Goal: Task Accomplishment & Management: Manage account settings

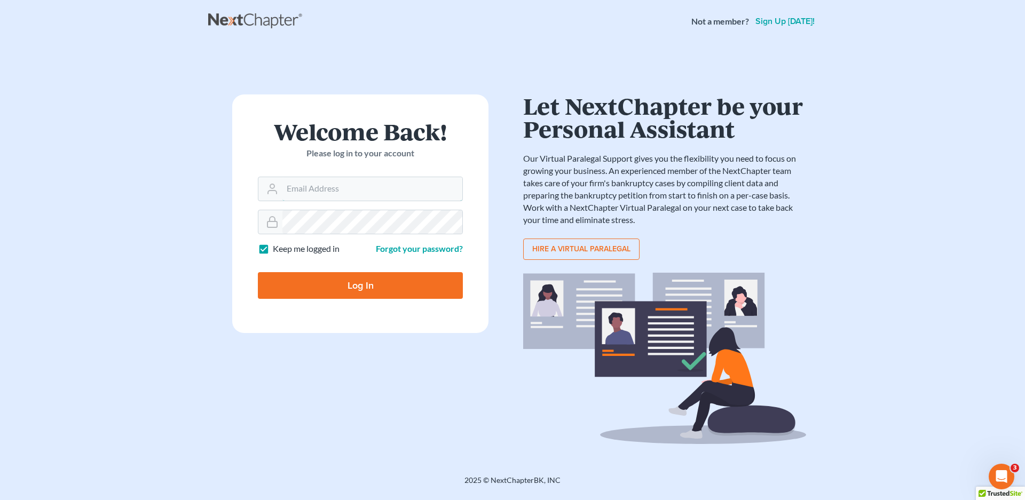
type input "vr@gardnerlawfirm.com"
click at [348, 292] on input "Log In" at bounding box center [360, 285] width 205 height 27
type input "Thinking..."
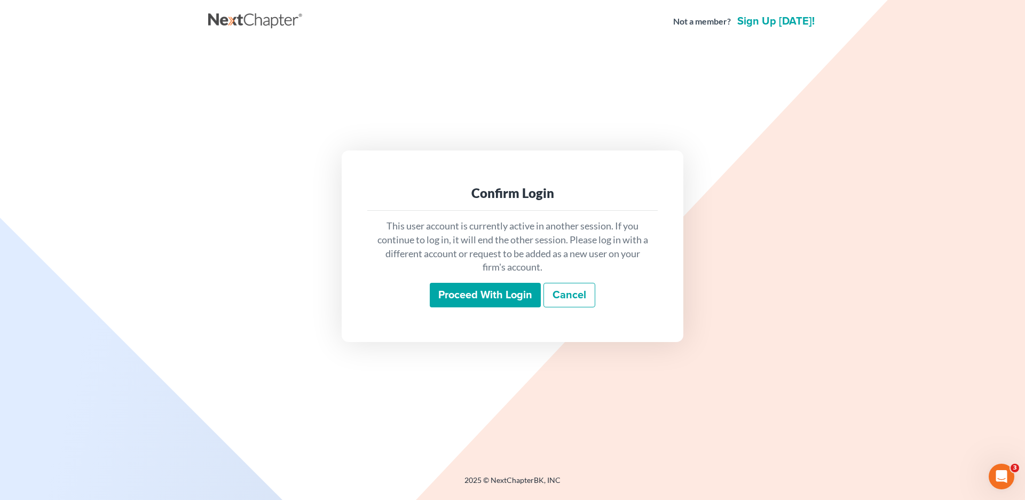
click at [488, 299] on input "Proceed with login" at bounding box center [485, 295] width 111 height 25
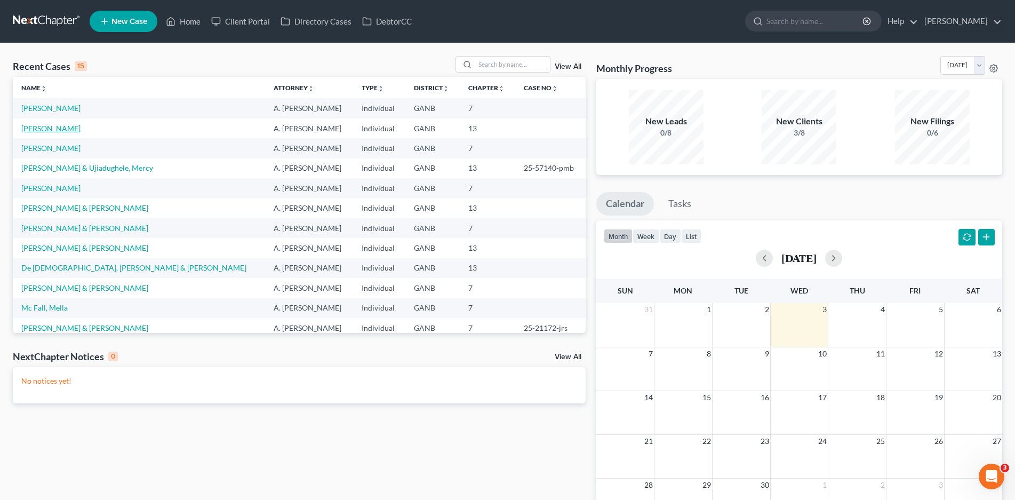
click at [59, 127] on link "[PERSON_NAME]" at bounding box center [50, 128] width 59 height 9
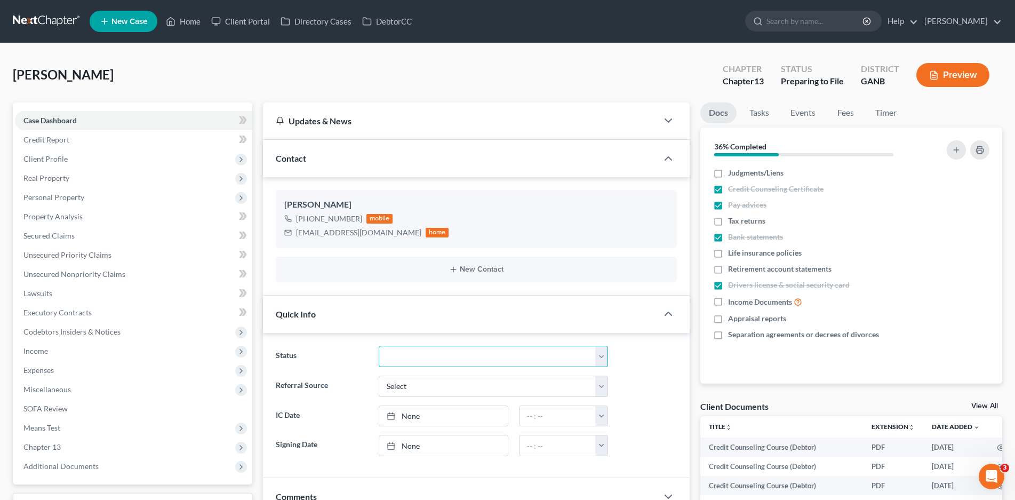
click at [465, 358] on select "Discharged Discharged & Reported Discharge Litigation Dismissal Notice Dismisse…" at bounding box center [494, 356] width 230 height 21
select select "6"
click at [379, 346] on select "Discharged Discharged & Reported Discharge Litigation Dismissal Notice Dismisse…" at bounding box center [494, 356] width 230 height 21
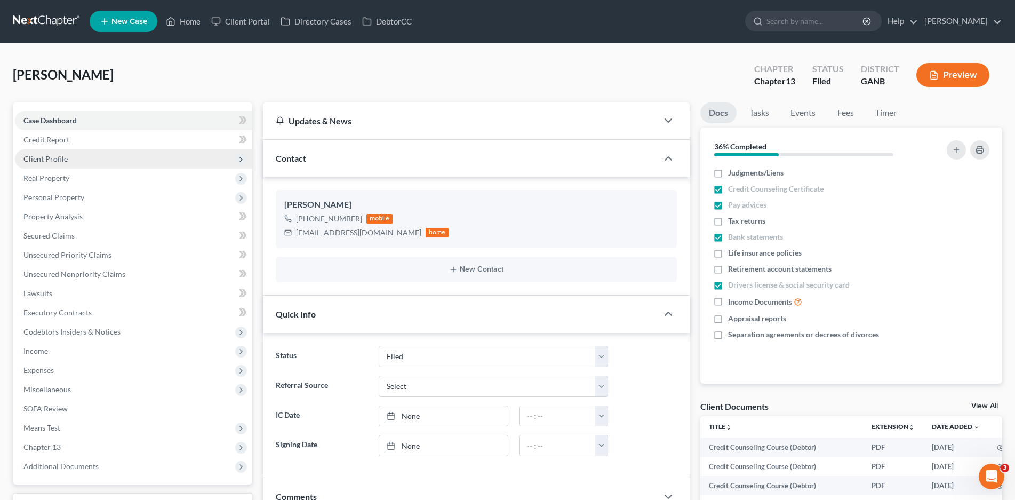
click at [55, 160] on span "Client Profile" at bounding box center [45, 158] width 44 height 9
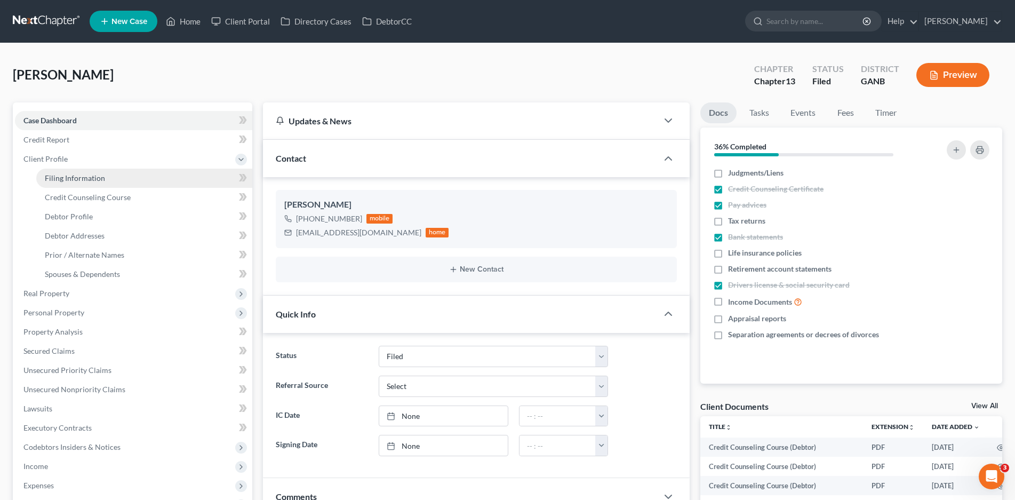
click at [91, 179] on span "Filing Information" at bounding box center [75, 177] width 60 height 9
select select "1"
select select "0"
select select "3"
select select "10"
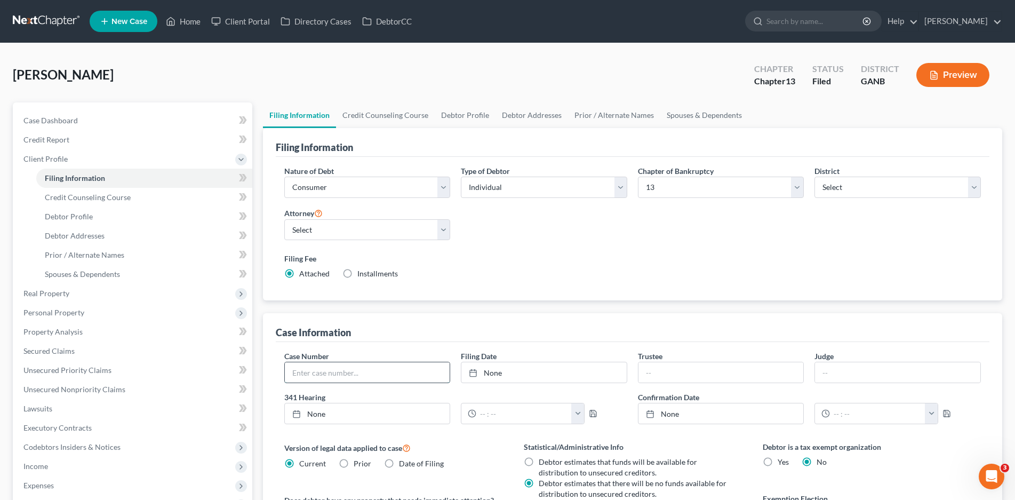
click at [324, 371] on input "text" at bounding box center [367, 372] width 165 height 20
type input "25-21236-jrs"
type input "[PERSON_NAME]"
type input "[DEMOGRAPHIC_DATA]"
click at [189, 19] on link "Home" at bounding box center [183, 21] width 45 height 19
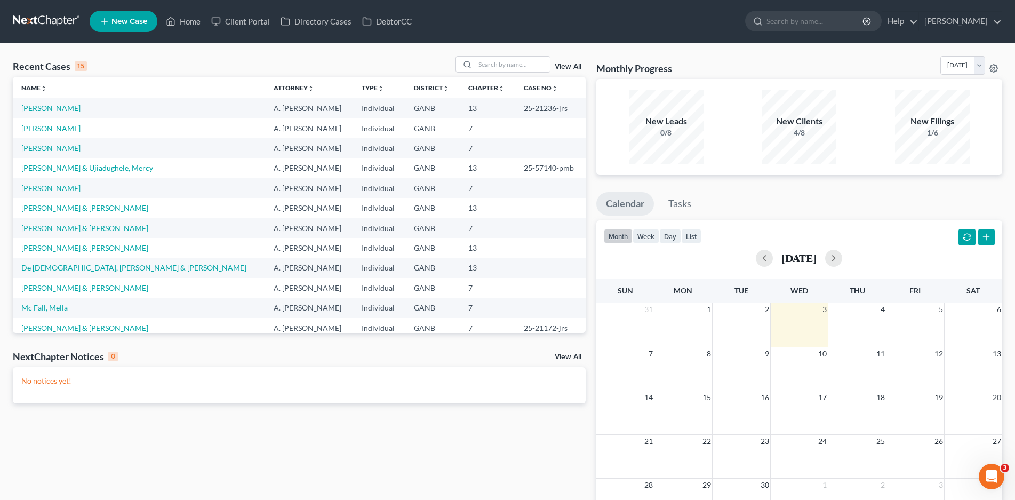
click at [54, 147] on link "[PERSON_NAME]" at bounding box center [50, 148] width 59 height 9
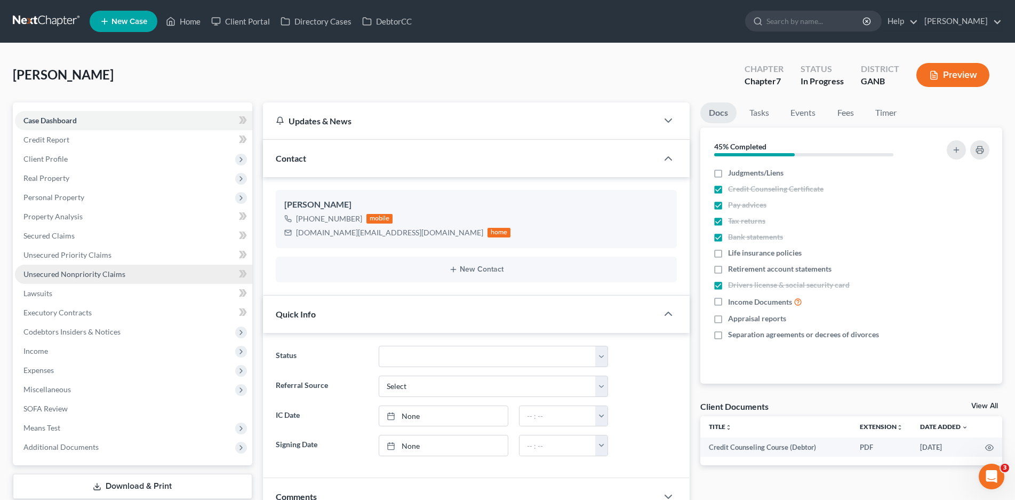
click at [78, 272] on span "Unsecured Nonpriority Claims" at bounding box center [74, 273] width 102 height 9
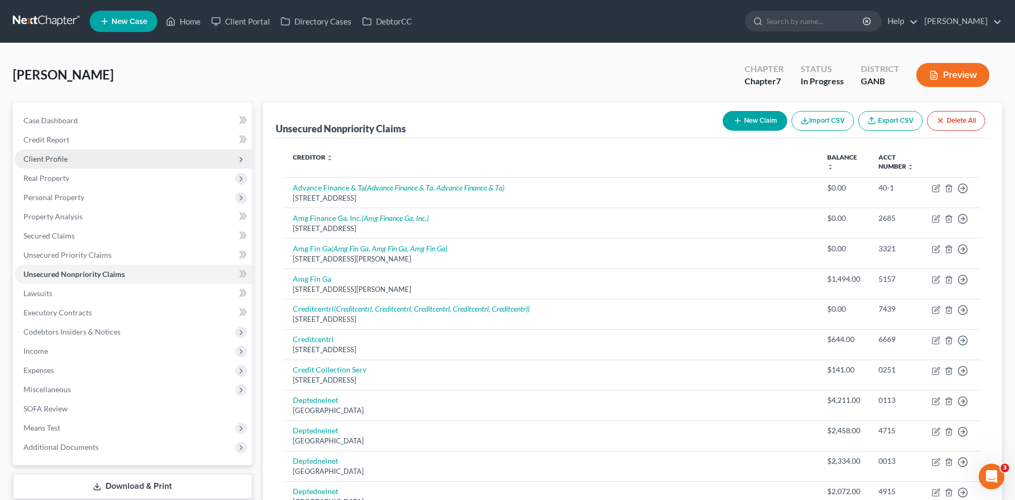
click at [62, 154] on span "Client Profile" at bounding box center [45, 158] width 44 height 9
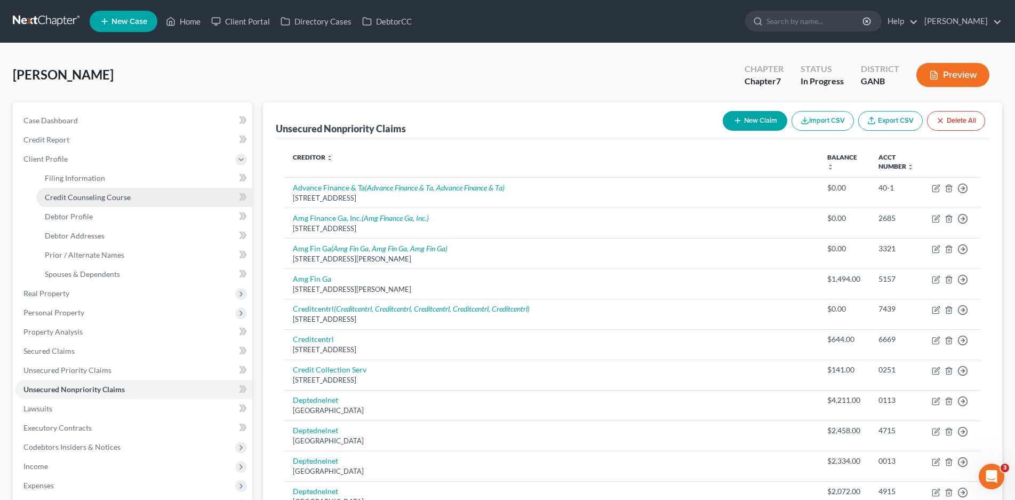
click at [106, 199] on span "Credit Counseling Course" at bounding box center [88, 197] width 86 height 9
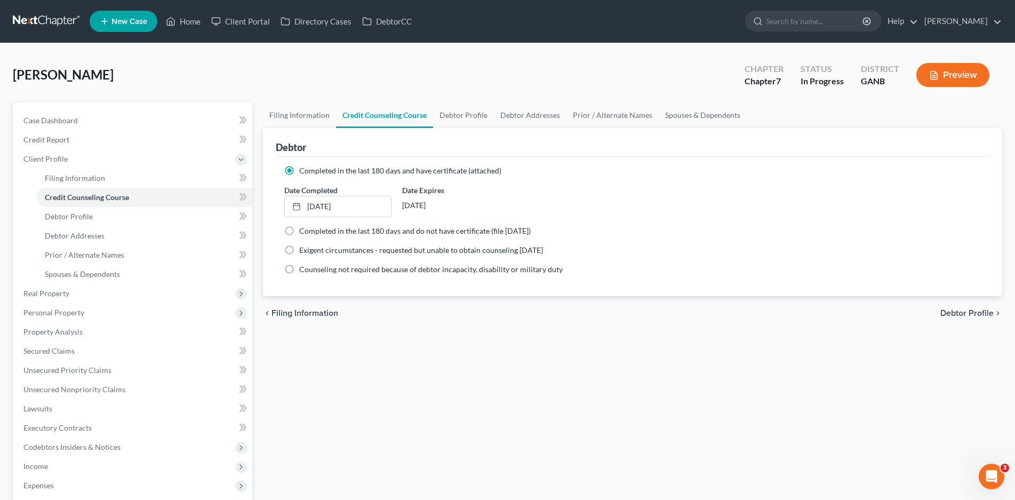
click at [299, 233] on label "Completed in the last 180 days and do not have certificate (file [DATE])" at bounding box center [415, 231] width 232 height 11
click at [304, 233] on input "Completed in the last 180 days and do not have certificate (file [DATE])" at bounding box center [307, 229] width 7 height 7
radio input "true"
radio input "false"
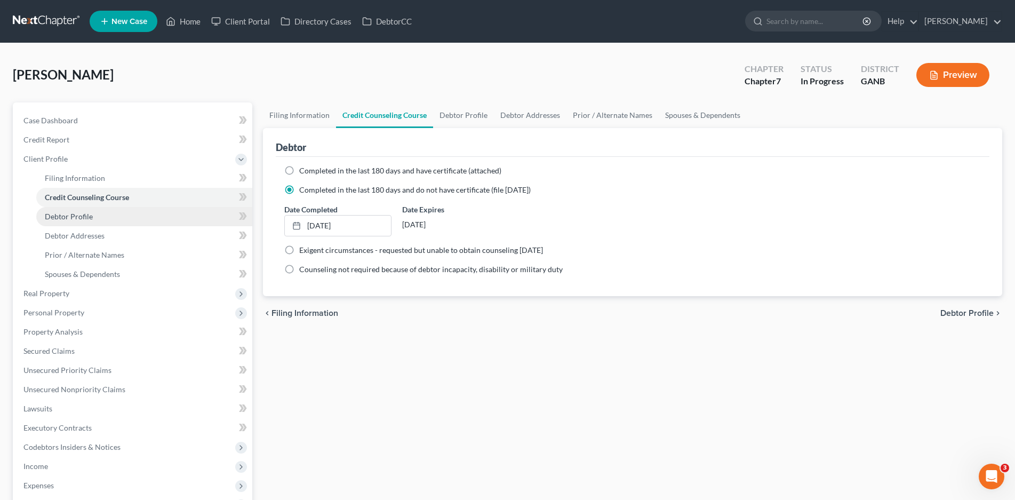
click at [74, 217] on span "Debtor Profile" at bounding box center [69, 216] width 48 height 9
select select "0"
select select "3"
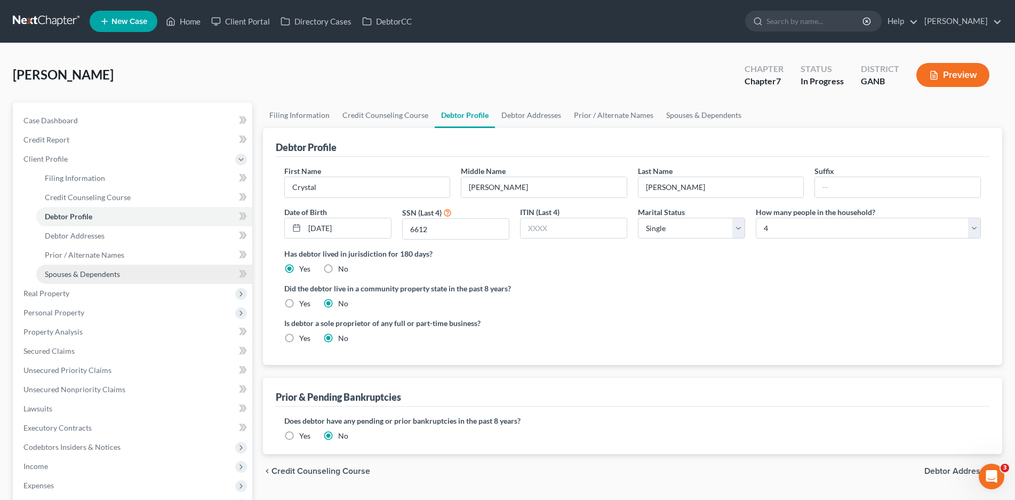
click at [97, 275] on span "Spouses & Dependents" at bounding box center [82, 273] width 75 height 9
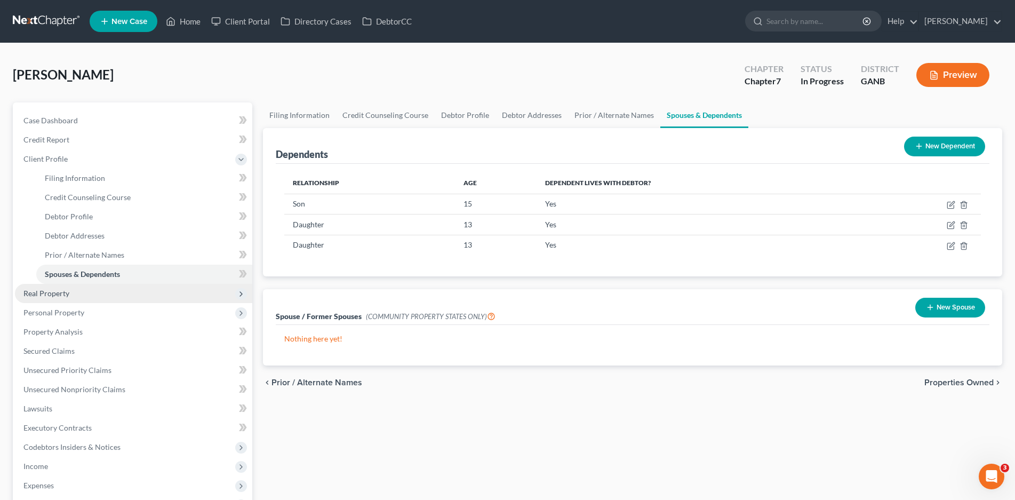
click at [57, 292] on span "Real Property" at bounding box center [46, 293] width 46 height 9
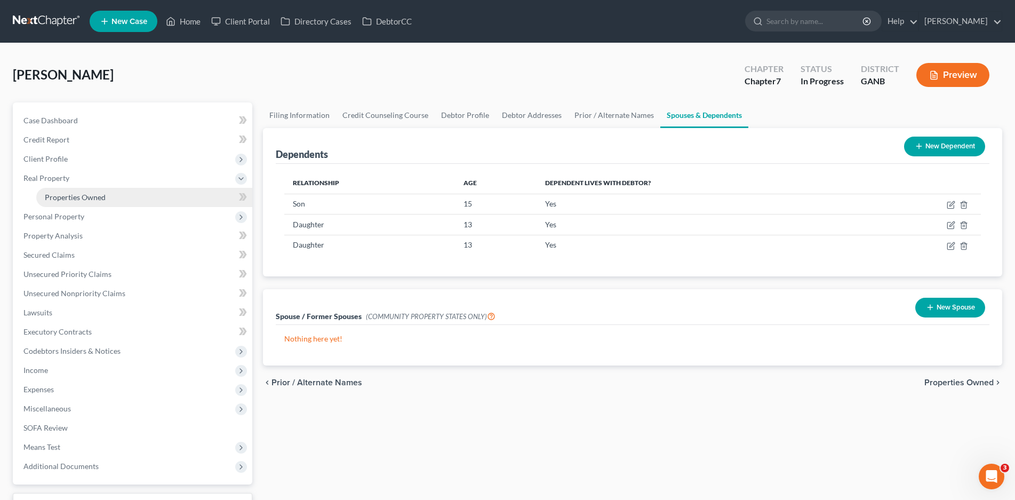
click at [70, 194] on span "Properties Owned" at bounding box center [75, 197] width 61 height 9
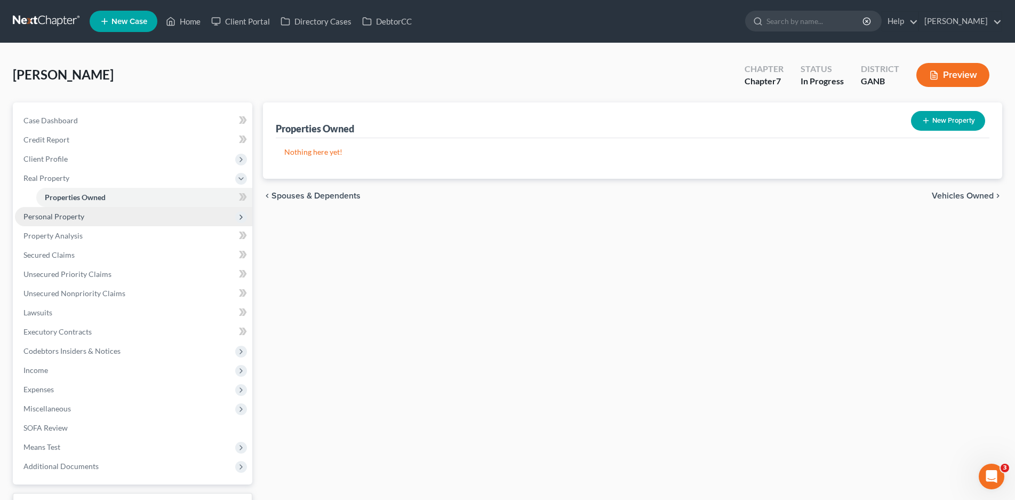
click at [68, 219] on span "Personal Property" at bounding box center [53, 216] width 61 height 9
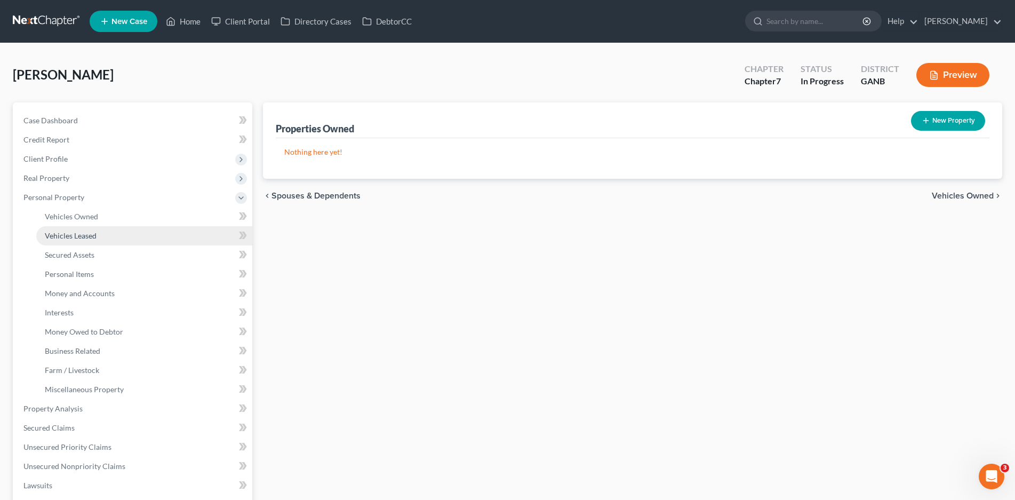
click at [68, 234] on span "Vehicles Leased" at bounding box center [71, 235] width 52 height 9
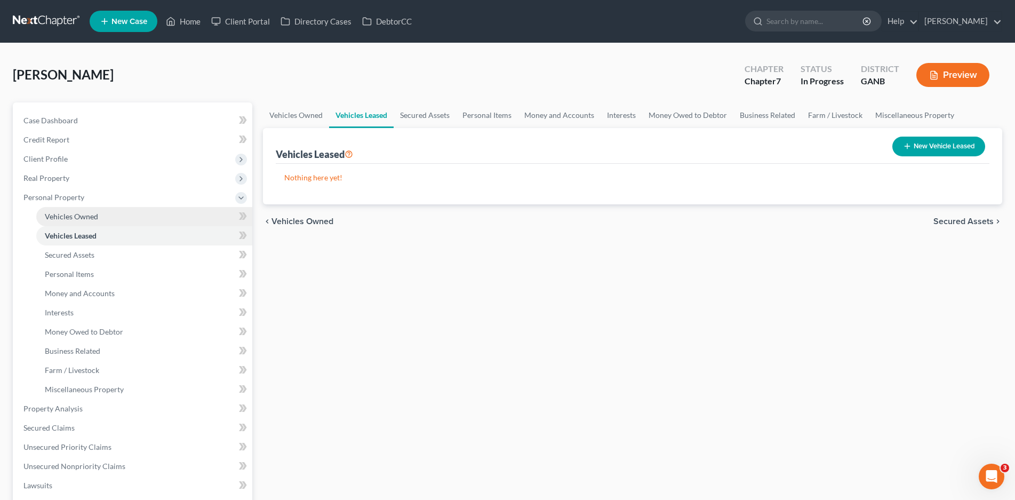
click at [75, 214] on span "Vehicles Owned" at bounding box center [71, 216] width 53 height 9
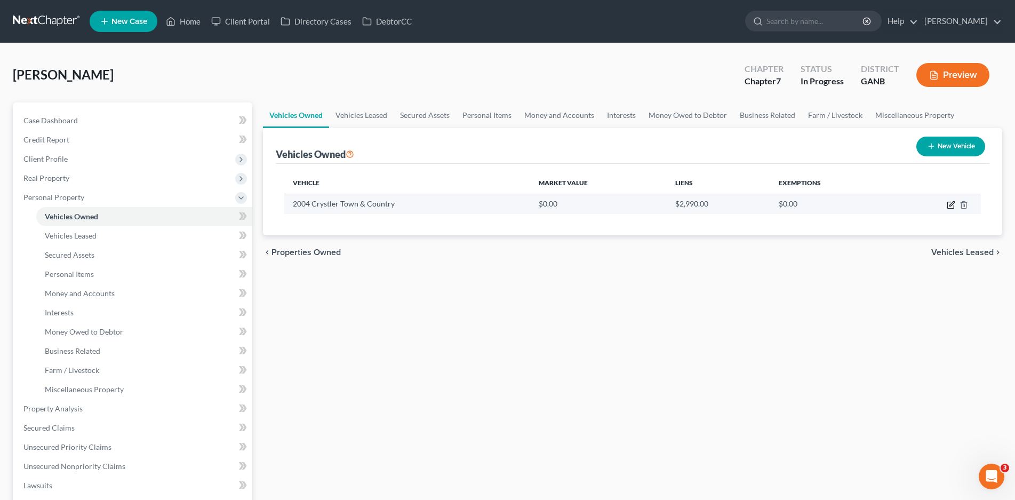
click at [950, 206] on icon "button" at bounding box center [952, 203] width 5 height 5
select select "0"
select select "22"
select select "2"
select select "0"
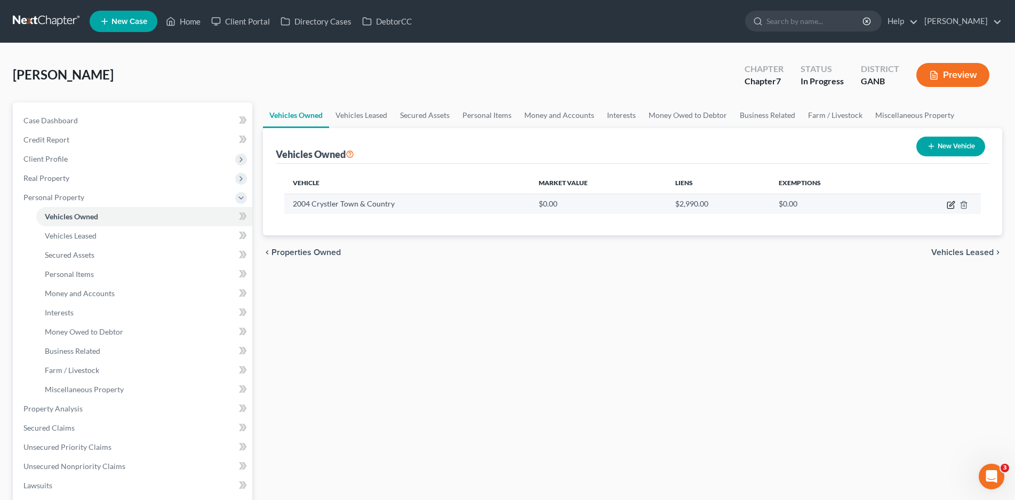
select select "45"
select select "0"
select select "2"
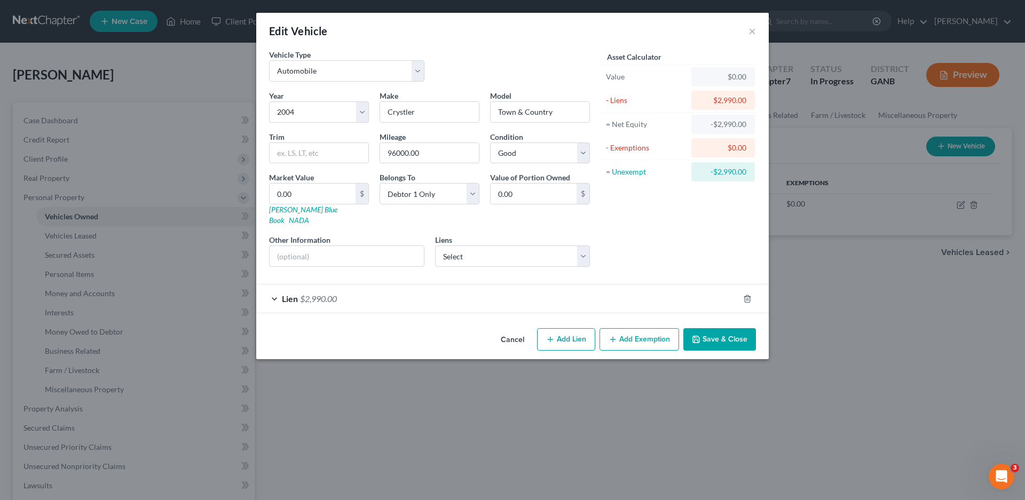
click at [271, 285] on div "Lien $2,990.00" at bounding box center [497, 298] width 482 height 28
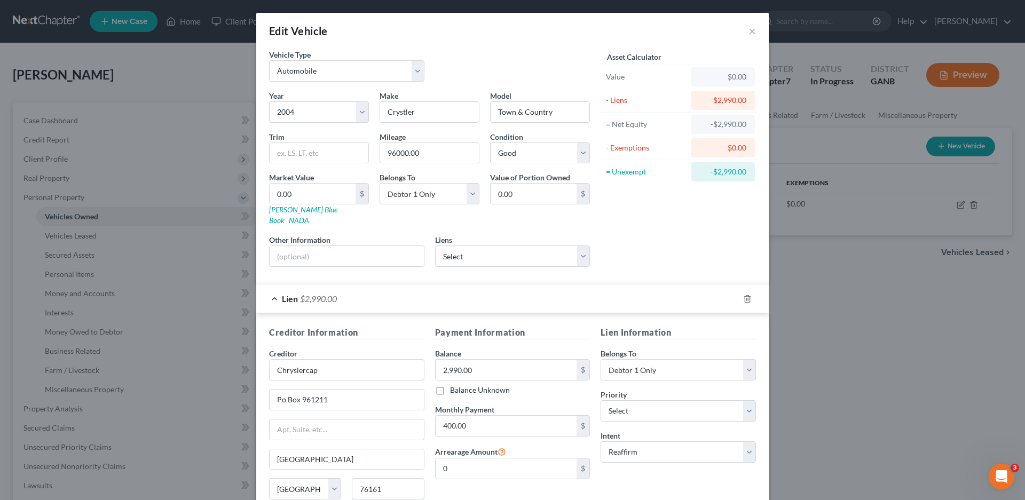
click at [271, 285] on div "Lien $2,990.00" at bounding box center [497, 298] width 482 height 28
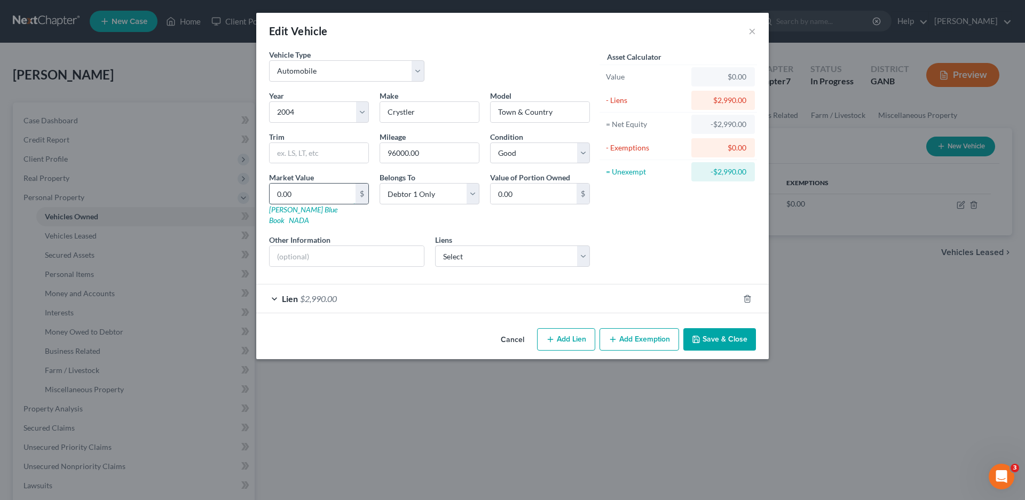
click at [306, 198] on input "0.00" at bounding box center [312, 194] width 86 height 20
click at [321, 193] on input "0.00" at bounding box center [312, 194] width 86 height 20
type input "0"
type input "2"
type input "2.00"
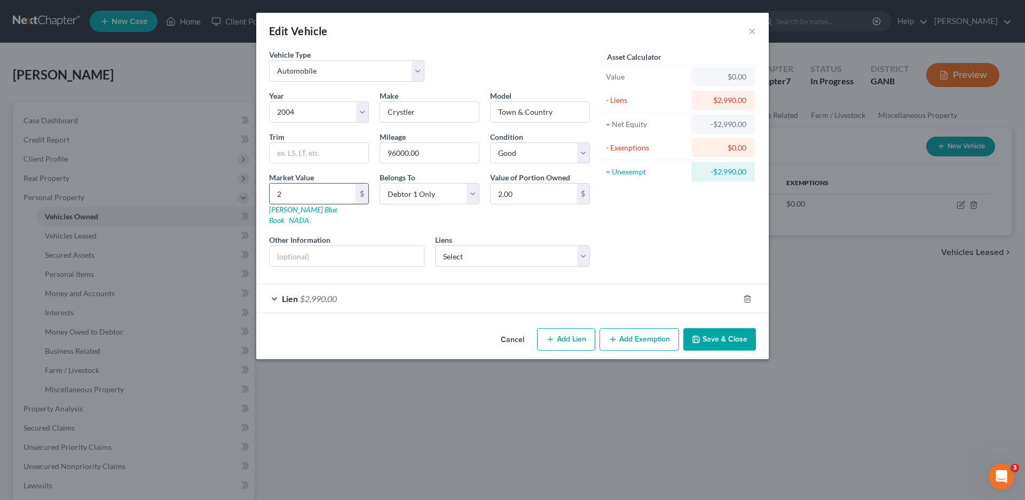
type input "25"
type input "25.00"
type input "250"
type input "250.00"
type input "2500"
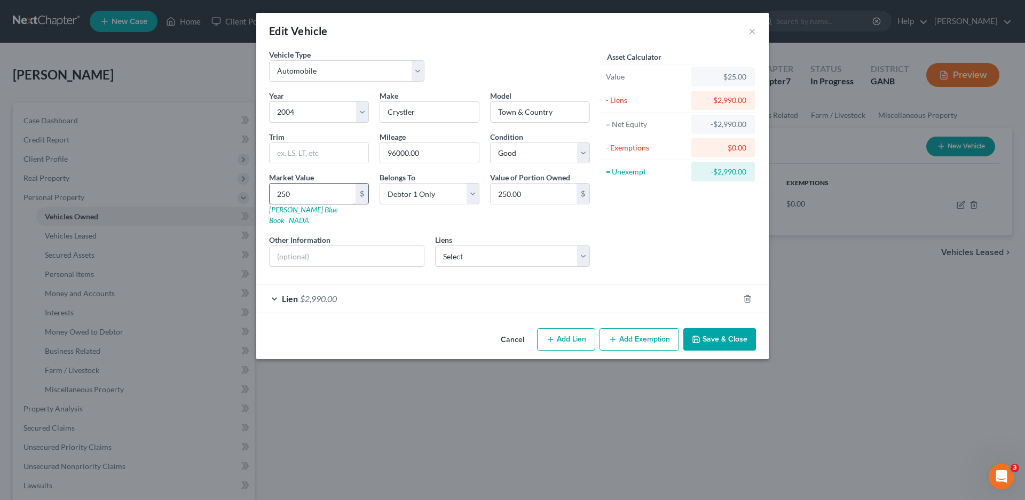
type input "2,500.00"
click at [328, 157] on input "text" at bounding box center [318, 153] width 99 height 20
type input "EX"
click at [521, 159] on select "Select Excellent Very Good Good Fair Poor" at bounding box center [540, 152] width 100 height 21
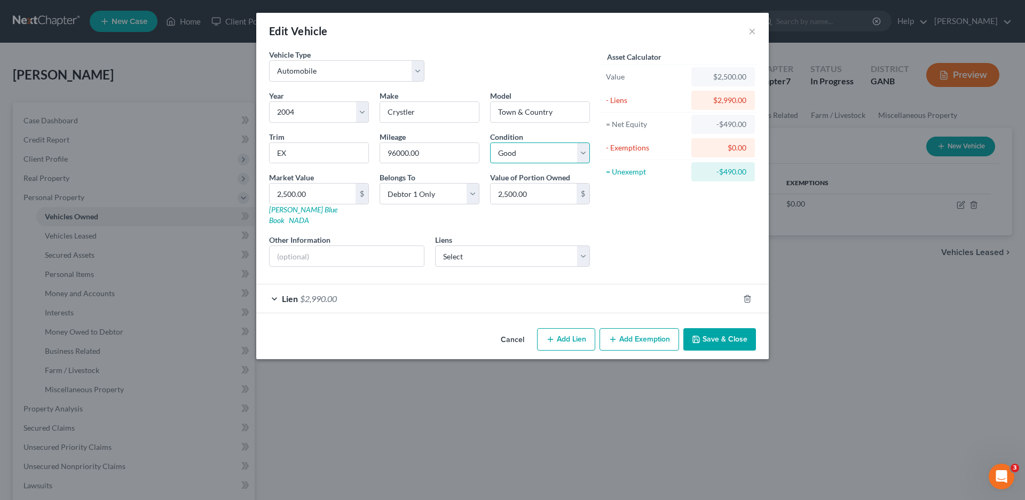
click at [521, 159] on select "Select Excellent Very Good Good Fair Poor" at bounding box center [540, 152] width 100 height 21
click at [721, 331] on button "Save & Close" at bounding box center [719, 339] width 73 height 22
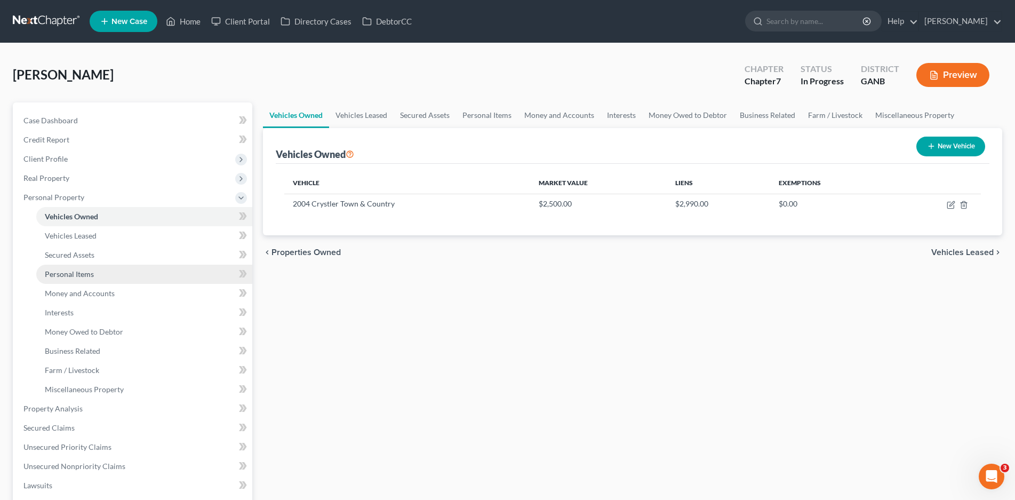
click at [82, 273] on span "Personal Items" at bounding box center [69, 273] width 49 height 9
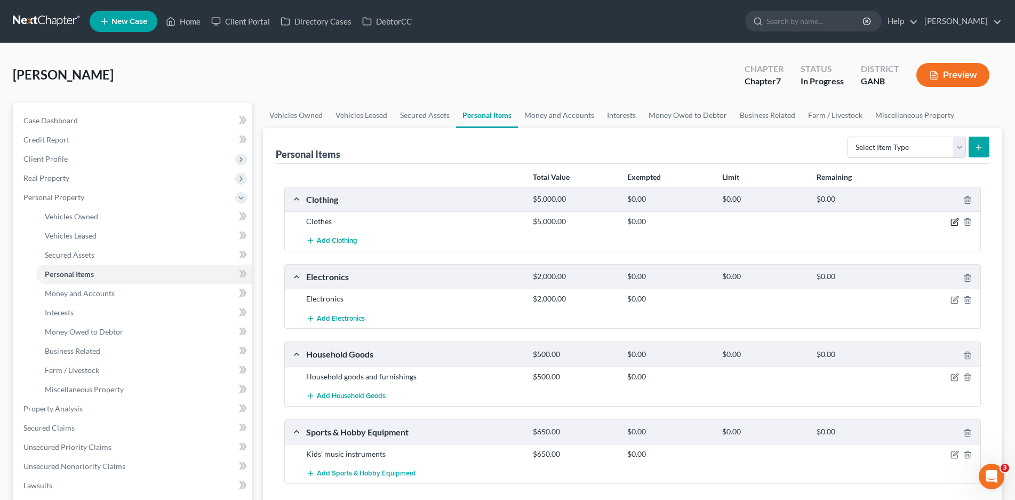
click at [955, 223] on icon "button" at bounding box center [955, 222] width 9 height 9
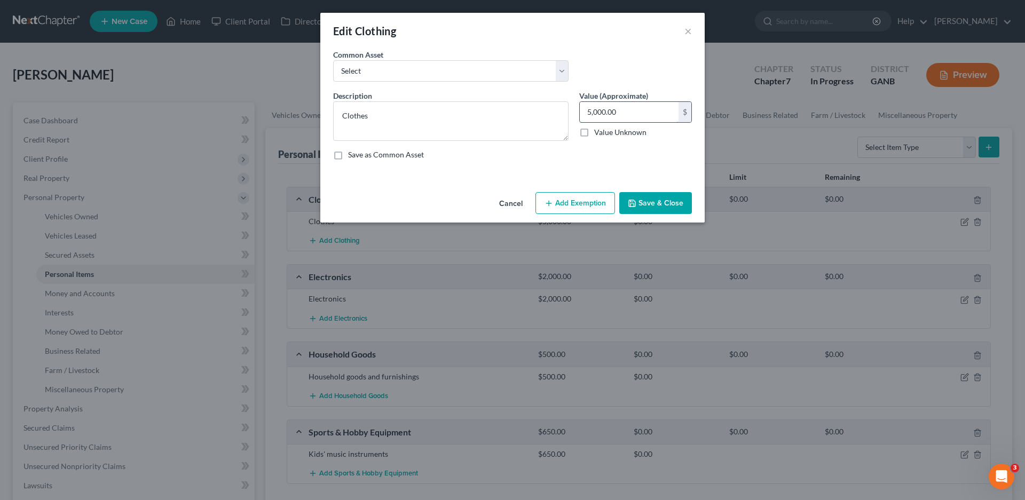
click at [620, 109] on input "5,000.00" at bounding box center [629, 112] width 99 height 20
type input "500.00"
click at [575, 203] on button "Add Exemption" at bounding box center [575, 203] width 80 height 22
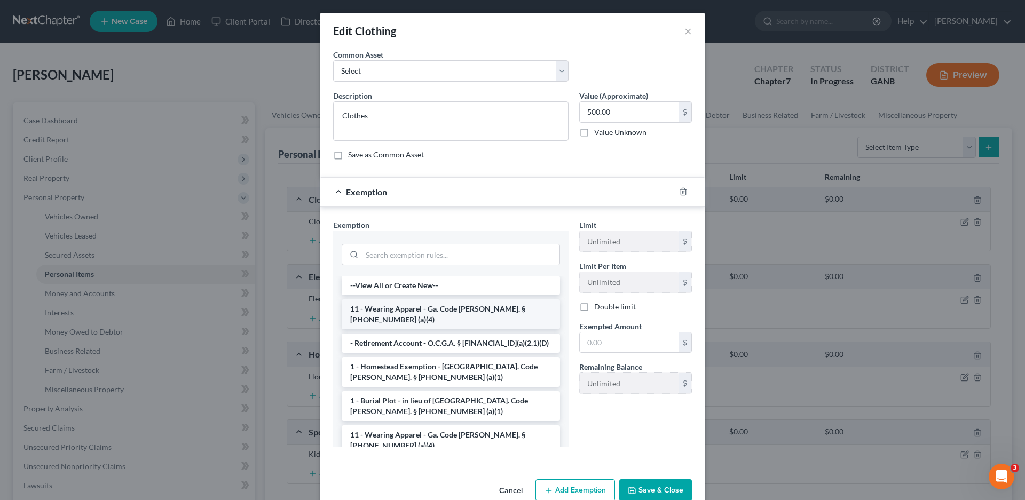
click at [380, 307] on li "11 - Wearing Apparel - Ga. Code [PERSON_NAME]. § [PHONE_NUMBER] (a)(4)" at bounding box center [451, 314] width 218 height 30
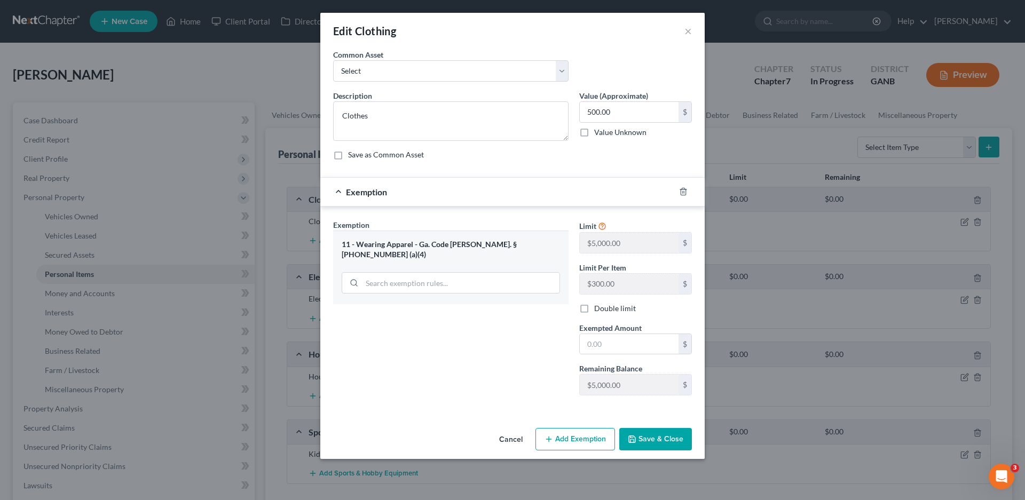
click at [658, 440] on button "Save & Close" at bounding box center [655, 439] width 73 height 22
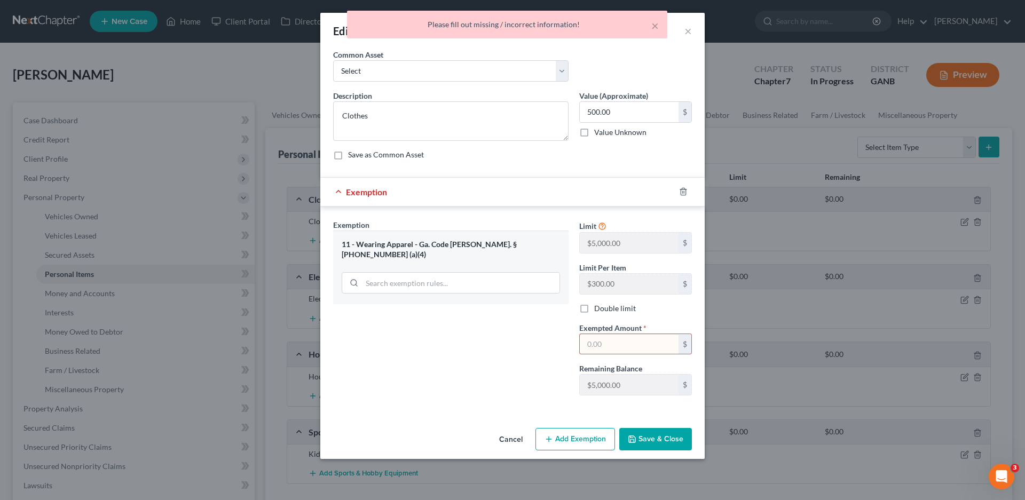
click at [616, 340] on input "text" at bounding box center [629, 344] width 99 height 20
type input "500.00"
click at [653, 436] on button "Save & Close" at bounding box center [655, 439] width 73 height 22
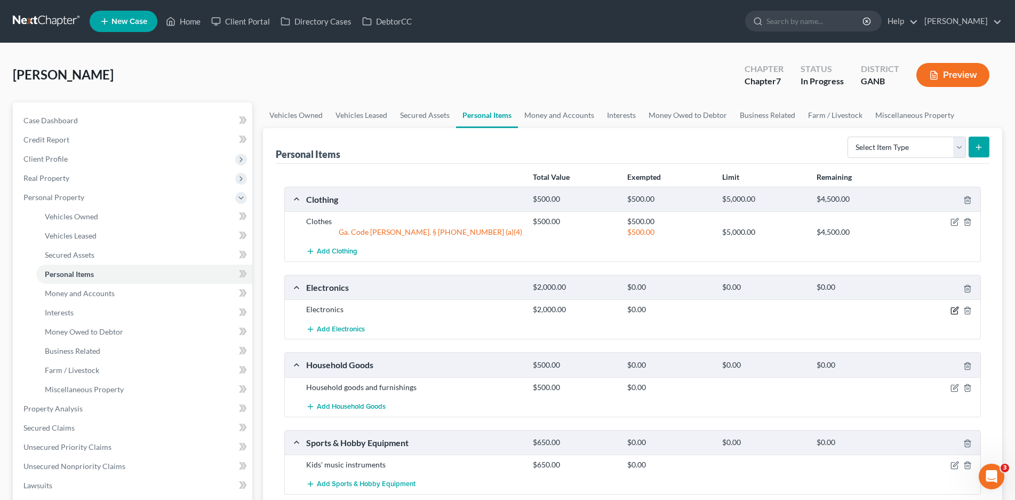
click at [954, 310] on icon "button" at bounding box center [956, 309] width 5 height 5
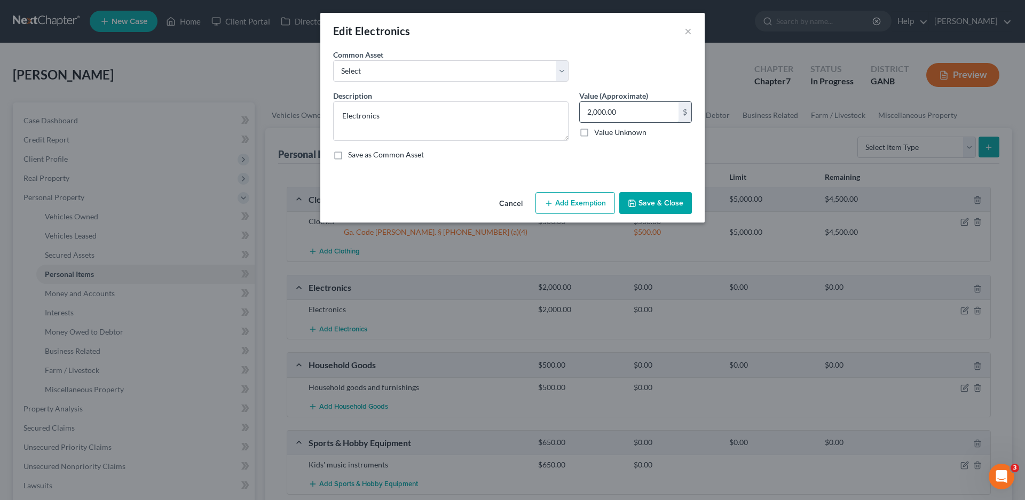
click at [623, 111] on input "2,000.00" at bounding box center [629, 112] width 99 height 20
type input "1,000.00"
click at [567, 203] on button "Add Exemption" at bounding box center [575, 203] width 80 height 22
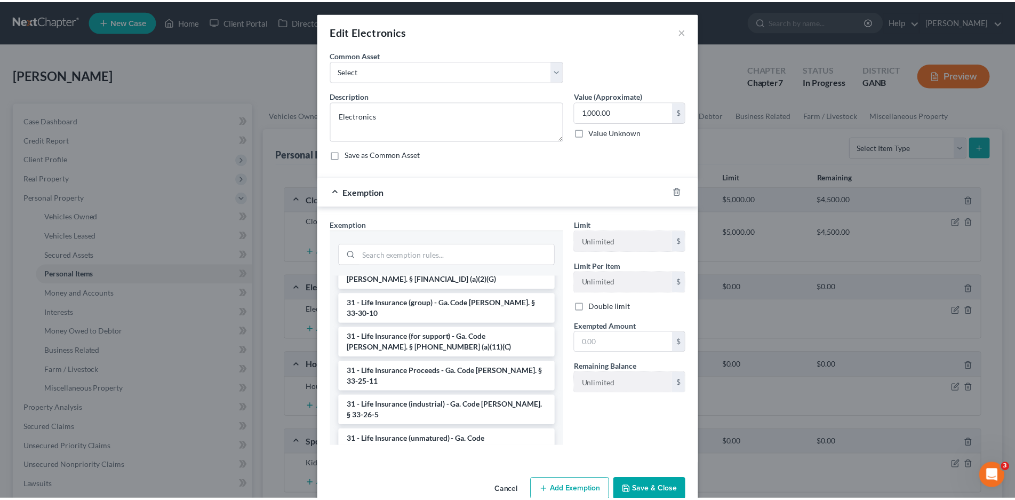
scroll to position [1441, 0]
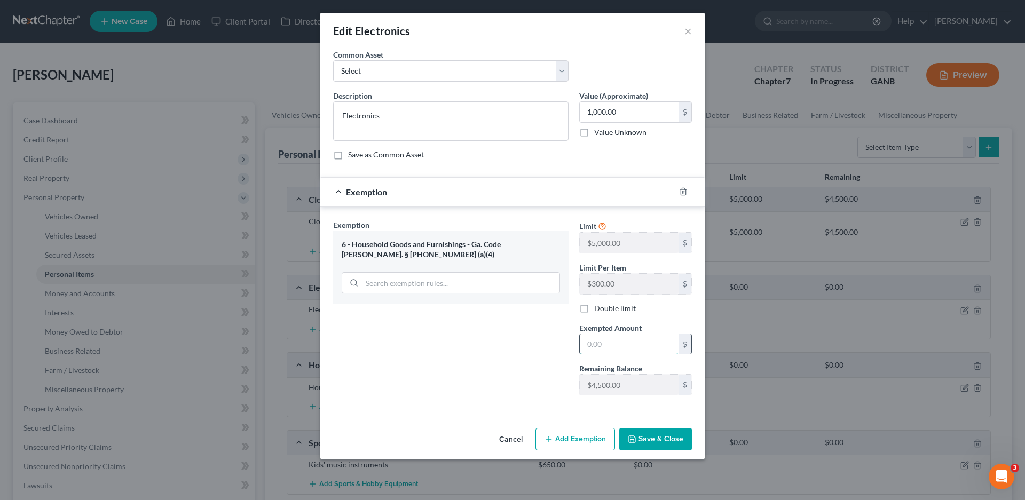
click at [606, 344] on input "text" at bounding box center [629, 344] width 99 height 20
type input "1,000.00"
click at [646, 436] on button "Save & Close" at bounding box center [655, 439] width 73 height 22
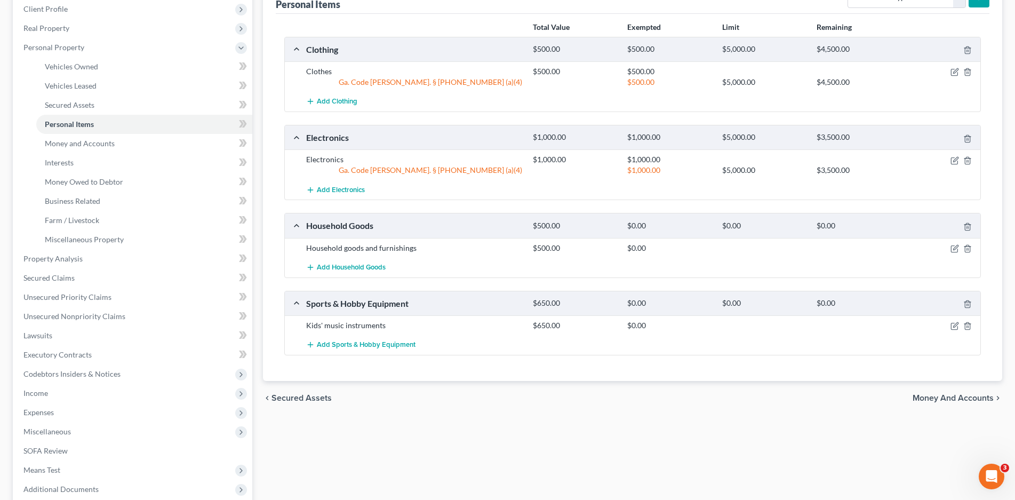
scroll to position [160, 0]
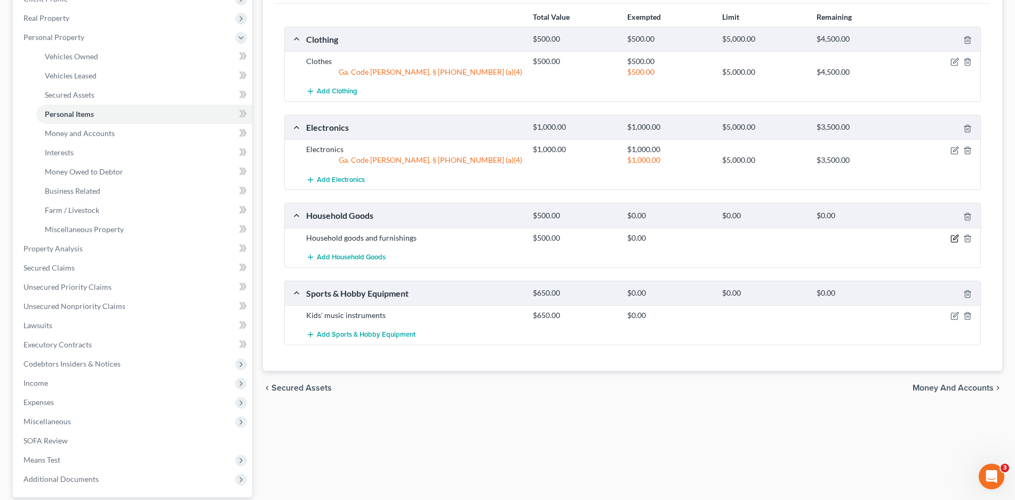
click at [954, 237] on icon "button" at bounding box center [955, 238] width 9 height 9
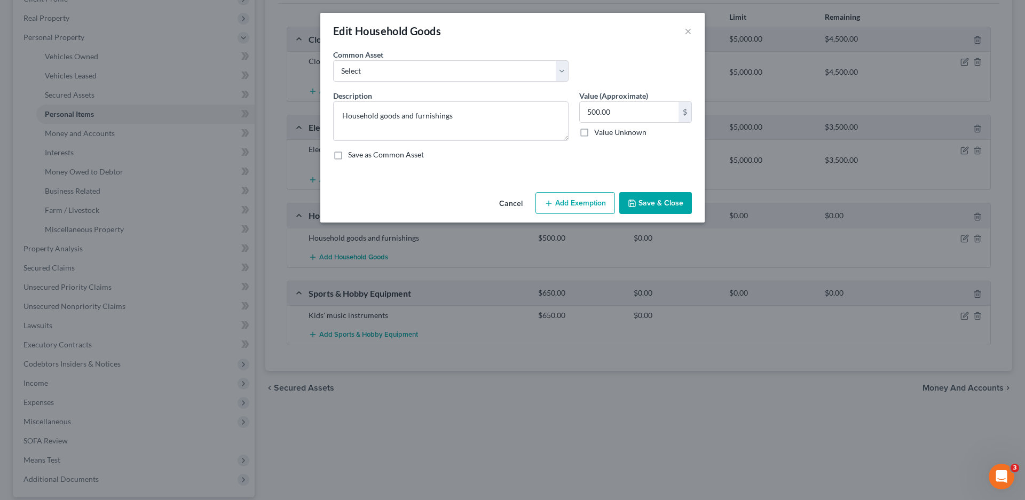
click at [564, 207] on button "Add Exemption" at bounding box center [575, 203] width 80 height 22
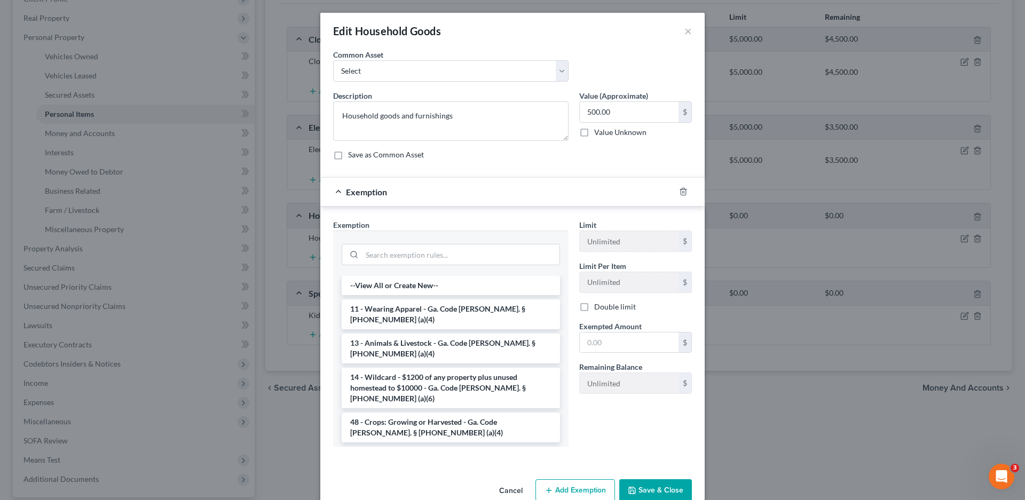
click at [449, 447] on li "6 - Household Goods and Furnishings - Ga. Code [PERSON_NAME]. § [PHONE_NUMBER] …" at bounding box center [451, 462] width 218 height 30
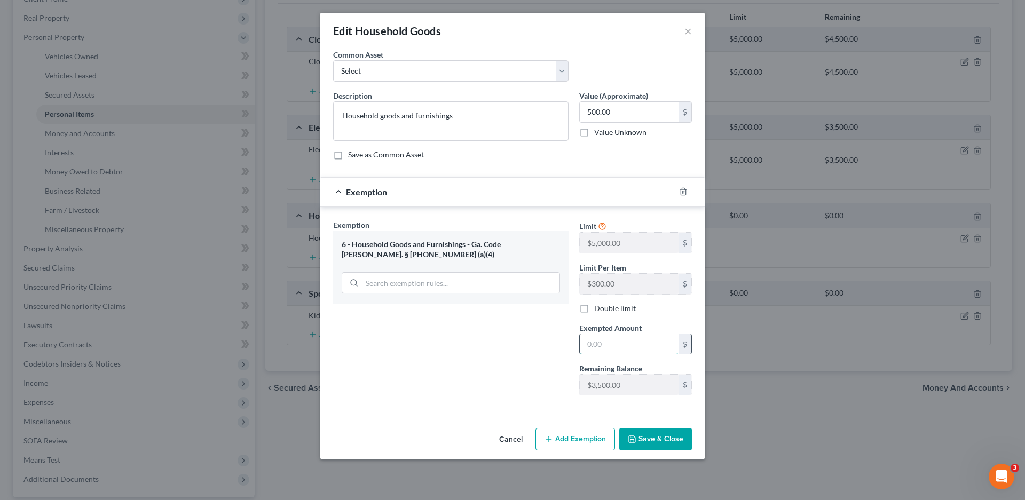
click at [626, 341] on input "text" at bounding box center [629, 344] width 99 height 20
type input "500.00"
click at [641, 441] on button "Save & Close" at bounding box center [655, 439] width 73 height 22
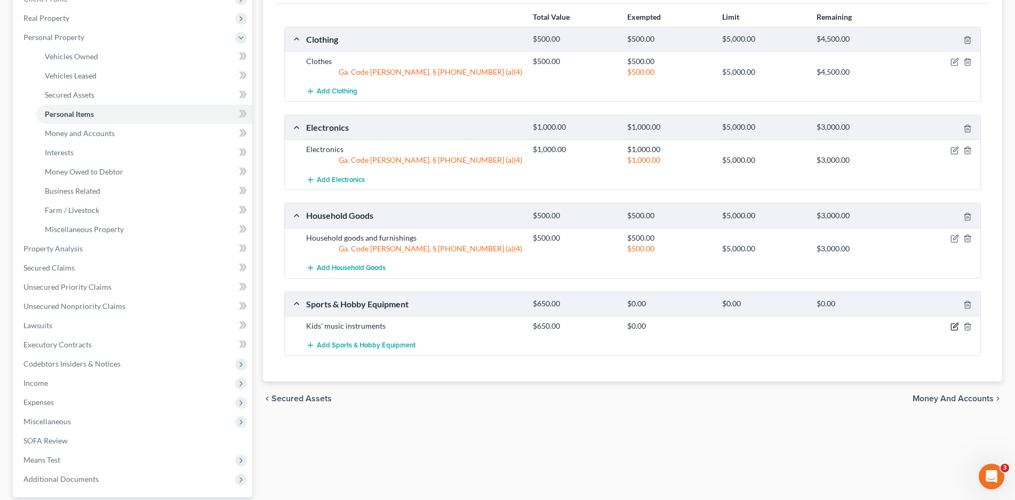
click at [953, 325] on icon "button" at bounding box center [955, 326] width 9 height 9
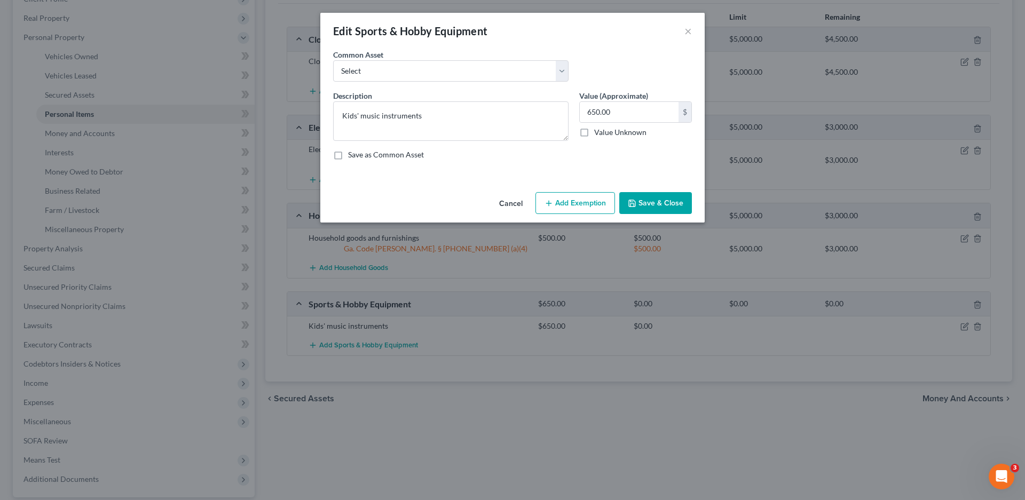
click at [593, 199] on button "Add Exemption" at bounding box center [575, 203] width 80 height 22
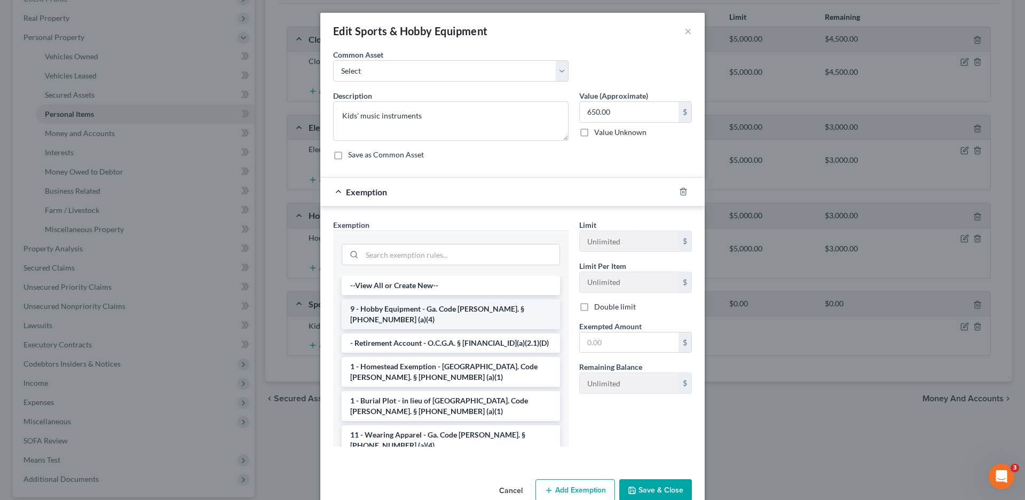
click at [451, 304] on li "9 - Hobby Equipment - Ga. Code [PERSON_NAME]. § [PHONE_NUMBER] (a)(4)" at bounding box center [451, 314] width 218 height 30
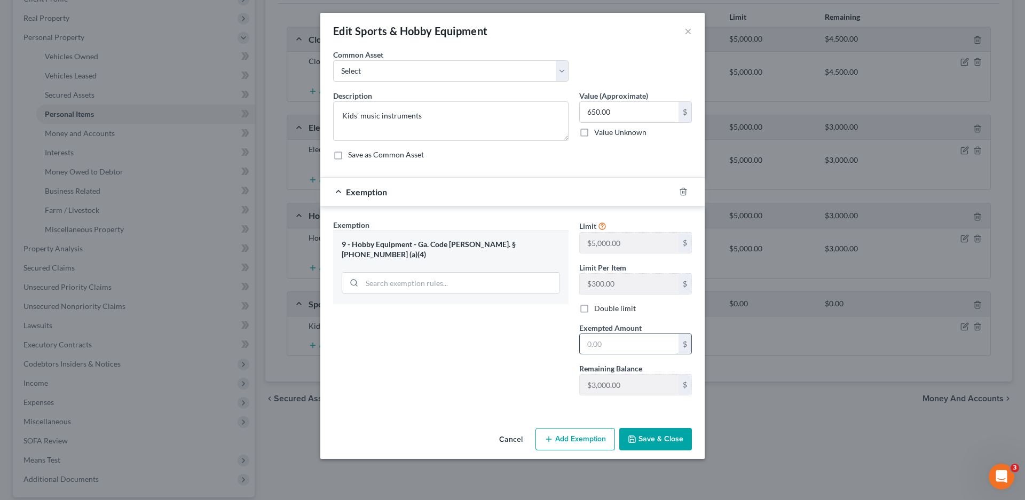
click at [639, 338] on input "text" at bounding box center [629, 344] width 99 height 20
type input "650.00"
click at [661, 442] on button "Save & Close" at bounding box center [655, 439] width 73 height 22
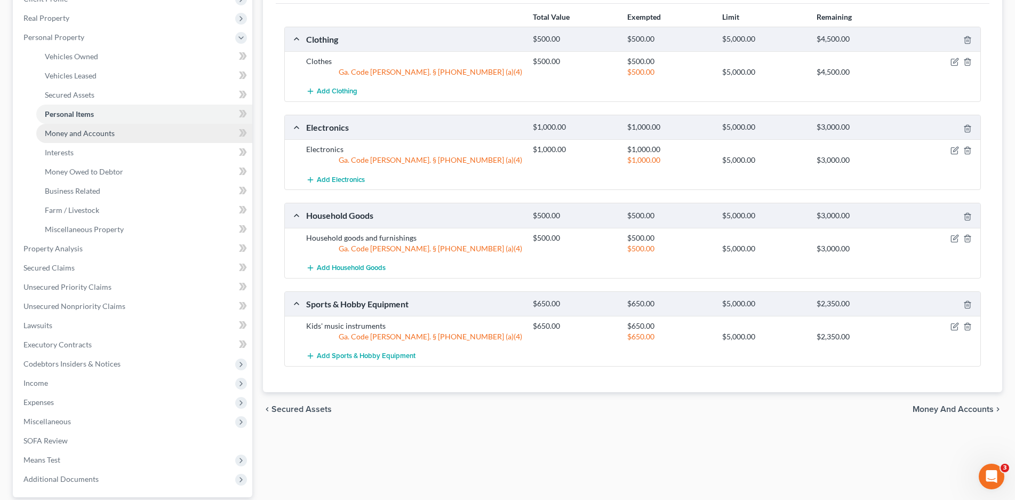
click at [77, 135] on span "Money and Accounts" at bounding box center [80, 133] width 70 height 9
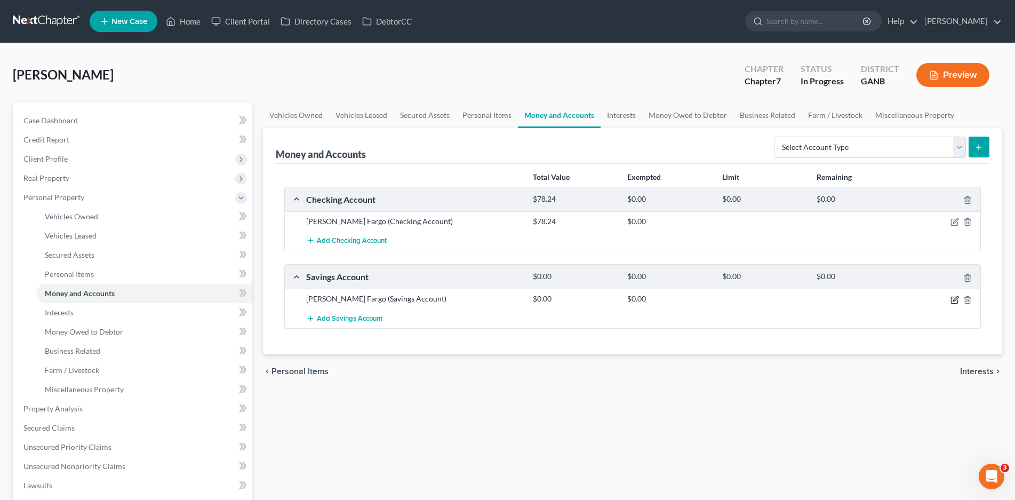
click at [956, 300] on icon "button" at bounding box center [956, 298] width 5 height 5
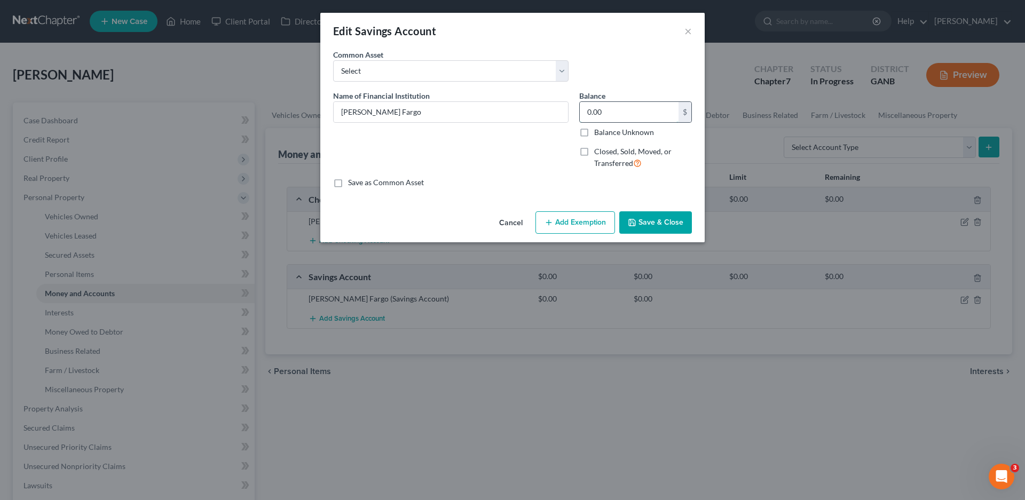
click at [605, 113] on input "0.00" at bounding box center [629, 112] width 99 height 20
type input "25.00"
click at [650, 225] on button "Save & Close" at bounding box center [655, 222] width 73 height 22
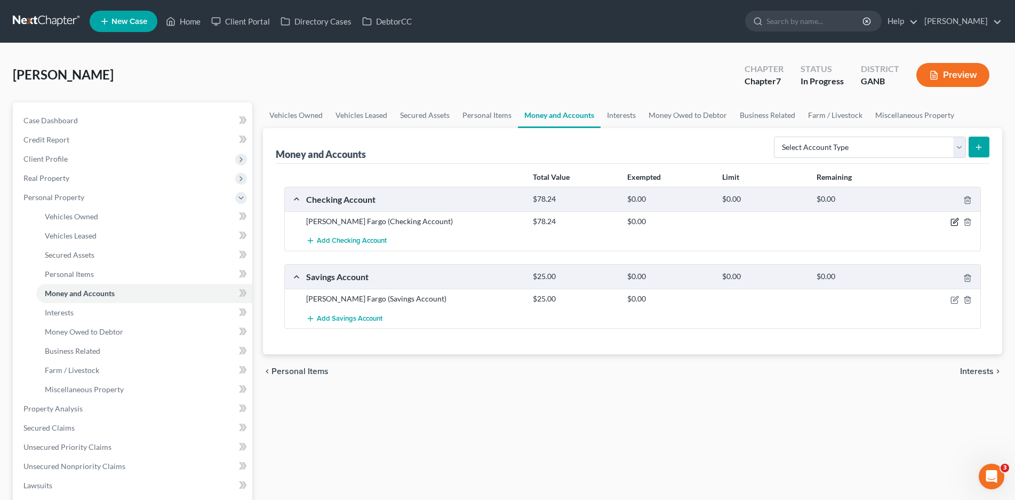
click at [955, 222] on icon "button" at bounding box center [955, 222] width 9 height 9
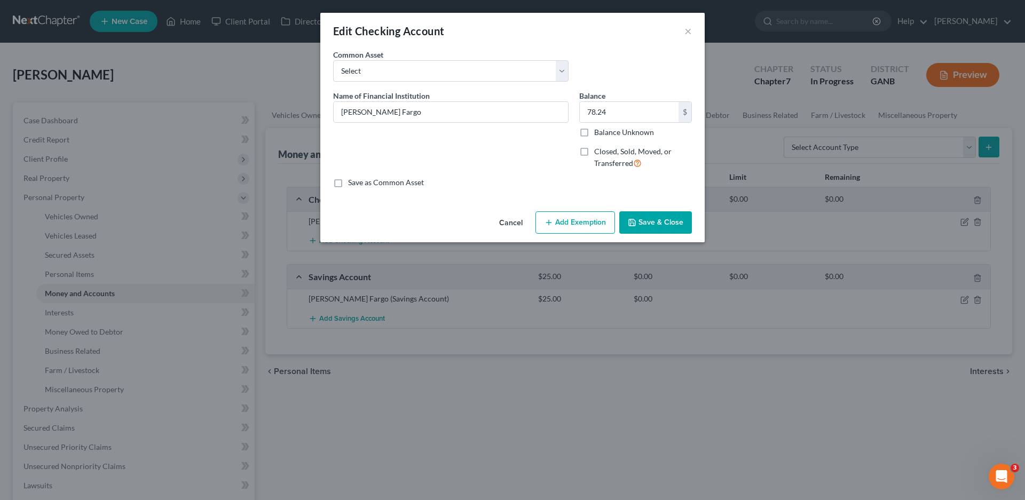
click at [567, 226] on button "Add Exemption" at bounding box center [575, 222] width 80 height 22
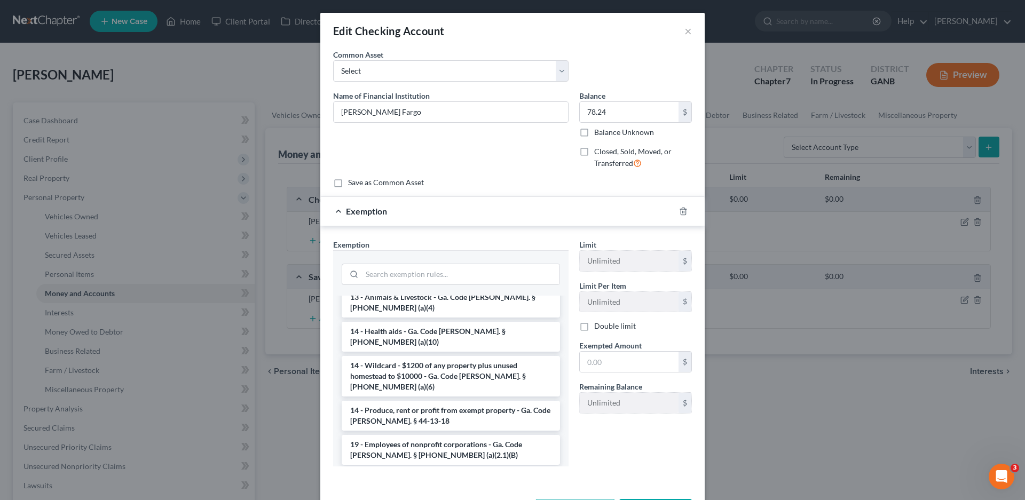
scroll to position [188, 0]
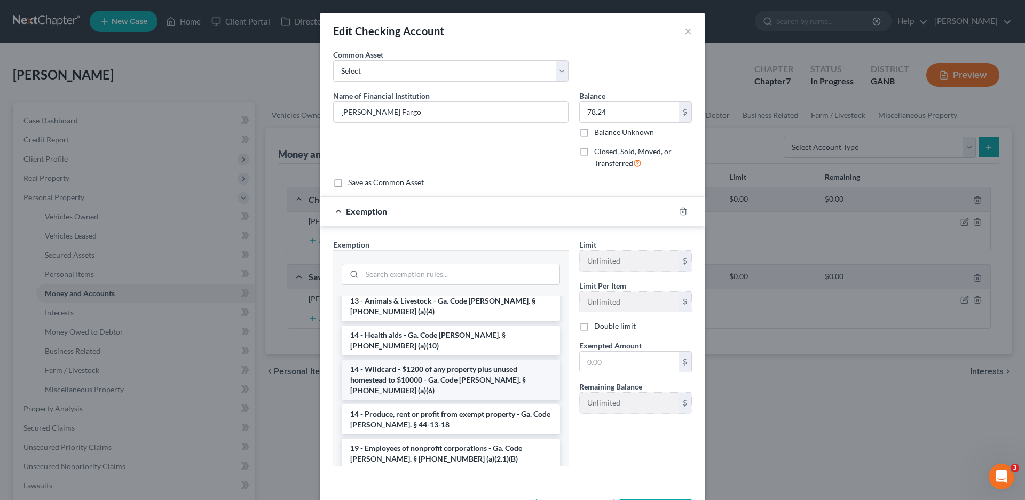
click at [457, 360] on li "14 - Wildcard - $1200 of any property plus unused homestead to $10000 - Ga. Cod…" at bounding box center [451, 380] width 218 height 41
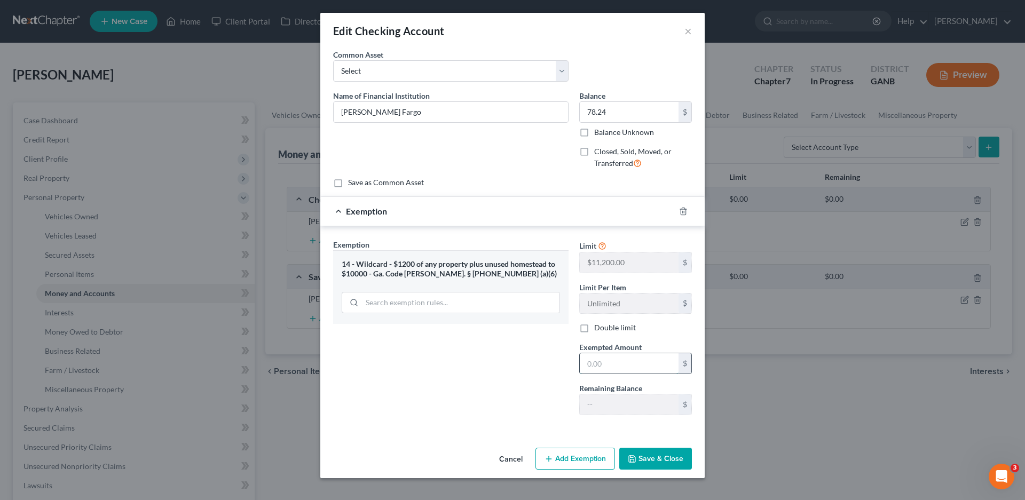
click at [613, 363] on input "text" at bounding box center [629, 363] width 99 height 20
type input "78.24"
click at [656, 458] on button "Save & Close" at bounding box center [655, 459] width 73 height 22
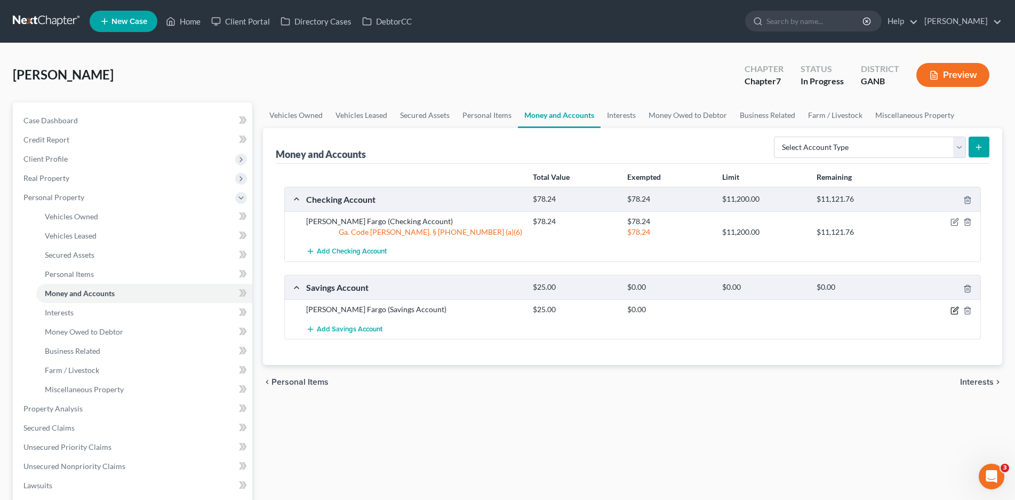
click at [954, 312] on icon "button" at bounding box center [956, 309] width 5 height 5
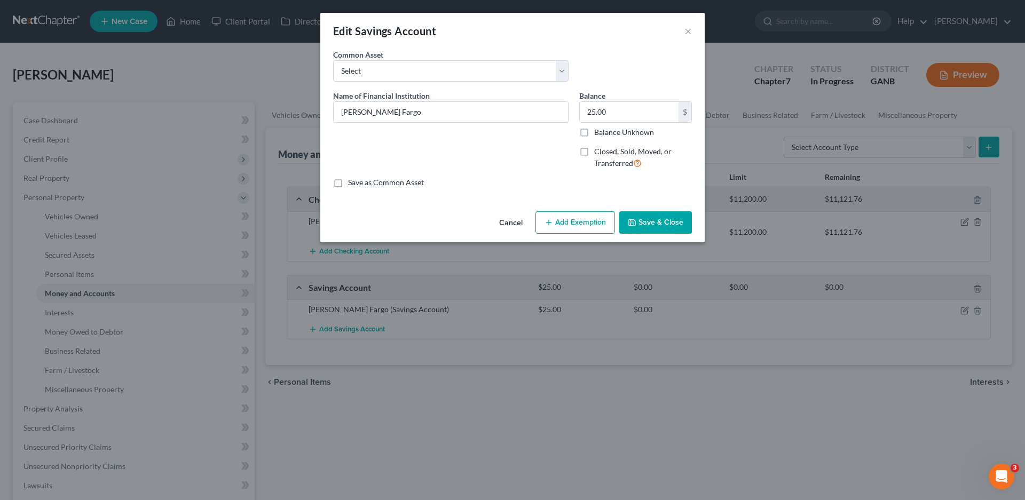
click at [580, 219] on button "Add Exemption" at bounding box center [575, 222] width 80 height 22
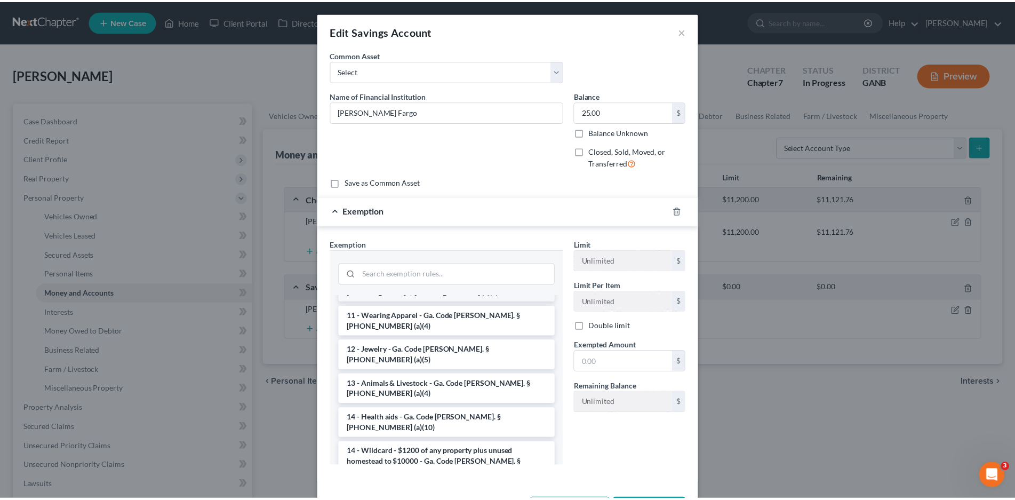
scroll to position [107, 0]
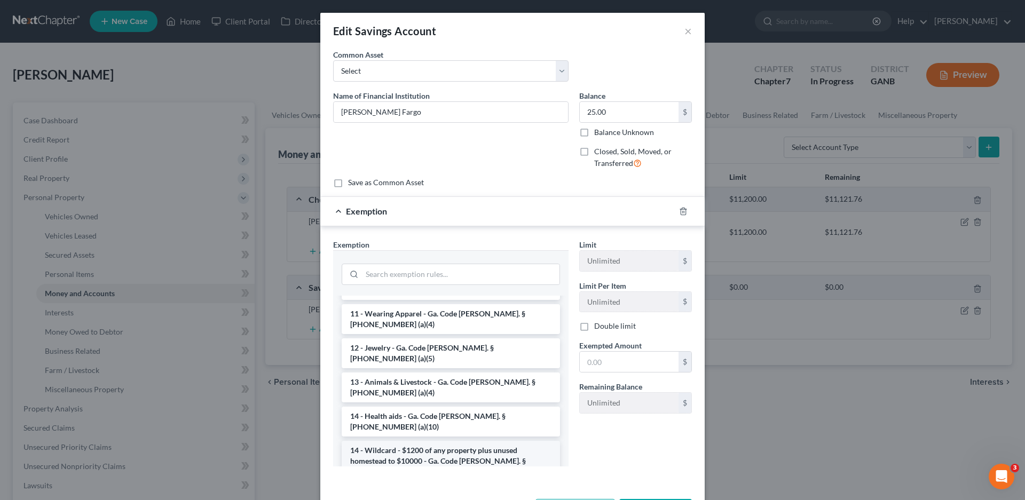
click at [411, 441] on li "14 - Wildcard - $1200 of any property plus unused homestead to $10000 - Ga. Cod…" at bounding box center [451, 461] width 218 height 41
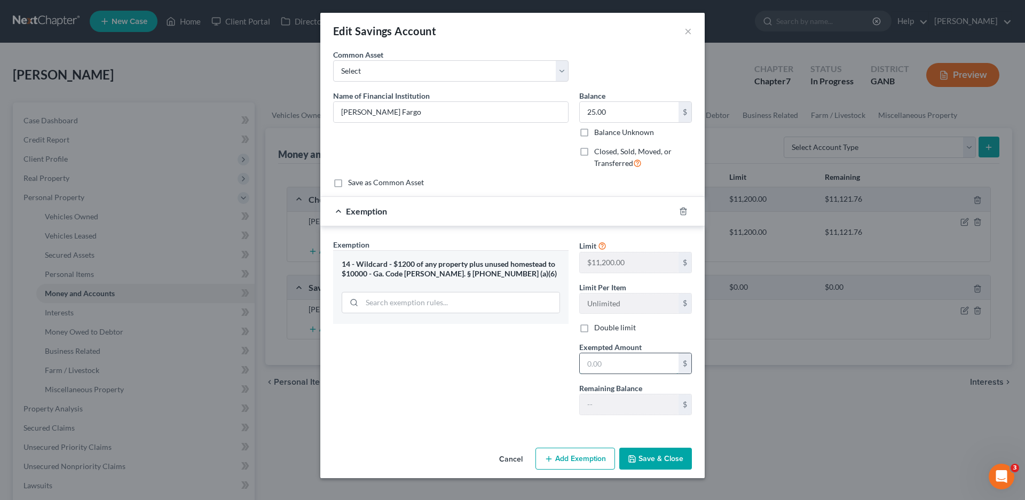
click at [612, 366] on input "text" at bounding box center [629, 363] width 99 height 20
type input "25.00"
click at [655, 458] on button "Save & Close" at bounding box center [655, 459] width 73 height 22
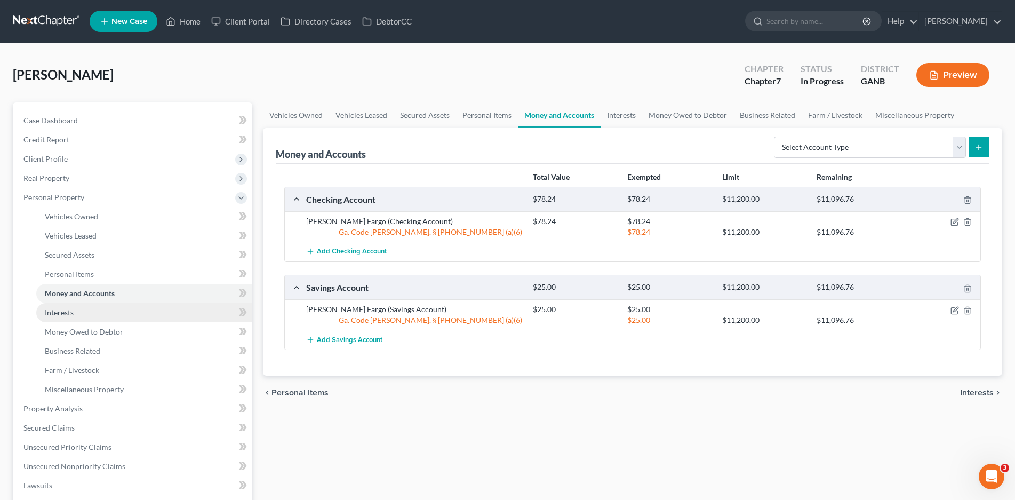
click at [62, 310] on span "Interests" at bounding box center [59, 312] width 29 height 9
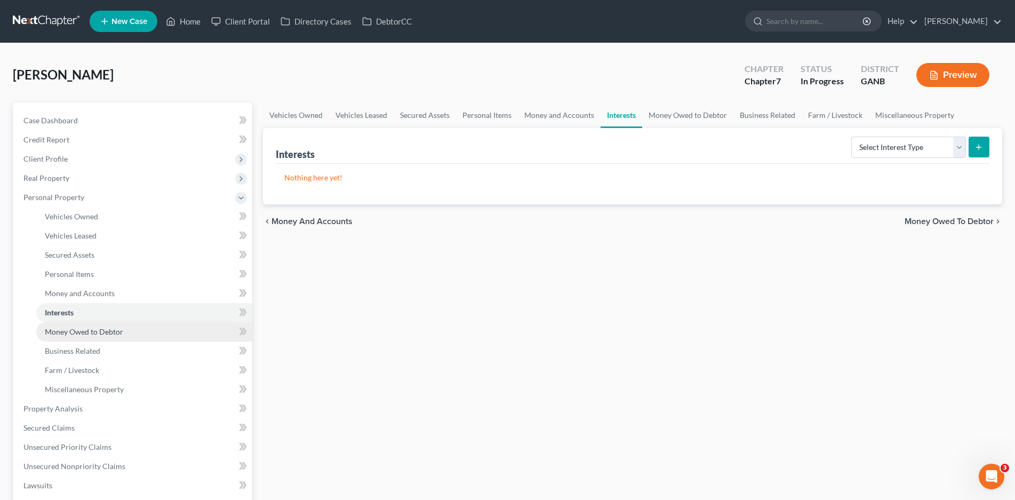
click at [78, 330] on span "Money Owed to Debtor" at bounding box center [84, 331] width 78 height 9
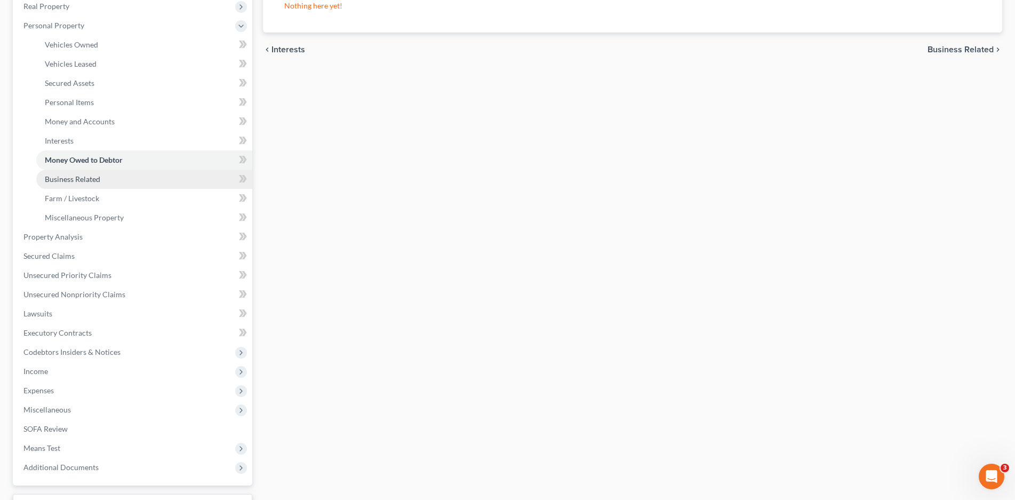
scroll to position [213, 0]
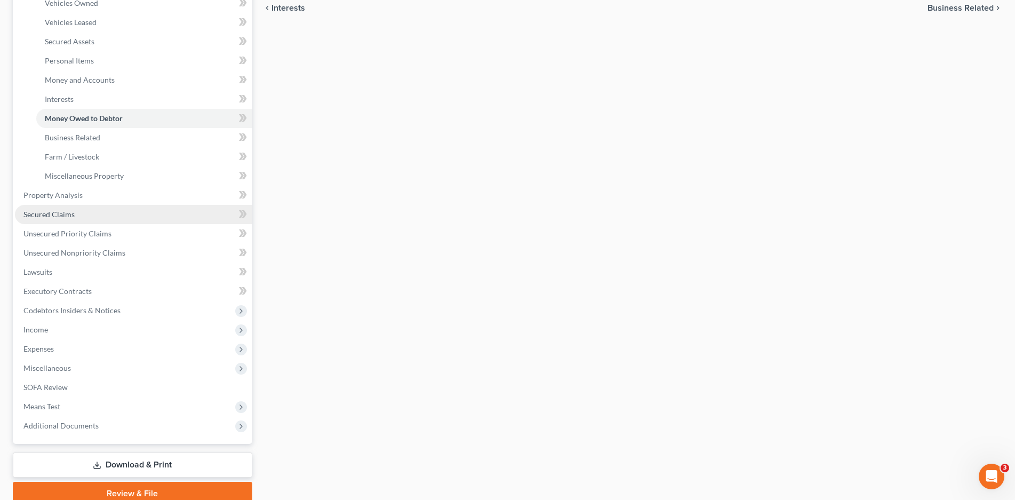
click at [51, 217] on span "Secured Claims" at bounding box center [48, 214] width 51 height 9
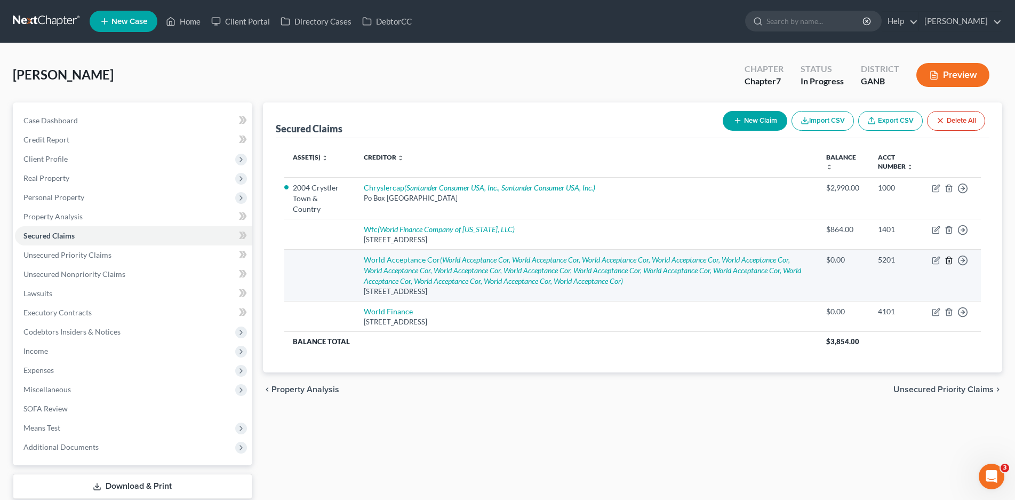
click at [951, 256] on icon "button" at bounding box center [949, 260] width 9 height 9
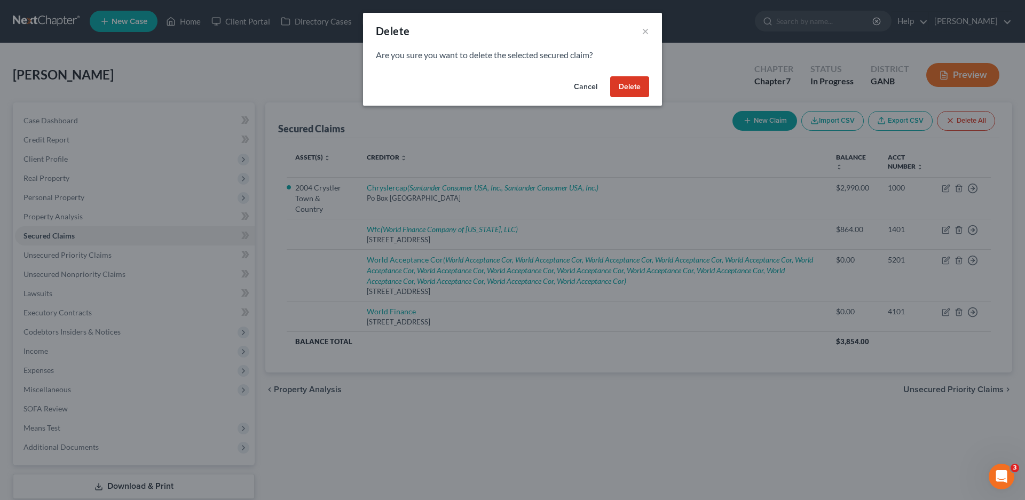
drag, startPoint x: 628, startPoint y: 85, endPoint x: 622, endPoint y: 90, distance: 7.3
click at [628, 85] on button "Delete" at bounding box center [629, 86] width 39 height 21
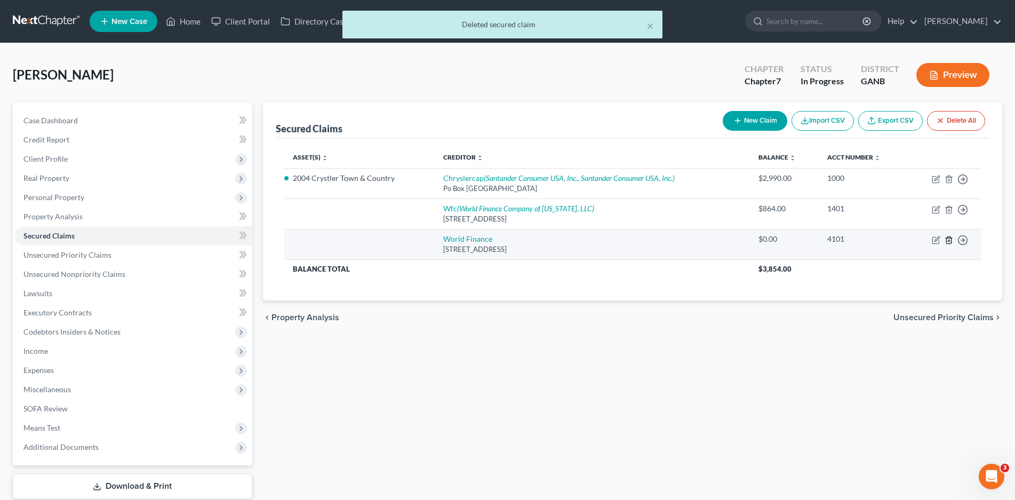
click at [948, 239] on icon "button" at bounding box center [949, 240] width 9 height 9
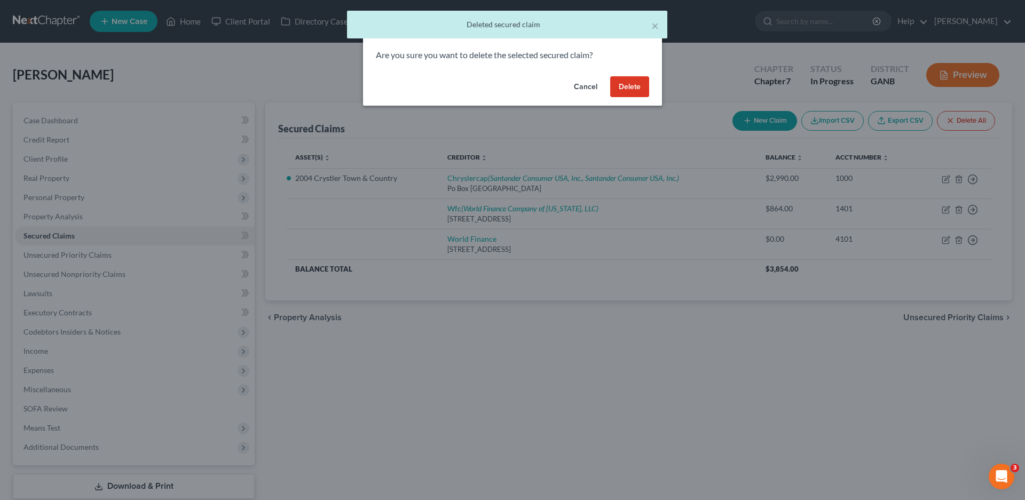
click at [624, 85] on button "Delete" at bounding box center [629, 86] width 39 height 21
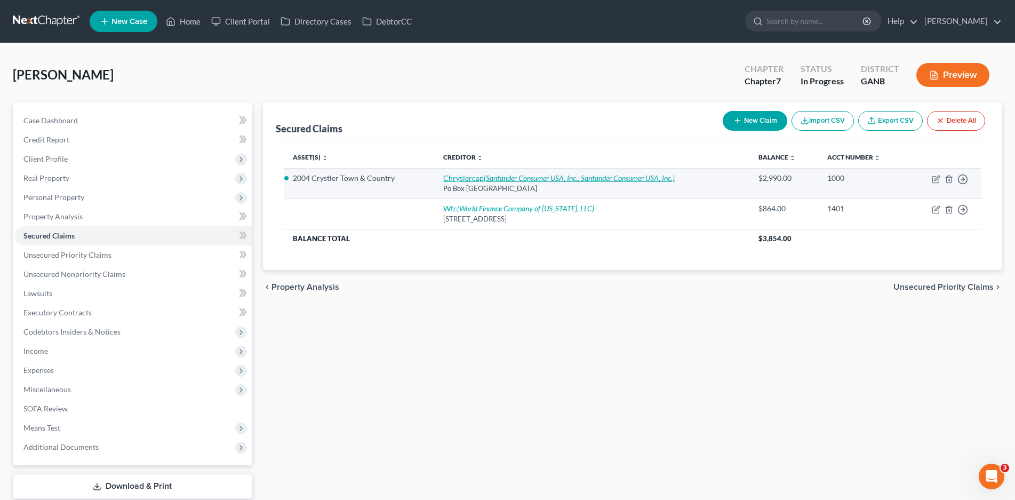
click at [493, 178] on icon "(Santander Consumer USA, Inc., Santander Consumer USA, Inc.)" at bounding box center [579, 177] width 191 height 9
select select "45"
select select "2"
select select "0"
select select "45"
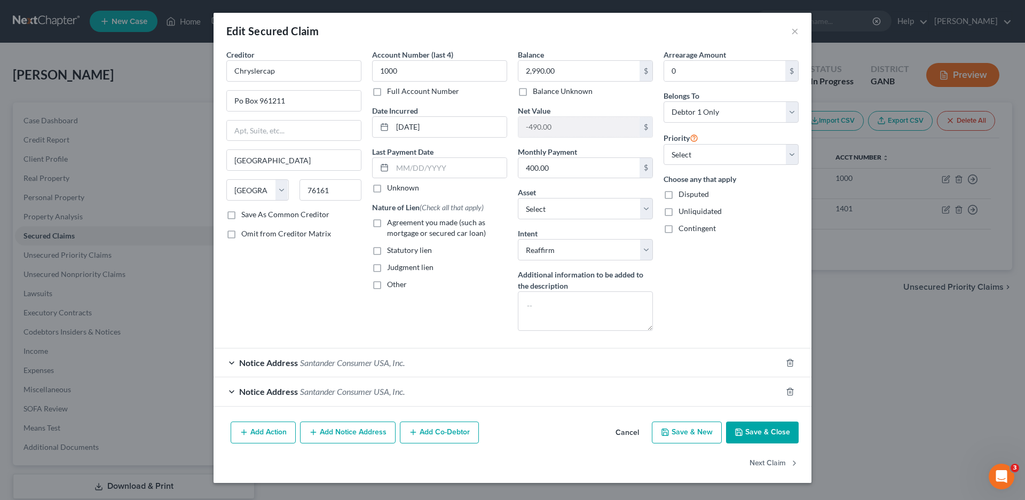
click at [227, 363] on div "Notice Address Santander Consumer USA, Inc." at bounding box center [497, 362] width 568 height 28
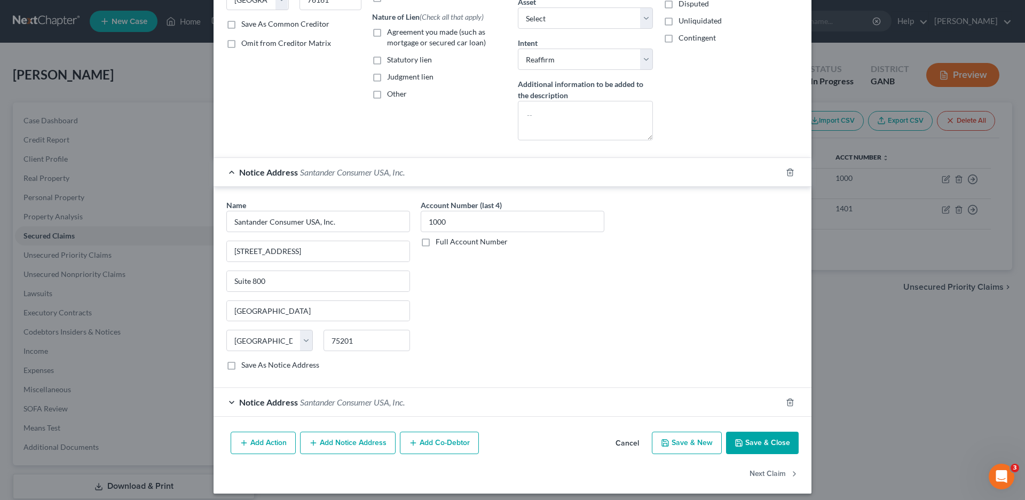
scroll to position [197, 0]
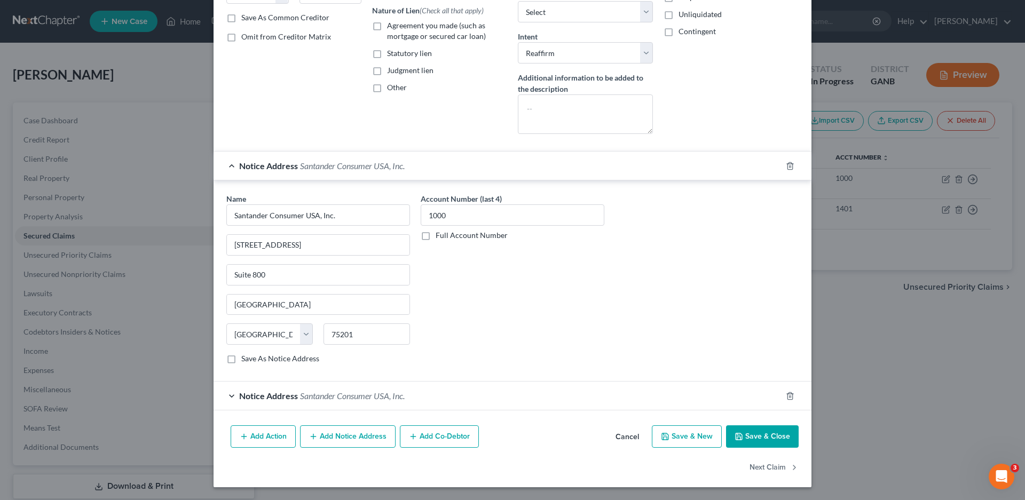
drag, startPoint x: 227, startPoint y: 393, endPoint x: 268, endPoint y: 398, distance: 40.8
click at [228, 393] on div "Notice Address Santander Consumer USA, Inc." at bounding box center [497, 396] width 568 height 28
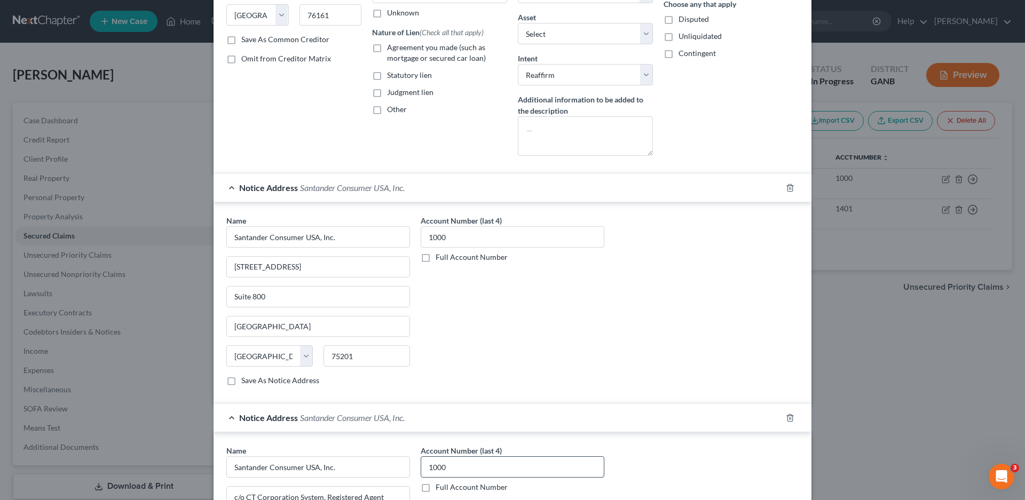
scroll to position [144, 0]
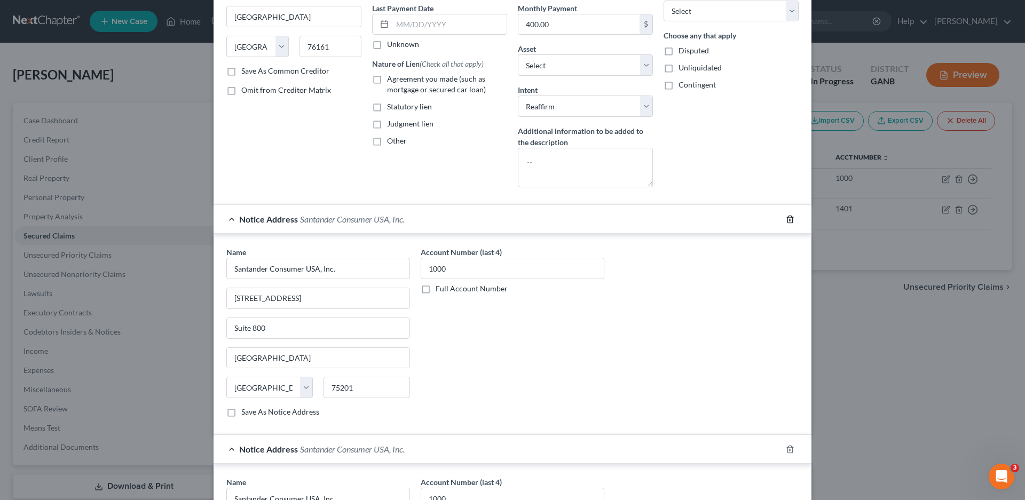
click at [785, 218] on icon "button" at bounding box center [789, 219] width 9 height 9
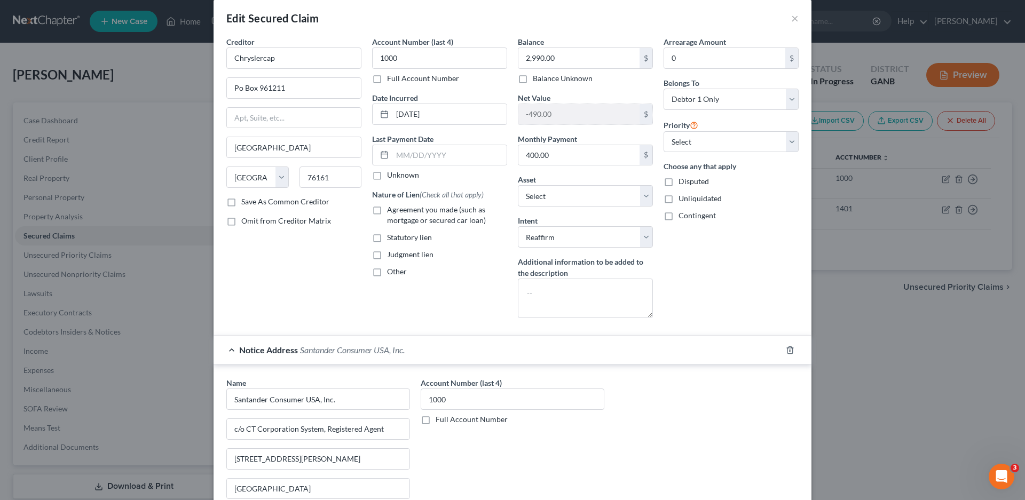
scroll to position [0, 0]
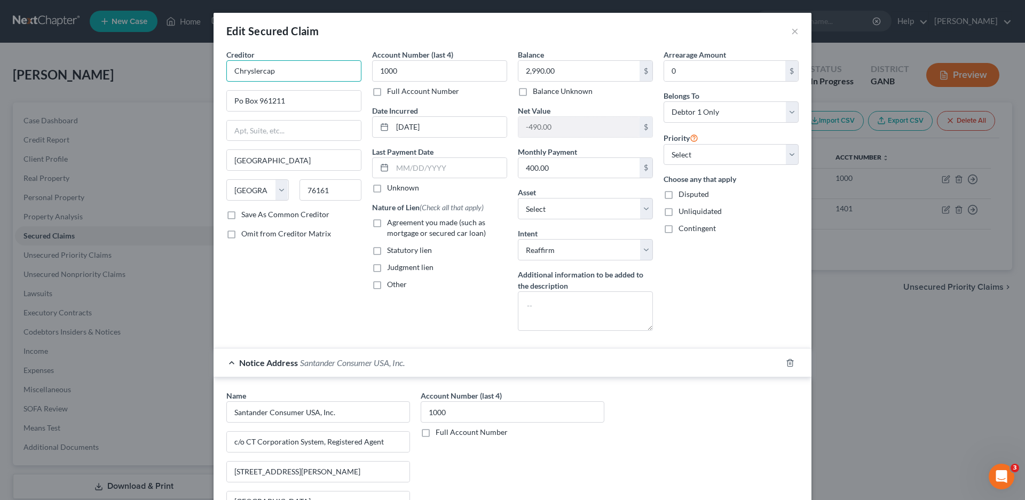
click at [287, 73] on input "Chryslercap" at bounding box center [293, 70] width 135 height 21
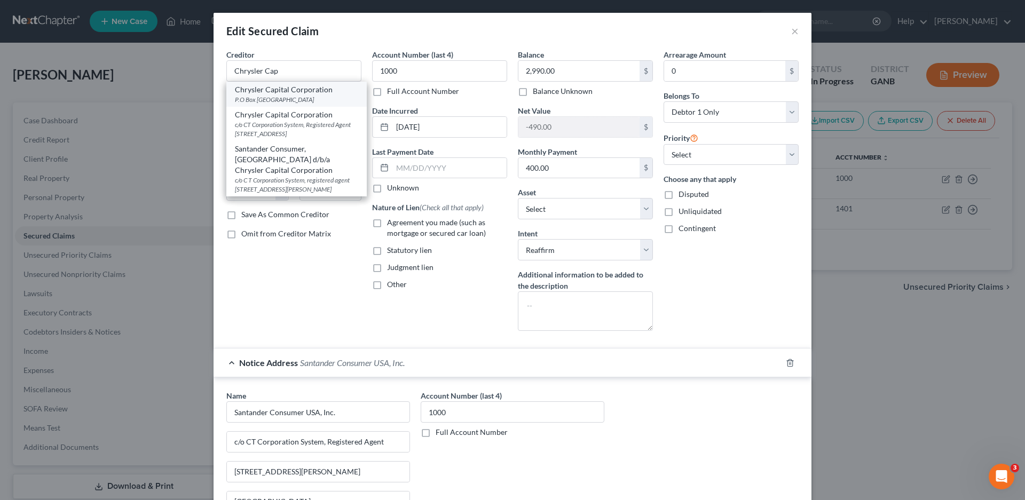
click at [287, 93] on div "Chrysler Capital Corporation" at bounding box center [296, 89] width 123 height 11
type input "Chrysler Capital Corporation"
type input "P.O Box 961275"
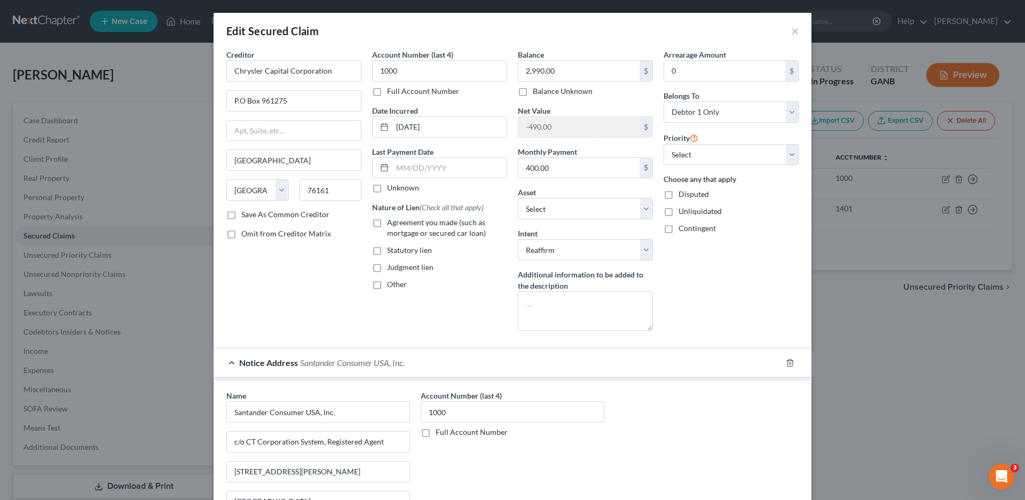
click at [387, 224] on label "Agreement you made (such as mortgage or secured car loan)" at bounding box center [447, 227] width 120 height 21
click at [391, 224] on input "Agreement you made (such as mortgage or secured car loan)" at bounding box center [394, 220] width 7 height 7
checkbox input "true"
click at [387, 192] on label "Unknown" at bounding box center [403, 187] width 32 height 11
click at [391, 189] on input "Unknown" at bounding box center [394, 185] width 7 height 7
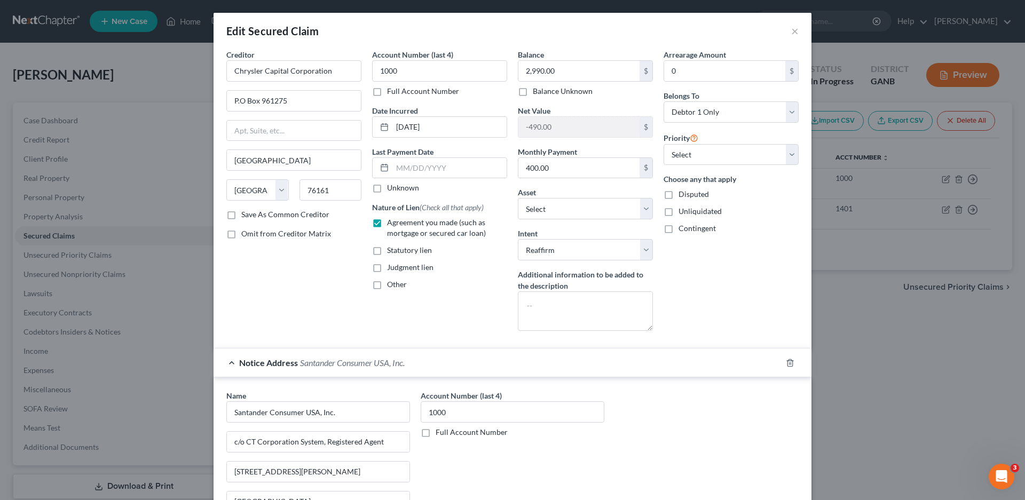
checkbox input "true"
click at [702, 153] on select "Select 1st 2nd 3rd 4th 5th 6th 7th 8th 9th 10th 11th 12th 13th 14th 15th 16th 1…" at bounding box center [730, 154] width 135 height 21
select select "0"
click at [663, 144] on select "Select 1st 2nd 3rd 4th 5th 6th 7th 8th 9th 10th 11th 12th 13th 14th 15th 16th 1…" at bounding box center [730, 154] width 135 height 21
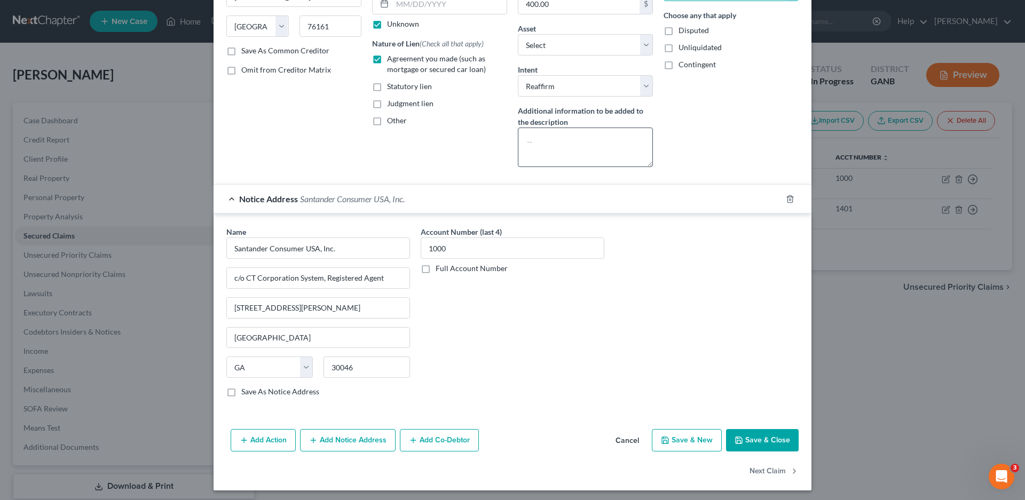
scroll to position [167, 0]
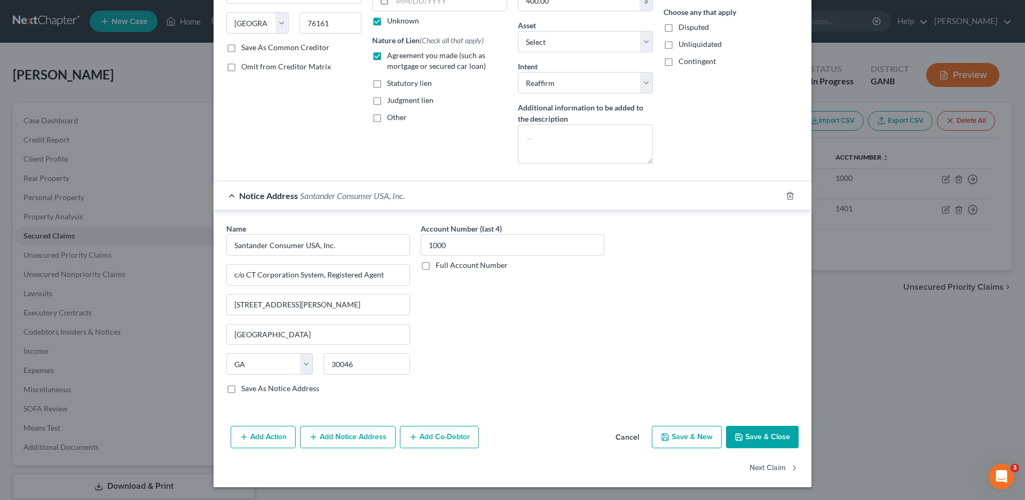
click at [755, 441] on button "Save & Close" at bounding box center [762, 437] width 73 height 22
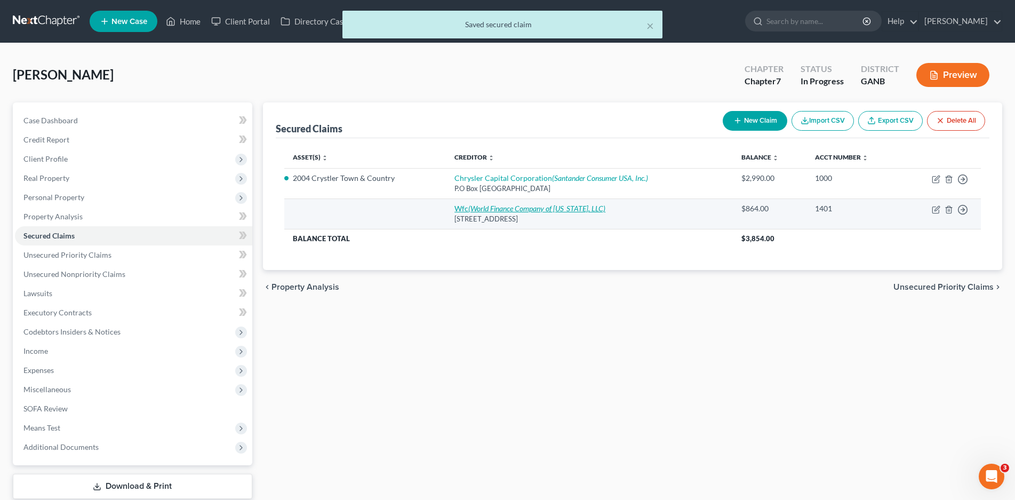
click at [478, 210] on icon "(World Finance Company of [US_STATE], LLC)" at bounding box center [537, 208] width 137 height 9
select select "42"
select select "0"
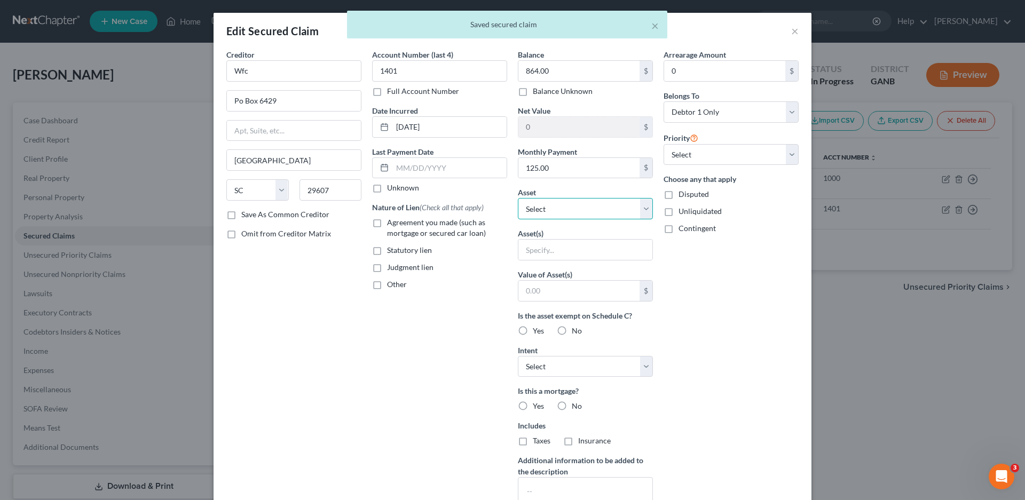
click at [567, 213] on select "Select Other Multiple Assets Electronics - Electronics - $1000.0 [PERSON_NAME] …" at bounding box center [585, 208] width 135 height 21
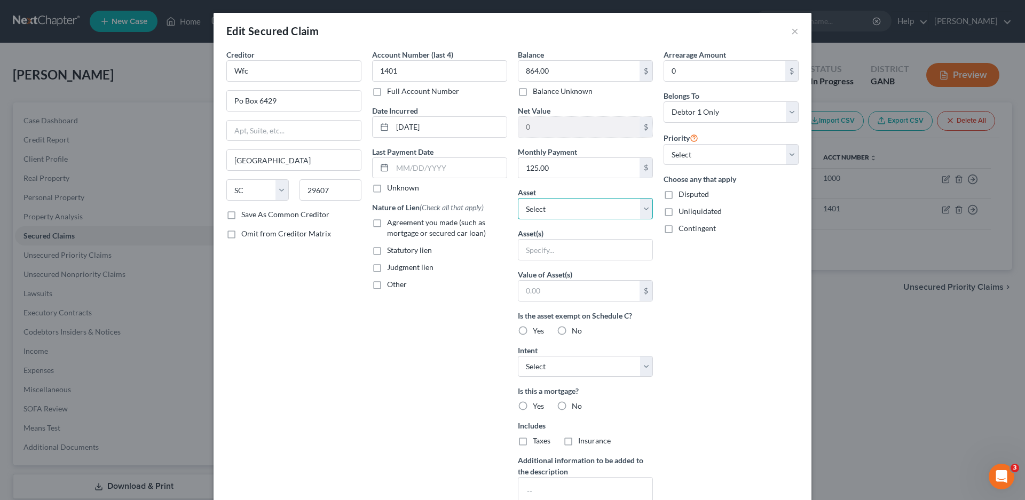
select select "1"
click at [518, 198] on select "Select Other Multiple Assets Electronics - Electronics - $1000.0 [PERSON_NAME] …" at bounding box center [585, 208] width 135 height 21
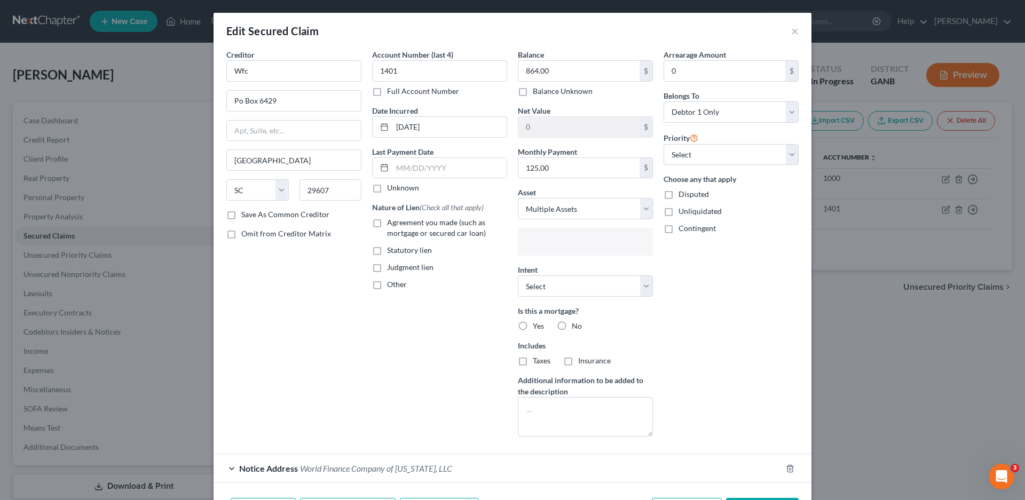
click at [560, 241] on input "text" at bounding box center [584, 243] width 120 height 16
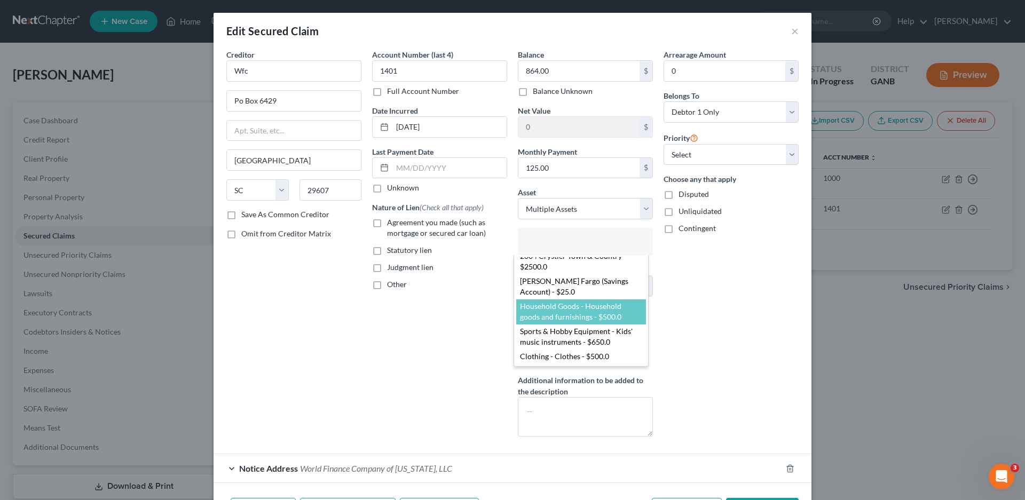
scroll to position [38, 0]
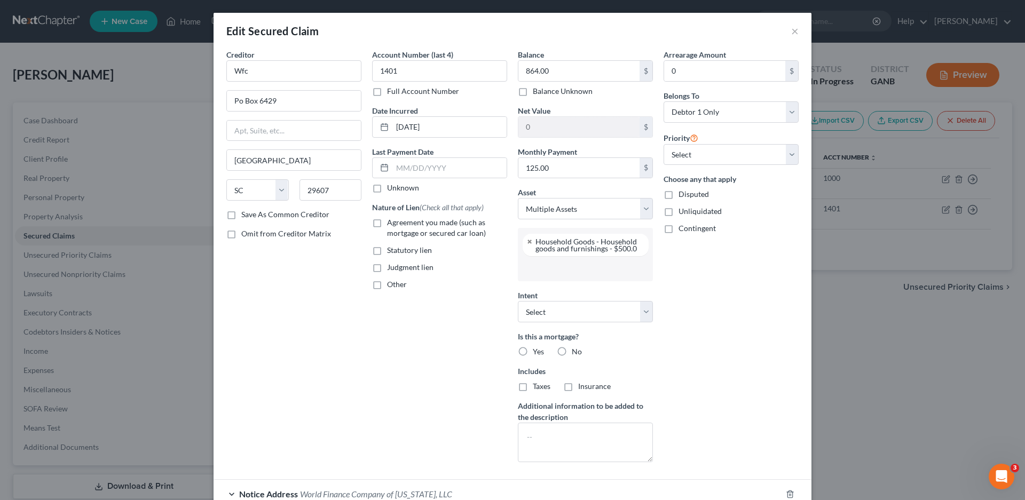
click at [545, 266] on input "text" at bounding box center [584, 268] width 120 height 16
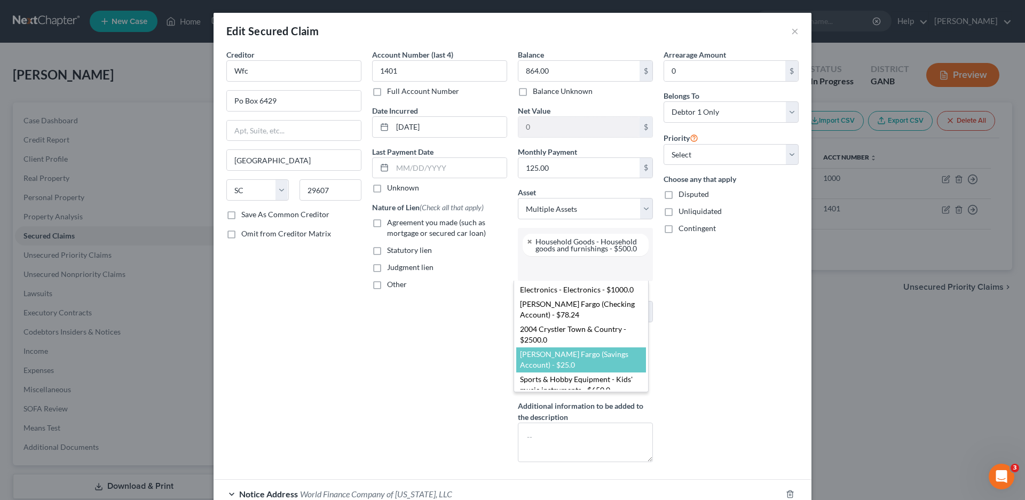
scroll to position [4, 0]
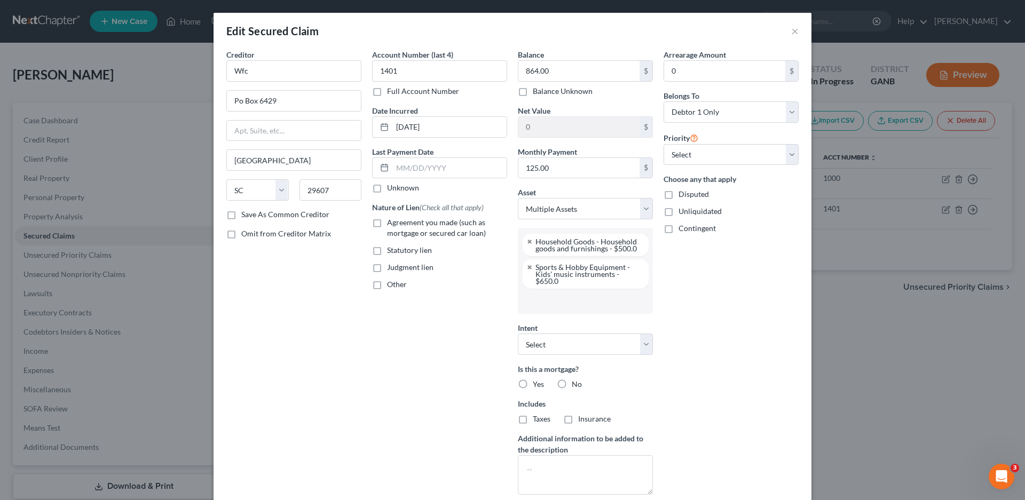
click at [553, 307] on input "text" at bounding box center [584, 301] width 120 height 16
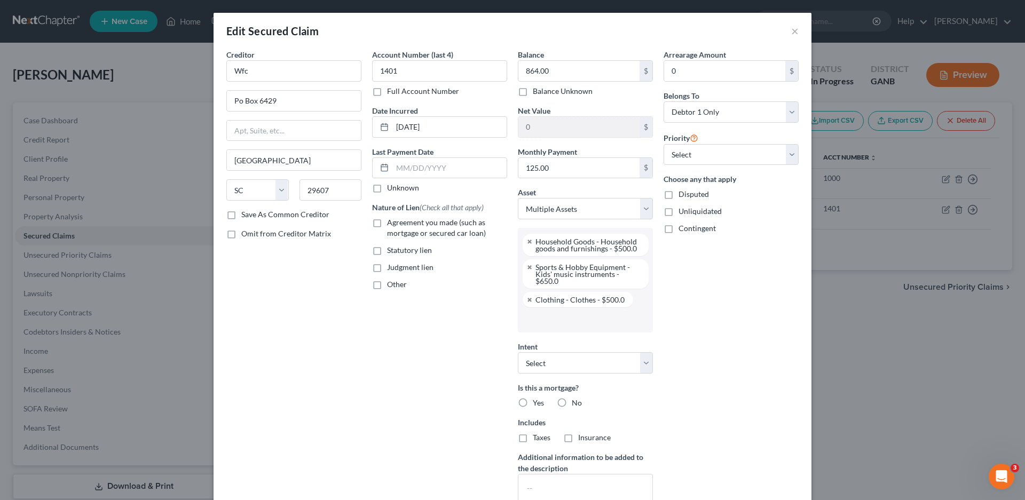
click at [563, 322] on input "text" at bounding box center [584, 320] width 120 height 16
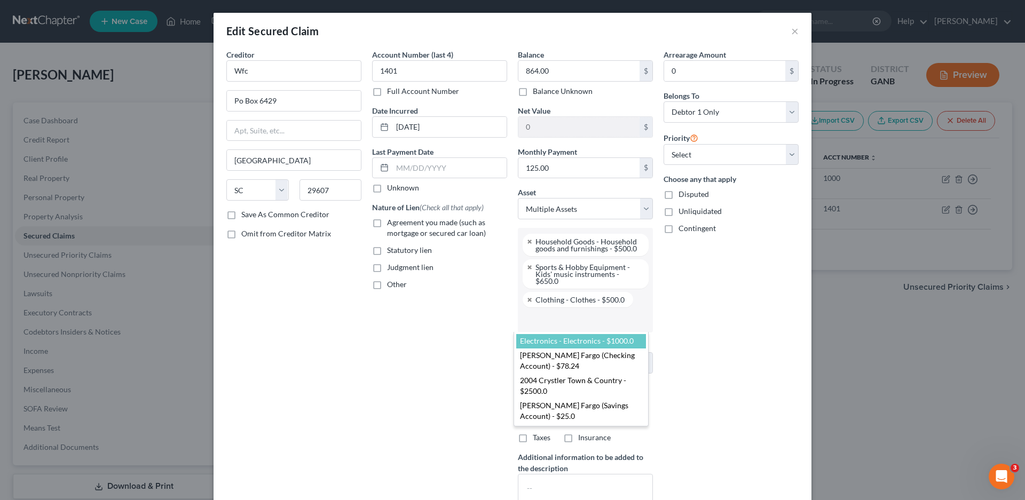
select select "2790092"
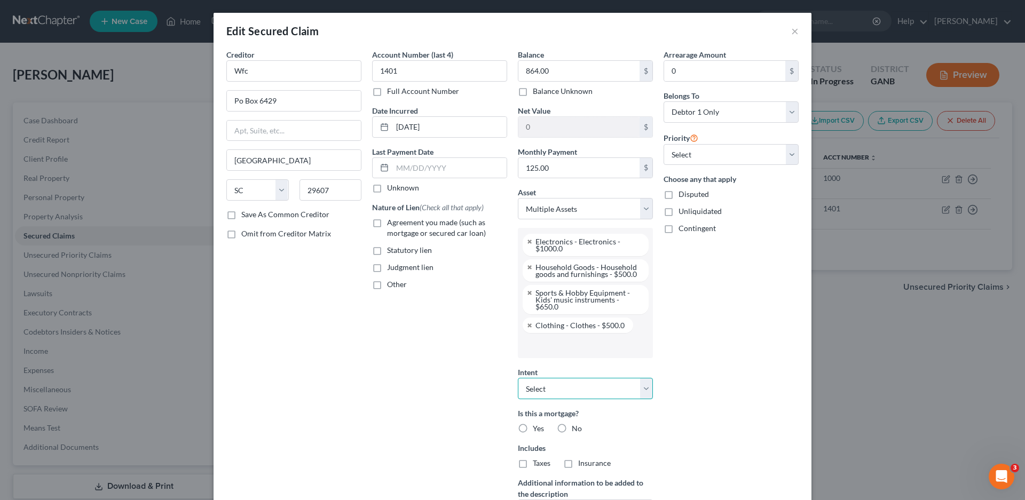
click at [641, 391] on select "Select Surrender Redeem Reaffirm Avoid Other" at bounding box center [585, 388] width 135 height 21
select select "3"
click at [518, 378] on select "Select Surrender Redeem Reaffirm Avoid Other" at bounding box center [585, 388] width 135 height 21
click at [387, 284] on label "Other" at bounding box center [397, 284] width 20 height 11
click at [391, 284] on input "Other" at bounding box center [394, 282] width 7 height 7
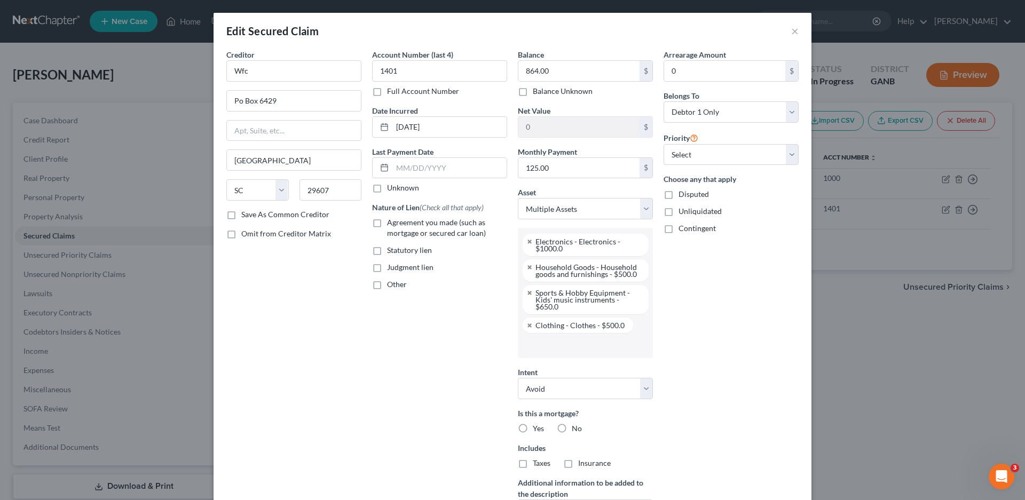
checkbox input "true"
click at [422, 314] on input "text" at bounding box center [439, 309] width 134 height 20
type input "Non-PMSI"
click at [715, 152] on select "Select 1st 2nd 3rd 4th 5th 6th 7th 8th 9th 10th 11th 12th 13th 14th 15th 16th 1…" at bounding box center [730, 154] width 135 height 21
select select "0"
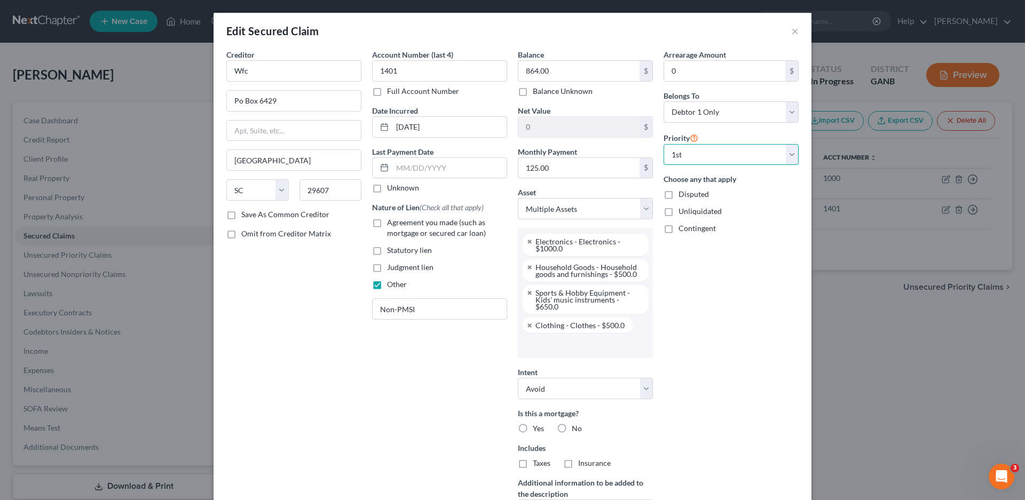
click at [663, 144] on select "Select 1st 2nd 3rd 4th 5th 6th 7th 8th 9th 10th 11th 12th 13th 14th 15th 16th 1…" at bounding box center [730, 154] width 135 height 21
click at [572, 431] on label "No" at bounding box center [577, 428] width 10 height 11
click at [576, 430] on input "No" at bounding box center [579, 426] width 7 height 7
radio input "true"
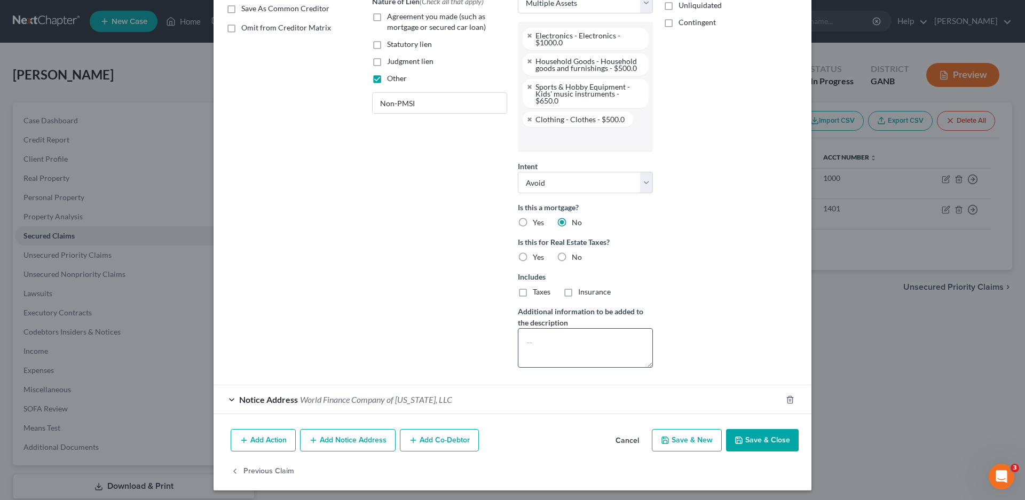
scroll to position [209, 0]
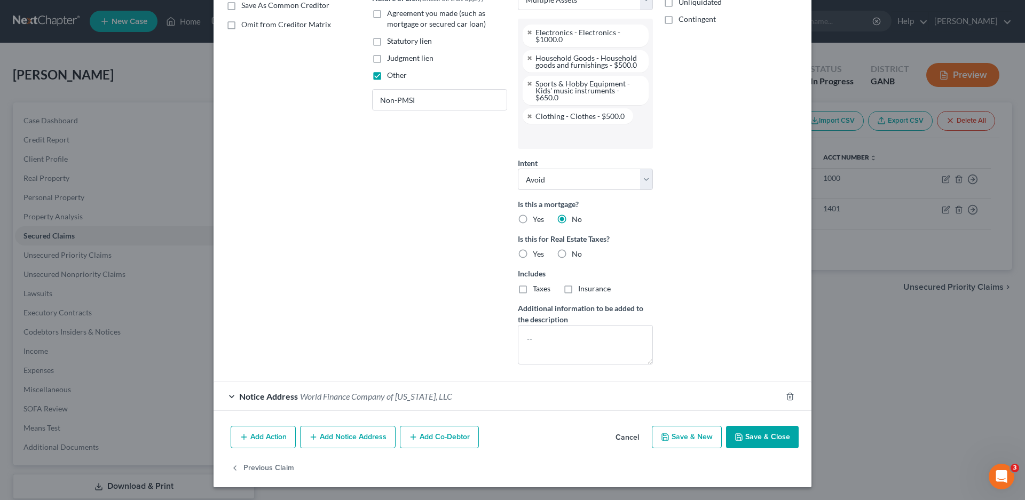
click at [572, 255] on label "No" at bounding box center [577, 254] width 10 height 11
click at [576, 255] on input "No" at bounding box center [579, 252] width 7 height 7
radio input "true"
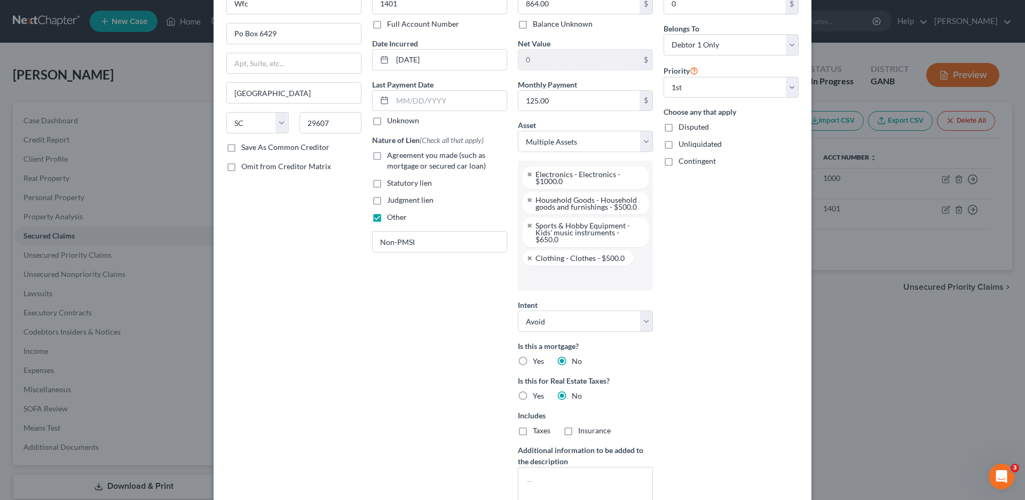
scroll to position [0, 0]
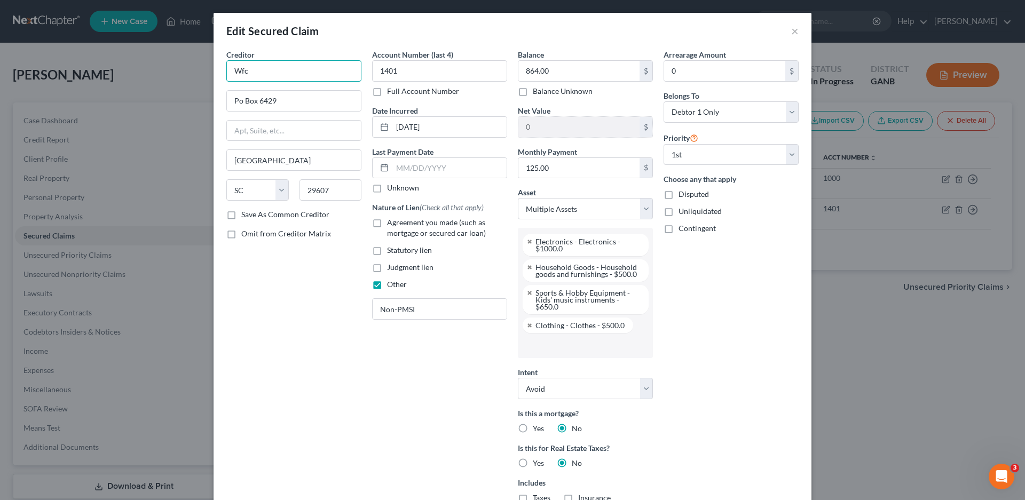
click at [252, 69] on input "Wfc" at bounding box center [293, 70] width 135 height 21
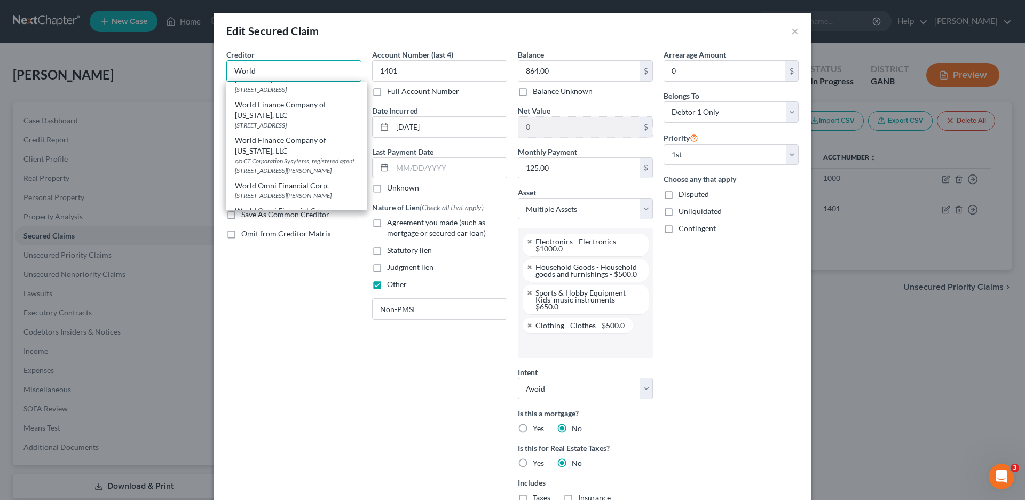
scroll to position [107, 0]
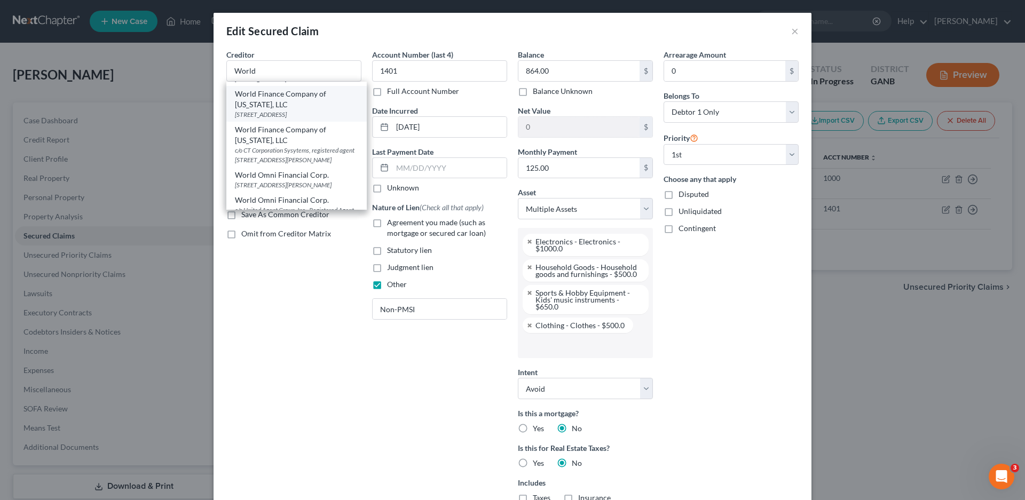
click at [259, 110] on div "World Finance Company of [US_STATE], LLC" at bounding box center [296, 99] width 123 height 21
type input "World Finance Company of [US_STATE], LLC"
type input "P.O Box 6429"
type input "29606-6429"
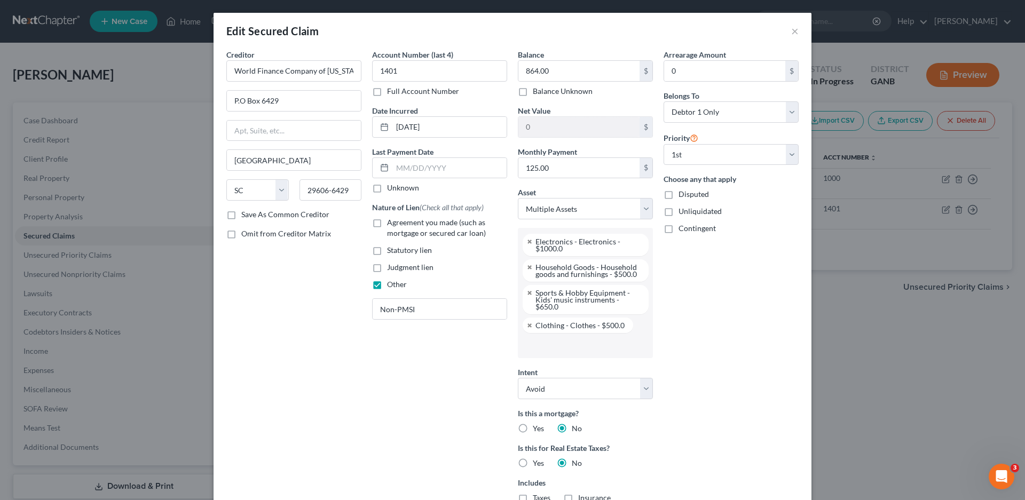
scroll to position [209, 0]
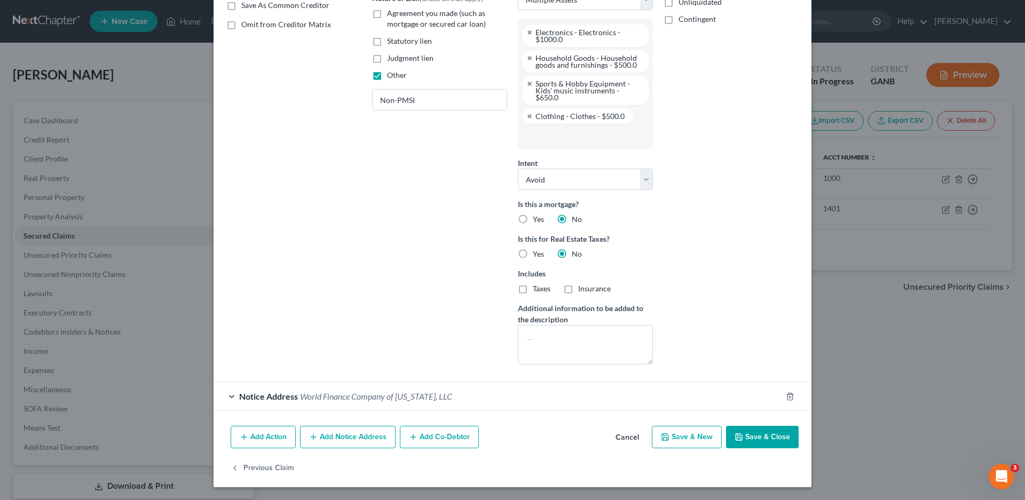
click at [226, 392] on div "Notice Address World Finance Company of [US_STATE], LLC" at bounding box center [497, 396] width 568 height 28
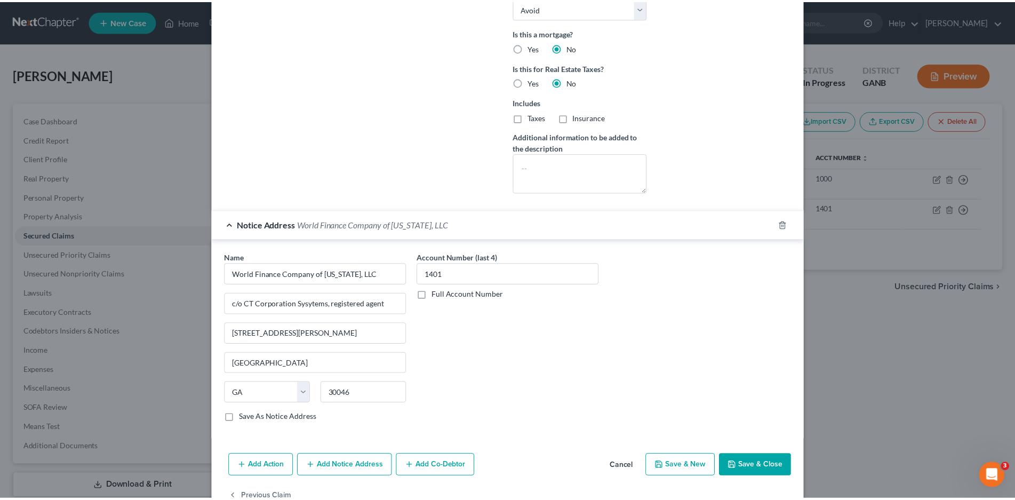
scroll to position [410, 0]
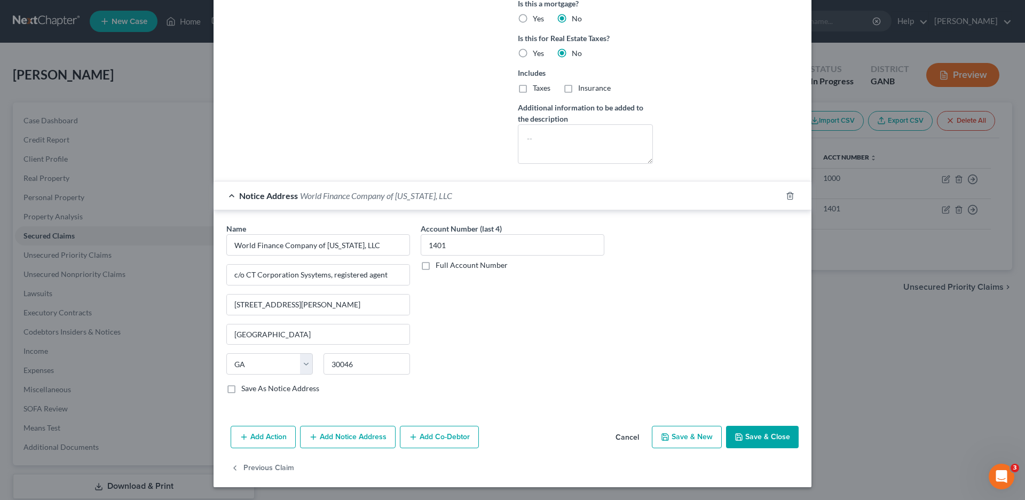
click at [751, 435] on button "Save & Close" at bounding box center [762, 437] width 73 height 22
select select
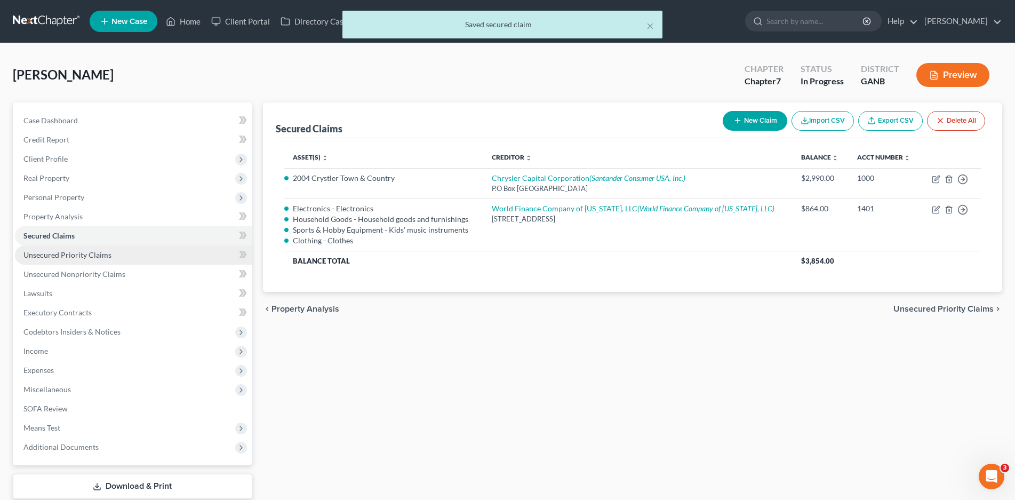
click at [85, 252] on span "Unsecured Priority Claims" at bounding box center [67, 254] width 88 height 9
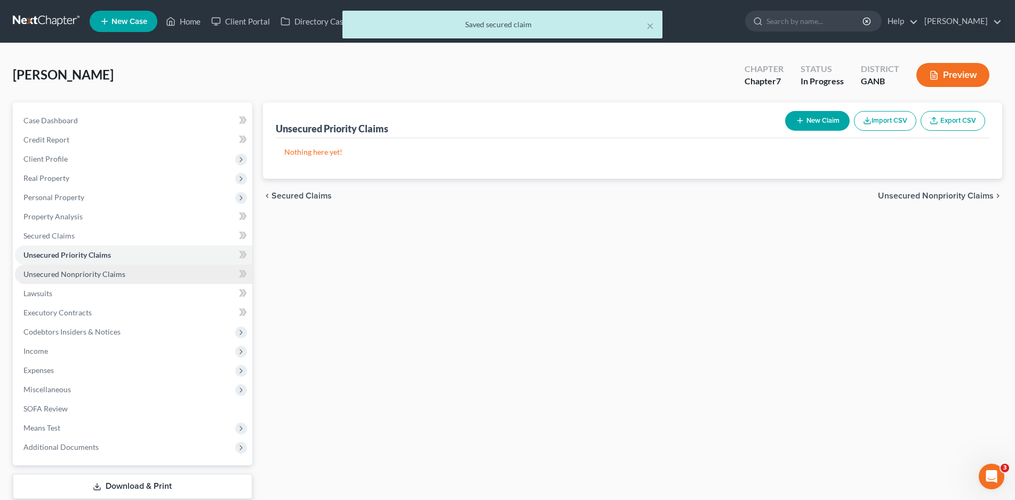
click at [90, 275] on span "Unsecured Nonpriority Claims" at bounding box center [74, 273] width 102 height 9
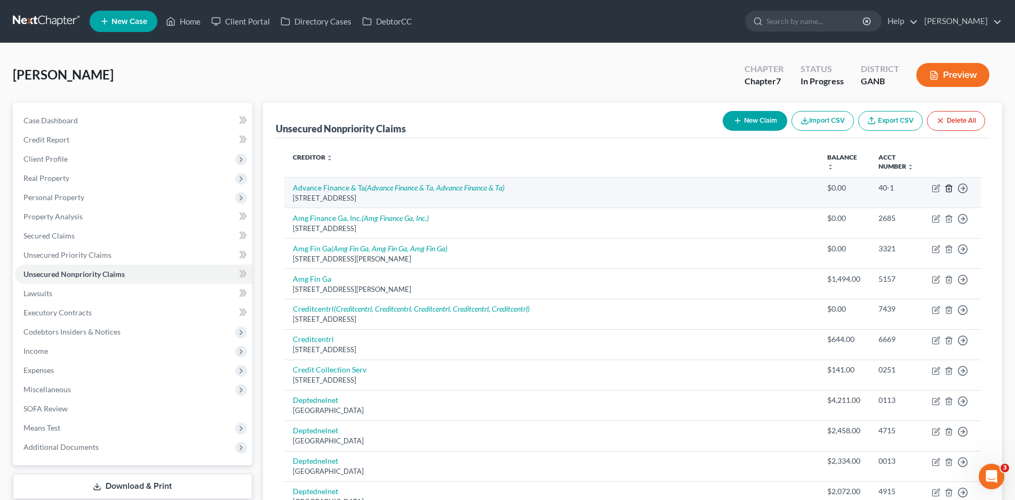
click at [949, 188] on icon "button" at bounding box center [949, 188] width 9 height 9
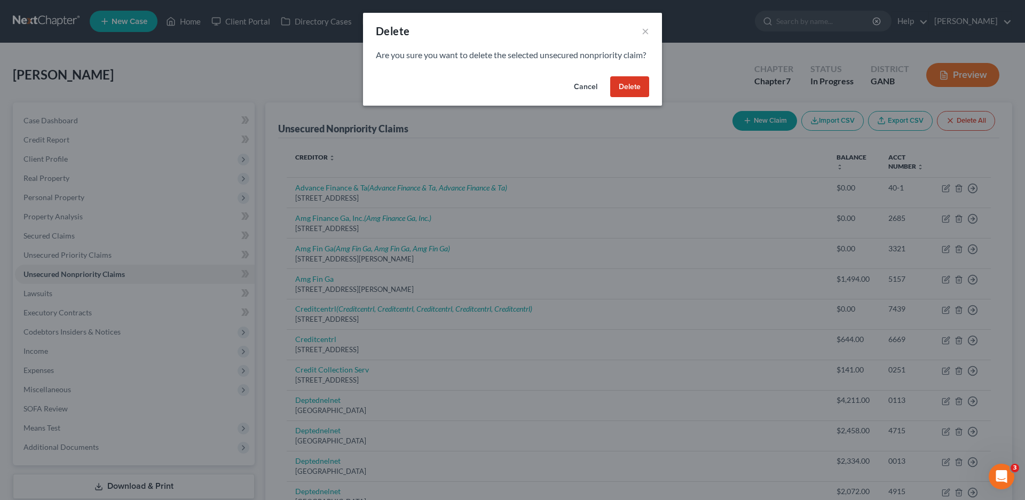
click at [629, 93] on button "Delete" at bounding box center [629, 86] width 39 height 21
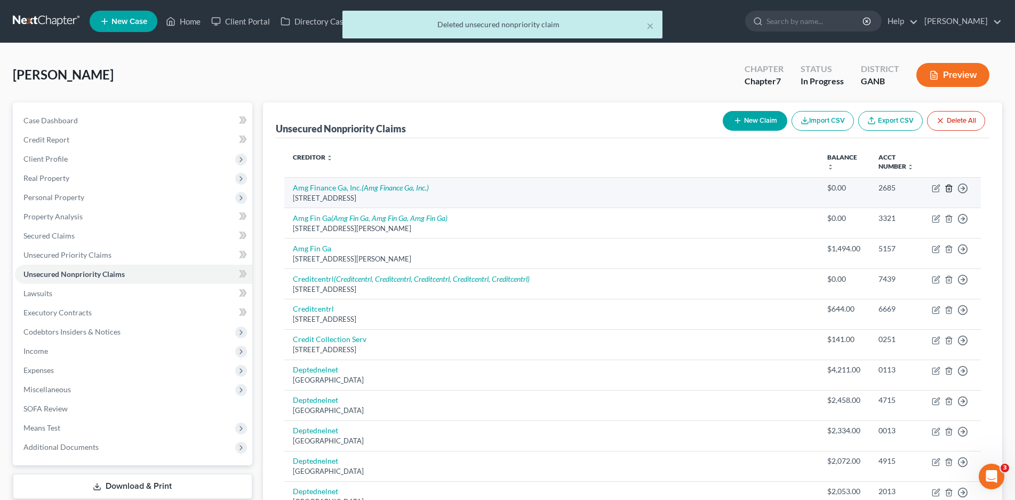
click at [949, 186] on icon "button" at bounding box center [949, 188] width 9 height 9
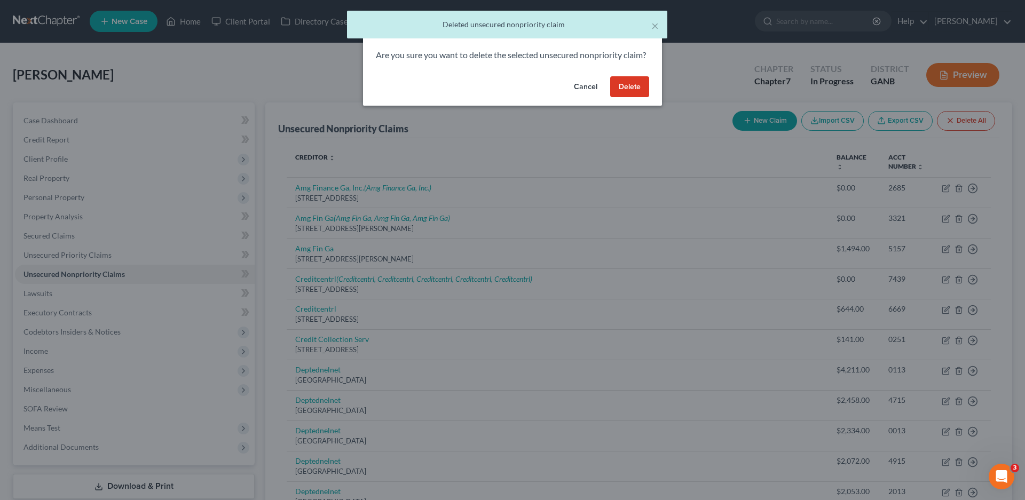
click at [625, 98] on button "Delete" at bounding box center [629, 86] width 39 height 21
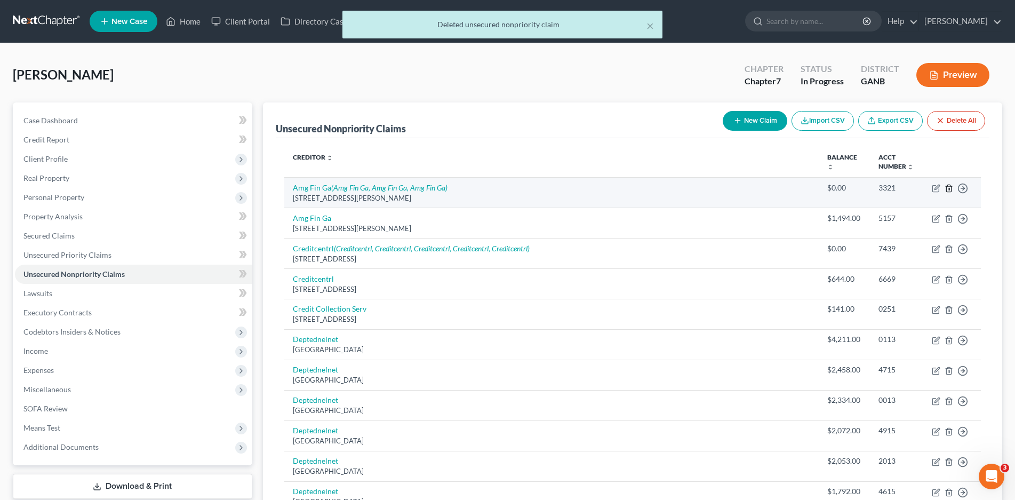
click at [950, 184] on icon "button" at bounding box center [949, 188] width 9 height 9
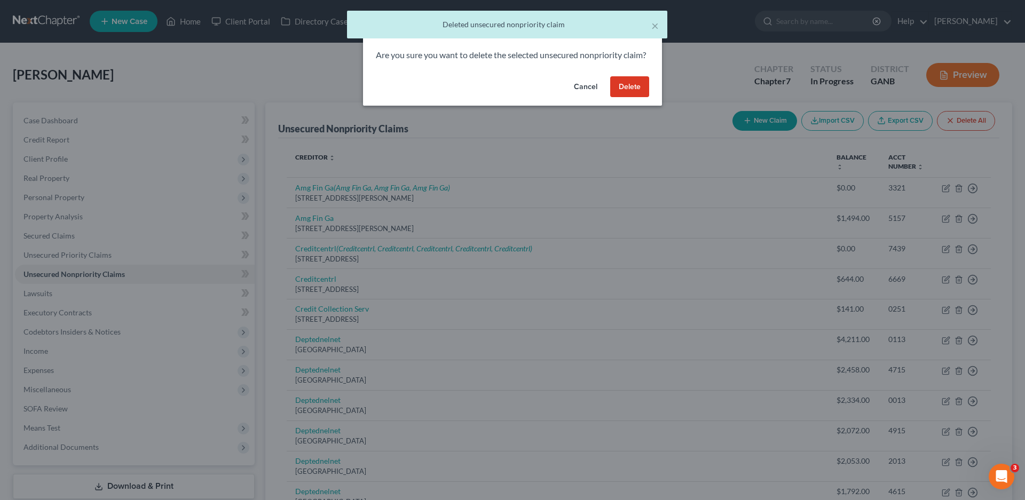
click at [621, 94] on button "Delete" at bounding box center [629, 86] width 39 height 21
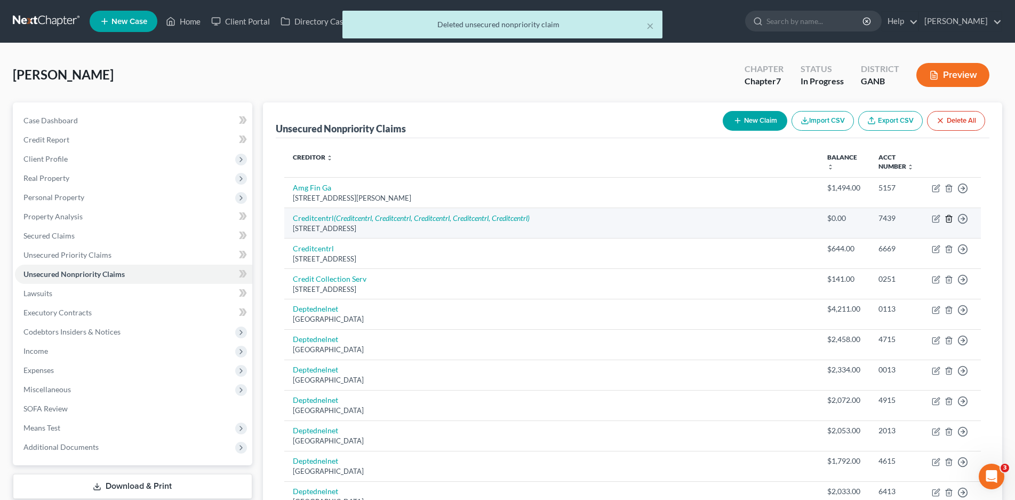
click at [949, 219] on line "button" at bounding box center [949, 219] width 0 height 2
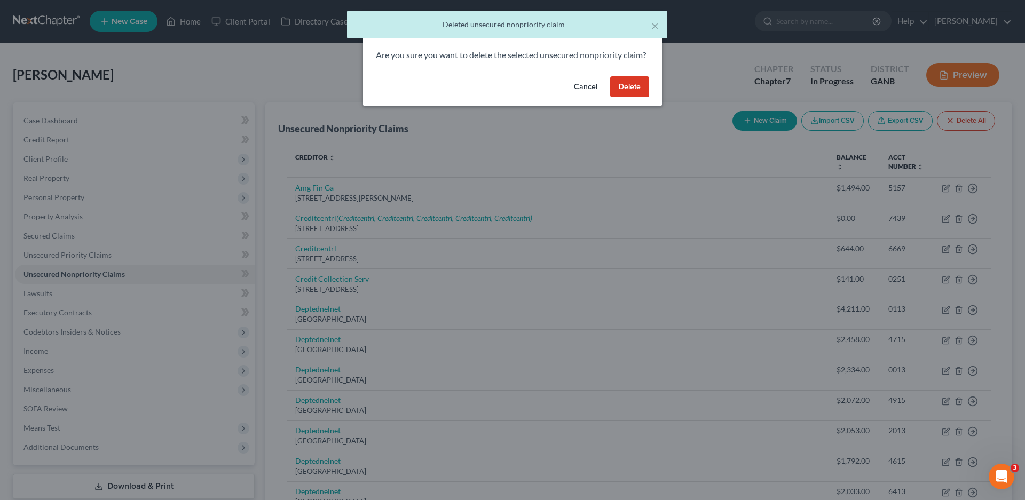
click at [625, 98] on button "Delete" at bounding box center [629, 86] width 39 height 21
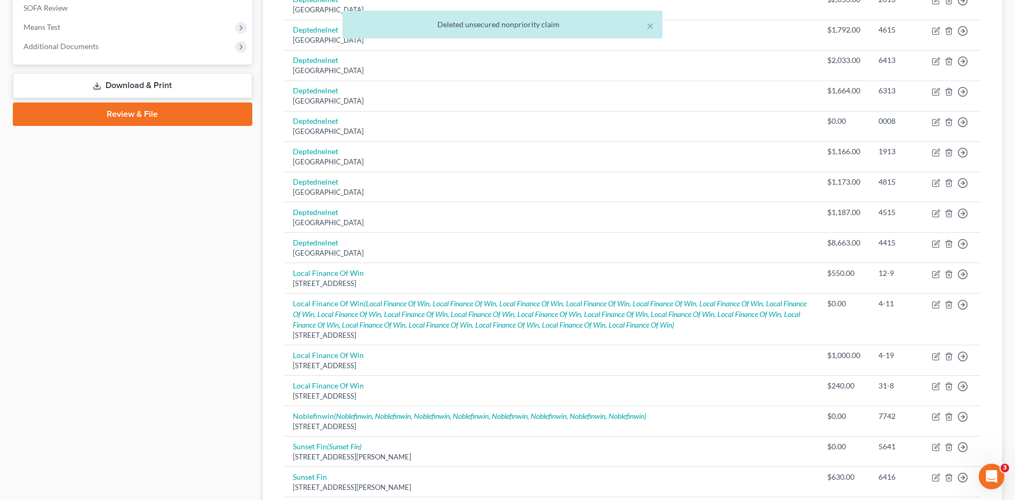
scroll to position [427, 0]
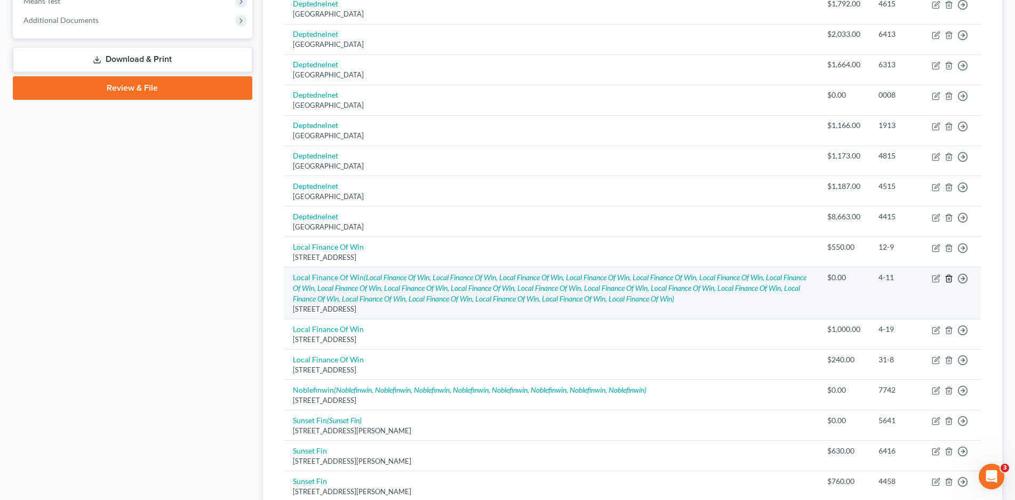
click at [947, 278] on icon "button" at bounding box center [949, 278] width 5 height 7
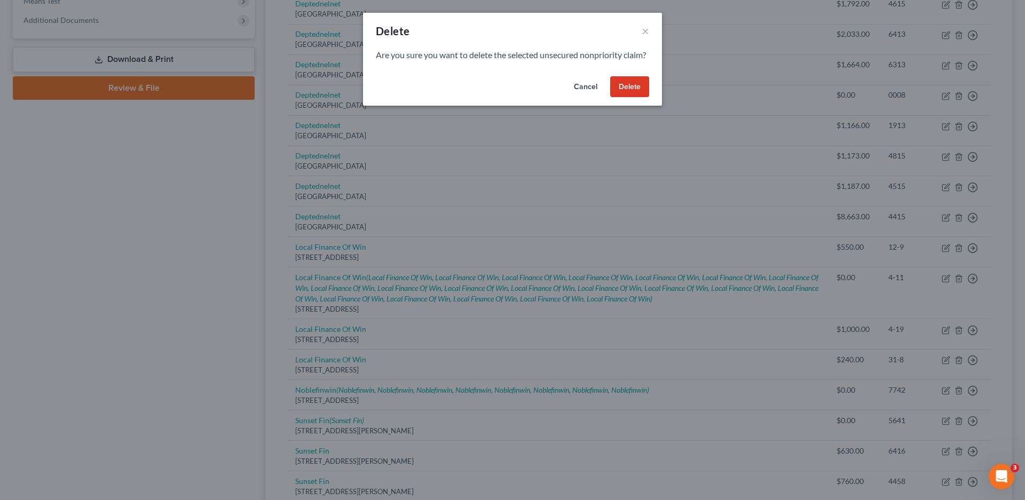
click at [625, 97] on button "Delete" at bounding box center [629, 86] width 39 height 21
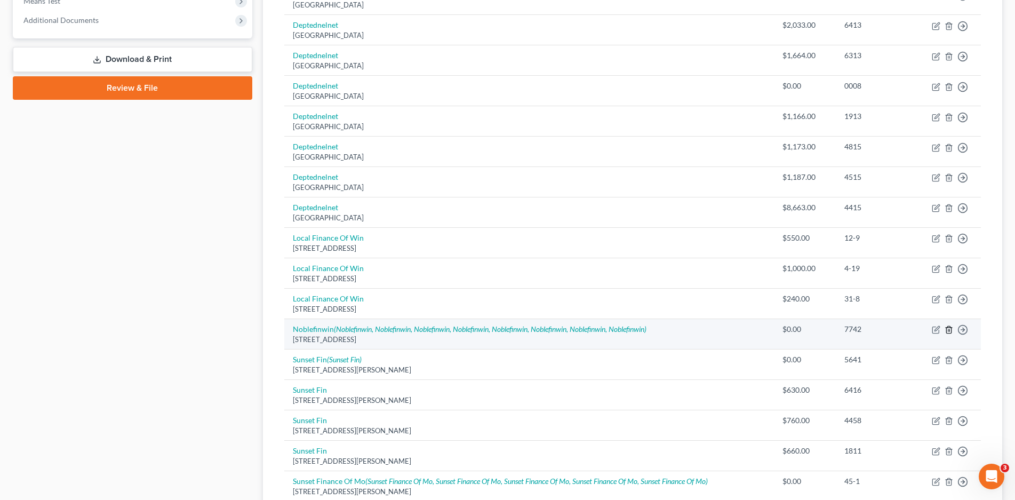
click at [948, 333] on icon "button" at bounding box center [949, 330] width 9 height 9
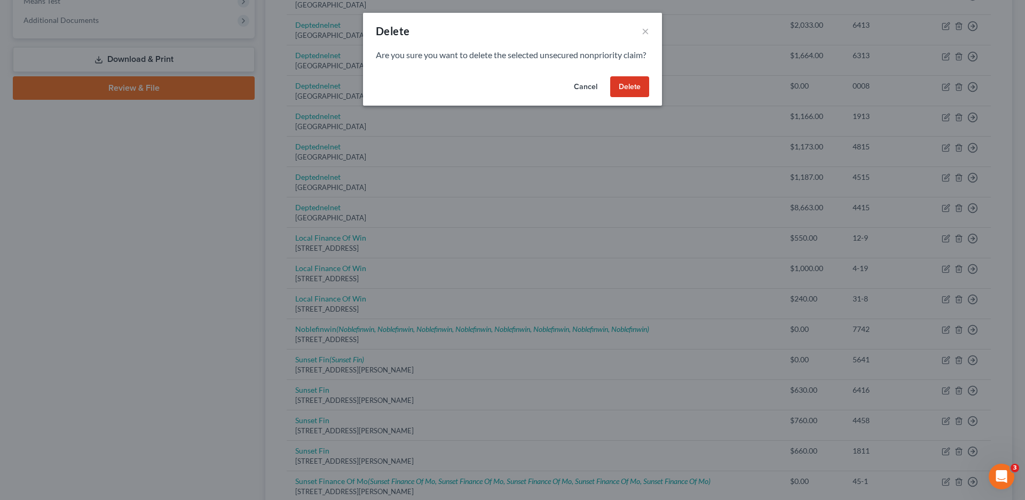
click at [636, 97] on button "Delete" at bounding box center [629, 86] width 39 height 21
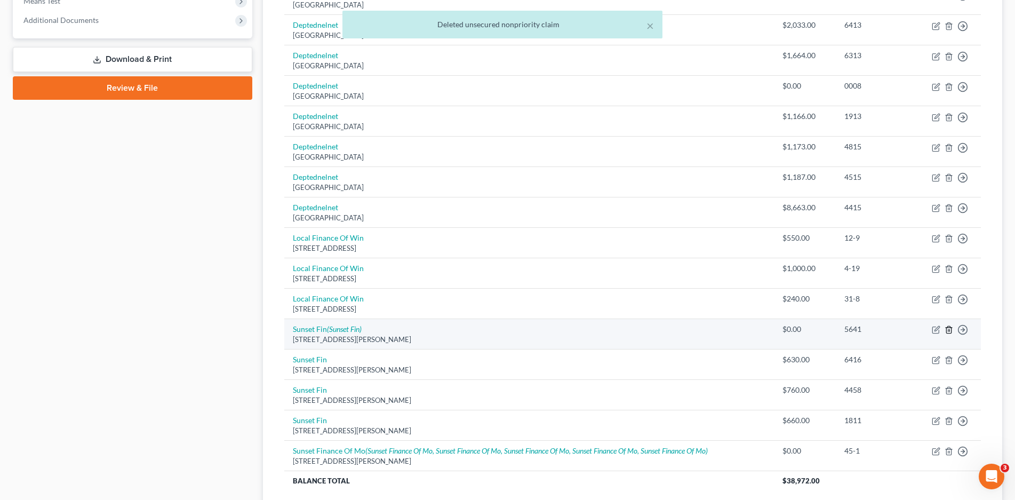
click at [949, 328] on icon "button" at bounding box center [949, 330] width 9 height 9
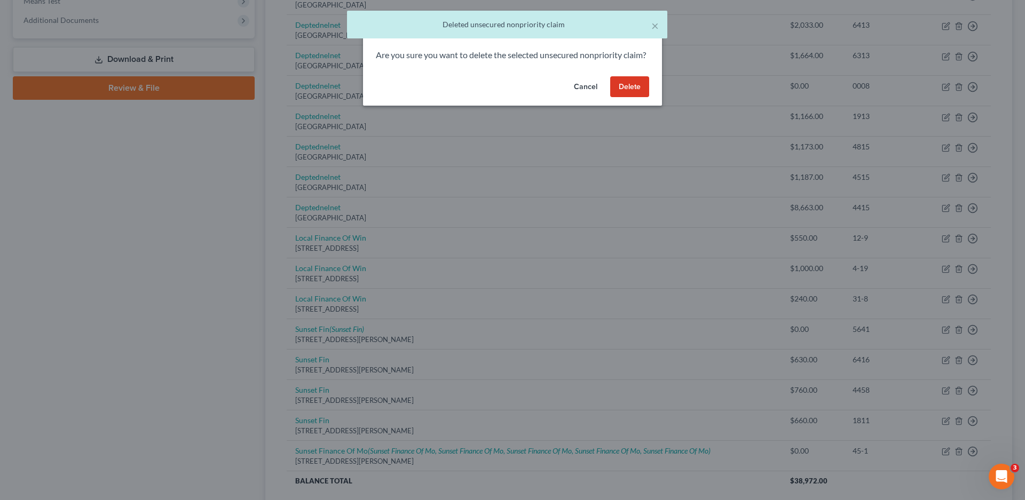
click at [617, 98] on button "Delete" at bounding box center [629, 86] width 39 height 21
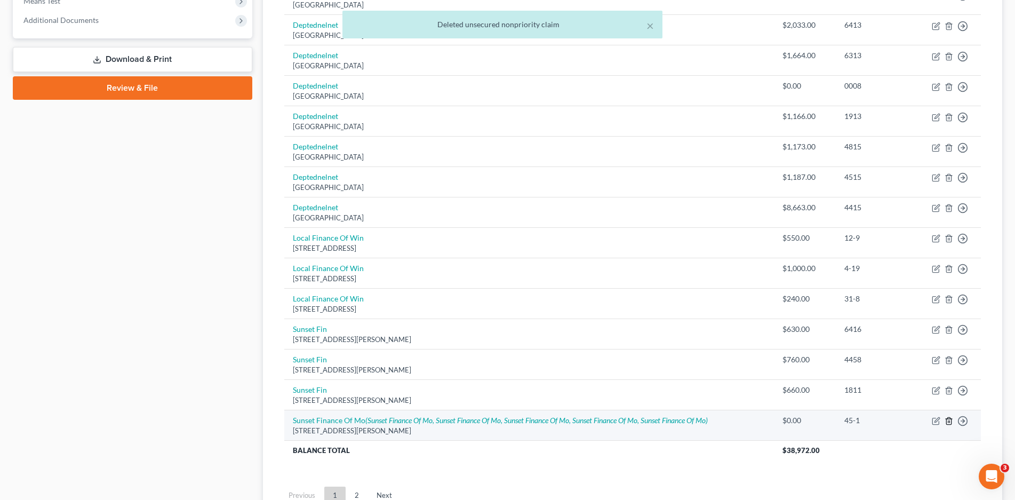
click at [951, 419] on icon "button" at bounding box center [949, 421] width 5 height 7
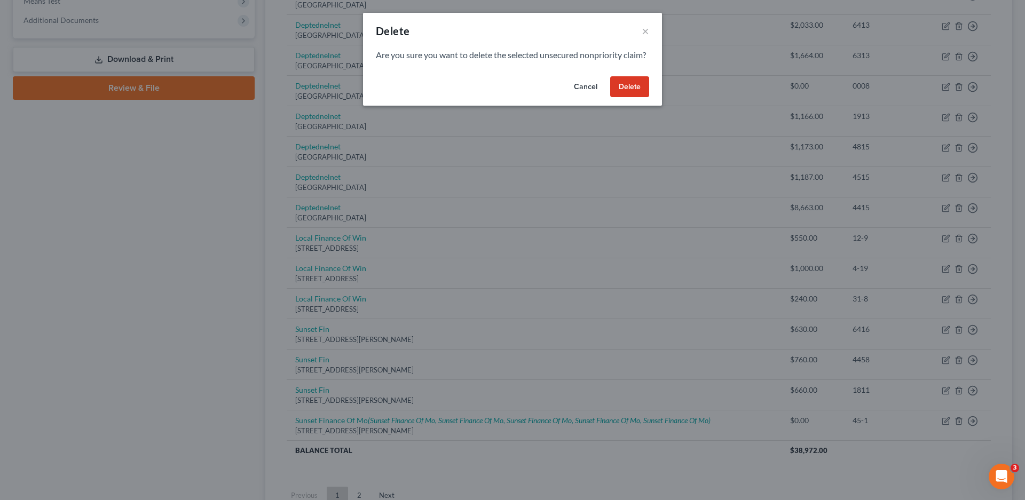
click at [646, 98] on button "Delete" at bounding box center [629, 86] width 39 height 21
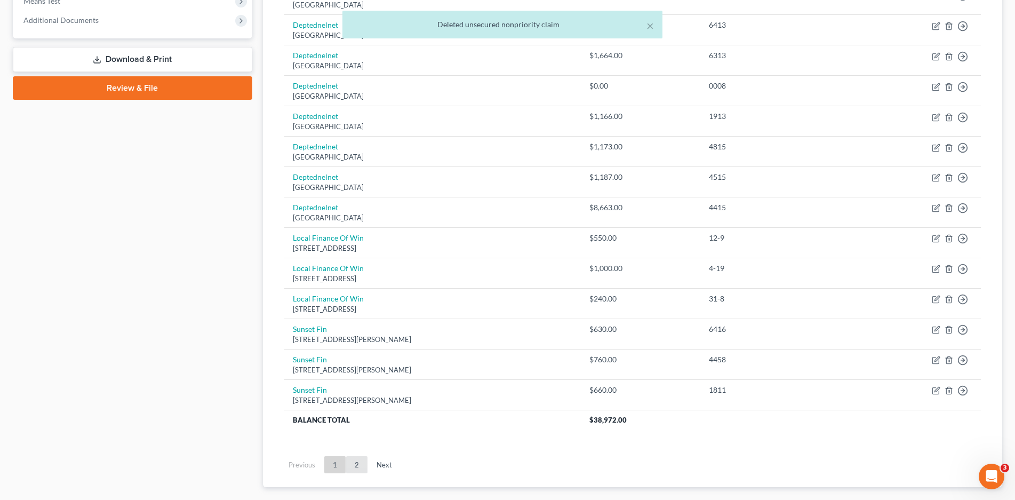
click at [356, 462] on link "2" at bounding box center [356, 464] width 21 height 17
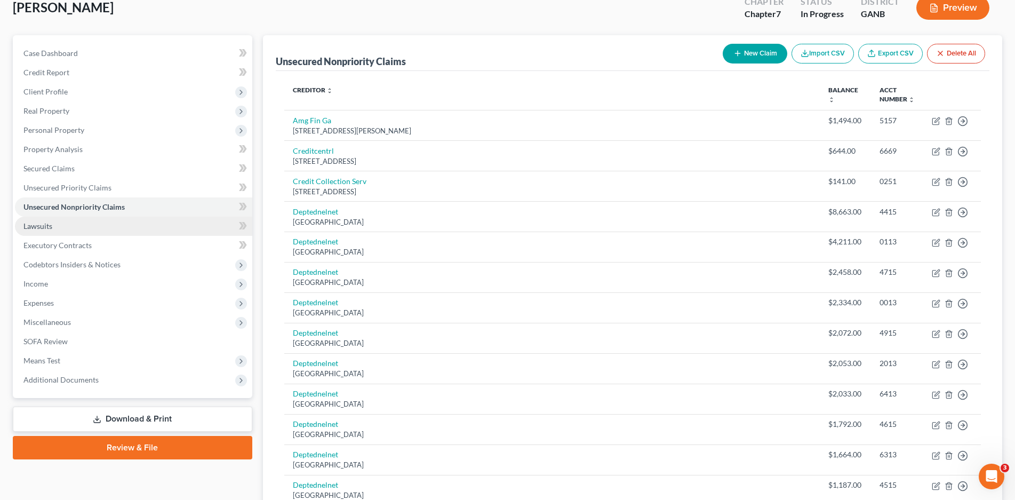
click at [45, 226] on span "Lawsuits" at bounding box center [37, 225] width 29 height 9
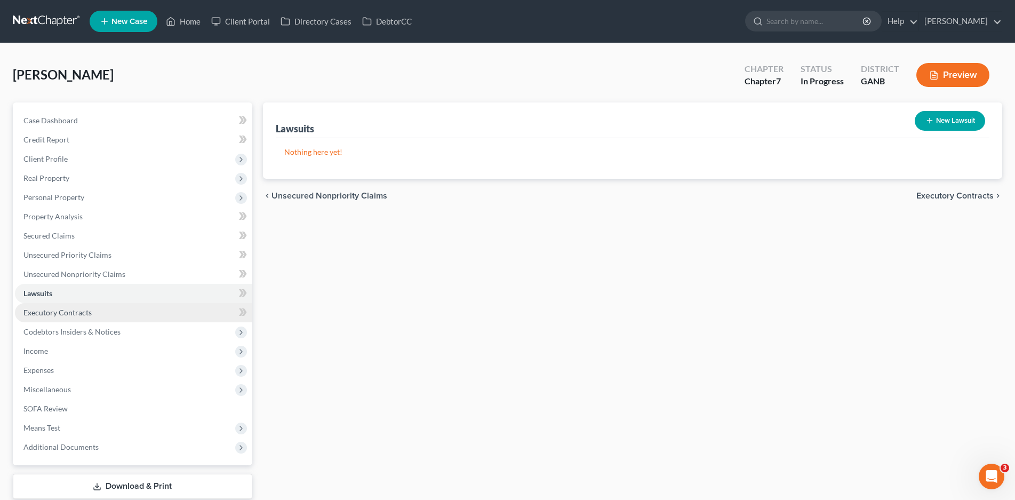
click at [58, 308] on span "Executory Contracts" at bounding box center [57, 312] width 68 height 9
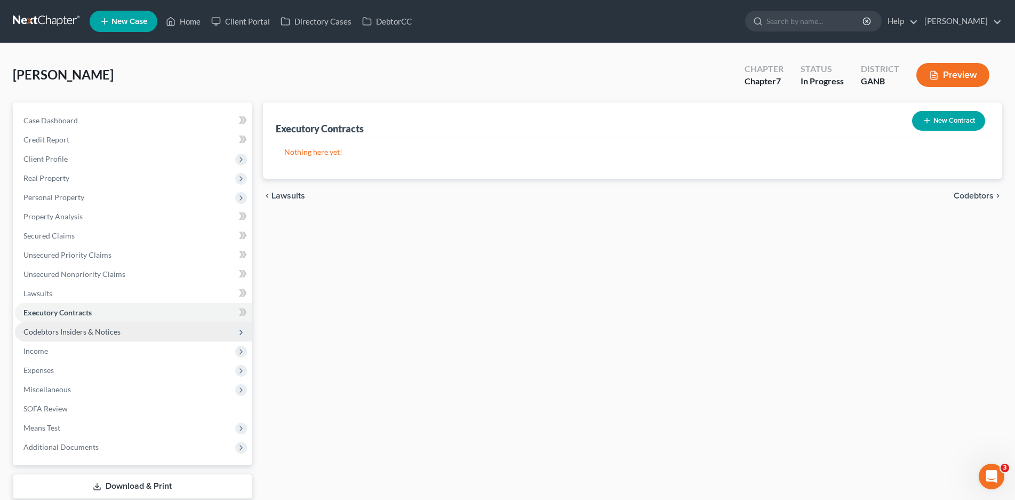
click at [77, 335] on span "Codebtors Insiders & Notices" at bounding box center [71, 331] width 97 height 9
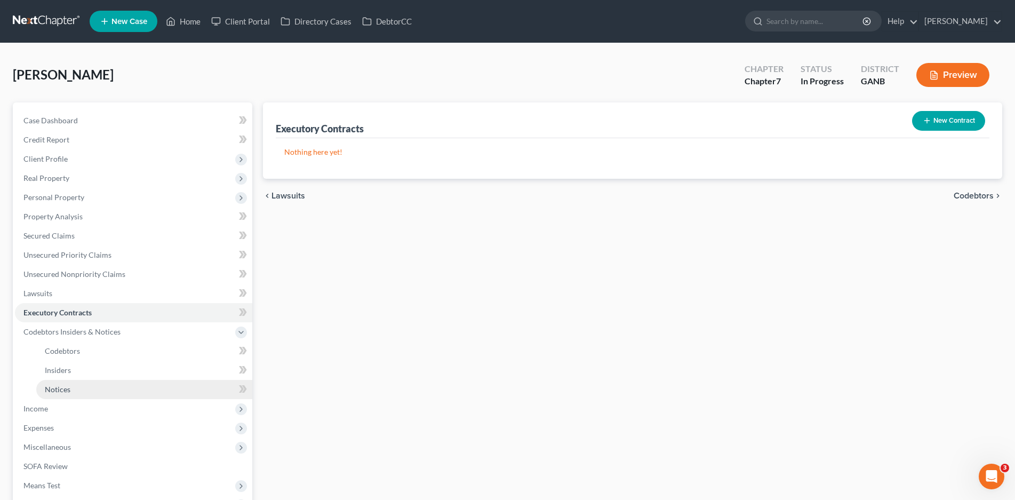
click at [58, 391] on span "Notices" at bounding box center [58, 389] width 26 height 9
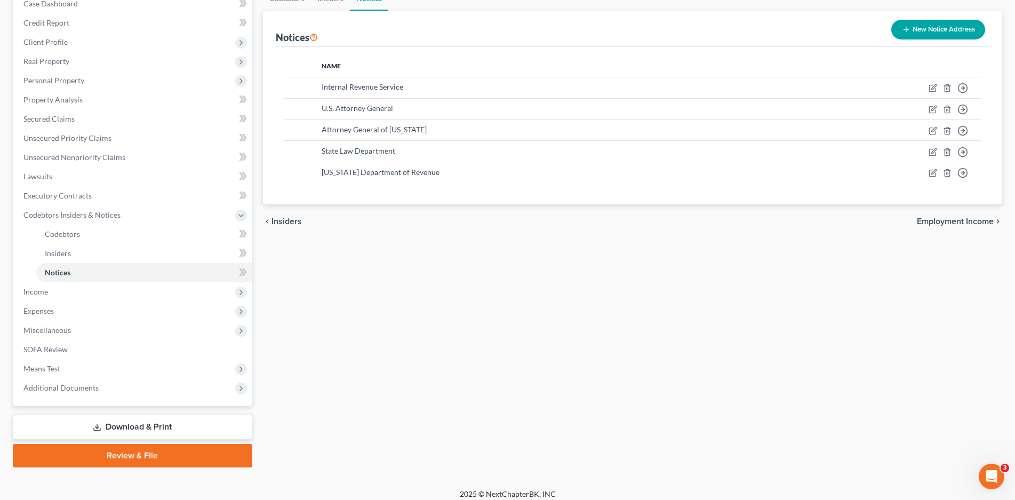
scroll to position [125, 0]
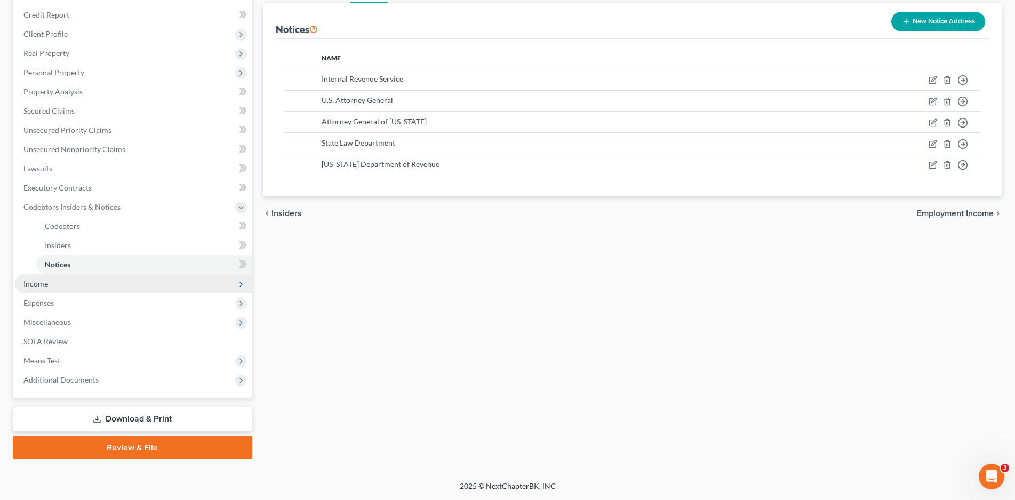
click at [48, 276] on span "Income" at bounding box center [133, 283] width 237 height 19
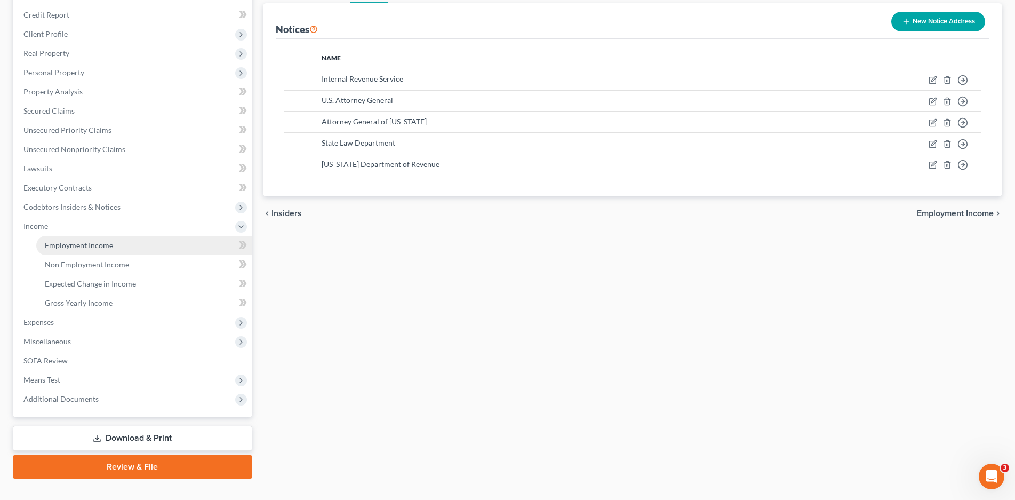
click at [87, 243] on span "Employment Income" at bounding box center [79, 245] width 68 height 9
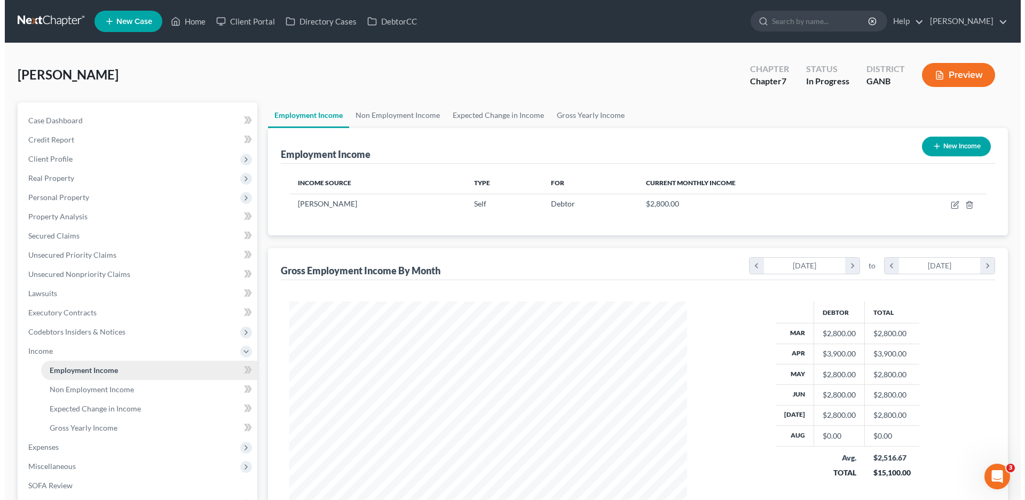
scroll to position [199, 419]
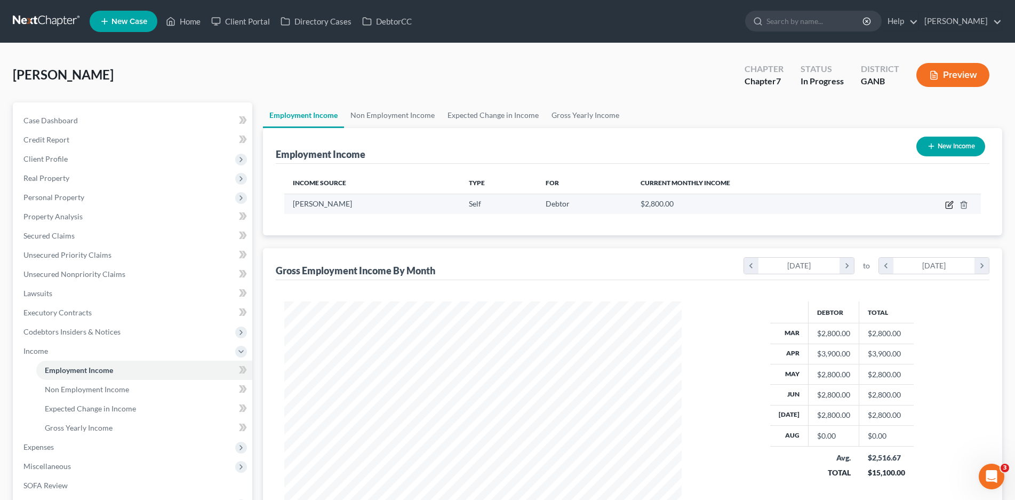
click at [947, 207] on icon "button" at bounding box center [950, 205] width 9 height 9
select select "1"
select select "10"
select select "0"
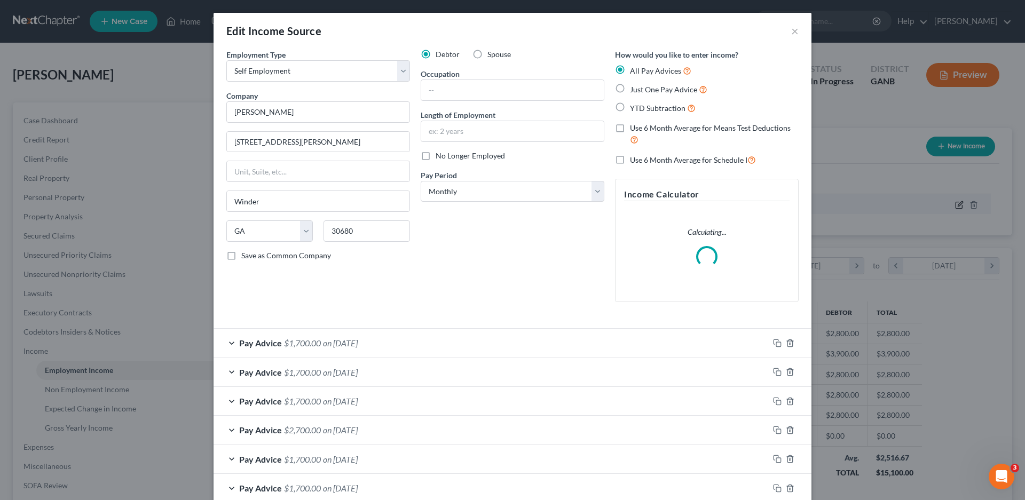
scroll to position [201, 423]
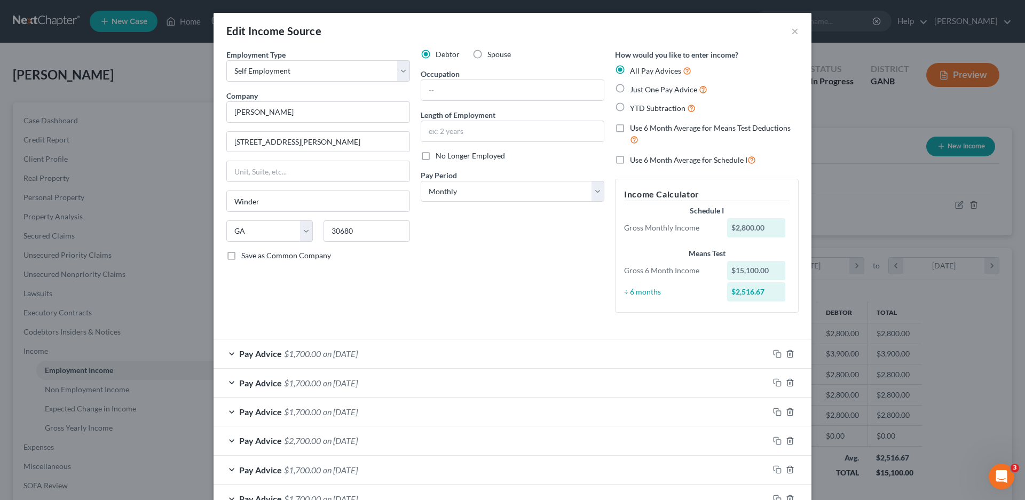
click at [630, 162] on label "Use 6 Month Average for Schedule I" at bounding box center [693, 160] width 126 height 12
click at [634, 161] on input "Use 6 Month Average for Schedule I" at bounding box center [637, 157] width 7 height 7
checkbox input "true"
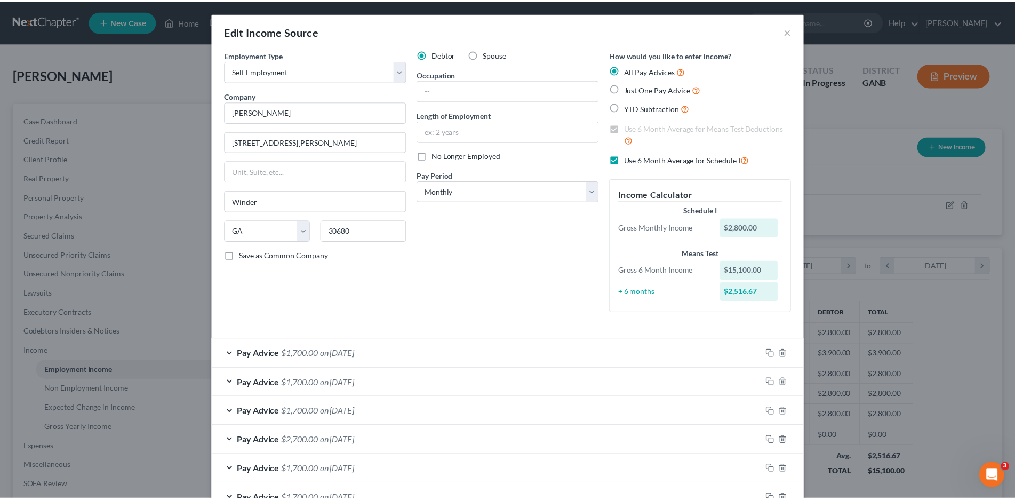
scroll to position [72, 0]
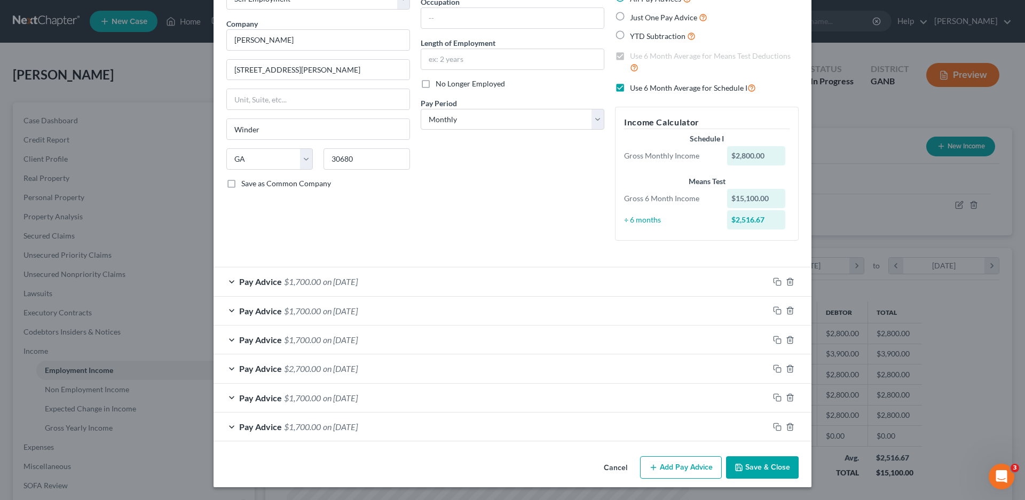
click at [763, 462] on button "Save & Close" at bounding box center [762, 467] width 73 height 22
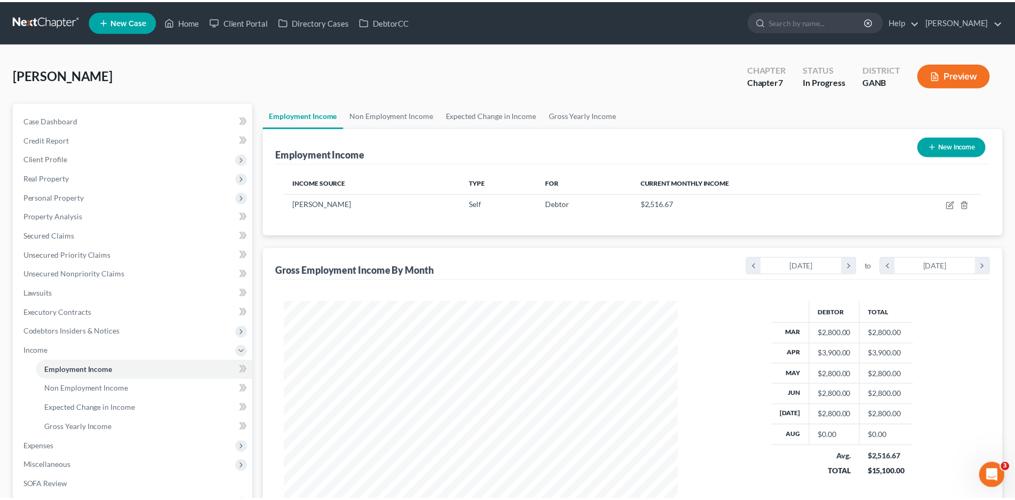
scroll to position [533415, 533195]
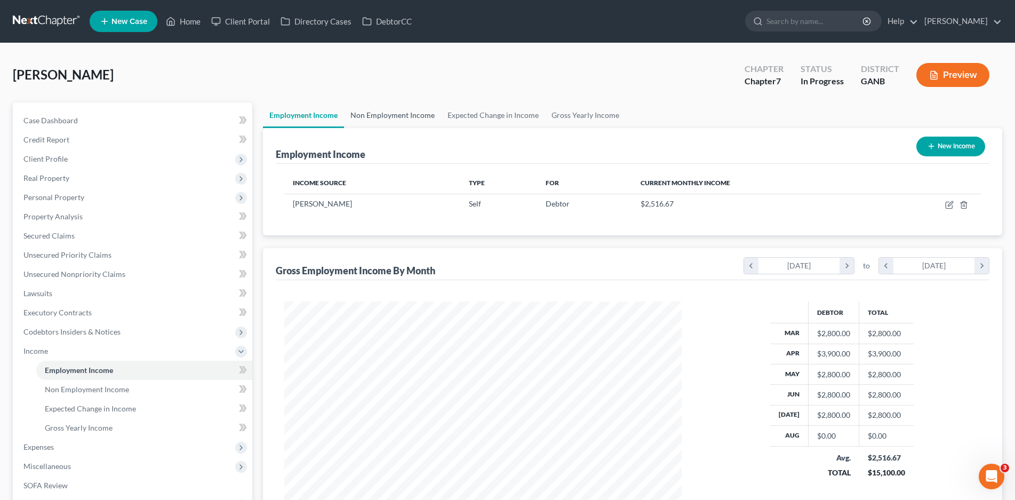
click at [406, 117] on link "Non Employment Income" at bounding box center [392, 115] width 97 height 26
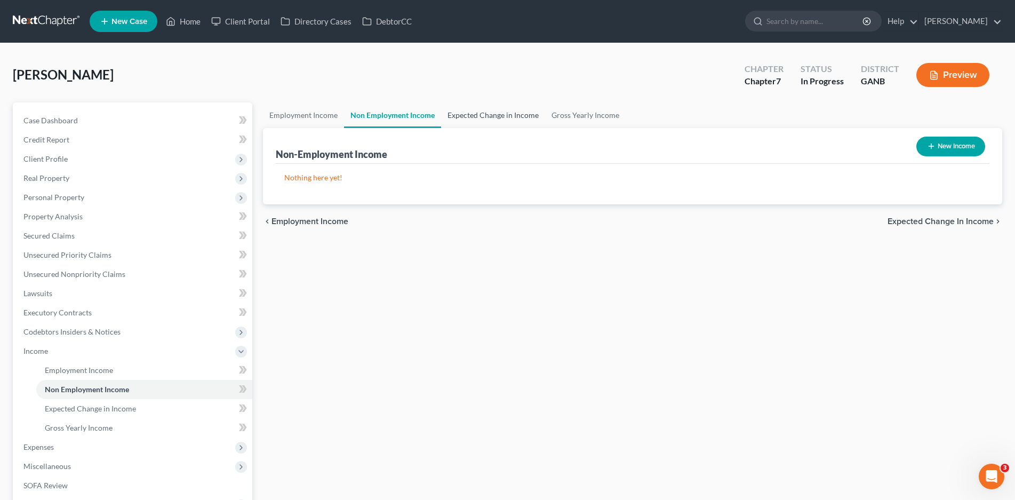
click at [477, 116] on link "Expected Change in Income" at bounding box center [493, 115] width 104 height 26
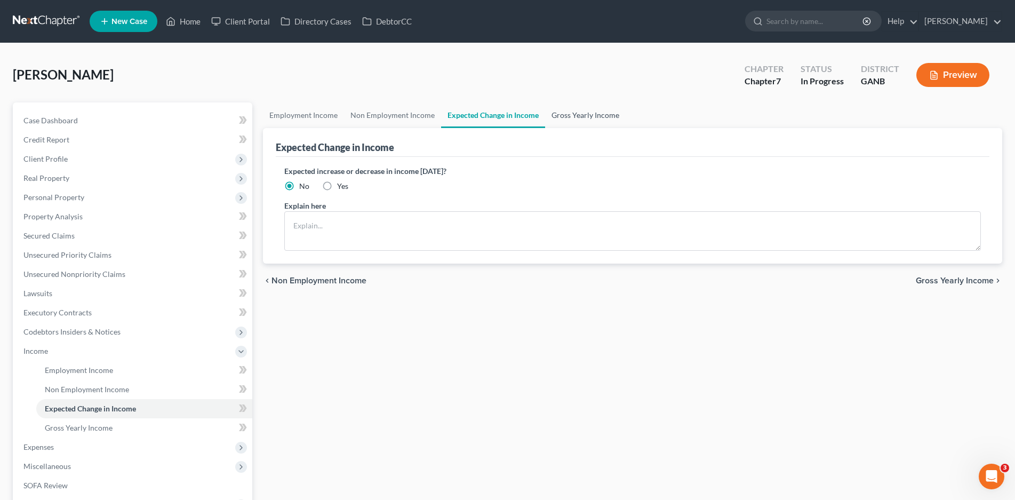
click at [601, 107] on link "Gross Yearly Income" at bounding box center [585, 115] width 81 height 26
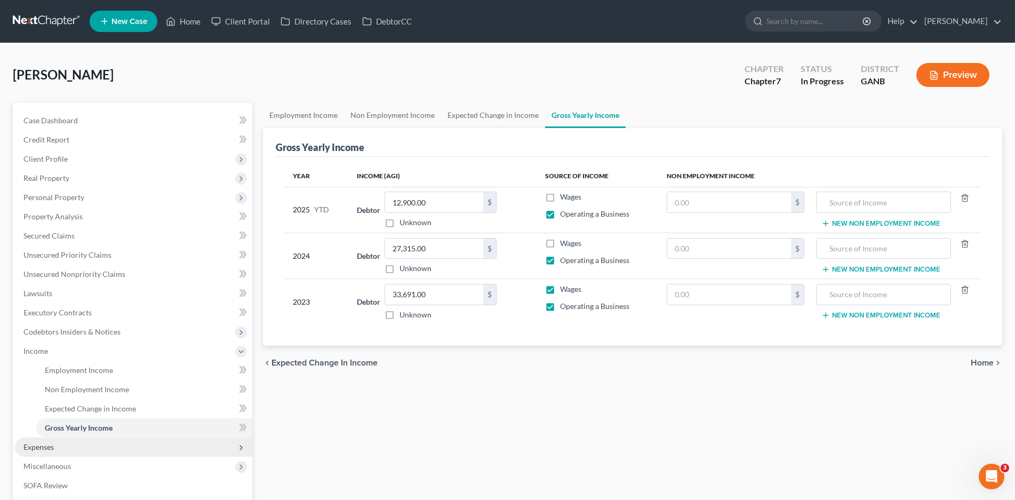
click at [51, 446] on span "Expenses" at bounding box center [38, 446] width 30 height 9
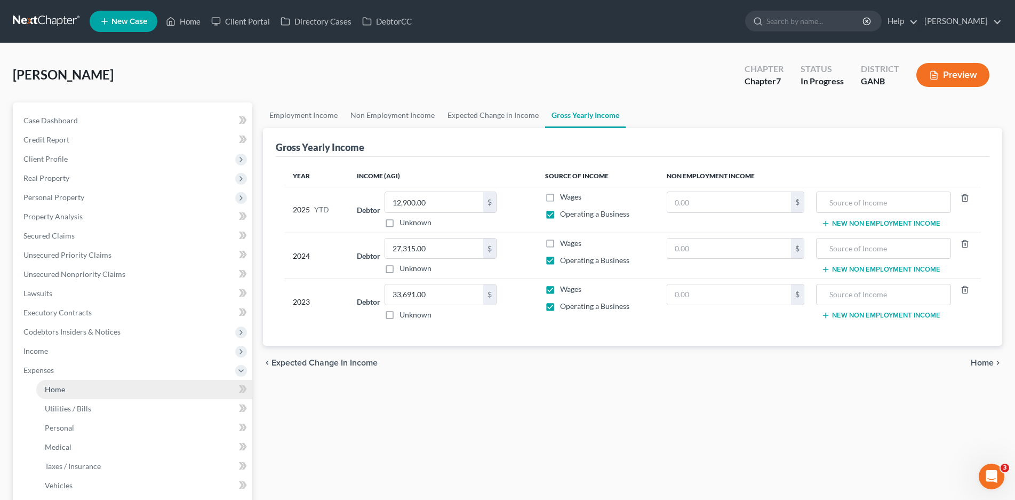
click at [66, 389] on link "Home" at bounding box center [144, 389] width 216 height 19
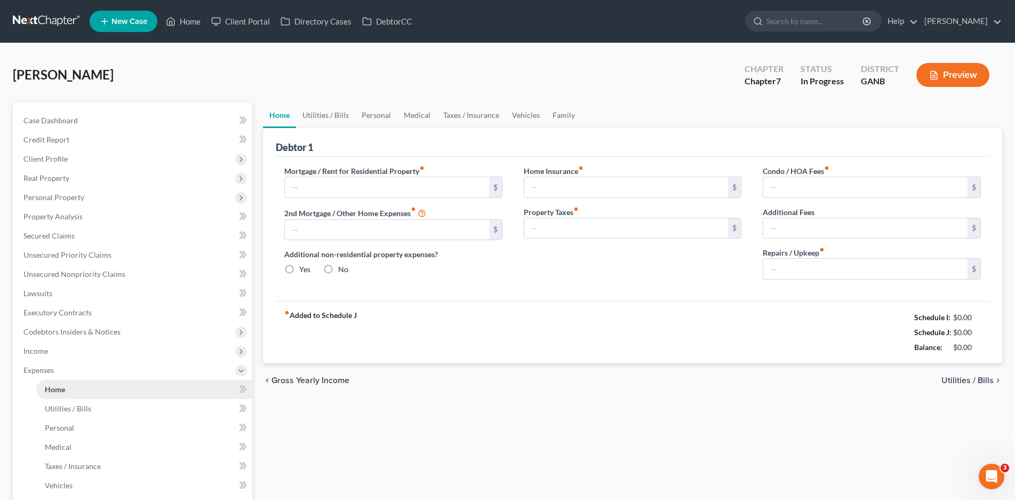
type input "600.00"
type input "0.00"
radio input "true"
type input "0.00"
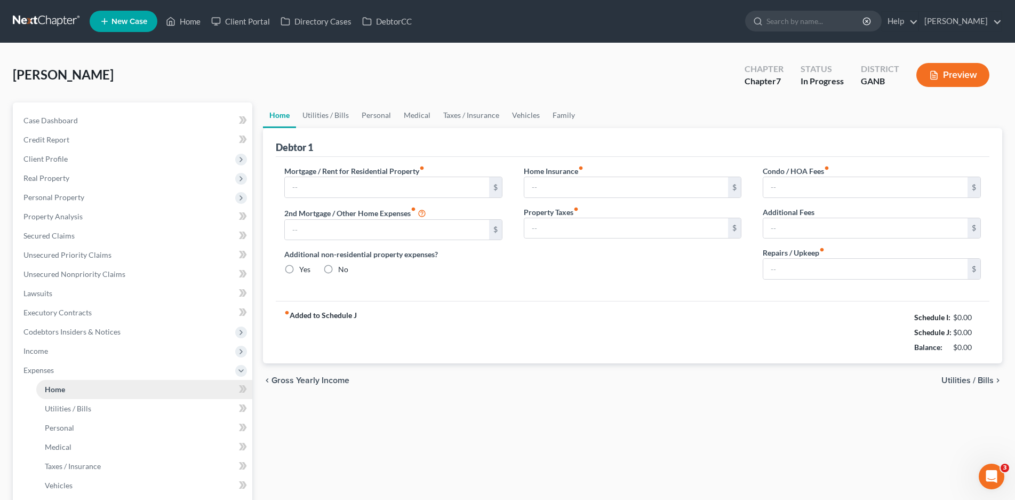
type input "0.00"
click at [336, 116] on link "Utilities / Bills" at bounding box center [325, 115] width 59 height 26
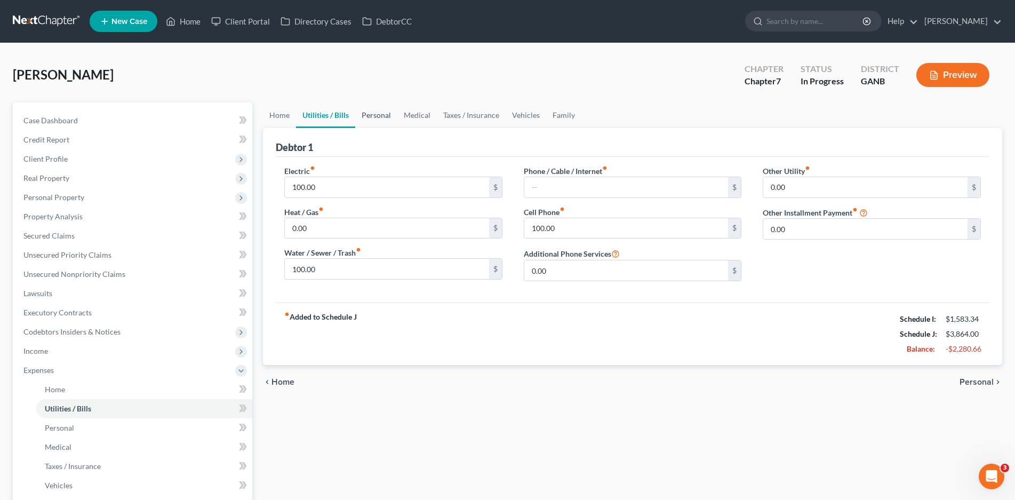
click at [389, 116] on link "Personal" at bounding box center [376, 115] width 42 height 26
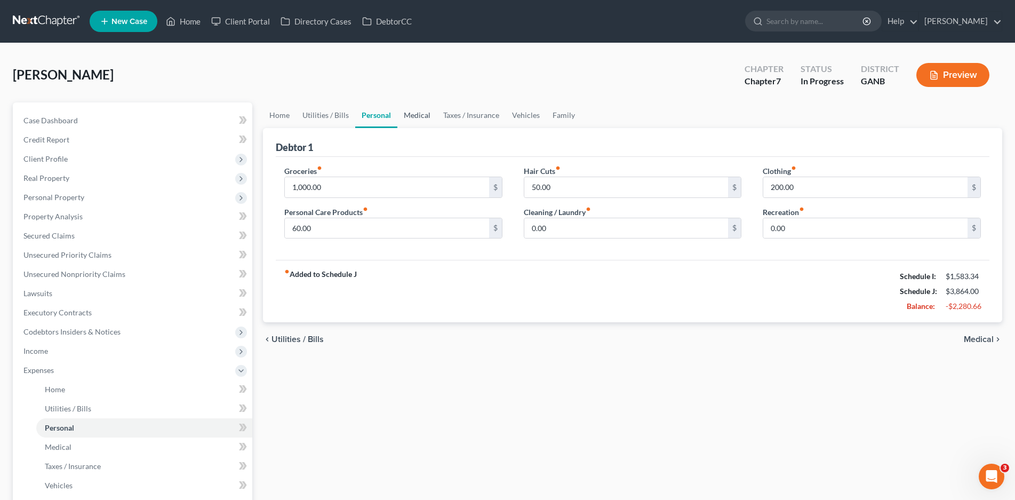
click at [417, 120] on link "Medical" at bounding box center [417, 115] width 39 height 26
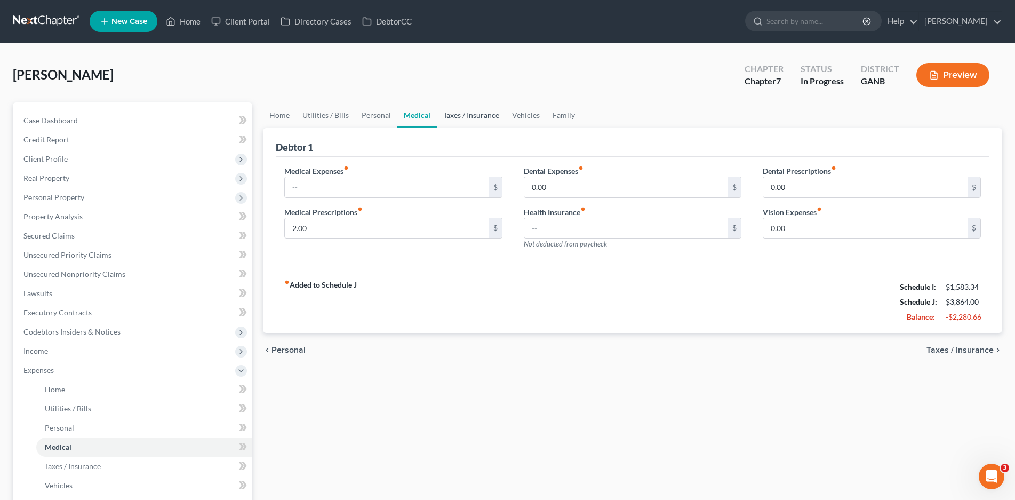
click at [453, 118] on link "Taxes / Insurance" at bounding box center [471, 115] width 69 height 26
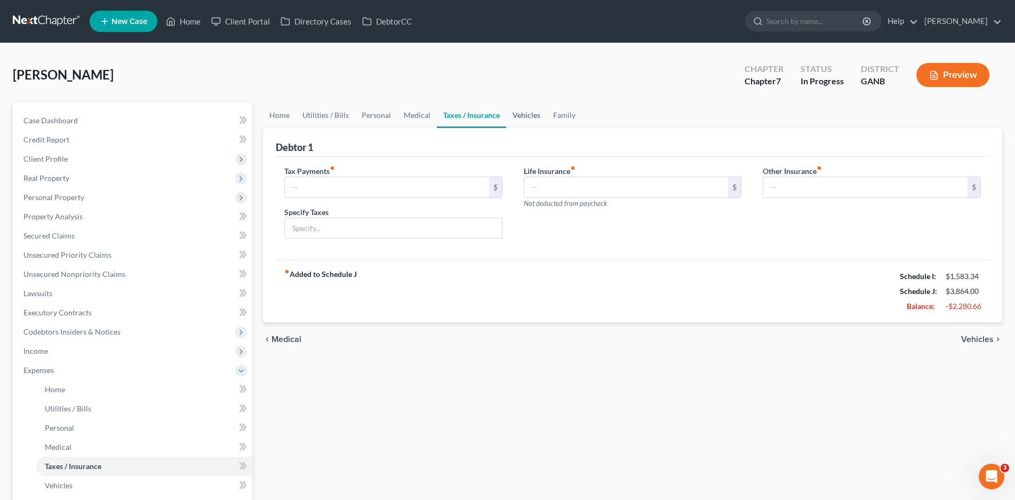
click at [518, 116] on link "Vehicles" at bounding box center [526, 115] width 41 height 26
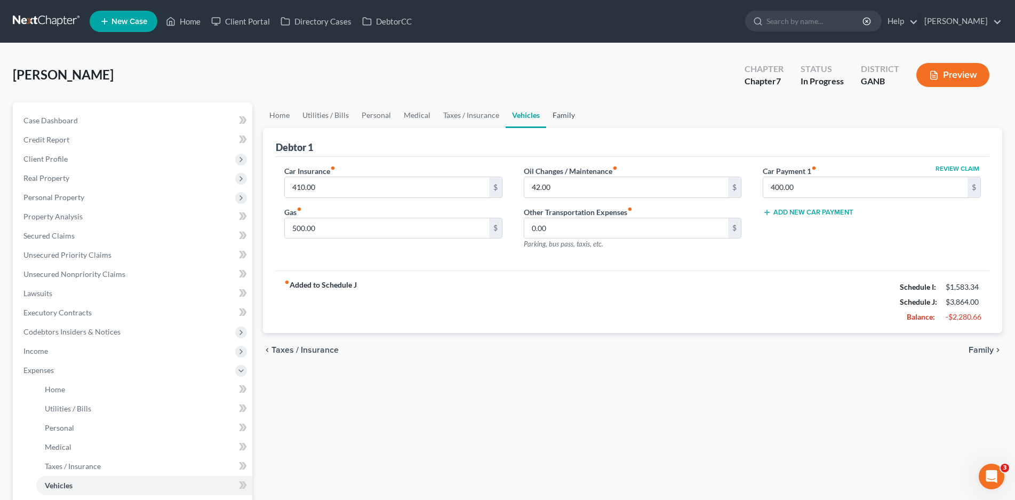
click at [569, 114] on link "Family" at bounding box center [563, 115] width 35 height 26
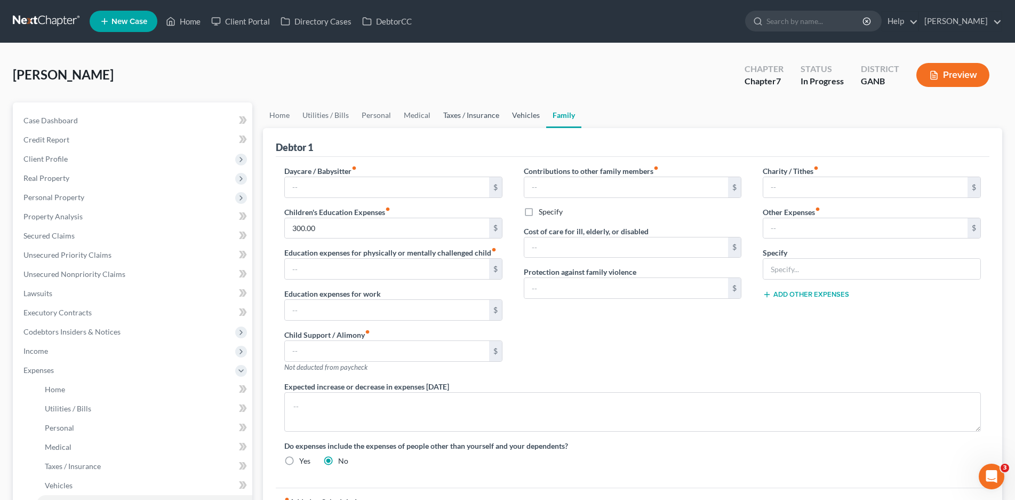
drag, startPoint x: 514, startPoint y: 116, endPoint x: 487, endPoint y: 117, distance: 27.8
click at [515, 116] on link "Vehicles" at bounding box center [526, 115] width 41 height 26
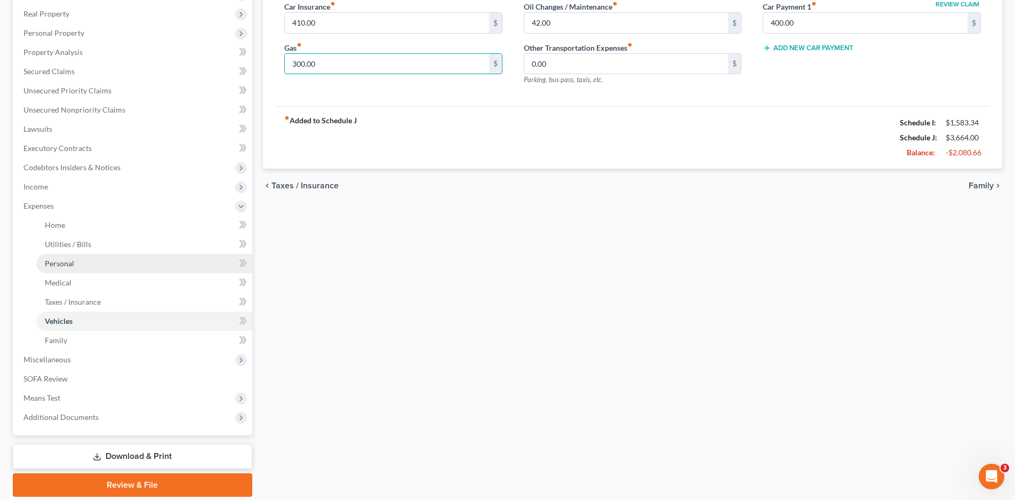
scroll to position [202, 0]
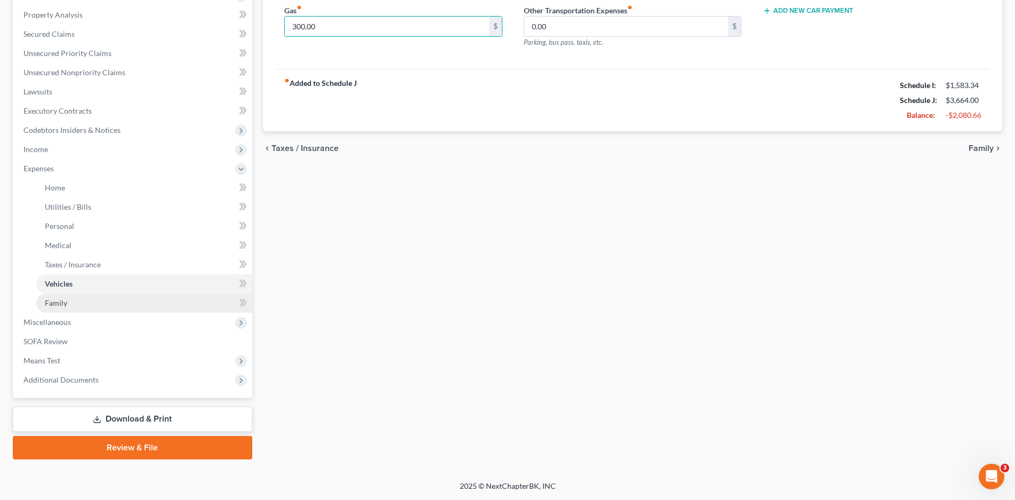
type input "300.00"
click at [59, 302] on span "Family" at bounding box center [56, 302] width 22 height 9
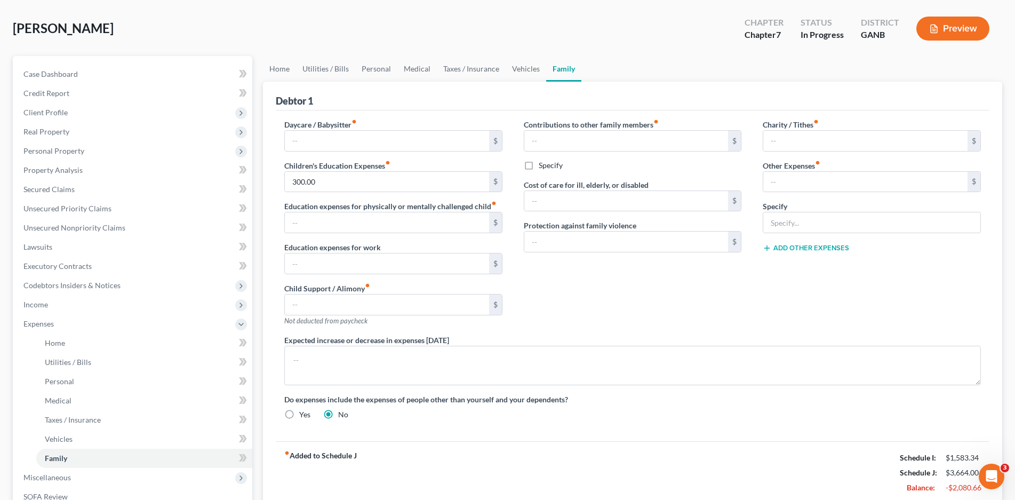
scroll to position [42, 0]
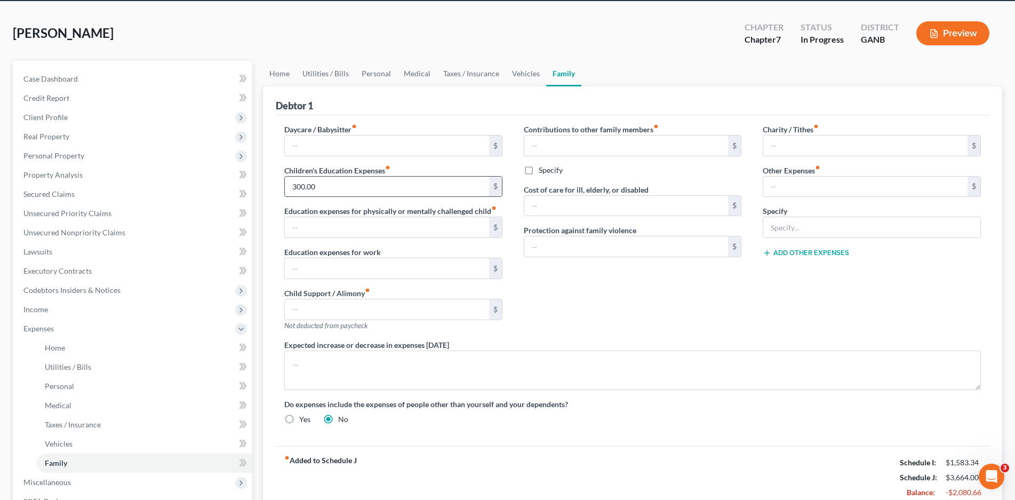
click at [296, 187] on input "300.00" at bounding box center [387, 187] width 204 height 20
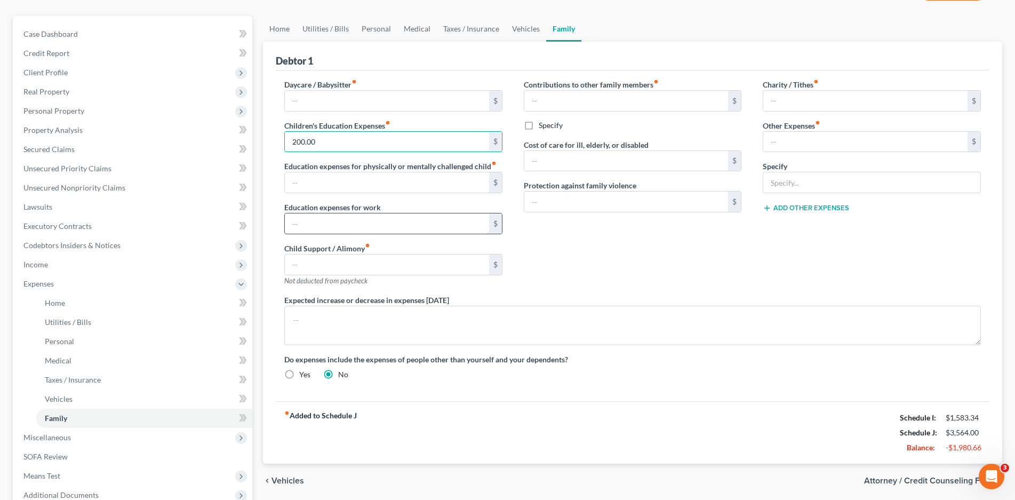
scroll to position [202, 0]
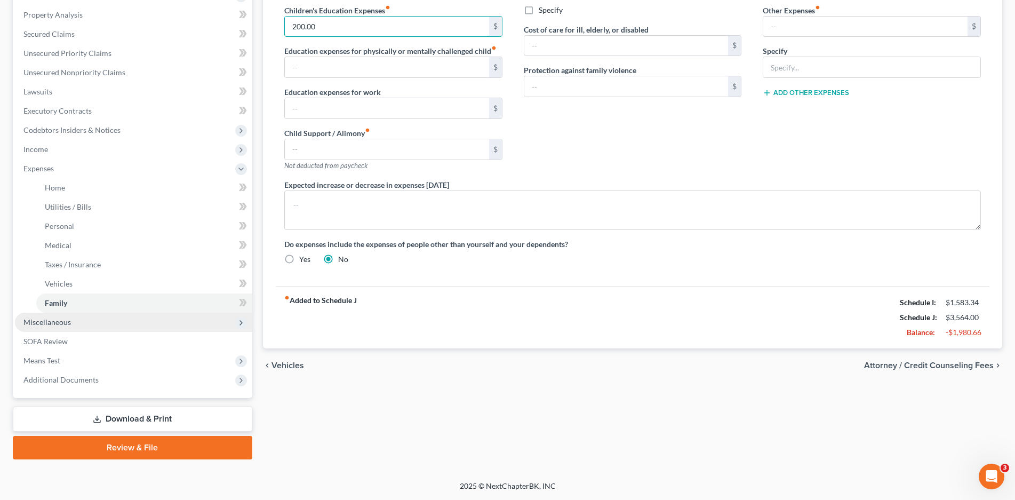
type input "200.00"
click at [36, 324] on span "Miscellaneous" at bounding box center [46, 322] width 47 height 9
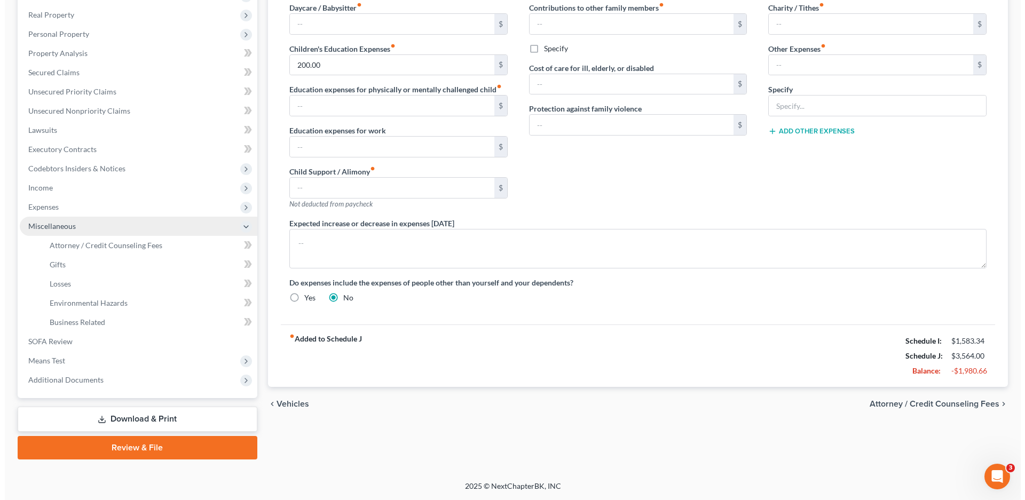
scroll to position [163, 0]
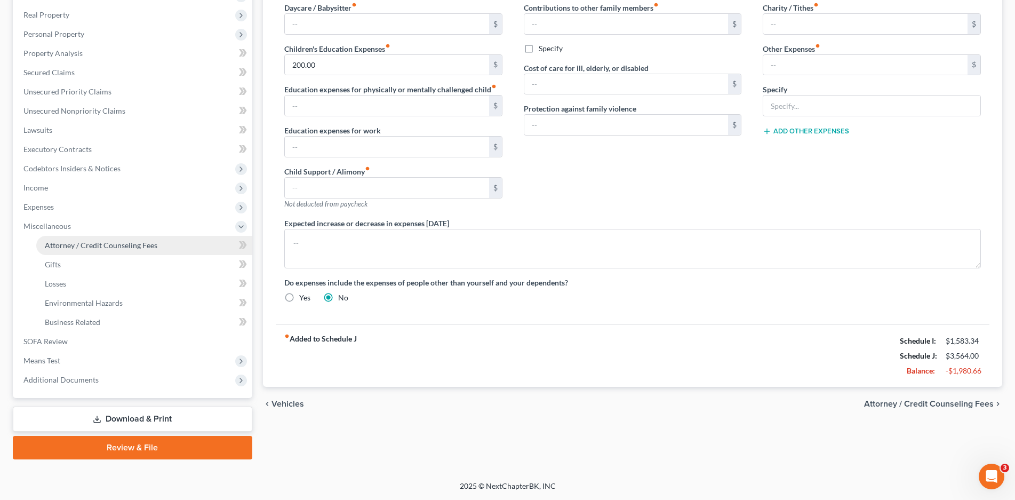
click at [80, 244] on span "Attorney / Credit Counseling Fees" at bounding box center [101, 245] width 113 height 9
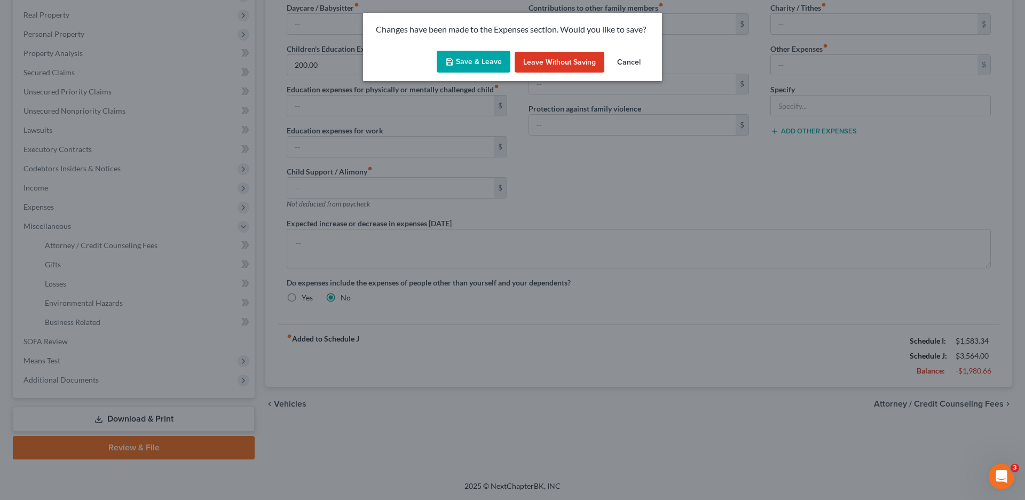
click at [478, 59] on button "Save & Leave" at bounding box center [473, 62] width 74 height 22
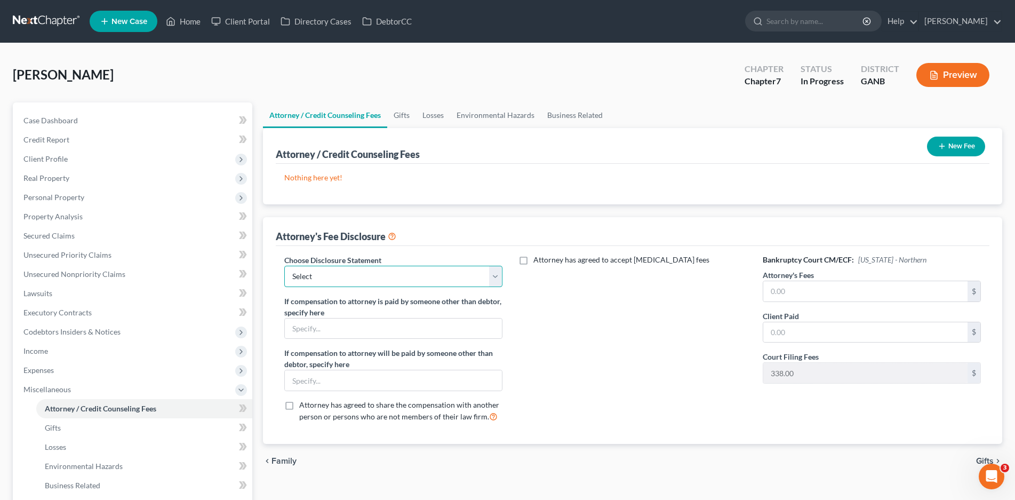
click at [339, 279] on select "Select Northern Chapter 13 Northern Chapter 7 Middle Chapter 13 Middle Chapter 7" at bounding box center [393, 276] width 218 height 21
select select "1"
click at [284, 266] on select "Select Northern Chapter 13 Northern Chapter 7 Middle Chapter 13 Middle Chapter 7" at bounding box center [393, 276] width 218 height 21
click at [836, 292] on input "text" at bounding box center [866, 291] width 204 height 20
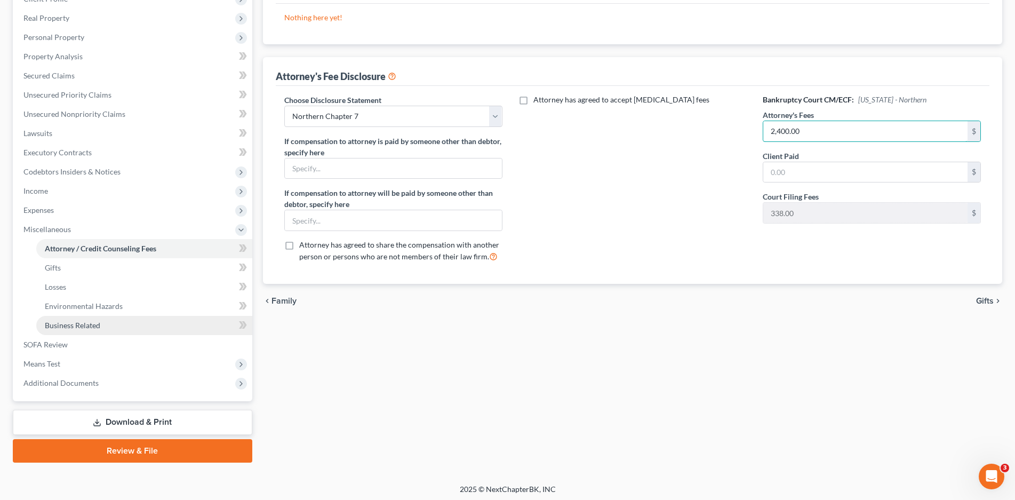
type input "2,400.00"
click at [73, 325] on span "Business Related" at bounding box center [72, 325] width 55 height 9
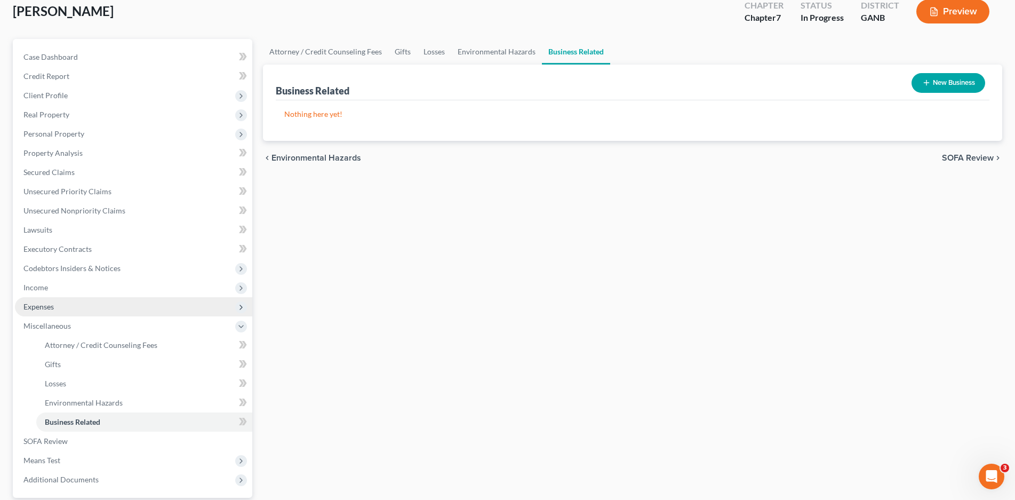
scroll to position [163, 0]
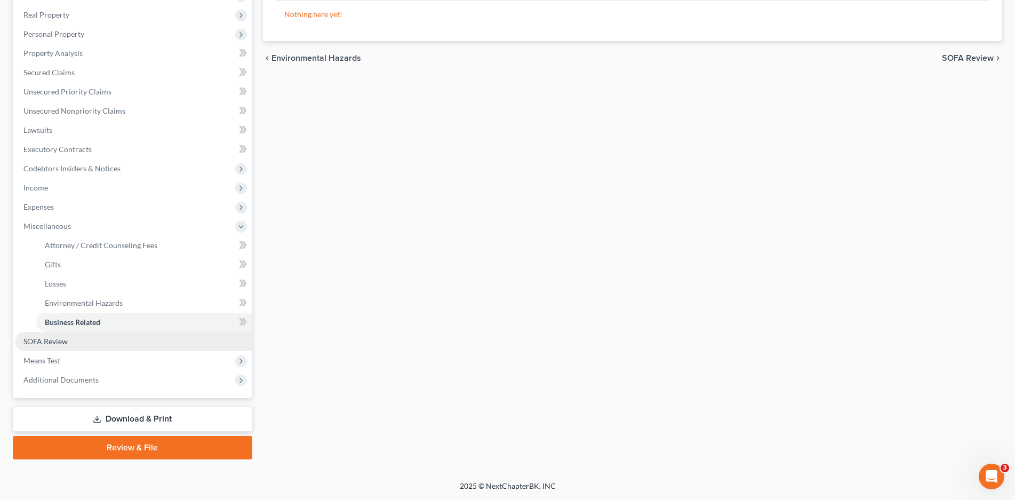
click at [58, 340] on span "SOFA Review" at bounding box center [45, 341] width 44 height 9
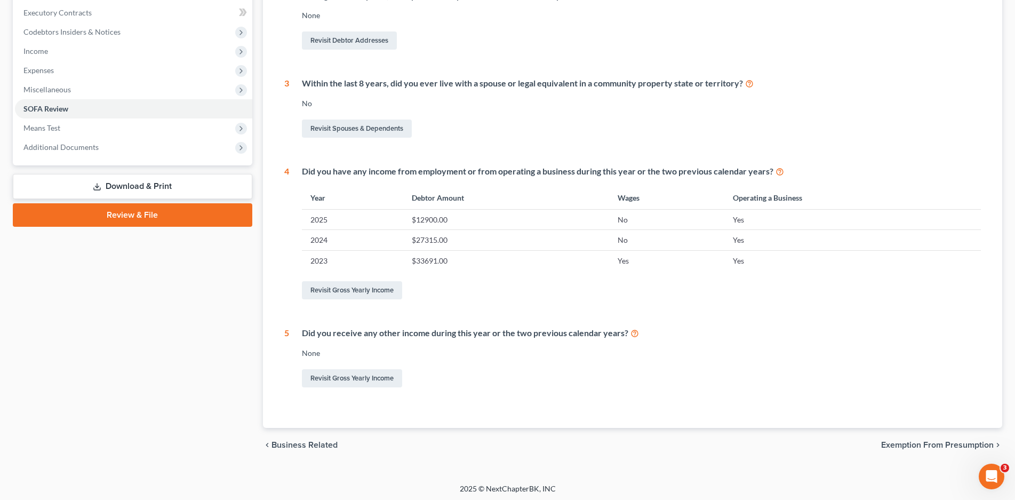
scroll to position [303, 0]
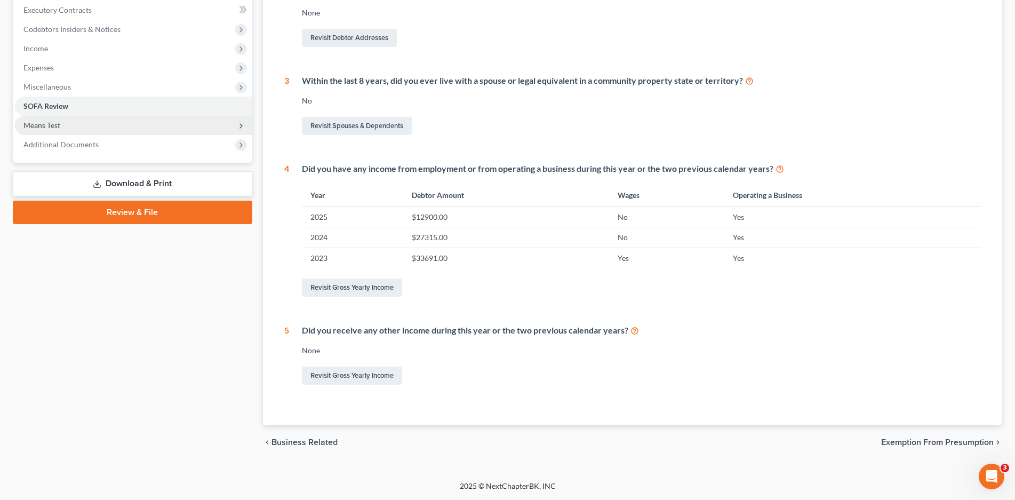
click at [66, 123] on span "Means Test" at bounding box center [133, 125] width 237 height 19
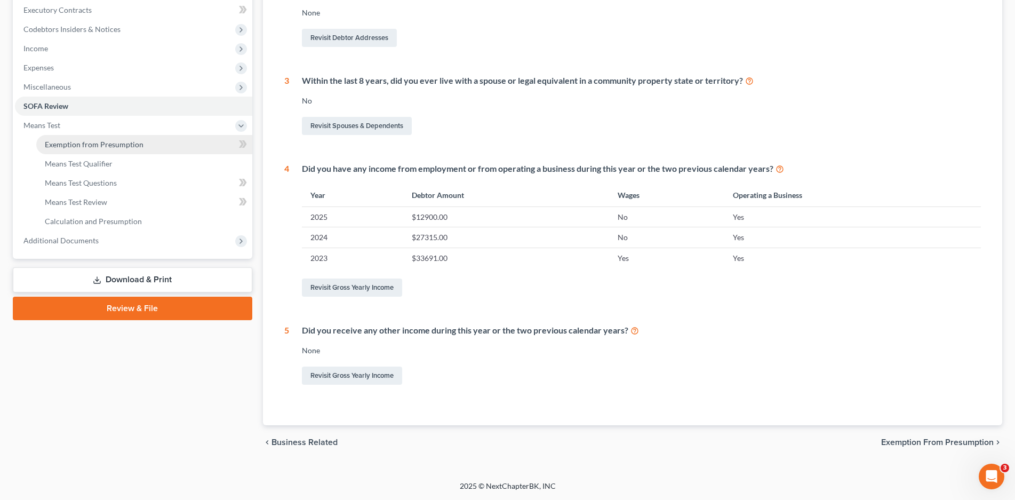
click at [105, 147] on span "Exemption from Presumption" at bounding box center [94, 144] width 99 height 9
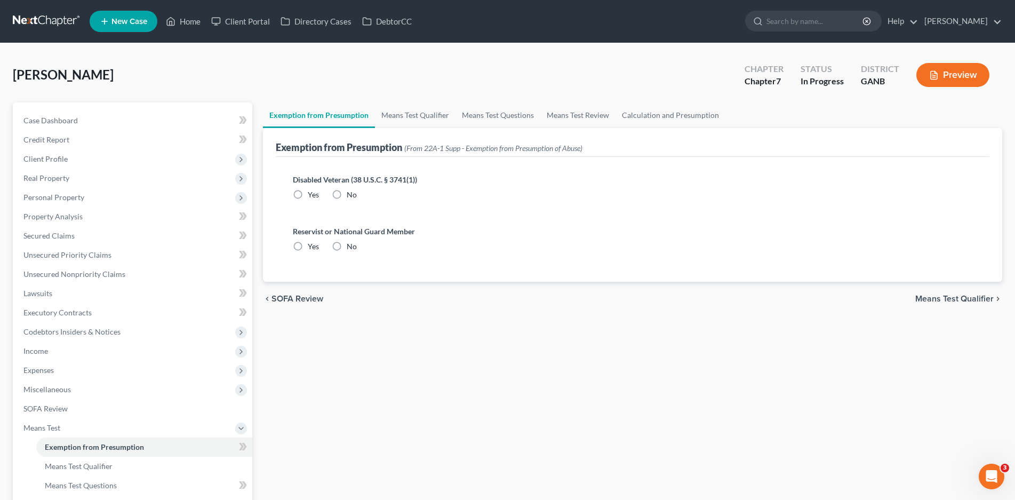
drag, startPoint x: 337, startPoint y: 194, endPoint x: 335, endPoint y: 250, distance: 55.5
click at [347, 196] on label "No" at bounding box center [352, 194] width 10 height 11
click at [351, 196] on input "No" at bounding box center [354, 192] width 7 height 7
radio input "true"
click at [347, 248] on label "No" at bounding box center [352, 246] width 10 height 11
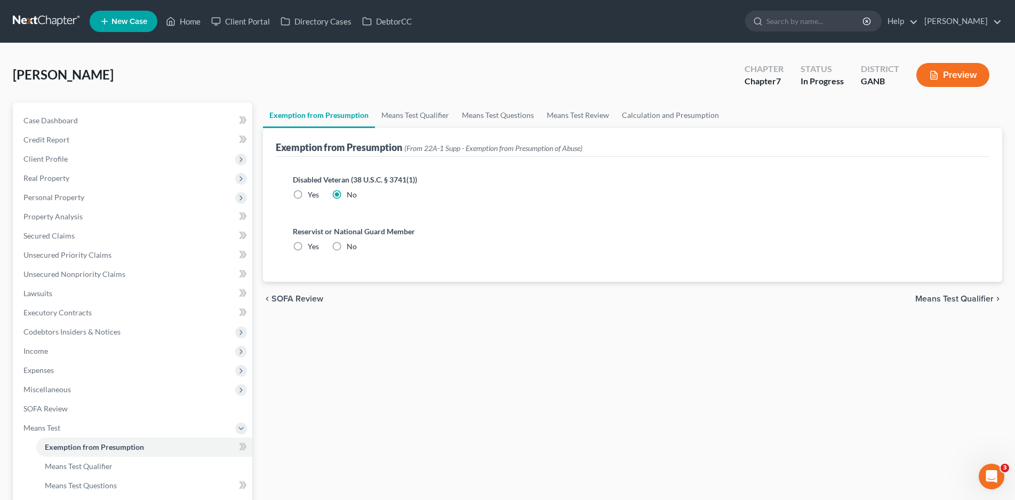
click at [351, 248] on input "No" at bounding box center [354, 244] width 7 height 7
radio input "true"
click at [425, 120] on link "Means Test Qualifier" at bounding box center [415, 115] width 81 height 26
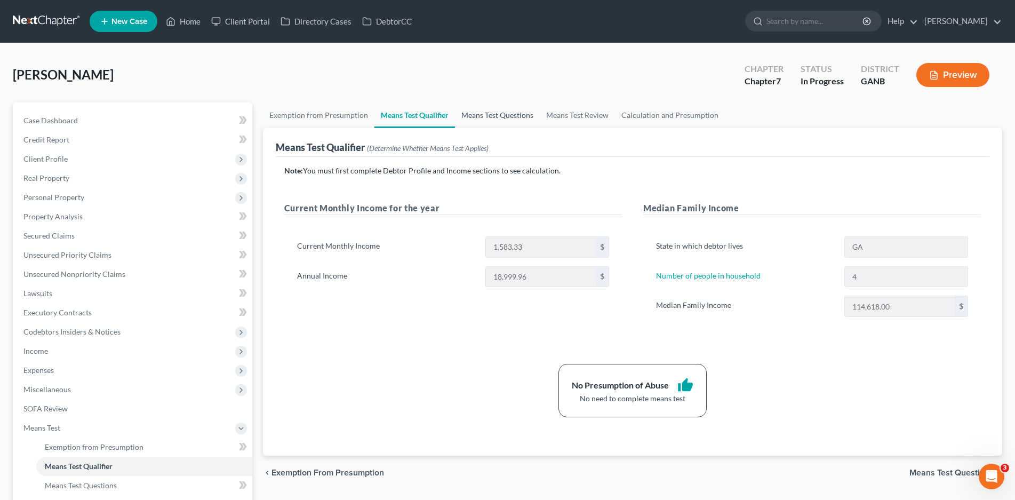
click at [504, 113] on link "Means Test Questions" at bounding box center [497, 115] width 85 height 26
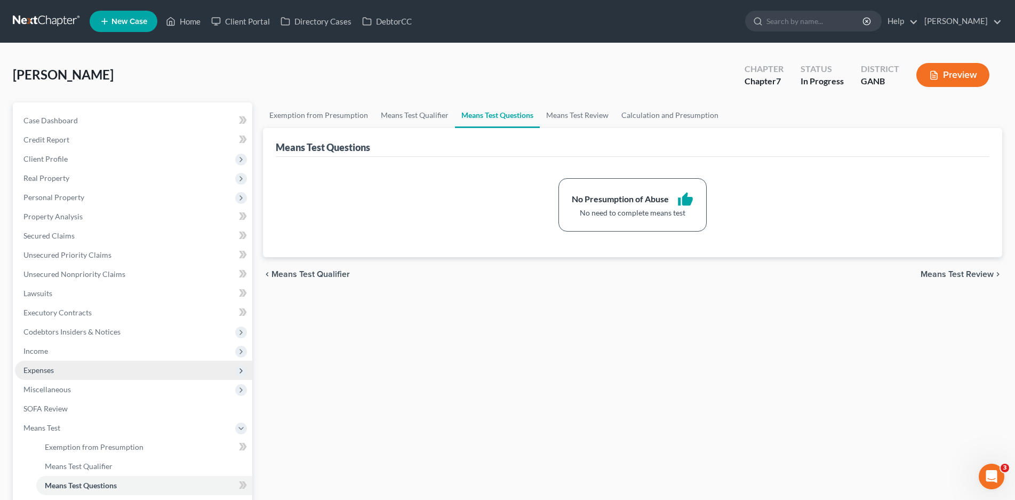
click at [31, 377] on span "Expenses" at bounding box center [133, 370] width 237 height 19
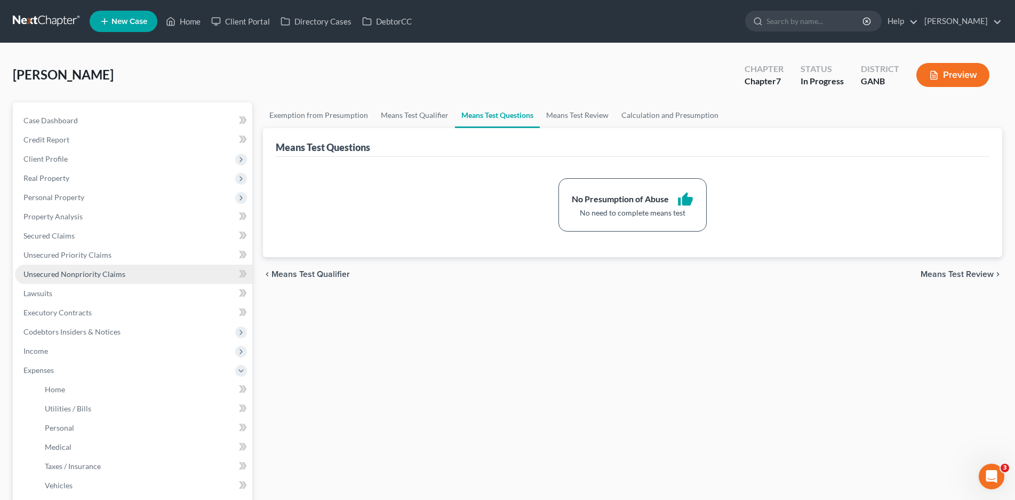
click at [53, 271] on span "Unsecured Nonpriority Claims" at bounding box center [74, 273] width 102 height 9
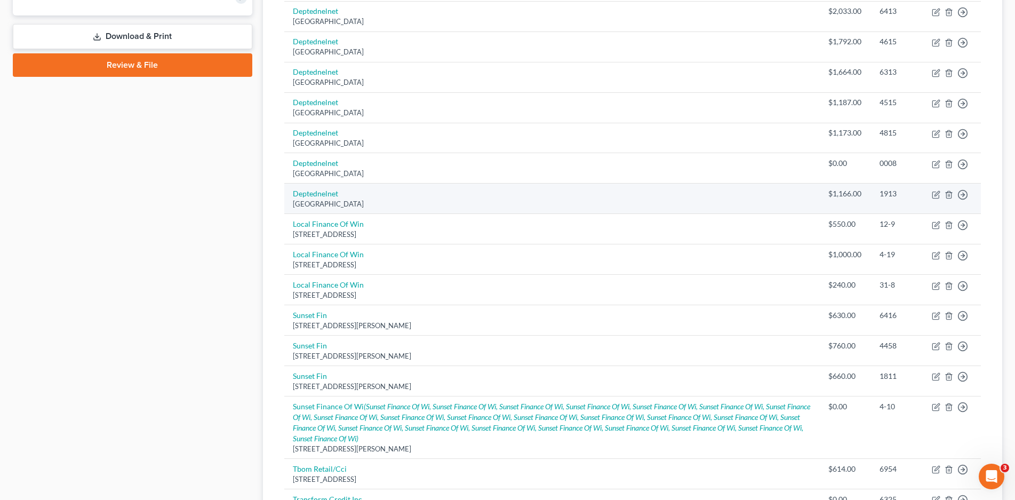
scroll to position [534, 0]
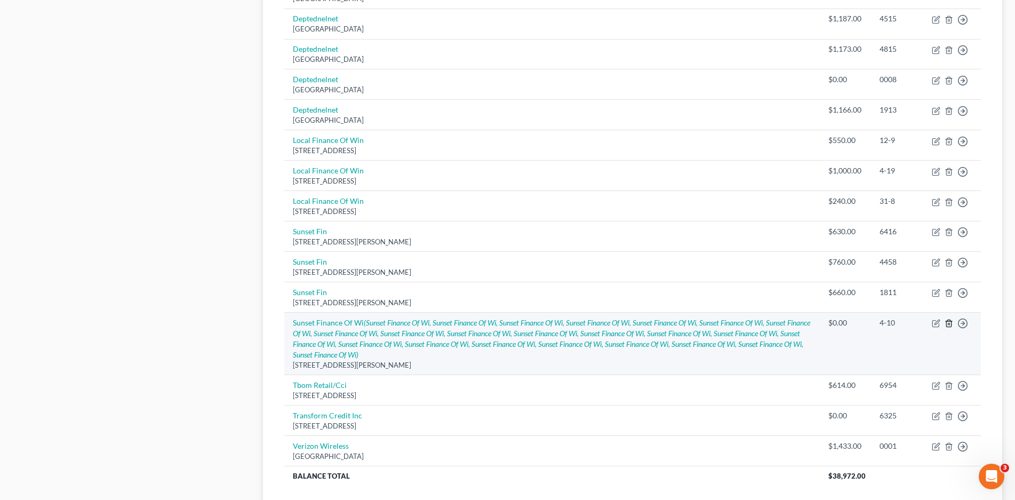
click at [947, 328] on icon "button" at bounding box center [949, 323] width 9 height 9
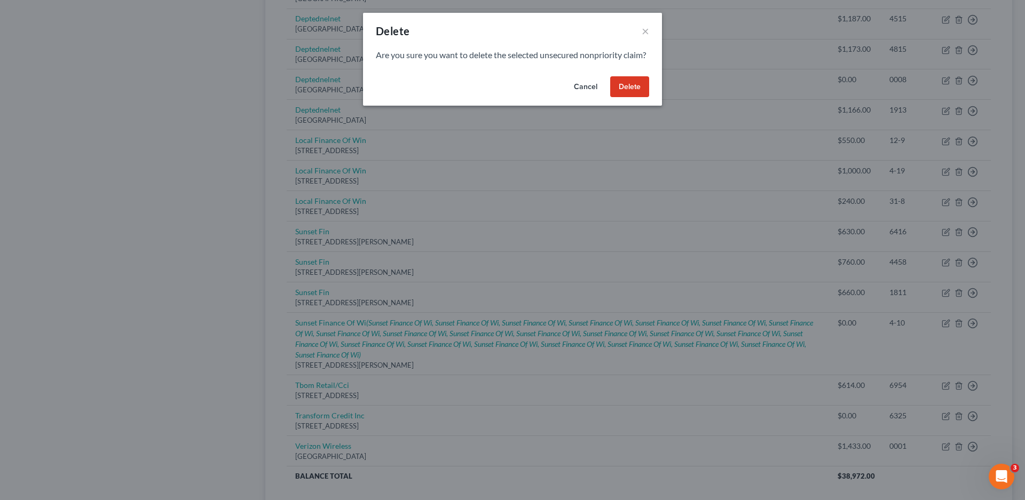
click at [622, 98] on button "Delete" at bounding box center [629, 86] width 39 height 21
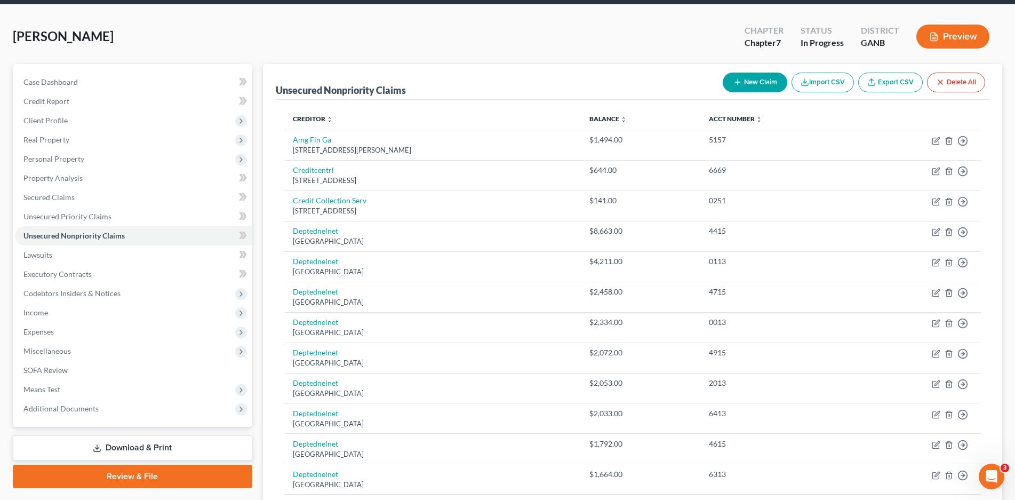
scroll to position [0, 0]
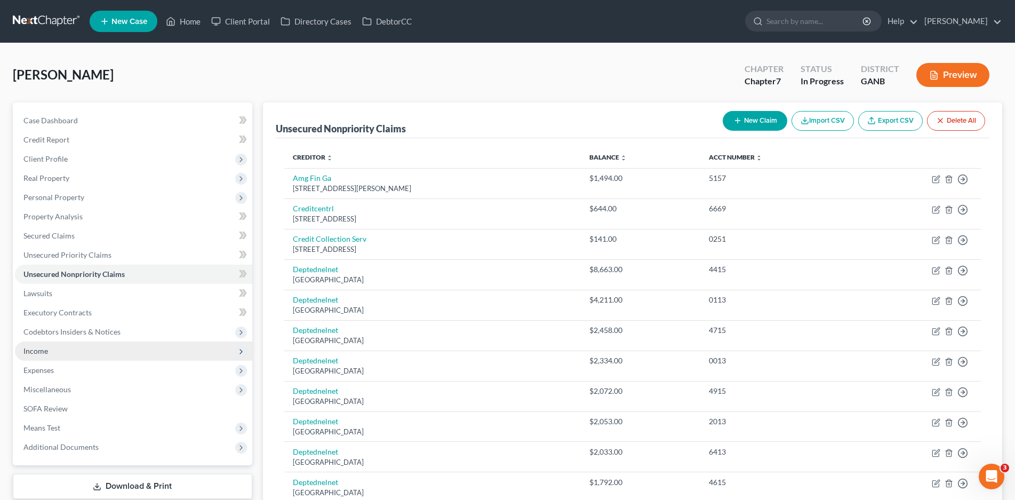
click at [36, 348] on span "Income" at bounding box center [35, 350] width 25 height 9
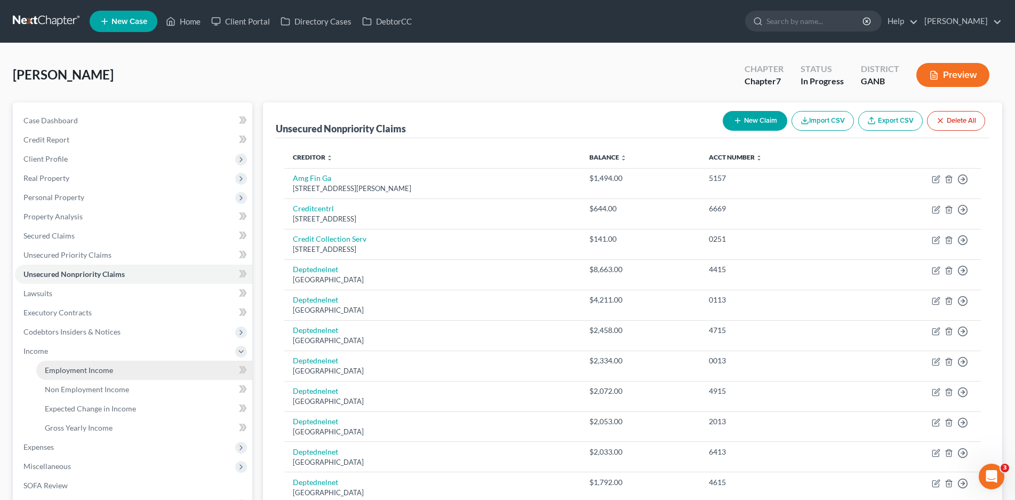
click at [83, 364] on link "Employment Income" at bounding box center [144, 370] width 216 height 19
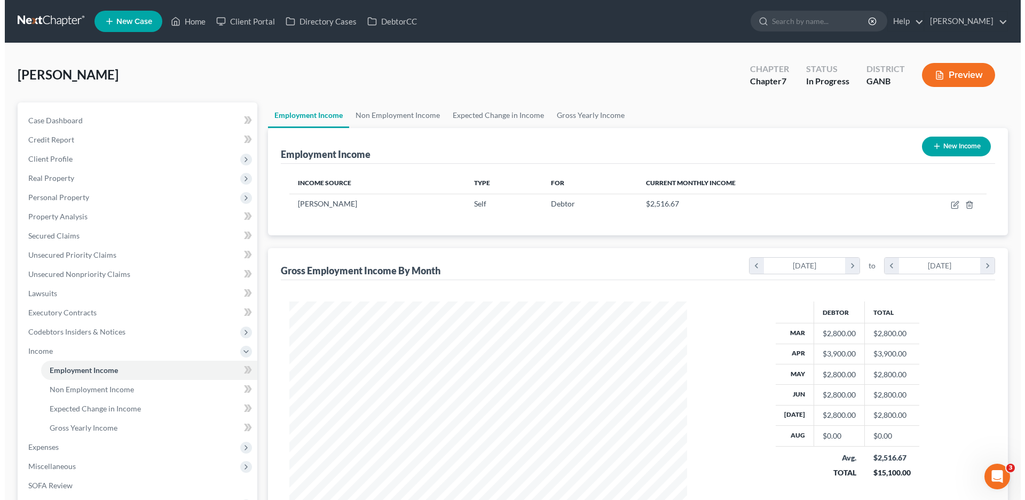
scroll to position [199, 419]
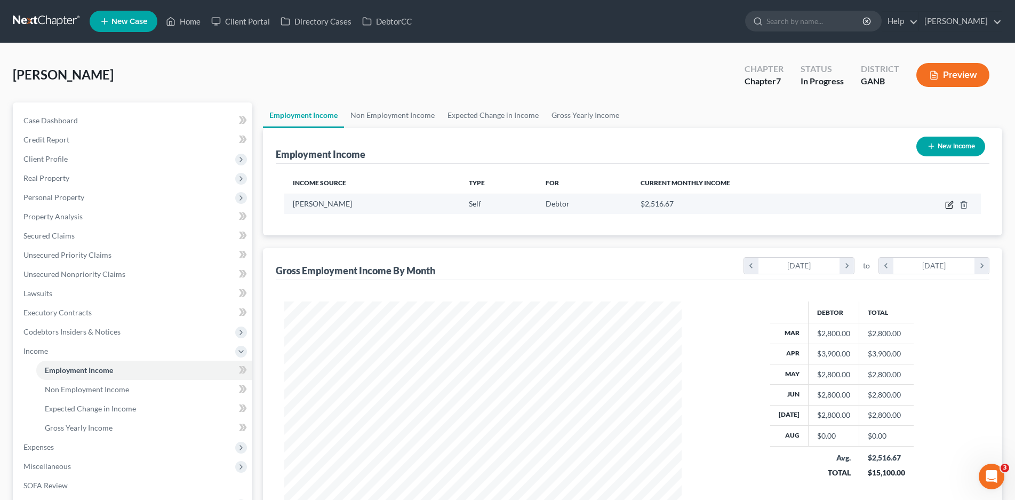
click at [948, 207] on icon "button" at bounding box center [950, 205] width 9 height 9
select select "1"
select select "10"
select select "0"
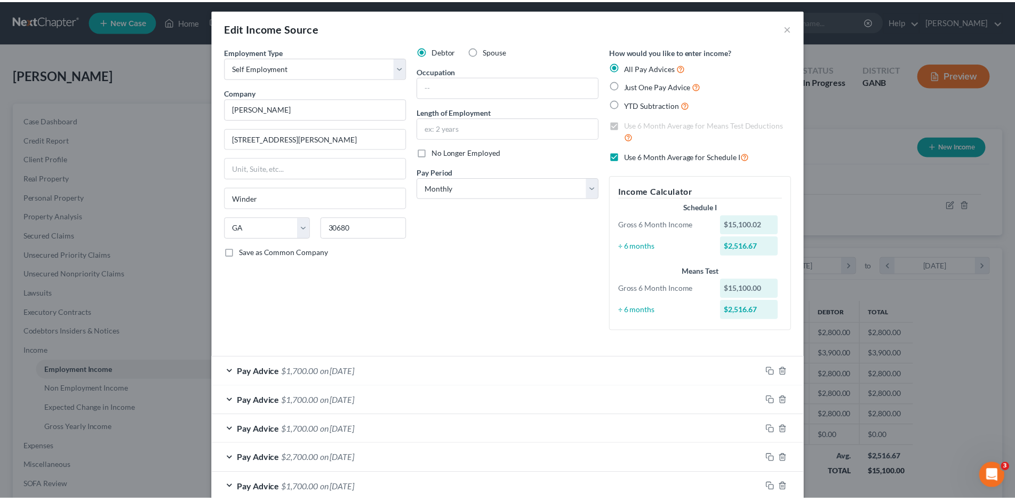
scroll to position [0, 0]
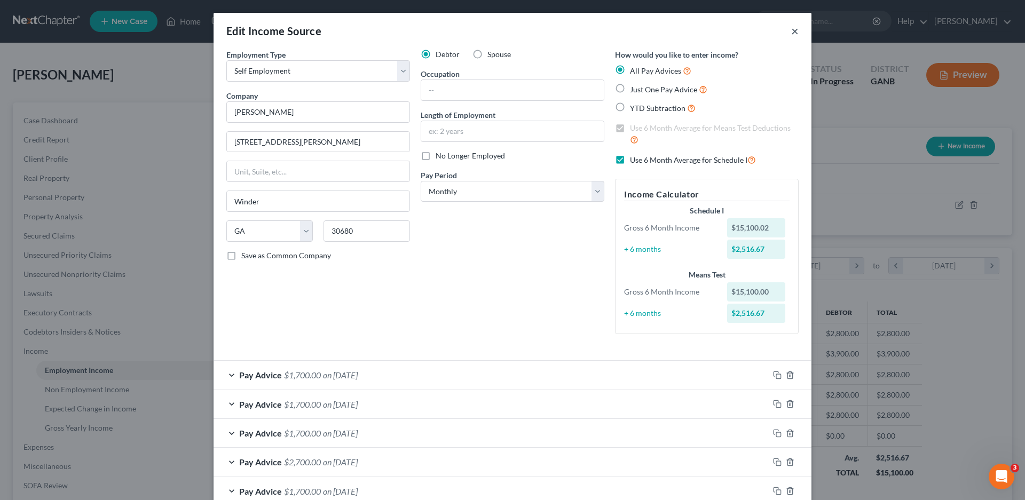
click at [791, 34] on button "×" at bounding box center [794, 31] width 7 height 13
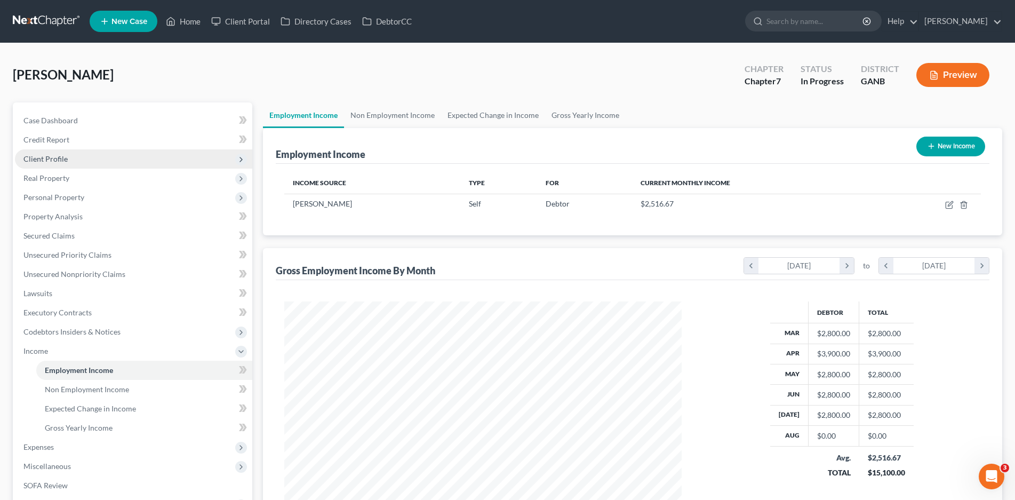
click at [70, 163] on span "Client Profile" at bounding box center [133, 158] width 237 height 19
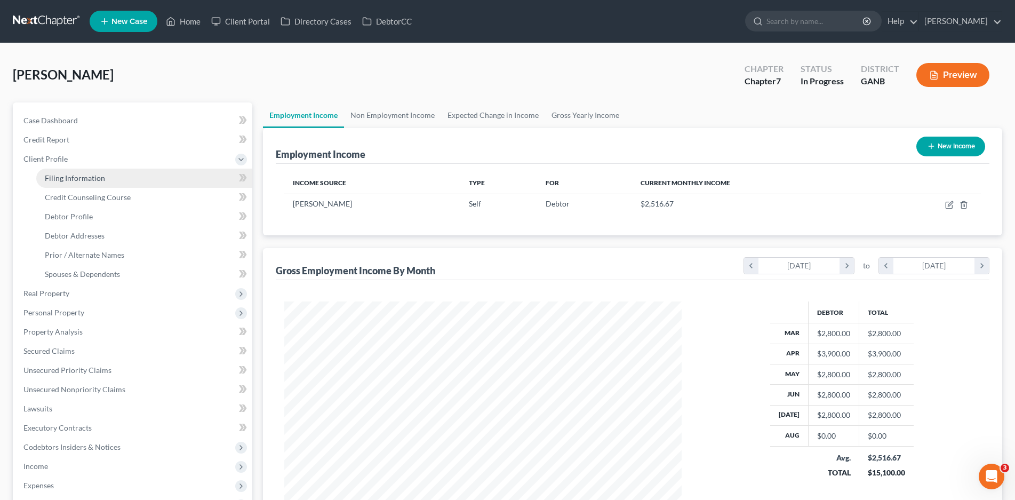
click at [88, 179] on span "Filing Information" at bounding box center [75, 177] width 60 height 9
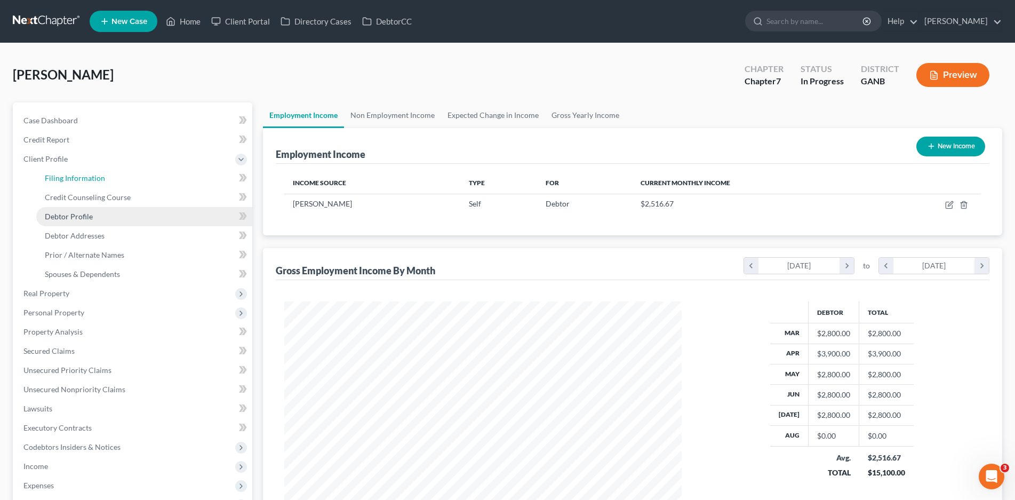
select select "1"
select select "0"
select select "19"
select select "2"
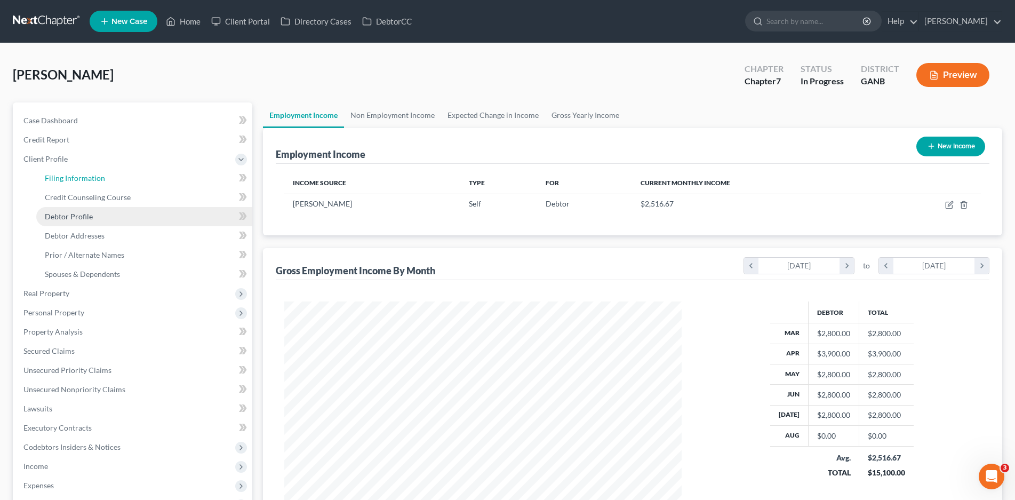
select select "10"
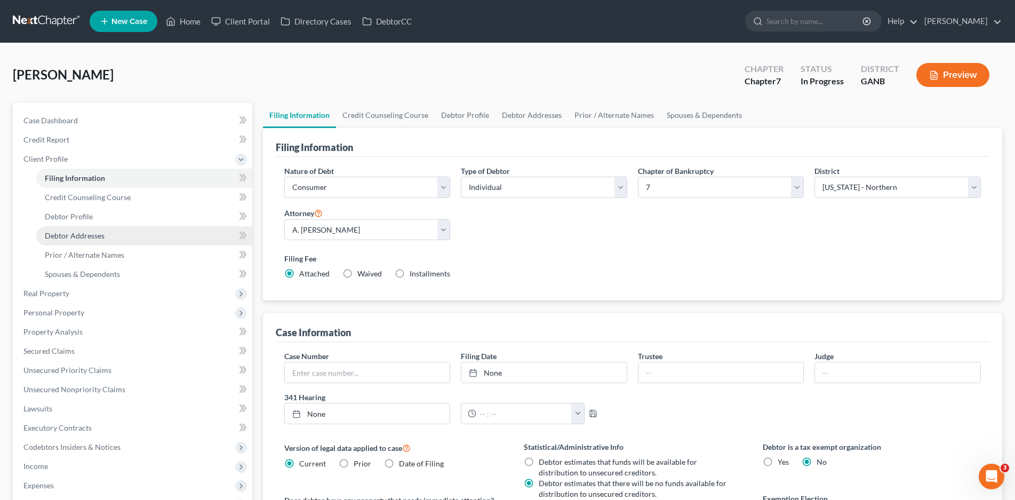
click at [85, 234] on span "Debtor Addresses" at bounding box center [75, 235] width 60 height 9
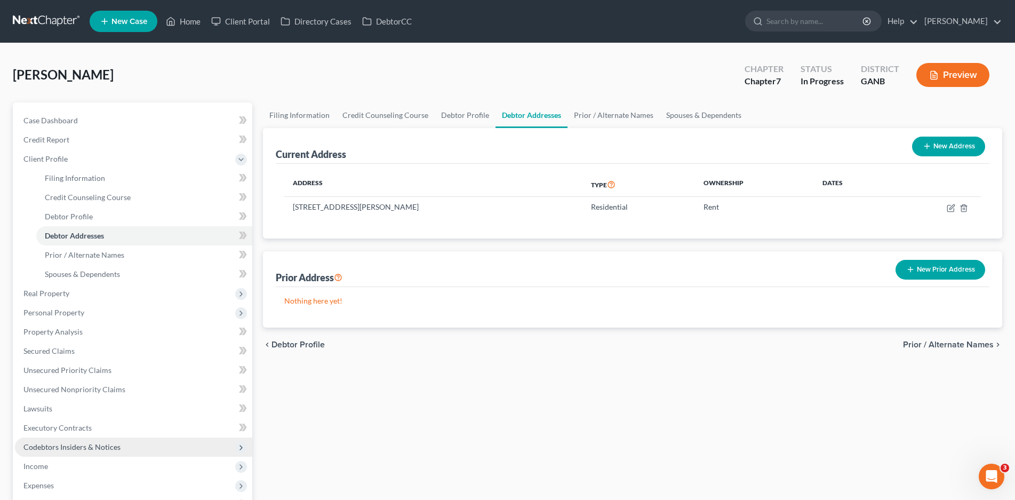
click at [81, 447] on span "Codebtors Insiders & Notices" at bounding box center [71, 446] width 97 height 9
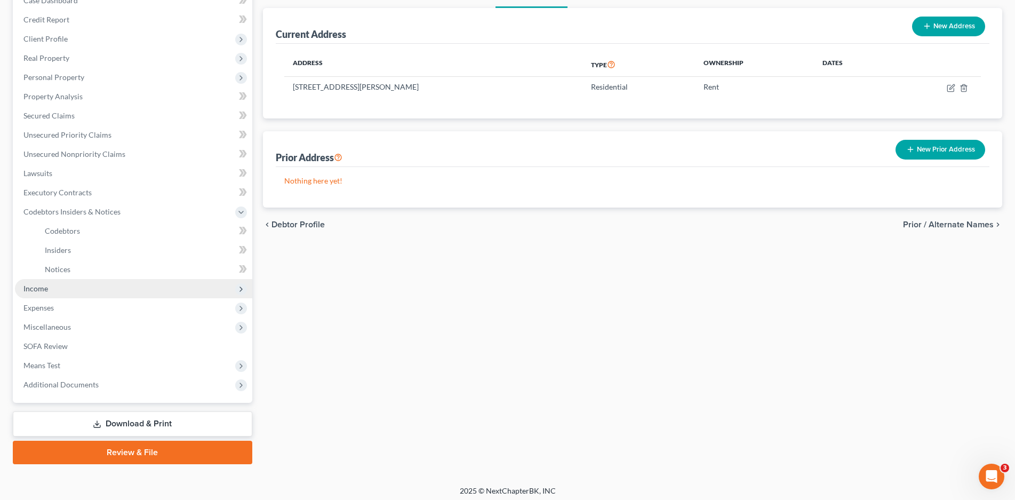
scroll to position [125, 0]
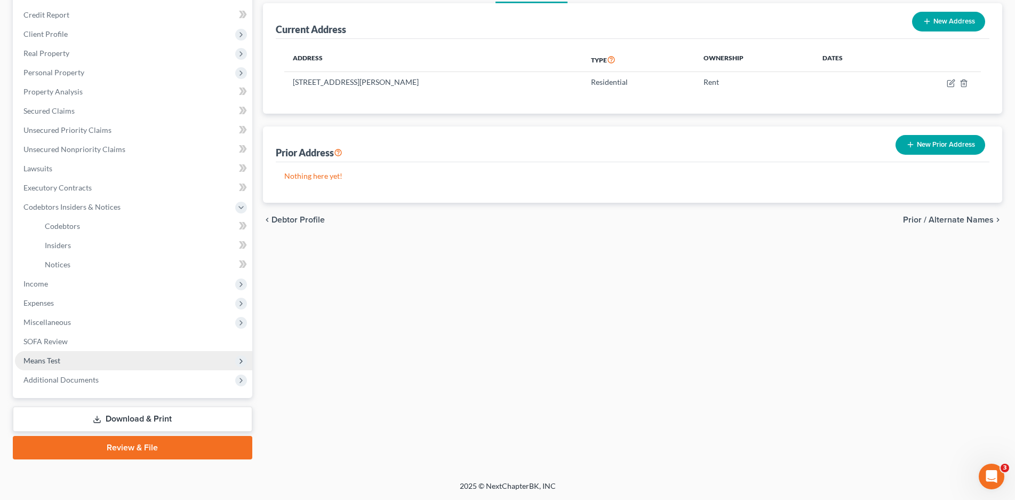
click at [54, 360] on span "Means Test" at bounding box center [41, 360] width 37 height 9
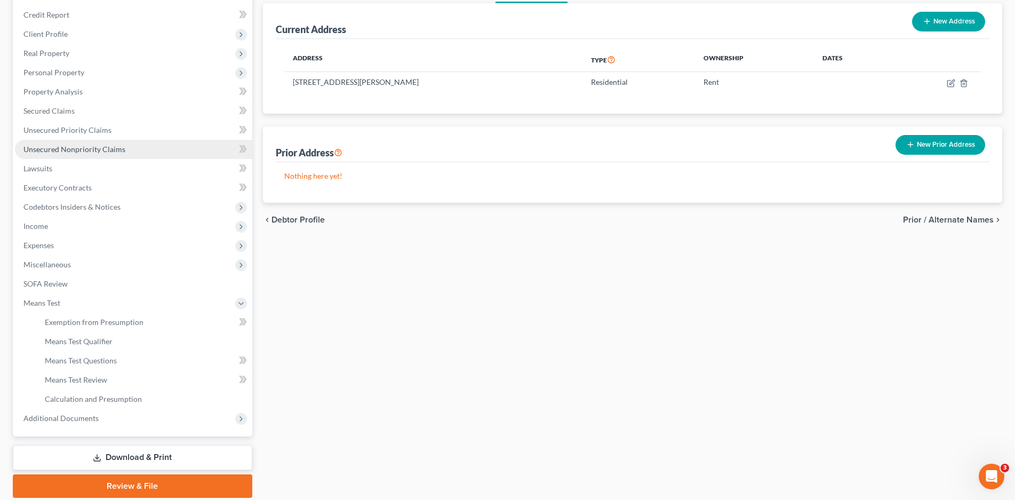
click at [66, 153] on span "Unsecured Nonpriority Claims" at bounding box center [74, 149] width 102 height 9
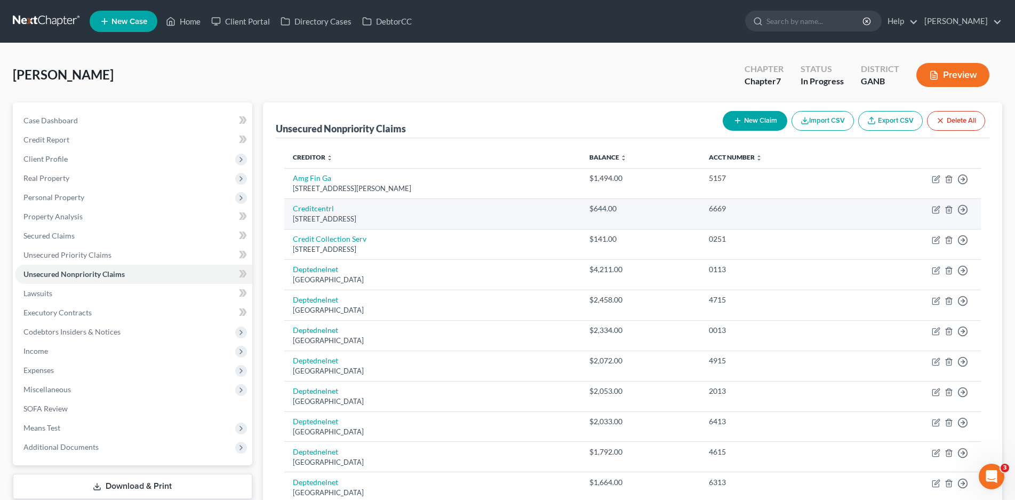
click at [932, 210] on td "Move to D Move to E Move to G Move to Notice Only" at bounding box center [918, 214] width 126 height 30
click at [935, 209] on icon "button" at bounding box center [937, 208] width 5 height 5
select select "42"
select select "0"
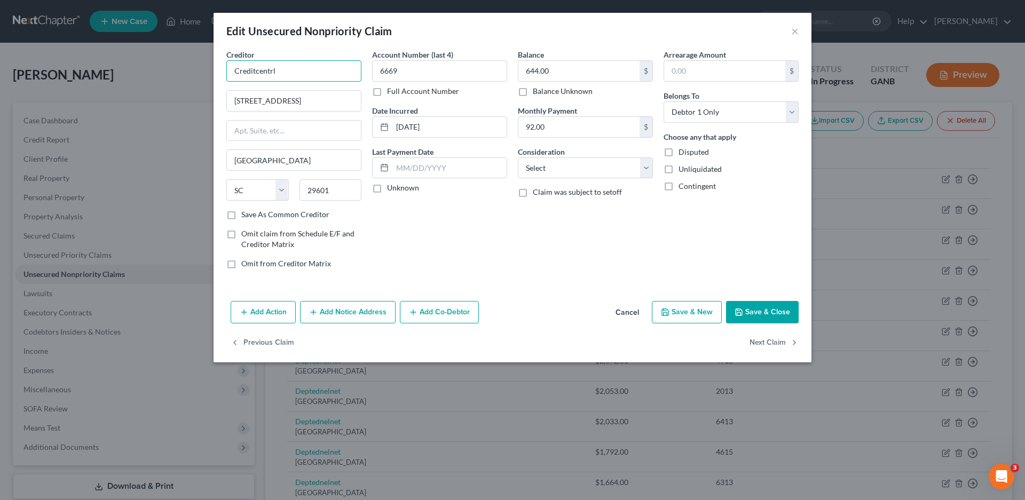
click at [283, 71] on input "Creditcentrl" at bounding box center [293, 70] width 135 height 21
type input "Creditc"
click at [625, 313] on button "Cancel" at bounding box center [627, 312] width 41 height 21
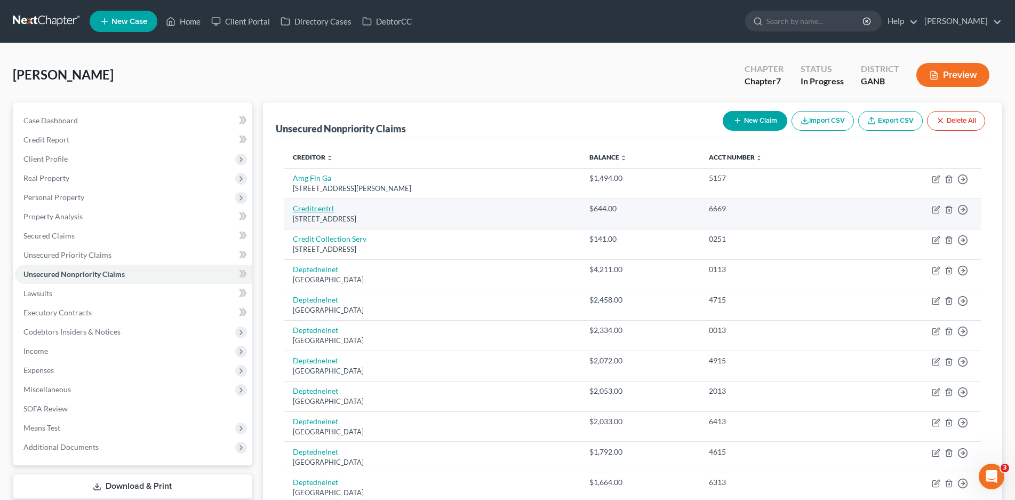
click at [314, 209] on link "Creditcentrl" at bounding box center [313, 208] width 41 height 9
select select "42"
select select "0"
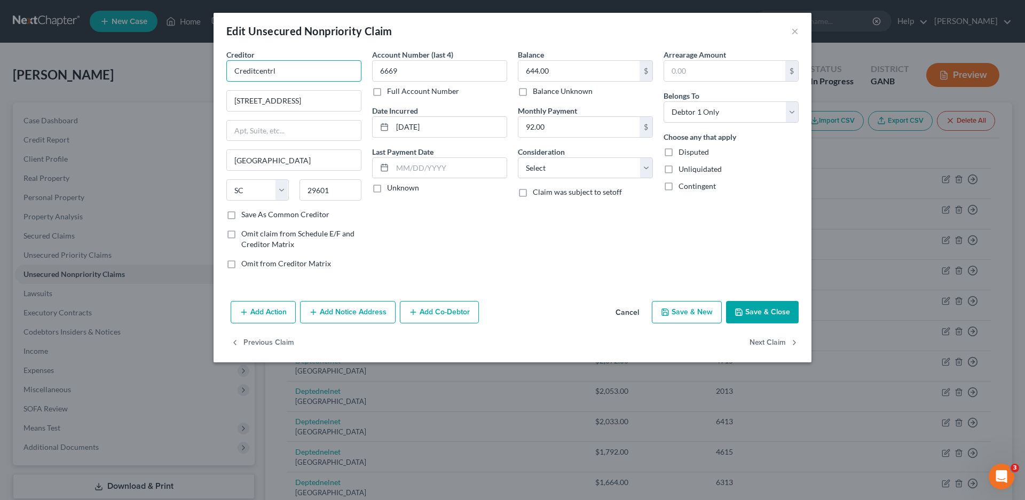
drag, startPoint x: 281, startPoint y: 70, endPoint x: 237, endPoint y: 71, distance: 43.8
click at [223, 74] on div "Creditor * Creditcentrl [STREET_ADDRESS] [US_STATE][GEOGRAPHIC_DATA] [GEOGRAPHI…" at bounding box center [294, 163] width 146 height 228
click at [288, 71] on input "Creditcentrl" at bounding box center [293, 70] width 135 height 21
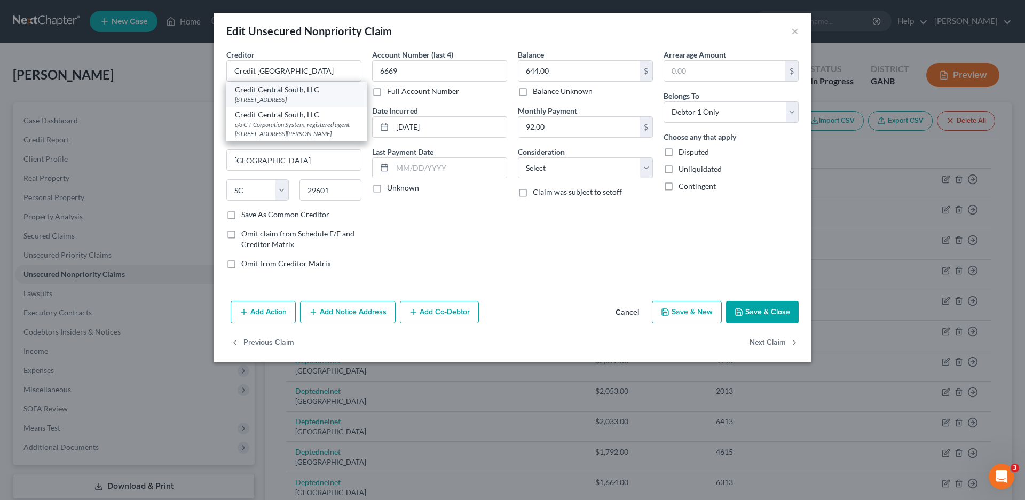
click at [260, 102] on div "[STREET_ADDRESS]" at bounding box center [296, 99] width 123 height 9
type input "Credit Central South, LLC"
type input "[STREET_ADDRESS]"
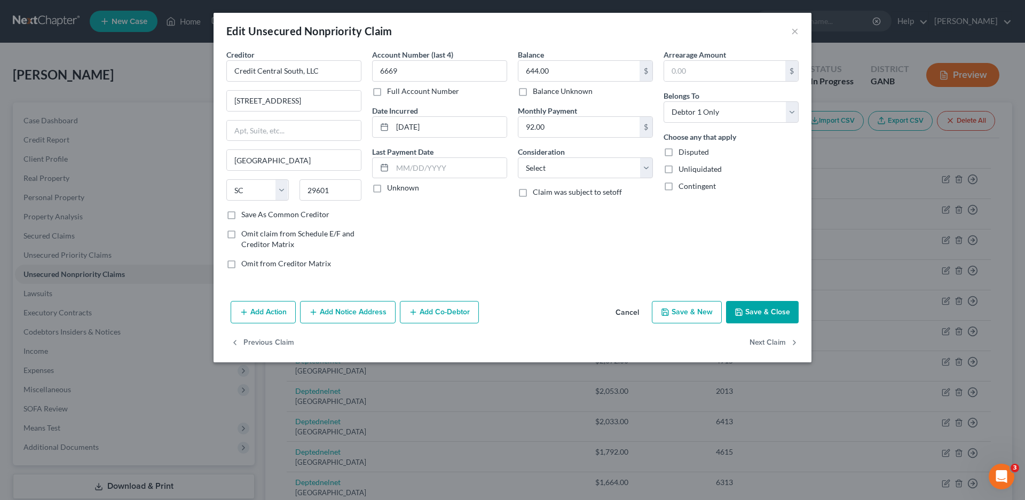
drag, startPoint x: 379, startPoint y: 189, endPoint x: 570, endPoint y: 196, distance: 191.7
click at [387, 189] on label "Unknown" at bounding box center [403, 187] width 32 height 11
click at [391, 189] on input "Unknown" at bounding box center [394, 185] width 7 height 7
checkbox input "true"
click at [565, 169] on select "Select Cable / Satellite Services Collection Agency Credit Card Debt Debt Couns…" at bounding box center [585, 167] width 135 height 21
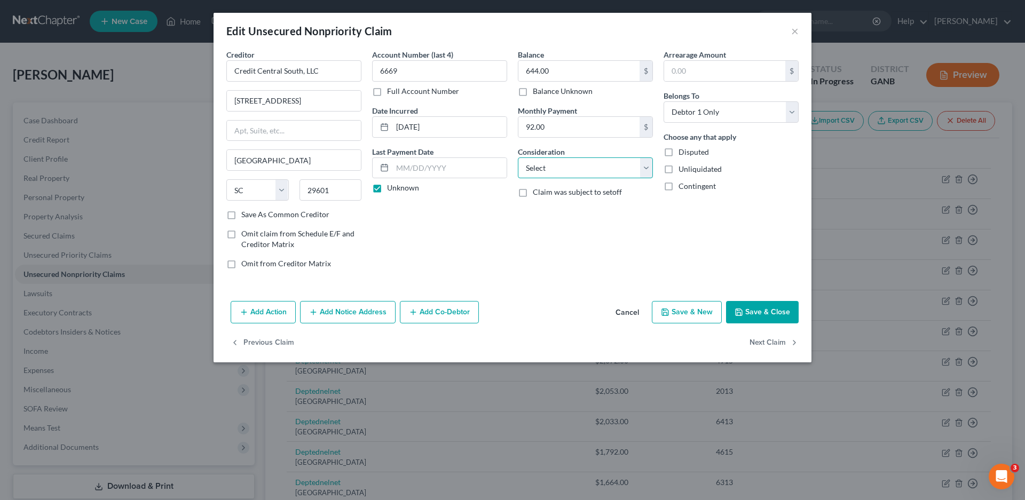
select select "10"
click at [518, 157] on select "Select Cable / Satellite Services Collection Agency Credit Card Debt Debt Couns…" at bounding box center [585, 167] width 135 height 21
click at [344, 316] on button "Add Notice Address" at bounding box center [348, 312] width 96 height 22
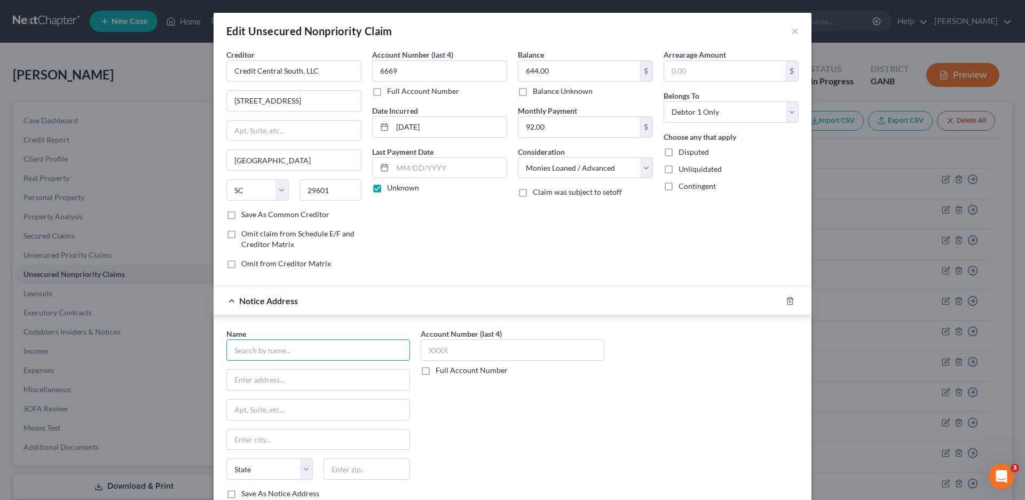
click at [267, 348] on input "text" at bounding box center [318, 349] width 184 height 21
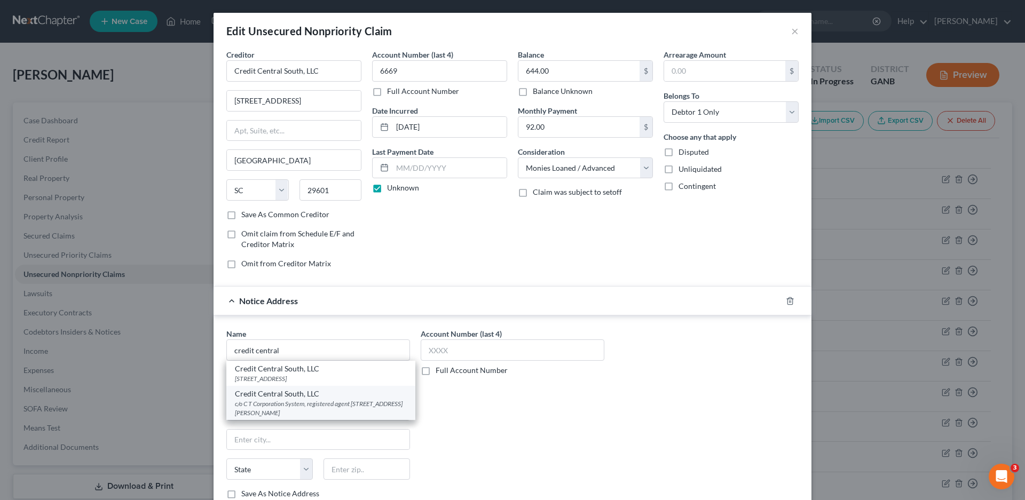
click at [272, 392] on div "Credit Central South, LLC" at bounding box center [321, 393] width 172 height 11
type input "Credit Central South, LLC"
type input "c/o C T Corporation System, registered agent"
type input "[STREET_ADDRESS][PERSON_NAME]"
type input "[GEOGRAPHIC_DATA]"
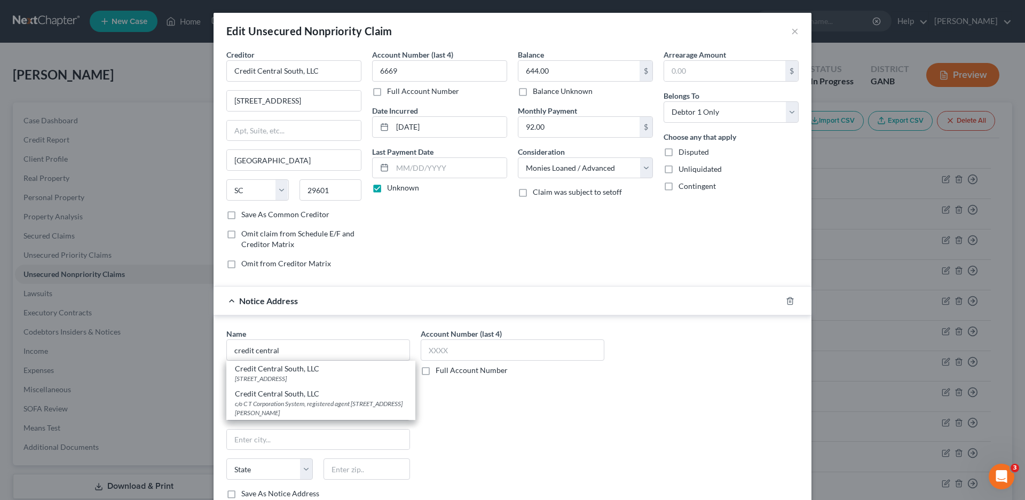
select select "10"
type input "30046"
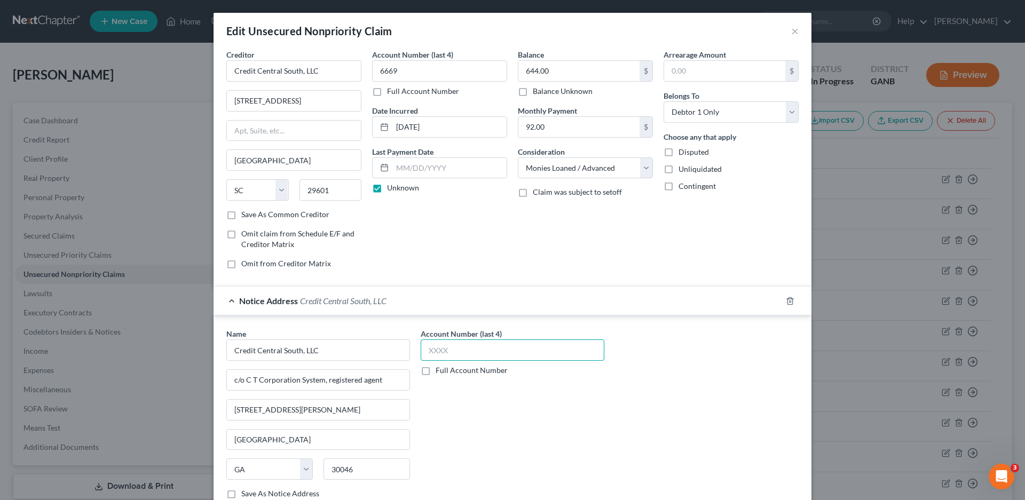
click at [446, 345] on input "text" at bounding box center [512, 349] width 184 height 21
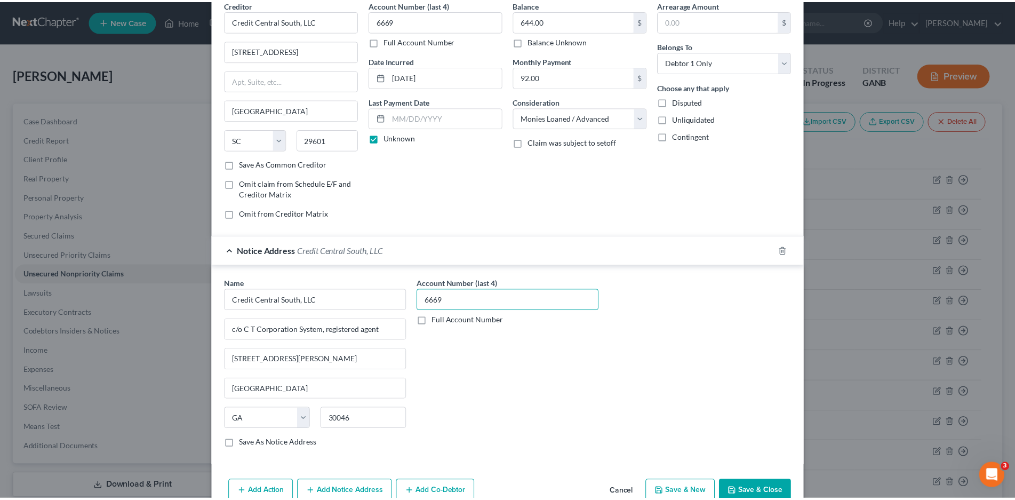
scroll to position [105, 0]
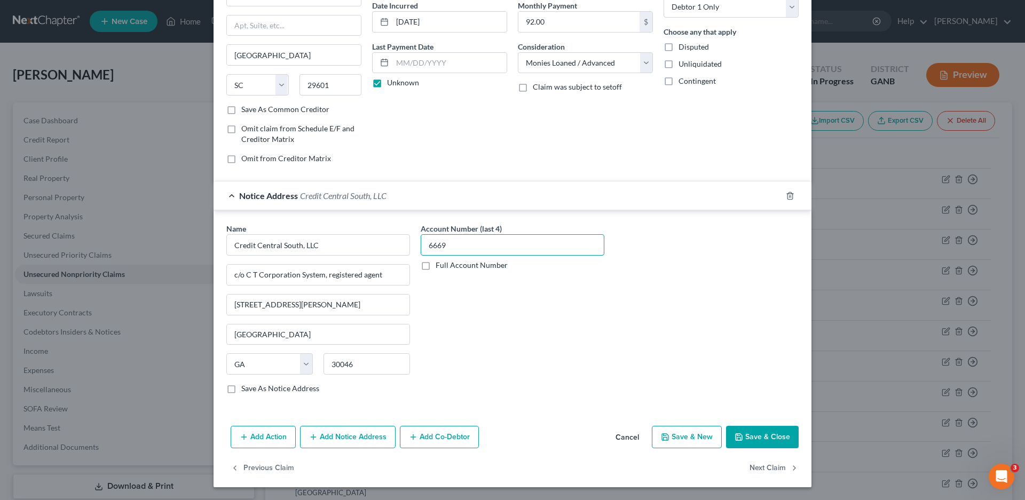
type input "6669"
click at [754, 432] on button "Save & Close" at bounding box center [762, 437] width 73 height 22
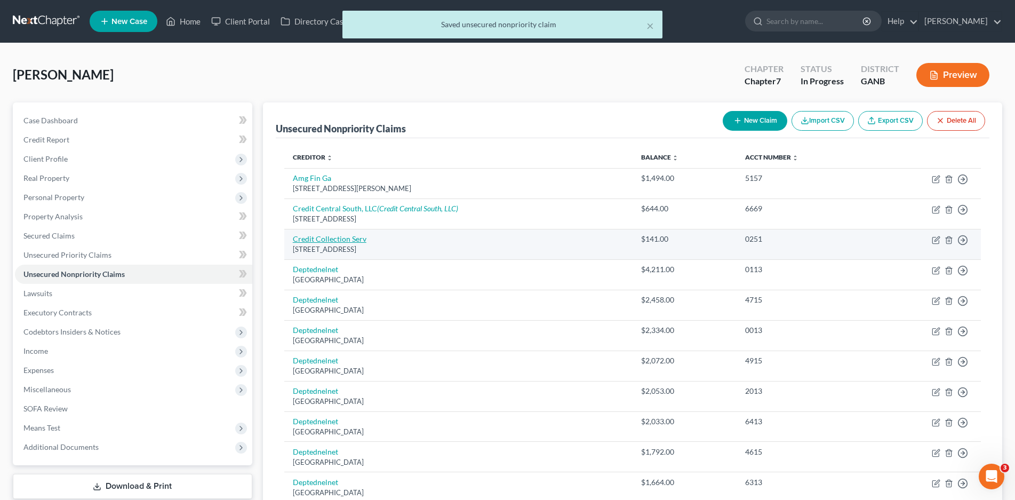
click at [330, 240] on link "Credit Collection Serv" at bounding box center [330, 238] width 74 height 9
select select "22"
select select "1"
select select "0"
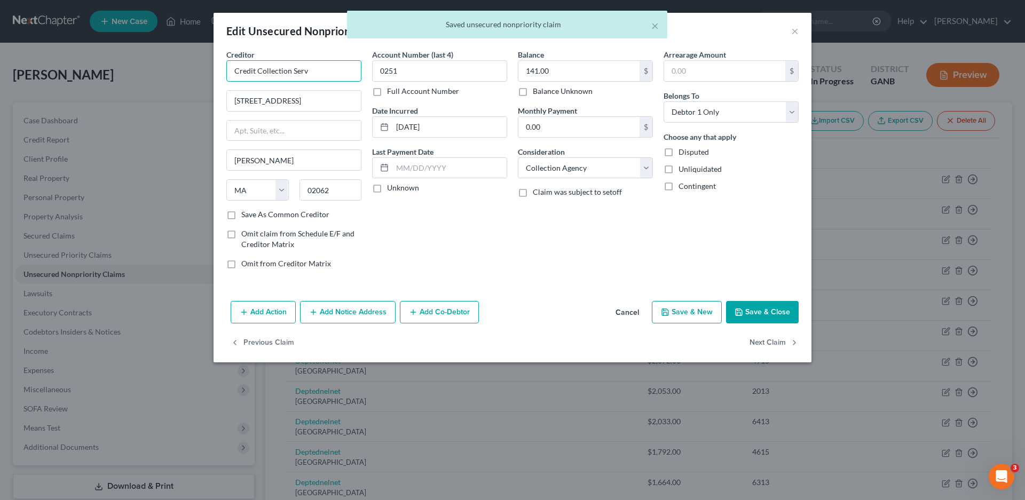
click at [319, 75] on input "Credit Collection Serv" at bounding box center [293, 70] width 135 height 21
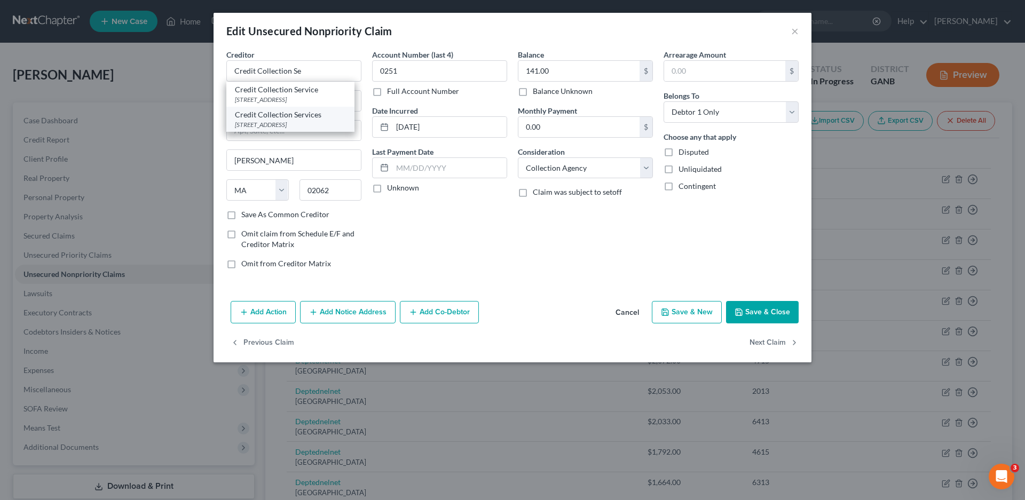
click at [275, 117] on div "Credit Collection Services" at bounding box center [290, 114] width 111 height 11
type input "Credit Collection Services"
type input "P.O Box 9134"
type input "[PERSON_NAME]"
type input "02494"
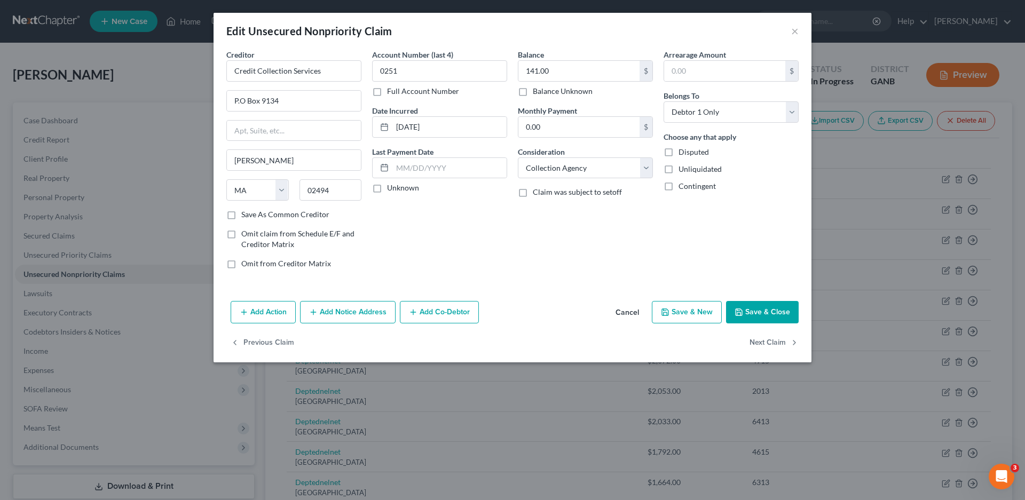
click at [387, 187] on label "Unknown" at bounding box center [403, 187] width 32 height 11
click at [391, 187] on input "Unknown" at bounding box center [394, 185] width 7 height 7
checkbox input "true"
click at [767, 310] on button "Save & Close" at bounding box center [762, 312] width 73 height 22
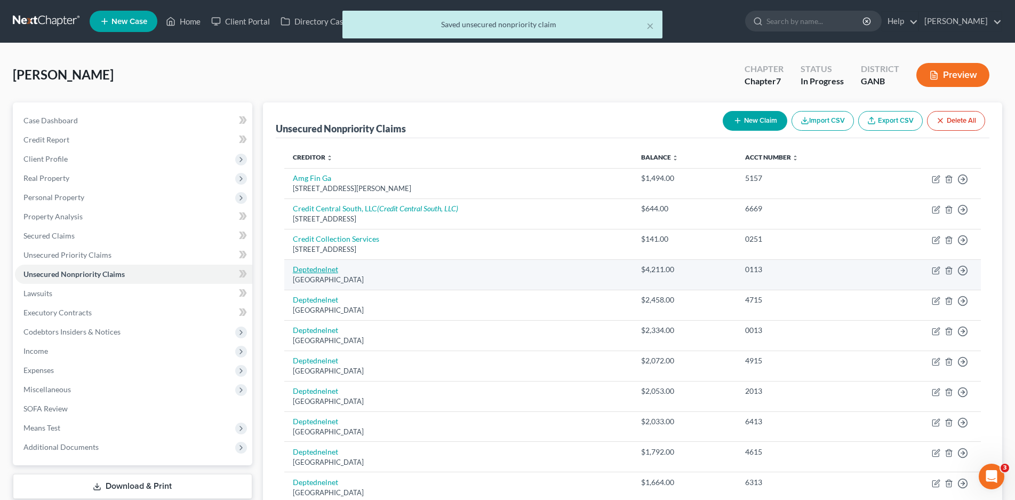
click at [311, 272] on link "Deptednelnet" at bounding box center [315, 269] width 45 height 9
select select "30"
select select "17"
select select "0"
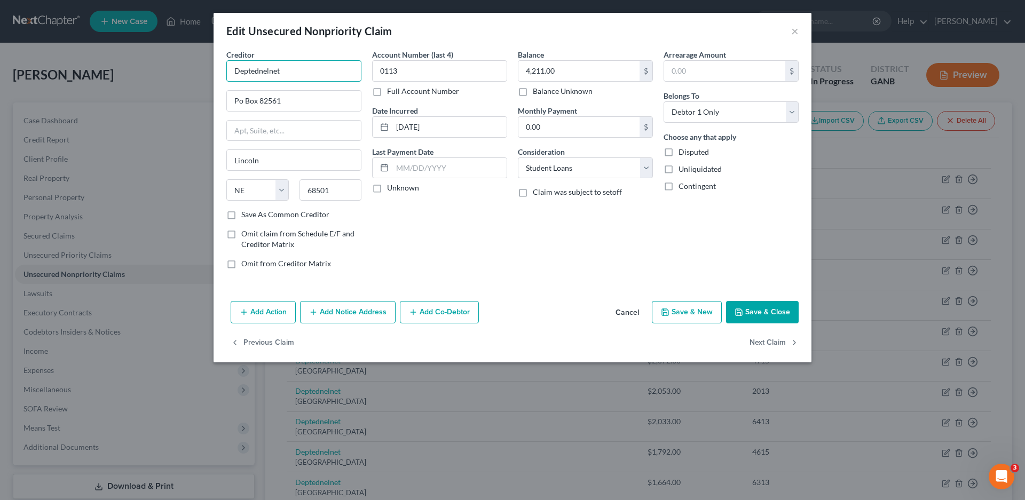
click at [302, 72] on input "Deptednelnet" at bounding box center [293, 70] width 135 height 21
type input "D"
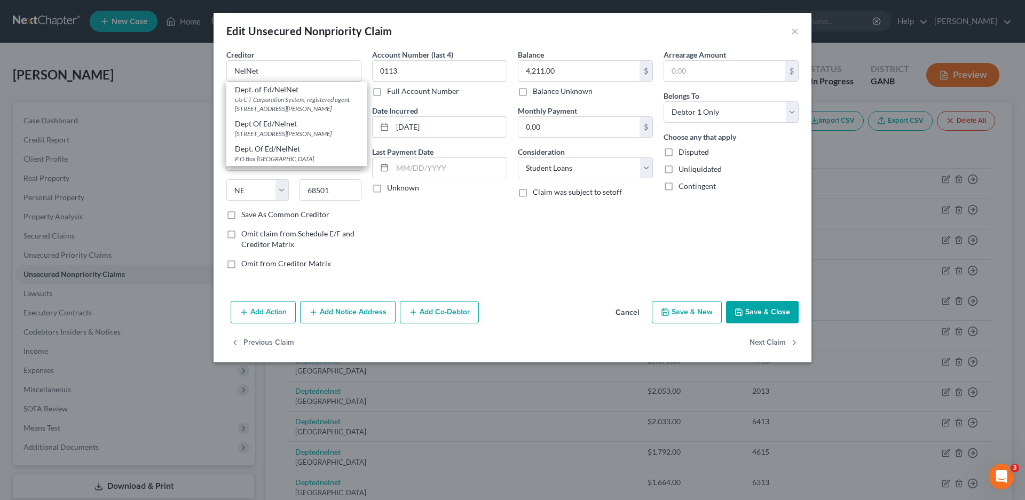
click at [277, 163] on div "P.O Box [GEOGRAPHIC_DATA]" at bounding box center [296, 158] width 123 height 9
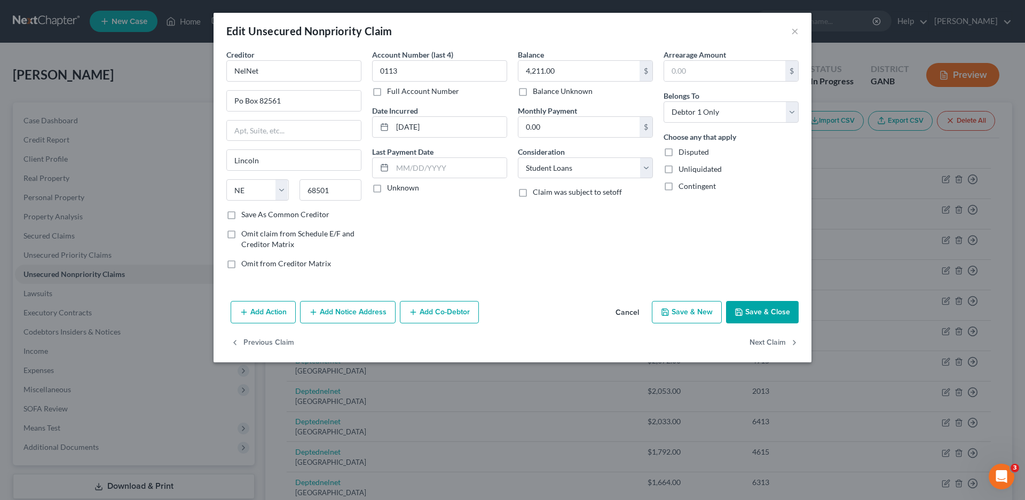
type input "Dept. Of Ed/NelNet"
type input "P.O Box 82561"
drag, startPoint x: 381, startPoint y: 189, endPoint x: 594, endPoint y: 265, distance: 226.0
click at [387, 189] on label "Unknown" at bounding box center [403, 187] width 32 height 11
click at [391, 189] on input "Unknown" at bounding box center [394, 185] width 7 height 7
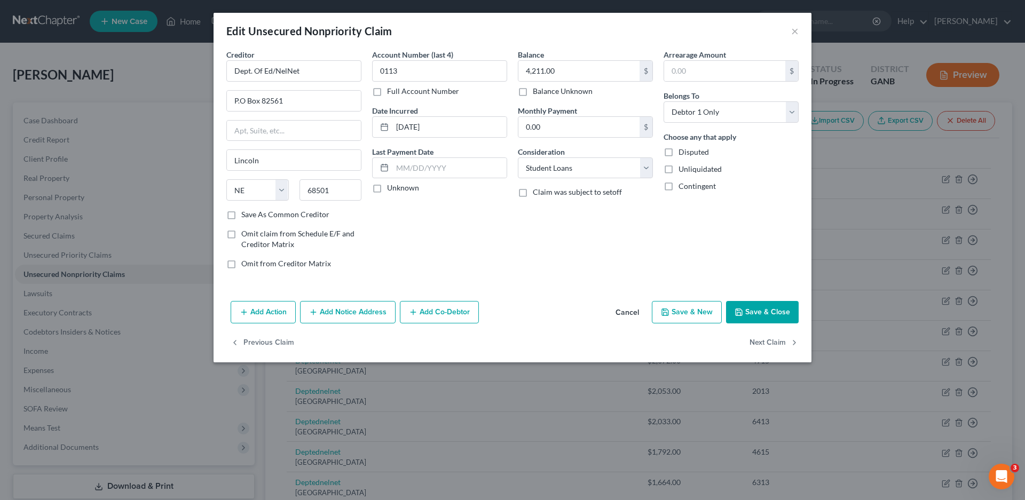
checkbox input "true"
click at [755, 310] on button "Save & Close" at bounding box center [762, 312] width 73 height 22
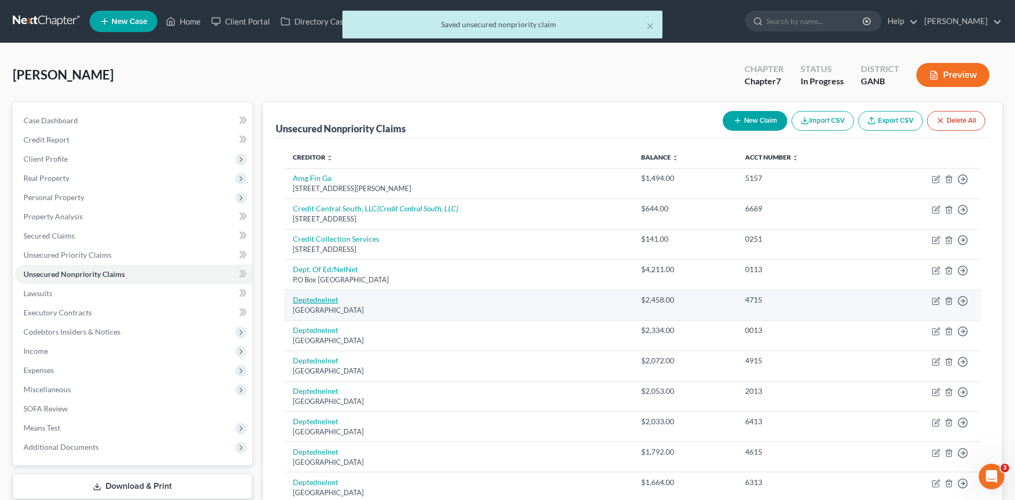
click at [321, 297] on link "Deptednelnet" at bounding box center [315, 299] width 45 height 9
select select "30"
select select "17"
select select "0"
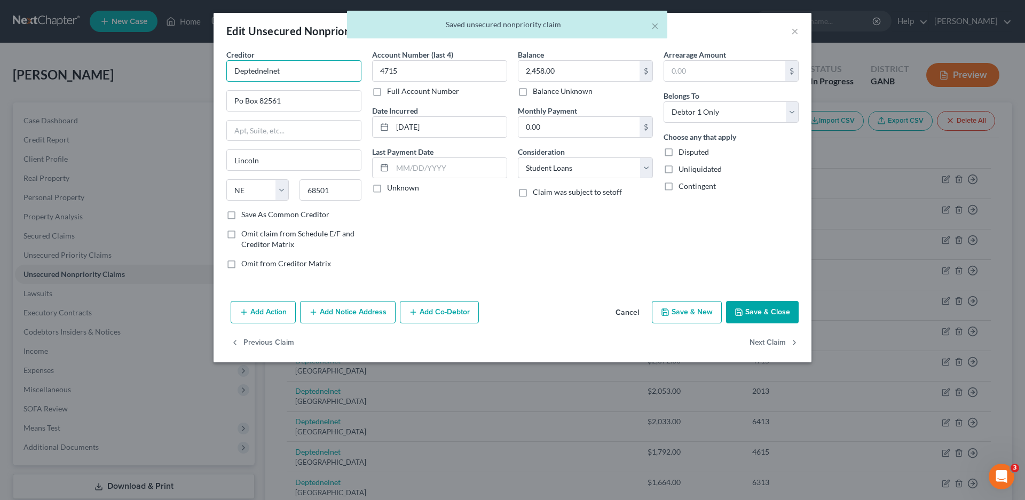
drag, startPoint x: 288, startPoint y: 69, endPoint x: 210, endPoint y: 66, distance: 78.0
click at [210, 66] on div "Edit Unsecured Nonpriority Claim × Creditor * Deptednelnet Po Box 82561 [GEOGRA…" at bounding box center [512, 250] width 1025 height 500
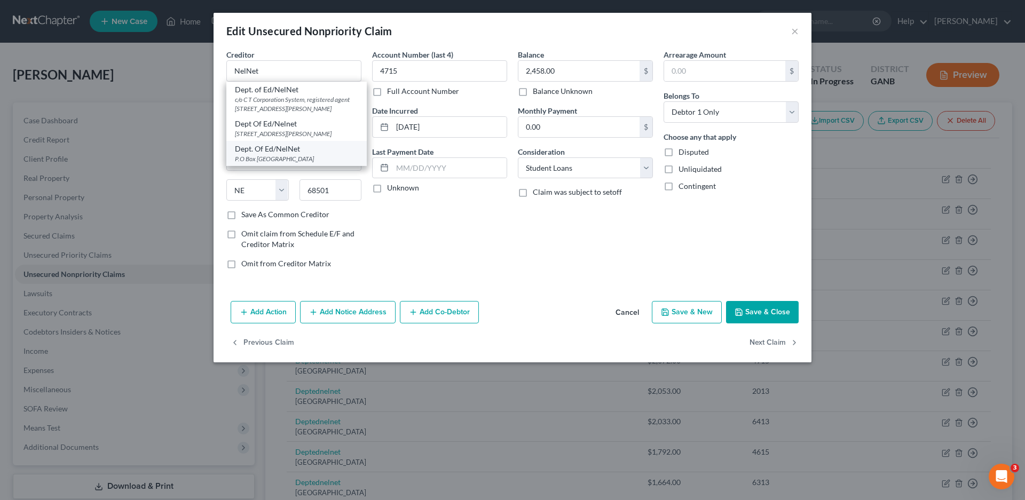
click at [257, 163] on div "P.O Box [GEOGRAPHIC_DATA]" at bounding box center [296, 158] width 123 height 9
type input "Dept. Of Ed/NelNet"
type input "P.O Box 82561"
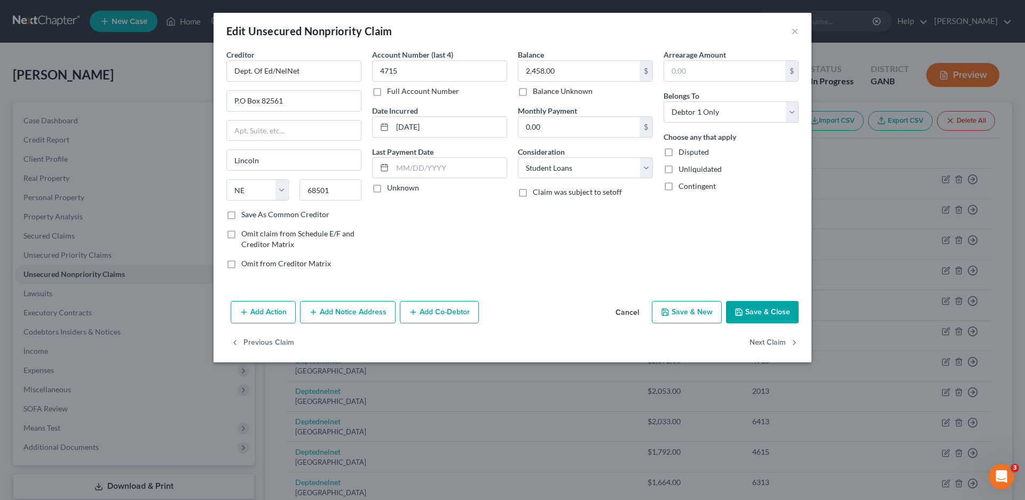
click at [387, 192] on label "Unknown" at bounding box center [403, 187] width 32 height 11
click at [391, 189] on input "Unknown" at bounding box center [394, 185] width 7 height 7
checkbox input "true"
click at [751, 316] on button "Save & Close" at bounding box center [762, 312] width 73 height 22
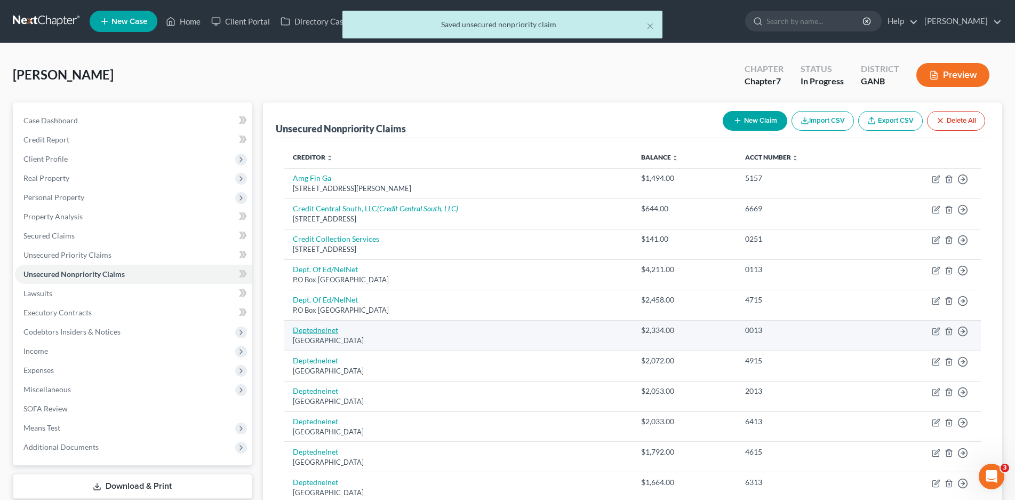
click at [316, 334] on link "Deptednelnet" at bounding box center [315, 330] width 45 height 9
select select "30"
select select "17"
select select "0"
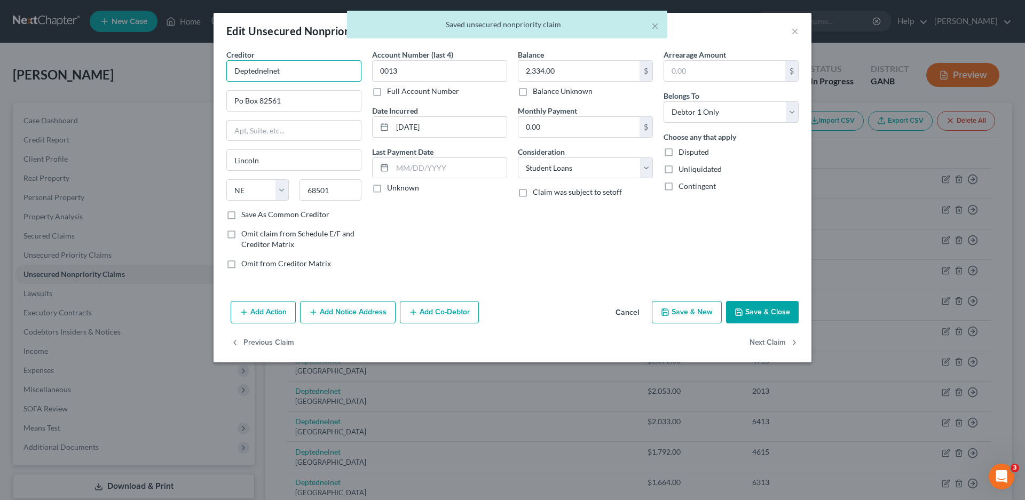
drag, startPoint x: 233, startPoint y: 76, endPoint x: 188, endPoint y: 76, distance: 45.4
click at [188, 76] on div "Edit Unsecured Nonpriority Claim × Creditor * Deptednelnet Po Box 82561 [GEOGRA…" at bounding box center [512, 250] width 1025 height 500
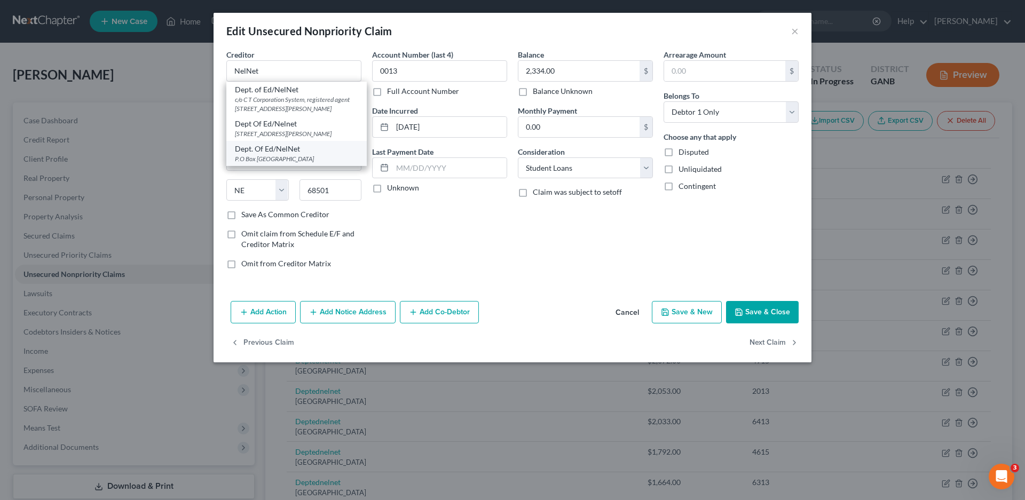
click at [288, 154] on div "Dept. Of Ed/NelNet" at bounding box center [296, 149] width 123 height 11
type input "Dept. Of Ed/NelNet"
type input "P.O Box 82561"
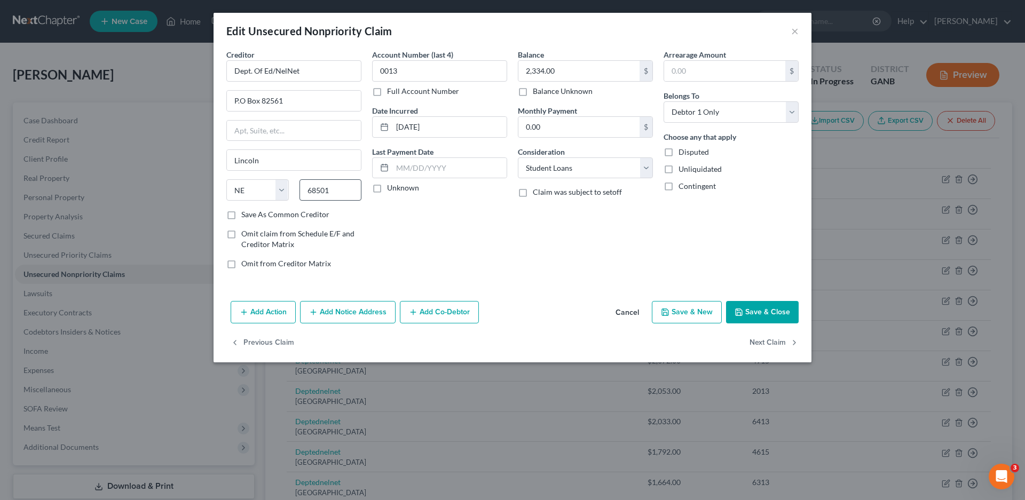
drag, startPoint x: 374, startPoint y: 187, endPoint x: 310, endPoint y: 185, distance: 64.1
click at [387, 187] on label "Unknown" at bounding box center [403, 187] width 32 height 11
click at [391, 187] on input "Unknown" at bounding box center [394, 185] width 7 height 7
checkbox input "true"
click at [746, 318] on button "Save & Close" at bounding box center [762, 312] width 73 height 22
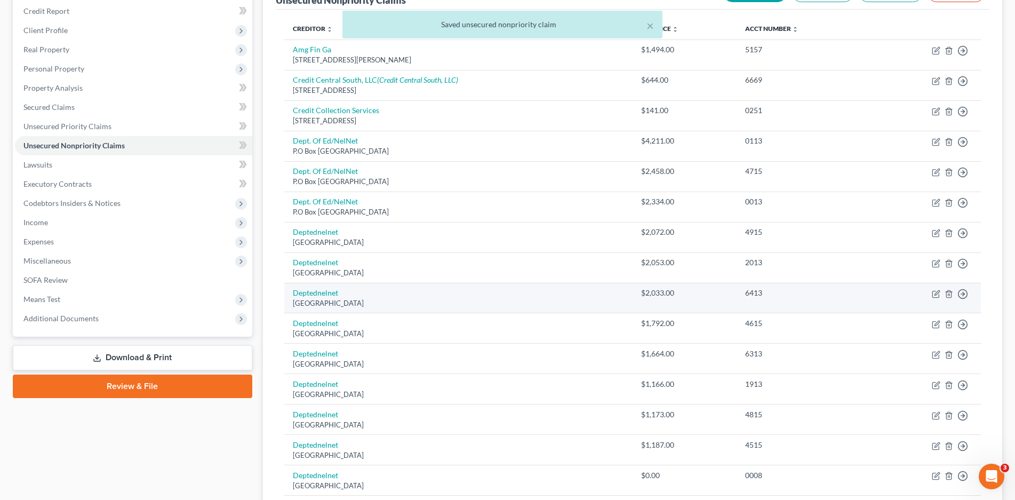
scroll to position [160, 0]
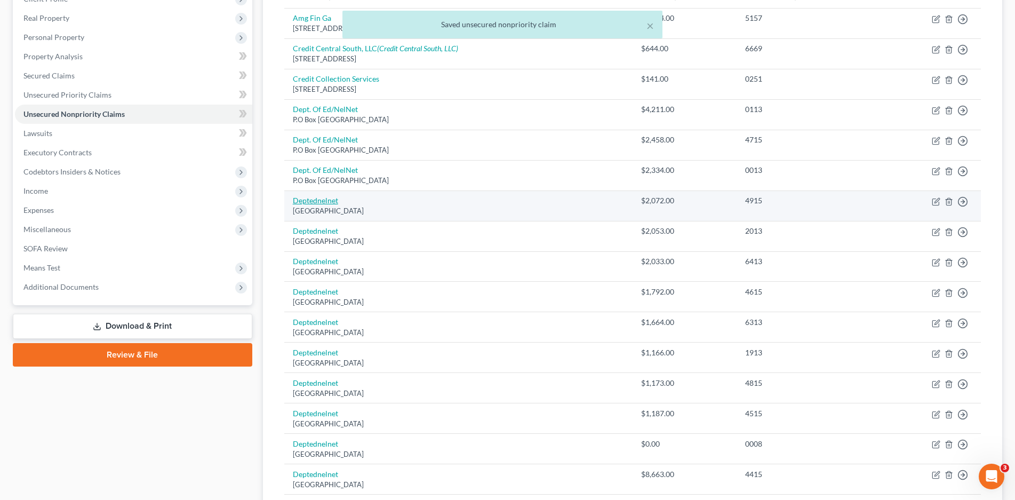
click at [313, 202] on link "Deptednelnet" at bounding box center [315, 200] width 45 height 9
select select "30"
select select "17"
select select "0"
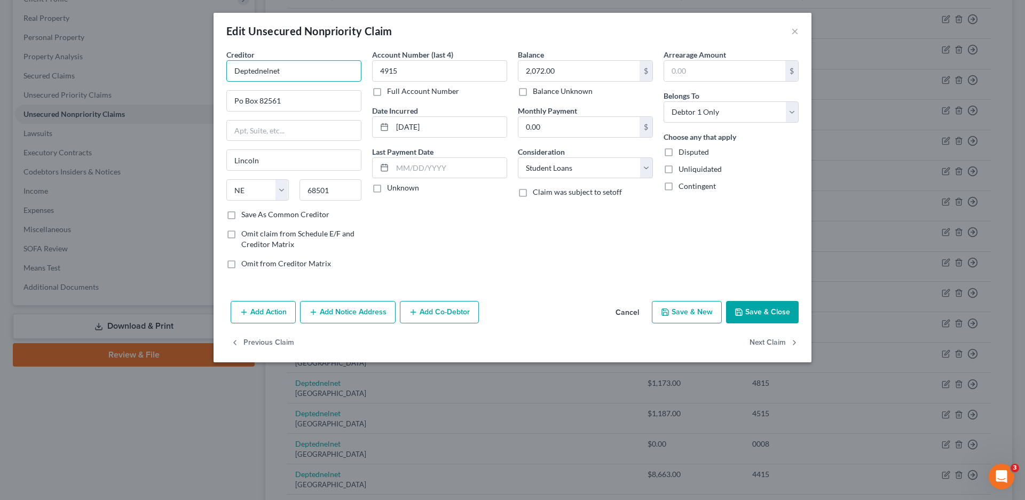
click at [290, 69] on input "Deptednelnet" at bounding box center [293, 70] width 135 height 21
type input "D"
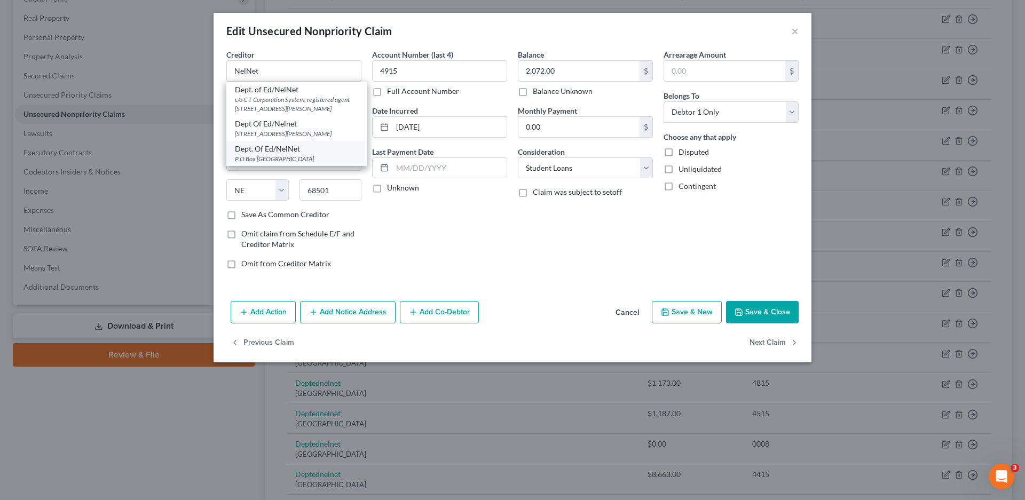
click at [277, 154] on div "Dept. Of Ed/NelNet" at bounding box center [296, 149] width 123 height 11
type input "Dept. Of Ed/NelNet"
type input "P.O Box 82561"
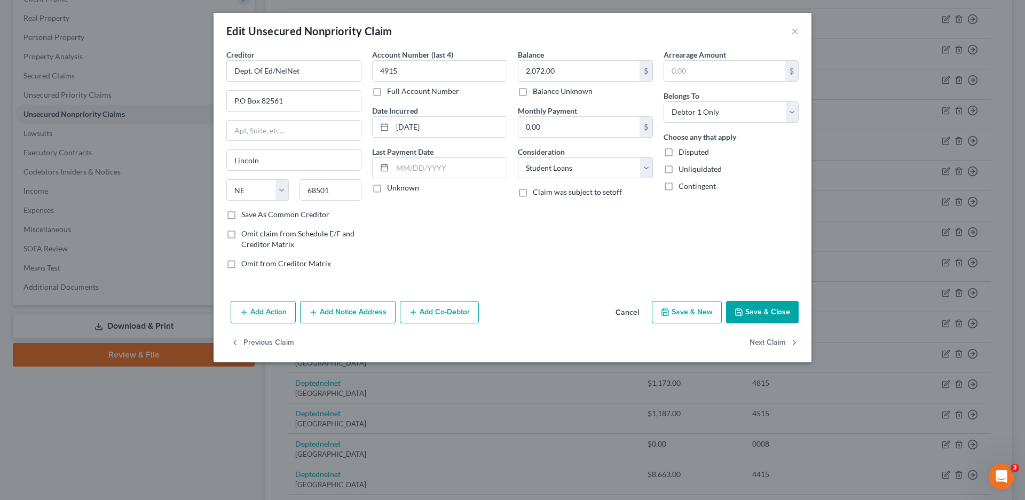
click at [387, 187] on label "Unknown" at bounding box center [403, 187] width 32 height 11
click at [391, 187] on input "Unknown" at bounding box center [394, 185] width 7 height 7
checkbox input "true"
click at [756, 312] on button "Save & Close" at bounding box center [762, 312] width 73 height 22
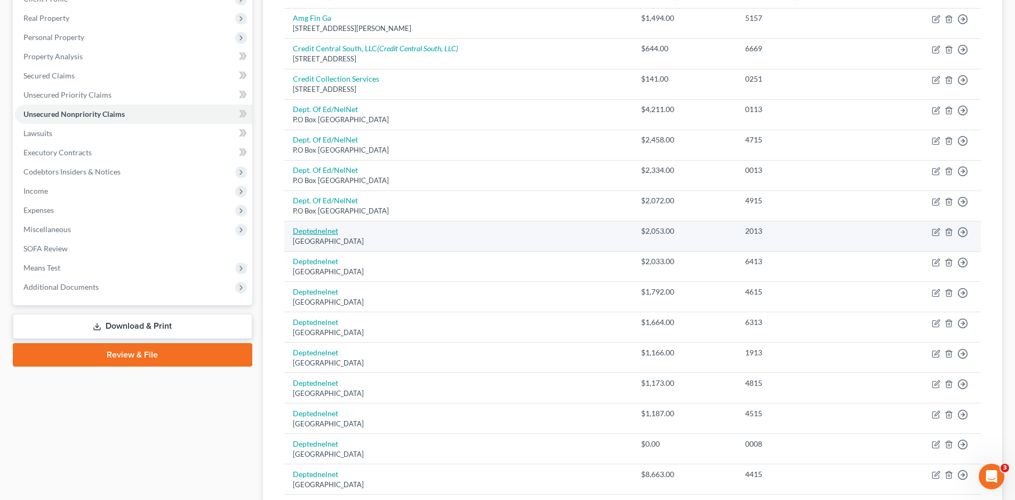
click at [325, 231] on link "Deptednelnet" at bounding box center [315, 230] width 45 height 9
select select "30"
select select "17"
select select "0"
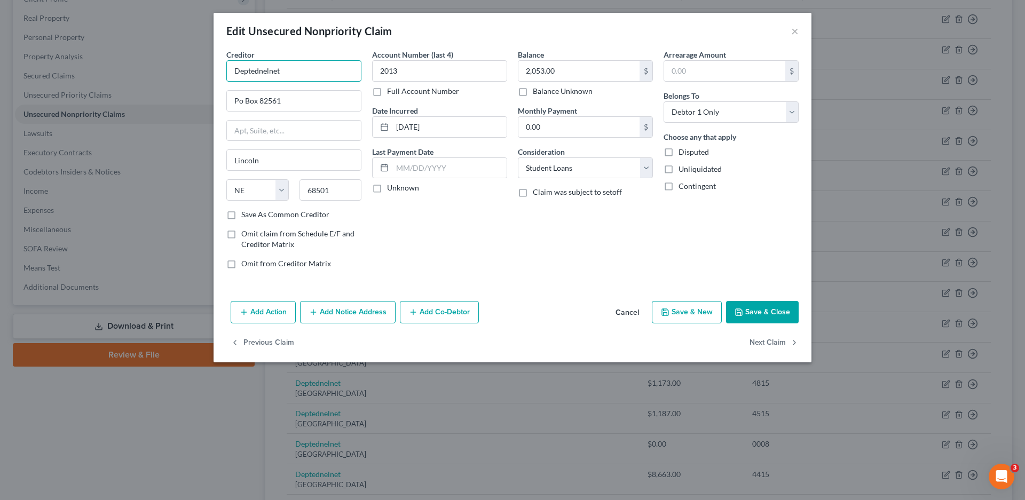
click at [303, 73] on input "Deptednelnet" at bounding box center [293, 70] width 135 height 21
type input "D"
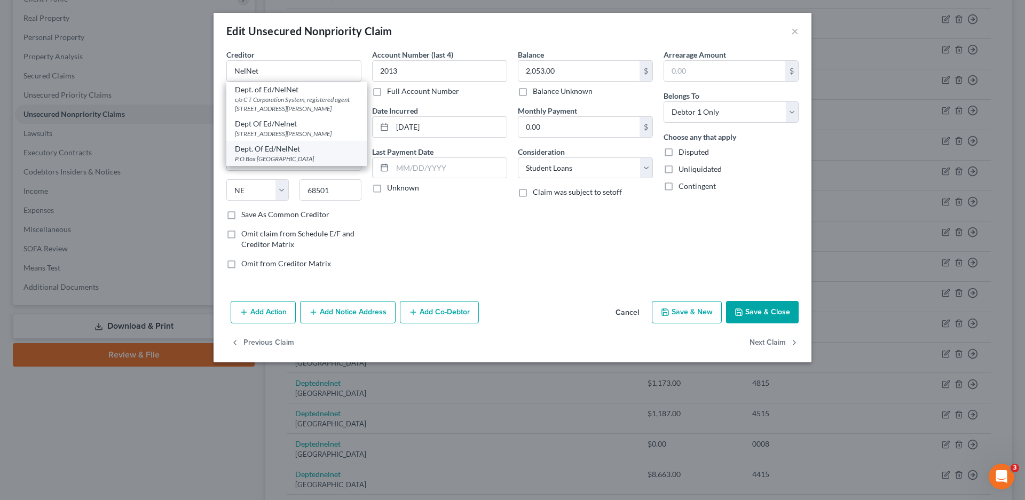
click at [281, 154] on div "Dept. Of Ed/NelNet" at bounding box center [296, 149] width 123 height 11
type input "Dept. Of Ed/NelNet"
type input "P.O Box 82561"
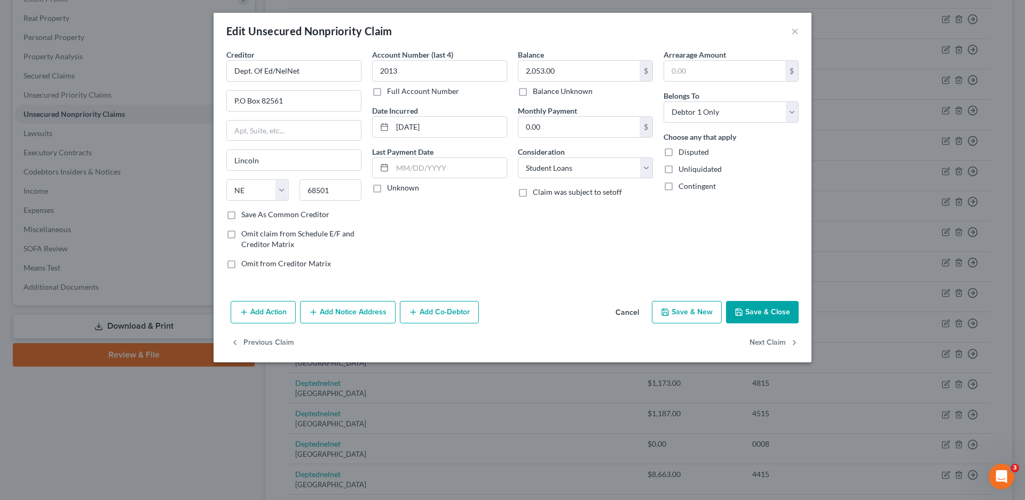
click at [387, 189] on label "Unknown" at bounding box center [403, 187] width 32 height 11
click at [391, 189] on input "Unknown" at bounding box center [394, 185] width 7 height 7
checkbox input "true"
click at [764, 315] on button "Save & Close" at bounding box center [762, 312] width 73 height 22
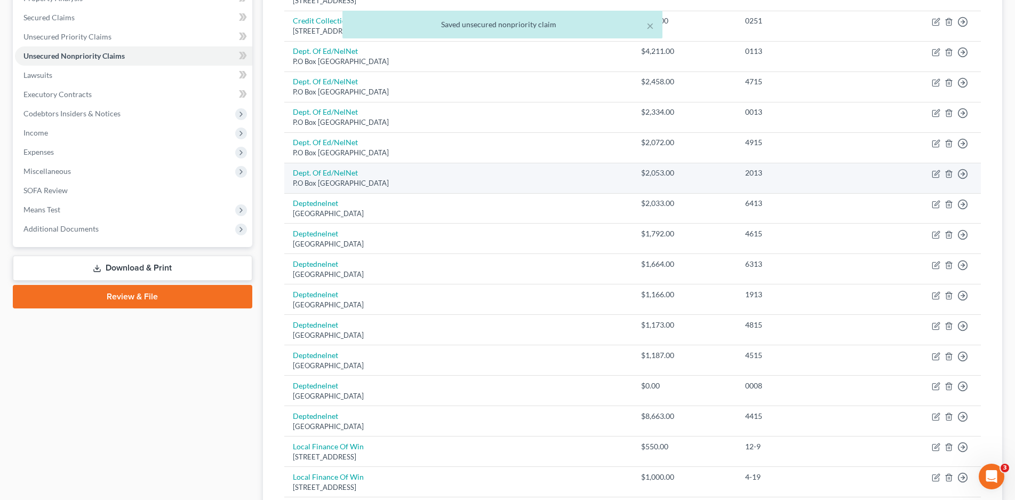
scroll to position [213, 0]
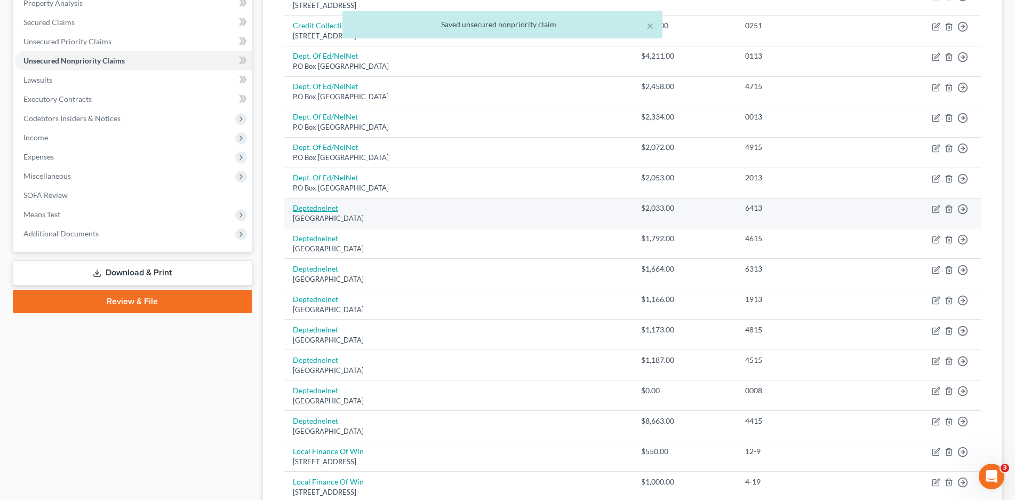
click at [322, 207] on link "Deptednelnet" at bounding box center [315, 207] width 45 height 9
select select "30"
select select "17"
select select "0"
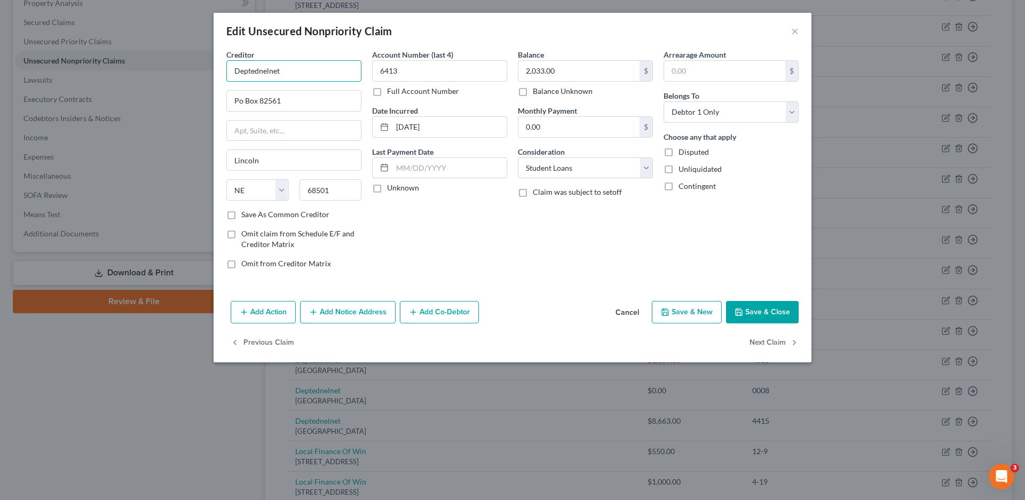
click at [295, 68] on input "Deptednelnet" at bounding box center [293, 70] width 135 height 21
type input "D"
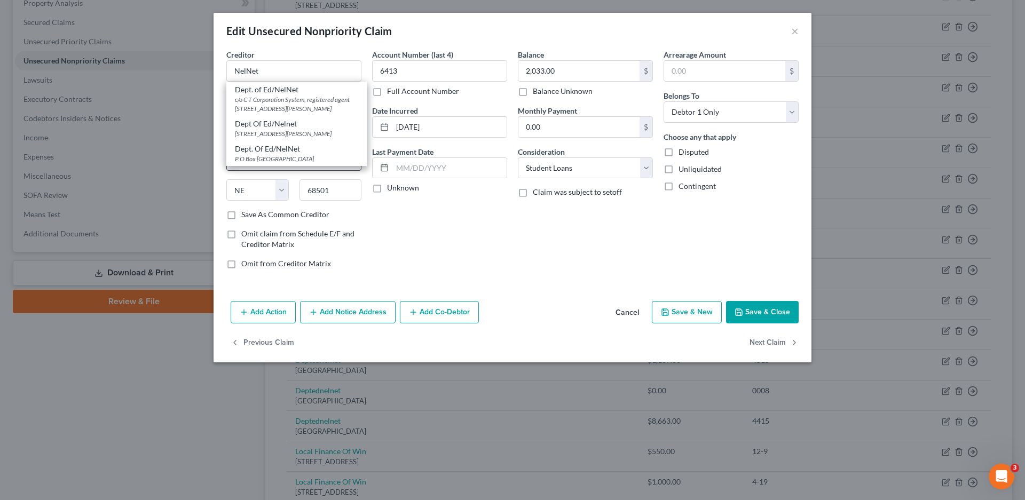
click at [293, 154] on div "Dept. Of Ed/NelNet" at bounding box center [296, 149] width 123 height 11
type input "Dept. Of Ed/NelNet"
type input "P.O Box 82561"
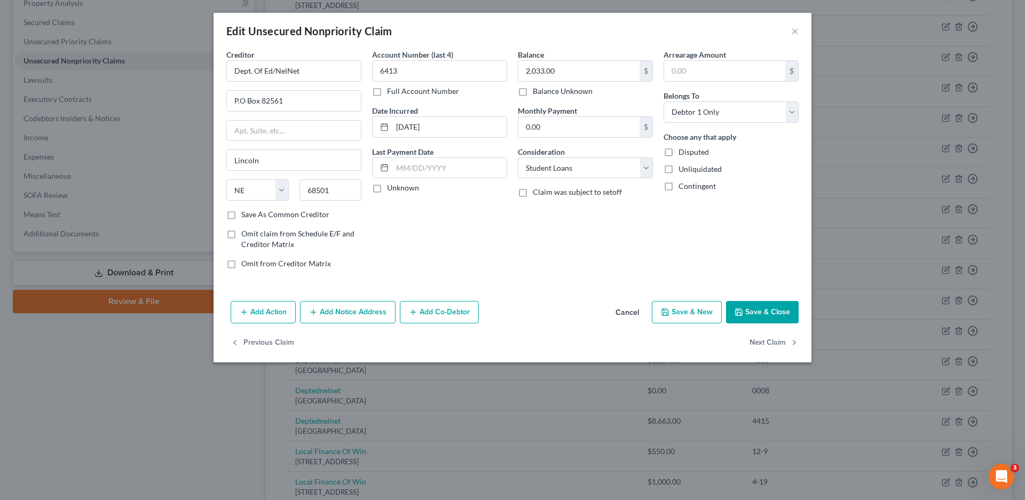
drag, startPoint x: 380, startPoint y: 184, endPoint x: 820, endPoint y: 340, distance: 466.5
click at [387, 185] on label "Unknown" at bounding box center [403, 187] width 32 height 11
click at [391, 185] on input "Unknown" at bounding box center [394, 185] width 7 height 7
checkbox input "true"
click at [767, 313] on button "Save & Close" at bounding box center [762, 312] width 73 height 22
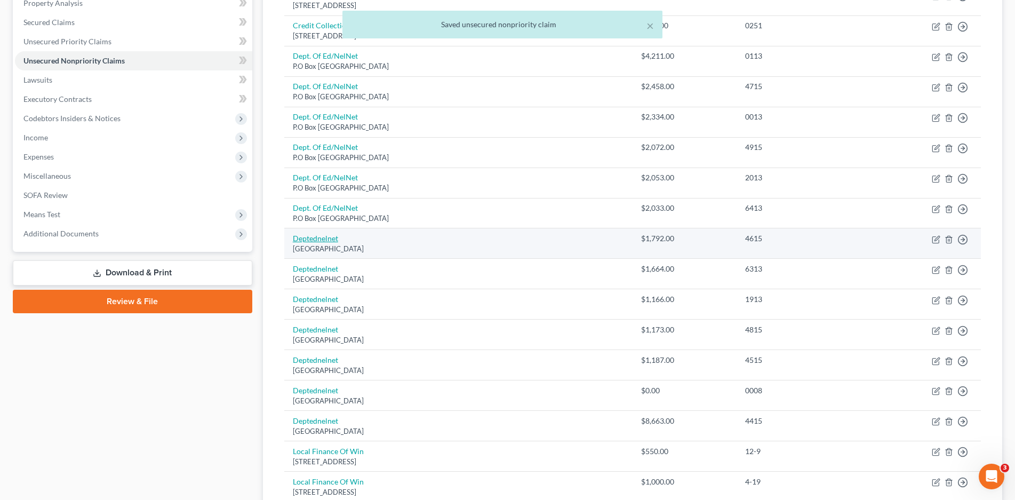
click at [314, 241] on link "Deptednelnet" at bounding box center [315, 238] width 45 height 9
select select "30"
select select "17"
select select "0"
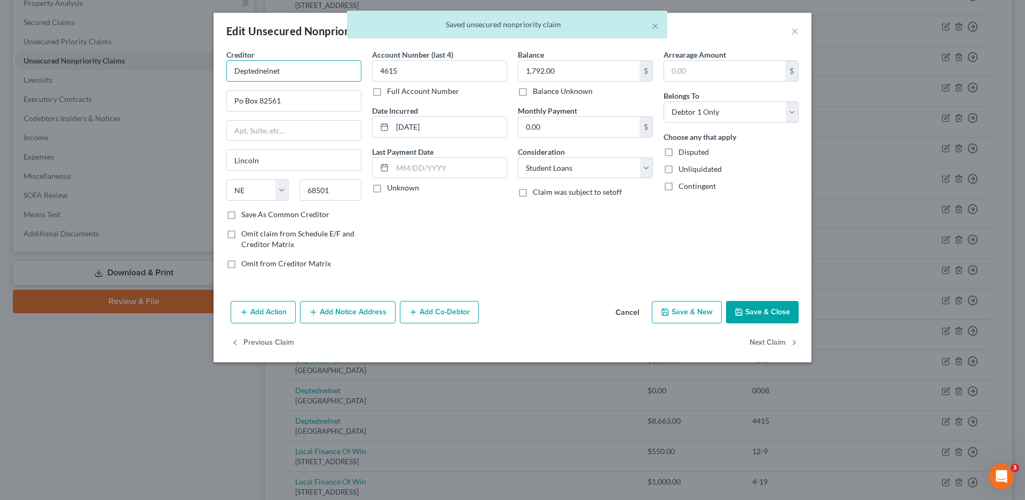
drag, startPoint x: 291, startPoint y: 69, endPoint x: 206, endPoint y: 83, distance: 86.0
click at [206, 83] on div "Edit Unsecured Nonpriority Claim × Creditor * Deptednelnet Po Box 82561 [GEOGRA…" at bounding box center [512, 250] width 1025 height 500
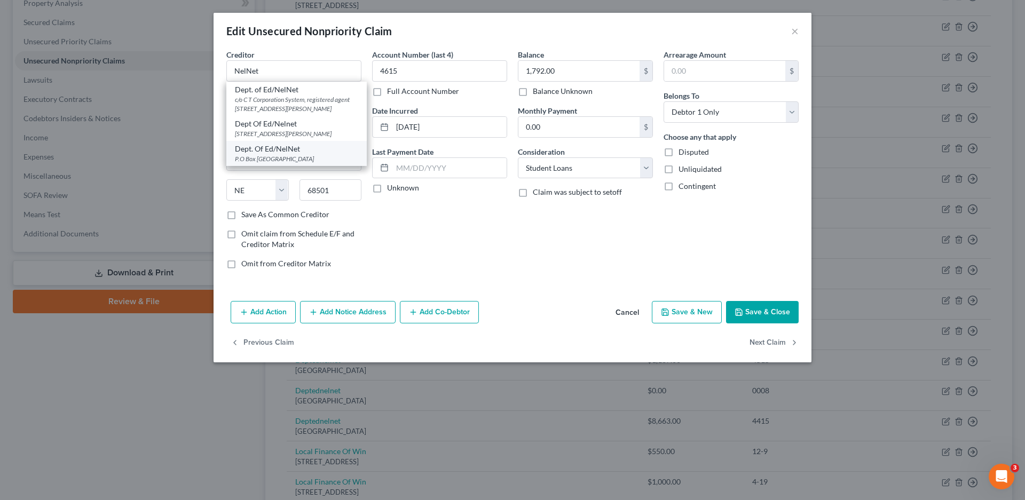
click at [271, 154] on div "Dept. Of Ed/NelNet" at bounding box center [296, 149] width 123 height 11
type input "Dept. Of Ed/NelNet"
type input "P.O Box 82561"
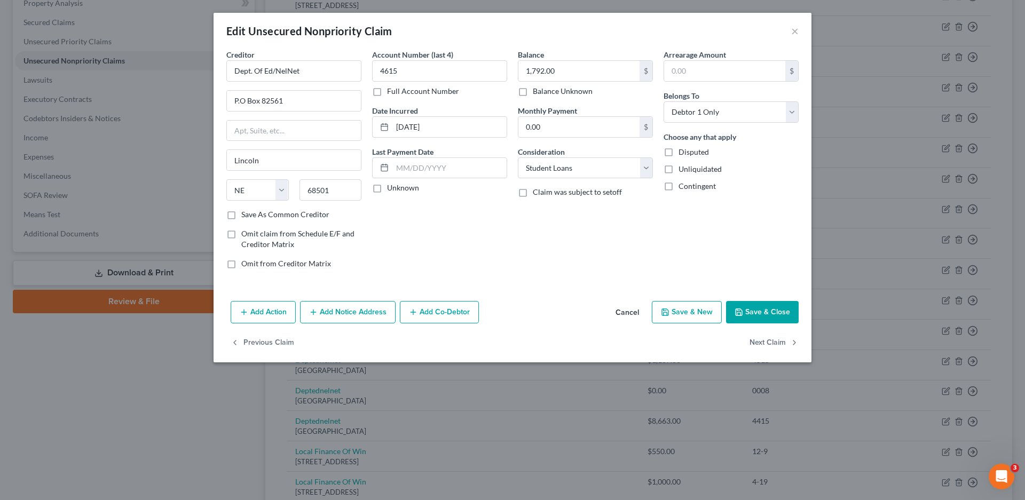
drag, startPoint x: 372, startPoint y: 185, endPoint x: 559, endPoint y: 275, distance: 207.4
click at [387, 187] on label "Unknown" at bounding box center [403, 187] width 32 height 11
click at [391, 187] on input "Unknown" at bounding box center [394, 185] width 7 height 7
checkbox input "true"
click at [760, 313] on button "Save & Close" at bounding box center [762, 312] width 73 height 22
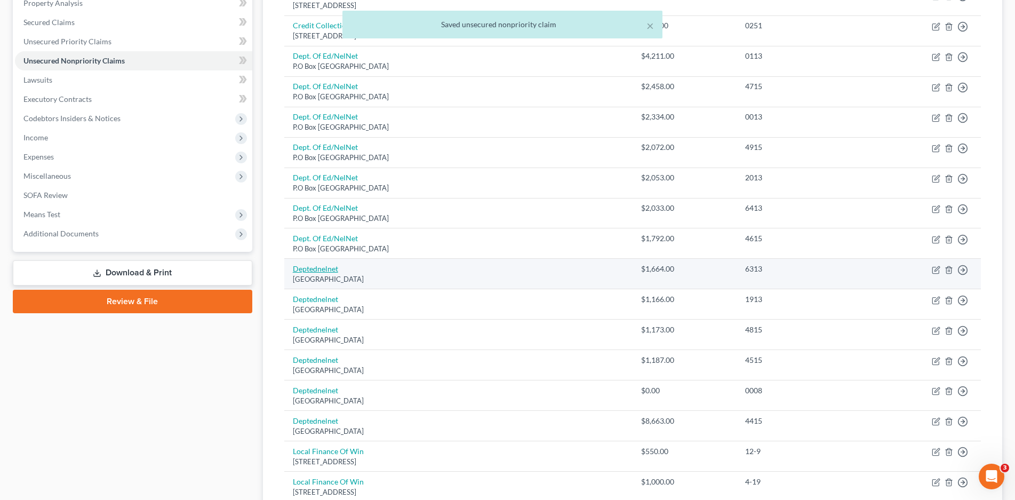
click at [314, 270] on link "Deptednelnet" at bounding box center [315, 268] width 45 height 9
select select "30"
select select "17"
select select "0"
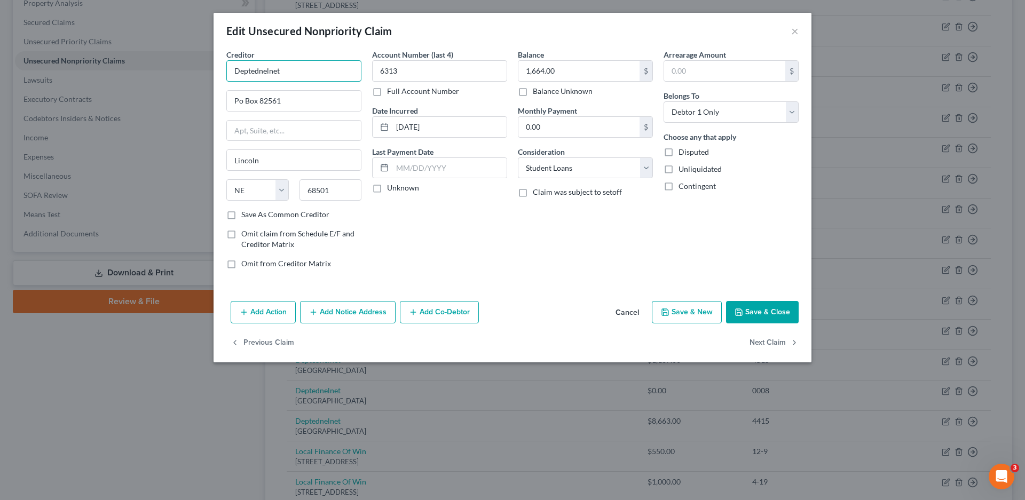
drag, startPoint x: 285, startPoint y: 68, endPoint x: 223, endPoint y: 72, distance: 63.1
click at [223, 72] on div "Creditor * Deptednelnet Po Box 82561 [GEOGRAPHIC_DATA][US_STATE] AZ CA CO [GEOG…" at bounding box center [294, 163] width 146 height 228
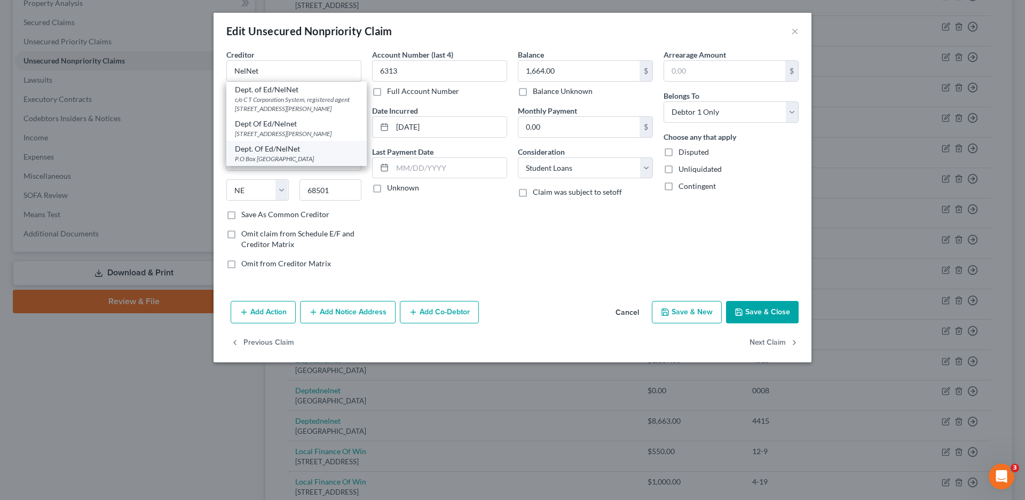
click at [280, 154] on div "Dept. Of Ed/NelNet" at bounding box center [296, 149] width 123 height 11
type input "Dept. Of Ed/NelNet"
type input "P.O Box 82561"
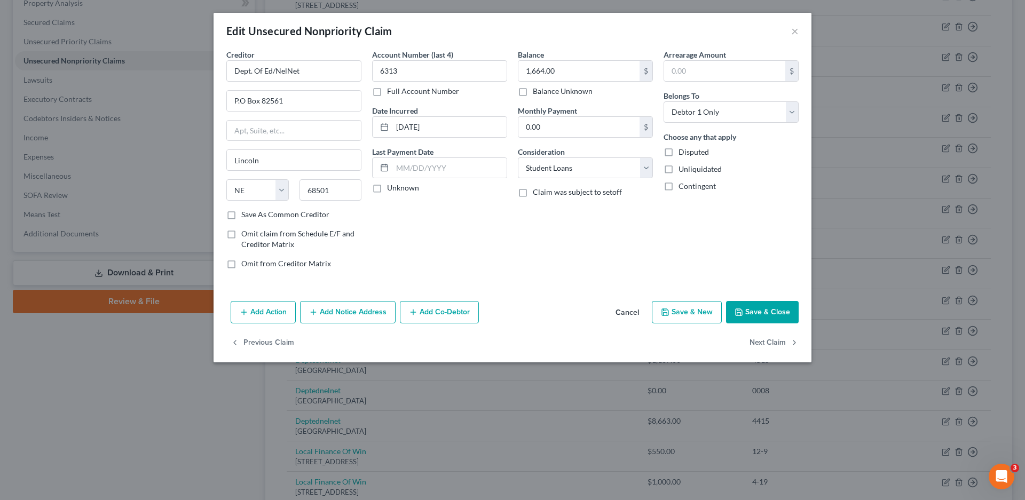
click at [387, 188] on label "Unknown" at bounding box center [403, 187] width 32 height 11
click at [391, 188] on input "Unknown" at bounding box center [394, 185] width 7 height 7
checkbox input "true"
click at [746, 304] on button "Save & Close" at bounding box center [762, 312] width 73 height 22
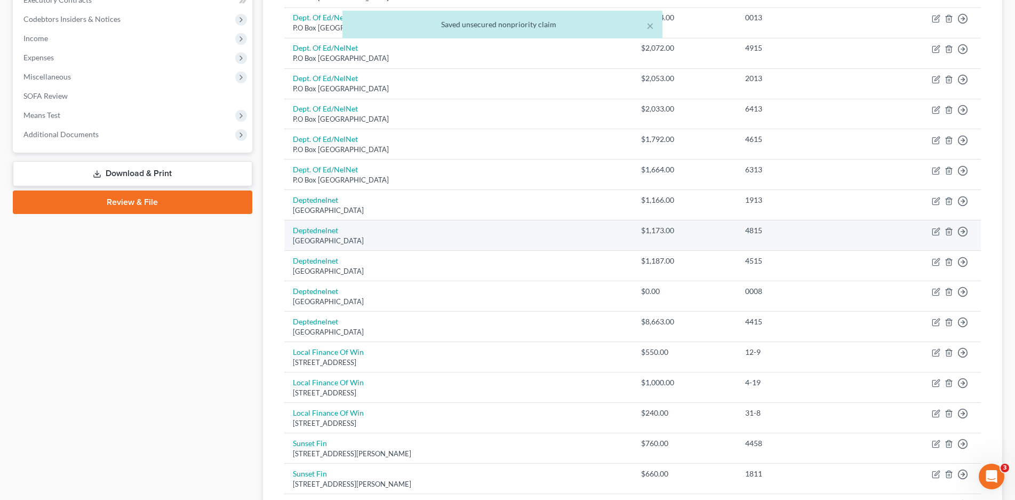
scroll to position [320, 0]
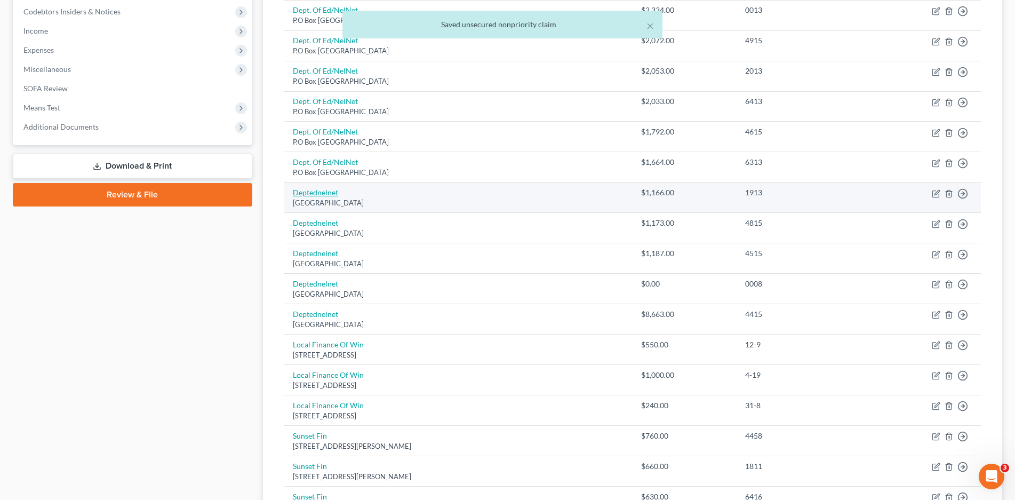
click at [308, 195] on link "Deptednelnet" at bounding box center [315, 192] width 45 height 9
select select "30"
select select "17"
select select "0"
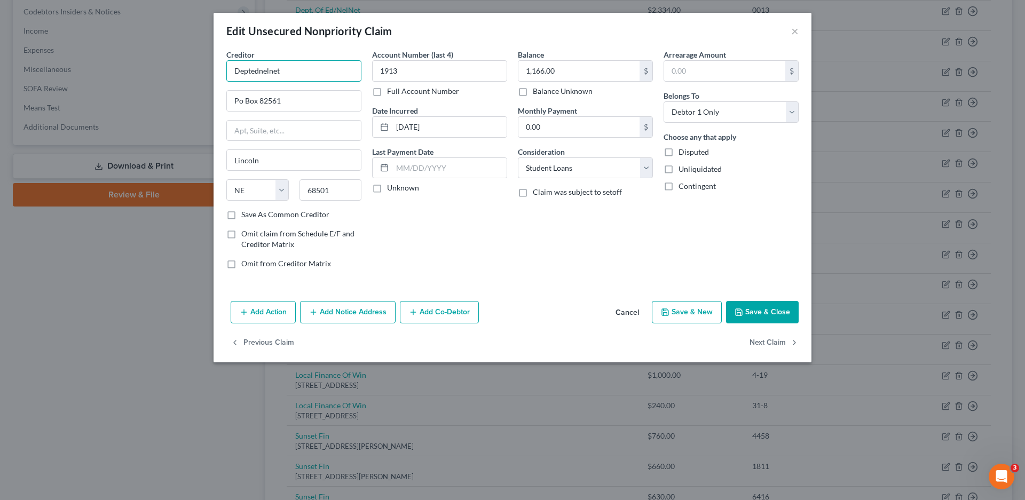
drag, startPoint x: 301, startPoint y: 69, endPoint x: 186, endPoint y: 80, distance: 115.3
click at [186, 80] on div "Edit Unsecured Nonpriority Claim × Creditor * Deptednelnet Po Box 82561 [GEOGRA…" at bounding box center [512, 250] width 1025 height 500
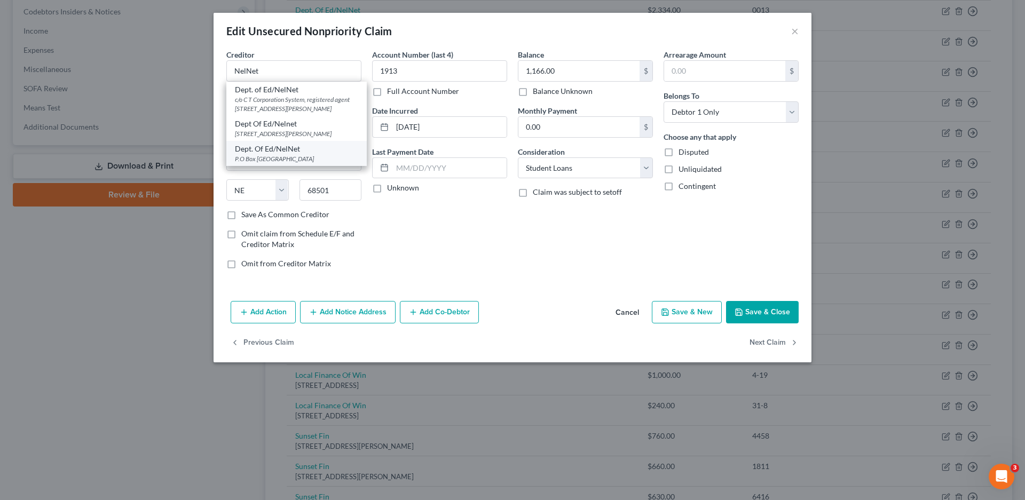
click at [271, 163] on div "P.O Box [GEOGRAPHIC_DATA]" at bounding box center [296, 158] width 123 height 9
type input "Dept. Of Ed/NelNet"
type input "P.O Box 82561"
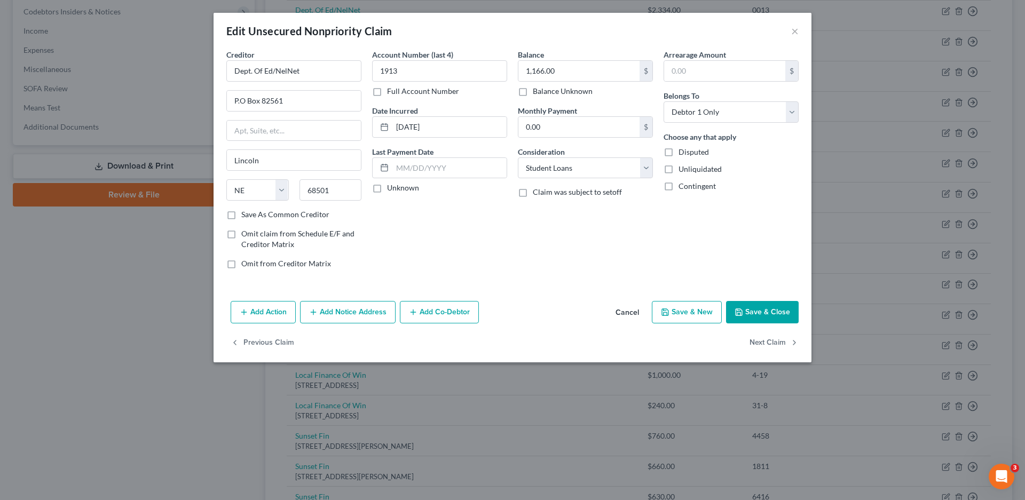
drag, startPoint x: 380, startPoint y: 190, endPoint x: 774, endPoint y: 363, distance: 430.3
click at [387, 191] on label "Unknown" at bounding box center [403, 187] width 32 height 11
click at [391, 189] on input "Unknown" at bounding box center [394, 185] width 7 height 7
checkbox input "true"
click at [764, 310] on button "Save & Close" at bounding box center [762, 312] width 73 height 22
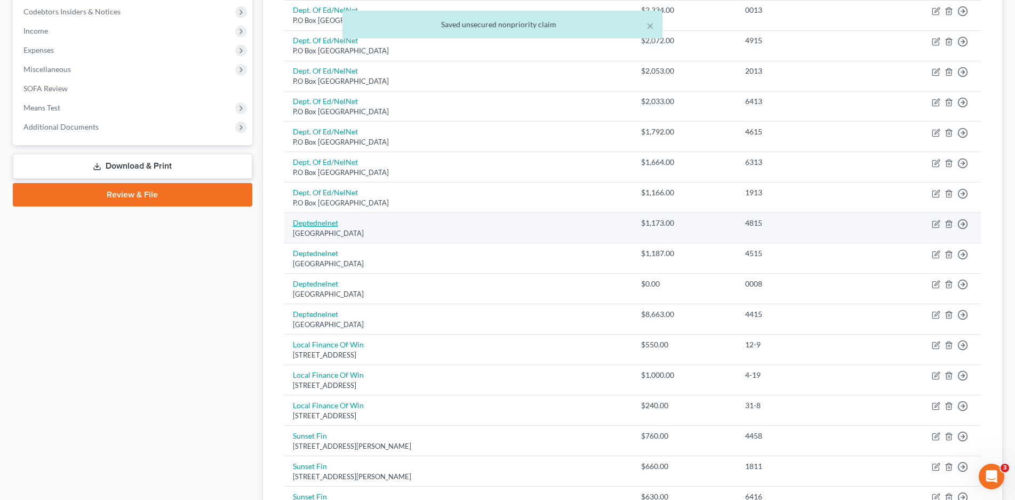
click at [320, 220] on link "Deptednelnet" at bounding box center [315, 222] width 45 height 9
select select "30"
select select "17"
select select "0"
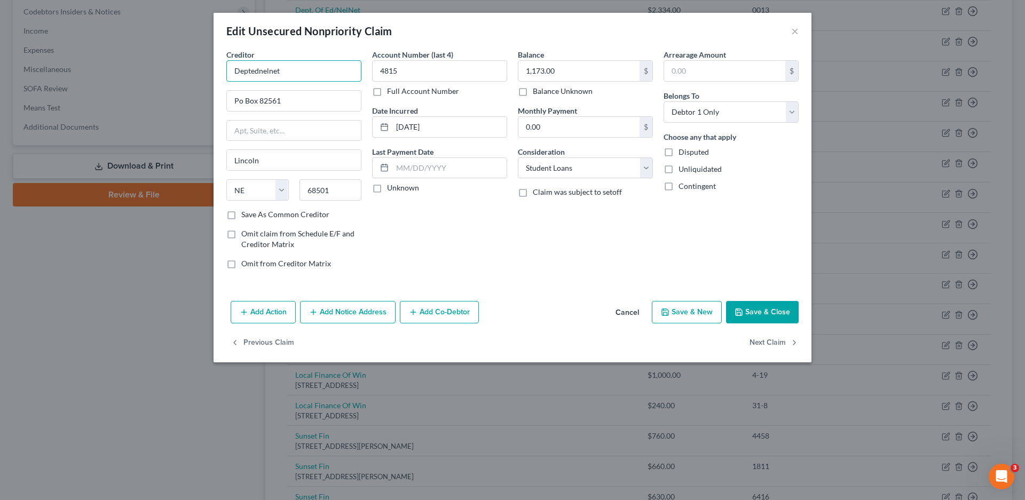
click at [289, 68] on input "Deptednelnet" at bounding box center [293, 70] width 135 height 21
type input "D"
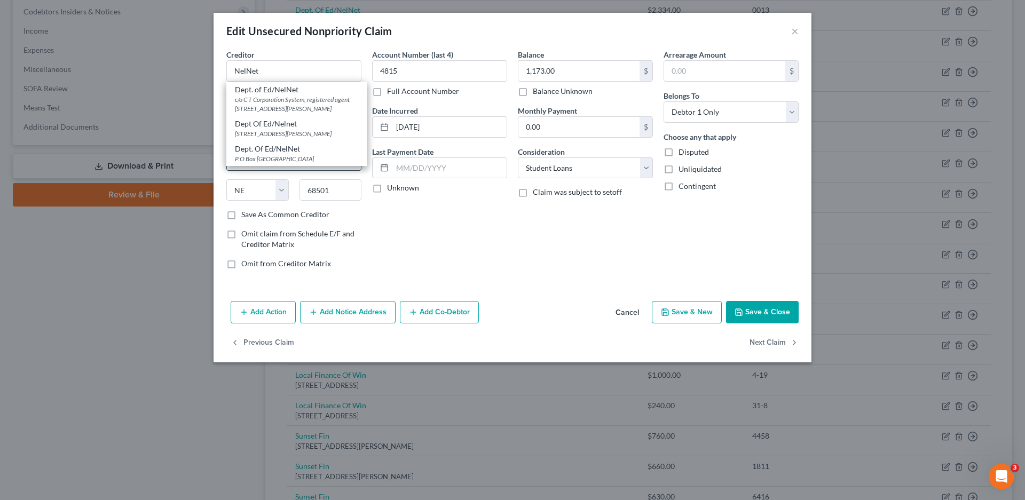
drag, startPoint x: 296, startPoint y: 163, endPoint x: 297, endPoint y: 157, distance: 5.4
click at [296, 154] on div "Dept. Of Ed/NelNet" at bounding box center [296, 149] width 123 height 11
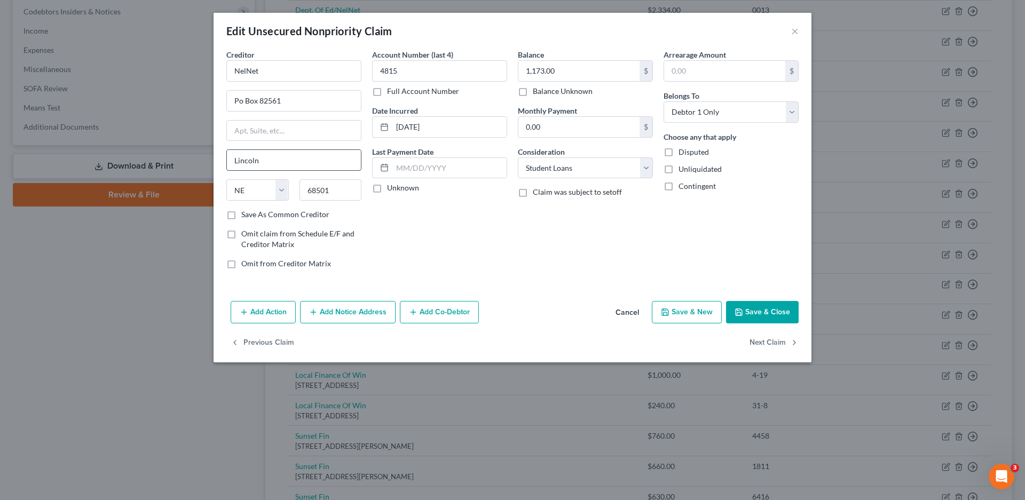
type input "Dept. Of Ed/NelNet"
type input "P.O Box 82561"
click at [387, 191] on label "Unknown" at bounding box center [403, 187] width 32 height 11
click at [391, 189] on input "Unknown" at bounding box center [394, 185] width 7 height 7
checkbox input "true"
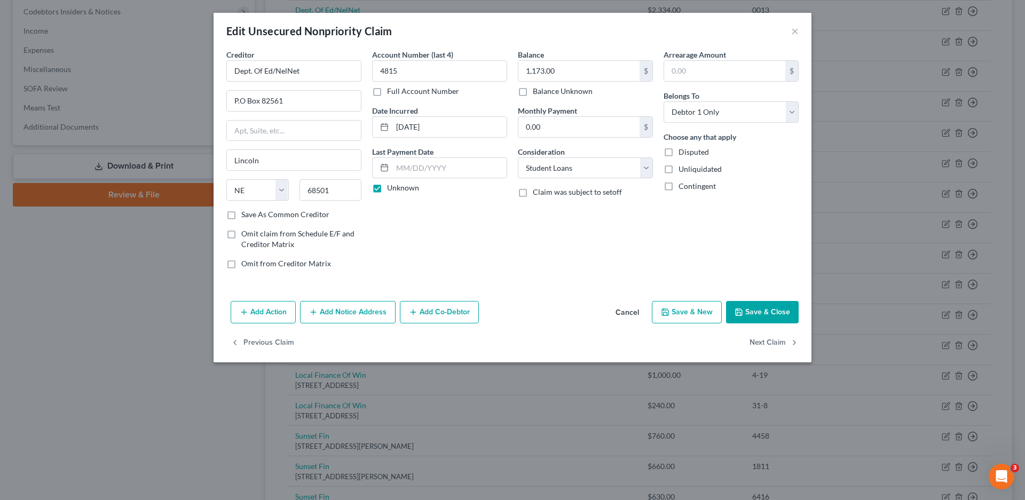
click at [751, 314] on button "Save & Close" at bounding box center [762, 312] width 73 height 22
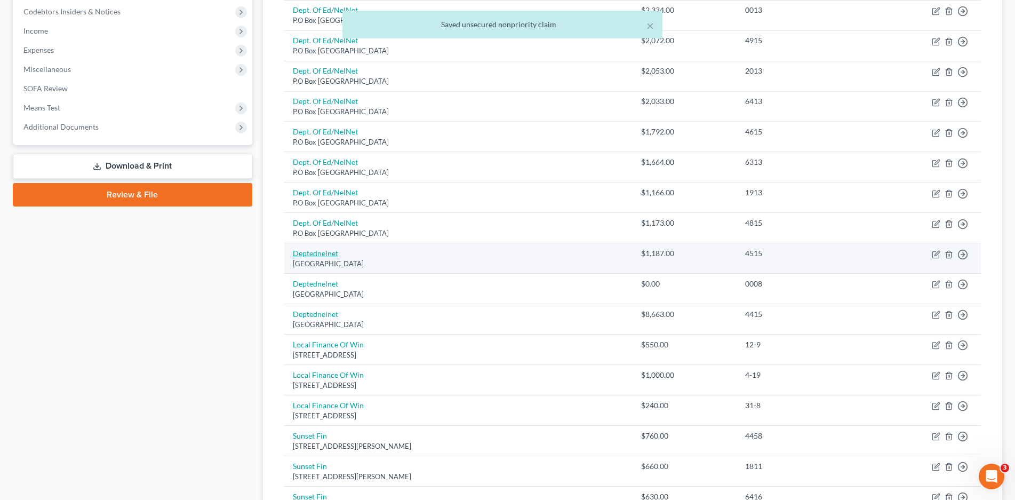
click at [329, 251] on link "Deptednelnet" at bounding box center [315, 253] width 45 height 9
select select "30"
select select "17"
select select "0"
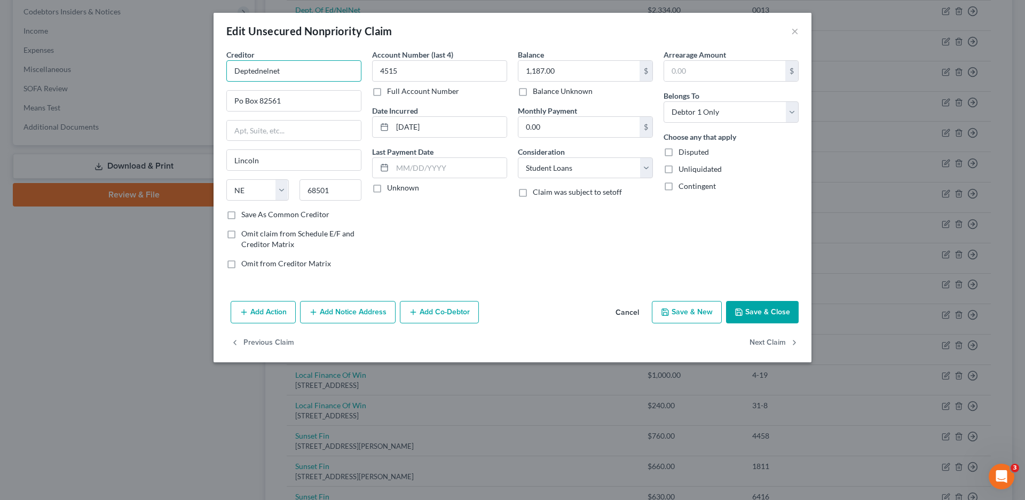
drag, startPoint x: 292, startPoint y: 68, endPoint x: 215, endPoint y: 71, distance: 76.9
click at [215, 71] on div "Creditor * Deptednelnet Po Box 82561 [GEOGRAPHIC_DATA][US_STATE] AZ CA CO [GEOG…" at bounding box center [512, 173] width 598 height 248
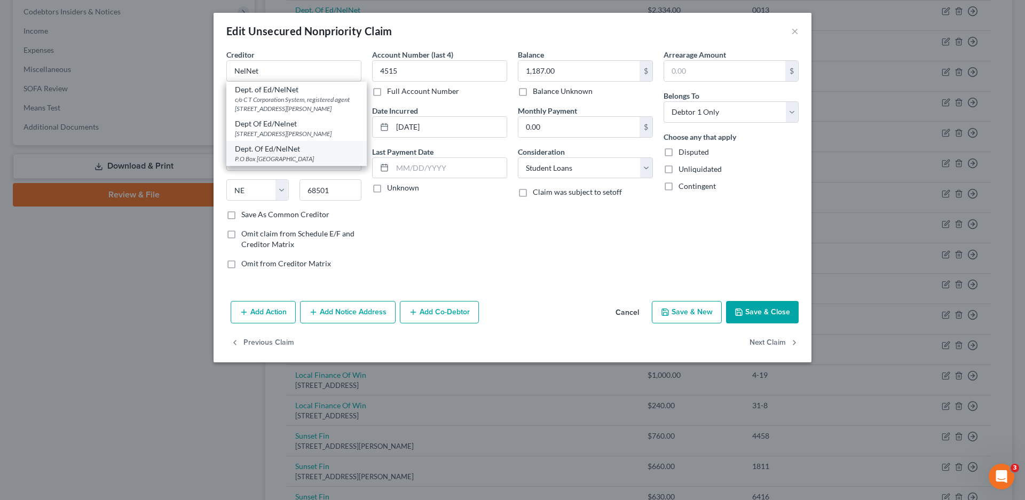
click at [279, 163] on div "P.O Box [GEOGRAPHIC_DATA]" at bounding box center [296, 158] width 123 height 9
type input "Dept. Of Ed/NelNet"
type input "P.O Box 82561"
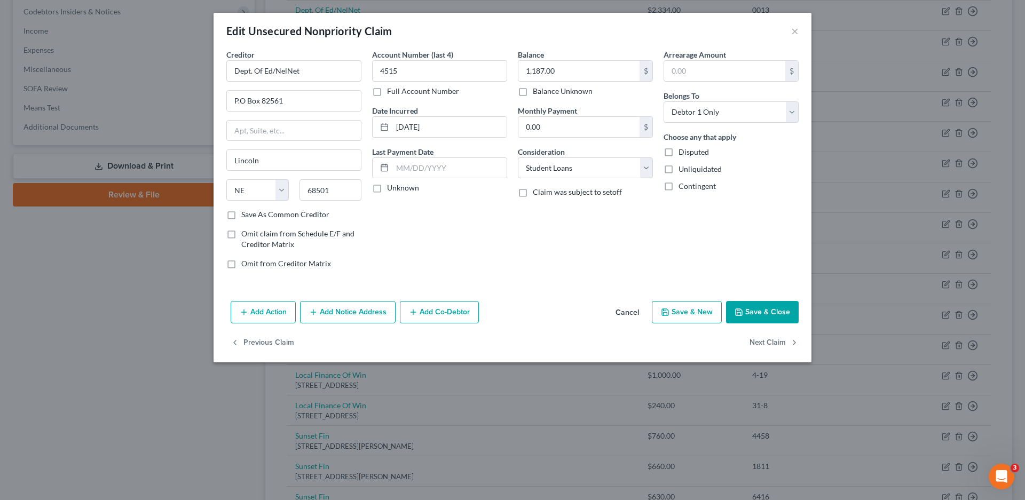
click at [387, 188] on label "Unknown" at bounding box center [403, 187] width 32 height 11
click at [391, 188] on input "Unknown" at bounding box center [394, 185] width 7 height 7
checkbox input "true"
click at [741, 319] on button "Save & Close" at bounding box center [762, 312] width 73 height 22
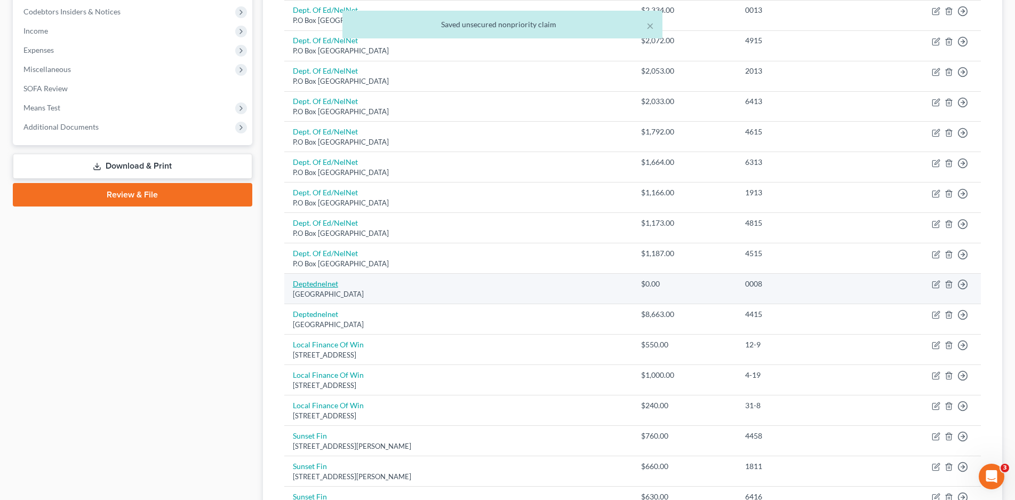
click at [311, 287] on link "Deptednelnet" at bounding box center [315, 283] width 45 height 9
select select "30"
select select "17"
select select "0"
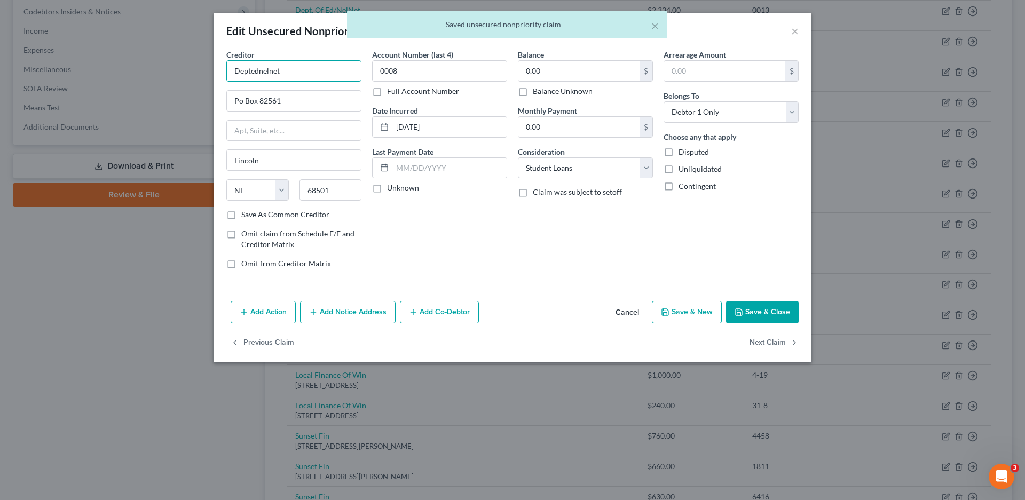
click at [295, 70] on input "Deptednelnet" at bounding box center [293, 70] width 135 height 21
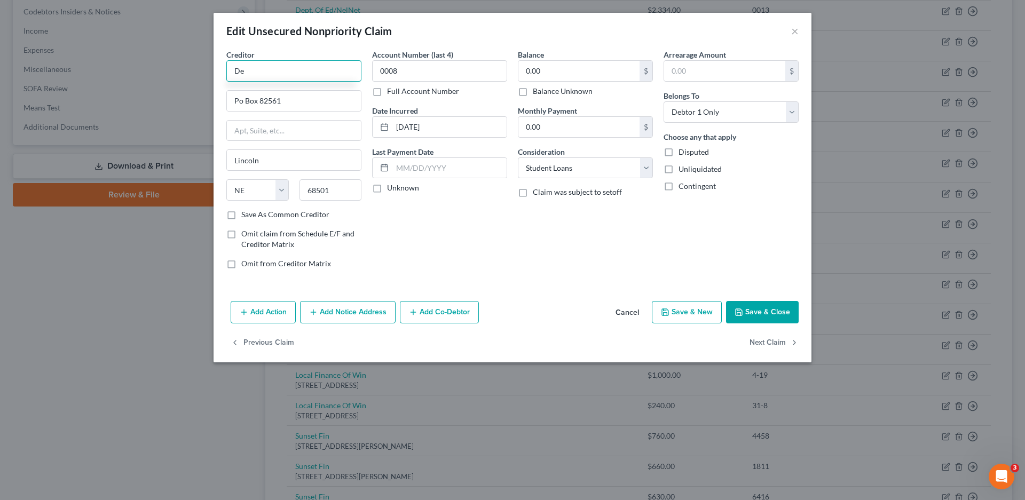
type input "D"
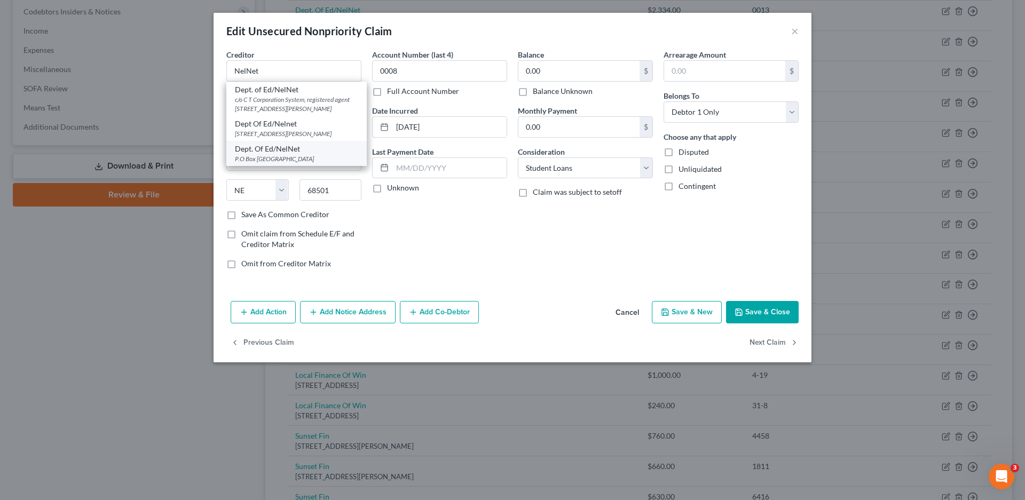
click at [292, 163] on div "P.O Box [GEOGRAPHIC_DATA]" at bounding box center [296, 158] width 123 height 9
type input "Dept. Of Ed/NelNet"
type input "P.O Box 82561"
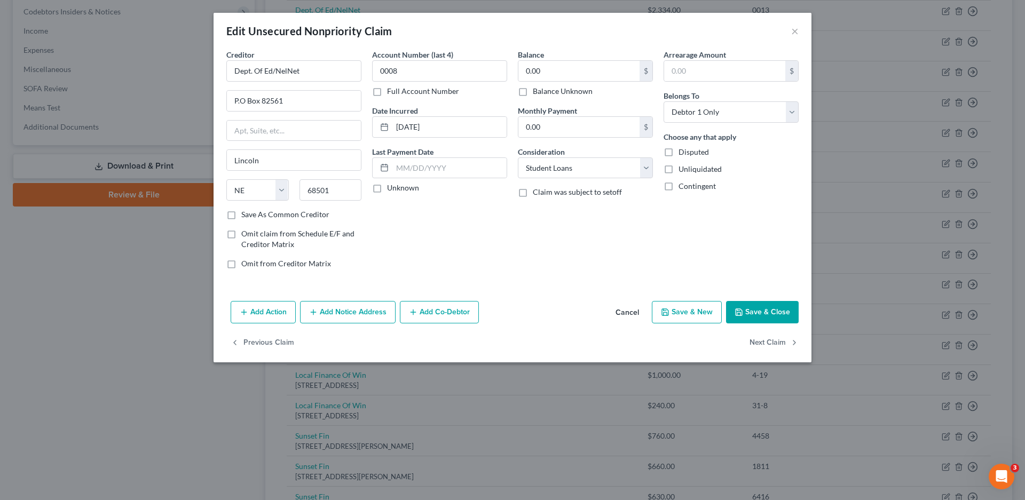
click at [387, 185] on label "Unknown" at bounding box center [403, 187] width 32 height 11
click at [391, 185] on input "Unknown" at bounding box center [394, 185] width 7 height 7
checkbox input "true"
click at [774, 314] on button "Save & Close" at bounding box center [762, 312] width 73 height 22
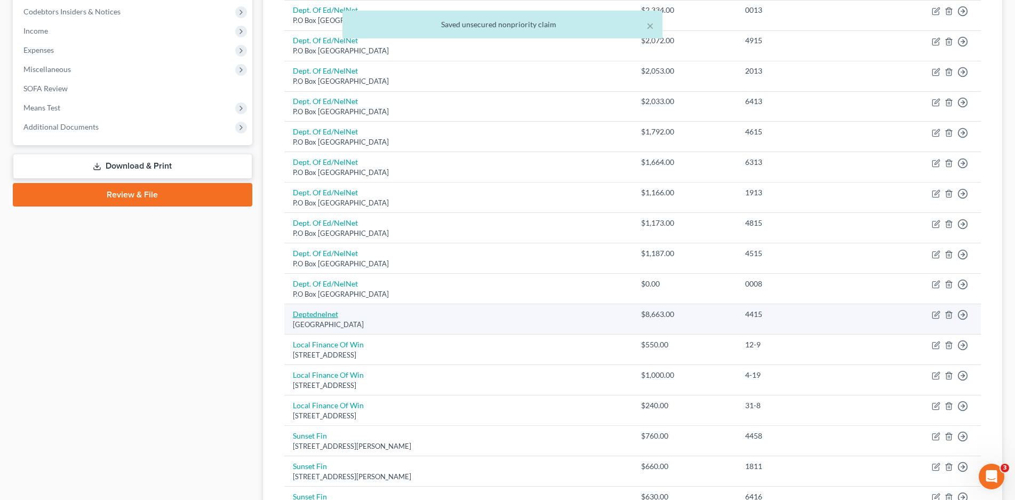
click at [319, 315] on link "Deptednelnet" at bounding box center [315, 313] width 45 height 9
select select "30"
select select "17"
select select "0"
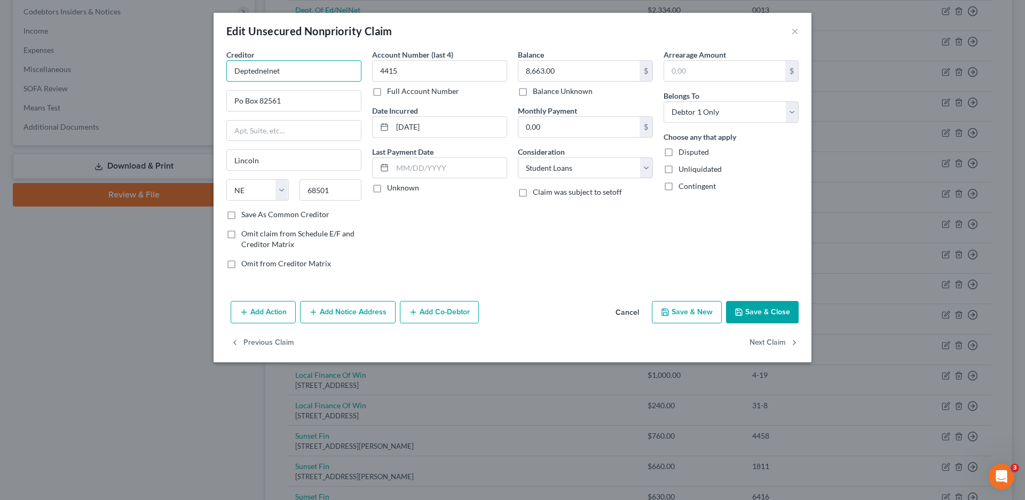
click at [288, 73] on input "Deptednelnet" at bounding box center [293, 70] width 135 height 21
drag, startPoint x: 288, startPoint y: 73, endPoint x: 187, endPoint y: 72, distance: 100.3
click at [187, 72] on div "Edit Unsecured Nonpriority Claim × Creditor * Deptednelnet Po Box 82561 [GEOGRA…" at bounding box center [512, 250] width 1025 height 500
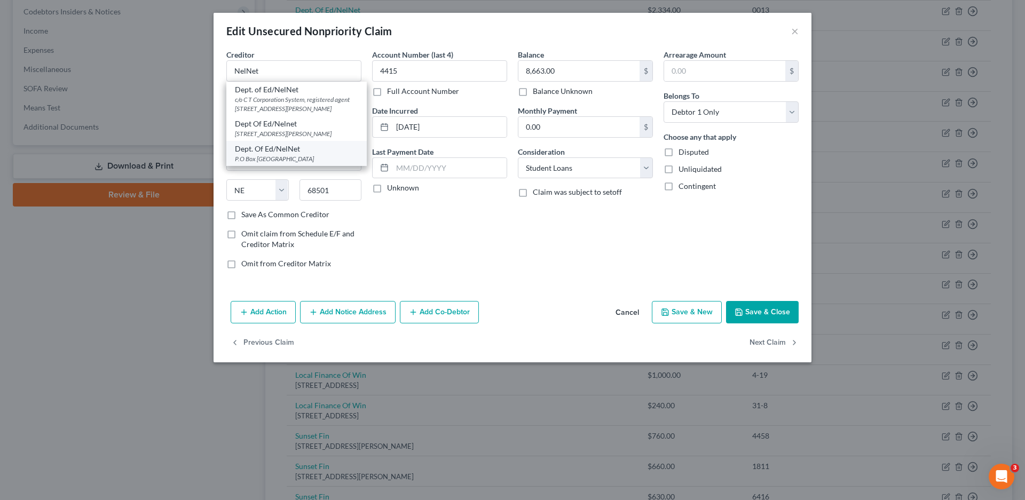
click at [279, 163] on div "P.O Box [GEOGRAPHIC_DATA]" at bounding box center [296, 158] width 123 height 9
type input "Dept. Of Ed/NelNet"
type input "P.O Box 82561"
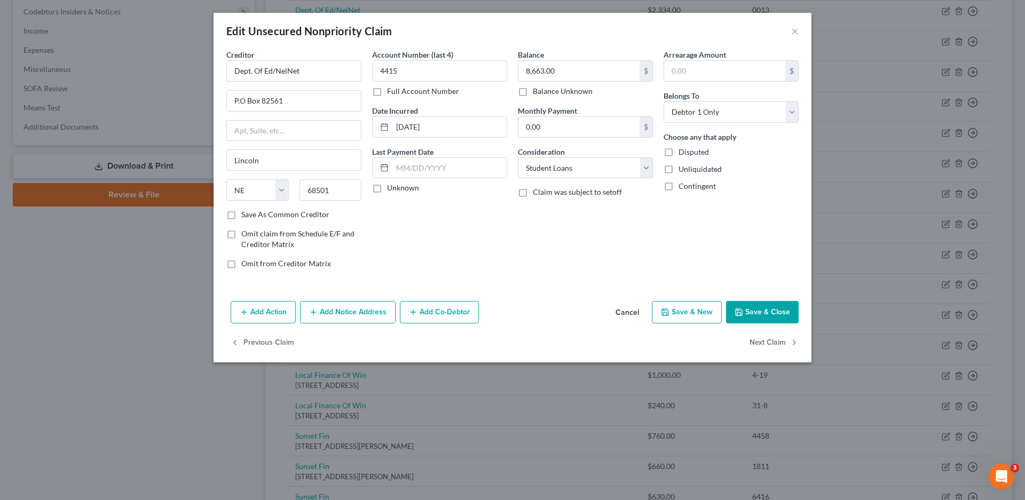
click at [387, 192] on label "Unknown" at bounding box center [403, 187] width 32 height 11
click at [391, 189] on input "Unknown" at bounding box center [394, 185] width 7 height 7
click at [756, 313] on button "Save & Close" at bounding box center [762, 312] width 73 height 22
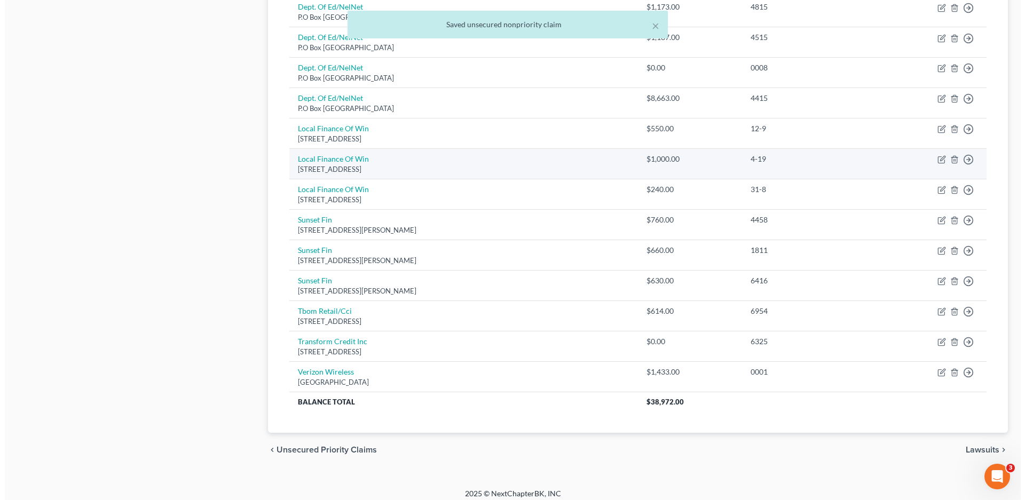
scroll to position [544, 0]
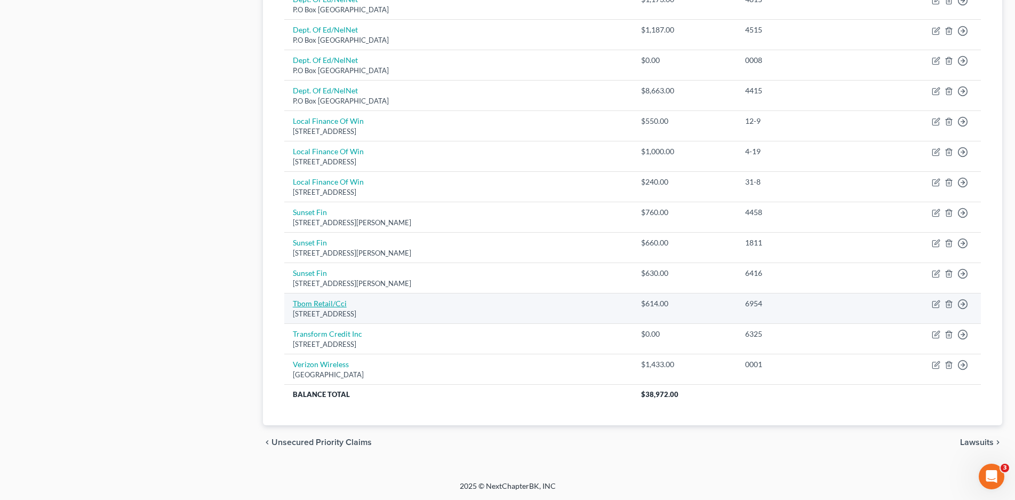
click at [322, 306] on link "Tbom Retail/Cci" at bounding box center [320, 303] width 54 height 9
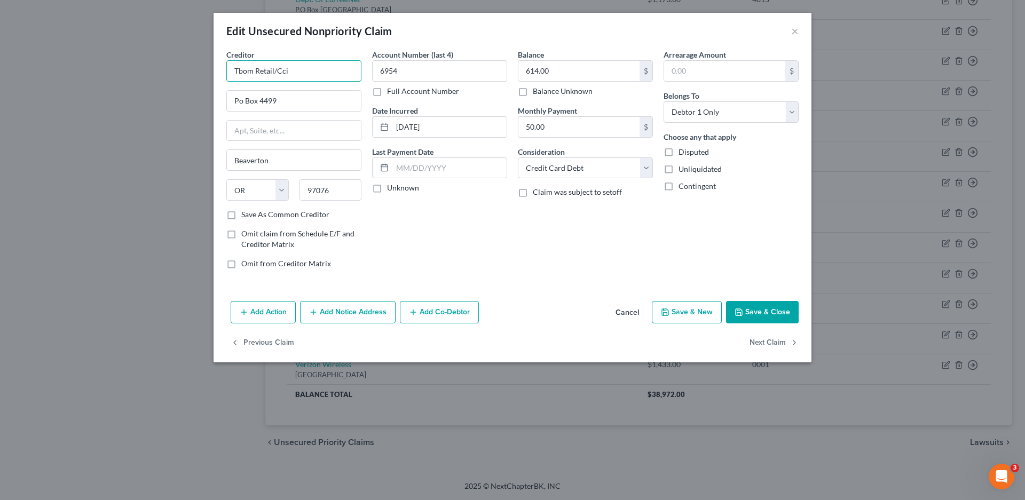
click at [295, 70] on input "Tbom Retail/Cci" at bounding box center [293, 70] width 135 height 21
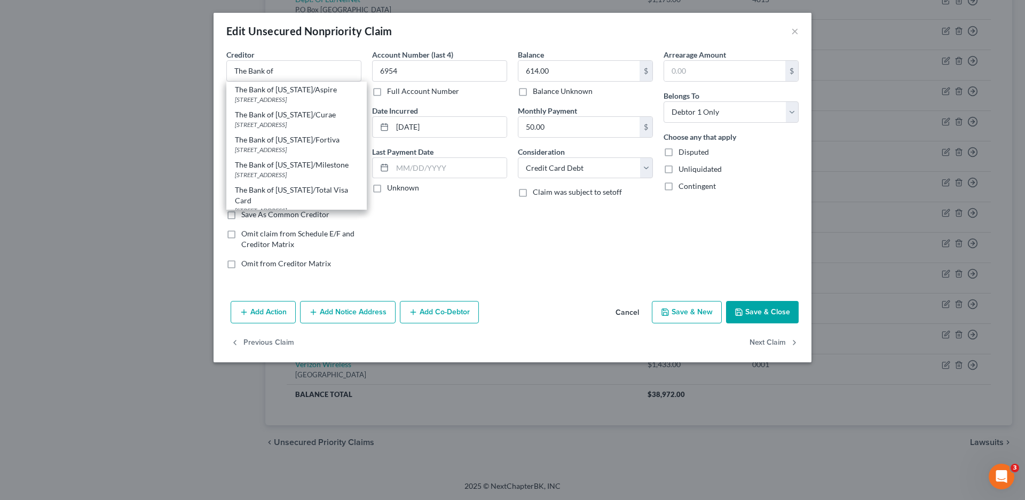
click at [639, 313] on button "Cancel" at bounding box center [627, 312] width 41 height 21
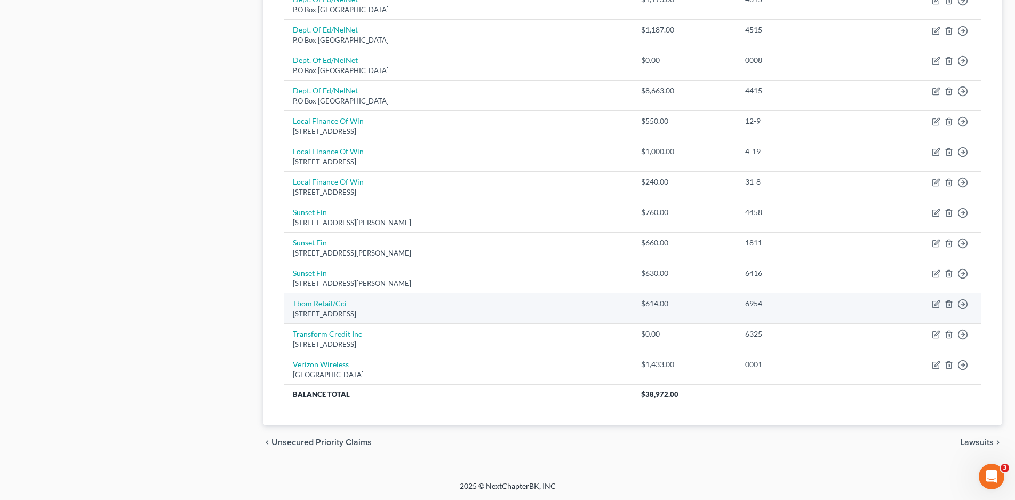
click at [328, 307] on link "Tbom Retail/Cci" at bounding box center [320, 303] width 54 height 9
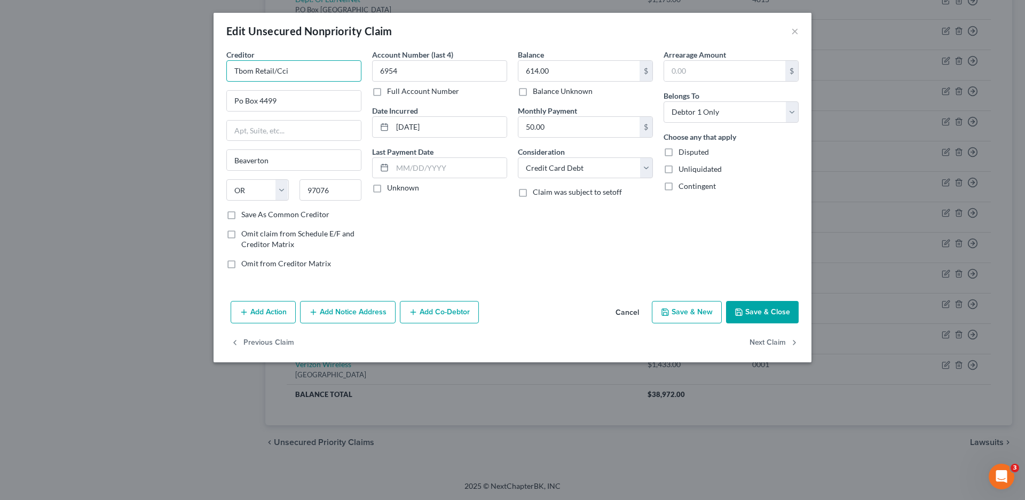
drag, startPoint x: 293, startPoint y: 69, endPoint x: 204, endPoint y: 72, distance: 89.7
click at [204, 72] on div "Edit Unsecured Nonpriority Claim × Creditor * Tbom Retail/Cci Po Box [GEOGRAPHI…" at bounding box center [512, 250] width 1025 height 500
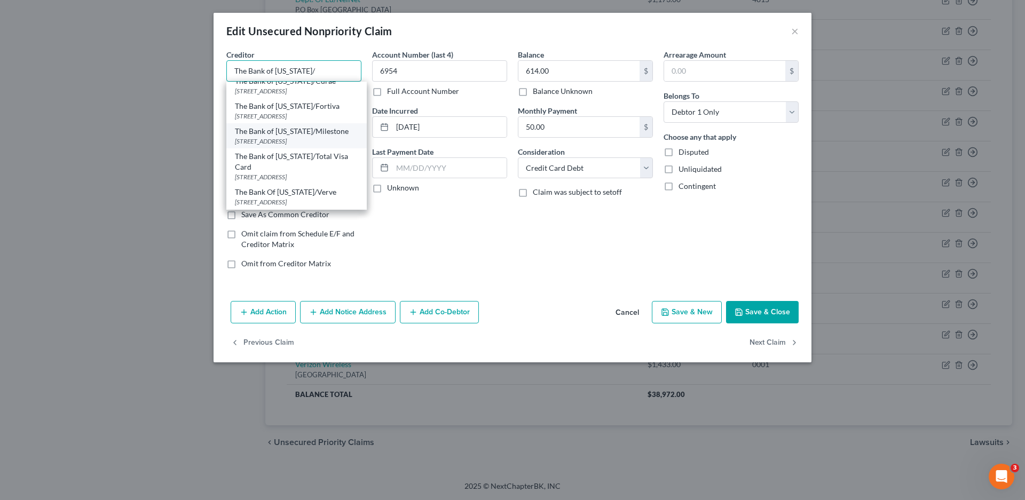
scroll to position [0, 0]
click at [323, 69] on input "The Bank of [US_STATE]/" at bounding box center [293, 70] width 135 height 21
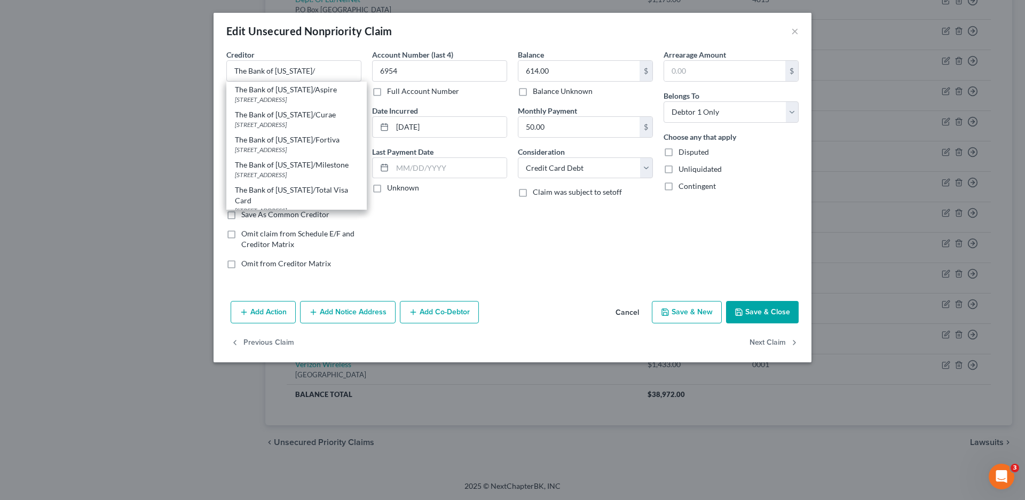
click at [626, 311] on button "Cancel" at bounding box center [627, 312] width 41 height 21
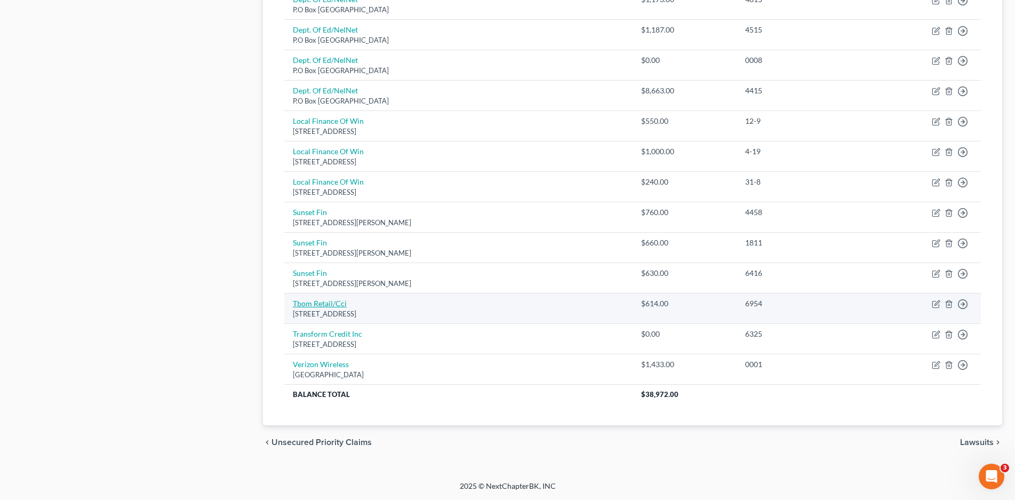
click at [307, 304] on link "Tbom Retail/Cci" at bounding box center [320, 303] width 54 height 9
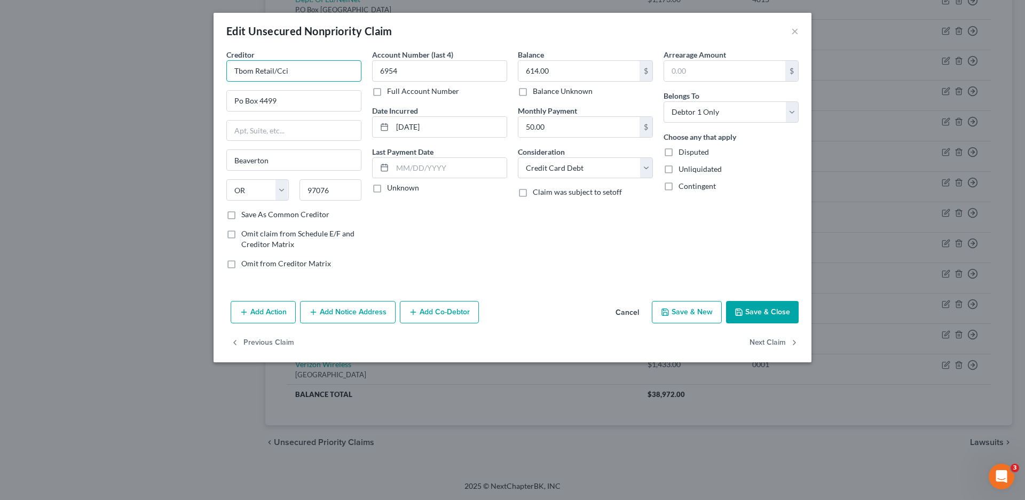
drag, startPoint x: 291, startPoint y: 68, endPoint x: 201, endPoint y: 73, distance: 90.8
click at [201, 73] on div "Edit Unsecured Nonpriority Claim × Creditor * Tbom Retail/Cci Po Box [GEOGRAPHI…" at bounding box center [512, 250] width 1025 height 500
click at [295, 70] on input "Tbom Retail/Cci" at bounding box center [293, 70] width 135 height 21
drag, startPoint x: 237, startPoint y: 70, endPoint x: 384, endPoint y: 82, distance: 147.3
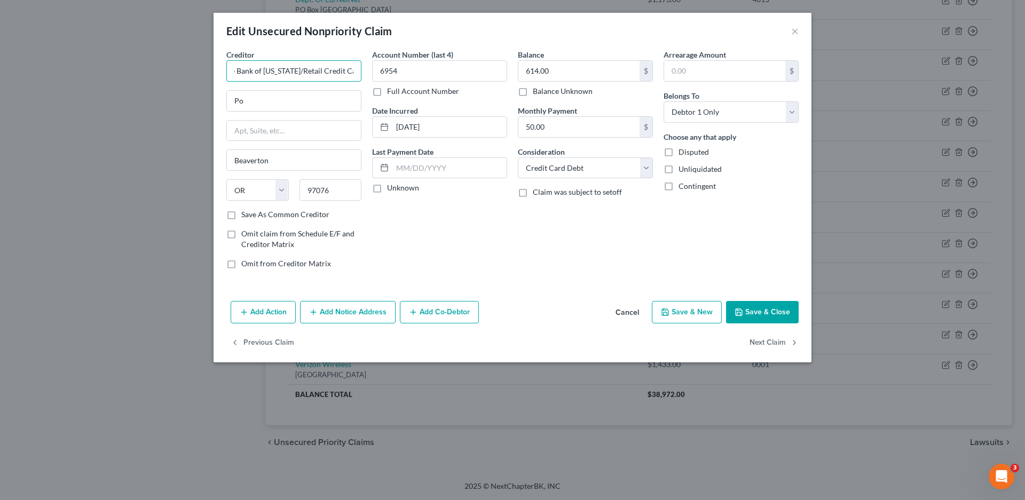
click at [384, 82] on div "Creditor * The Bank of [US_STATE]/Retail Credit Card Po [GEOGRAPHIC_DATA] [US_S…" at bounding box center [512, 163] width 583 height 228
click at [632, 313] on button "Cancel" at bounding box center [627, 312] width 41 height 21
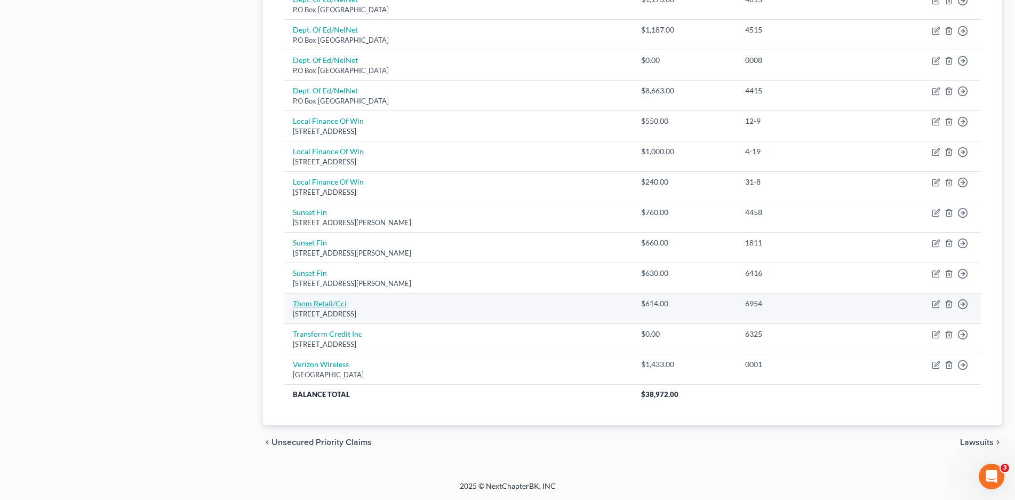
click at [316, 302] on link "Tbom Retail/Cci" at bounding box center [320, 303] width 54 height 9
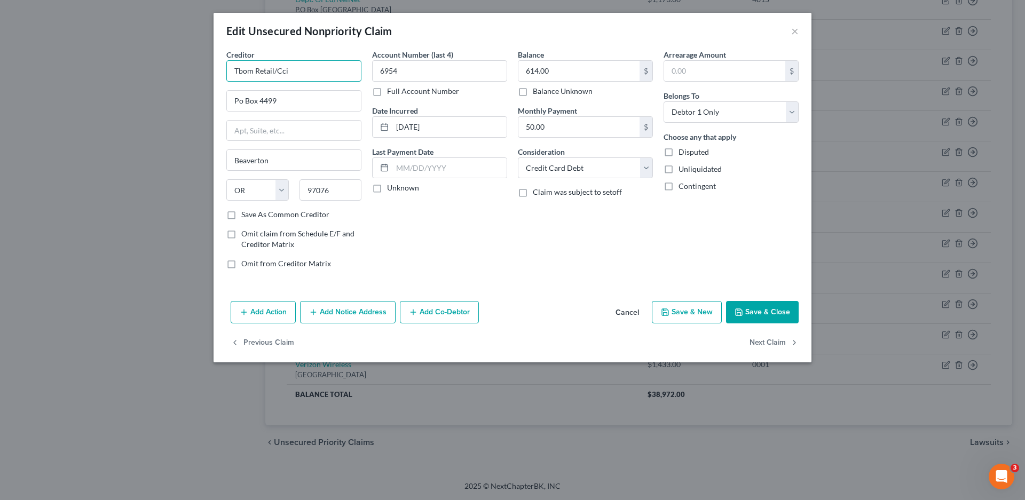
drag, startPoint x: 276, startPoint y: 67, endPoint x: 217, endPoint y: 70, distance: 58.8
click at [217, 70] on div "Creditor * Tbom Retail/Cci Po Box [GEOGRAPHIC_DATA] [US_STATE][GEOGRAPHIC_DATA]…" at bounding box center [512, 173] width 598 height 248
paste input "he Bank of [US_STATE]/Retail Credit Card"
drag, startPoint x: 244, startPoint y: 99, endPoint x: 267, endPoint y: 148, distance: 54.4
click at [243, 100] on input "Po Box 4499" at bounding box center [294, 101] width 134 height 20
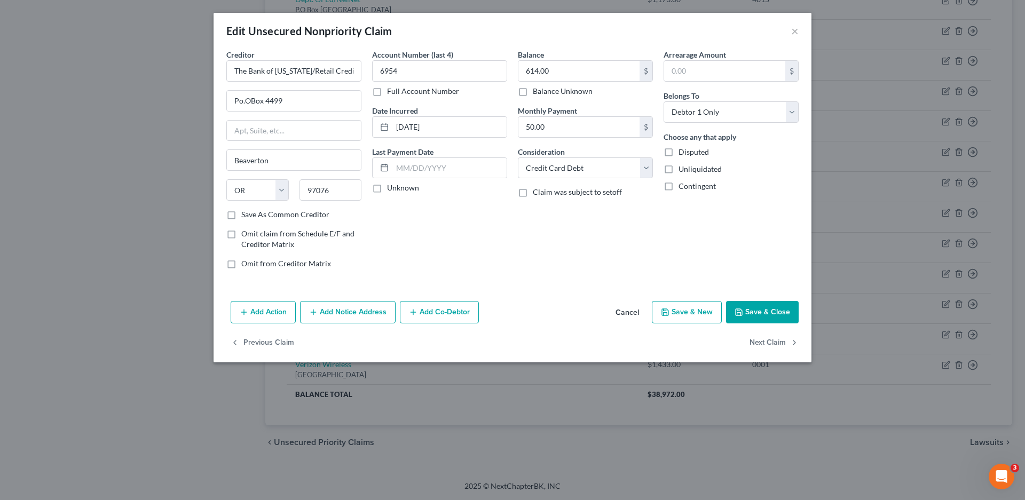
click at [241, 217] on label "Save As Common Creditor" at bounding box center [285, 214] width 88 height 11
click at [245, 216] on input "Save As Common Creditor" at bounding box center [248, 212] width 7 height 7
click at [387, 189] on label "Unknown" at bounding box center [403, 187] width 32 height 11
click at [391, 189] on input "Unknown" at bounding box center [394, 185] width 7 height 7
click at [771, 314] on button "Save & Close" at bounding box center [762, 312] width 73 height 22
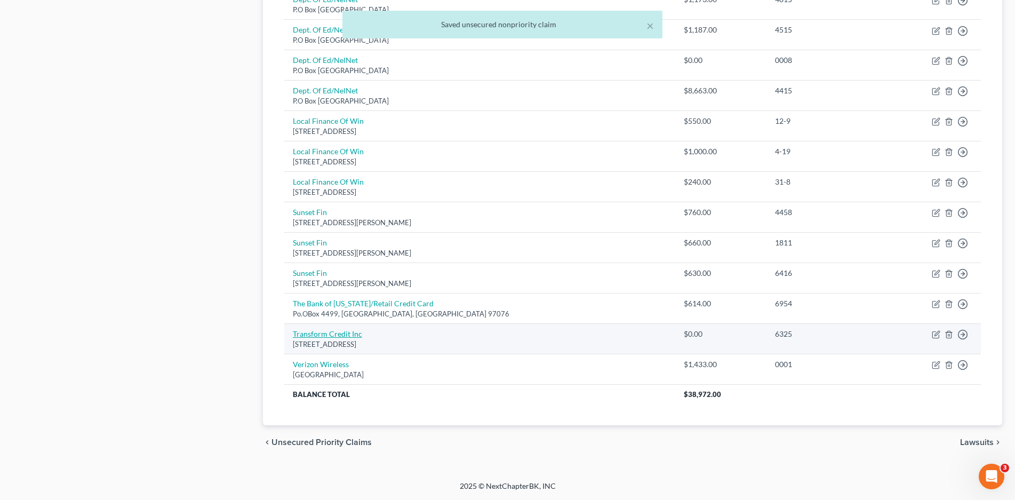
click at [311, 331] on link "Transform Credit Inc" at bounding box center [327, 333] width 69 height 9
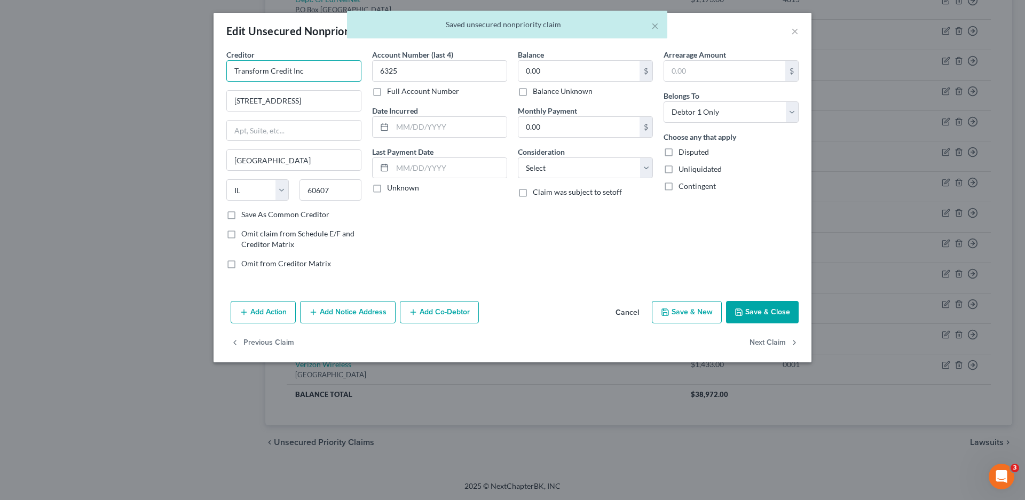
click at [315, 67] on input "Transform Credit Inc" at bounding box center [293, 70] width 135 height 21
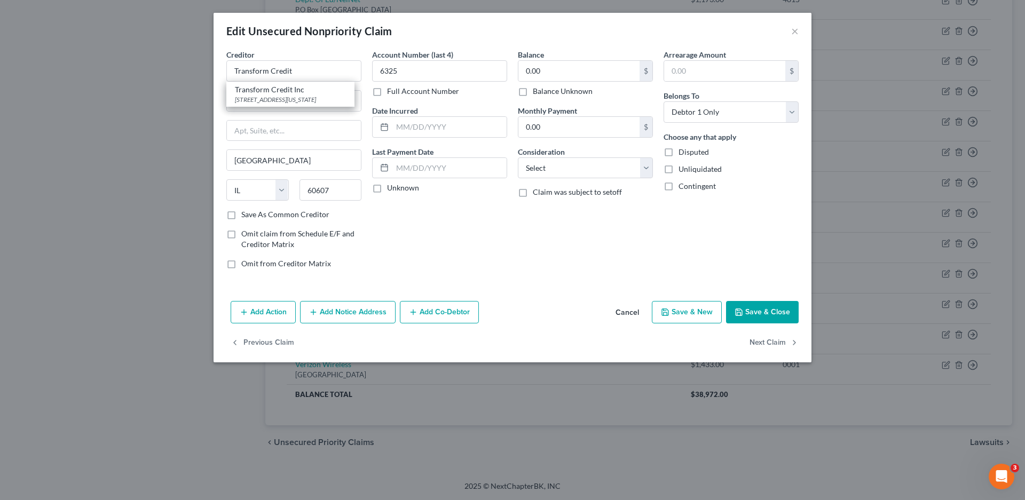
click at [513, 264] on div "Balance 0.00 $ Balance Unknown Balance Undetermined 0.00 $ Balance Unknown Mont…" at bounding box center [585, 163] width 146 height 228
click at [323, 99] on input "[STREET_ADDRESS]" at bounding box center [294, 101] width 134 height 20
click at [241, 215] on label "Save As Common Creditor" at bounding box center [285, 214] width 88 height 11
click at [245, 215] on input "Save As Common Creditor" at bounding box center [248, 212] width 7 height 7
click at [387, 191] on label "Unknown" at bounding box center [403, 187] width 32 height 11
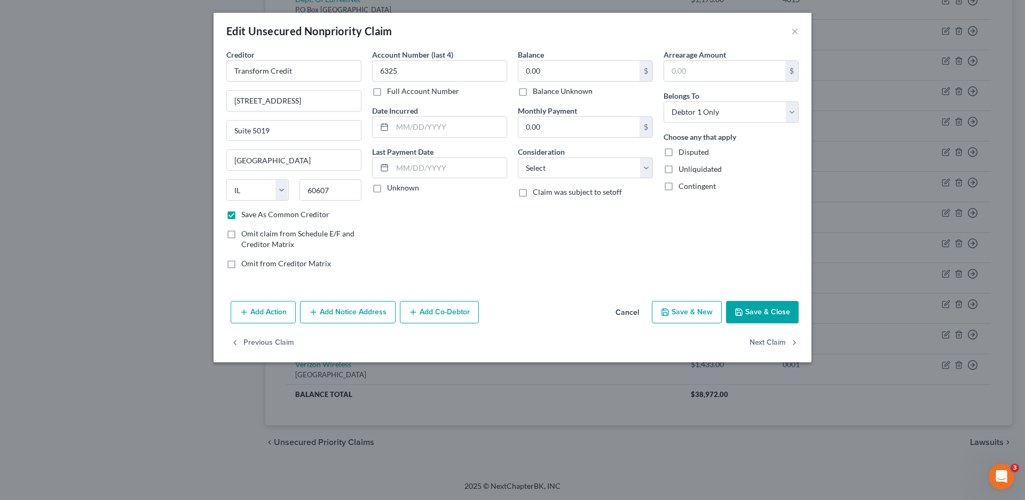
click at [391, 189] on input "Unknown" at bounding box center [394, 185] width 7 height 7
click at [550, 164] on select "Select Cable / Satellite Services Collection Agency Credit Card Debt Debt Couns…" at bounding box center [585, 167] width 135 height 21
click at [518, 157] on select "Select Cable / Satellite Services Collection Agency Credit Card Debt Debt Couns…" at bounding box center [585, 167] width 135 height 21
click at [312, 78] on input "Transform Credit" at bounding box center [293, 70] width 135 height 21
drag, startPoint x: 415, startPoint y: 27, endPoint x: 480, endPoint y: 95, distance: 94.4
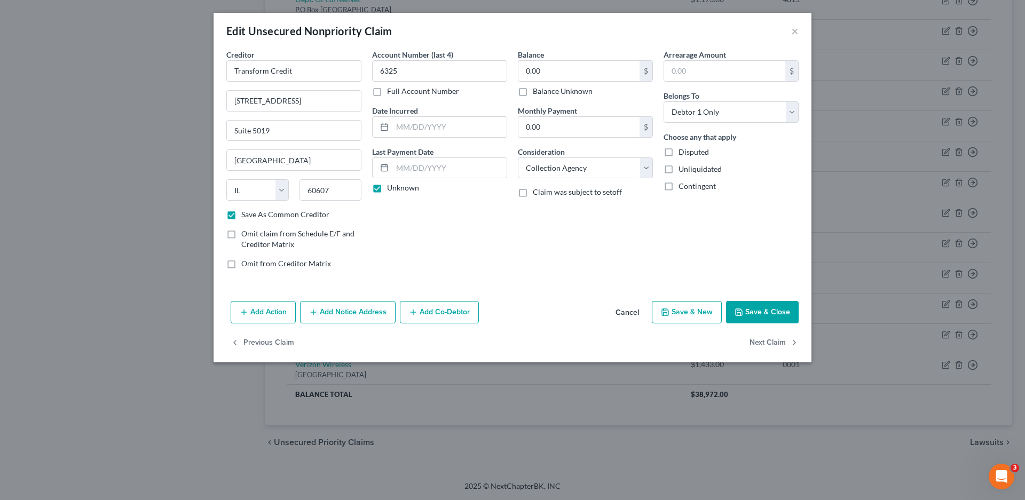
click at [480, 95] on div "Edit Unsecured Nonpriority Claim × Creditor * Transform Credit [STREET_ADDRESS]…" at bounding box center [512, 188] width 598 height 350
click at [462, 251] on div "Account Number (last 4) 6325 Full Account Number Date Incurred Last Payment Dat…" at bounding box center [440, 163] width 146 height 228
click at [307, 74] on input "Transform Credit" at bounding box center [293, 70] width 135 height 21
click at [750, 307] on button "Save & Close" at bounding box center [762, 312] width 73 height 22
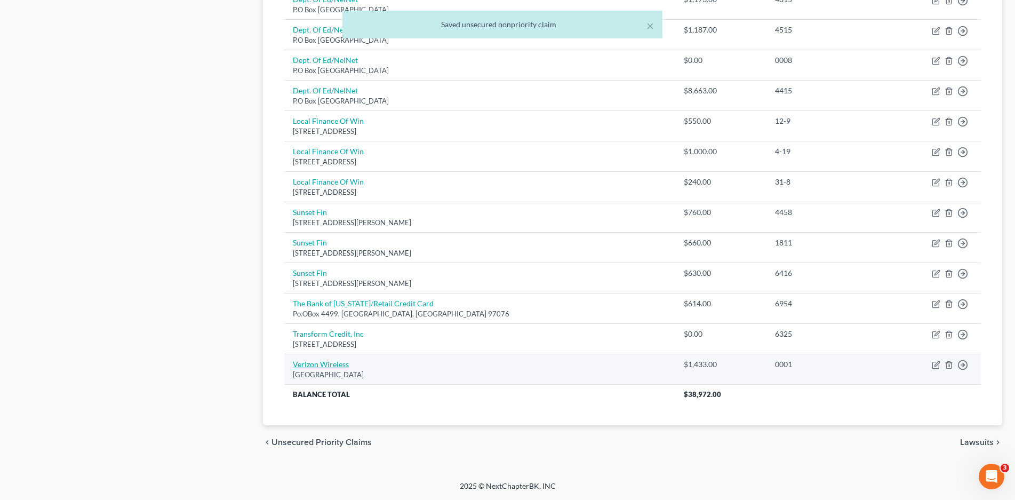
click at [321, 364] on link "Verizon Wireless" at bounding box center [321, 364] width 56 height 9
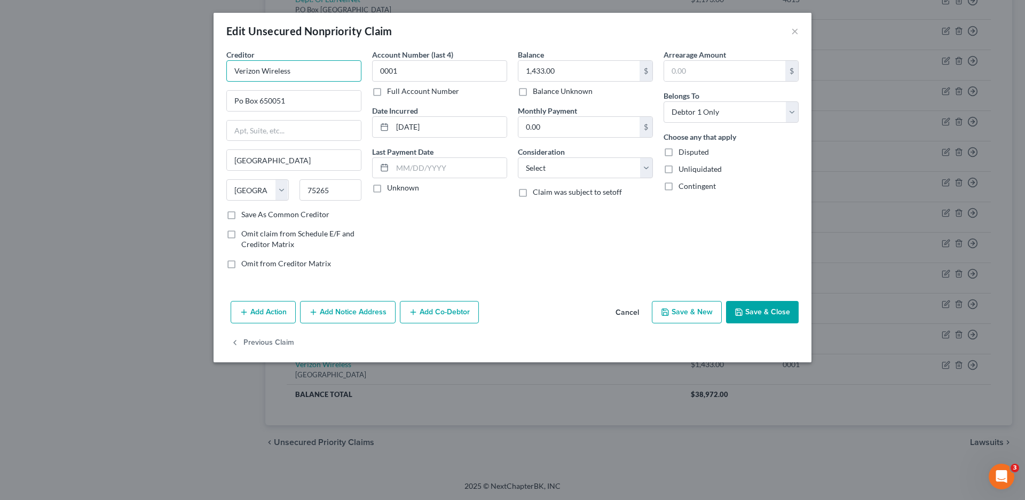
click at [300, 71] on input "Verizon Wireless" at bounding box center [293, 70] width 135 height 21
click at [276, 123] on div "P.O Box [GEOGRAPHIC_DATA]" at bounding box center [290, 124] width 111 height 9
drag, startPoint x: 376, startPoint y: 189, endPoint x: 565, endPoint y: 184, distance: 188.5
click at [387, 189] on label "Unknown" at bounding box center [403, 187] width 32 height 11
click at [391, 189] on input "Unknown" at bounding box center [394, 185] width 7 height 7
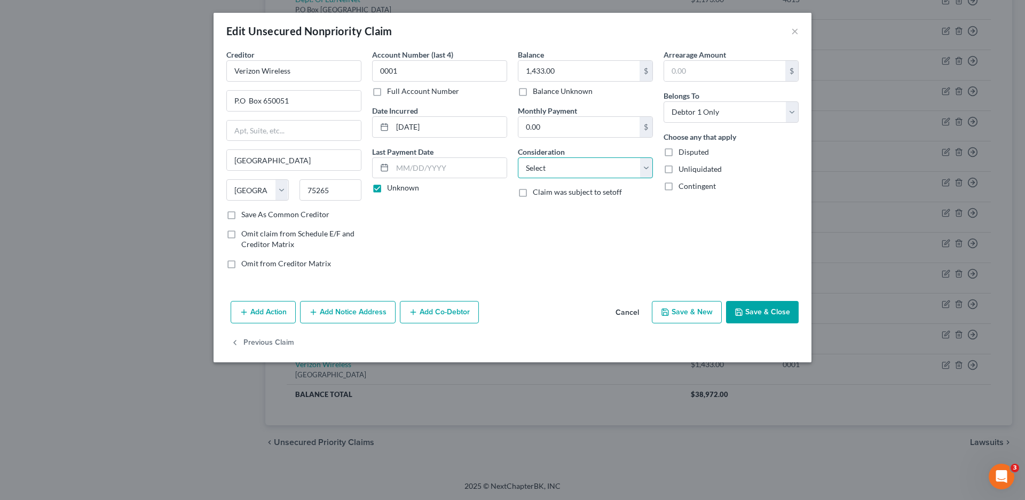
click at [556, 168] on select "Select Cable / Satellite Services Collection Agency Credit Card Debt Debt Couns…" at bounding box center [585, 167] width 135 height 21
click at [518, 157] on select "Select Cable / Satellite Services Collection Agency Credit Card Debt Debt Couns…" at bounding box center [585, 167] width 135 height 21
click at [760, 307] on button "Save & Close" at bounding box center [762, 312] width 73 height 22
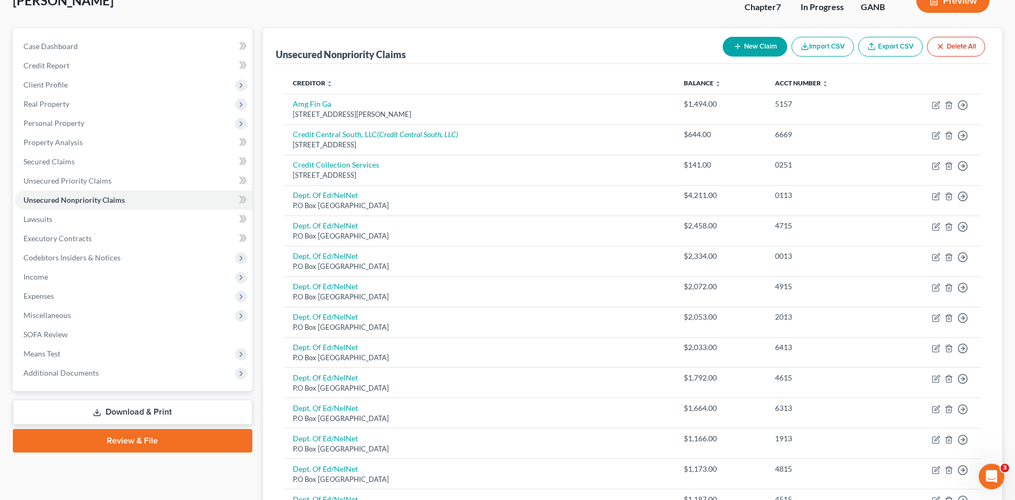
scroll to position [64, 0]
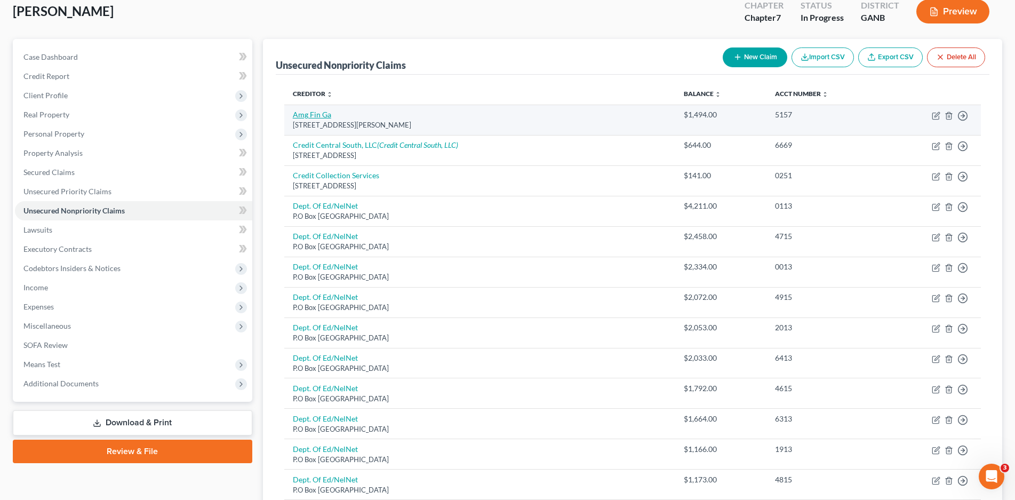
click at [313, 111] on link "Amg Fin Ga" at bounding box center [312, 114] width 38 height 9
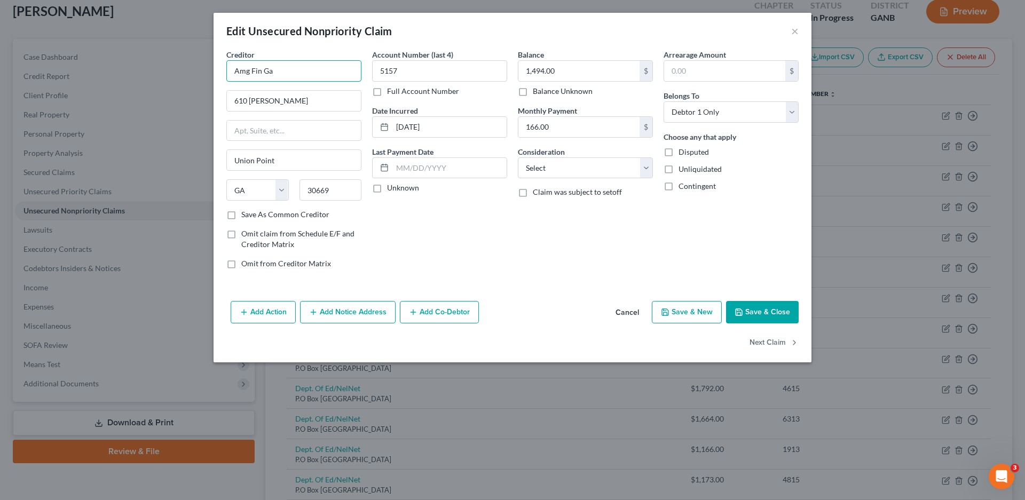
click at [284, 76] on input "Amg Fin Ga" at bounding box center [293, 70] width 135 height 21
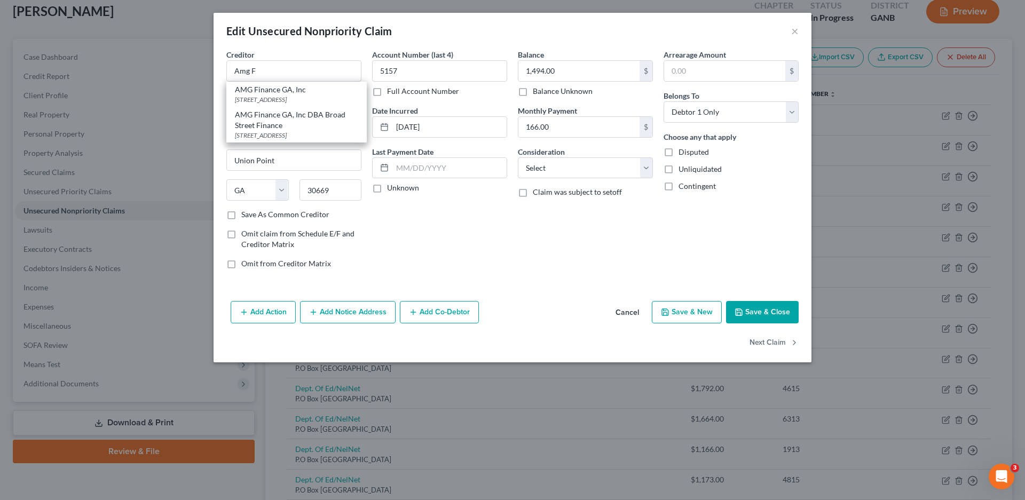
click at [638, 311] on button "Cancel" at bounding box center [627, 312] width 41 height 21
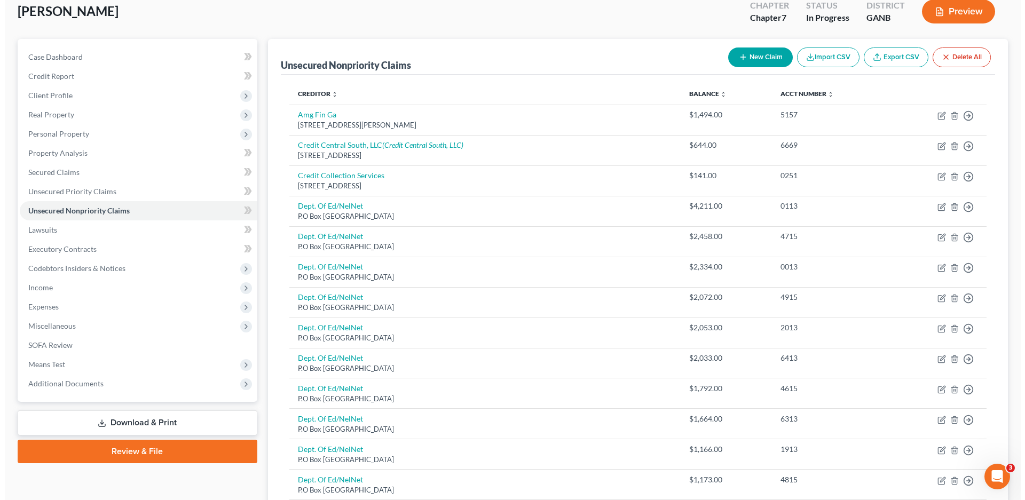
scroll to position [0, 0]
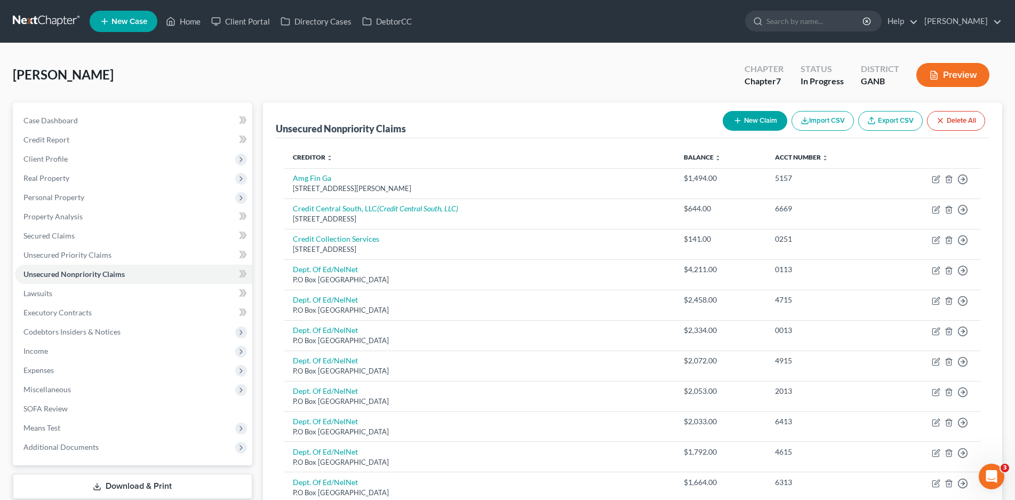
click at [935, 76] on icon "button" at bounding box center [935, 75] width 10 height 10
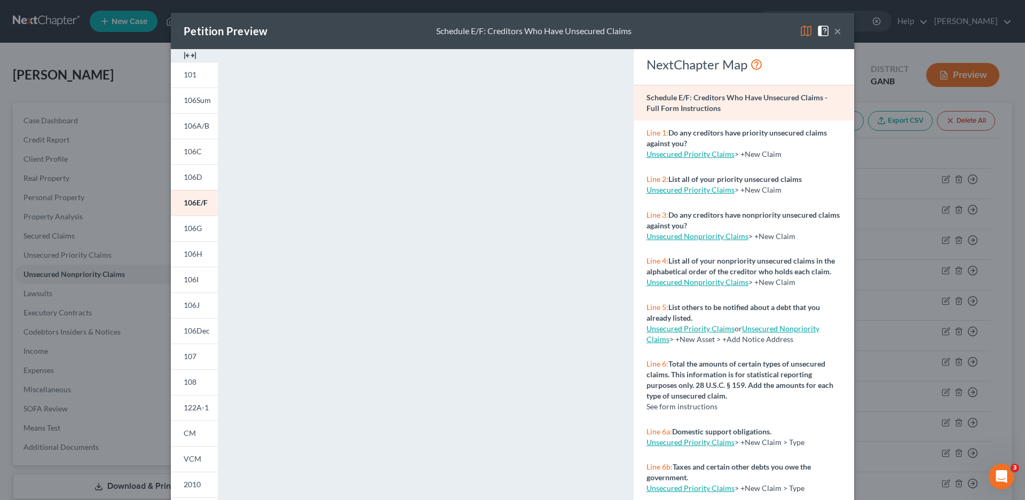
drag, startPoint x: 834, startPoint y: 32, endPoint x: 842, endPoint y: 36, distance: 9.1
click at [834, 32] on button "×" at bounding box center [837, 31] width 7 height 13
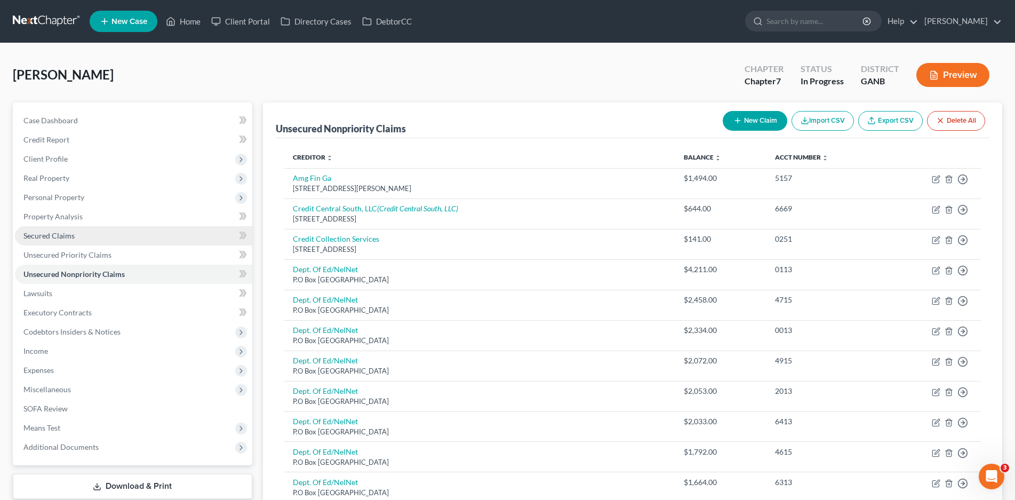
click at [37, 236] on span "Secured Claims" at bounding box center [48, 235] width 51 height 9
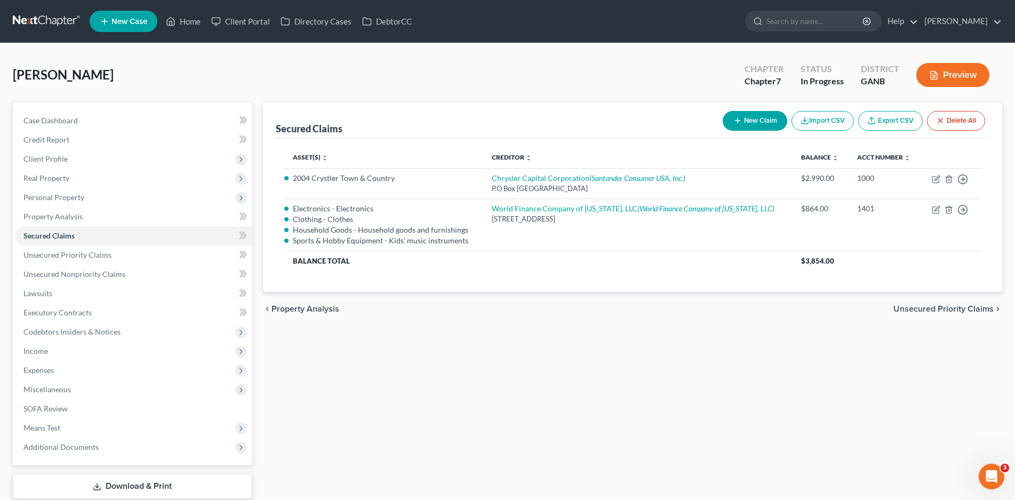
click at [753, 121] on button "New Claim" at bounding box center [755, 121] width 65 height 20
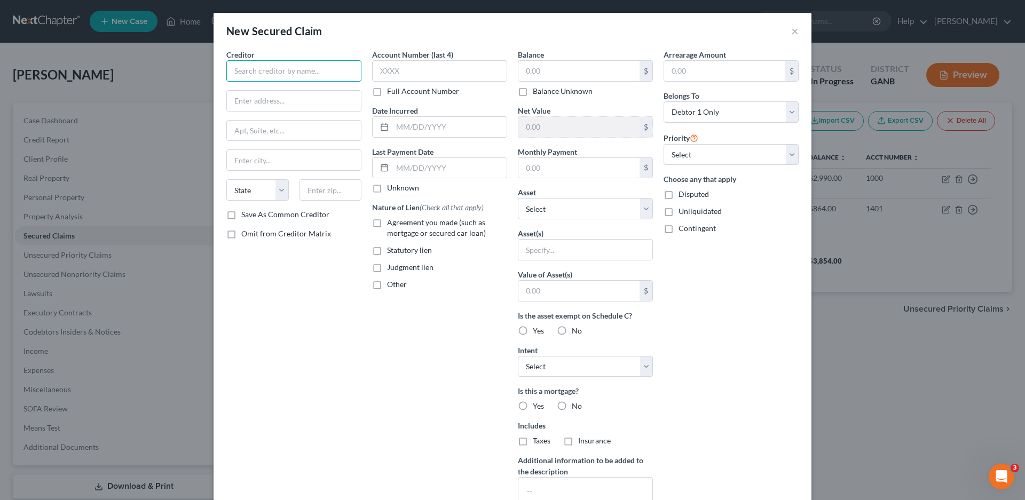
click at [266, 67] on input "text" at bounding box center [293, 70] width 135 height 21
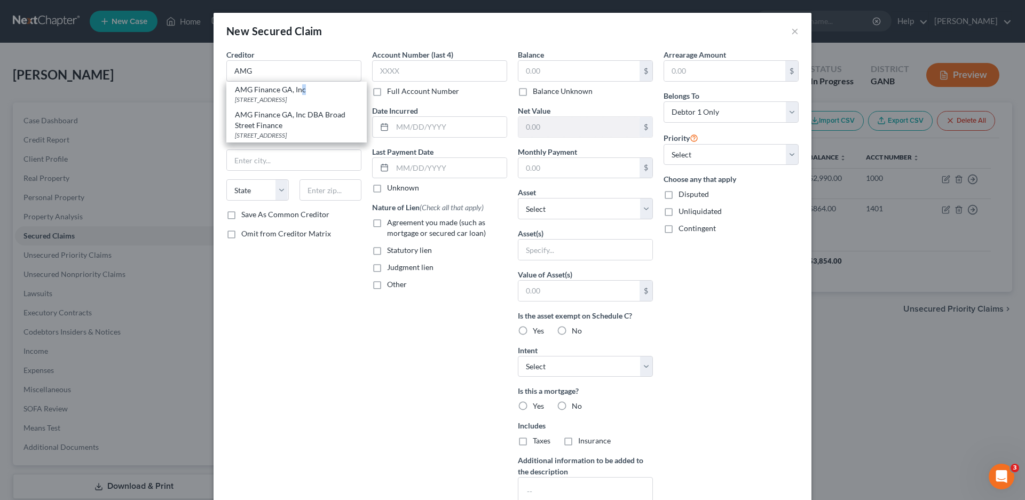
drag, startPoint x: 298, startPoint y: 93, endPoint x: 305, endPoint y: 96, distance: 7.4
click at [298, 93] on div "AMG Finance GA, Inc" at bounding box center [296, 89] width 123 height 11
click at [387, 284] on label "Other" at bounding box center [397, 284] width 20 height 11
click at [391, 284] on input "Other" at bounding box center [394, 282] width 7 height 7
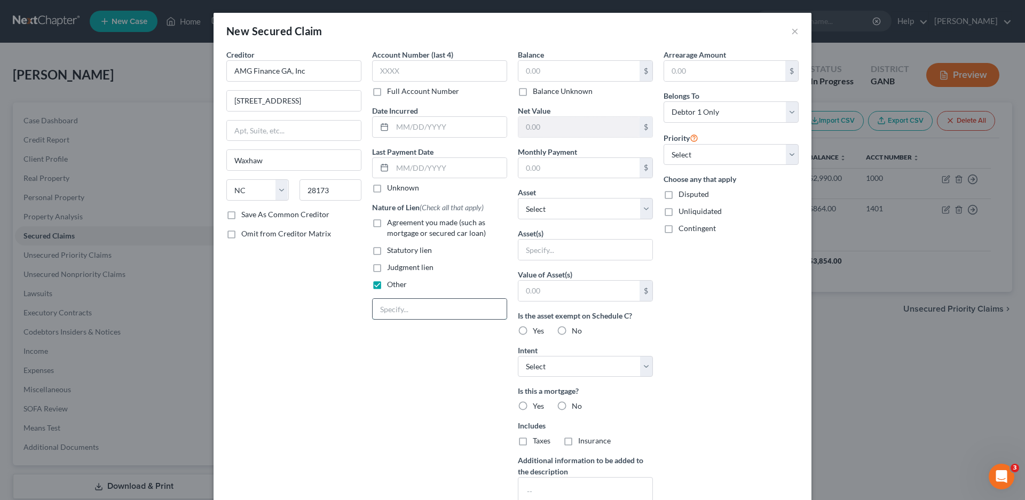
click at [402, 307] on input "text" at bounding box center [439, 309] width 134 height 20
click at [537, 69] on input "text" at bounding box center [578, 71] width 121 height 20
click at [535, 165] on input "text" at bounding box center [578, 168] width 121 height 20
click at [545, 202] on select "Select Other Multiple Assets Electronics - Electronics - $1000.0 [PERSON_NAME] …" at bounding box center [585, 208] width 135 height 21
click at [518, 198] on select "Select Other Multiple Assets Electronics - Electronics - $1000.0 [PERSON_NAME] …" at bounding box center [585, 208] width 135 height 21
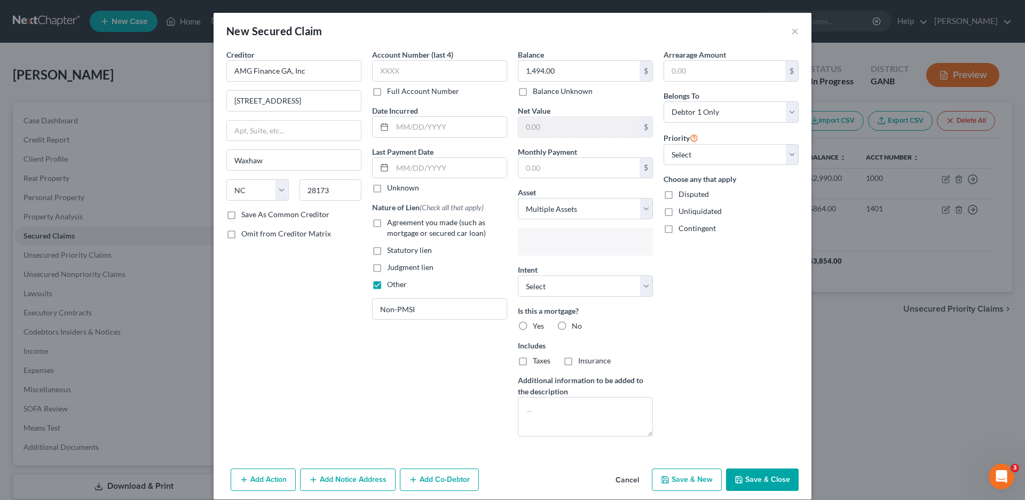
click at [537, 244] on input "text" at bounding box center [584, 243] width 120 height 16
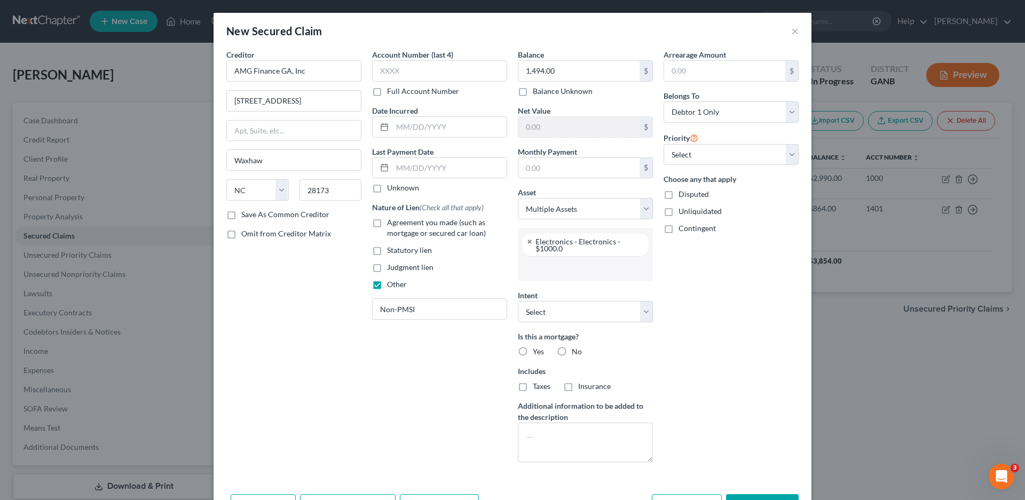
click at [533, 273] on input "text" at bounding box center [584, 268] width 120 height 16
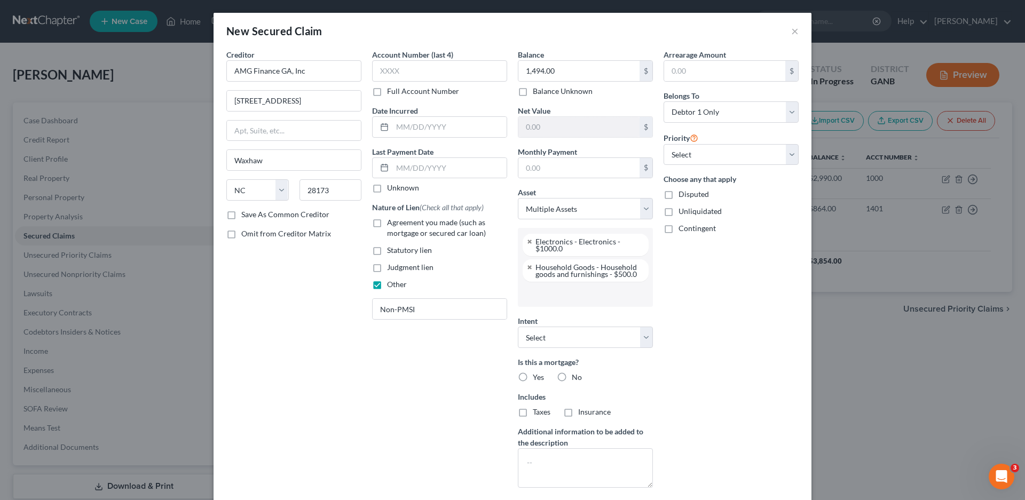
click at [531, 290] on input "text" at bounding box center [584, 294] width 120 height 16
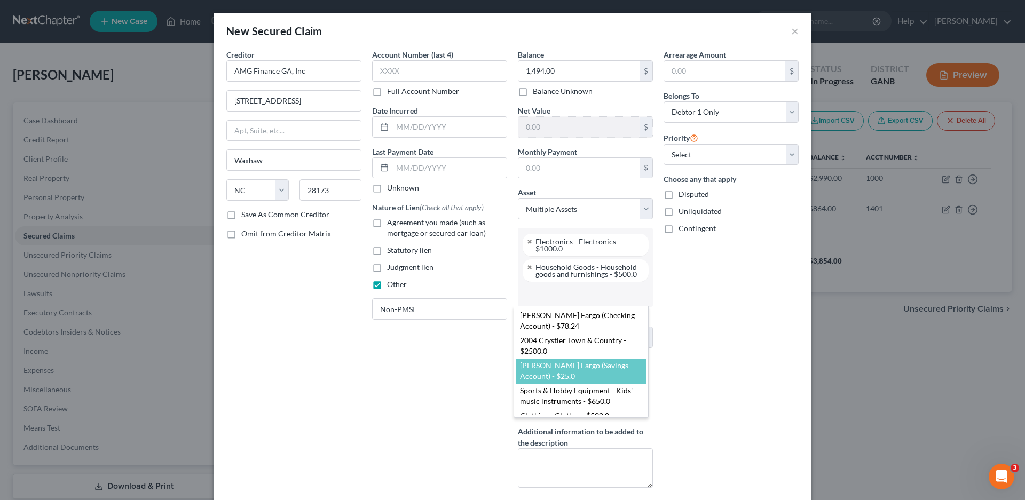
scroll to position [8, 0]
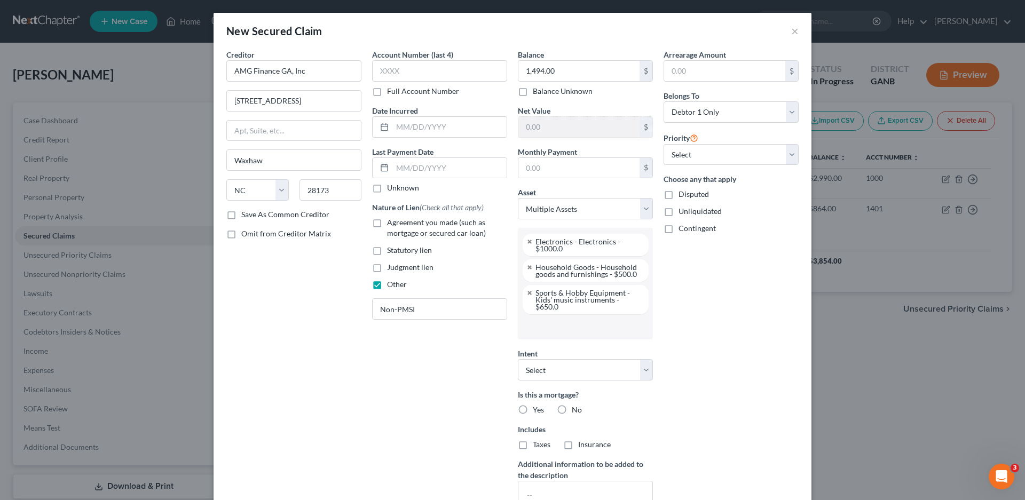
click at [529, 332] on input "text" at bounding box center [584, 327] width 120 height 16
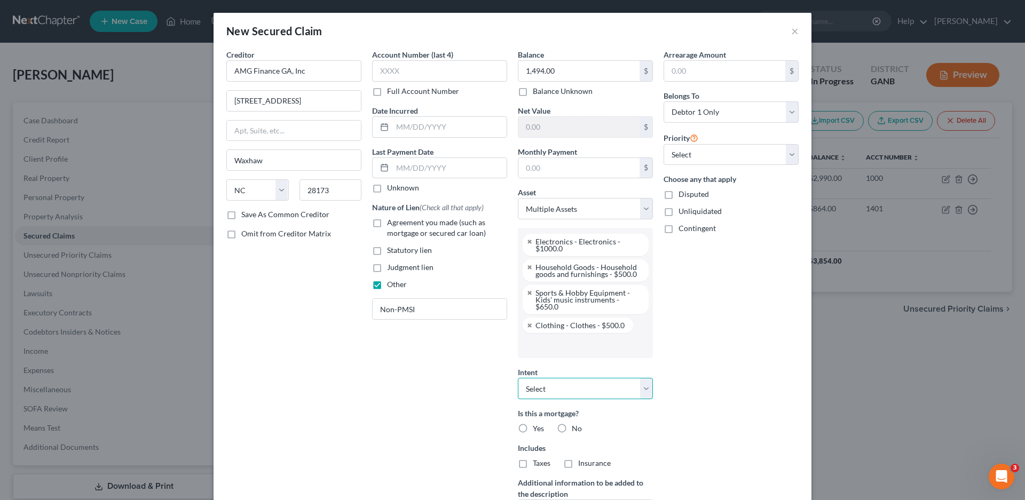
click at [537, 392] on select "Select Surrender Redeem Reaffirm Avoid Other" at bounding box center [585, 388] width 135 height 21
click at [518, 378] on select "Select Surrender Redeem Reaffirm Avoid Other" at bounding box center [585, 388] width 135 height 21
click at [572, 426] on label "No" at bounding box center [577, 428] width 10 height 11
click at [576, 426] on input "No" at bounding box center [579, 426] width 7 height 7
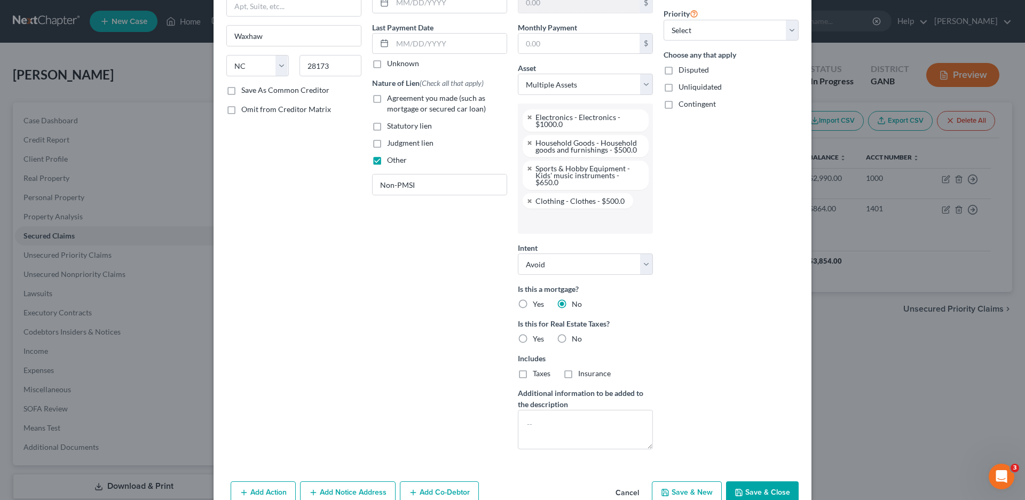
scroll to position [149, 0]
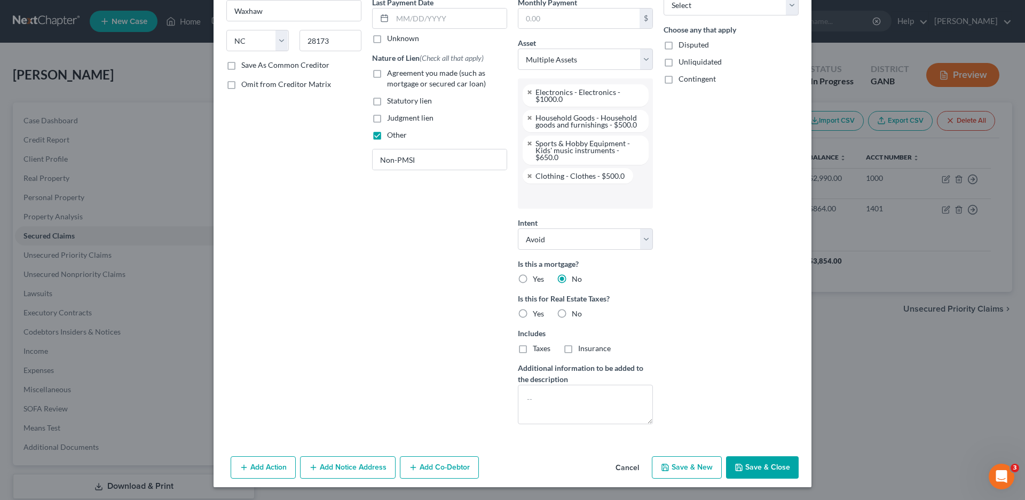
click at [572, 314] on label "No" at bounding box center [577, 313] width 10 height 11
click at [576, 314] on input "No" at bounding box center [579, 311] width 7 height 7
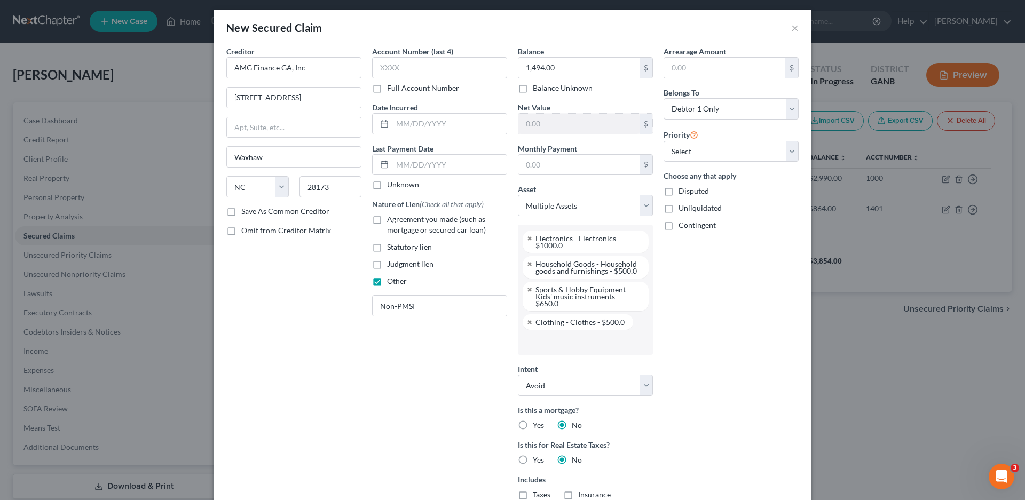
scroll to position [0, 0]
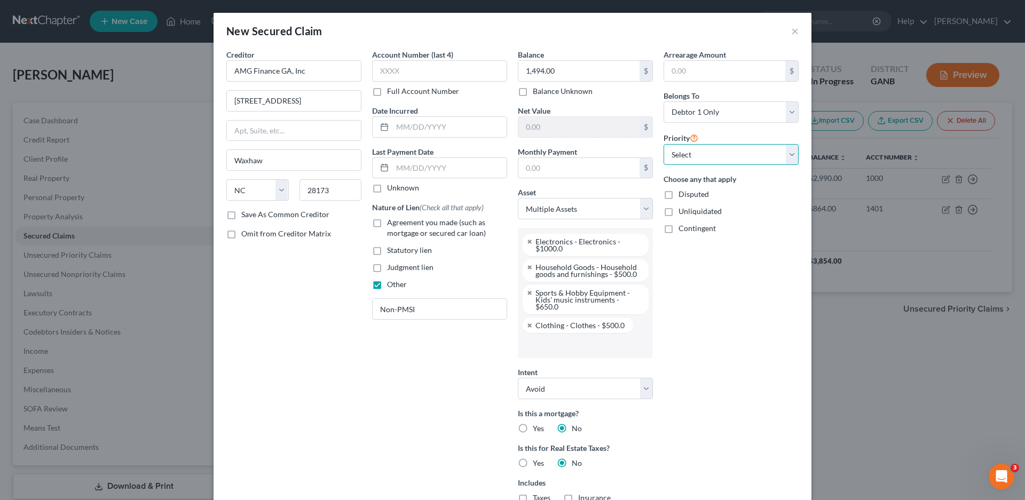
click at [682, 154] on select "Select 1st 2nd 3rd 4th 5th 6th 7th 8th 9th 10th 11th 12th 13th 14th 15th 16th 1…" at bounding box center [730, 154] width 135 height 21
click at [663, 144] on select "Select 1st 2nd 3rd 4th 5th 6th 7th 8th 9th 10th 11th 12th 13th 14th 15th 16th 1…" at bounding box center [730, 154] width 135 height 21
click at [390, 68] on input "text" at bounding box center [439, 70] width 135 height 21
click at [387, 191] on label "Unknown" at bounding box center [403, 187] width 32 height 11
click at [391, 189] on input "Unknown" at bounding box center [394, 185] width 7 height 7
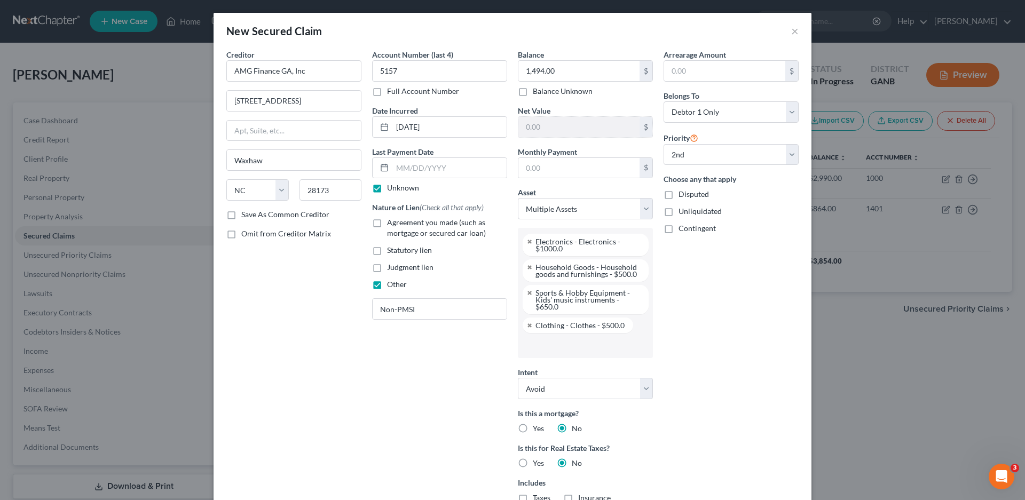
scroll to position [149, 0]
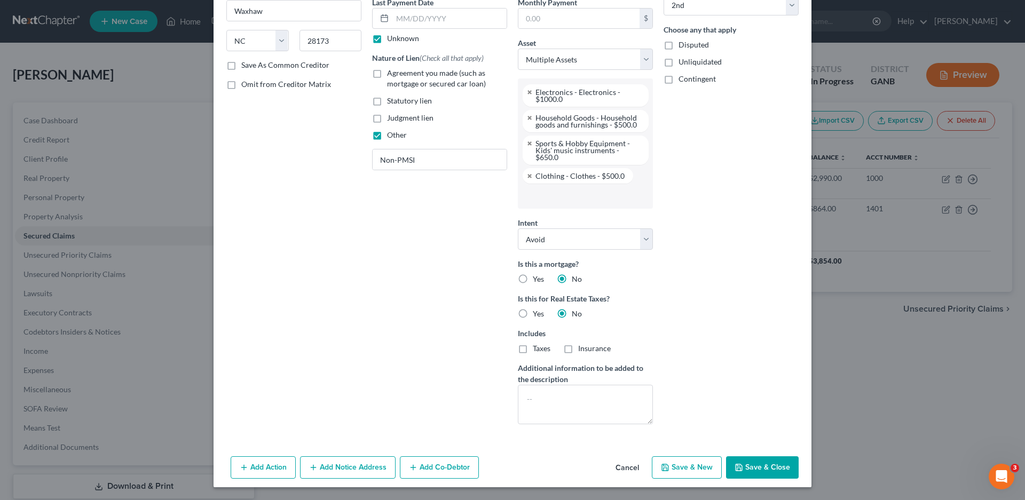
click at [336, 469] on button "Add Notice Address" at bounding box center [348, 467] width 96 height 22
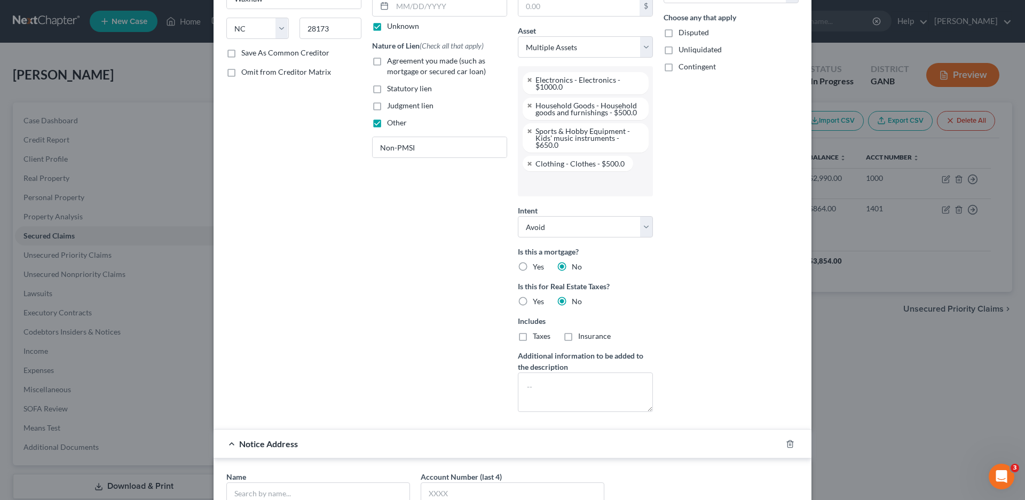
scroll to position [379, 0]
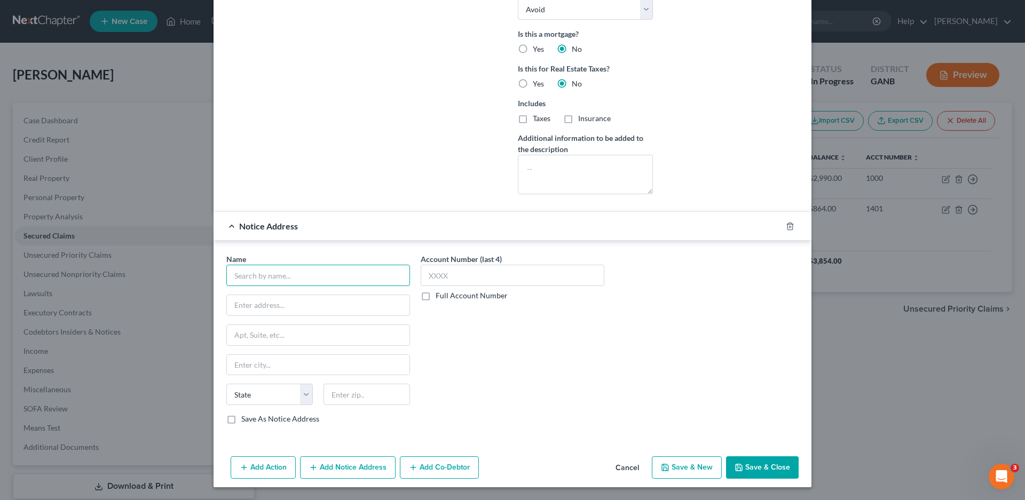
click at [253, 281] on input "text" at bounding box center [318, 275] width 184 height 21
click at [311, 305] on input "text" at bounding box center [318, 305] width 182 height 20
click at [305, 275] on input "AMG Finance" at bounding box center [318, 275] width 184 height 21
click at [430, 273] on input "text" at bounding box center [512, 275] width 184 height 21
drag, startPoint x: 227, startPoint y: 417, endPoint x: 510, endPoint y: 411, distance: 282.9
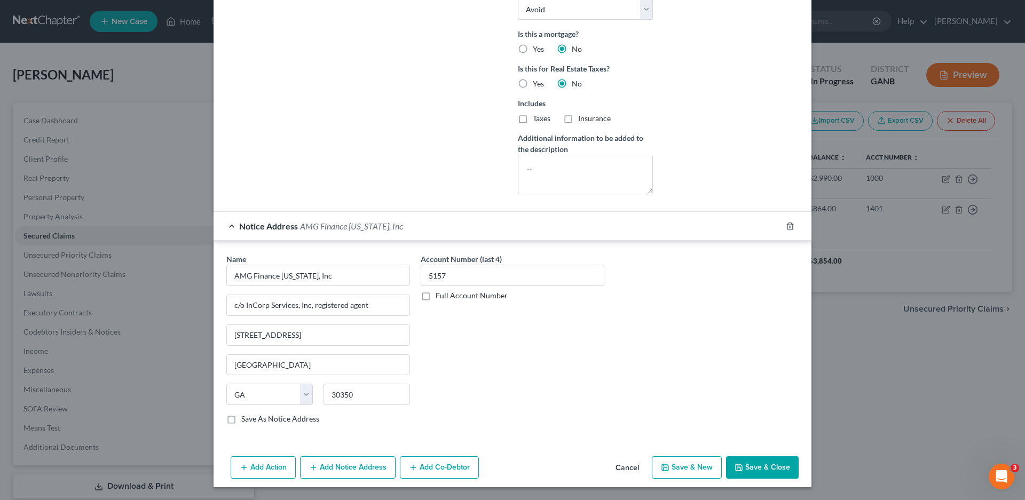
click at [241, 417] on label "Save As Notice Address" at bounding box center [280, 419] width 78 height 11
click at [245, 417] on input "Save As Notice Address" at bounding box center [248, 417] width 7 height 7
click at [738, 471] on icon "button" at bounding box center [738, 467] width 6 height 6
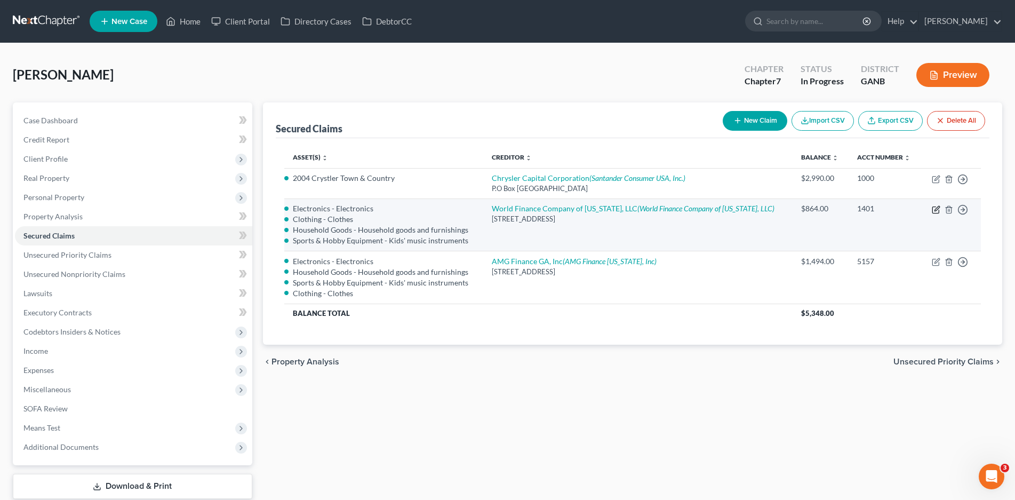
click at [934, 208] on icon "button" at bounding box center [936, 209] width 9 height 9
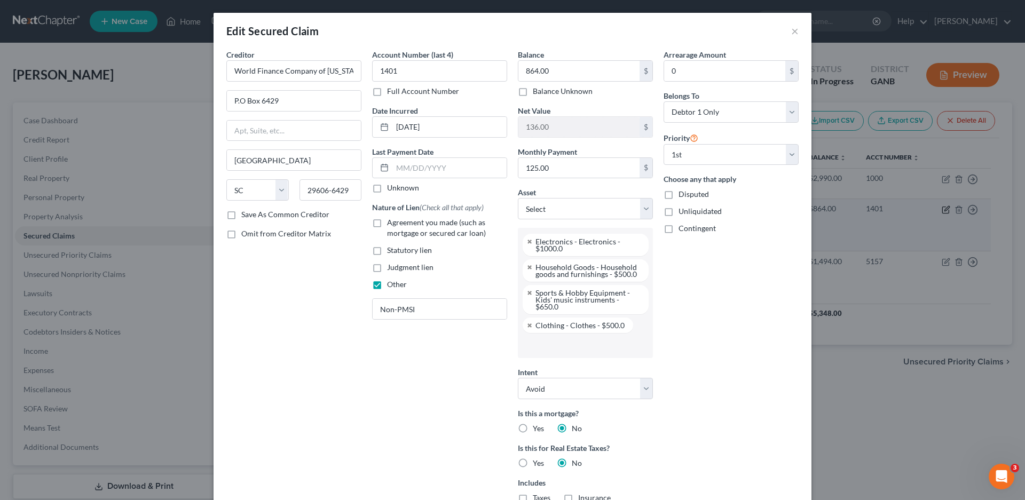
scroll to position [58, 0]
click at [791, 29] on button "×" at bounding box center [794, 31] width 7 height 13
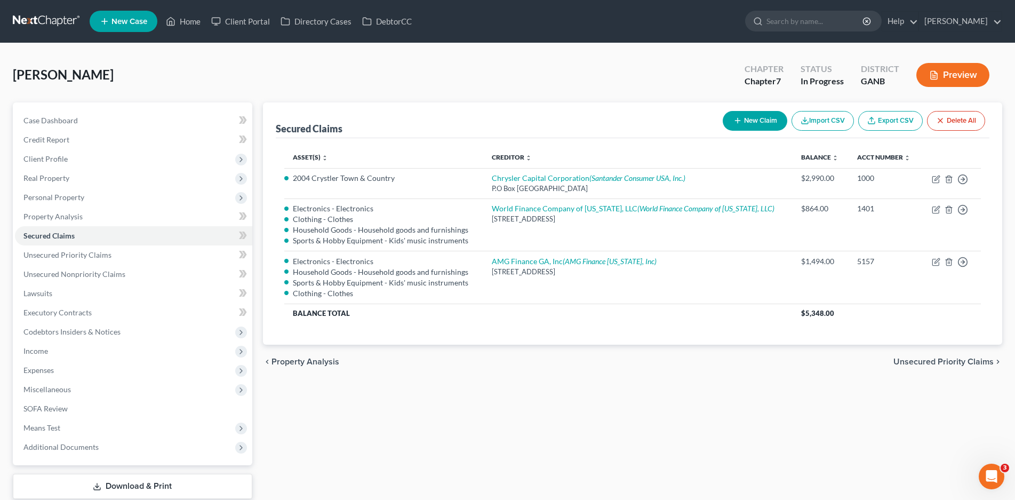
click at [762, 120] on button "New Claim" at bounding box center [755, 121] width 65 height 20
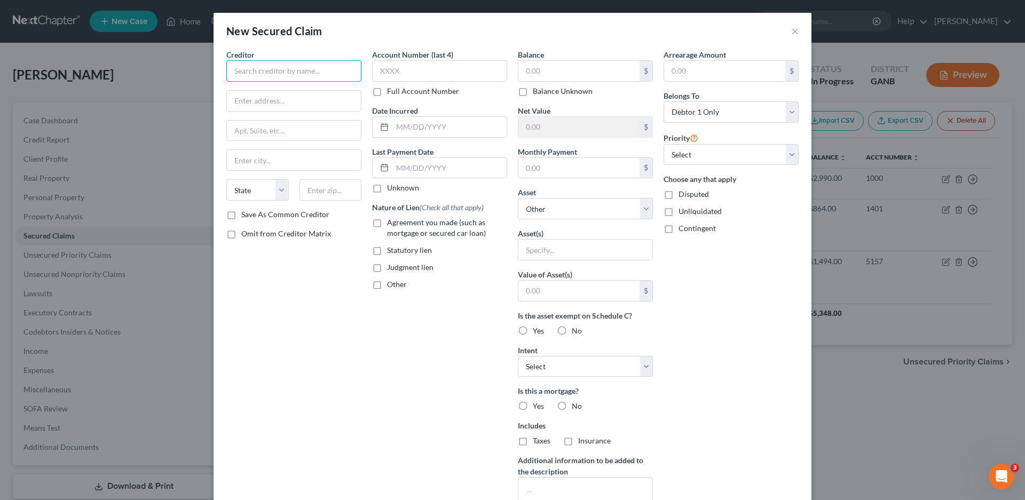
click at [250, 72] on input "text" at bounding box center [293, 70] width 135 height 21
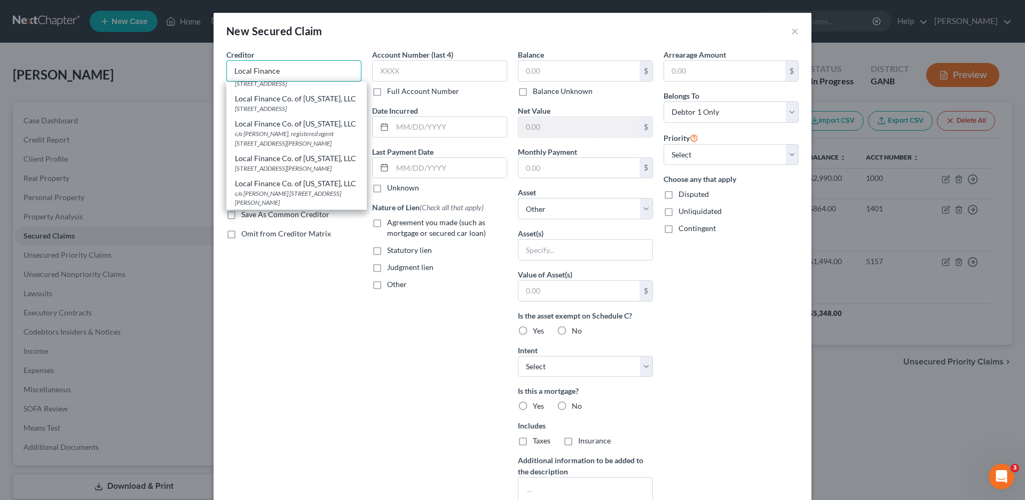
scroll to position [160, 0]
click at [292, 170] on div "[STREET_ADDRESS][PERSON_NAME]" at bounding box center [296, 168] width 123 height 9
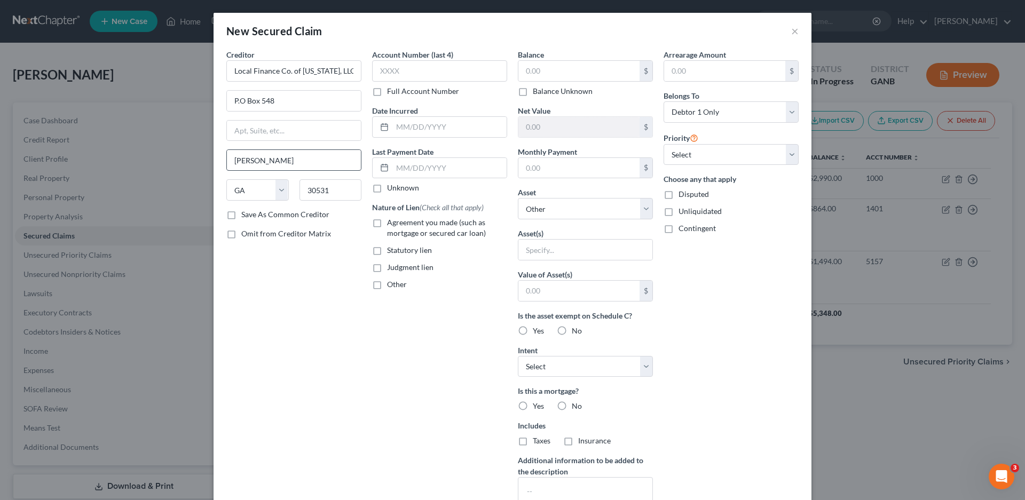
scroll to position [0, 0]
click at [410, 70] on input "text" at bounding box center [439, 70] width 135 height 21
click at [367, 291] on div "Account Number (last 4) 31-8 Full Account Number Date Incurred [DATE] Last Paym…" at bounding box center [440, 287] width 146 height 476
click at [387, 188] on label "Unknown" at bounding box center [403, 187] width 32 height 11
click at [391, 188] on input "Unknown" at bounding box center [394, 185] width 7 height 7
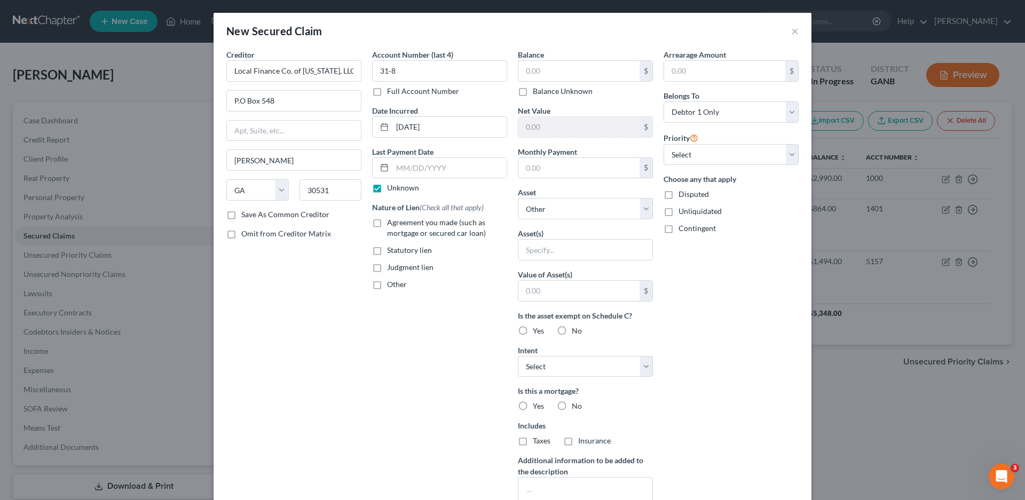
click at [387, 288] on label "Other" at bounding box center [397, 284] width 20 height 11
click at [391, 286] on input "Other" at bounding box center [394, 282] width 7 height 7
click at [392, 311] on input "text" at bounding box center [439, 309] width 134 height 20
click at [568, 212] on select "Select Other Multiple Assets Electronics - Electronics - $1000.0 [PERSON_NAME] …" at bounding box center [585, 208] width 135 height 21
click at [518, 198] on select "Select Other Multiple Assets Electronics - Electronics - $1000.0 [PERSON_NAME] …" at bounding box center [585, 208] width 135 height 21
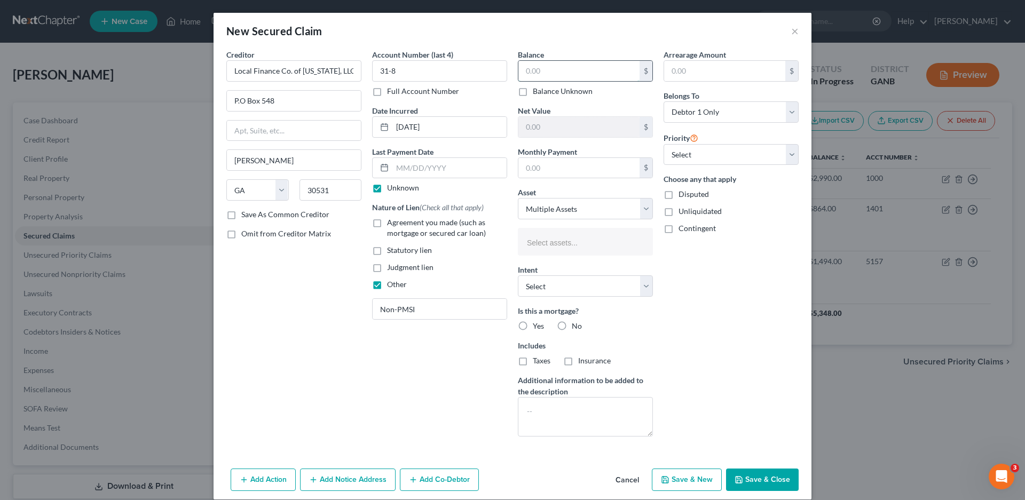
click at [542, 70] on input "text" at bounding box center [578, 71] width 121 height 20
click at [539, 239] on input "text" at bounding box center [584, 243] width 120 height 16
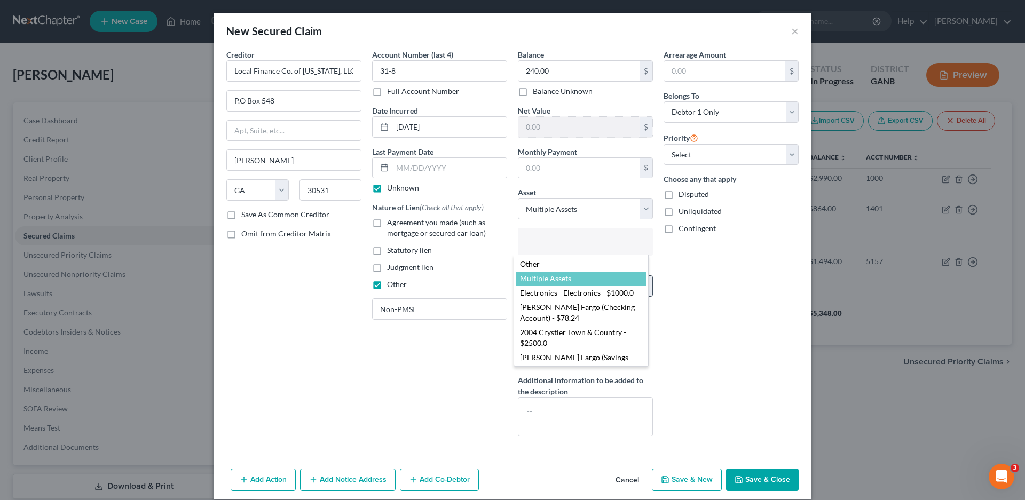
scroll to position [10, 0]
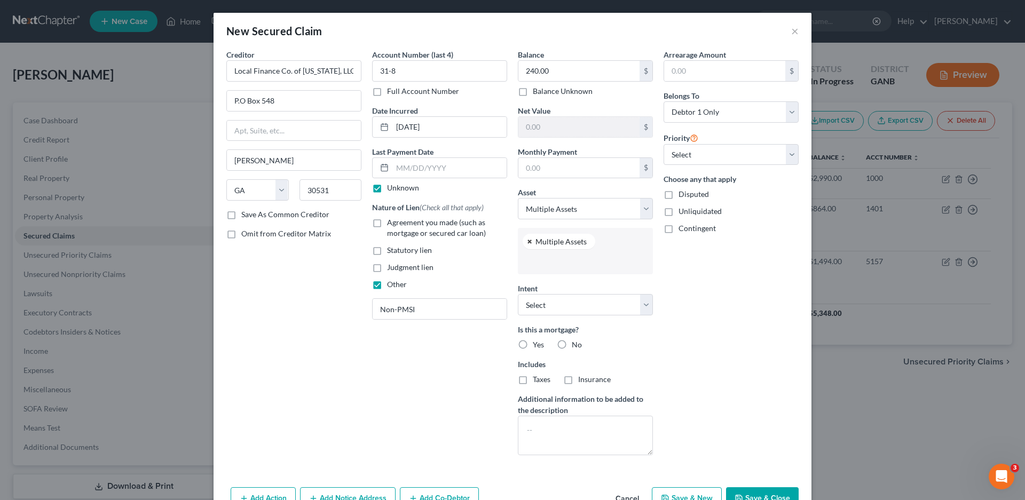
click at [527, 242] on link at bounding box center [530, 241] width 6 height 7
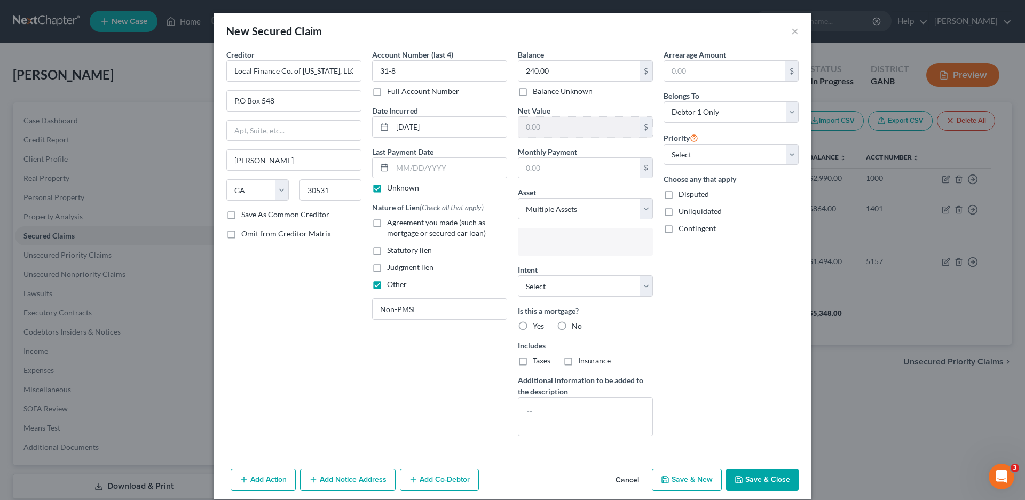
click at [537, 239] on input "text" at bounding box center [584, 243] width 120 height 16
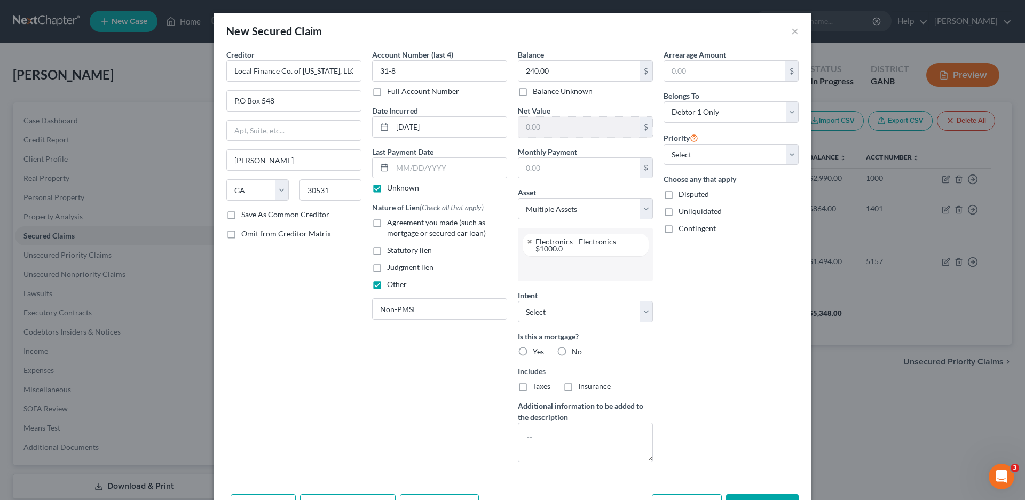
click at [529, 262] on input "text" at bounding box center [584, 268] width 120 height 16
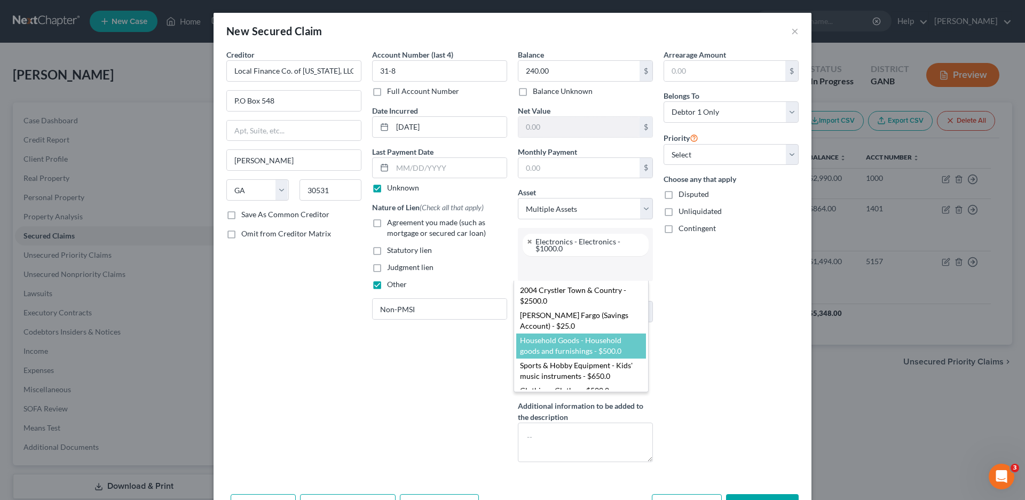
scroll to position [0, 0]
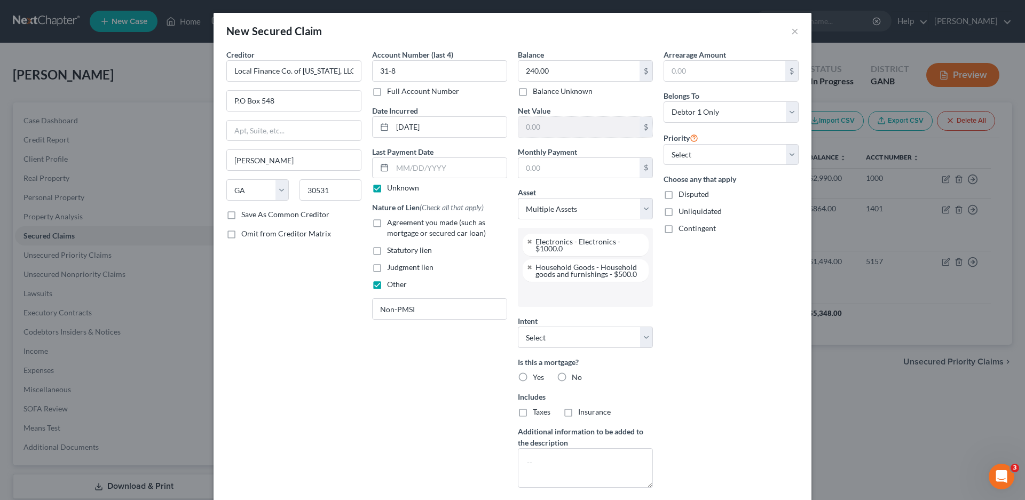
click at [531, 292] on input "text" at bounding box center [584, 294] width 120 height 16
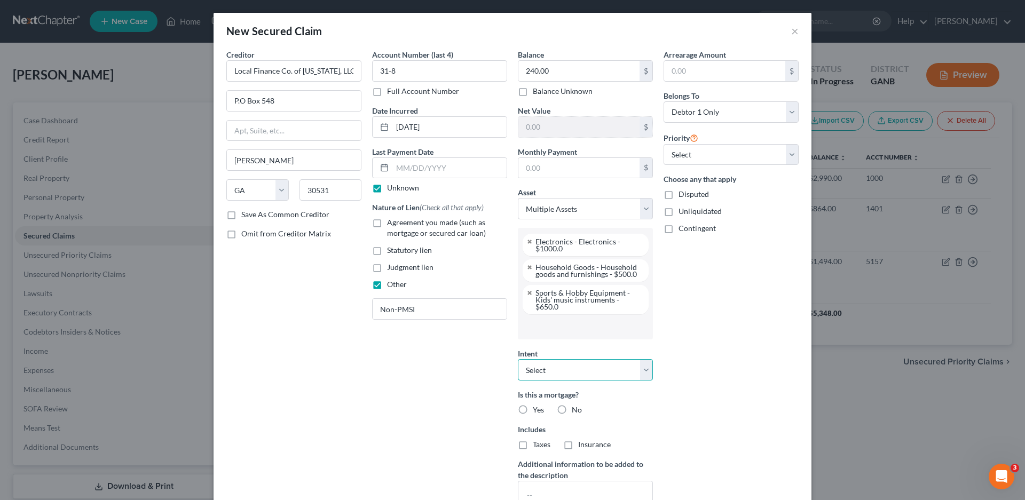
click at [550, 369] on select "Select Surrender Redeem Reaffirm Avoid Other" at bounding box center [585, 369] width 135 height 21
click at [518, 359] on select "Select Surrender Redeem Reaffirm Avoid Other" at bounding box center [585, 369] width 135 height 21
click at [697, 149] on select "Select 1st 2nd 3rd 4th 5th 6th 7th 8th 9th 10th 11th 12th 13th 14th 15th 16th 1…" at bounding box center [730, 154] width 135 height 21
click at [663, 144] on select "Select 1st 2nd 3rd 4th 5th 6th 7th 8th 9th 10th 11th 12th 13th 14th 15th 16th 1…" at bounding box center [730, 154] width 135 height 21
click at [572, 410] on label "No" at bounding box center [577, 409] width 10 height 11
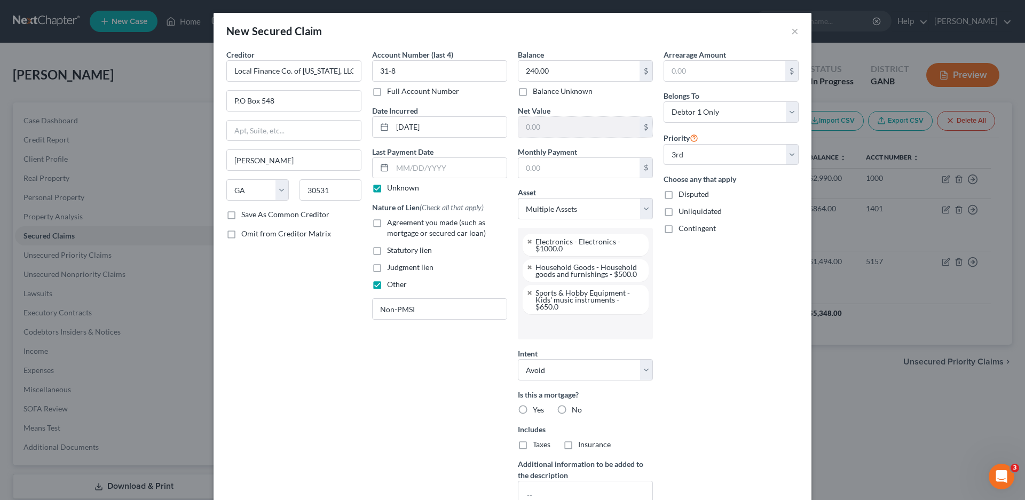
click at [576, 410] on input "No" at bounding box center [579, 407] width 7 height 7
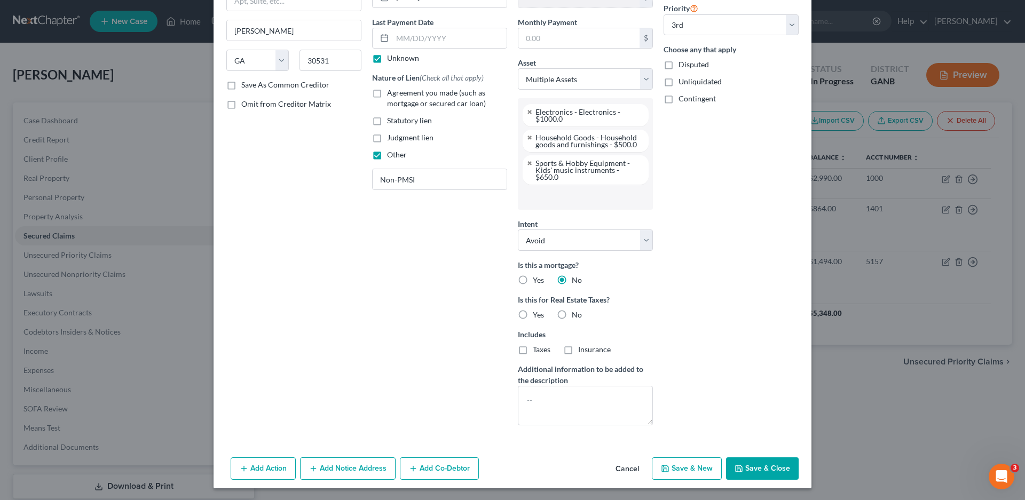
scroll to position [131, 0]
drag, startPoint x: 554, startPoint y: 317, endPoint x: 731, endPoint y: 340, distance: 177.6
click at [572, 317] on label "No" at bounding box center [577, 313] width 10 height 11
click at [576, 315] on input "No" at bounding box center [579, 311] width 7 height 7
click at [331, 469] on button "Add Notice Address" at bounding box center [348, 467] width 96 height 22
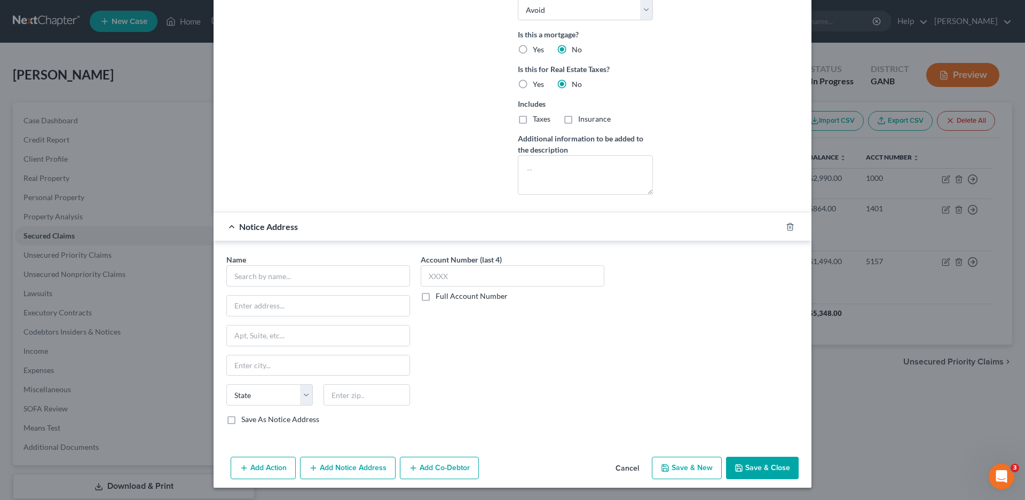
scroll to position [361, 0]
click at [267, 277] on input "text" at bounding box center [318, 275] width 184 height 21
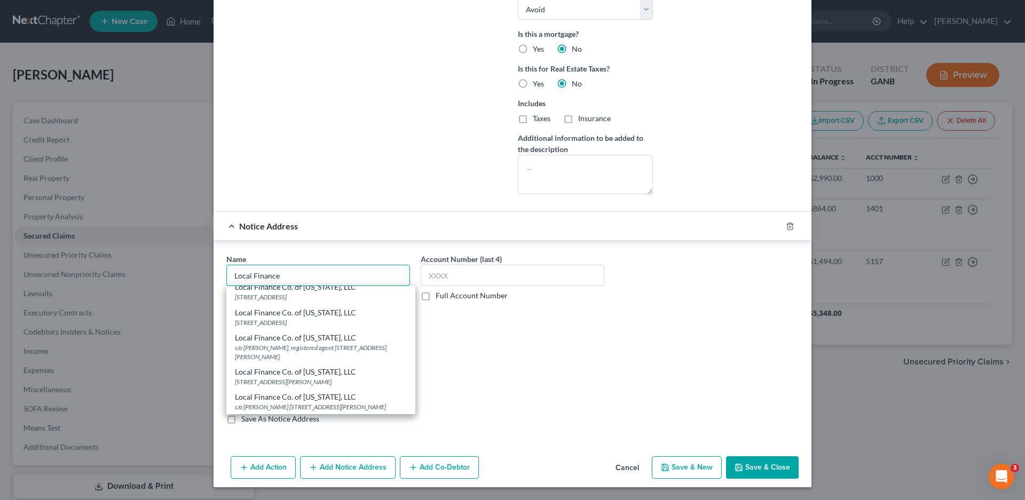
scroll to position [91, 0]
click at [288, 392] on div "Local Finance Co. of [US_STATE], LLC" at bounding box center [321, 397] width 172 height 11
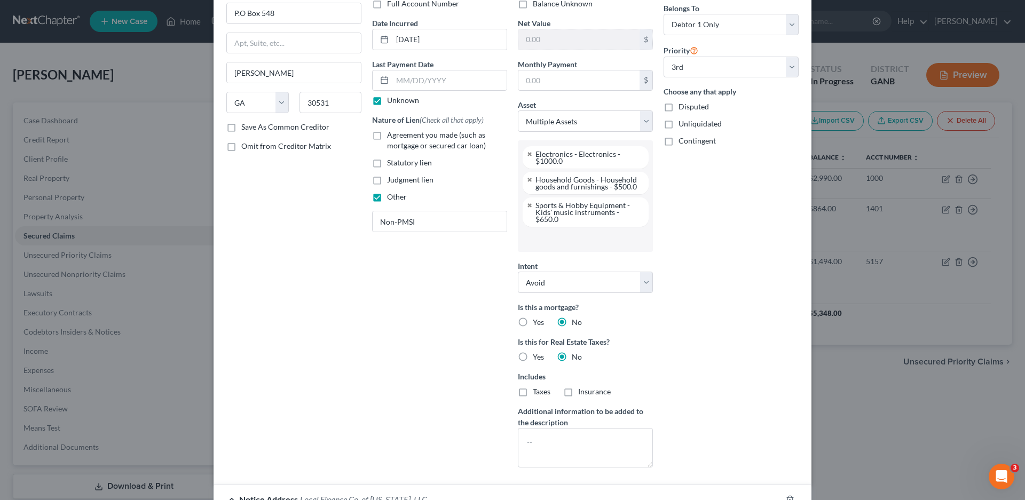
scroll to position [361, 0]
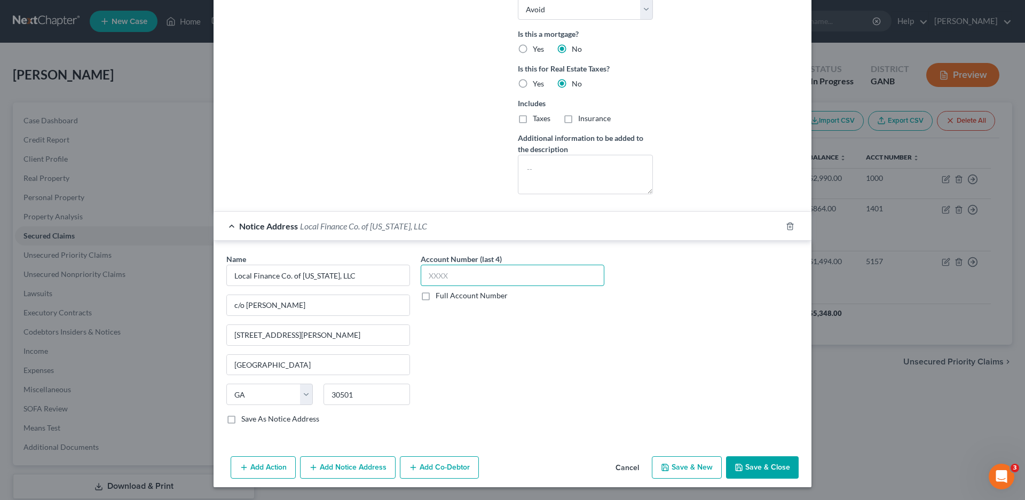
click at [446, 276] on input "text" at bounding box center [512, 275] width 184 height 21
click at [336, 473] on button "Add Notice Address" at bounding box center [348, 467] width 96 height 22
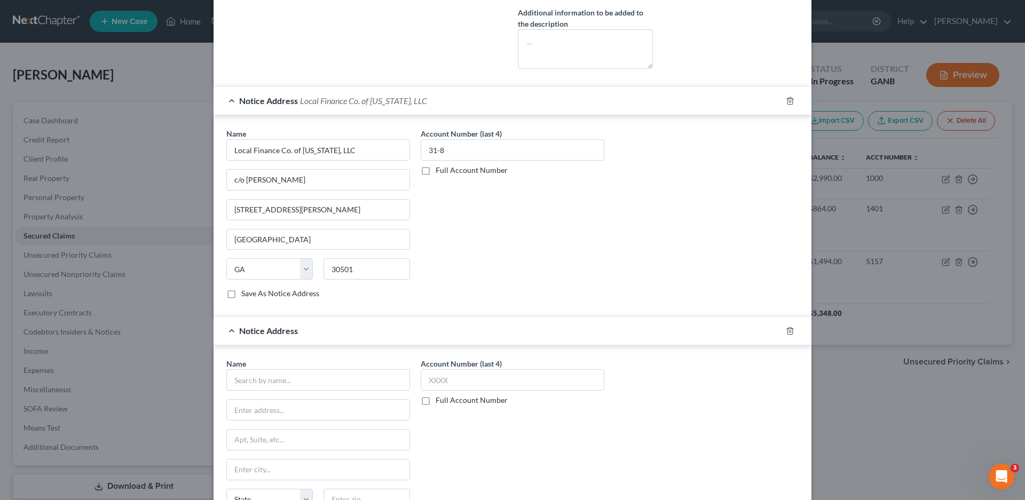
scroll to position [591, 0]
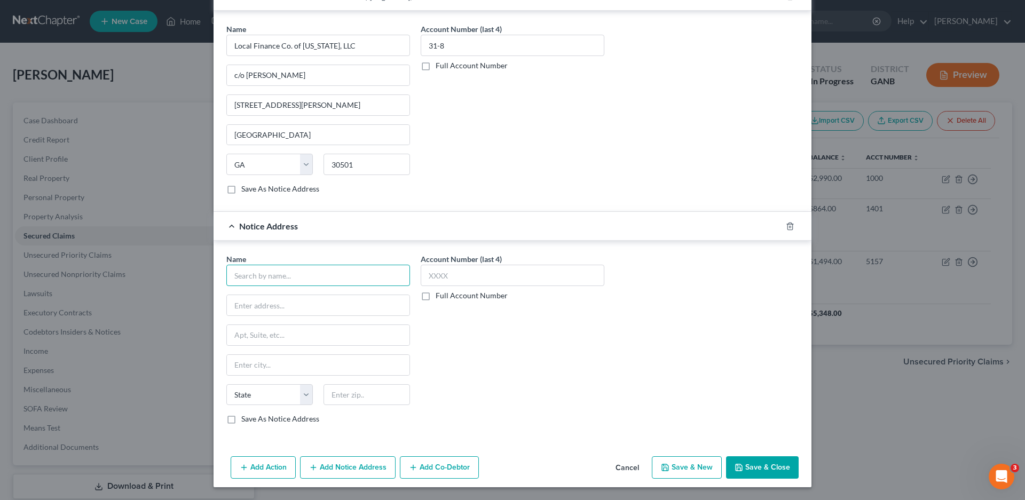
click at [236, 274] on input "text" at bounding box center [318, 275] width 184 height 21
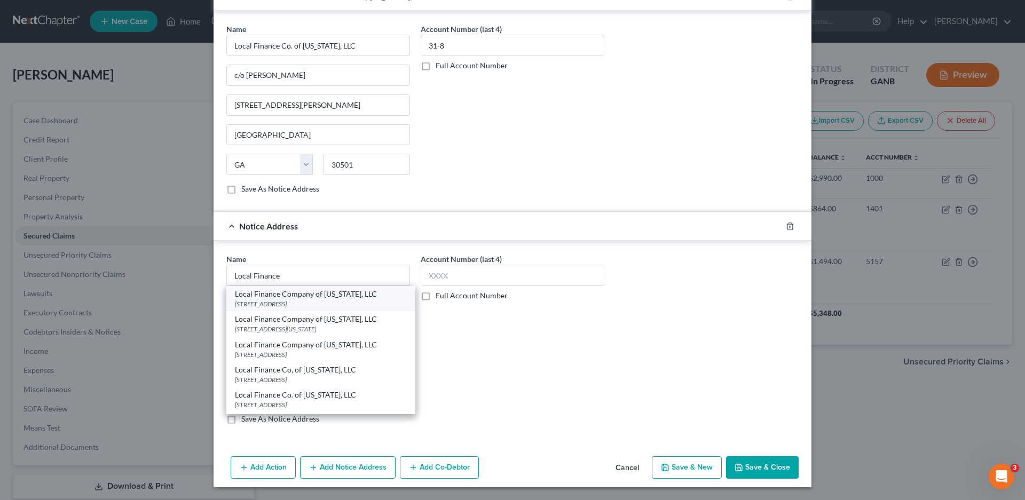
click at [290, 295] on div "Local Finance Company of [US_STATE], LLC" at bounding box center [321, 294] width 172 height 11
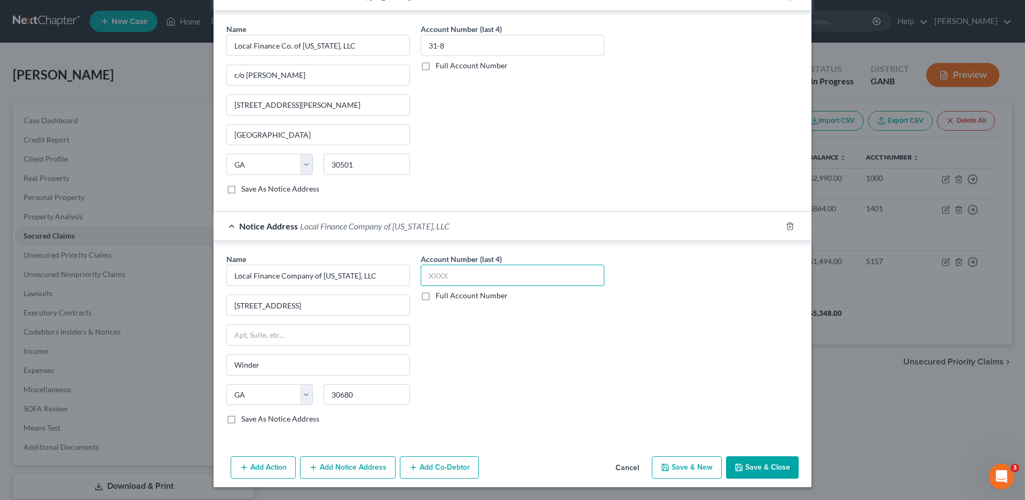
click at [450, 277] on input "text" at bounding box center [512, 275] width 184 height 21
click at [760, 467] on button "Save & Close" at bounding box center [762, 467] width 73 height 22
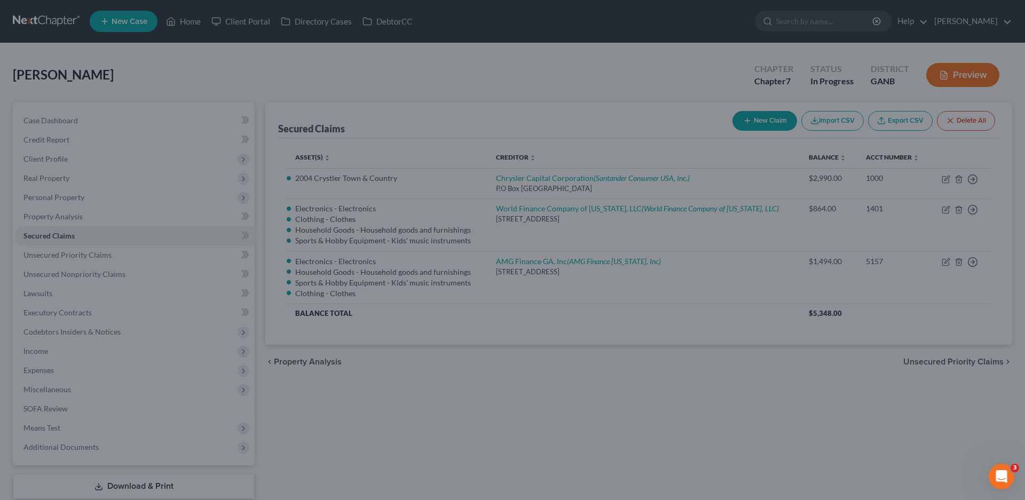
scroll to position [0, 0]
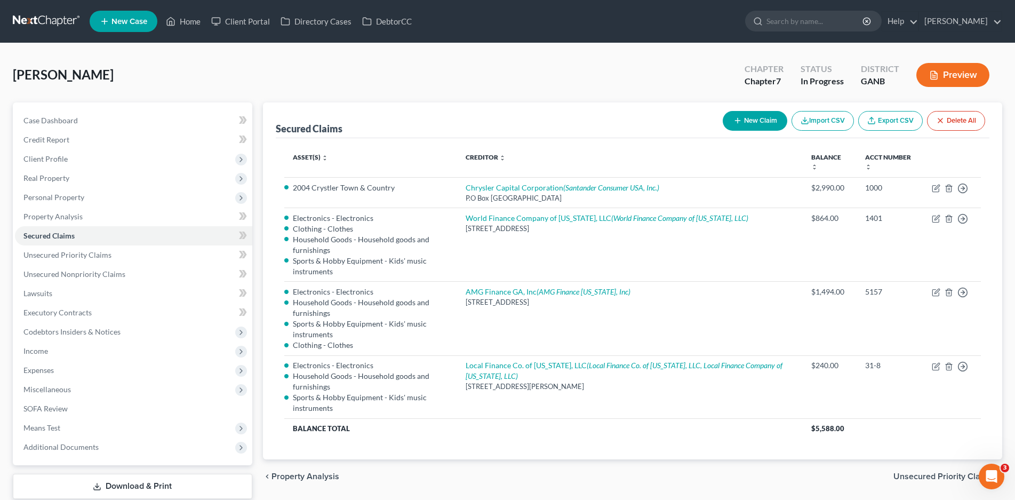
click at [755, 116] on button "New Claim" at bounding box center [755, 121] width 65 height 20
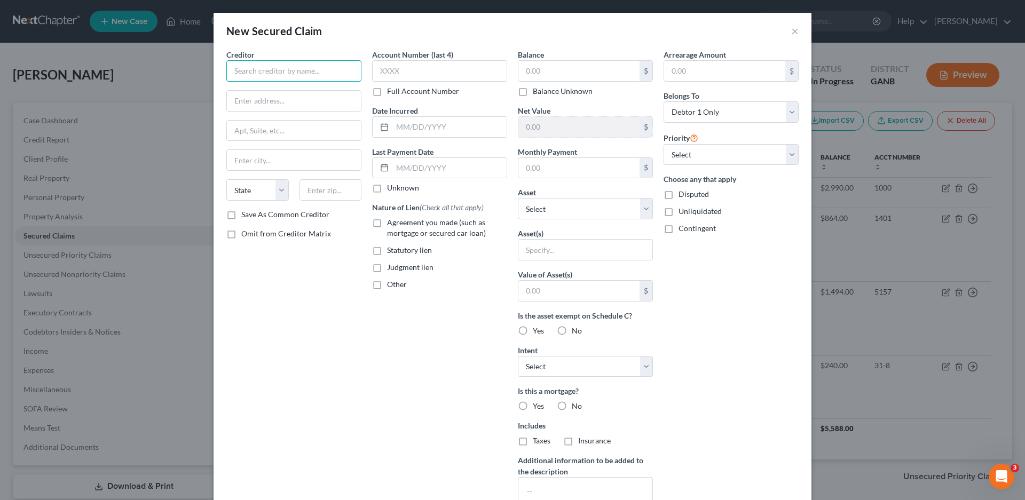
click at [242, 75] on input "text" at bounding box center [293, 70] width 135 height 21
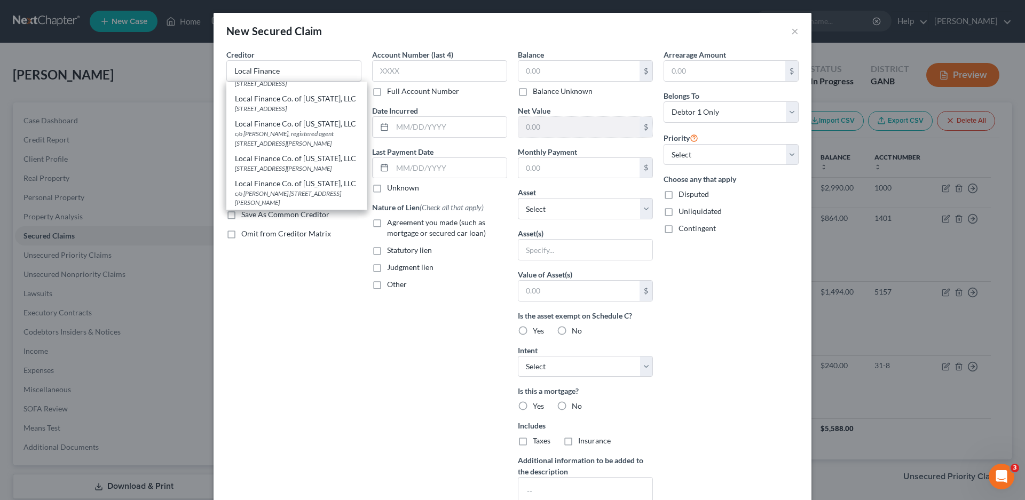
scroll to position [160, 0]
click at [293, 163] on div "Local Finance Co. of [US_STATE], LLC" at bounding box center [296, 158] width 123 height 11
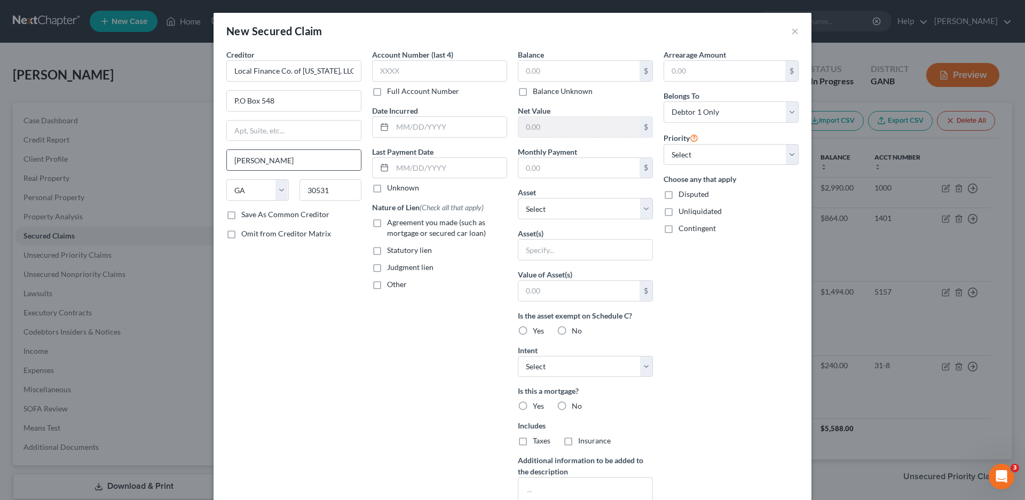
scroll to position [0, 0]
click at [389, 72] on input "text" at bounding box center [439, 70] width 135 height 21
click at [387, 184] on label "Unknown" at bounding box center [403, 187] width 32 height 11
click at [391, 184] on input "Unknown" at bounding box center [394, 185] width 7 height 7
click at [387, 284] on label "Other" at bounding box center [397, 284] width 20 height 11
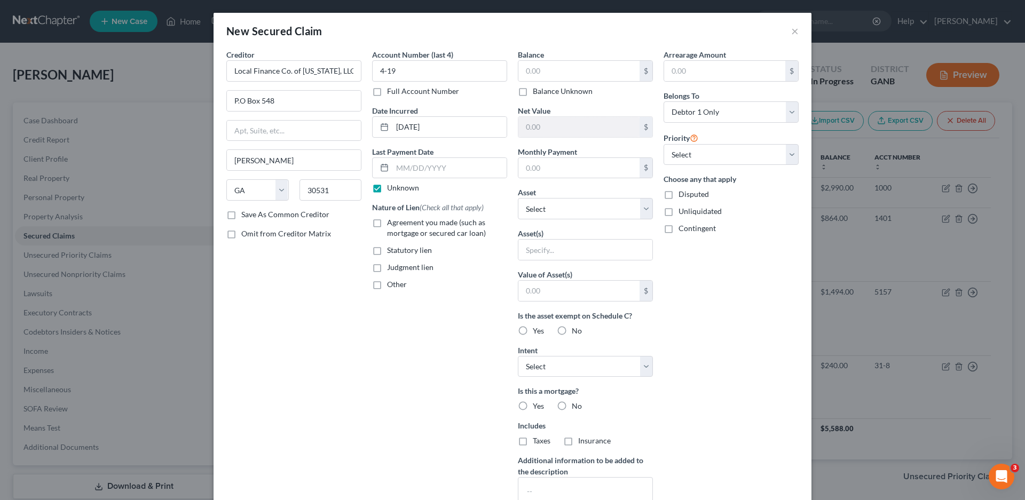
click at [391, 284] on input "Other" at bounding box center [394, 282] width 7 height 7
click at [394, 316] on input "text" at bounding box center [439, 309] width 134 height 20
click at [544, 70] on input "text" at bounding box center [578, 71] width 121 height 20
click at [535, 211] on select "Select Other Multiple Assets Electronics - Electronics - $1000.0 [PERSON_NAME] …" at bounding box center [585, 208] width 135 height 21
click at [518, 198] on select "Select Other Multiple Assets Electronics - Electronics - $1000.0 [PERSON_NAME] …" at bounding box center [585, 208] width 135 height 21
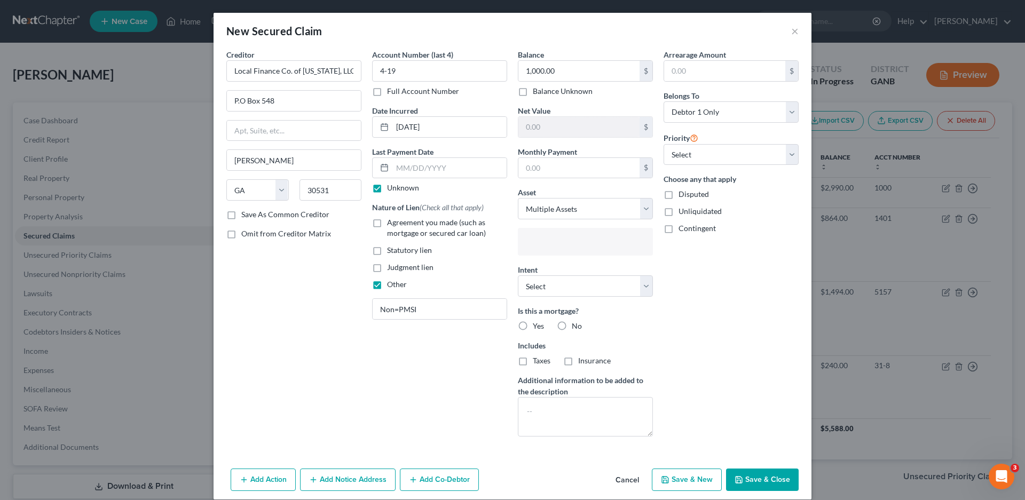
click at [542, 248] on input "text" at bounding box center [584, 243] width 120 height 16
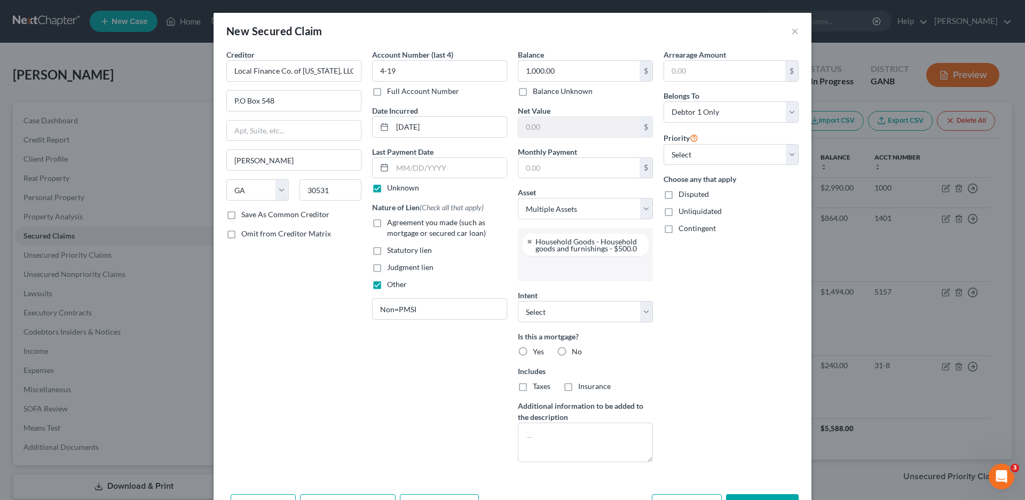
scroll to position [38, 0]
click at [552, 268] on input "text" at bounding box center [584, 268] width 120 height 16
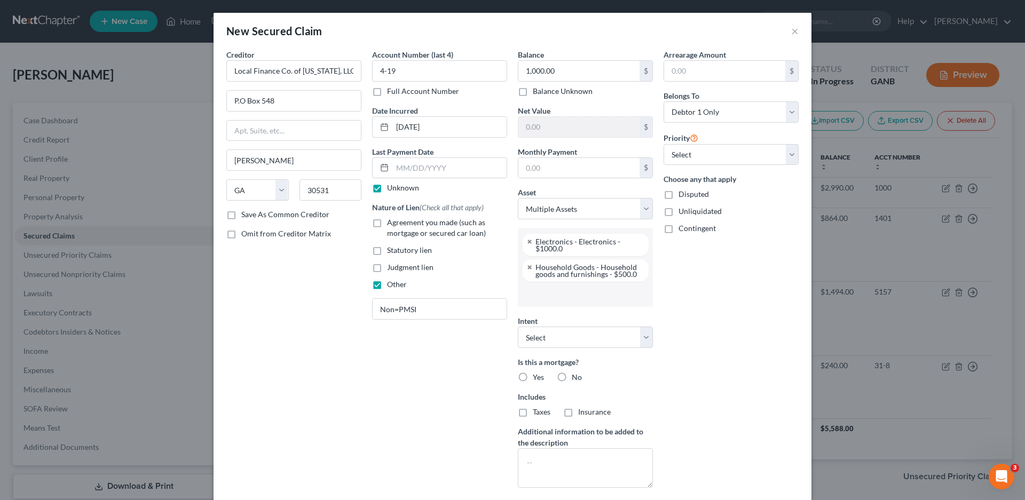
click at [533, 293] on input "text" at bounding box center [584, 294] width 120 height 16
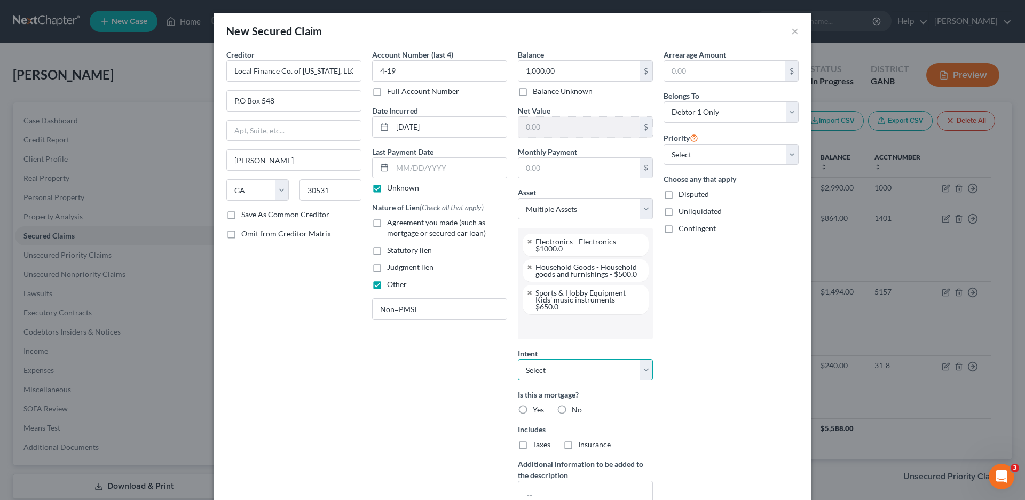
click at [540, 372] on select "Select Surrender Redeem Reaffirm Avoid Other" at bounding box center [585, 369] width 135 height 21
click at [518, 359] on select "Select Surrender Redeem Reaffirm Avoid Other" at bounding box center [585, 369] width 135 height 21
click at [572, 410] on label "No" at bounding box center [577, 409] width 10 height 11
click at [576, 410] on input "No" at bounding box center [579, 407] width 7 height 7
drag, startPoint x: 554, startPoint y: 441, endPoint x: 755, endPoint y: 165, distance: 341.6
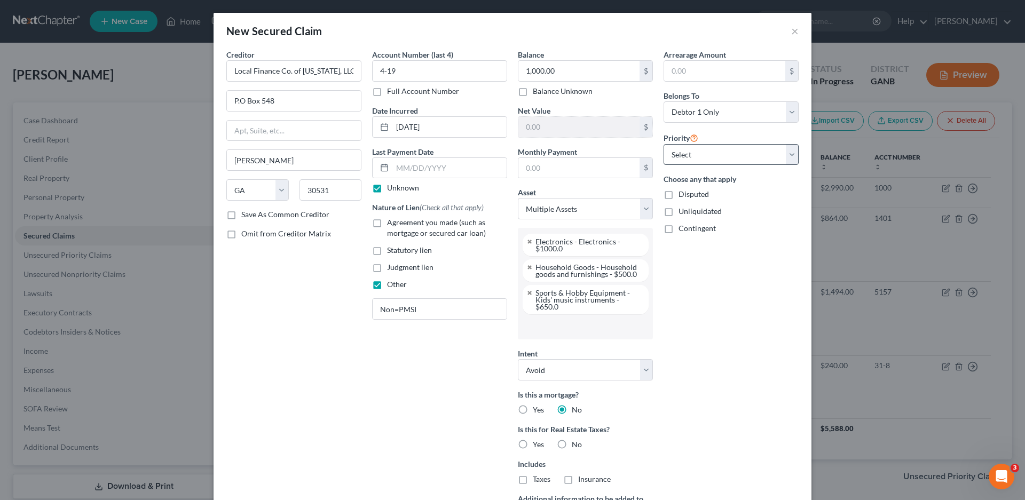
click at [572, 442] on label "No" at bounding box center [577, 444] width 10 height 11
click at [576, 442] on input "No" at bounding box center [579, 442] width 7 height 7
click at [702, 158] on select "Select 1st 2nd 3rd 4th 5th 6th 7th 8th 9th 10th 11th 12th 13th 14th 15th 16th 1…" at bounding box center [730, 154] width 135 height 21
click at [663, 144] on select "Select 1st 2nd 3rd 4th 5th 6th 7th 8th 9th 10th 11th 12th 13th 14th 15th 16th 1…" at bounding box center [730, 154] width 135 height 21
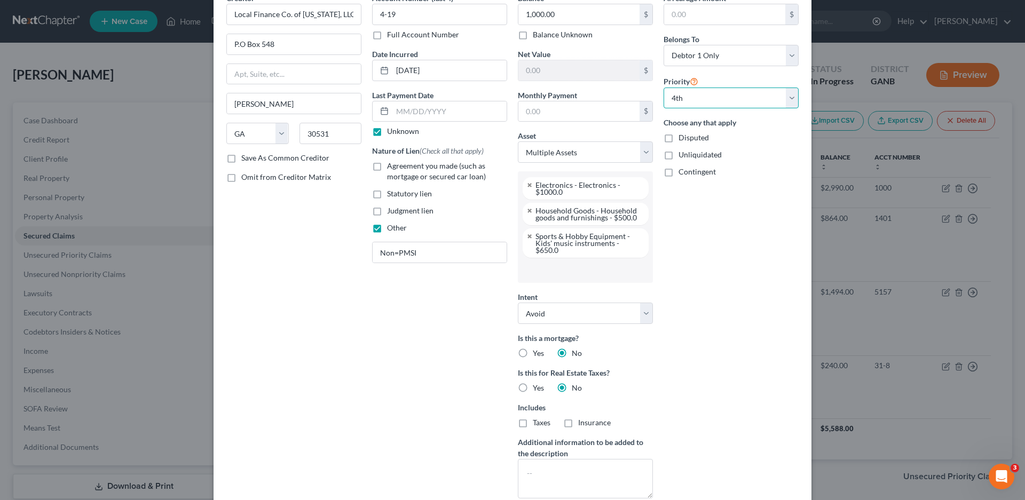
scroll to position [131, 0]
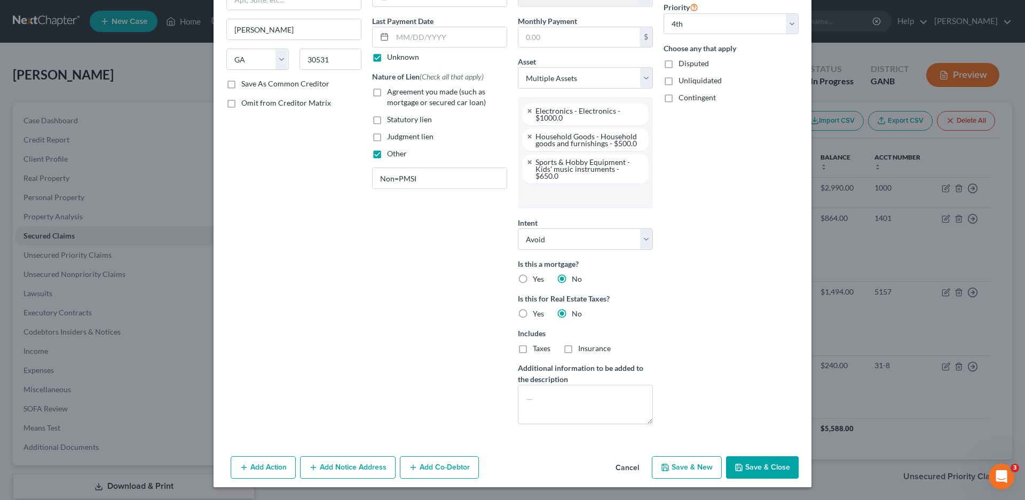
drag, startPoint x: 347, startPoint y: 469, endPoint x: 420, endPoint y: 363, distance: 128.2
click at [347, 469] on button "Add Notice Address" at bounding box center [348, 467] width 96 height 22
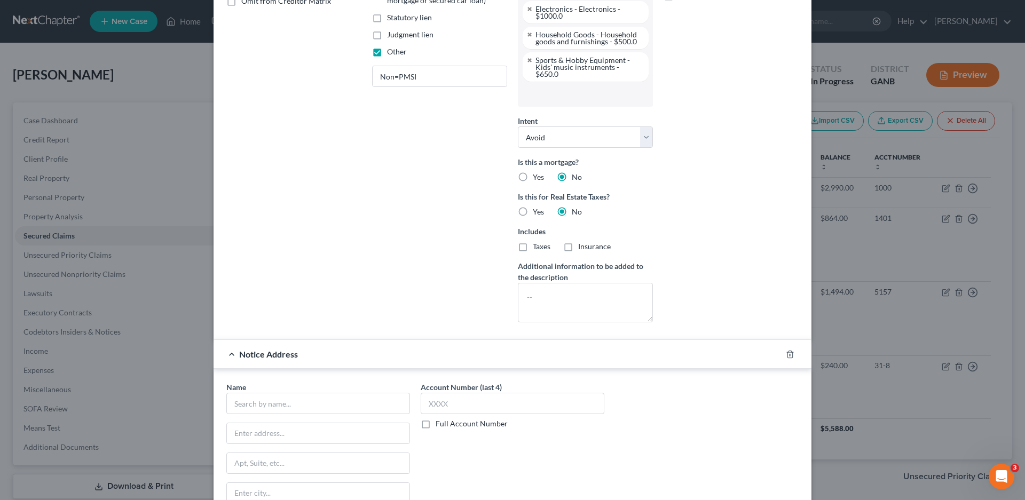
scroll to position [361, 0]
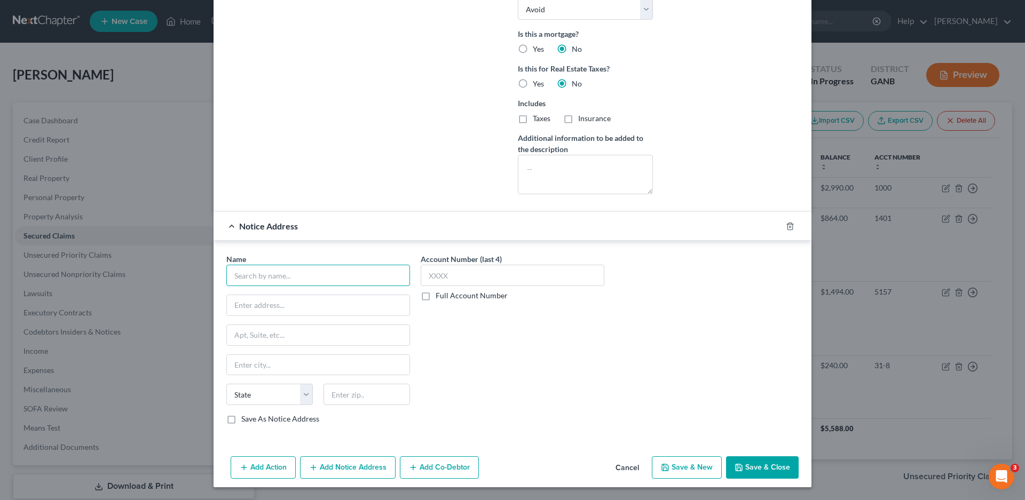
click at [269, 275] on input "text" at bounding box center [318, 275] width 184 height 21
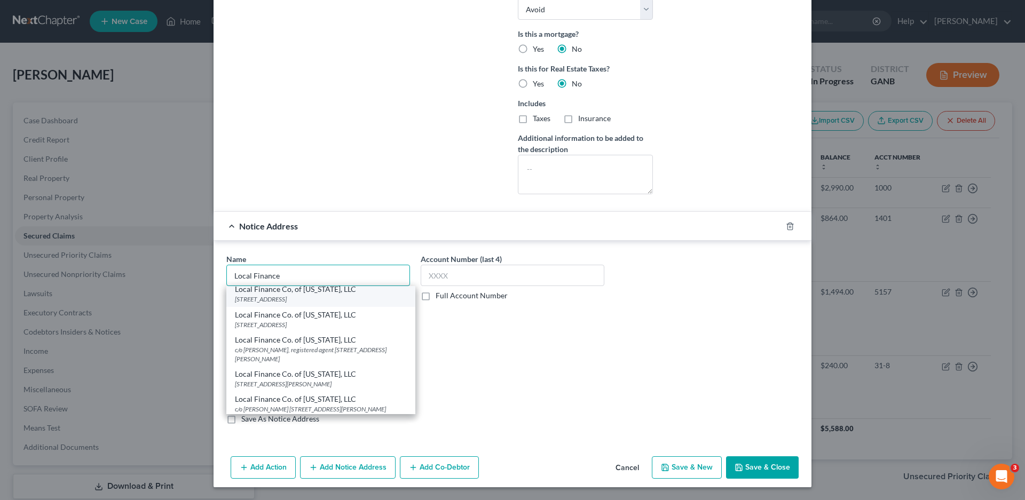
scroll to position [91, 0]
click at [312, 345] on div "c/o [PERSON_NAME], registered agent [STREET_ADDRESS][PERSON_NAME]" at bounding box center [321, 352] width 172 height 18
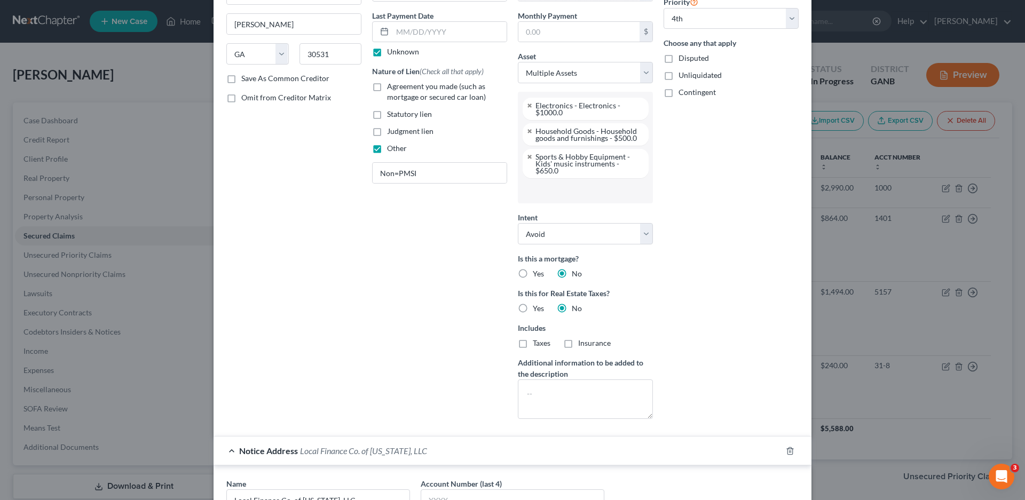
scroll to position [361, 0]
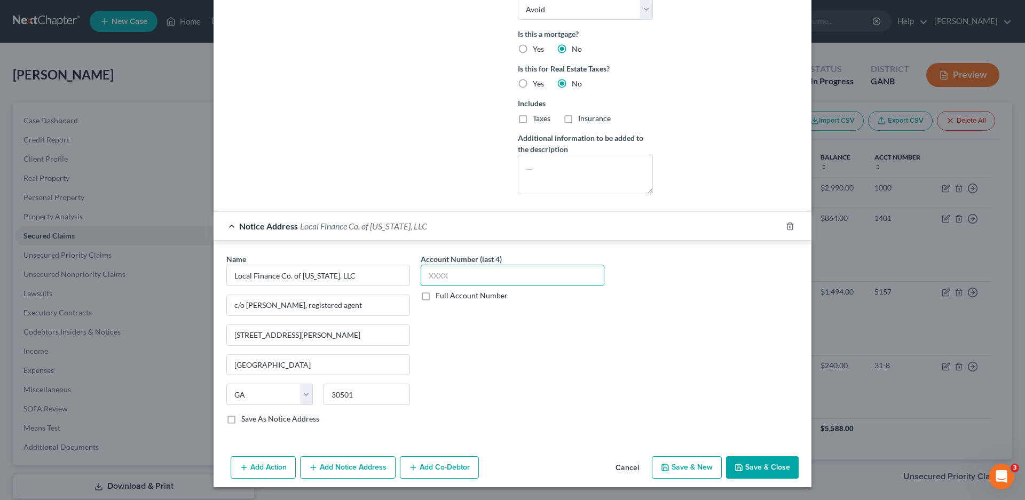
click at [431, 276] on input "text" at bounding box center [512, 275] width 184 height 21
click at [330, 463] on button "Add Notice Address" at bounding box center [348, 467] width 96 height 22
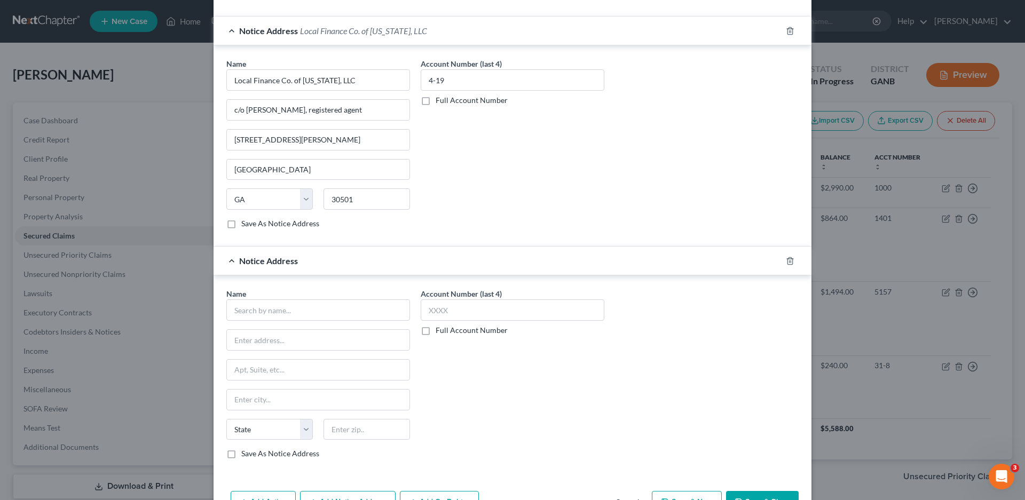
scroll to position [574, 0]
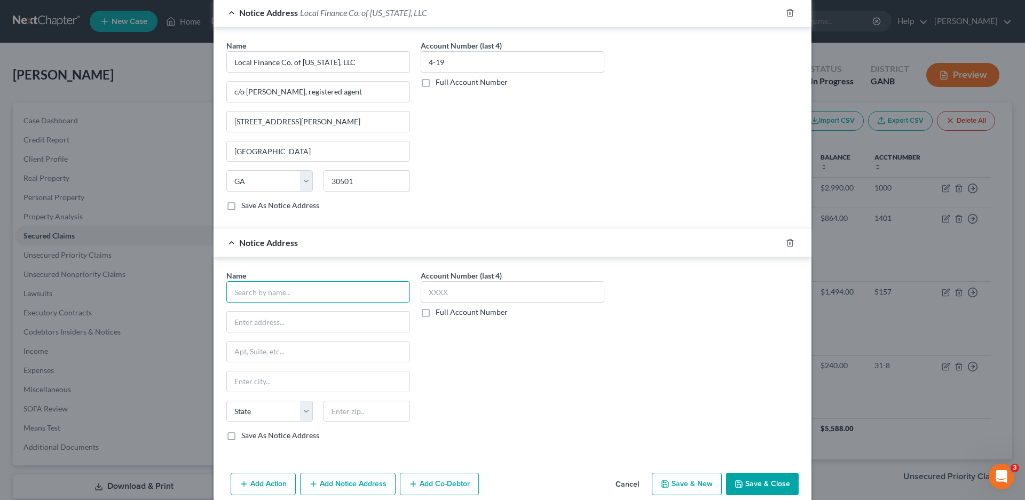
click at [239, 296] on input "text" at bounding box center [318, 291] width 184 height 21
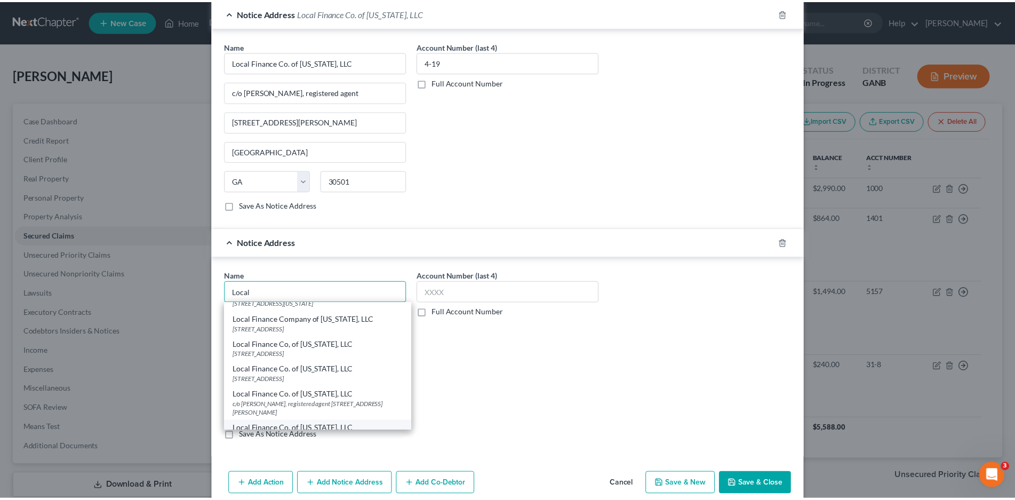
scroll to position [0, 0]
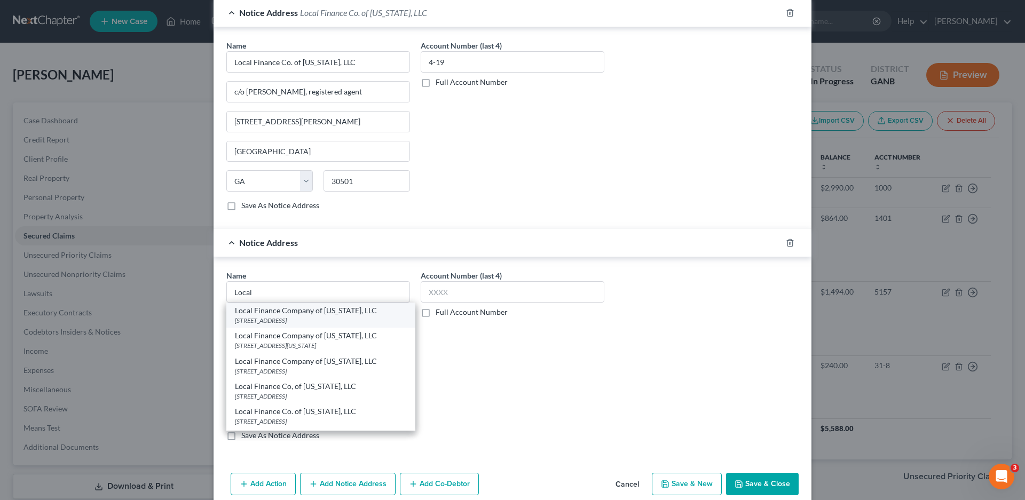
click at [326, 321] on div "[STREET_ADDRESS]" at bounding box center [321, 320] width 172 height 9
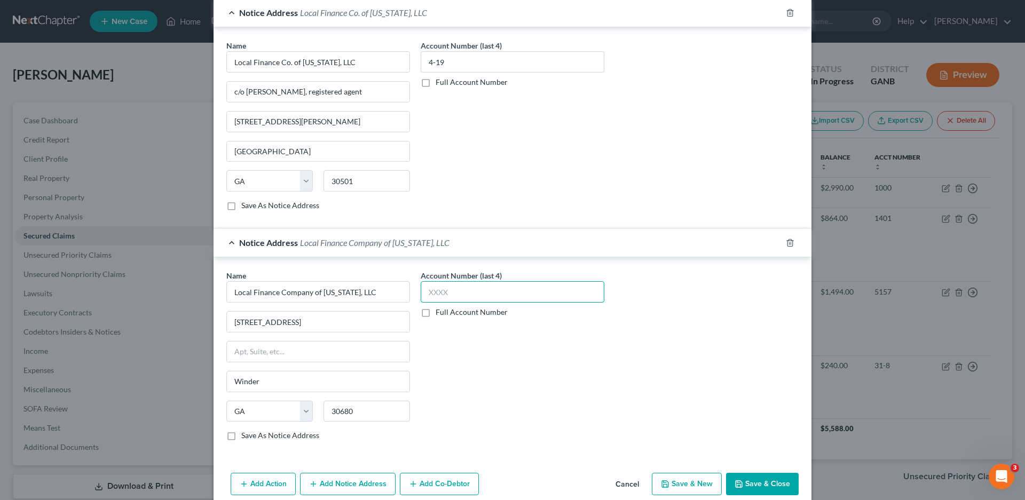
click at [435, 292] on input "text" at bounding box center [512, 291] width 184 height 21
click at [744, 484] on button "Save & Close" at bounding box center [762, 484] width 73 height 22
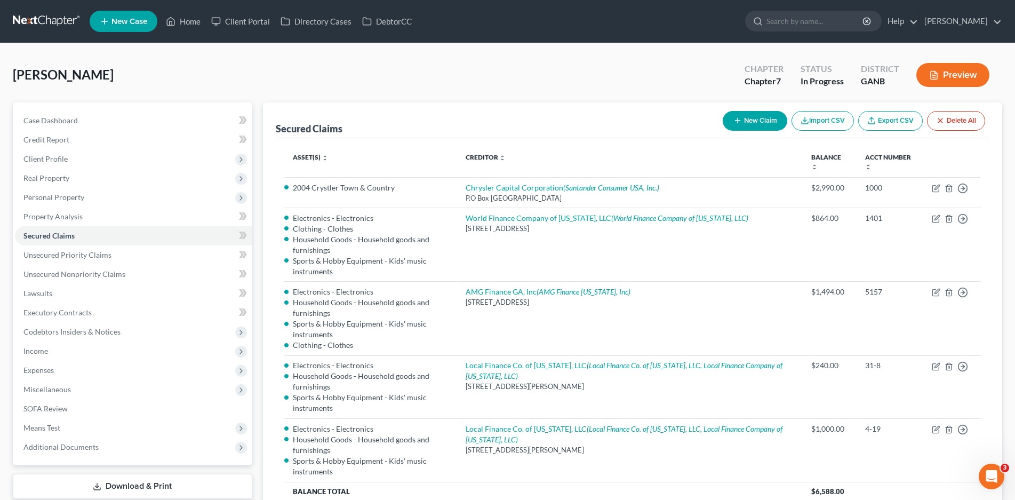
click at [751, 124] on button "New Claim" at bounding box center [755, 121] width 65 height 20
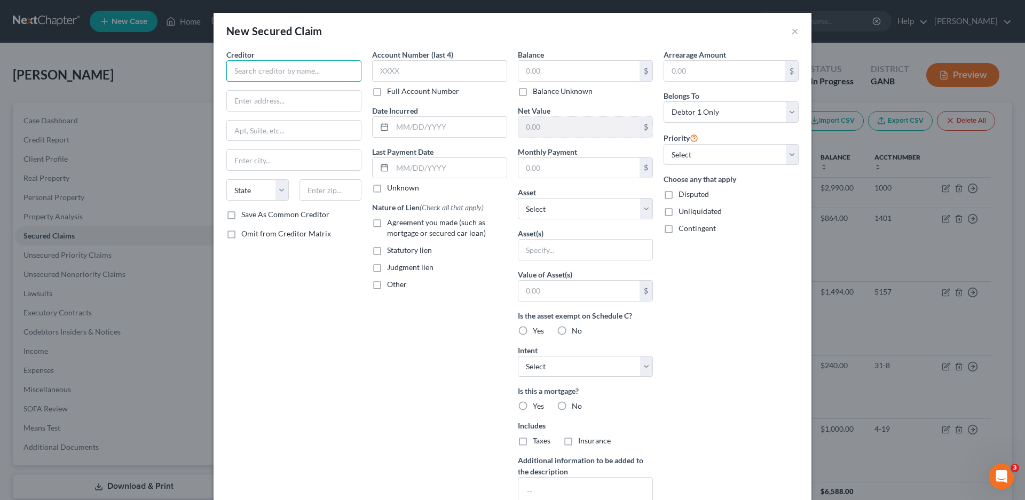
click at [245, 67] on input "text" at bounding box center [293, 70] width 135 height 21
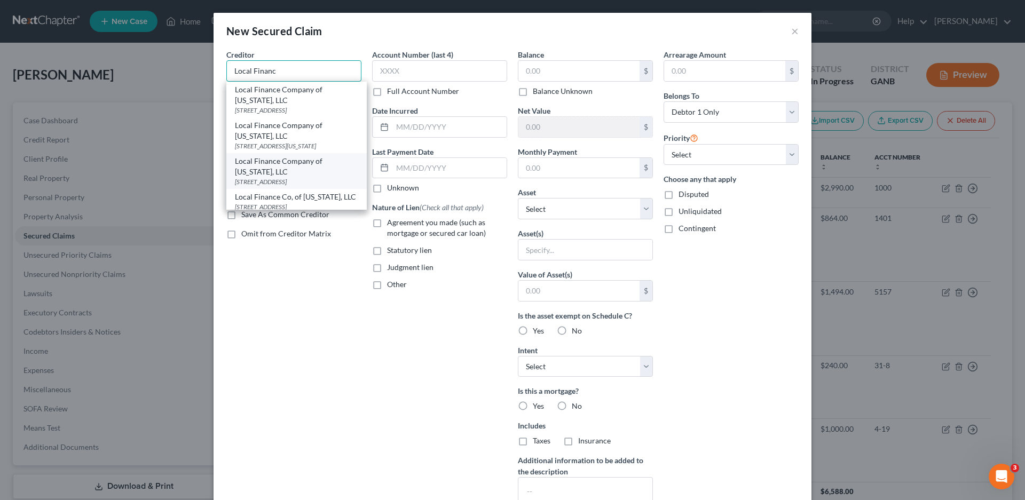
scroll to position [160, 0]
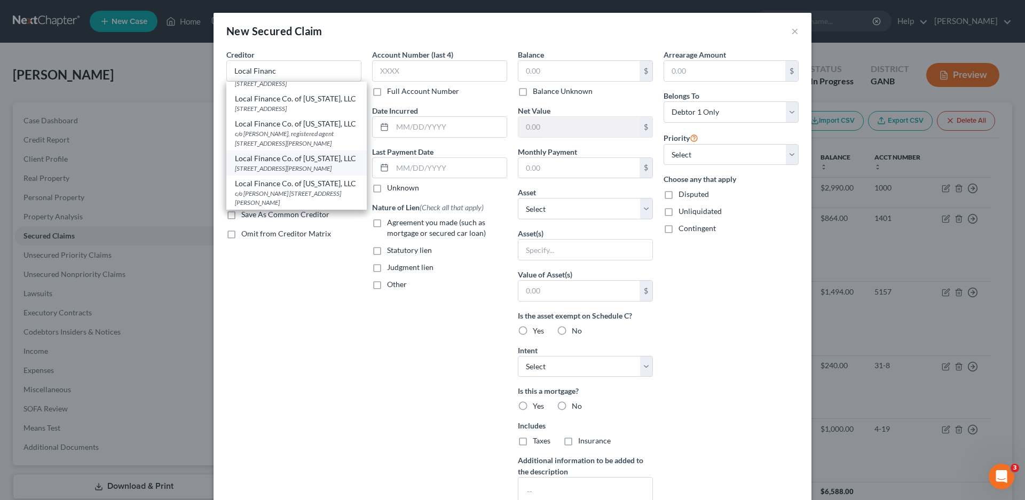
click at [290, 166] on div "[STREET_ADDRESS][PERSON_NAME]" at bounding box center [296, 168] width 123 height 9
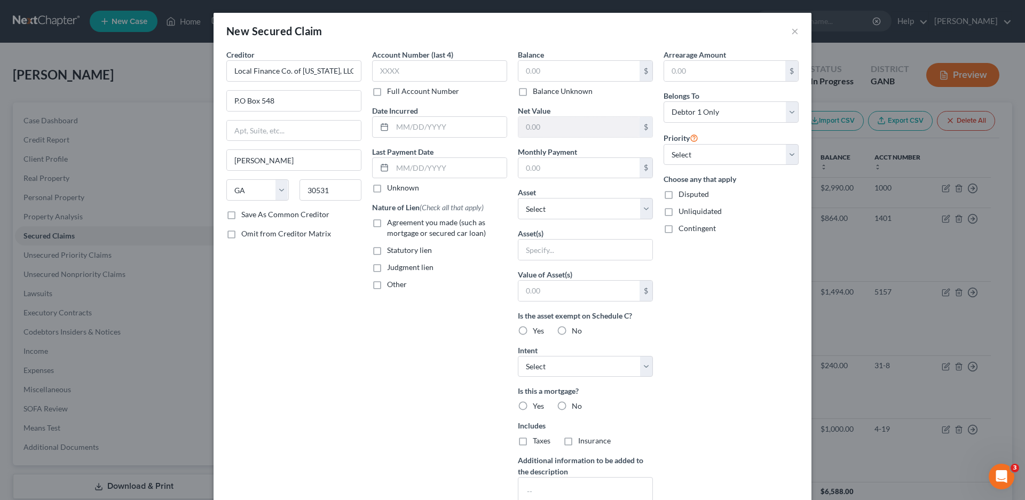
scroll to position [0, 0]
click at [367, 293] on div "Account Number (last 4) Full Account Number Date Incurred Last Payment Date Unk…" at bounding box center [440, 287] width 146 height 476
click at [403, 61] on input "text" at bounding box center [439, 70] width 135 height 21
click at [387, 187] on label "Unknown" at bounding box center [403, 187] width 32 height 11
click at [391, 187] on input "Unknown" at bounding box center [394, 185] width 7 height 7
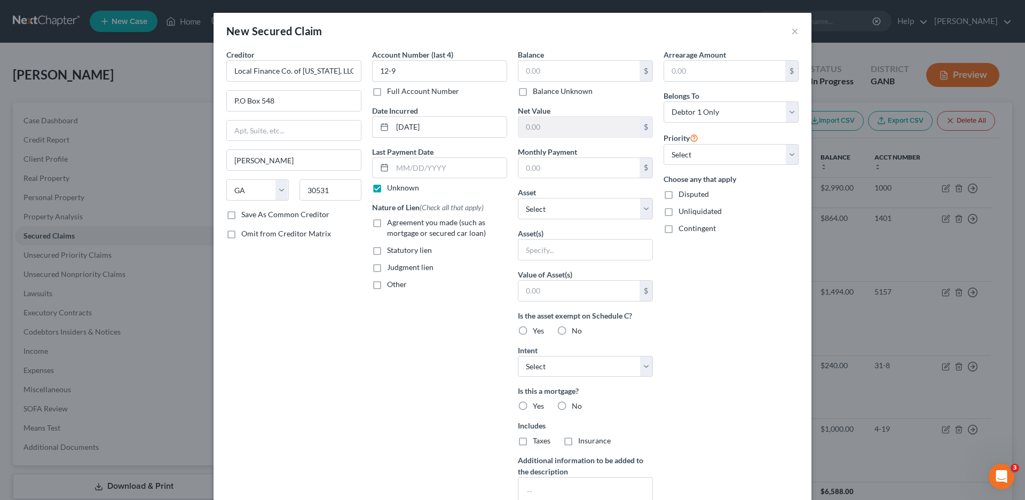
click at [387, 287] on label "Other" at bounding box center [397, 284] width 20 height 11
click at [391, 286] on input "Other" at bounding box center [394, 282] width 7 height 7
click at [390, 313] on input "text" at bounding box center [439, 309] width 134 height 20
click at [531, 76] on input "text" at bounding box center [578, 71] width 121 height 20
click at [533, 210] on select "Select Other Multiple Assets Electronics - Electronics - $1000.0 [PERSON_NAME] …" at bounding box center [585, 208] width 135 height 21
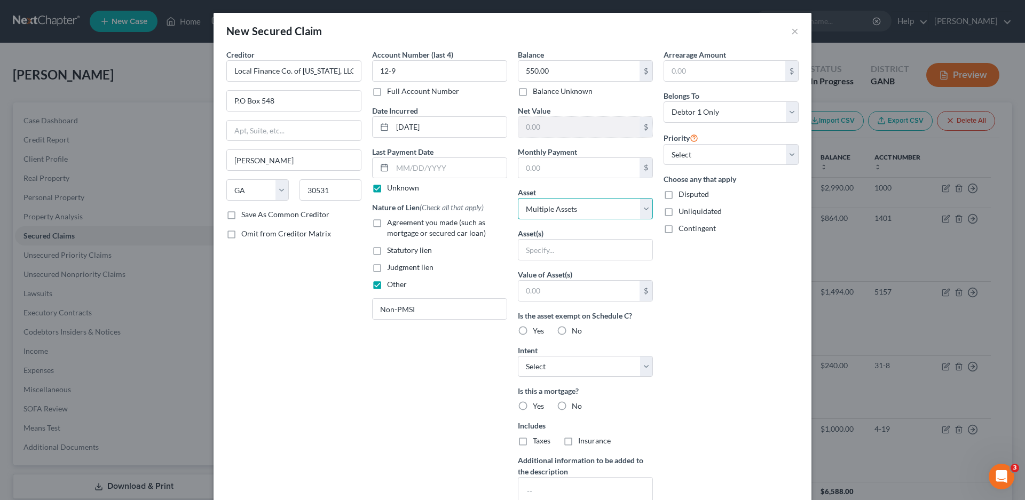
click at [518, 198] on select "Select Other Multiple Assets Electronics - Electronics - $1000.0 [PERSON_NAME] …" at bounding box center [585, 208] width 135 height 21
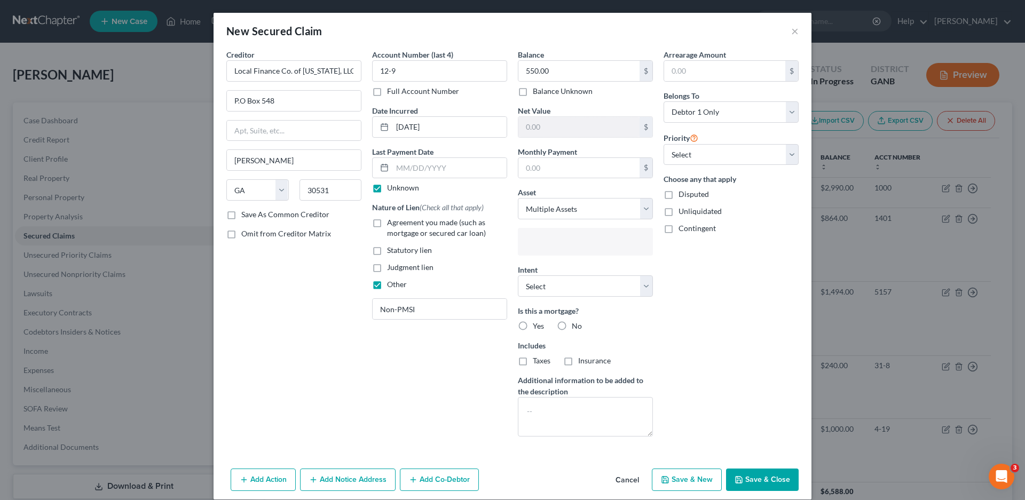
click at [538, 249] on input "text" at bounding box center [584, 243] width 120 height 16
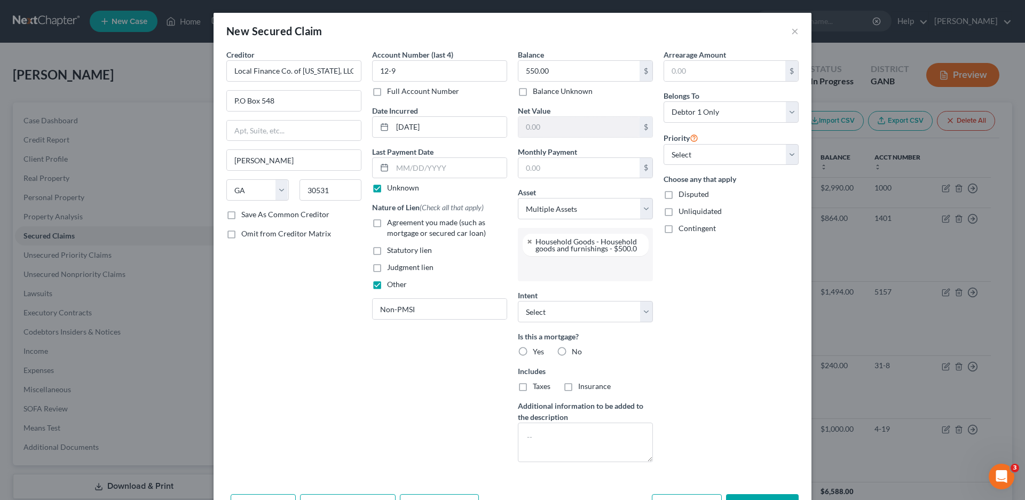
scroll to position [38, 0]
click at [530, 267] on input "text" at bounding box center [584, 268] width 120 height 16
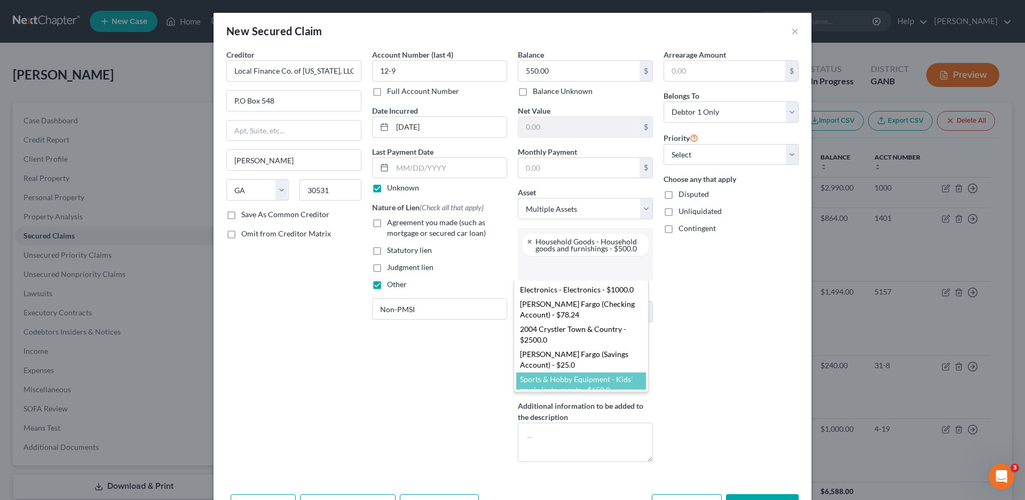
scroll to position [4, 0]
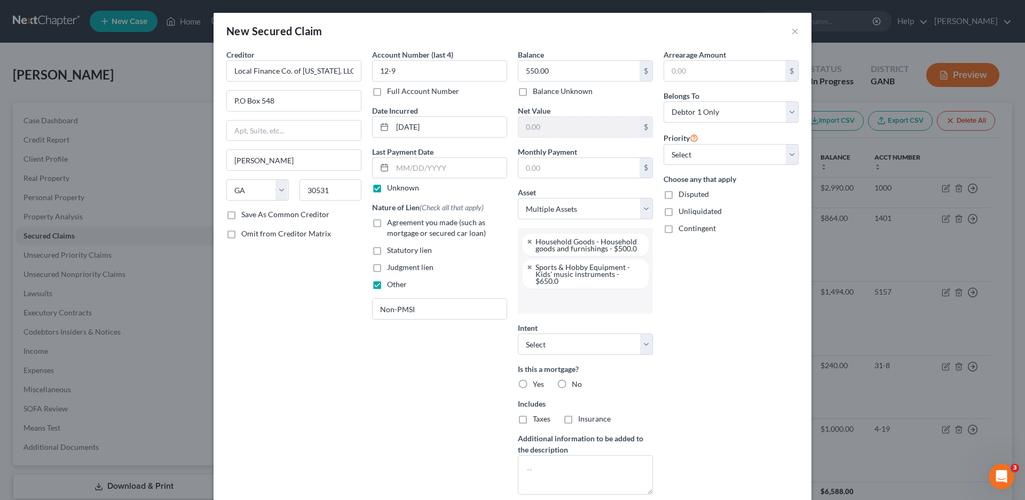
click at [552, 309] on input "text" at bounding box center [584, 301] width 120 height 16
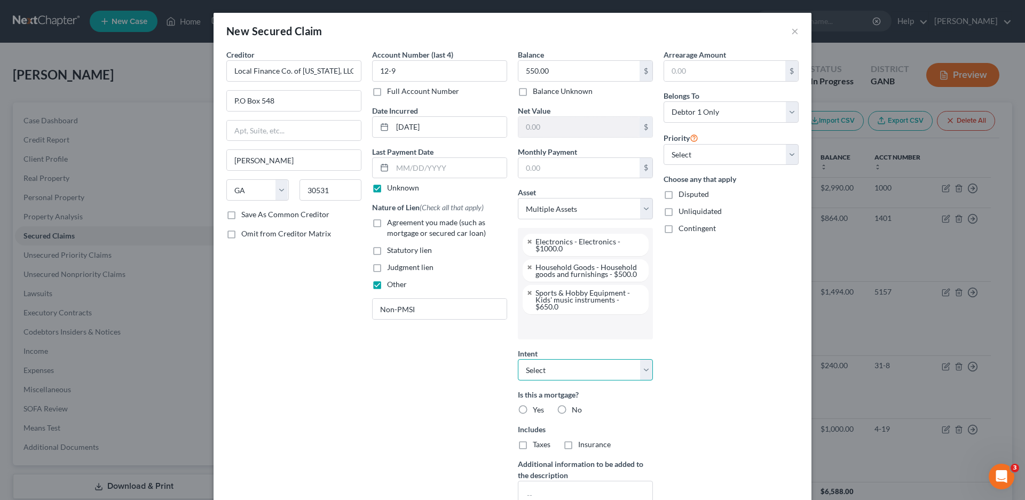
click at [550, 367] on select "Select Surrender Redeem Reaffirm Avoid Other" at bounding box center [585, 369] width 135 height 21
click at [518, 359] on select "Select Surrender Redeem Reaffirm Avoid Other" at bounding box center [585, 369] width 135 height 21
click at [572, 412] on label "No" at bounding box center [577, 409] width 10 height 11
click at [576, 411] on input "No" at bounding box center [579, 407] width 7 height 7
click at [572, 443] on label "No" at bounding box center [577, 444] width 10 height 11
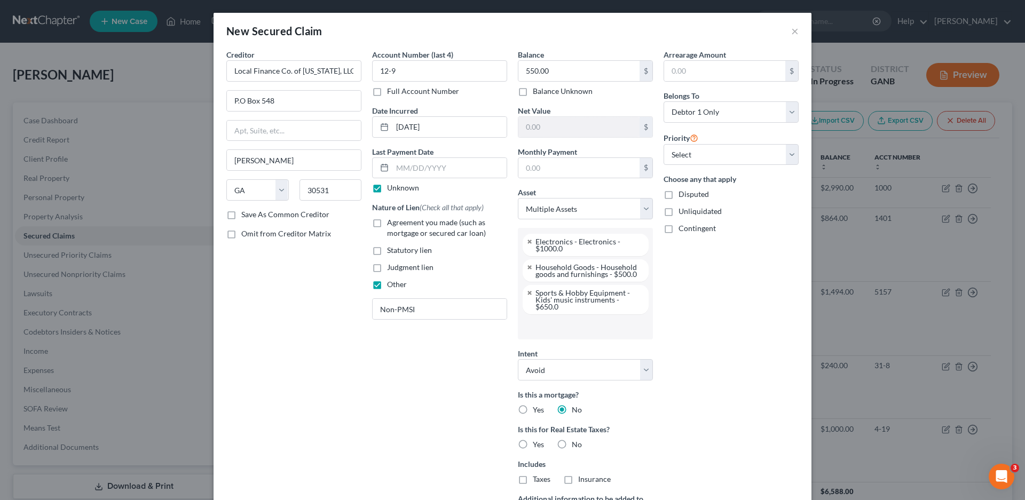
click at [576, 443] on input "No" at bounding box center [579, 442] width 7 height 7
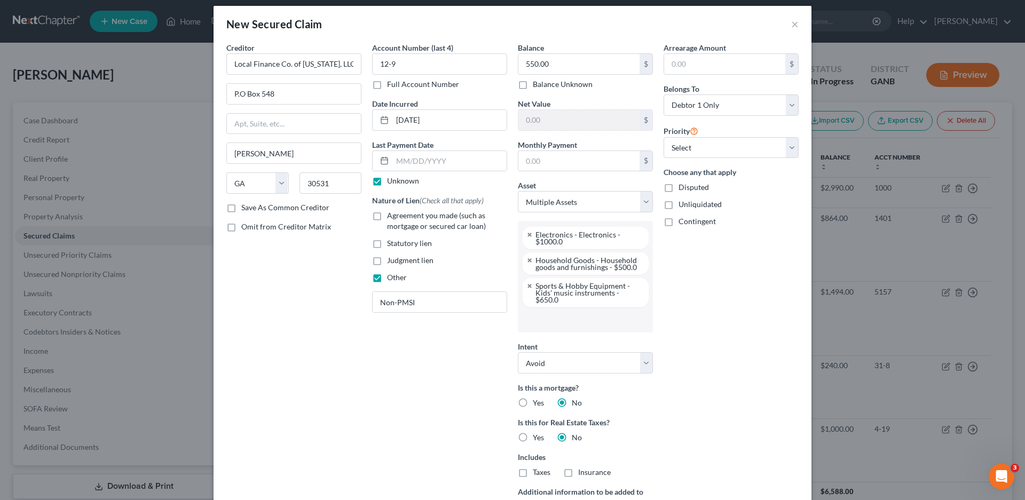
scroll to position [0, 0]
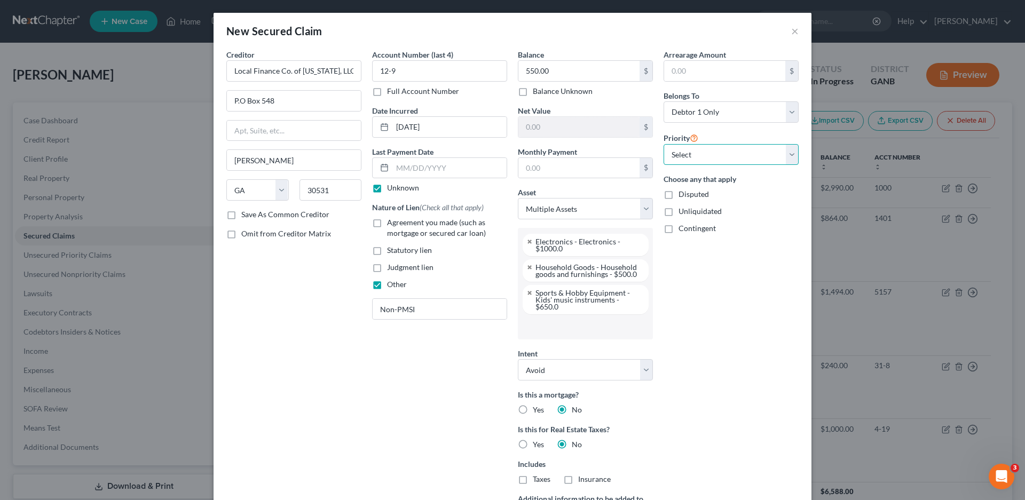
click at [716, 156] on select "Select 1st 2nd 3rd 4th 5th 6th 7th 8th 9th 10th 11th 12th 13th 14th 15th 16th 1…" at bounding box center [730, 154] width 135 height 21
click at [663, 144] on select "Select 1st 2nd 3rd 4th 5th 6th 7th 8th 9th 10th 11th 12th 13th 14th 15th 16th 1…" at bounding box center [730, 154] width 135 height 21
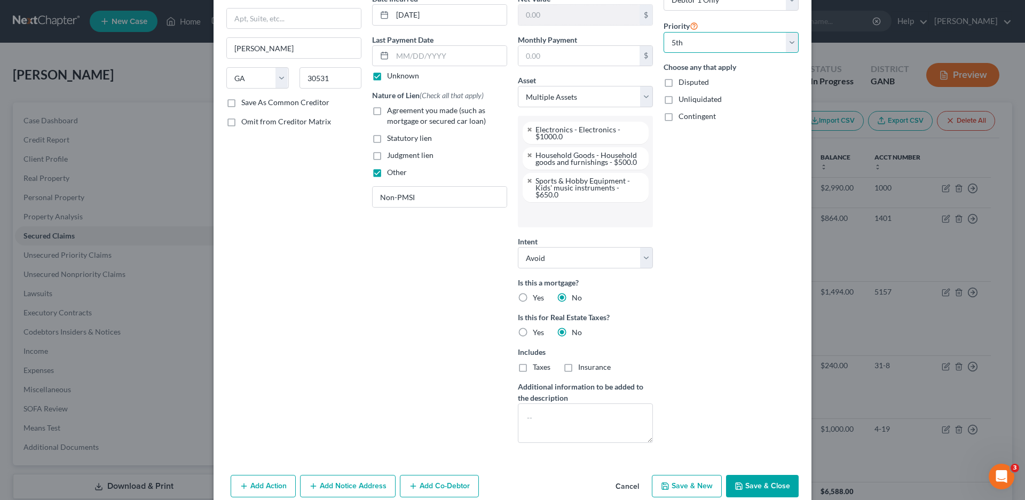
scroll to position [131, 0]
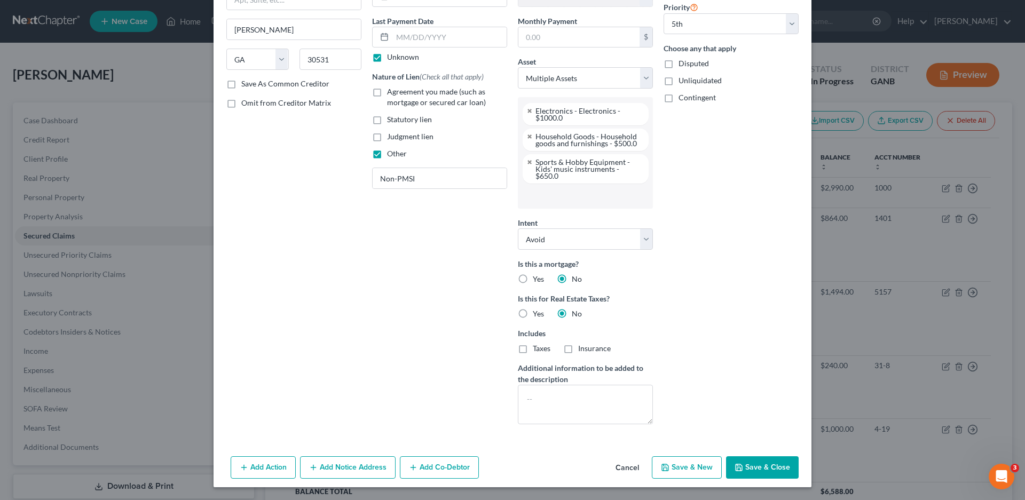
click at [334, 473] on button "Add Notice Address" at bounding box center [348, 467] width 96 height 22
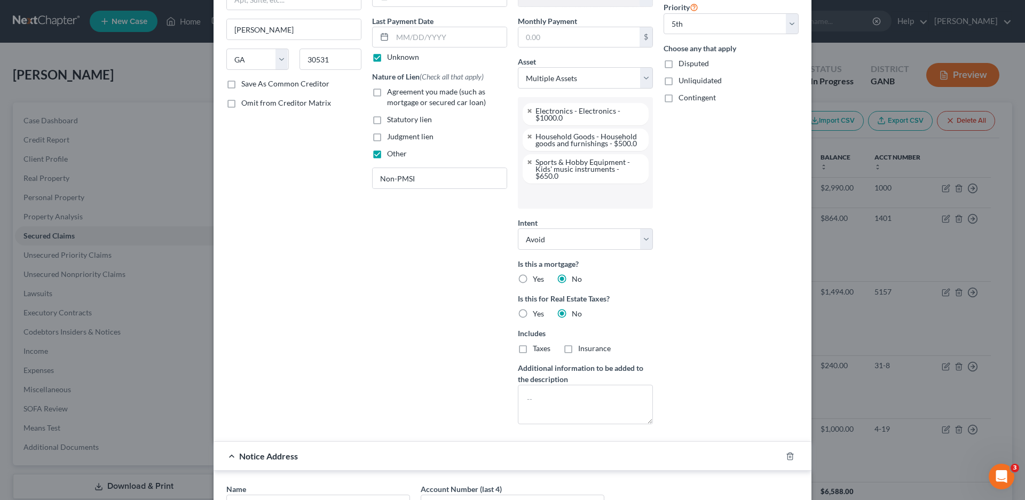
scroll to position [361, 0]
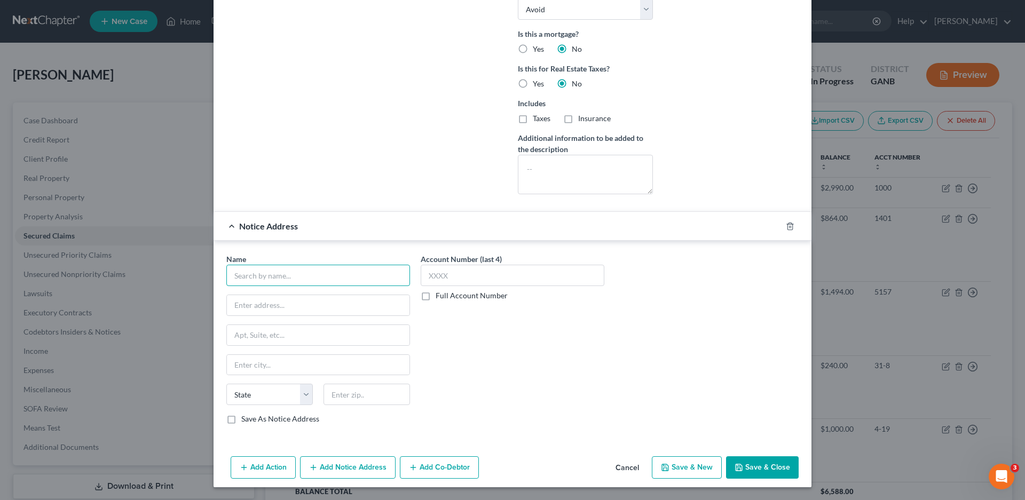
click at [258, 273] on input "text" at bounding box center [318, 275] width 184 height 21
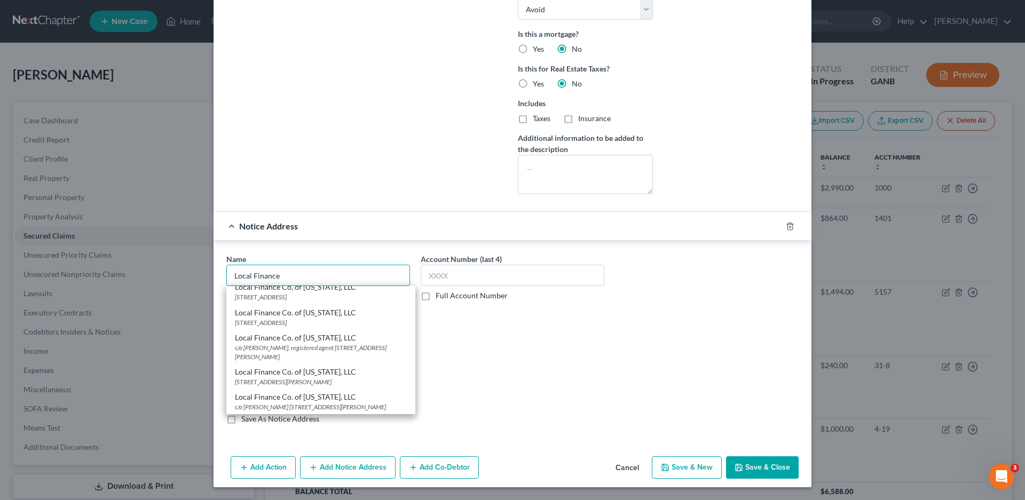
scroll to position [91, 0]
click at [297, 402] on div "c/o [PERSON_NAME] [STREET_ADDRESS][PERSON_NAME]" at bounding box center [321, 406] width 172 height 9
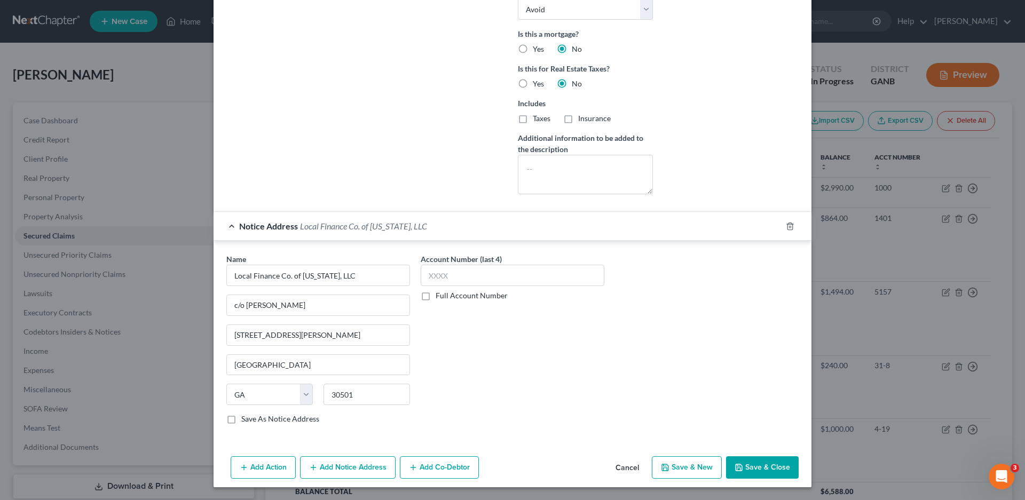
scroll to position [0, 0]
click at [440, 272] on input "text" at bounding box center [512, 275] width 184 height 21
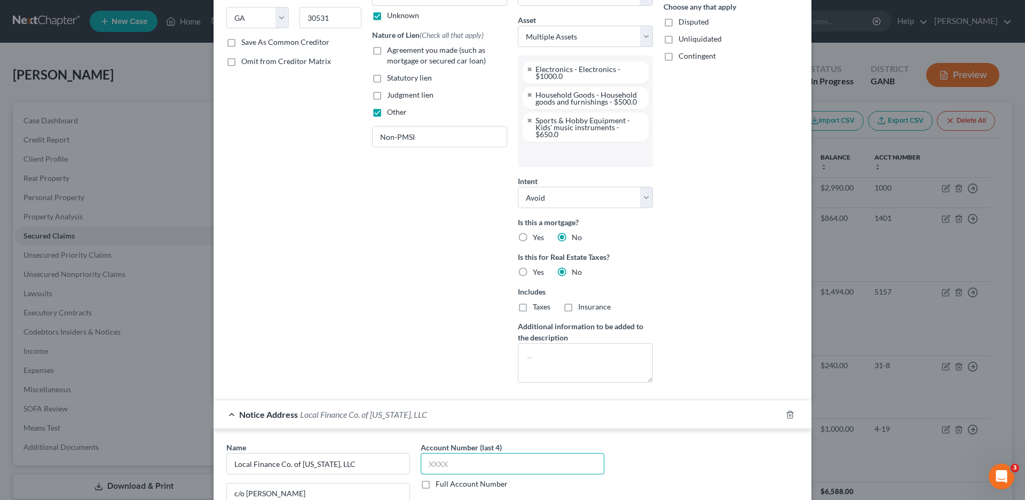
scroll to position [361, 0]
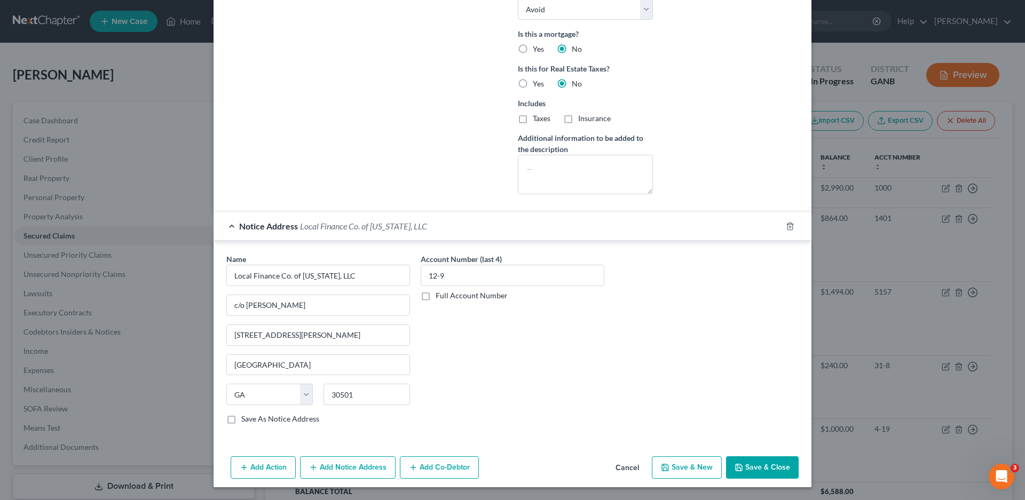
click at [350, 472] on button "Add Notice Address" at bounding box center [348, 467] width 96 height 22
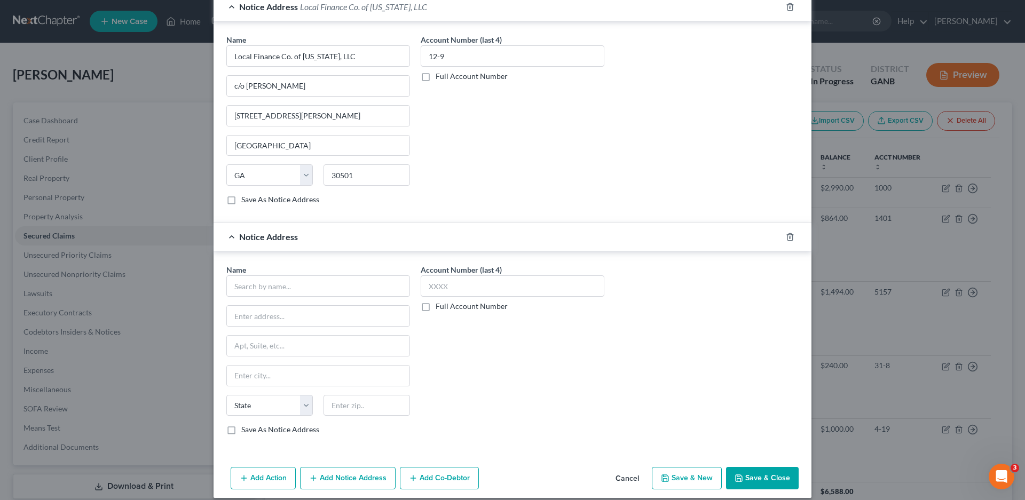
scroll to position [591, 0]
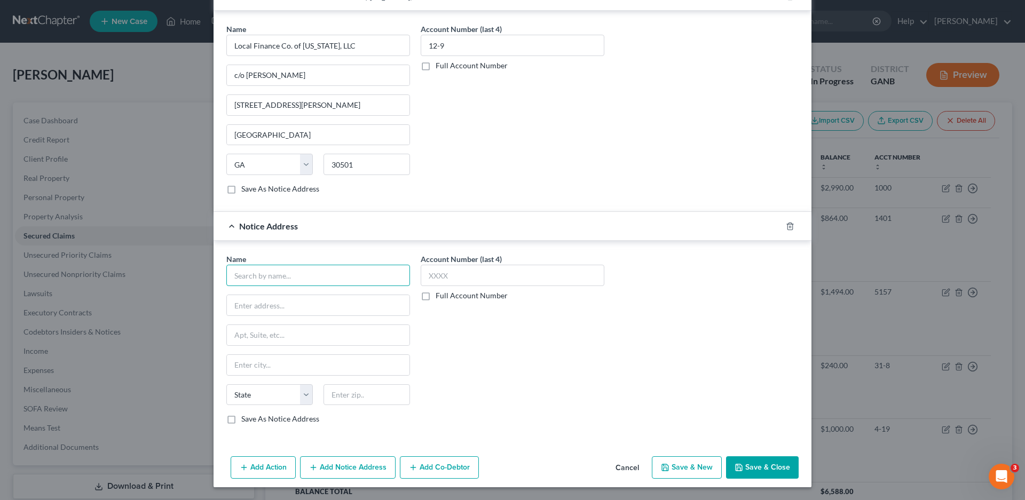
click at [258, 277] on input "text" at bounding box center [318, 275] width 184 height 21
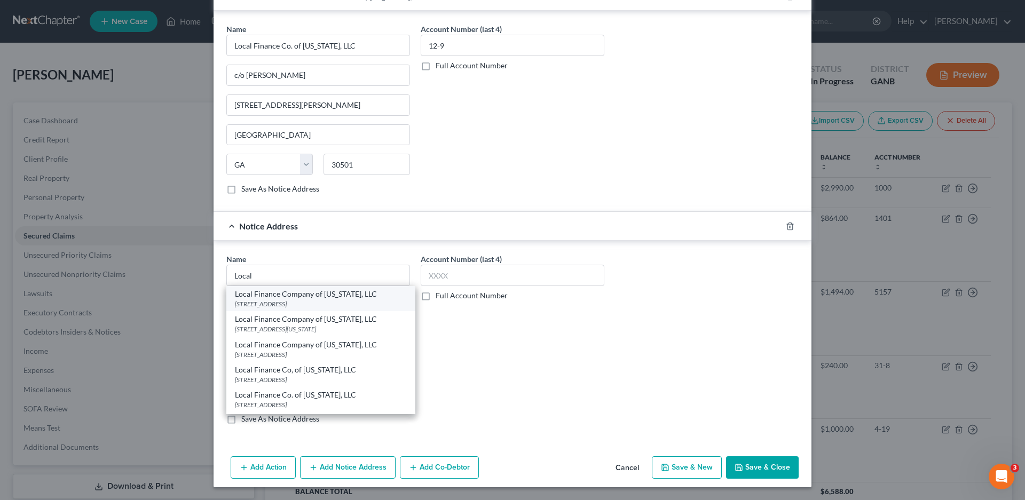
click at [299, 300] on div "[STREET_ADDRESS]" at bounding box center [321, 303] width 172 height 9
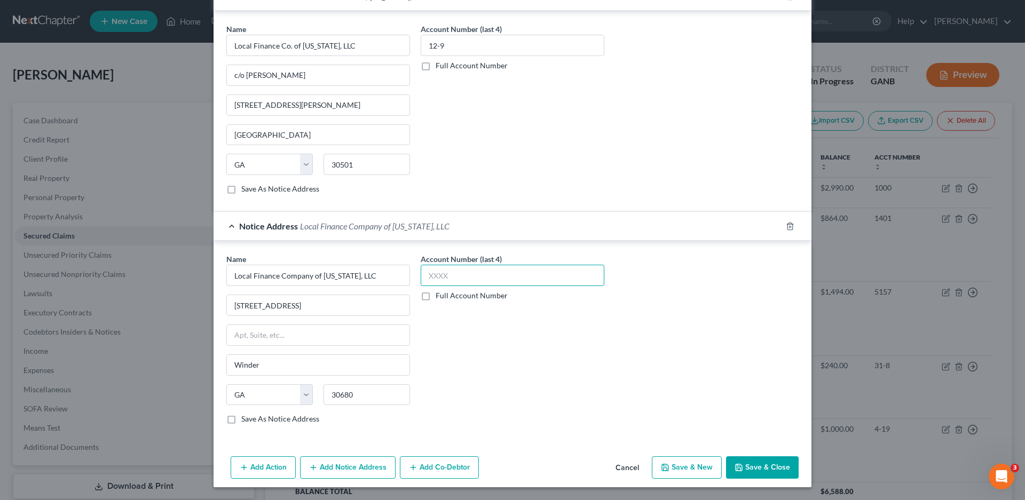
click at [433, 270] on input "text" at bounding box center [512, 275] width 184 height 21
drag, startPoint x: 756, startPoint y: 464, endPoint x: 766, endPoint y: 469, distance: 11.7
click at [756, 464] on button "Save & Close" at bounding box center [762, 467] width 73 height 22
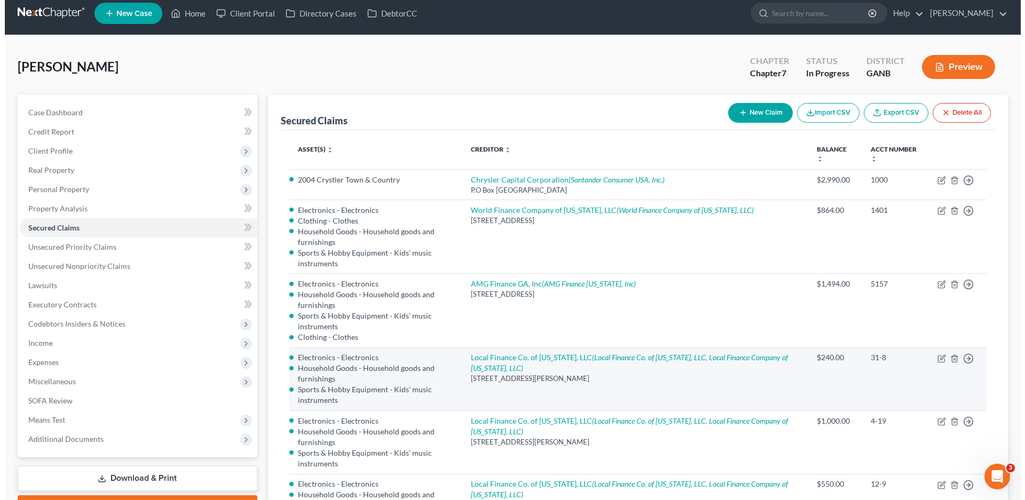
scroll to position [0, 0]
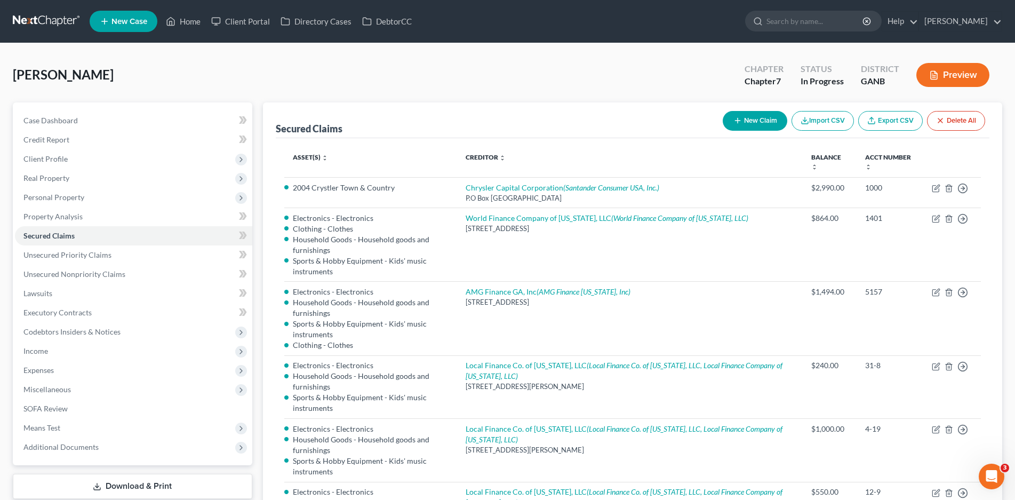
click at [756, 118] on button "New Claim" at bounding box center [755, 121] width 65 height 20
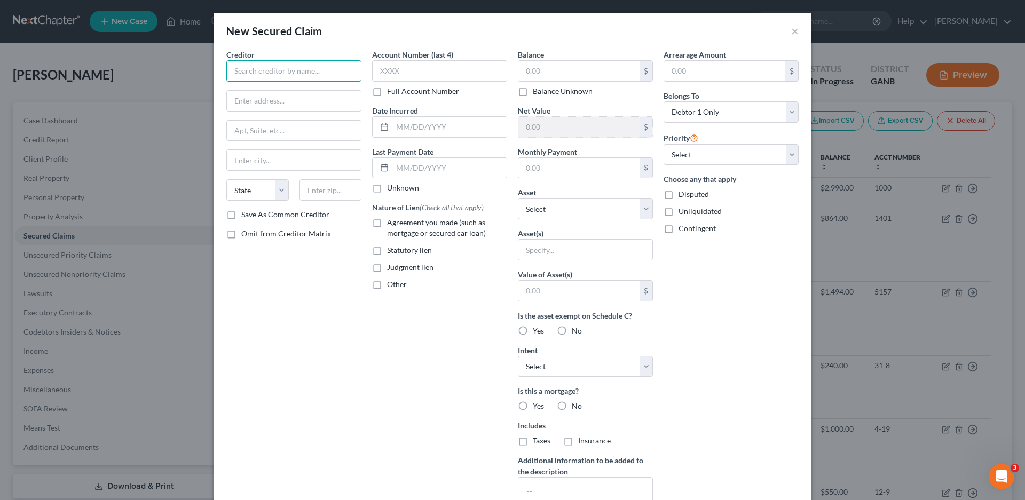
click at [259, 74] on input "text" at bounding box center [293, 70] width 135 height 21
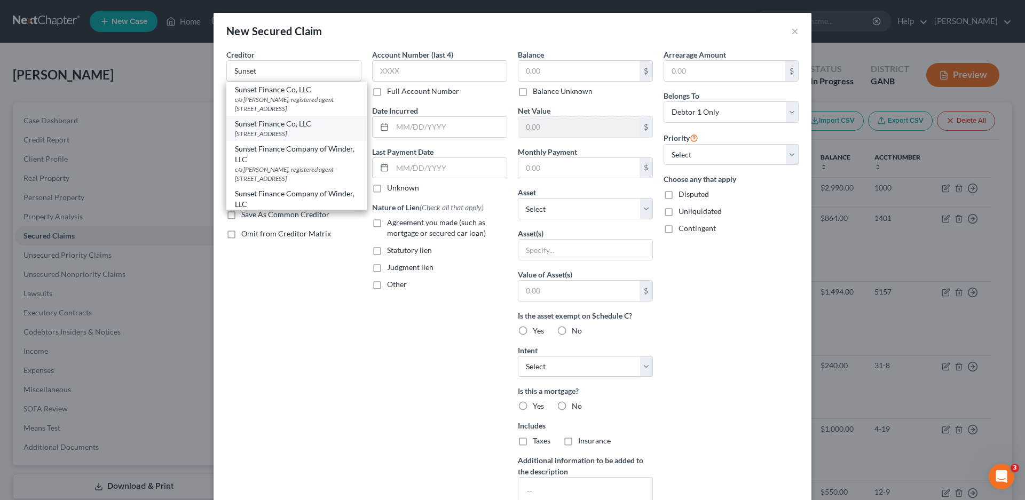
click at [301, 129] on div "Sunset Finance Co, LLC" at bounding box center [296, 123] width 123 height 11
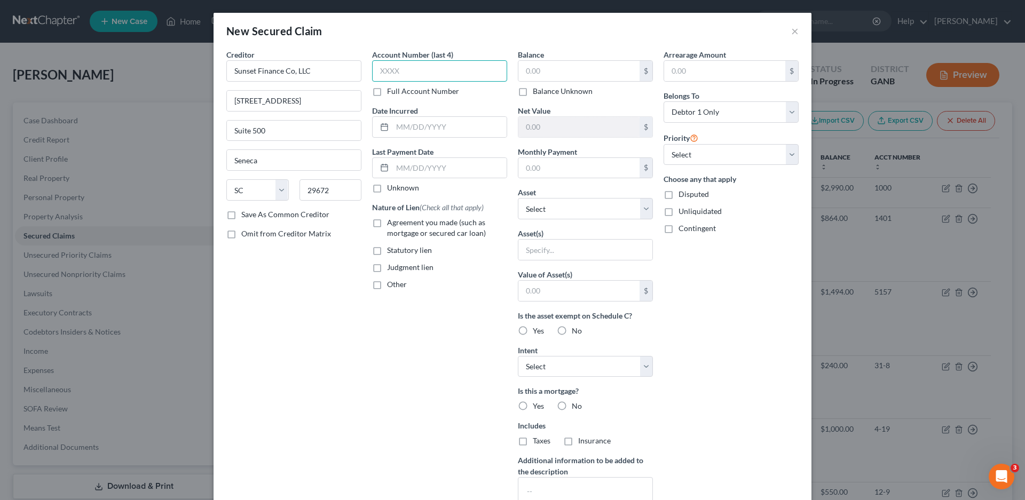
click at [391, 74] on input "text" at bounding box center [439, 70] width 135 height 21
click at [400, 134] on input "text" at bounding box center [449, 127] width 114 height 20
click at [387, 191] on label "Unknown" at bounding box center [403, 187] width 32 height 11
click at [391, 189] on input "Unknown" at bounding box center [394, 185] width 7 height 7
click at [387, 288] on label "Other" at bounding box center [397, 284] width 20 height 11
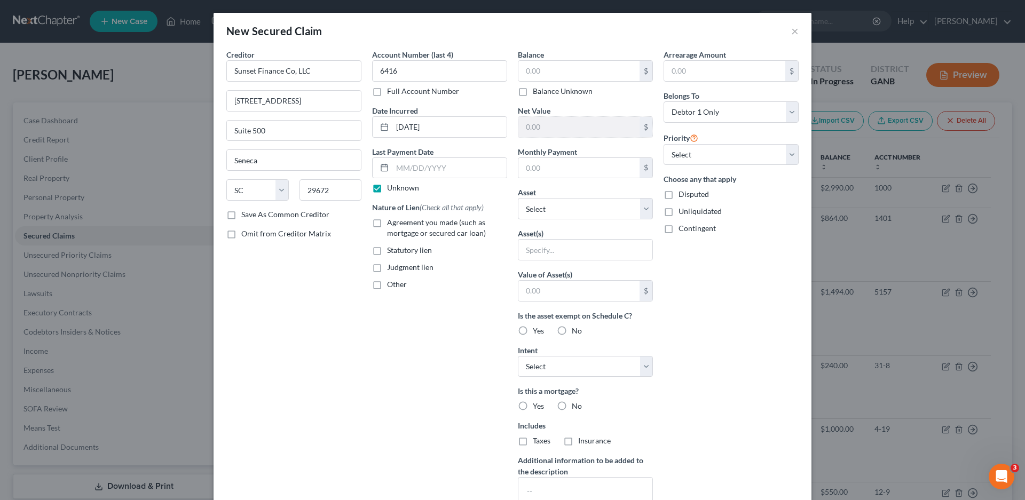
click at [391, 286] on input "Other" at bounding box center [394, 282] width 7 height 7
click at [383, 310] on input "text" at bounding box center [439, 309] width 134 height 20
click at [536, 71] on input "text" at bounding box center [578, 71] width 121 height 20
click at [518, 210] on select "Select Other Multiple Assets Electronics - Electronics - $1000.0 [PERSON_NAME] …" at bounding box center [585, 208] width 135 height 21
click at [518, 198] on select "Select Other Multiple Assets Electronics - Electronics - $1000.0 [PERSON_NAME] …" at bounding box center [585, 208] width 135 height 21
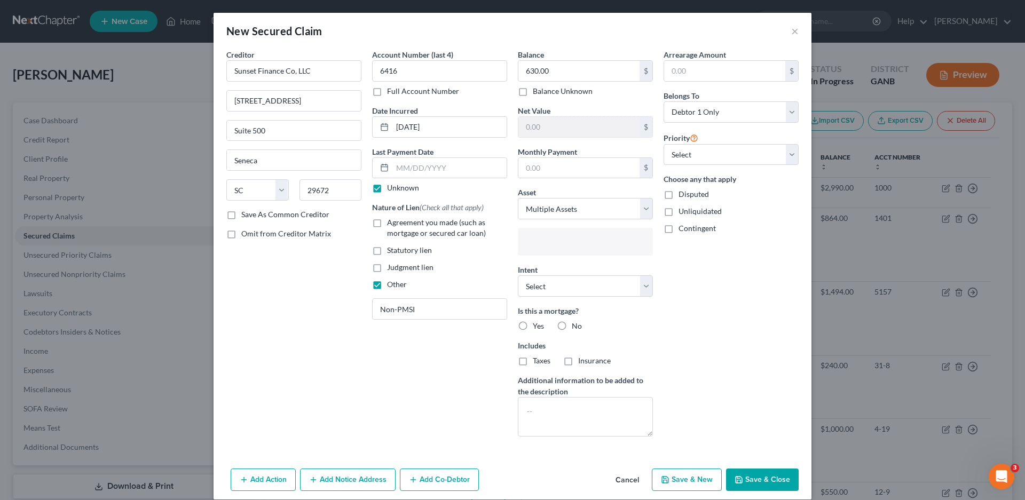
click at [525, 245] on input "text" at bounding box center [584, 243] width 120 height 16
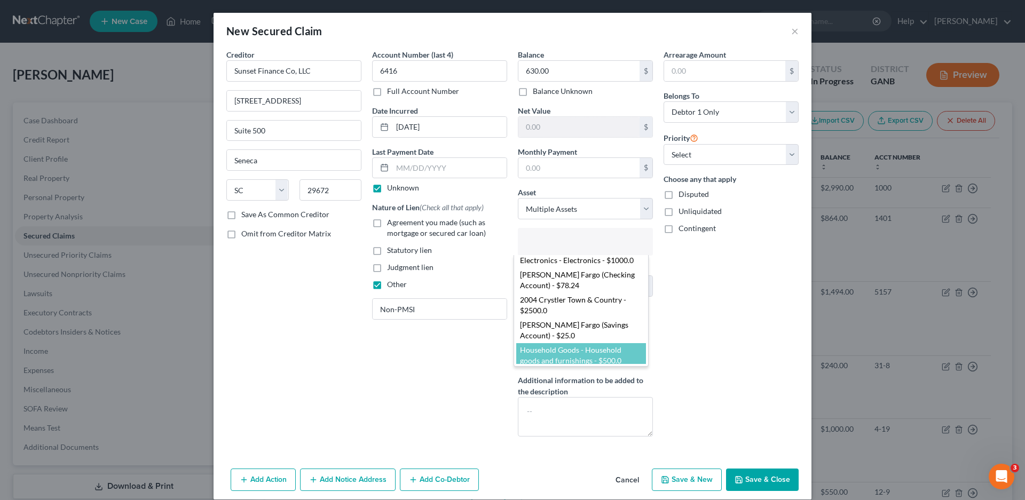
scroll to position [38, 0]
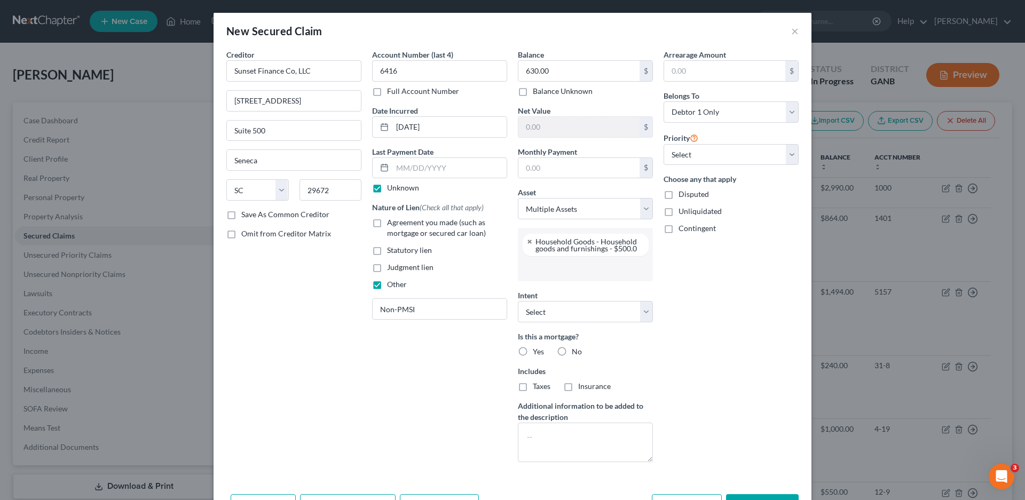
click at [537, 270] on input "text" at bounding box center [584, 268] width 120 height 16
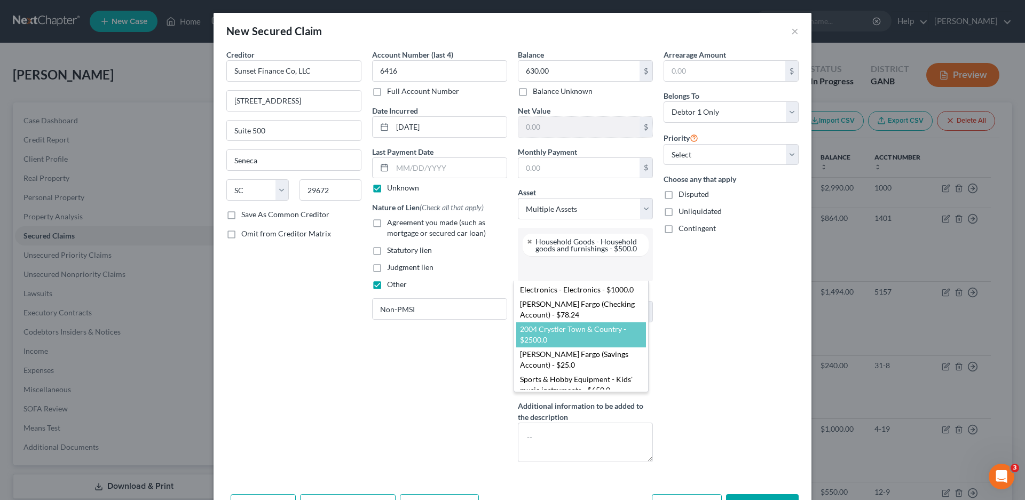
scroll to position [22, 0]
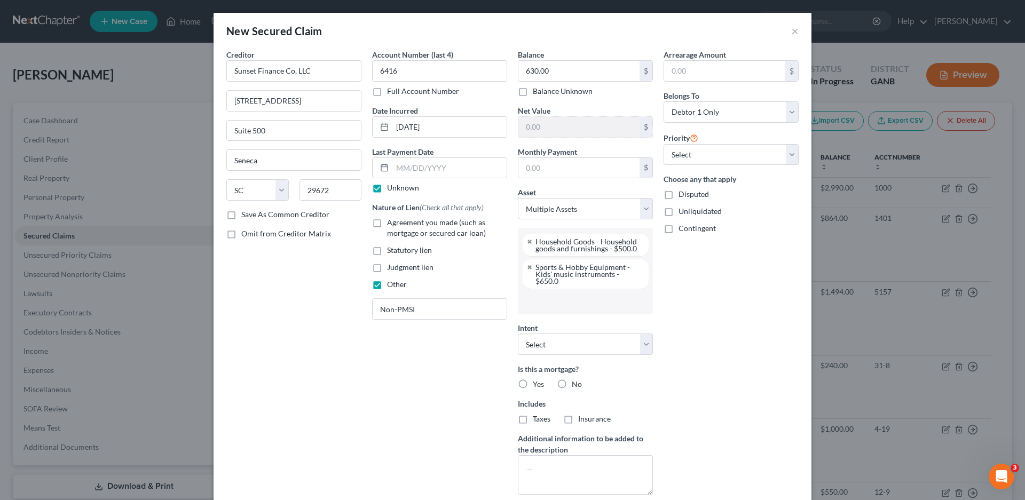
click at [531, 307] on input "text" at bounding box center [584, 301] width 120 height 16
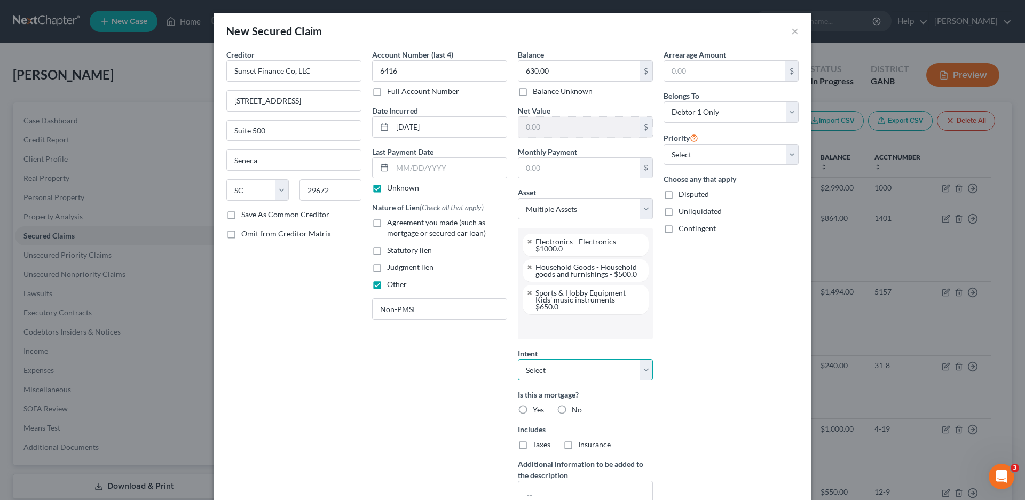
click at [525, 371] on select "Select Surrender Redeem Reaffirm Avoid Other" at bounding box center [585, 369] width 135 height 21
click at [518, 359] on select "Select Surrender Redeem Reaffirm Avoid Other" at bounding box center [585, 369] width 135 height 21
click at [572, 407] on label "No" at bounding box center [577, 409] width 10 height 11
click at [576, 407] on input "No" at bounding box center [579, 407] width 7 height 7
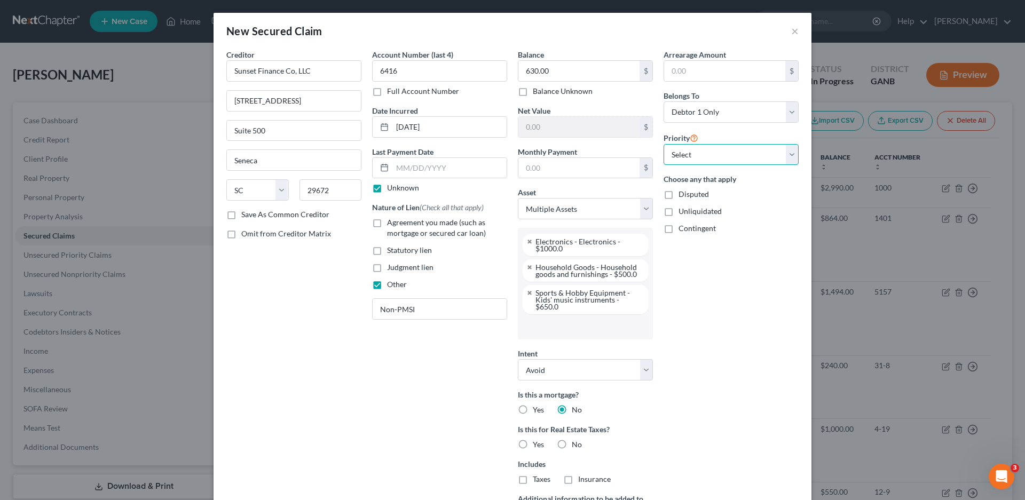
click at [694, 156] on select "Select 1st 2nd 3rd 4th 5th 6th 7th 8th 9th 10th 11th 12th 13th 14th 15th 16th 1…" at bounding box center [730, 154] width 135 height 21
click at [663, 144] on select "Select 1st 2nd 3rd 4th 5th 6th 7th 8th 9th 10th 11th 12th 13th 14th 15th 16th 1…" at bounding box center [730, 154] width 135 height 21
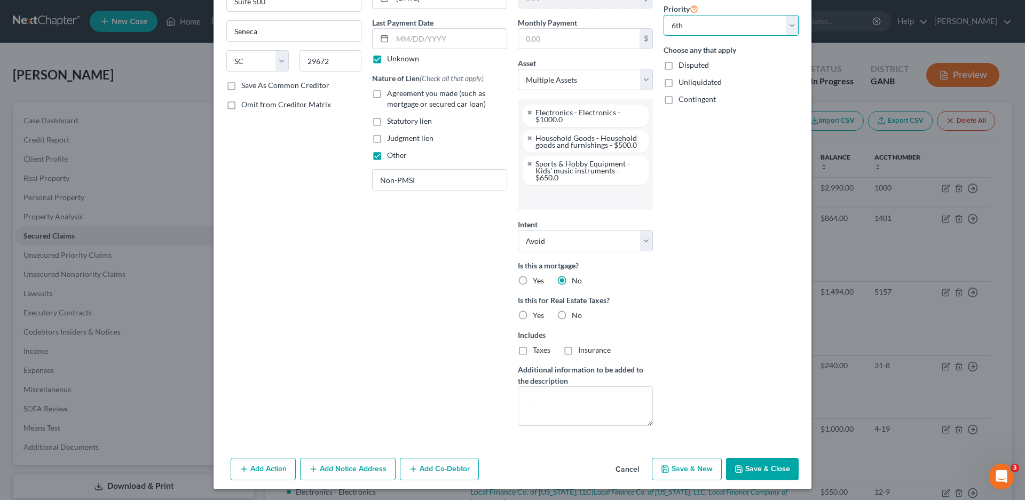
scroll to position [131, 0]
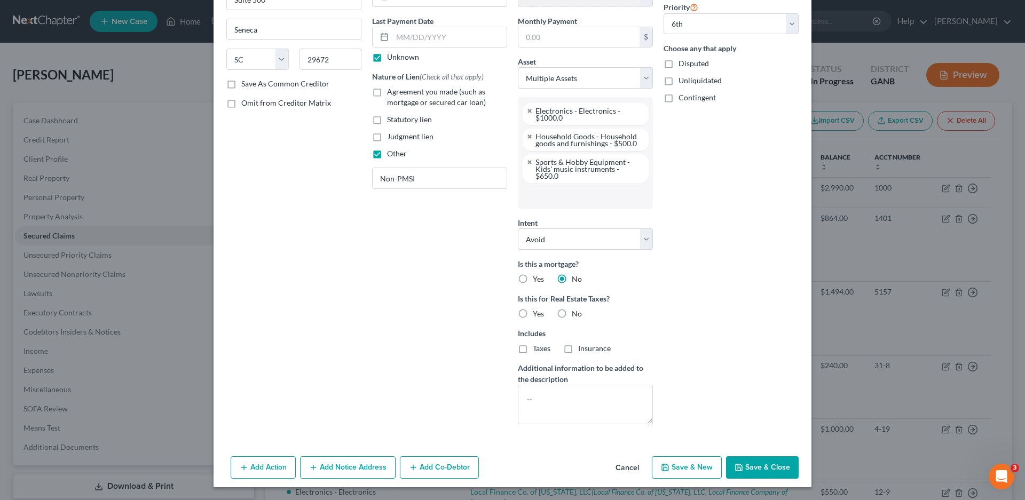
click at [572, 309] on label "No" at bounding box center [577, 313] width 10 height 11
click at [576, 309] on input "No" at bounding box center [579, 311] width 7 height 7
click at [323, 469] on button "Add Notice Address" at bounding box center [348, 467] width 96 height 22
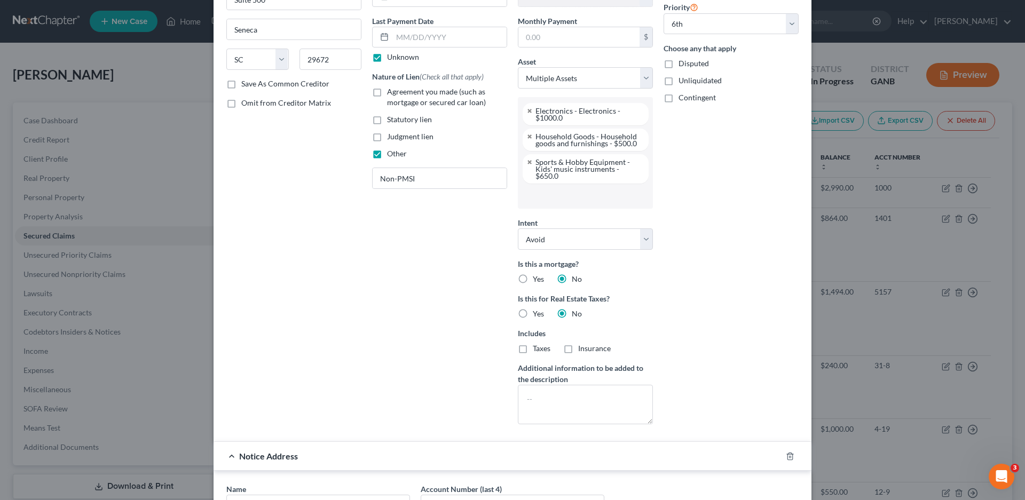
scroll to position [361, 0]
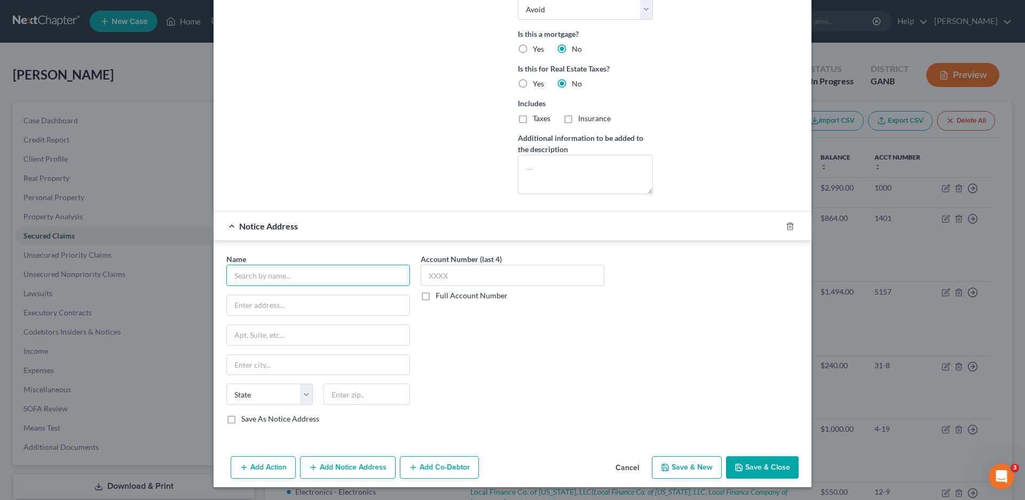
click at [241, 276] on input "text" at bounding box center [318, 275] width 184 height 21
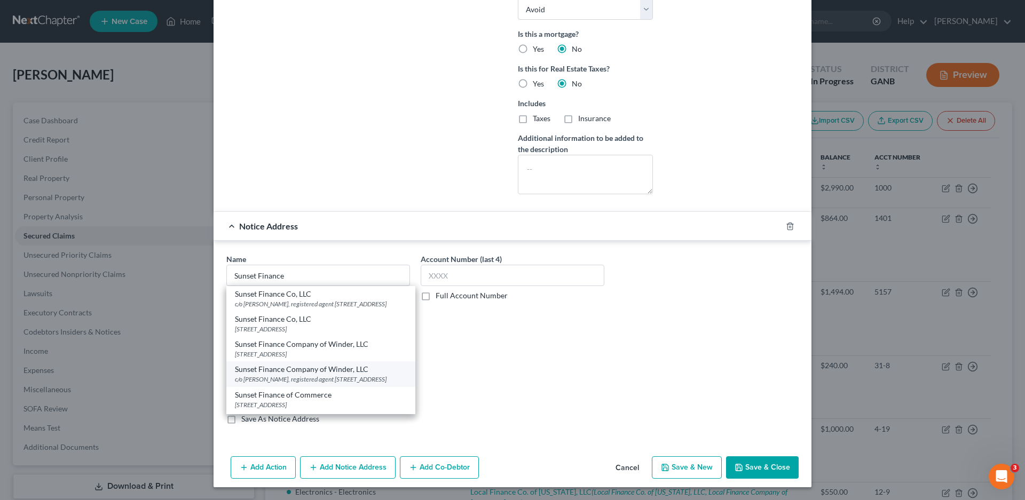
click at [299, 375] on div "Sunset Finance Company of Winder, LLC" at bounding box center [321, 369] width 172 height 11
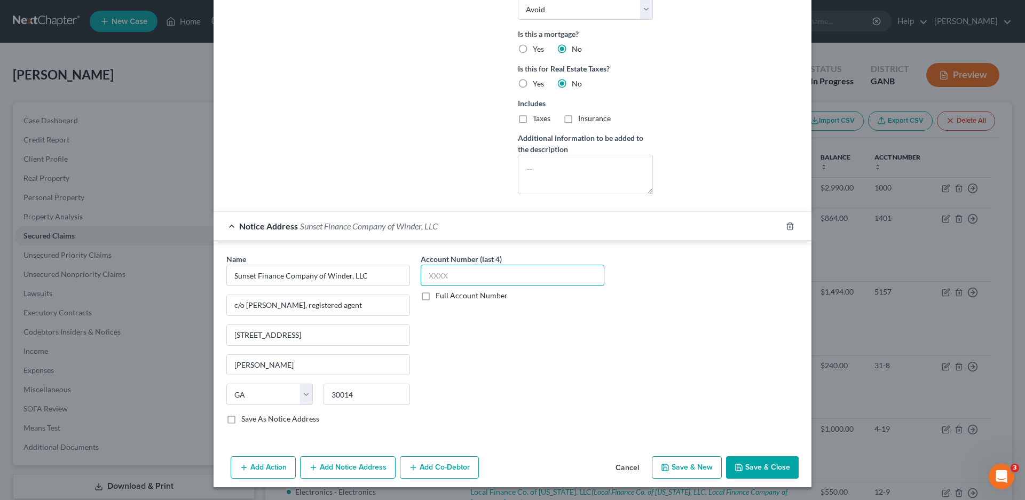
click at [461, 274] on input "text" at bounding box center [512, 275] width 184 height 21
click at [454, 280] on input "text" at bounding box center [512, 275] width 184 height 21
click at [334, 465] on button "Add Notice Address" at bounding box center [348, 467] width 96 height 22
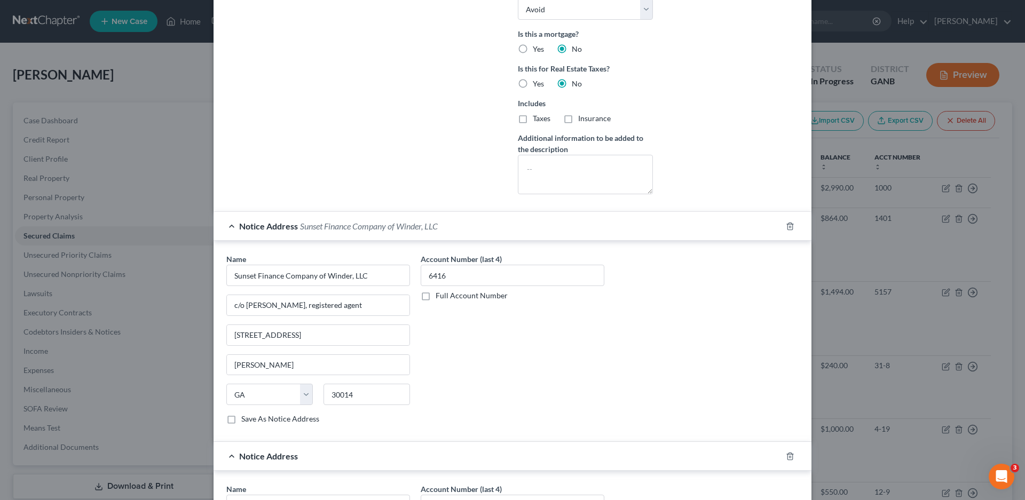
scroll to position [591, 0]
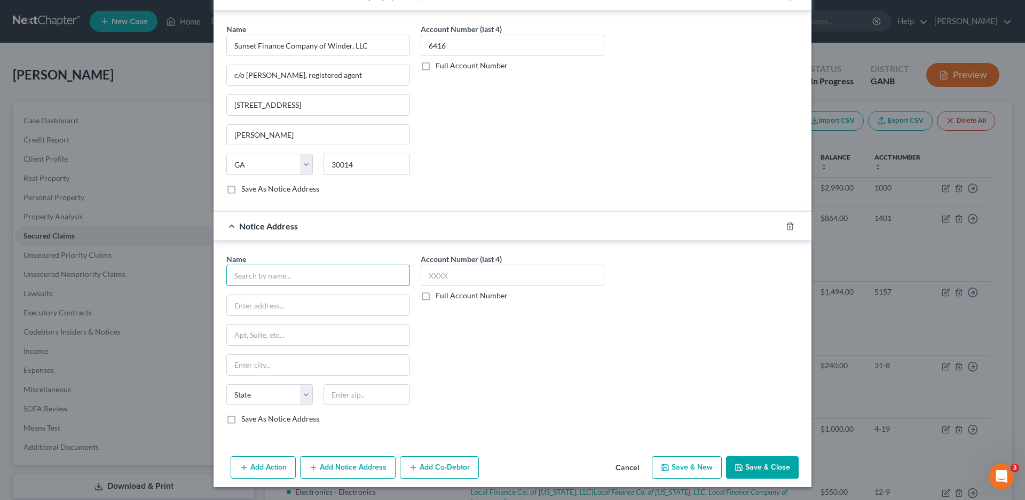
click at [258, 274] on input "text" at bounding box center [318, 275] width 184 height 21
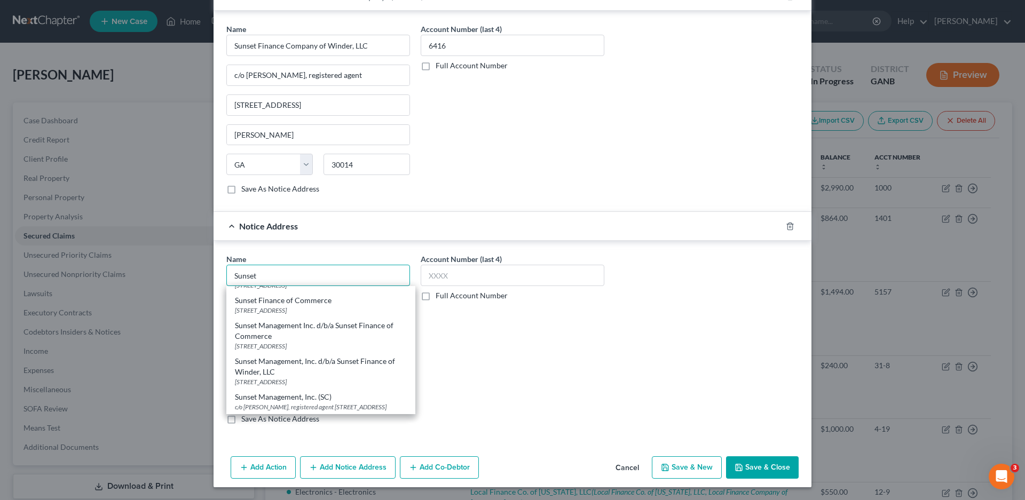
scroll to position [122, 0]
click at [479, 379] on div "Account Number (last 4) Full Account Number" at bounding box center [512, 342] width 194 height 179
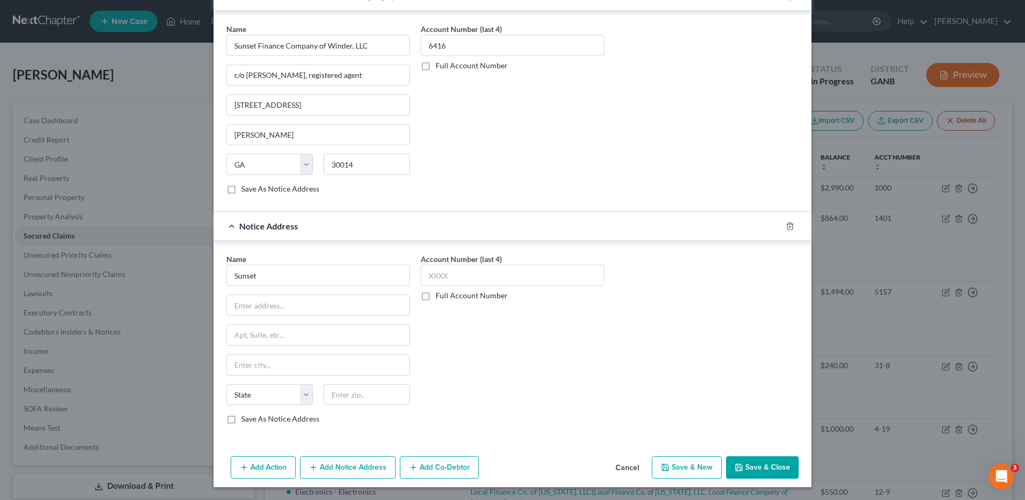
scroll to position [0, 0]
click at [785, 226] on icon "button" at bounding box center [789, 226] width 9 height 9
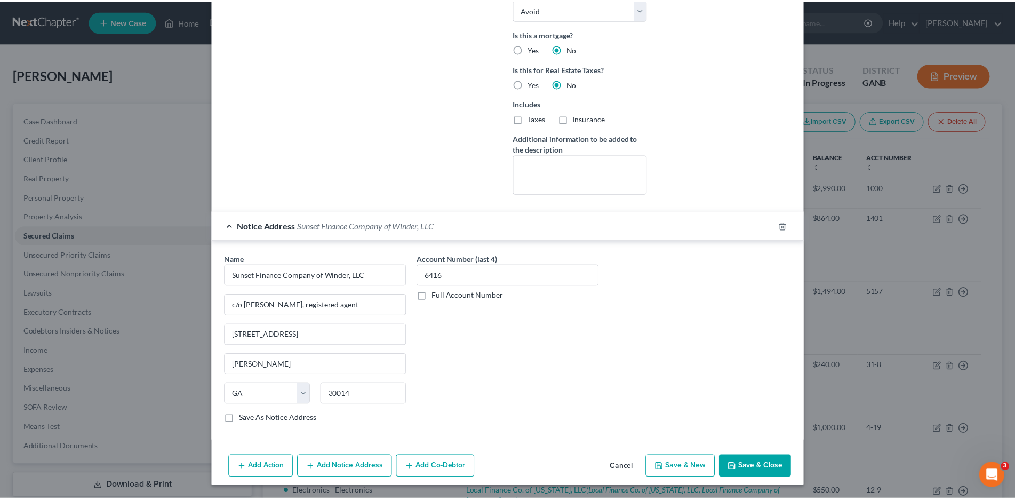
scroll to position [361, 0]
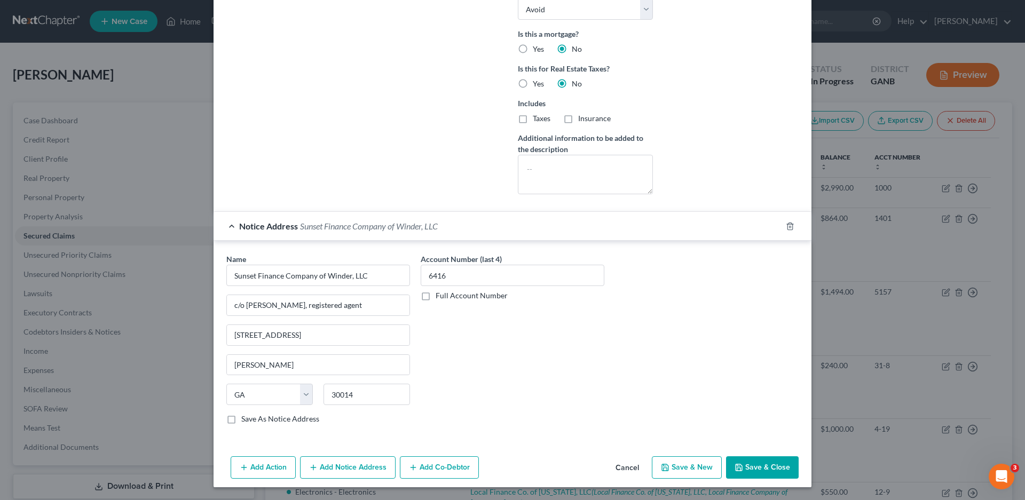
click at [746, 467] on button "Save & Close" at bounding box center [762, 467] width 73 height 22
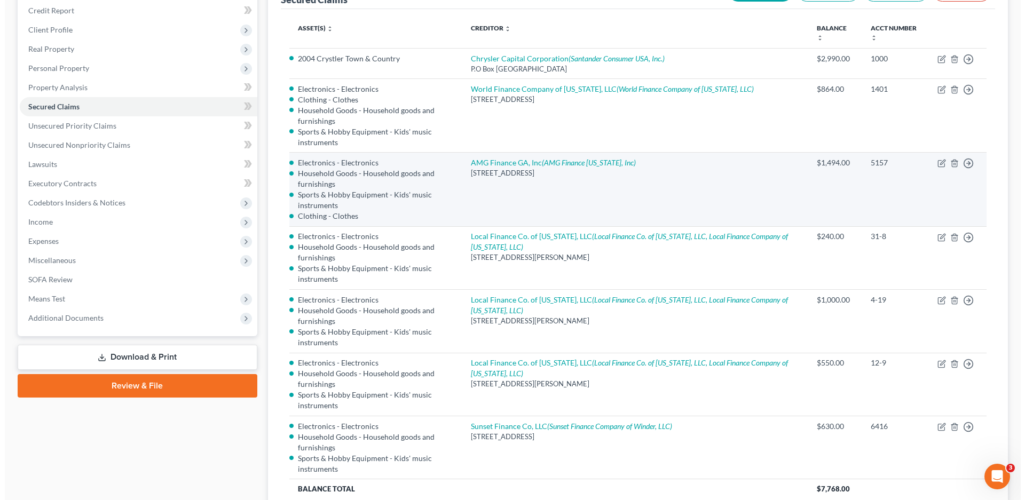
scroll to position [0, 0]
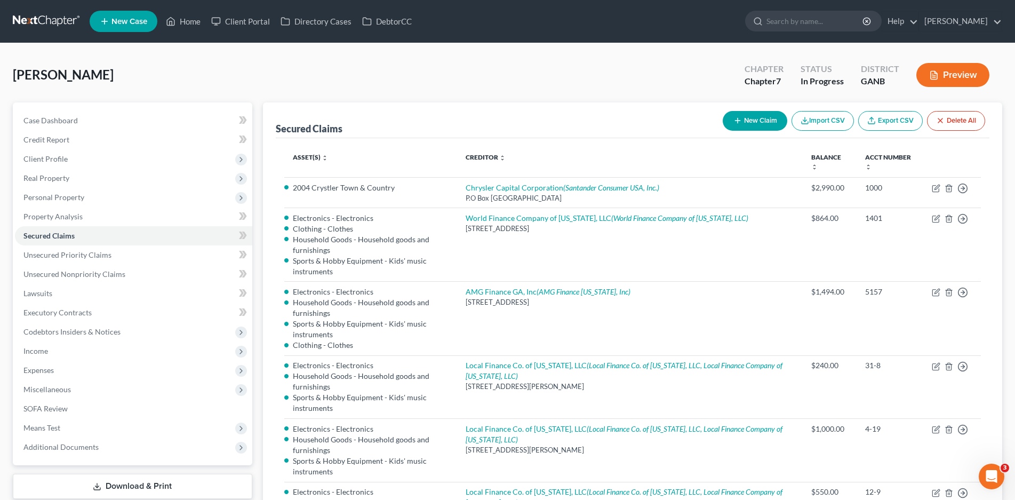
click at [757, 120] on button "New Claim" at bounding box center [755, 121] width 65 height 20
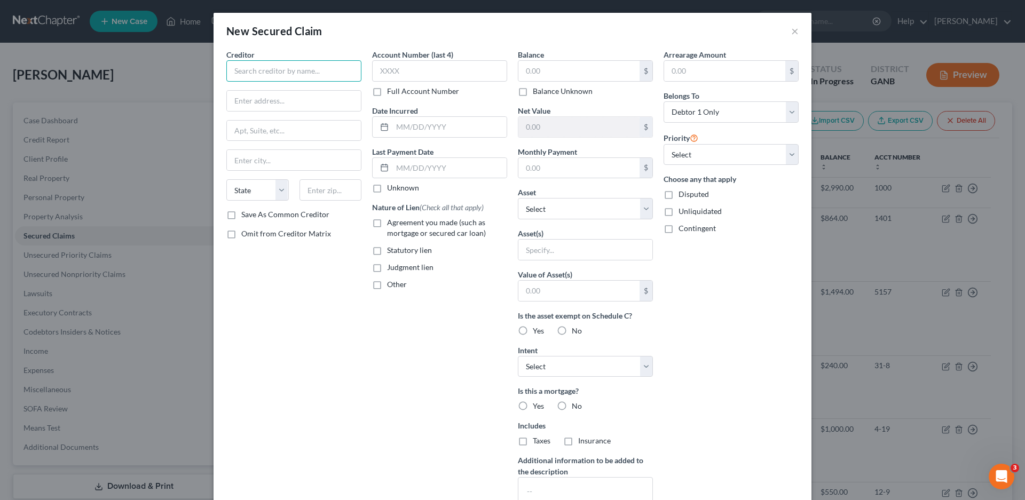
click at [234, 66] on input "text" at bounding box center [293, 70] width 135 height 21
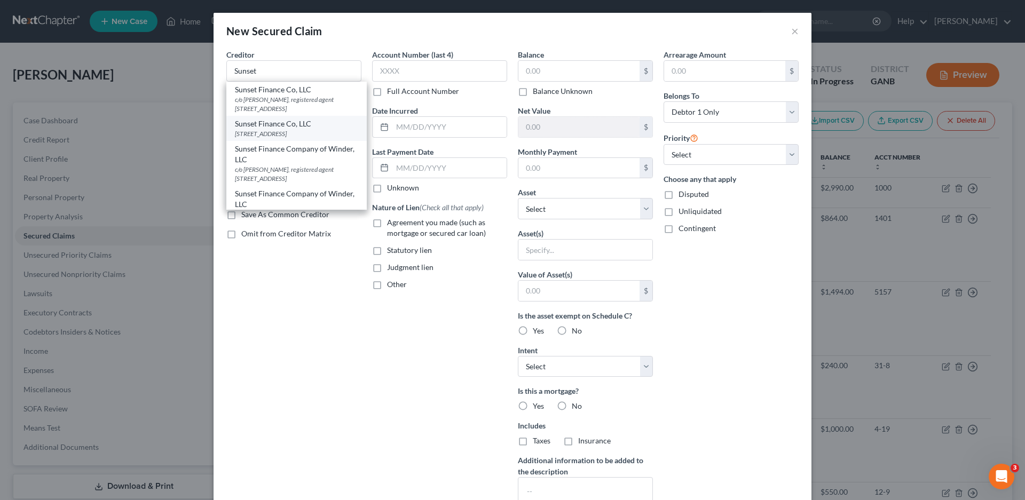
click at [271, 138] on div "[STREET_ADDRESS]" at bounding box center [296, 133] width 123 height 9
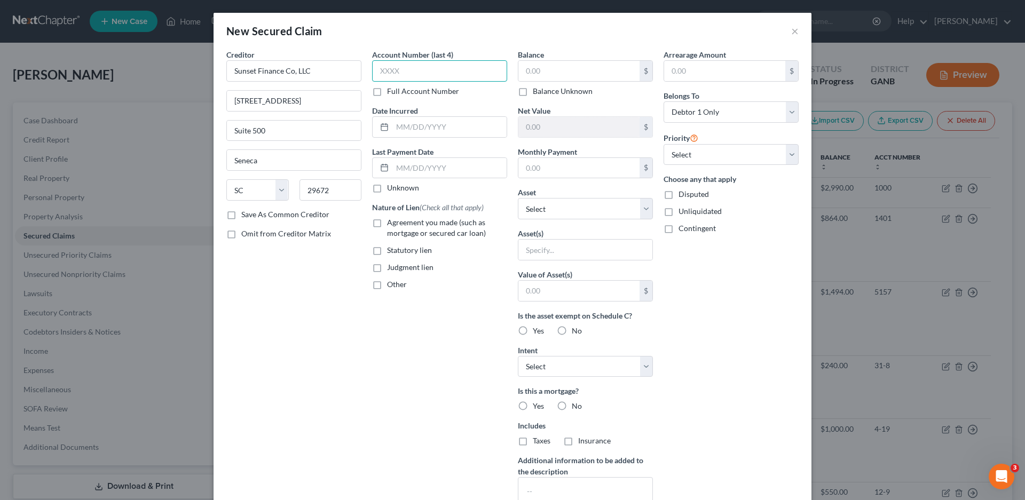
click at [384, 70] on input "text" at bounding box center [439, 70] width 135 height 21
click at [403, 131] on input "text" at bounding box center [449, 127] width 114 height 20
click at [387, 188] on label "Unknown" at bounding box center [403, 187] width 32 height 11
click at [391, 188] on input "Unknown" at bounding box center [394, 185] width 7 height 7
click at [387, 284] on label "Other" at bounding box center [397, 284] width 20 height 11
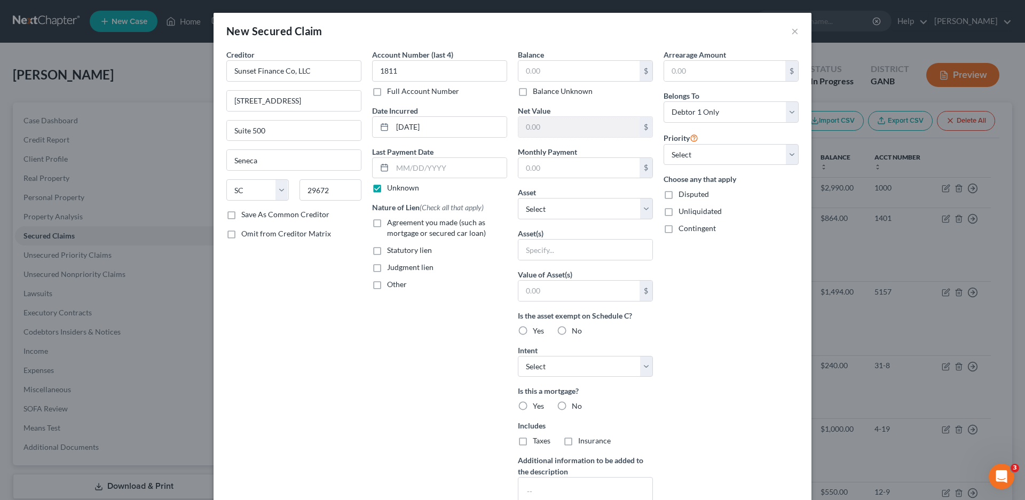
click at [391, 284] on input "Other" at bounding box center [394, 282] width 7 height 7
click at [418, 304] on input "text" at bounding box center [439, 309] width 134 height 20
click at [547, 73] on input "text" at bounding box center [578, 71] width 121 height 20
click at [541, 208] on select "Select Other Multiple Assets Electronics - Electronics - $1000.0 [PERSON_NAME] …" at bounding box center [585, 208] width 135 height 21
click at [518, 198] on select "Select Other Multiple Assets Electronics - Electronics - $1000.0 [PERSON_NAME] …" at bounding box center [585, 208] width 135 height 21
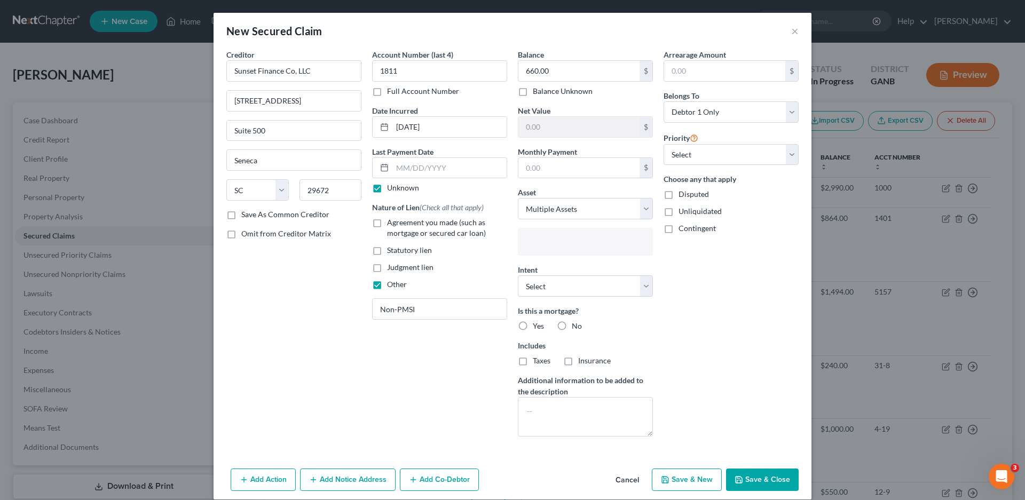
click at [553, 244] on input "text" at bounding box center [584, 243] width 120 height 16
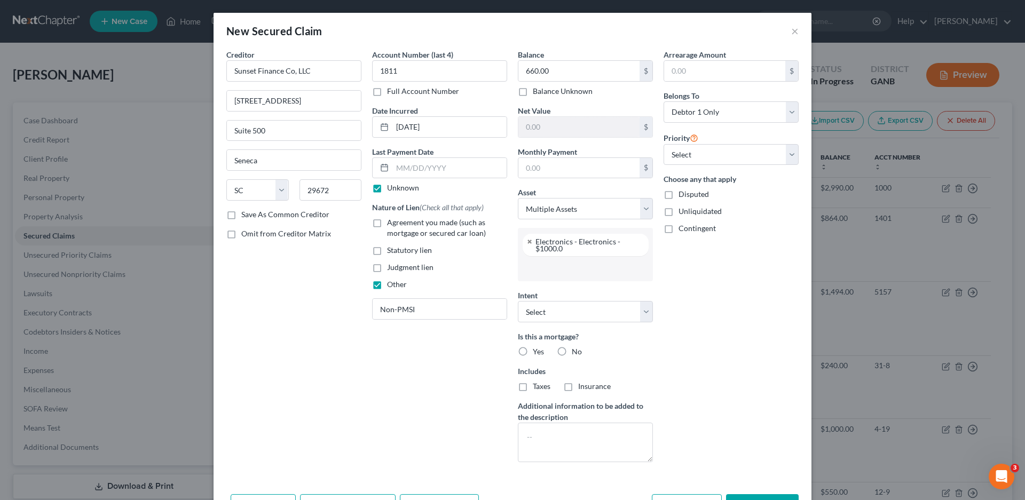
click at [547, 268] on input "text" at bounding box center [584, 268] width 120 height 16
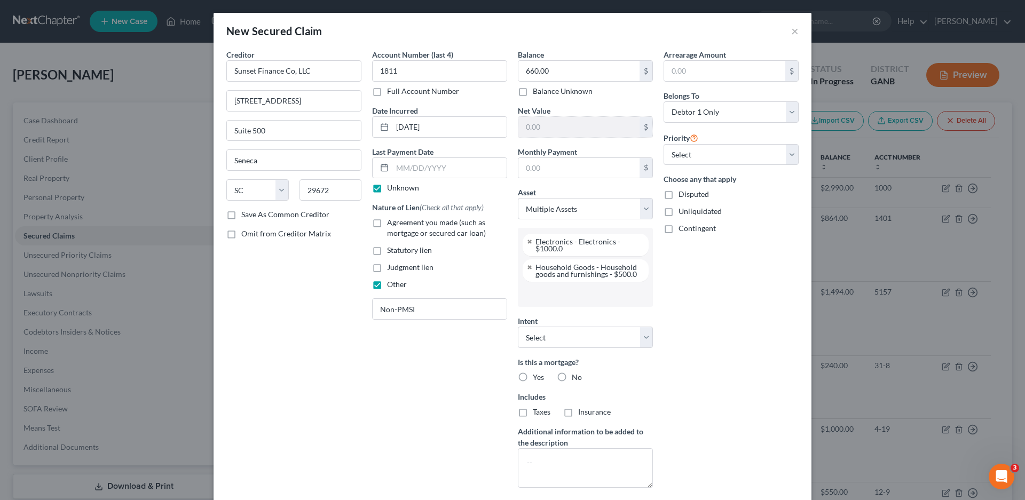
click at [555, 298] on input "text" at bounding box center [584, 294] width 120 height 16
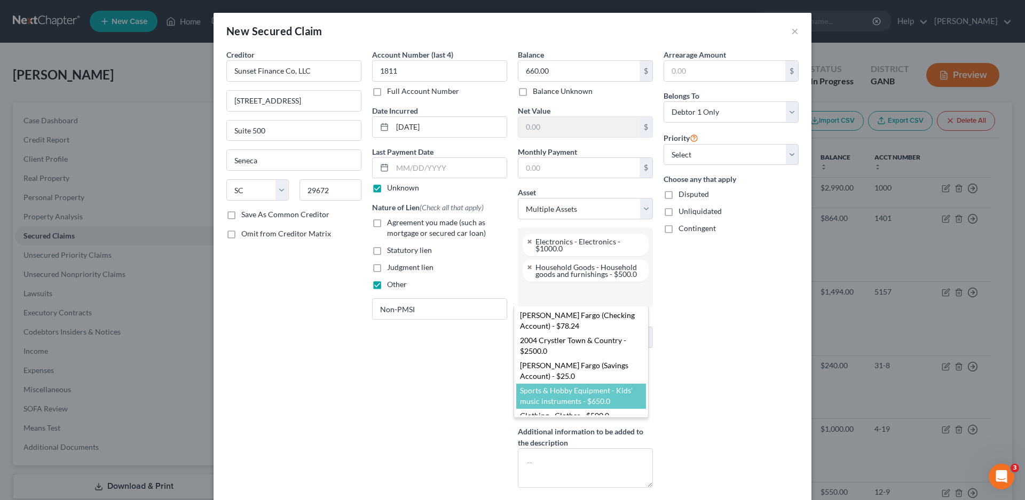
scroll to position [4, 0]
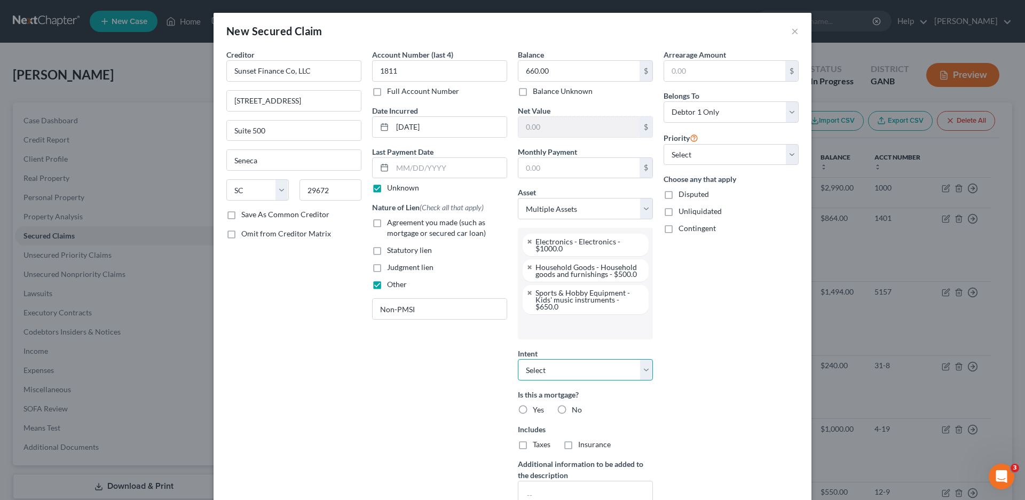
click at [539, 376] on select "Select Surrender Redeem Reaffirm Avoid Other" at bounding box center [585, 369] width 135 height 21
click at [518, 359] on select "Select Surrender Redeem Reaffirm Avoid Other" at bounding box center [585, 369] width 135 height 21
click at [572, 408] on label "No" at bounding box center [577, 409] width 10 height 11
click at [576, 408] on input "No" at bounding box center [579, 407] width 7 height 7
click at [572, 442] on label "No" at bounding box center [577, 444] width 10 height 11
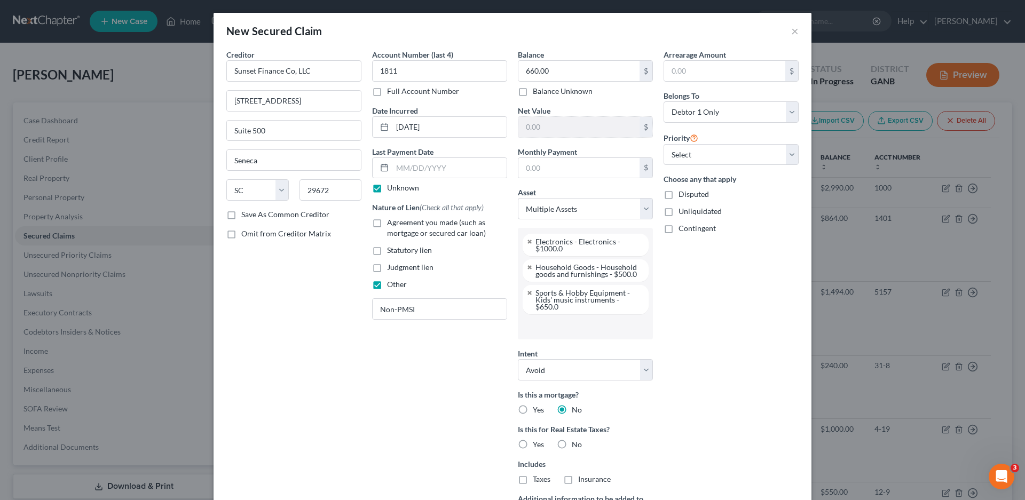
click at [576, 442] on input "No" at bounding box center [579, 442] width 7 height 7
click at [684, 151] on select "Select 1st 2nd 3rd 4th 5th 6th 7th 8th 9th 10th 11th 12th 13th 14th 15th 16th 1…" at bounding box center [730, 154] width 135 height 21
click at [663, 144] on select "Select 1st 2nd 3rd 4th 5th 6th 7th 8th 9th 10th 11th 12th 13th 14th 15th 16th 1…" at bounding box center [730, 154] width 135 height 21
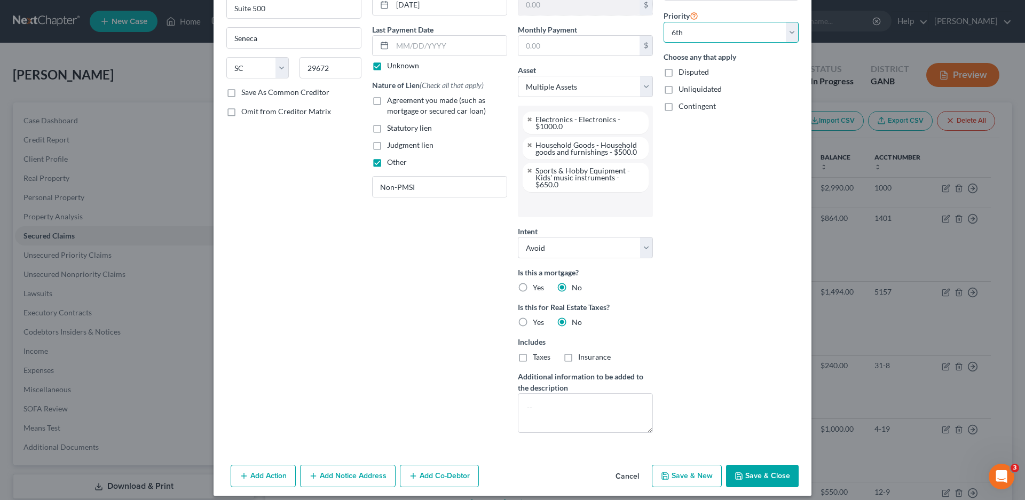
scroll to position [131, 0]
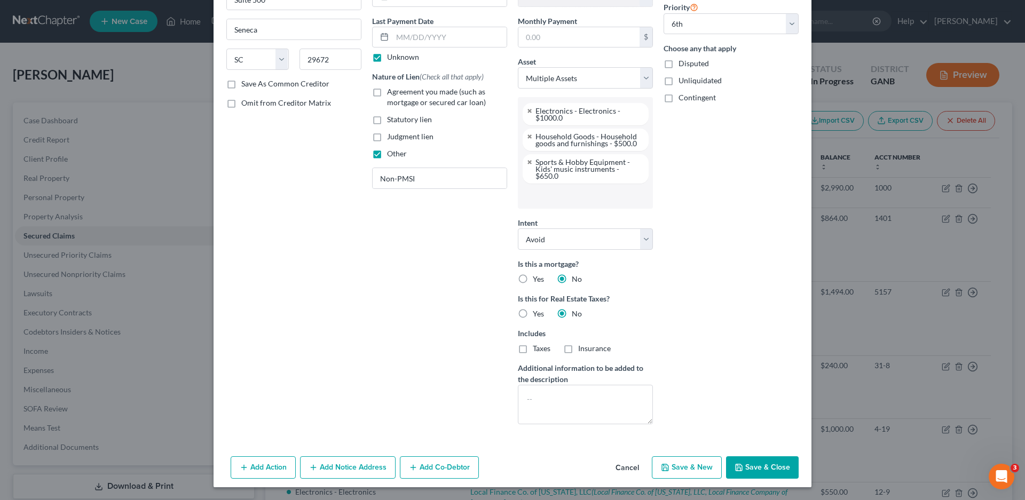
click at [313, 465] on icon "button" at bounding box center [313, 467] width 9 height 9
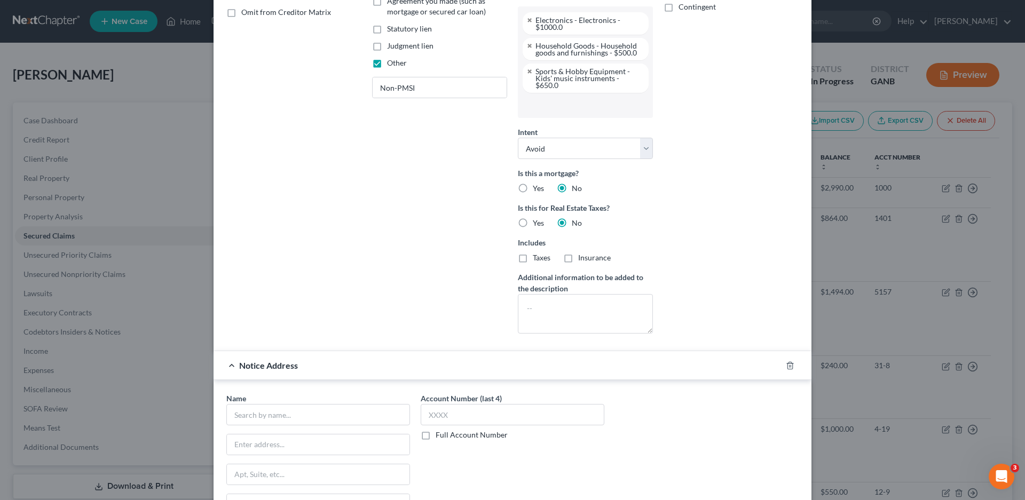
scroll to position [361, 0]
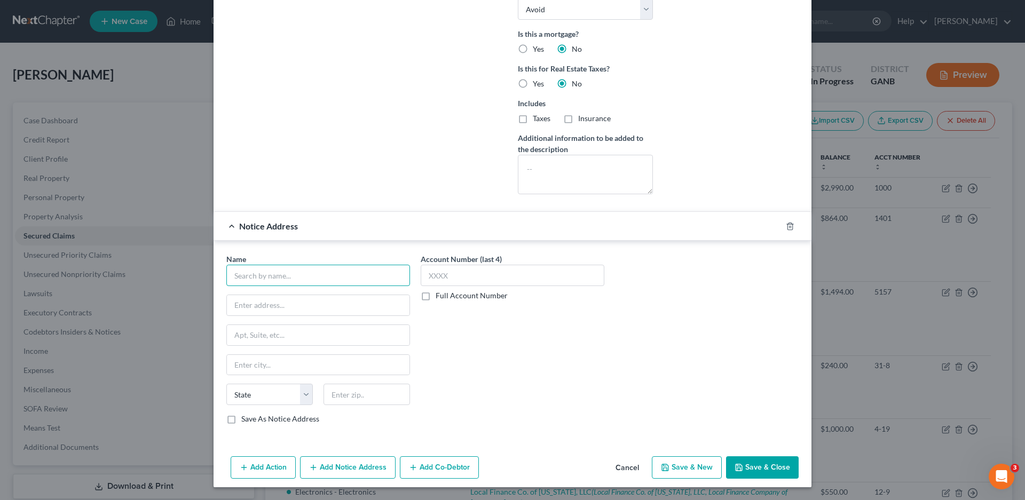
click at [264, 274] on input "text" at bounding box center [318, 275] width 184 height 21
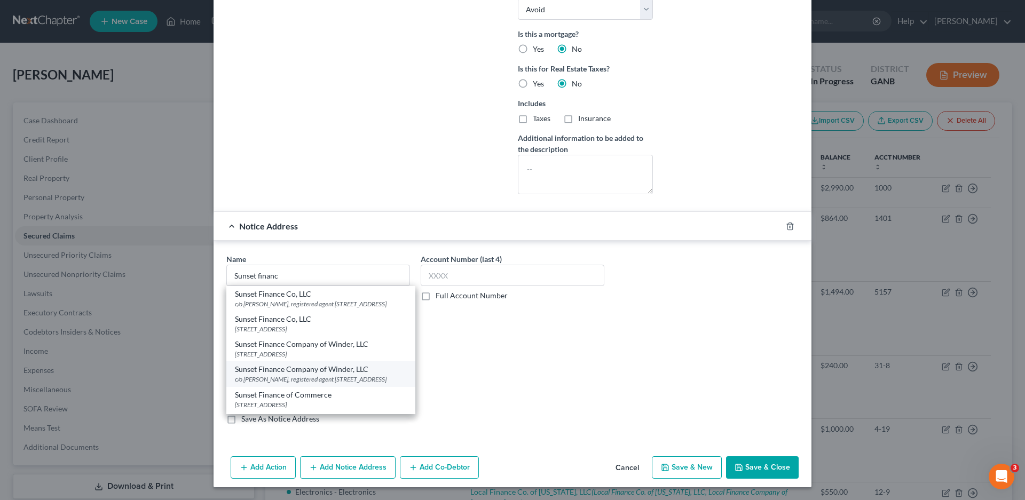
click at [313, 375] on div "Sunset Finance Company of Winder, LLC" at bounding box center [321, 369] width 172 height 11
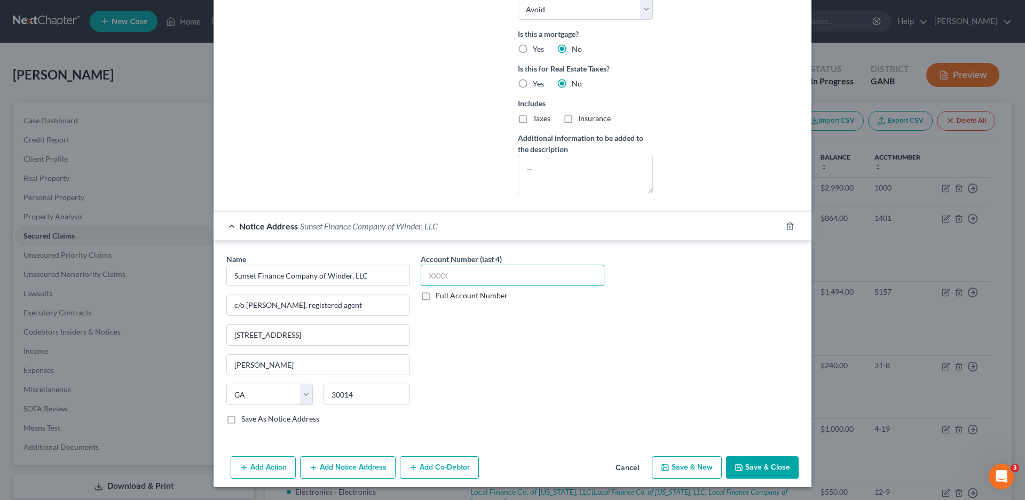
click at [439, 275] on input "text" at bounding box center [512, 275] width 184 height 21
click at [466, 283] on input "text" at bounding box center [512, 275] width 184 height 21
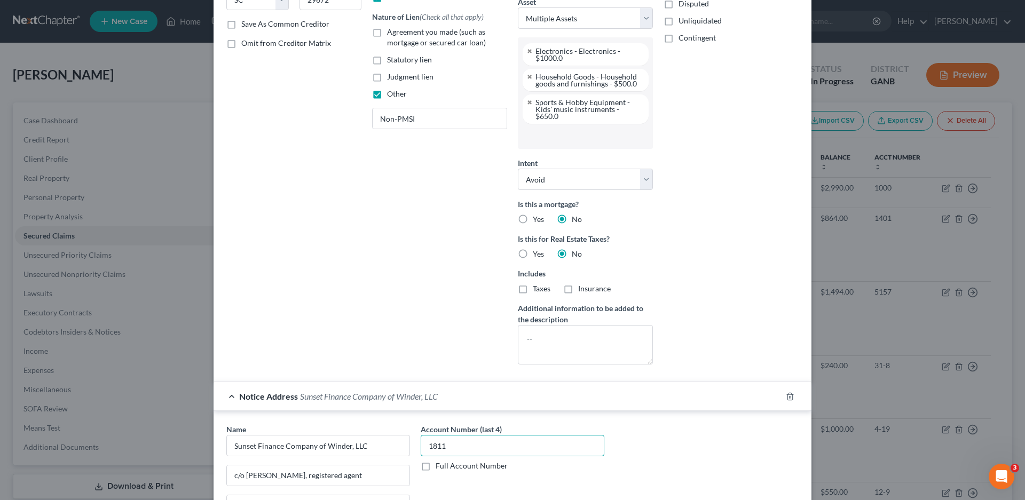
scroll to position [94, 0]
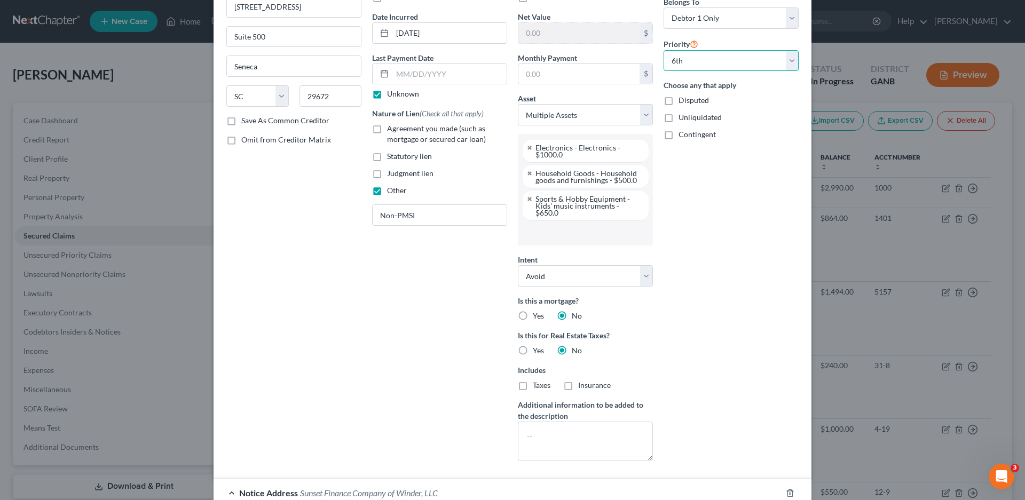
drag, startPoint x: 785, startPoint y: 61, endPoint x: 783, endPoint y: 70, distance: 9.2
click at [786, 62] on select "Select 1st 2nd 3rd 4th 5th 6th 7th 8th 9th 10th 11th 12th 13th 14th 15th 16th 1…" at bounding box center [730, 60] width 135 height 21
click at [663, 50] on select "Select 1st 2nd 3rd 4th 5th 6th 7th 8th 9th 10th 11th 12th 13th 14th 15th 16th 1…" at bounding box center [730, 60] width 135 height 21
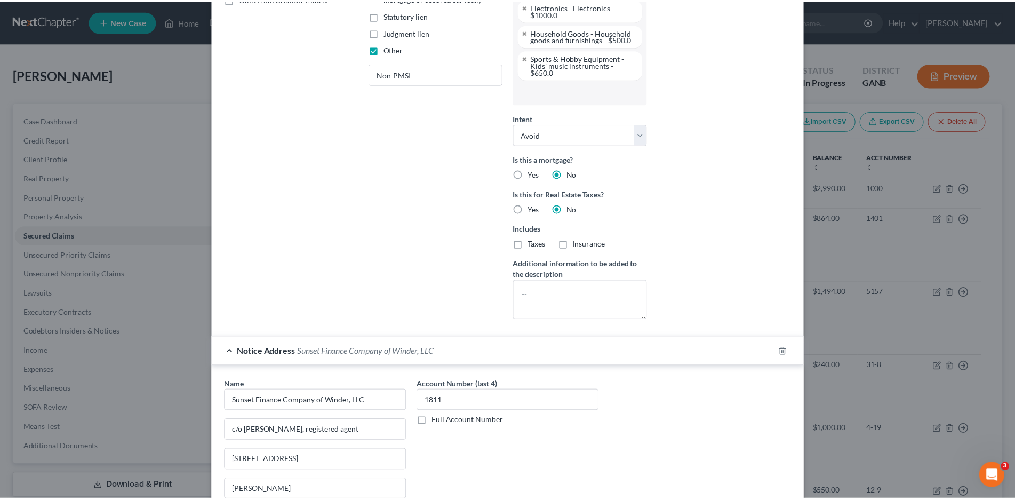
scroll to position [361, 0]
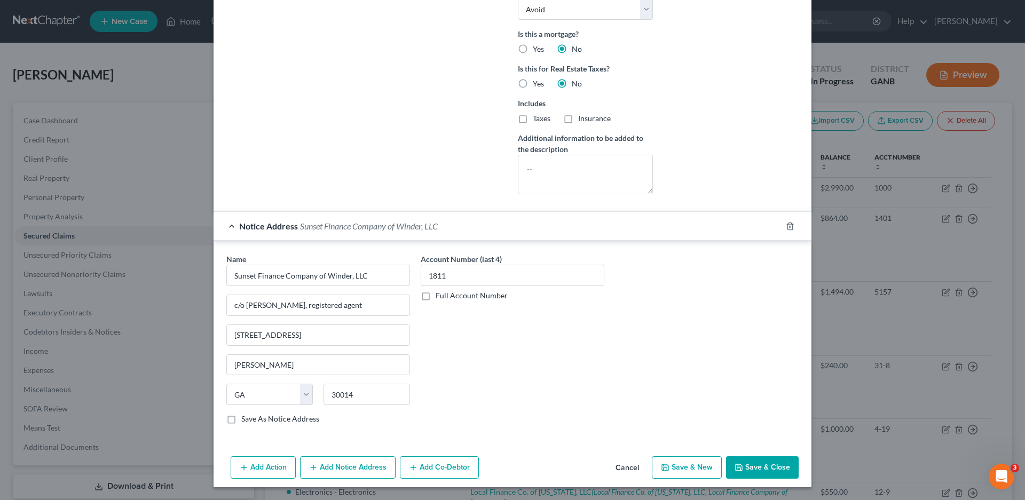
click at [758, 467] on button "Save & Close" at bounding box center [762, 467] width 73 height 22
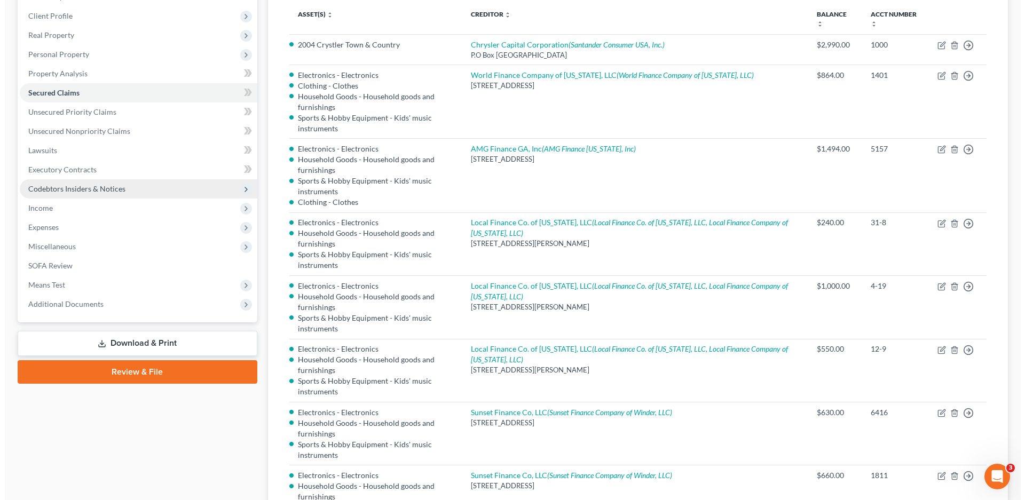
scroll to position [0, 0]
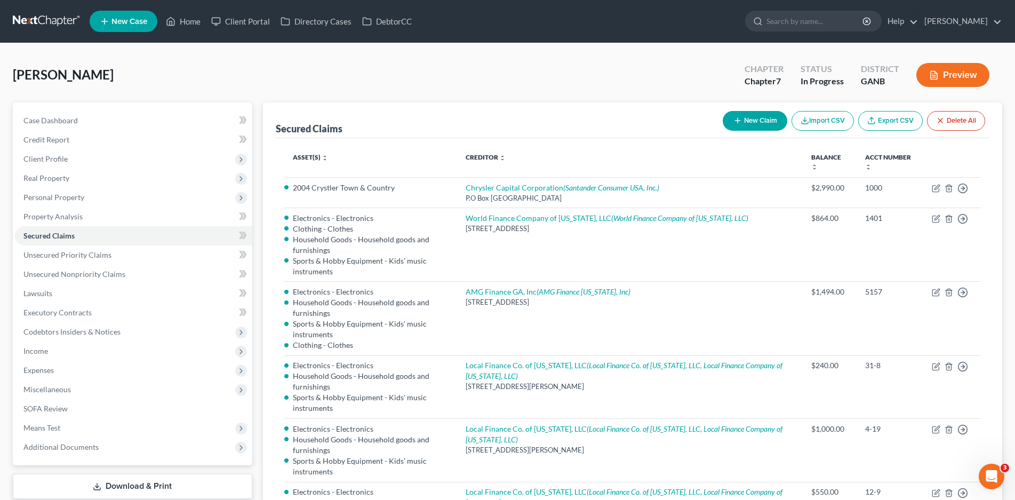
click at [753, 116] on button "New Claim" at bounding box center [755, 121] width 65 height 20
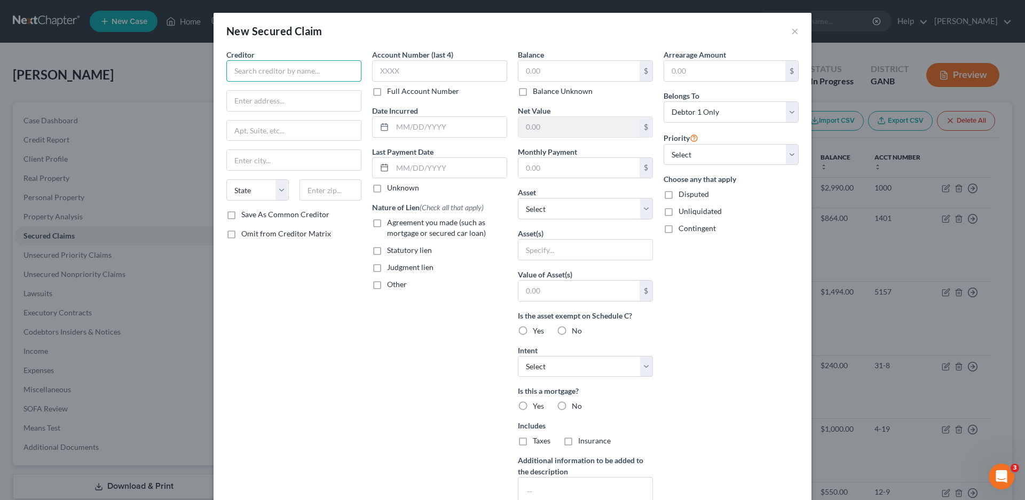
click at [244, 71] on input "text" at bounding box center [293, 70] width 135 height 21
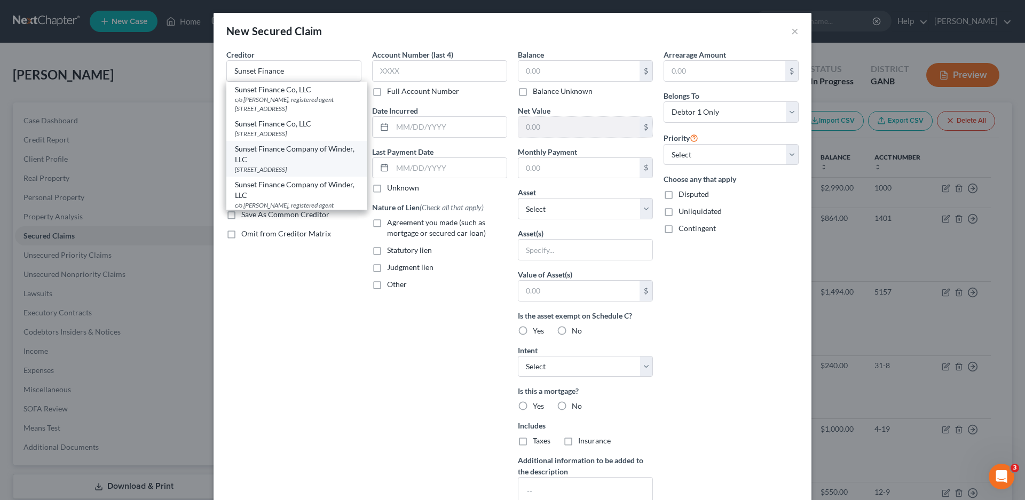
click at [275, 165] on div "Sunset Finance Company of Winder, LLC" at bounding box center [296, 154] width 123 height 21
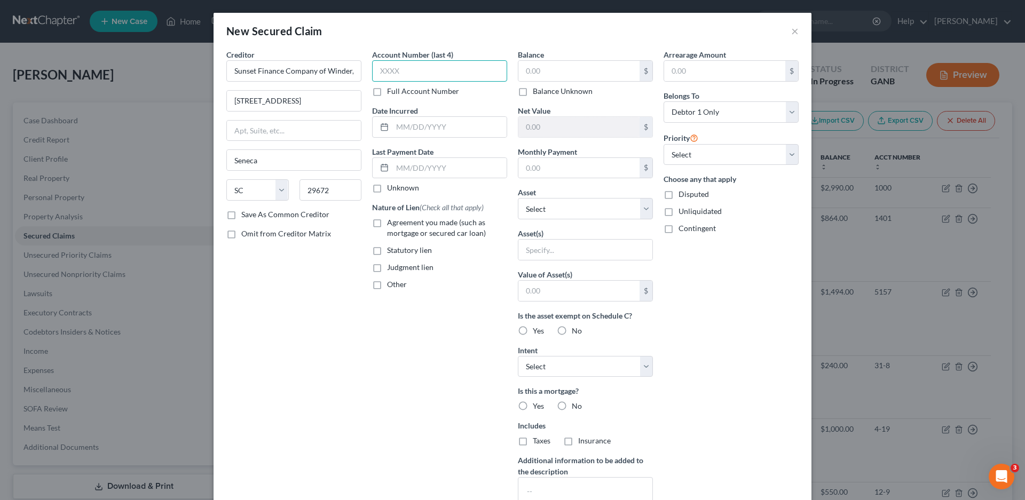
click at [404, 70] on input "text" at bounding box center [439, 70] width 135 height 21
click at [398, 125] on input "text" at bounding box center [449, 127] width 114 height 20
click at [387, 281] on label "Other" at bounding box center [397, 284] width 20 height 11
click at [391, 281] on input "Other" at bounding box center [394, 282] width 7 height 7
click at [398, 304] on input "text" at bounding box center [439, 309] width 134 height 20
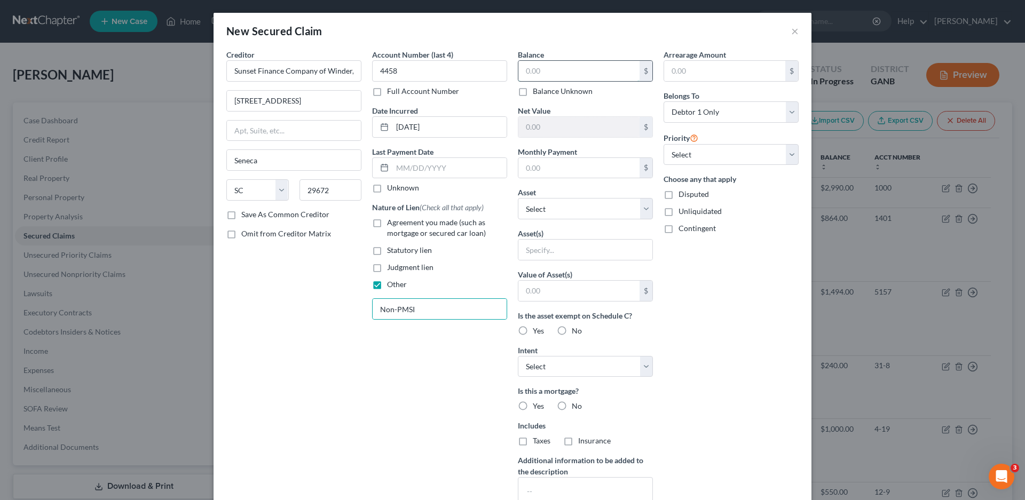
click at [542, 73] on input "text" at bounding box center [578, 71] width 121 height 20
click at [522, 215] on select "Select Other Multiple Assets Electronics - Electronics - $1000.0 [PERSON_NAME] …" at bounding box center [585, 208] width 135 height 21
click at [518, 198] on select "Select Other Multiple Assets Electronics - Electronics - $1000.0 [PERSON_NAME] …" at bounding box center [585, 208] width 135 height 21
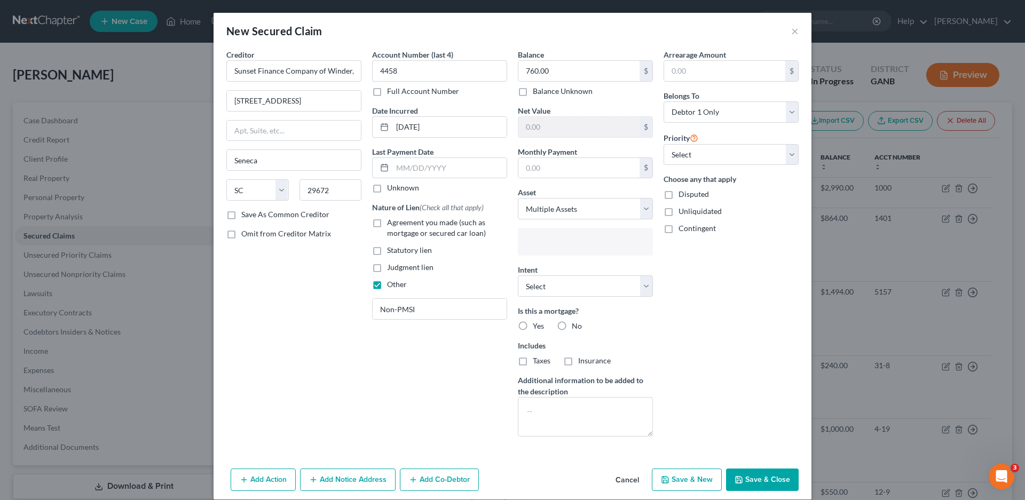
click at [533, 249] on input "text" at bounding box center [584, 243] width 120 height 16
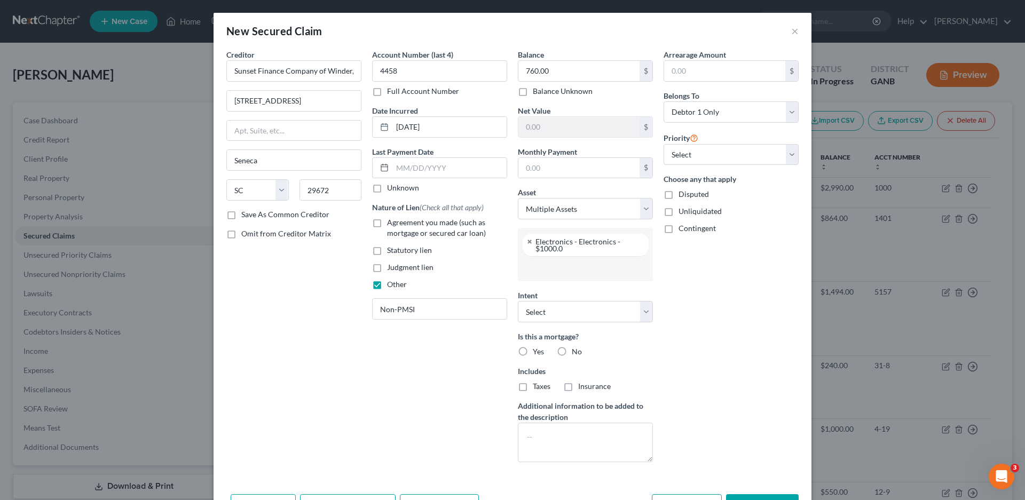
click at [533, 274] on input "text" at bounding box center [584, 268] width 120 height 16
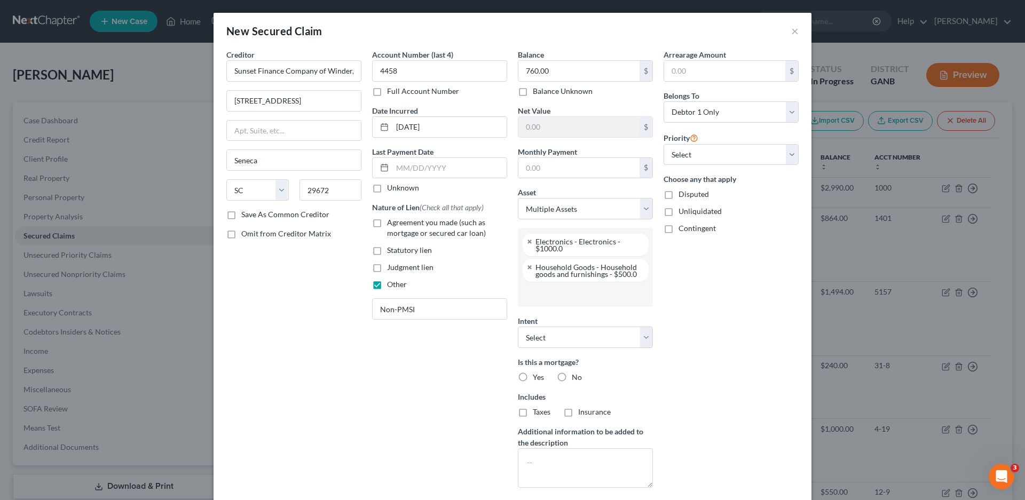
click at [541, 295] on input "text" at bounding box center [584, 294] width 120 height 16
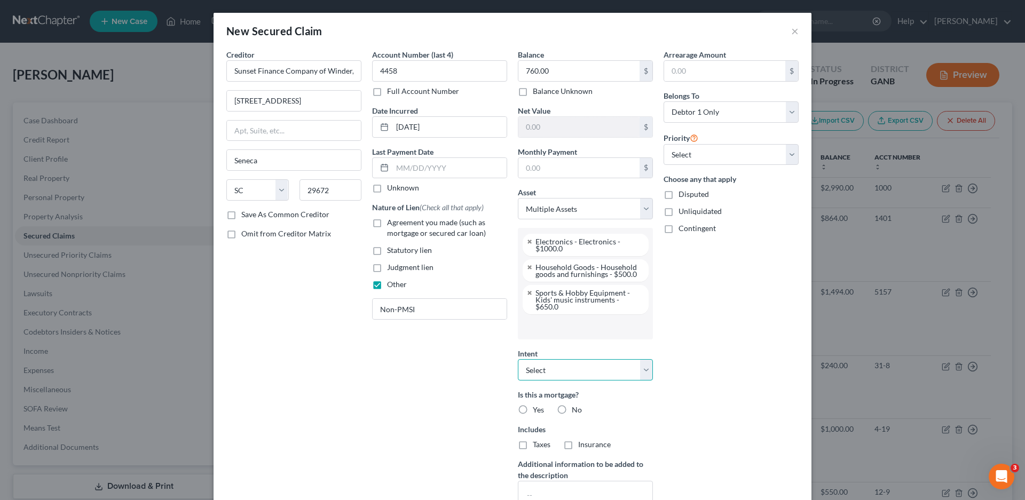
click at [538, 368] on select "Select Surrender Redeem Reaffirm Avoid Other" at bounding box center [585, 369] width 135 height 21
click at [518, 359] on select "Select Surrender Redeem Reaffirm Avoid Other" at bounding box center [585, 369] width 135 height 21
click at [572, 408] on label "No" at bounding box center [577, 409] width 10 height 11
click at [576, 408] on input "No" at bounding box center [579, 407] width 7 height 7
drag, startPoint x: 551, startPoint y: 444, endPoint x: 769, endPoint y: 139, distance: 374.5
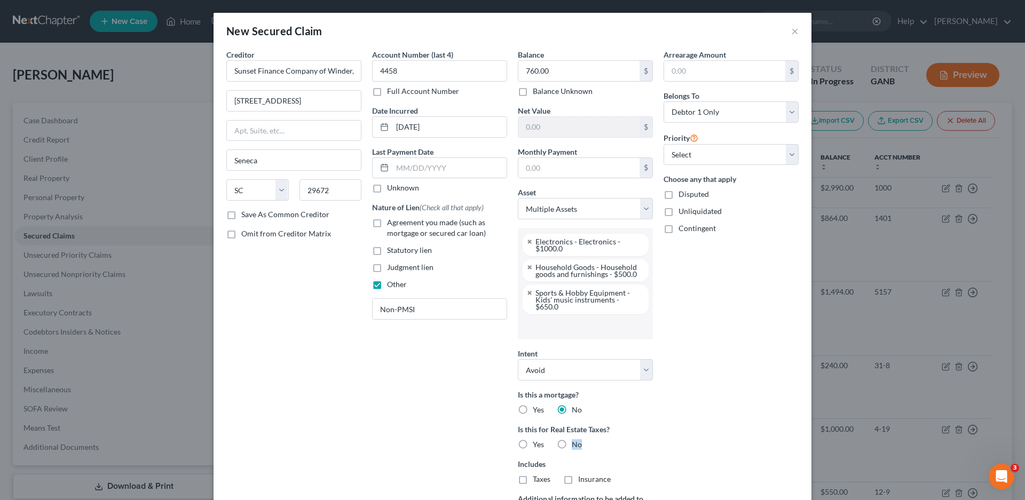
click at [572, 443] on label "No" at bounding box center [577, 444] width 10 height 11
click at [677, 150] on select "Select 1st 2nd 3rd 4th 5th 6th 7th 8th 9th 10th 11th 12th 13th 14th 15th 16th 1…" at bounding box center [730, 154] width 135 height 21
click at [663, 144] on select "Select 1st 2nd 3rd 4th 5th 6th 7th 8th 9th 10th 11th 12th 13th 14th 15th 16th 1…" at bounding box center [730, 154] width 135 height 21
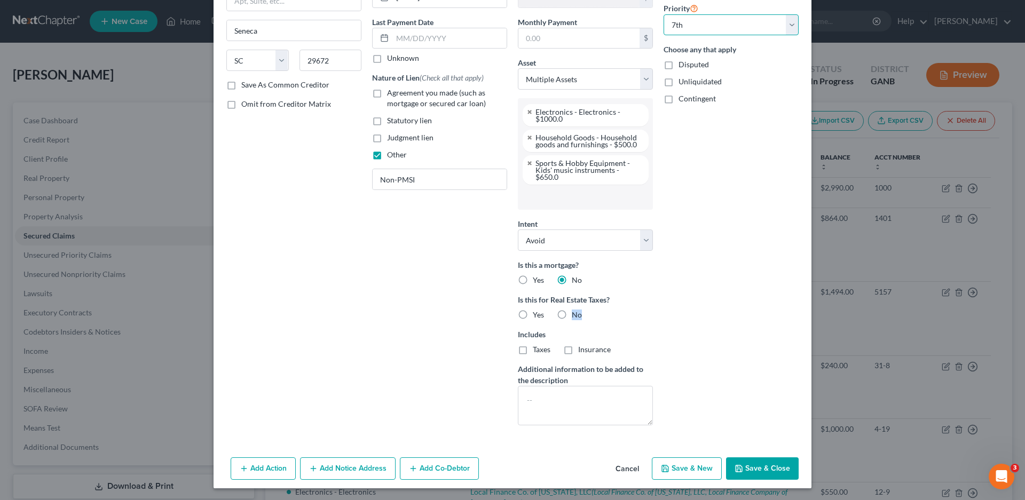
scroll to position [131, 0]
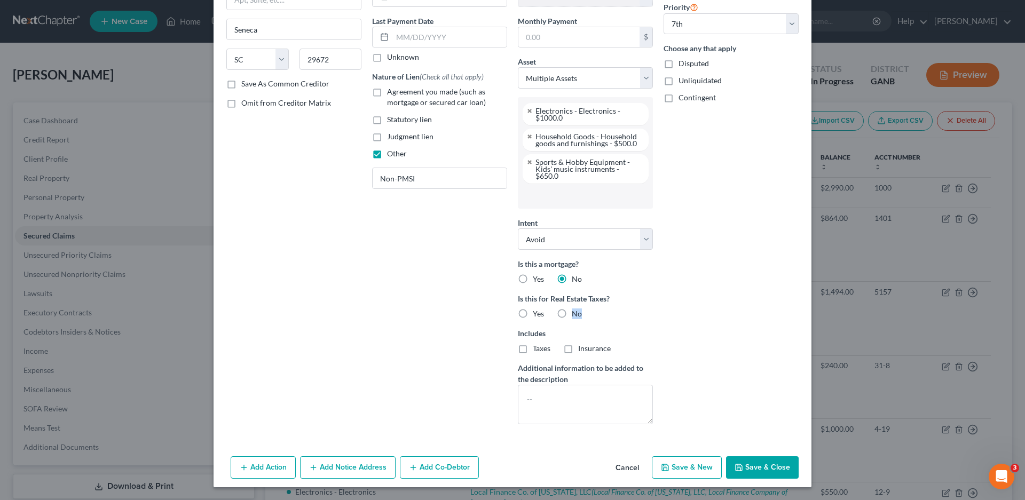
drag, startPoint x: 350, startPoint y: 461, endPoint x: 495, endPoint y: 327, distance: 198.3
click at [353, 462] on button "Add Notice Address" at bounding box center [348, 467] width 96 height 22
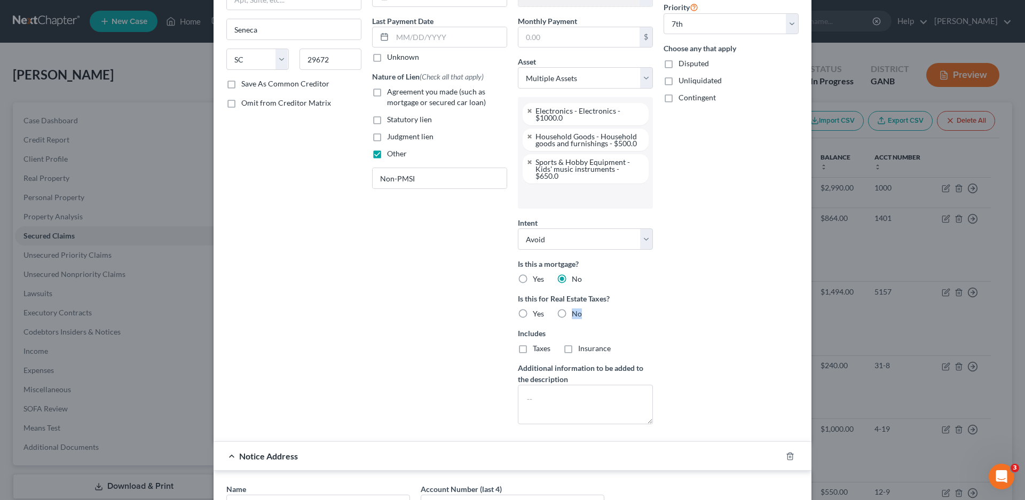
scroll to position [361, 0]
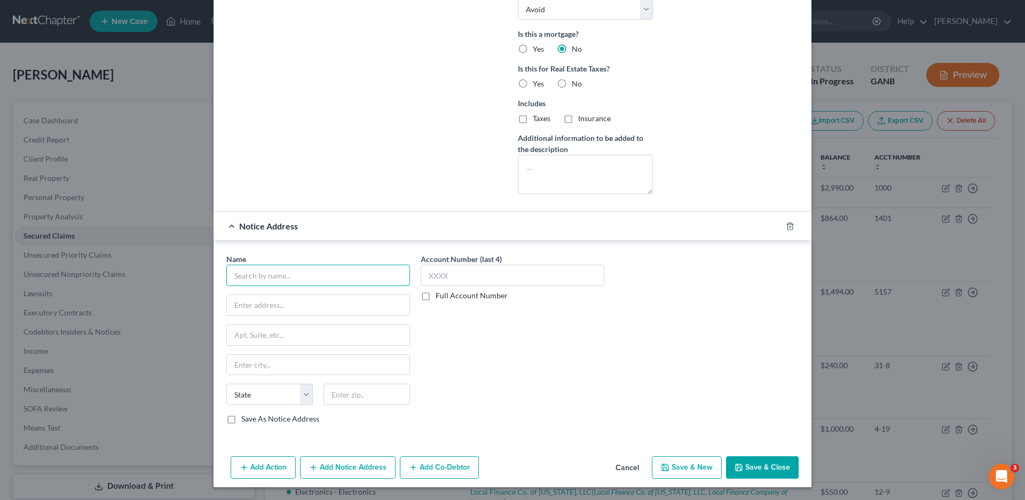
click at [292, 275] on input "text" at bounding box center [318, 275] width 184 height 21
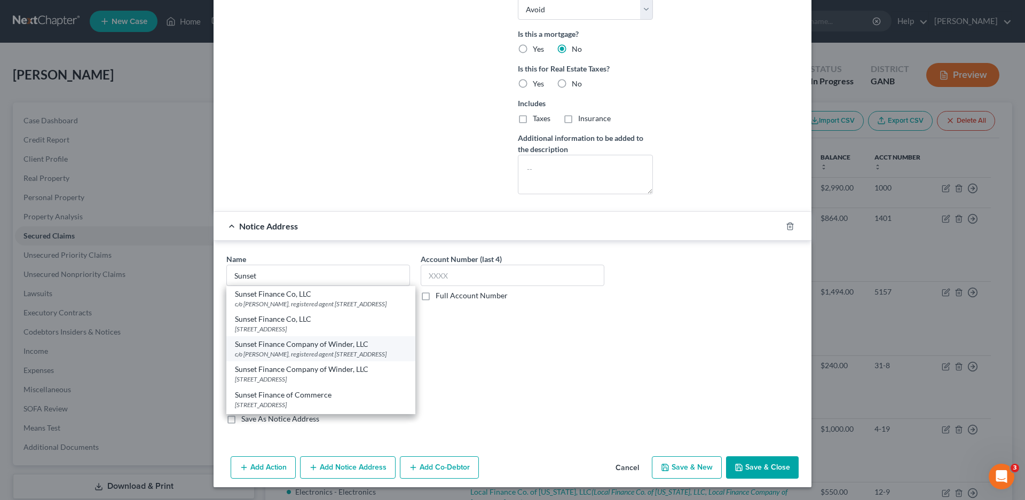
click at [274, 359] on div "c/o [PERSON_NAME], registered agent [STREET_ADDRESS]" at bounding box center [321, 354] width 172 height 9
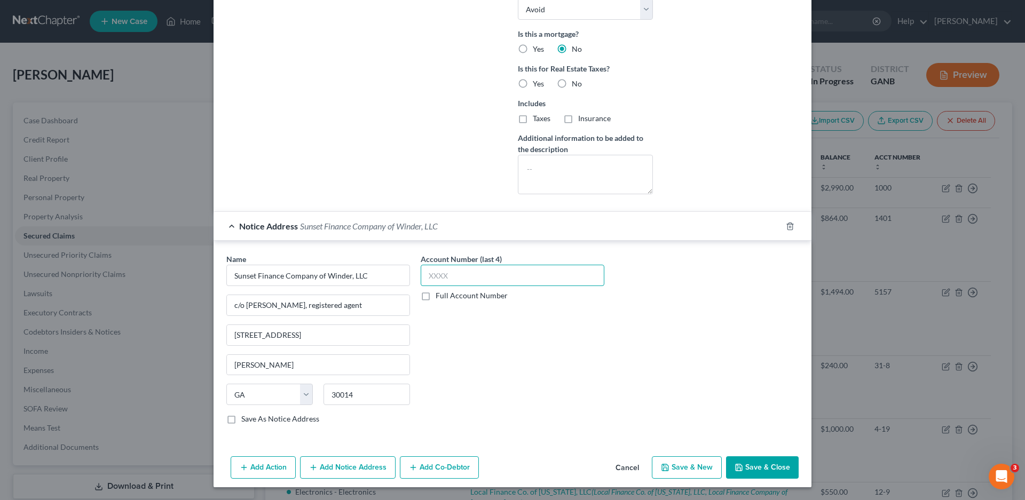
click at [469, 279] on input "text" at bounding box center [512, 275] width 184 height 21
click at [762, 468] on button "Save & Close" at bounding box center [762, 467] width 73 height 22
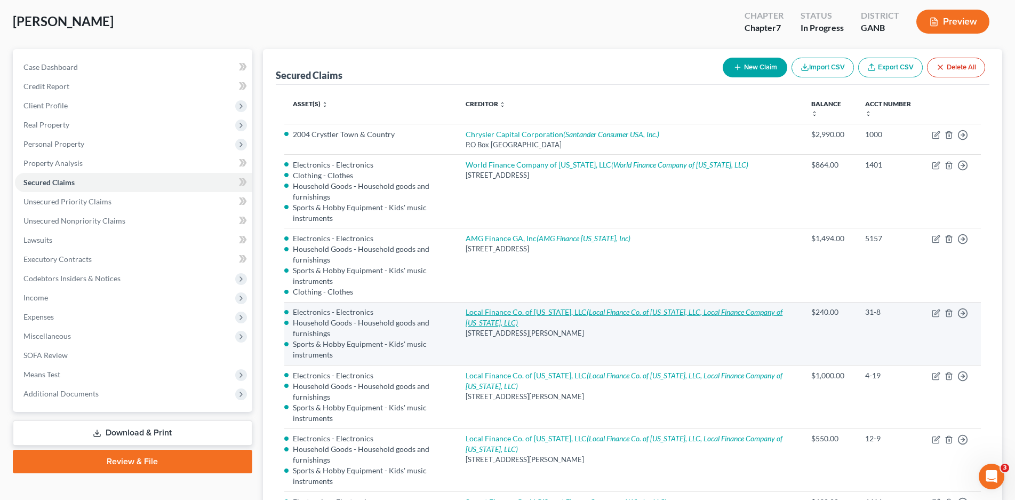
scroll to position [0, 0]
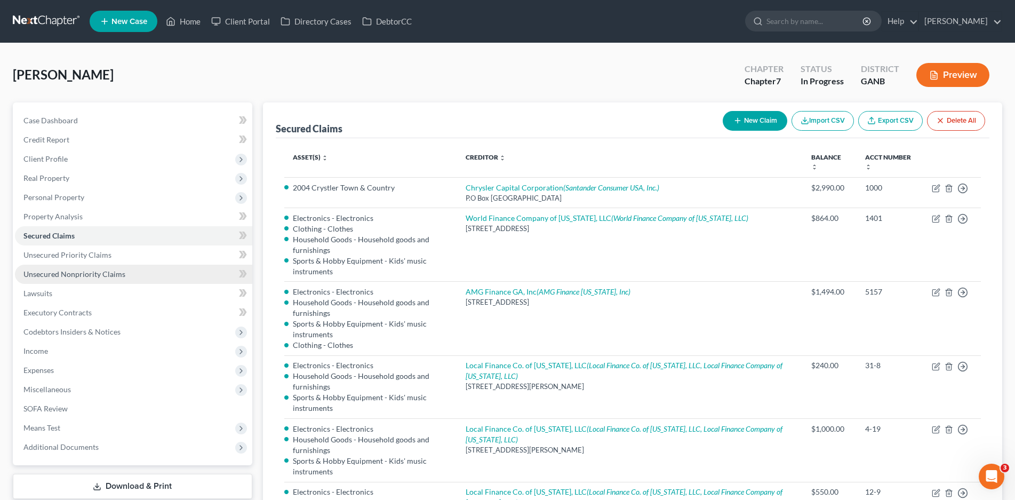
click at [89, 276] on span "Unsecured Nonpriority Claims" at bounding box center [74, 273] width 102 height 9
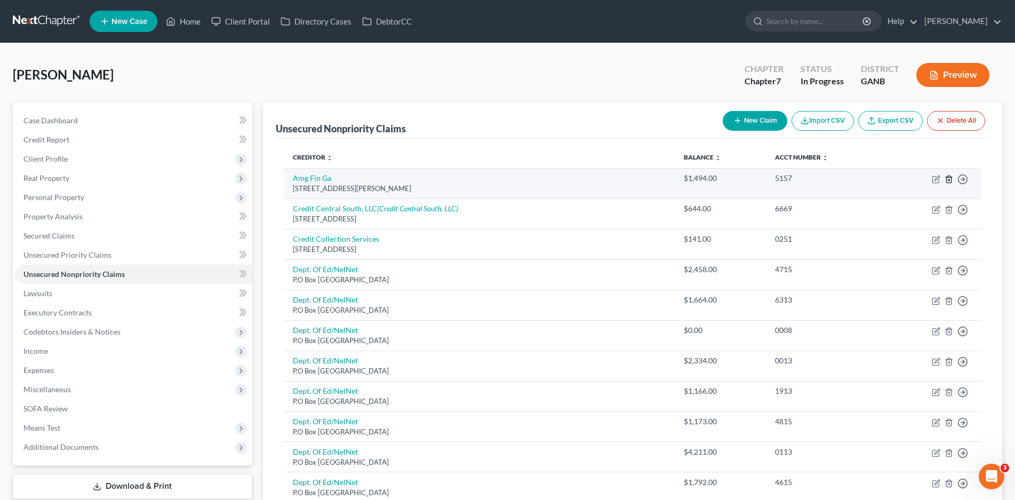
click at [948, 178] on icon "button" at bounding box center [949, 179] width 9 height 9
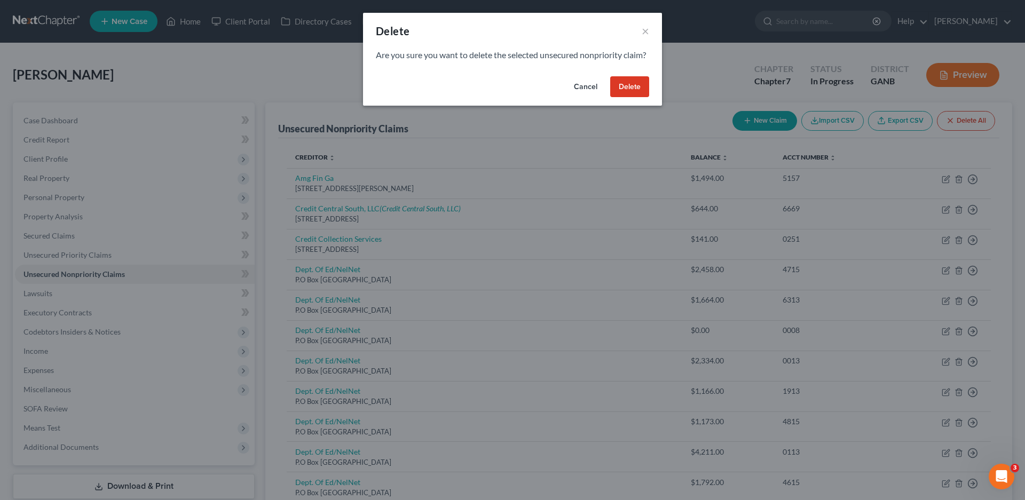
click at [632, 97] on button "Delete" at bounding box center [629, 86] width 39 height 21
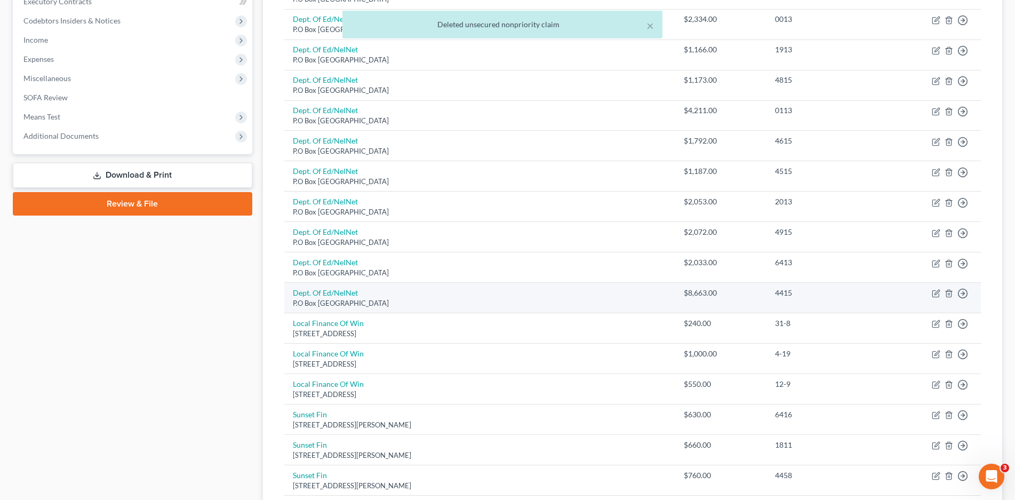
scroll to position [320, 0]
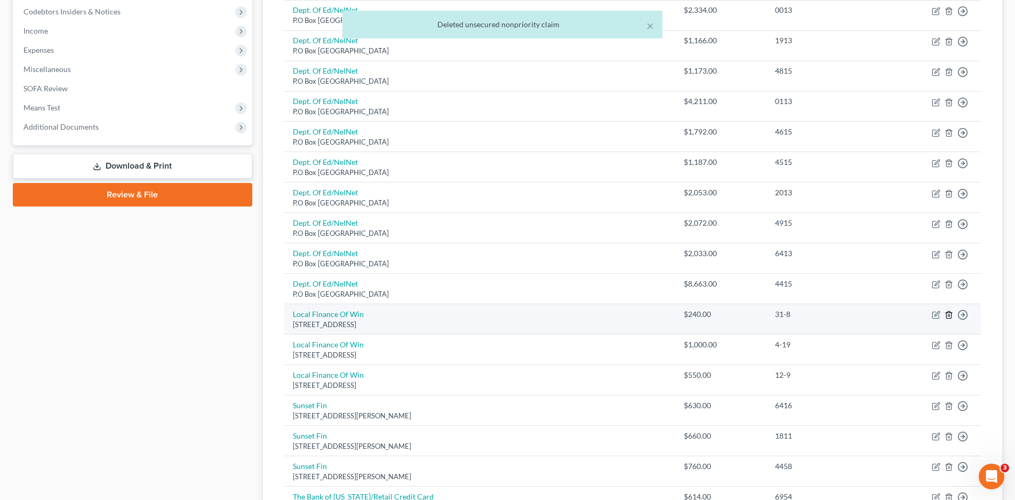
click at [950, 312] on icon "button" at bounding box center [949, 315] width 9 height 9
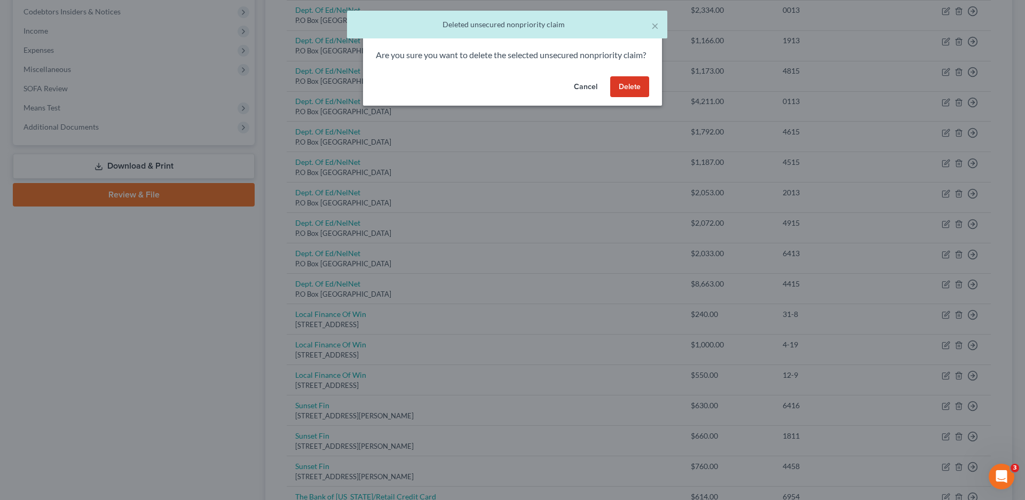
click at [632, 98] on button "Delete" at bounding box center [629, 86] width 39 height 21
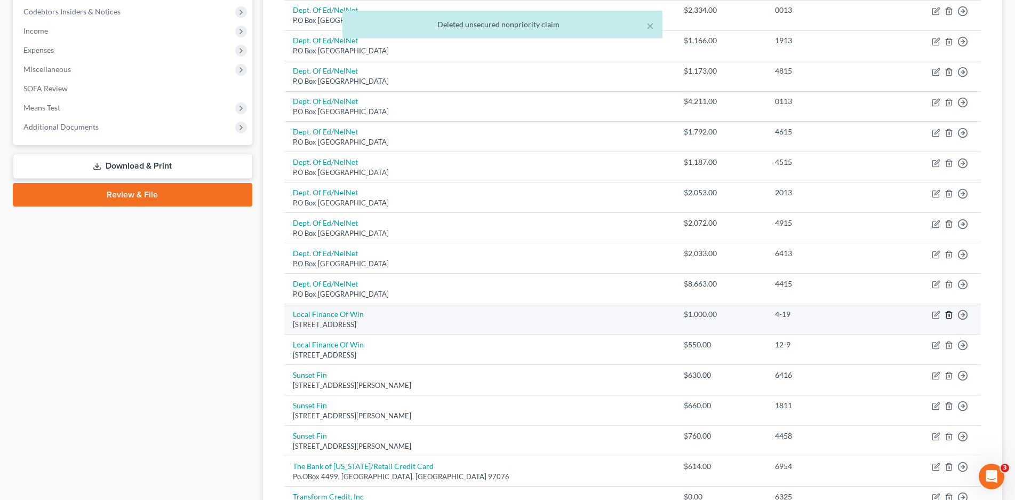
click at [947, 318] on icon "button" at bounding box center [949, 315] width 5 height 7
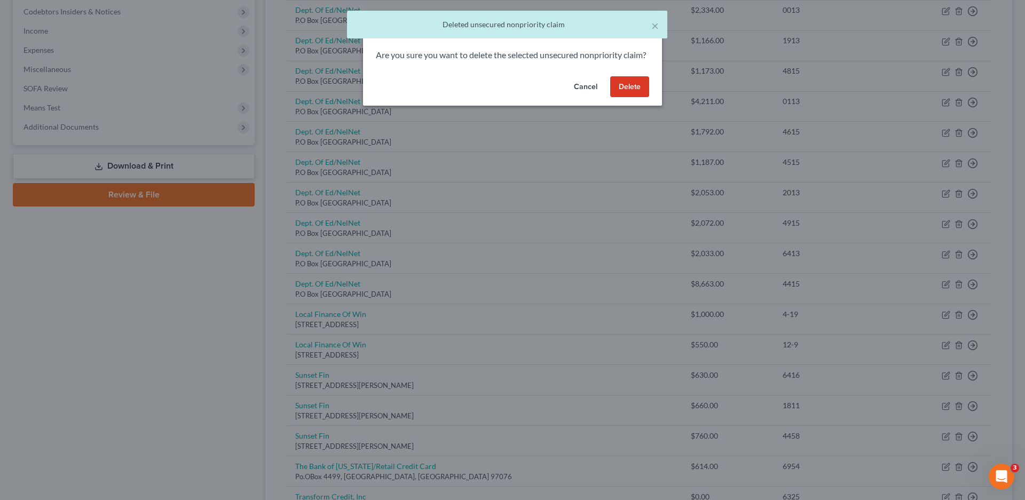
click at [627, 94] on button "Delete" at bounding box center [629, 86] width 39 height 21
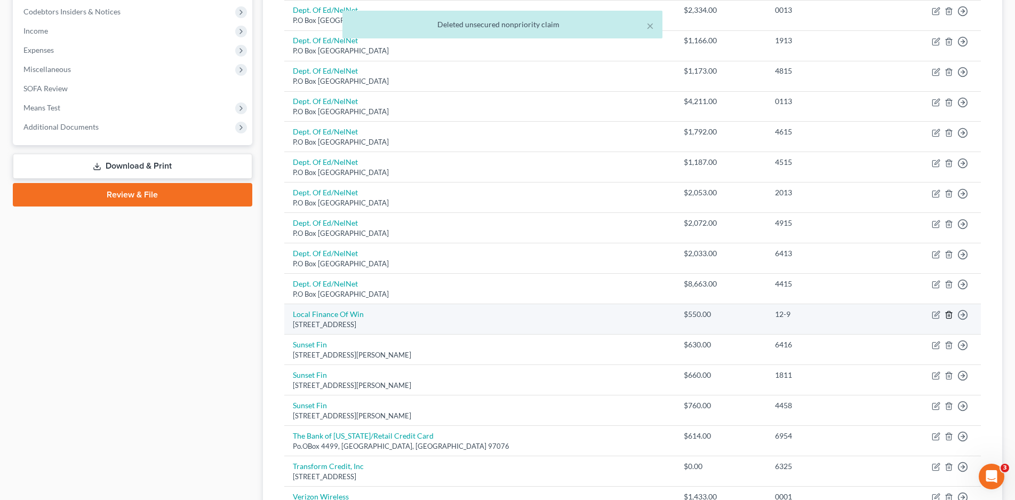
click at [950, 314] on icon "button" at bounding box center [949, 315] width 9 height 9
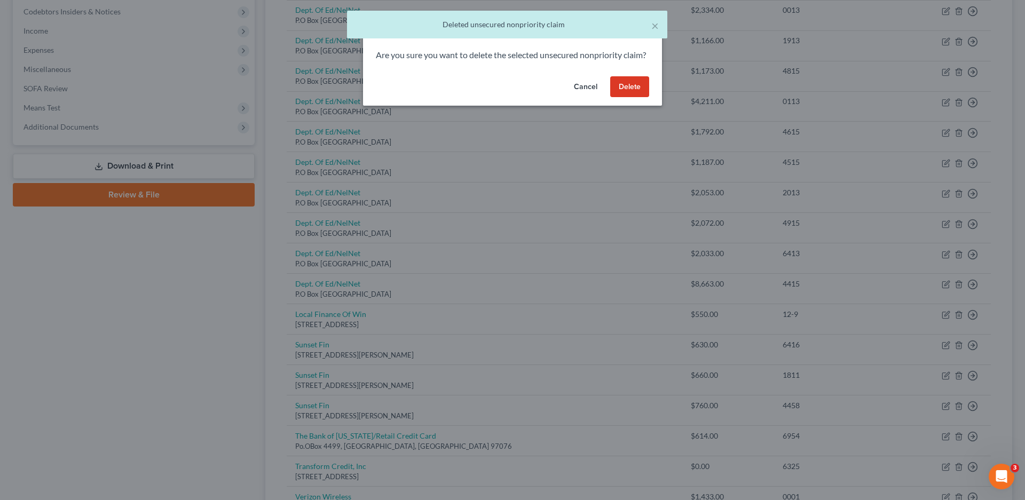
click at [625, 98] on button "Delete" at bounding box center [629, 86] width 39 height 21
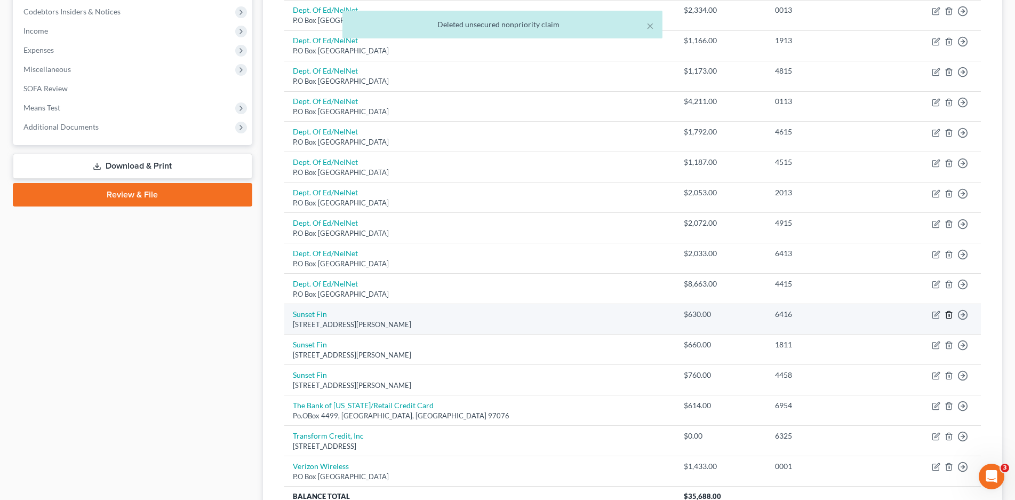
click at [948, 315] on icon "button" at bounding box center [949, 315] width 9 height 9
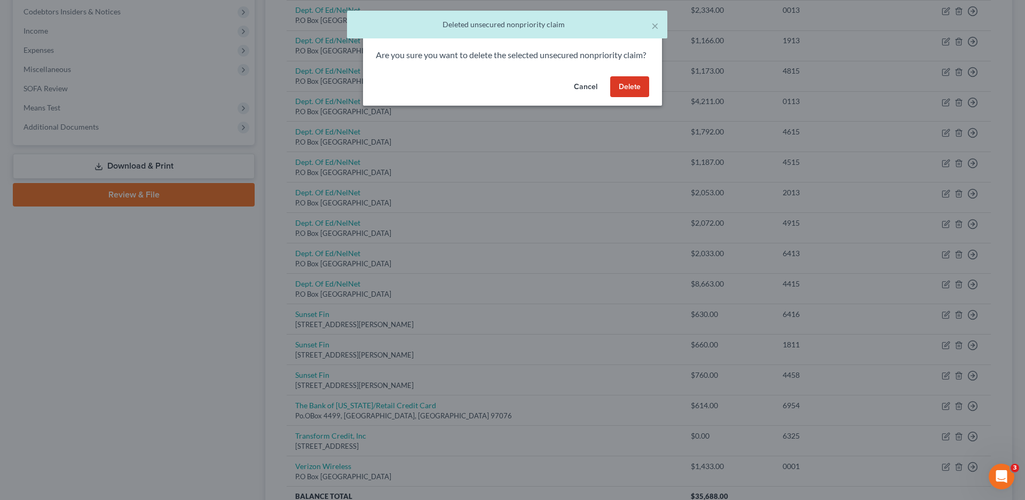
click at [640, 98] on button "Delete" at bounding box center [629, 86] width 39 height 21
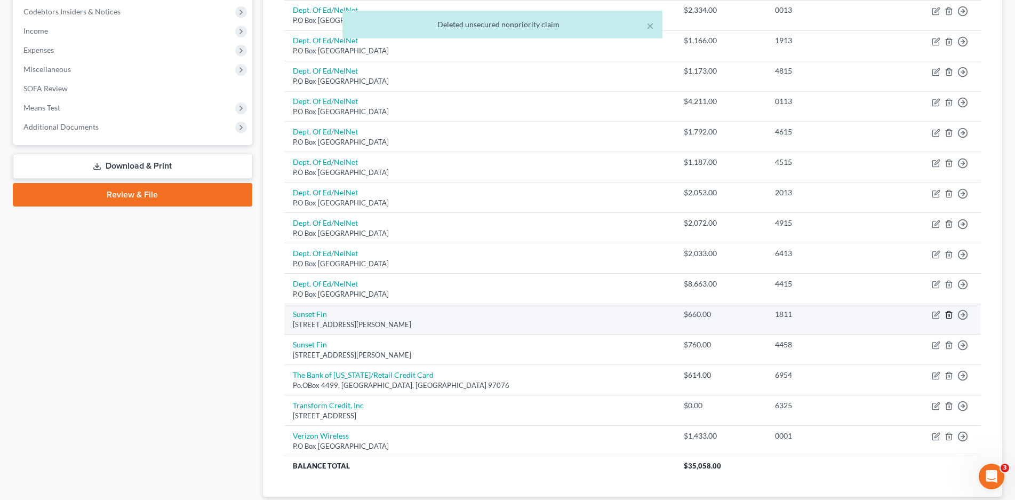
click at [948, 314] on icon "button" at bounding box center [949, 315] width 9 height 9
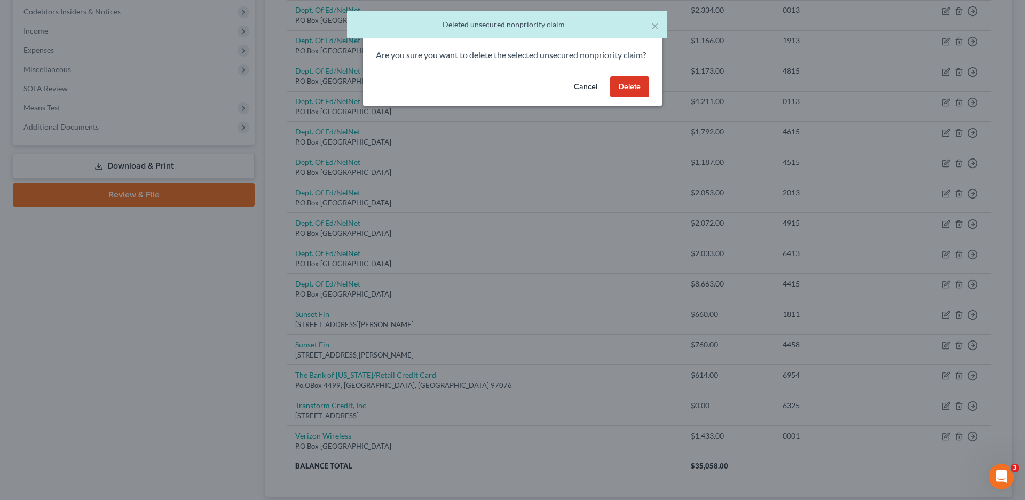
click at [620, 92] on button "Delete" at bounding box center [629, 86] width 39 height 21
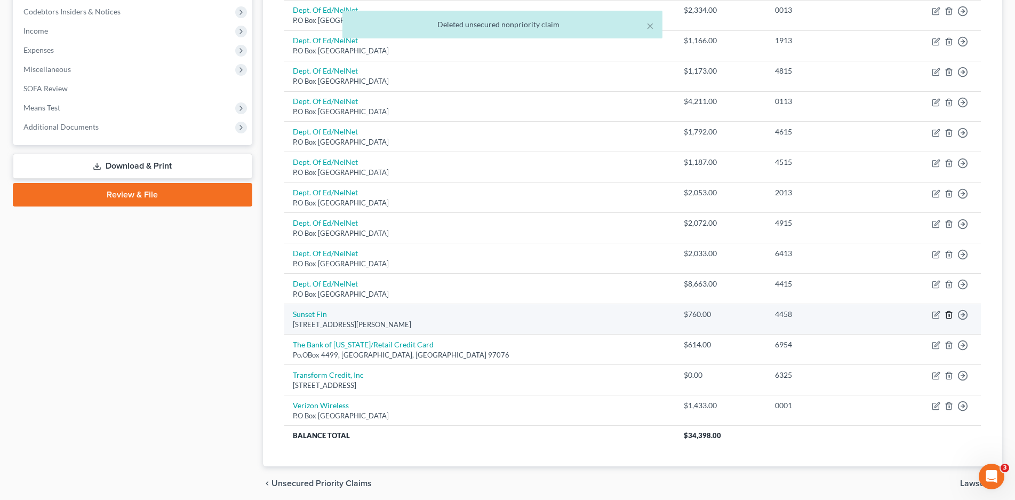
click at [948, 315] on icon "button" at bounding box center [949, 315] width 9 height 9
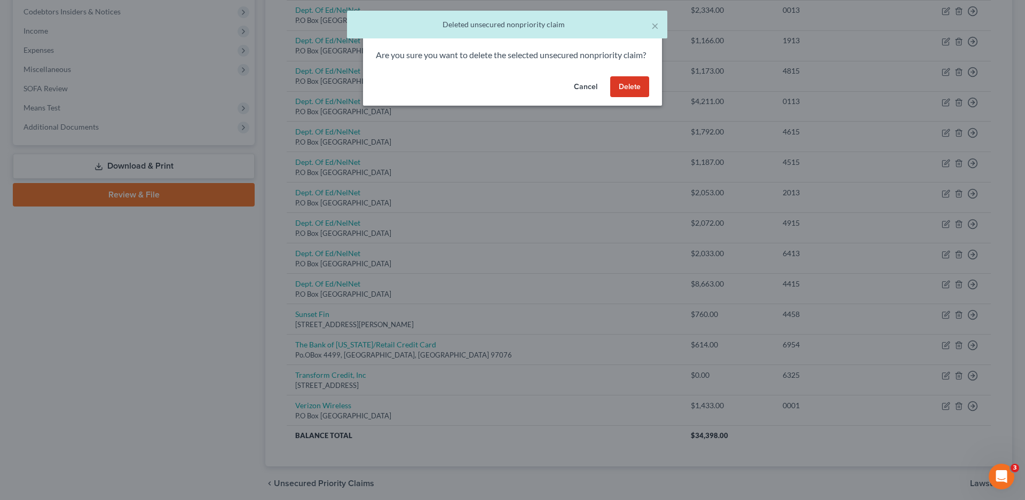
click at [629, 98] on button "Delete" at bounding box center [629, 86] width 39 height 21
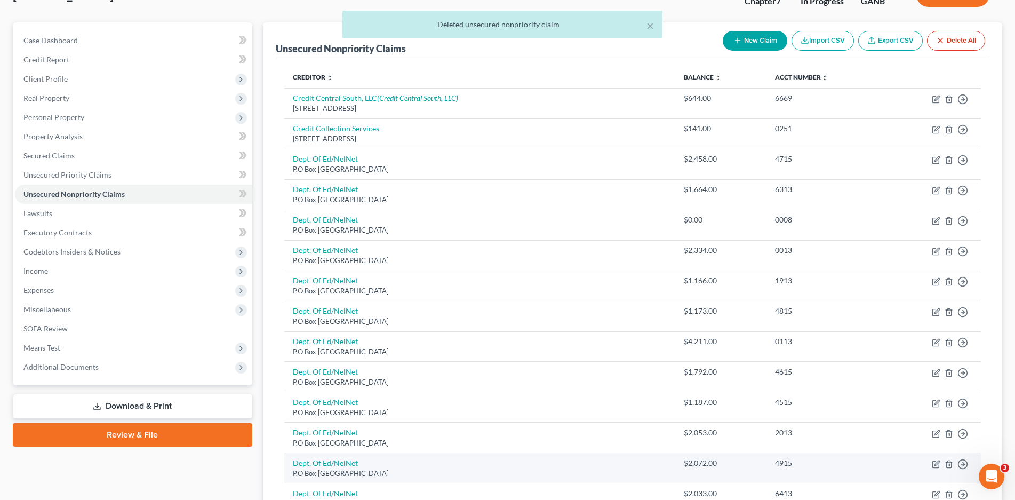
scroll to position [0, 0]
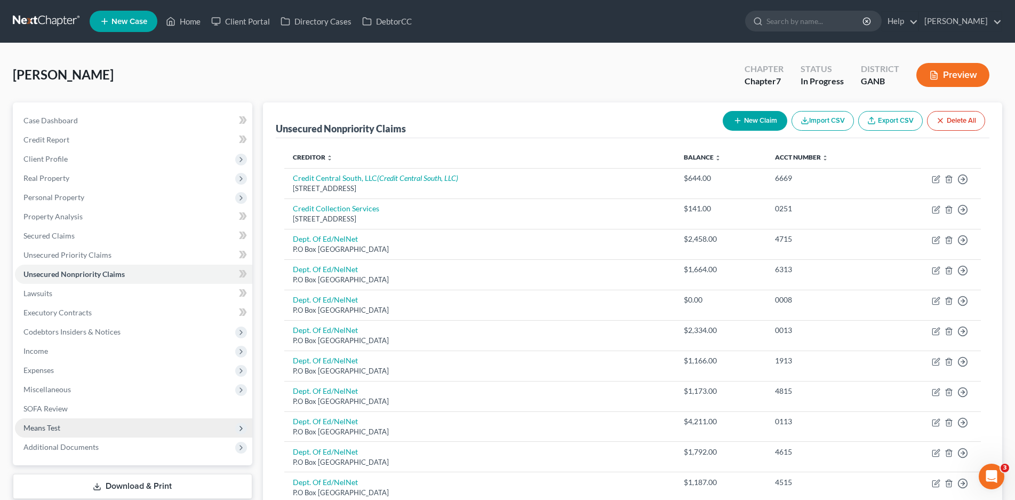
click at [48, 428] on span "Means Test" at bounding box center [41, 427] width 37 height 9
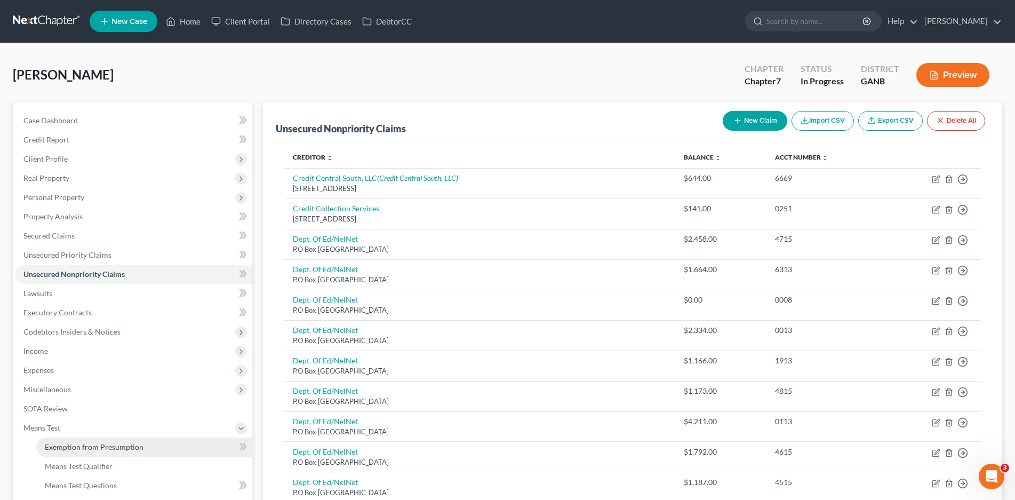
click at [82, 447] on span "Exemption from Presumption" at bounding box center [94, 446] width 99 height 9
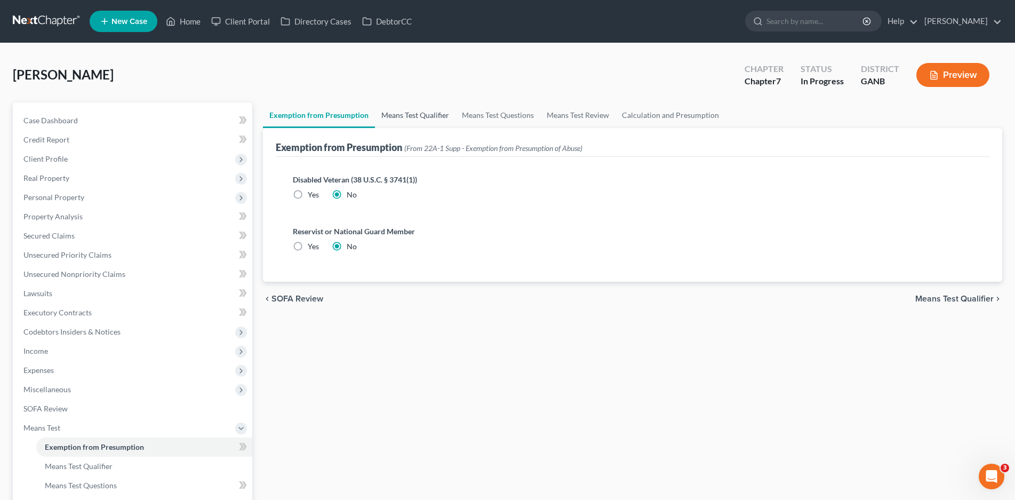
click at [416, 112] on link "Means Test Qualifier" at bounding box center [415, 115] width 81 height 26
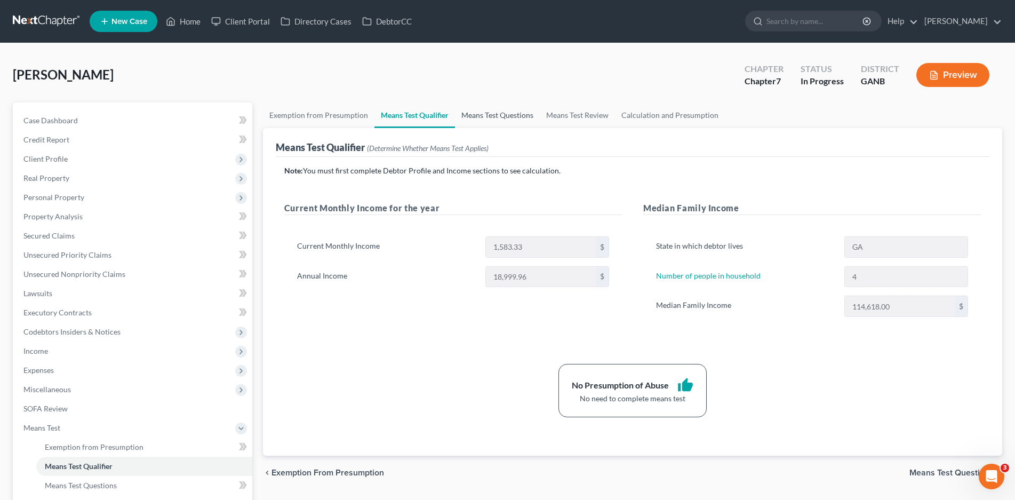
click at [488, 118] on link "Means Test Questions" at bounding box center [497, 115] width 85 height 26
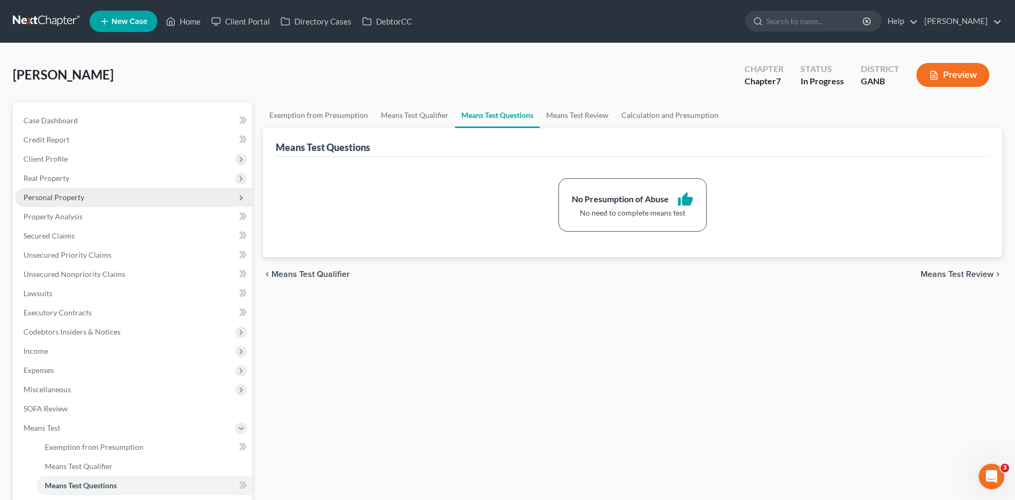
click at [57, 193] on span "Personal Property" at bounding box center [53, 197] width 61 height 9
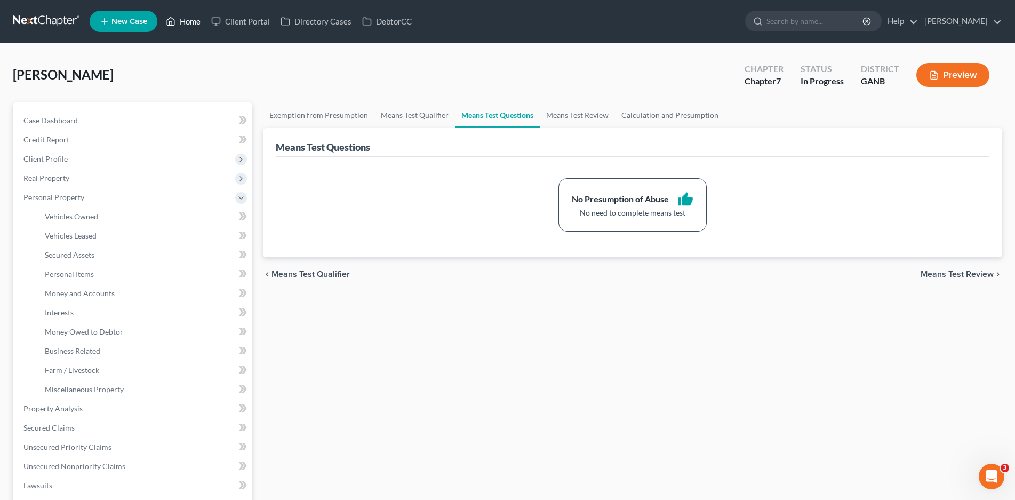
click at [195, 19] on link "Home" at bounding box center [183, 21] width 45 height 19
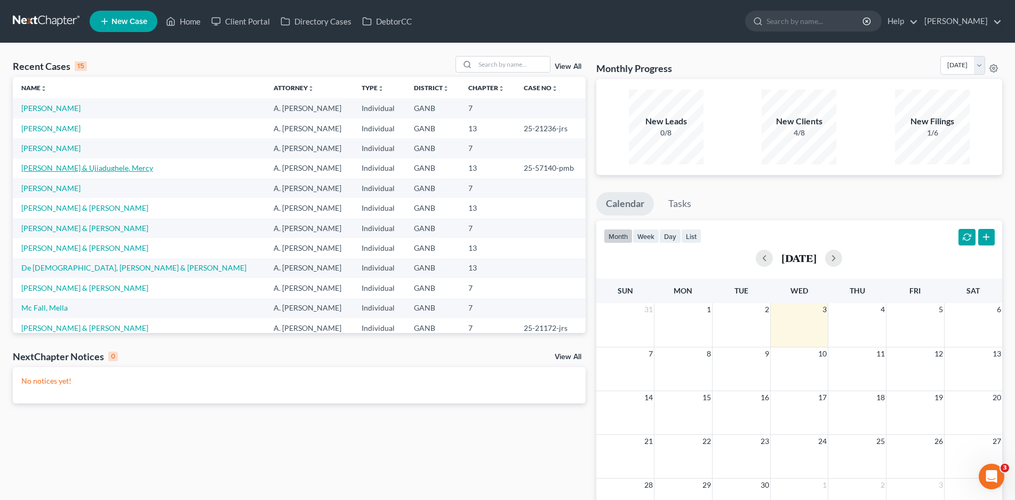
click at [75, 164] on link "Sterling, Frank & Ujiadughele, Mercy" at bounding box center [87, 167] width 132 height 9
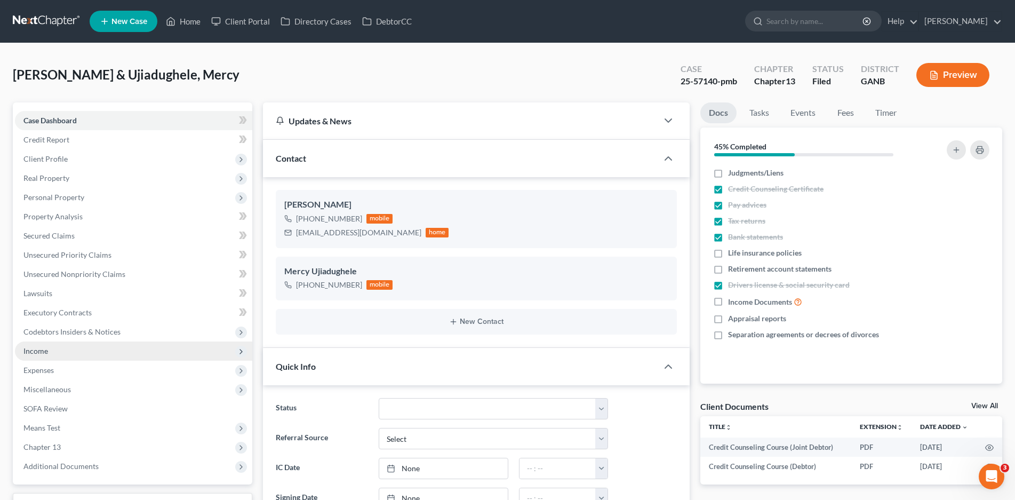
click at [44, 355] on span "Income" at bounding box center [35, 350] width 25 height 9
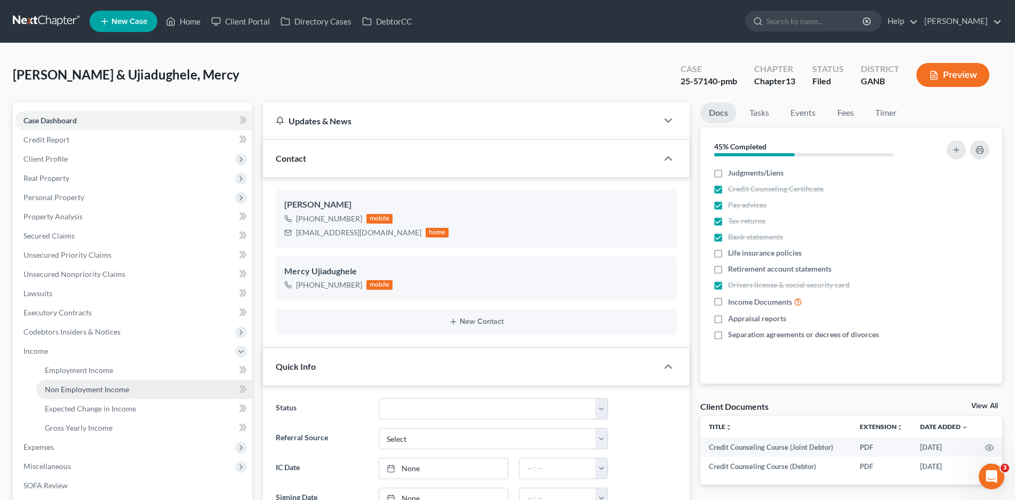
click at [71, 392] on span "Non Employment Income" at bounding box center [87, 389] width 84 height 9
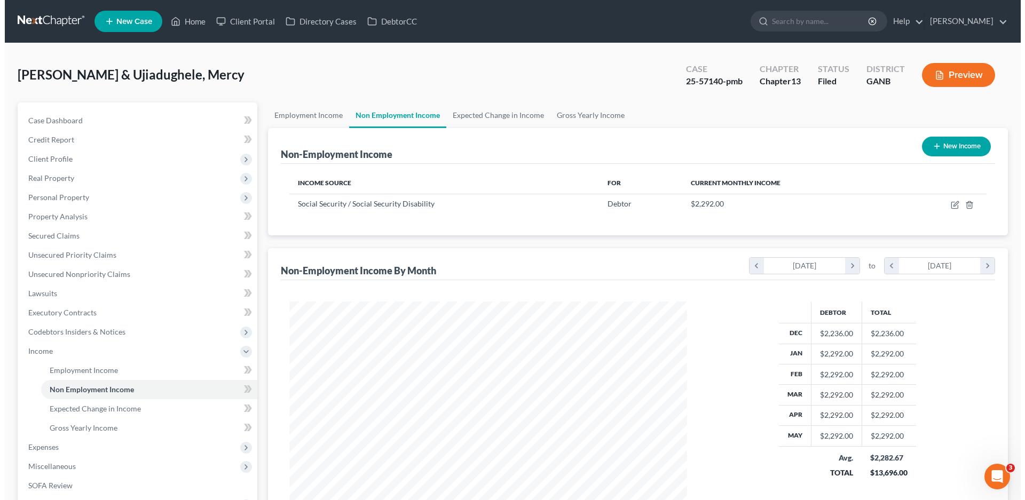
scroll to position [199, 419]
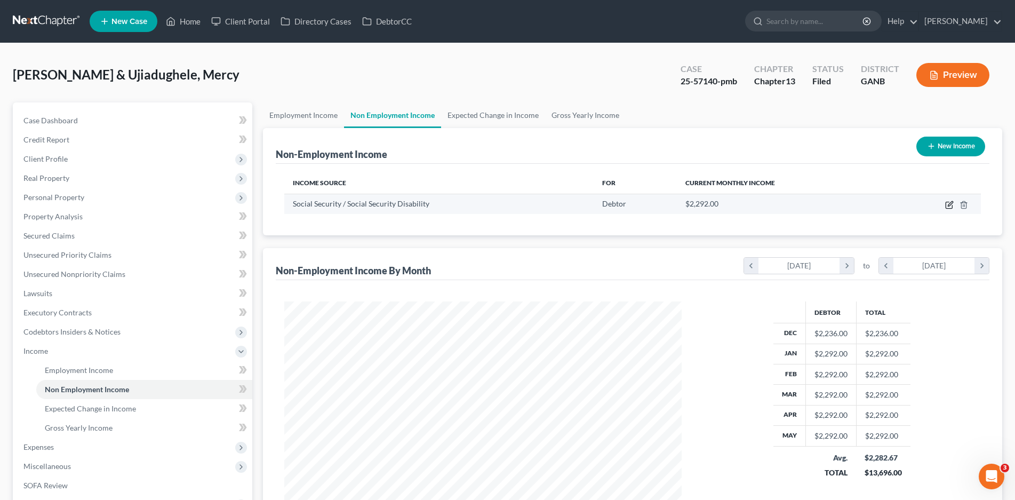
click at [948, 204] on icon "button" at bounding box center [950, 205] width 9 height 9
select select "4"
select select "0"
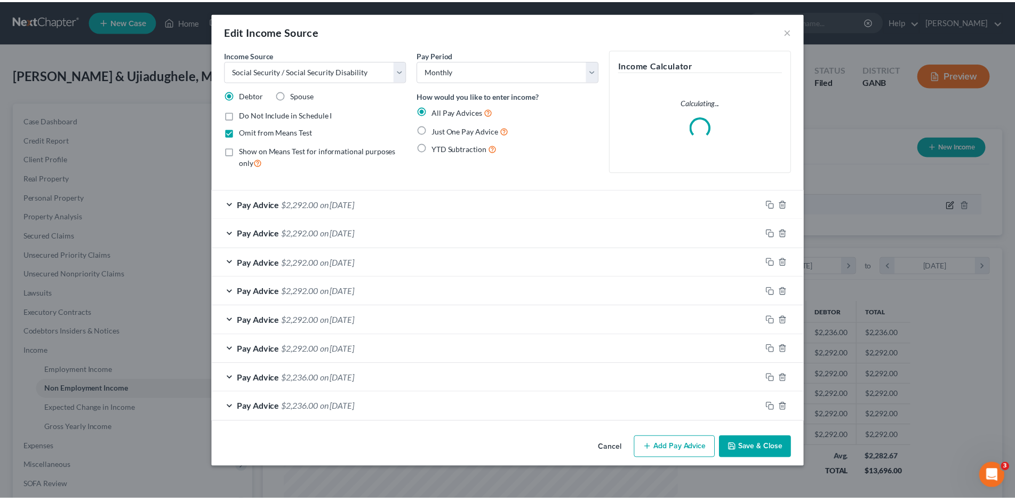
scroll to position [201, 423]
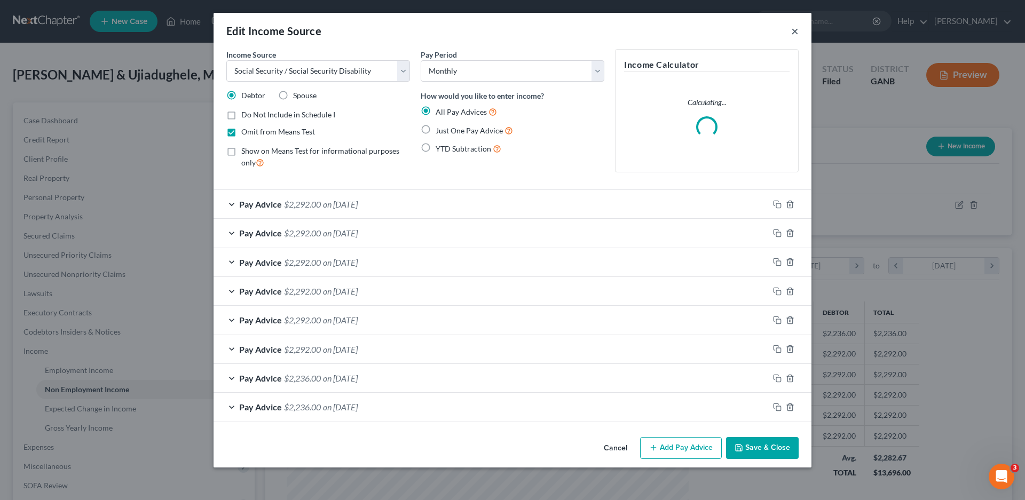
drag, startPoint x: 795, startPoint y: 32, endPoint x: 797, endPoint y: 37, distance: 5.7
click at [796, 35] on button "×" at bounding box center [794, 31] width 7 height 13
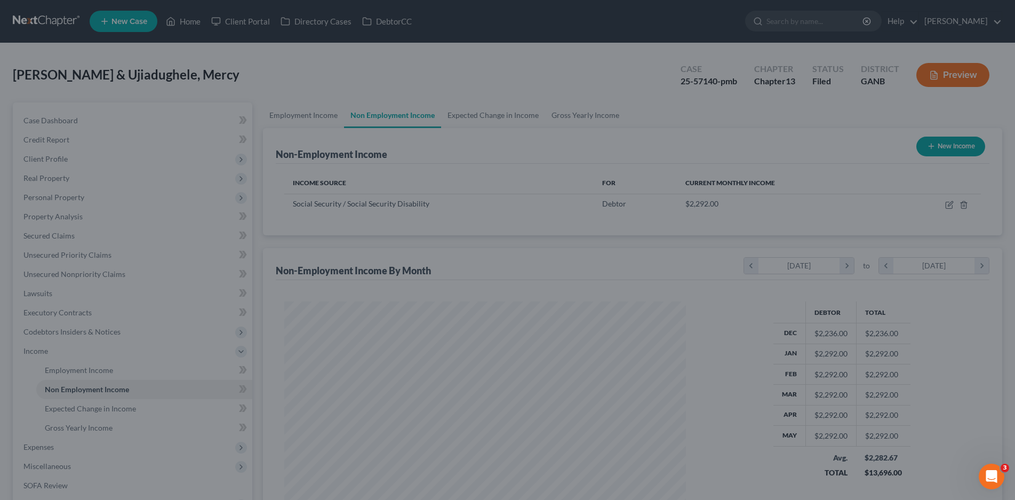
scroll to position [199, 419]
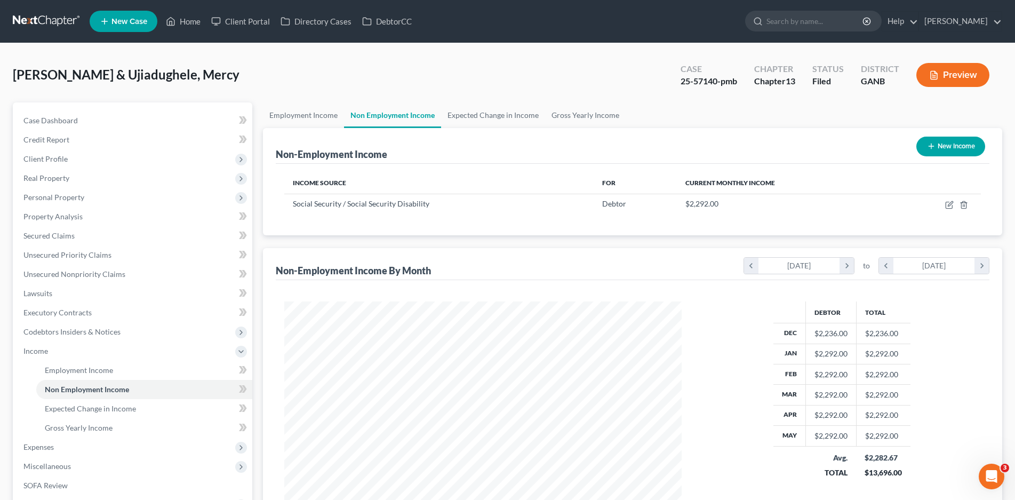
click at [962, 142] on button "New Income" at bounding box center [951, 147] width 69 height 20
select select "0"
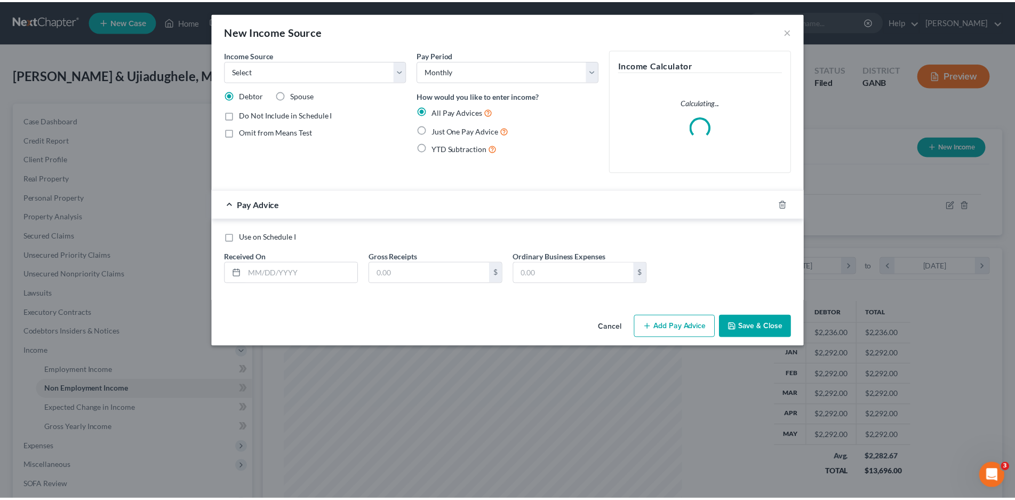
scroll to position [201, 423]
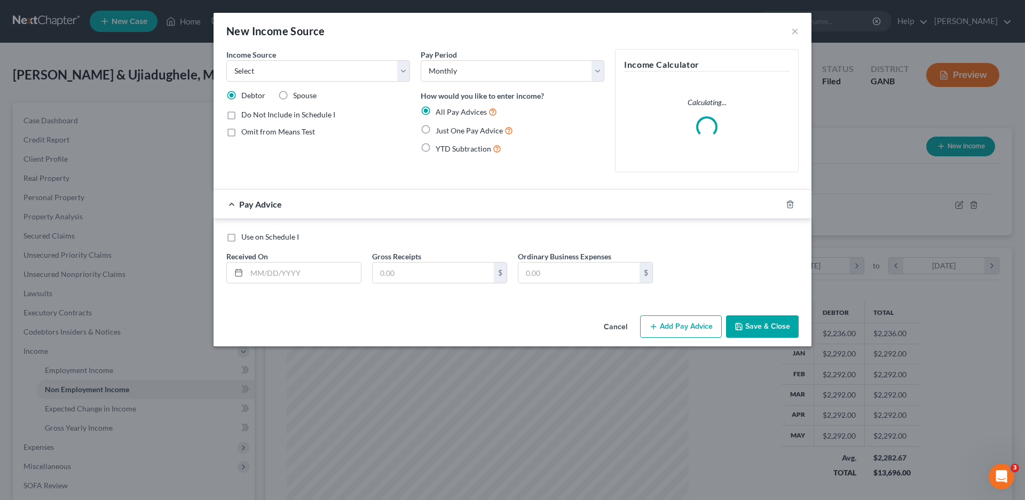
click at [293, 96] on label "Spouse" at bounding box center [304, 95] width 23 height 11
click at [297, 96] on input "Spouse" at bounding box center [300, 93] width 7 height 7
radio input "true"
click at [259, 67] on select "Select Unemployment Disability (from employer) Pension Retirement Social Securi…" at bounding box center [318, 70] width 184 height 21
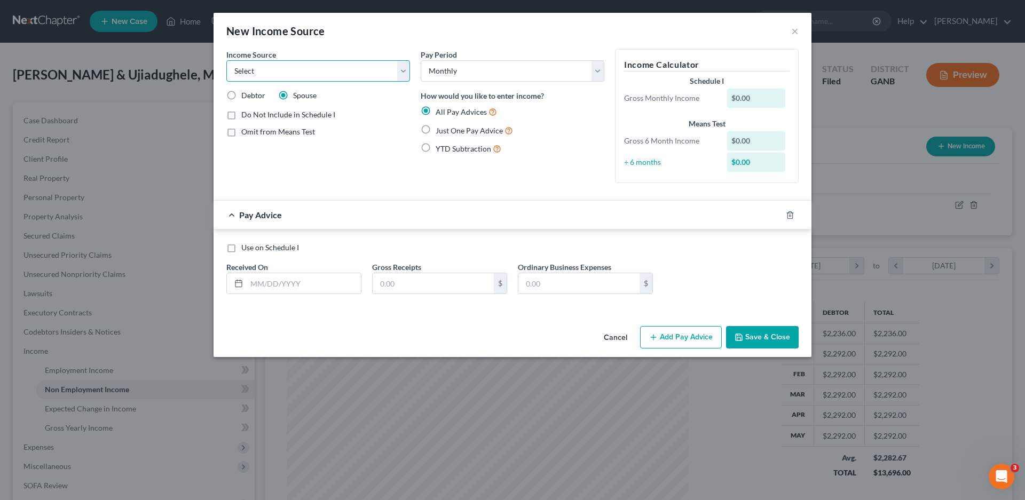
select select "11"
click at [226, 60] on select "Select Unemployment Disability (from employer) Pension Retirement Social Securi…" at bounding box center [318, 70] width 184 height 21
click at [271, 284] on input "text" at bounding box center [304, 283] width 114 height 20
type input "08/30/2025"
type input "300.00"
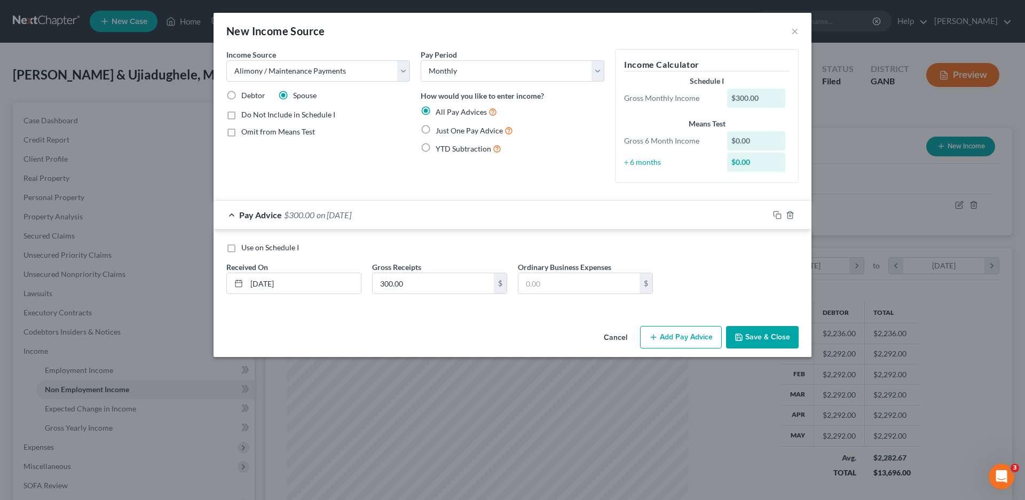
drag, startPoint x: 426, startPoint y: 130, endPoint x: 467, endPoint y: 155, distance: 48.3
click at [435, 131] on label "Just One Pay Advice" at bounding box center [473, 130] width 77 height 12
click at [440, 131] on input "Just One Pay Advice" at bounding box center [443, 127] width 7 height 7
radio input "true"
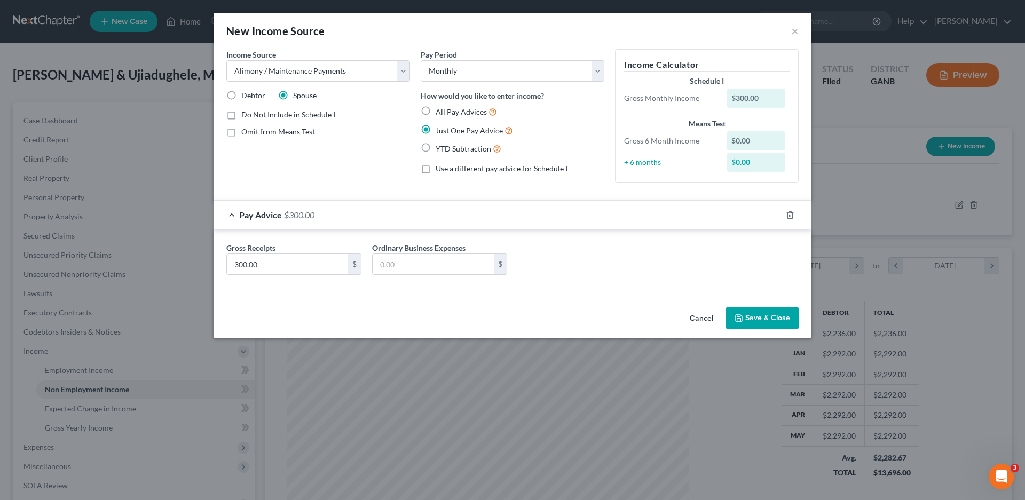
click at [751, 313] on button "Save & Close" at bounding box center [762, 318] width 73 height 22
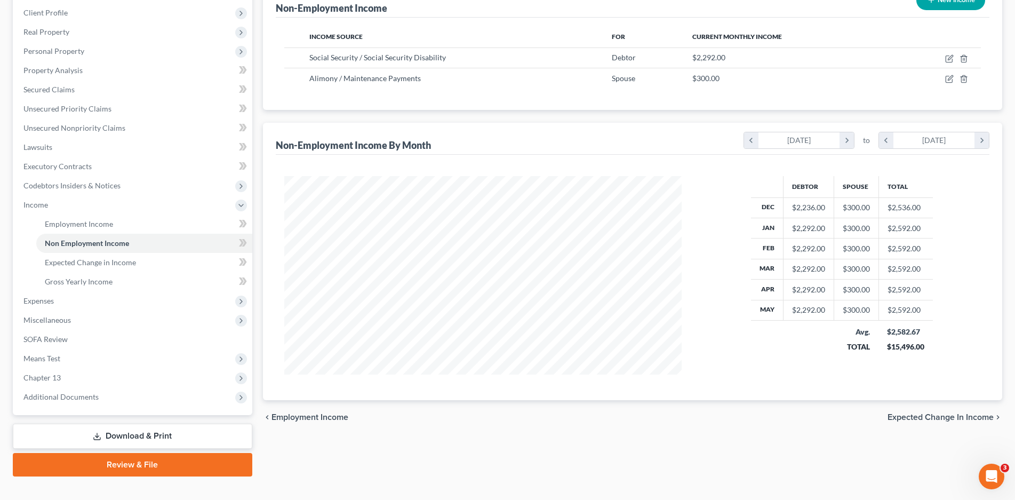
scroll to position [163, 0]
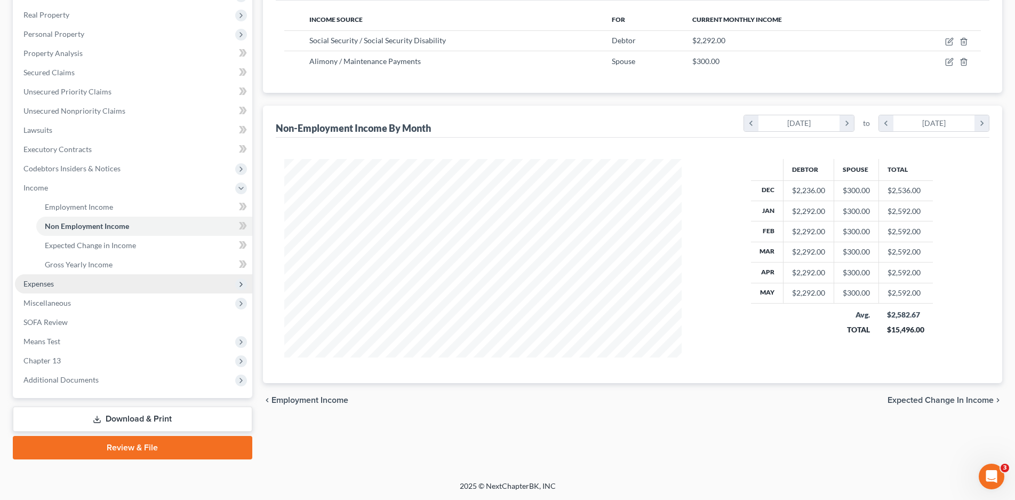
click at [56, 284] on span "Expenses" at bounding box center [133, 283] width 237 height 19
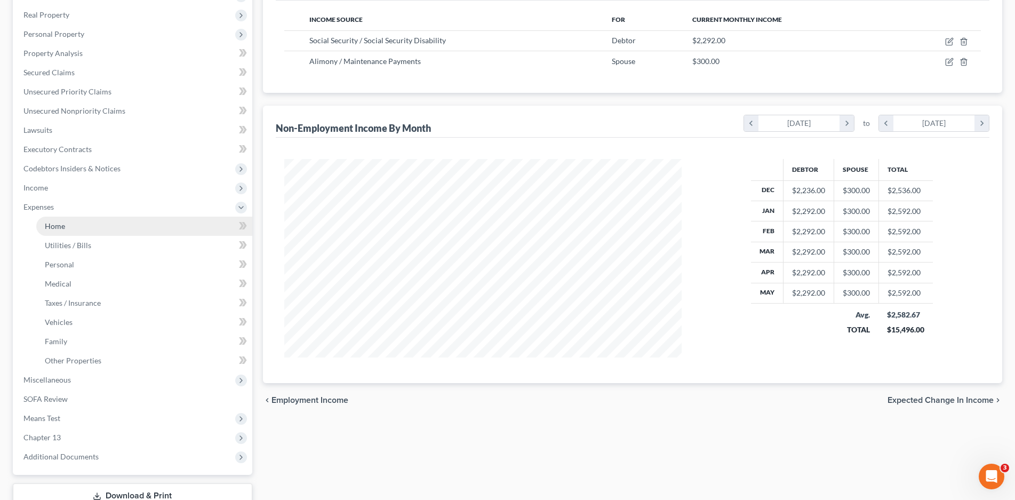
click at [68, 232] on link "Home" at bounding box center [144, 226] width 216 height 19
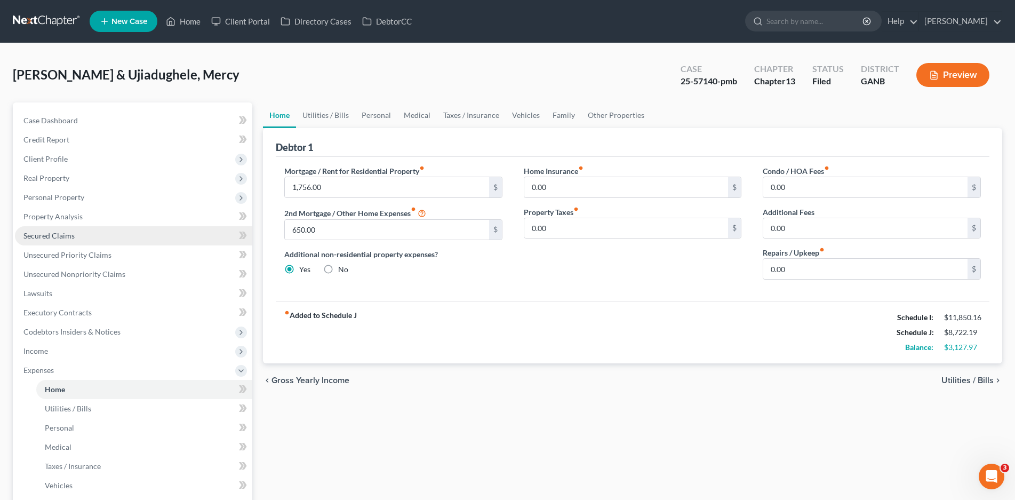
click at [77, 235] on link "Secured Claims" at bounding box center [133, 235] width 237 height 19
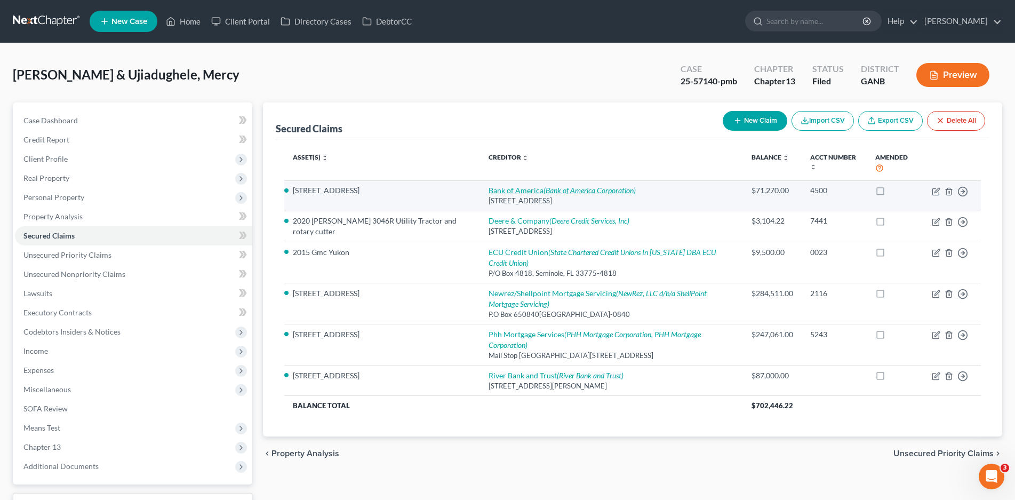
click at [523, 187] on link "Bank of America (Bank of America Corporation)" at bounding box center [562, 190] width 147 height 9
select select "7"
select select "2"
select select "1"
select select "0"
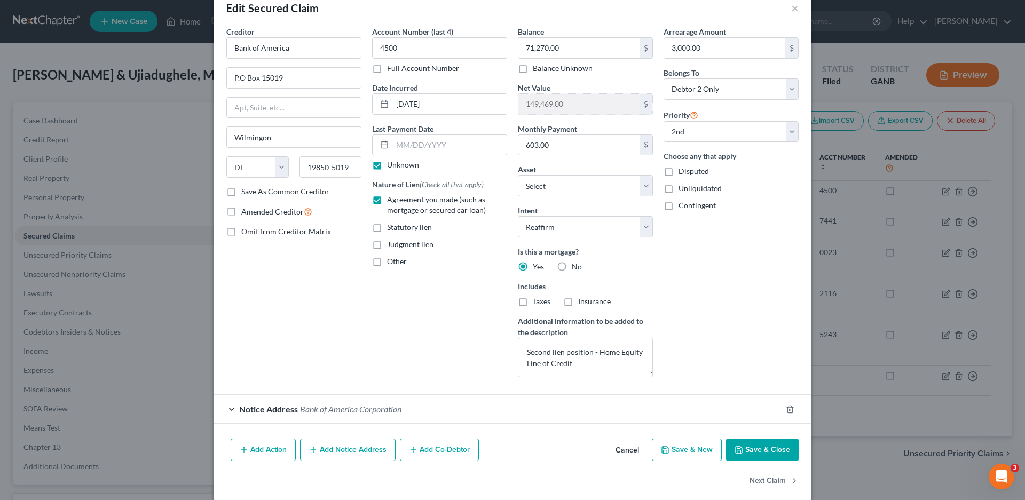
scroll to position [36, 0]
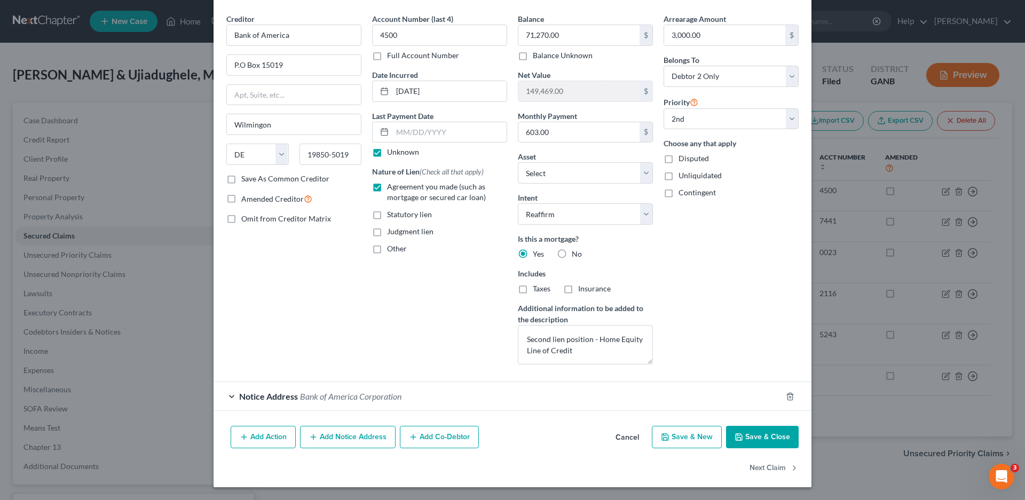
click at [228, 397] on div "Notice Address Bank of America Corporation" at bounding box center [497, 396] width 568 height 28
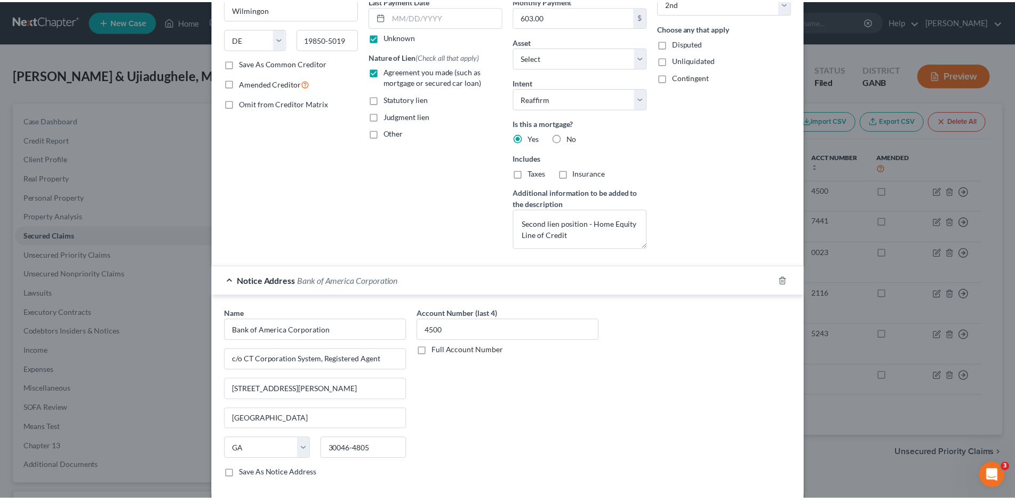
scroll to position [0, 0]
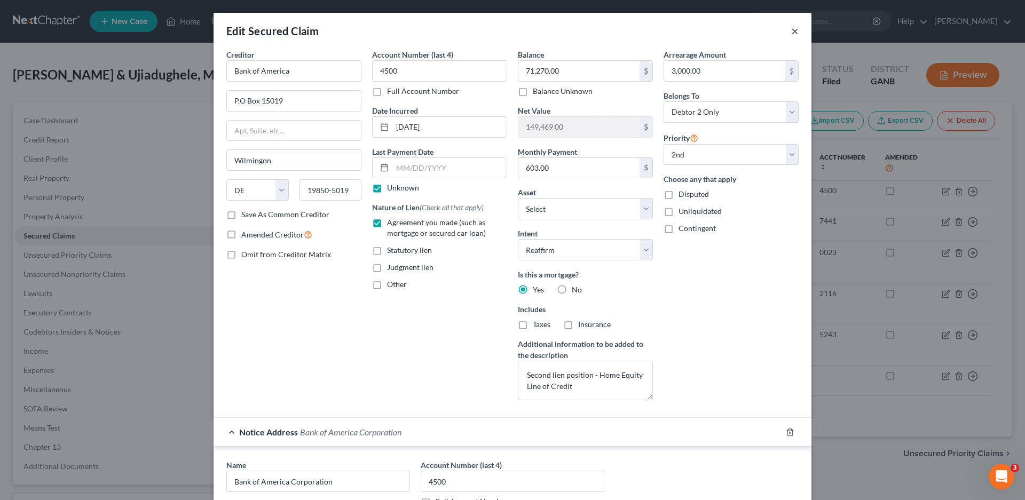
click at [791, 31] on button "×" at bounding box center [794, 31] width 7 height 13
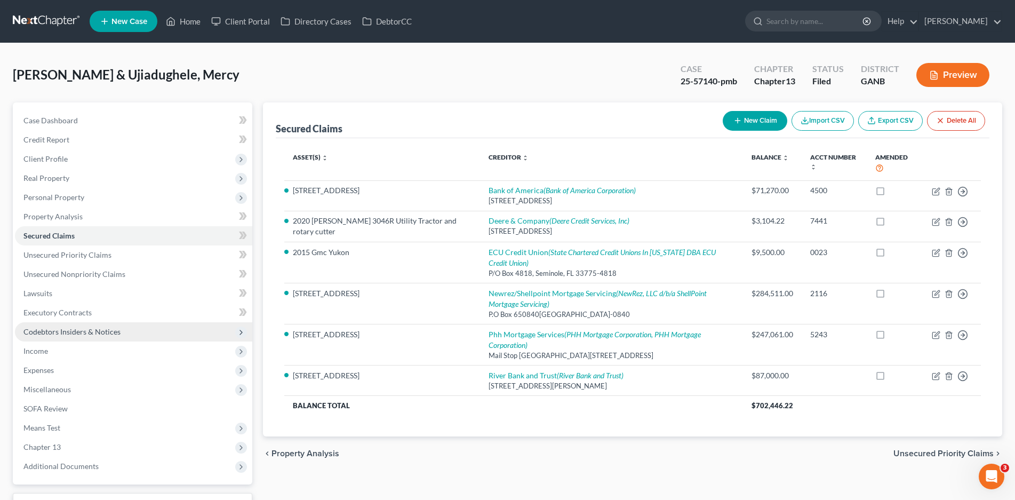
click at [41, 334] on span "Codebtors Insiders & Notices" at bounding box center [71, 331] width 97 height 9
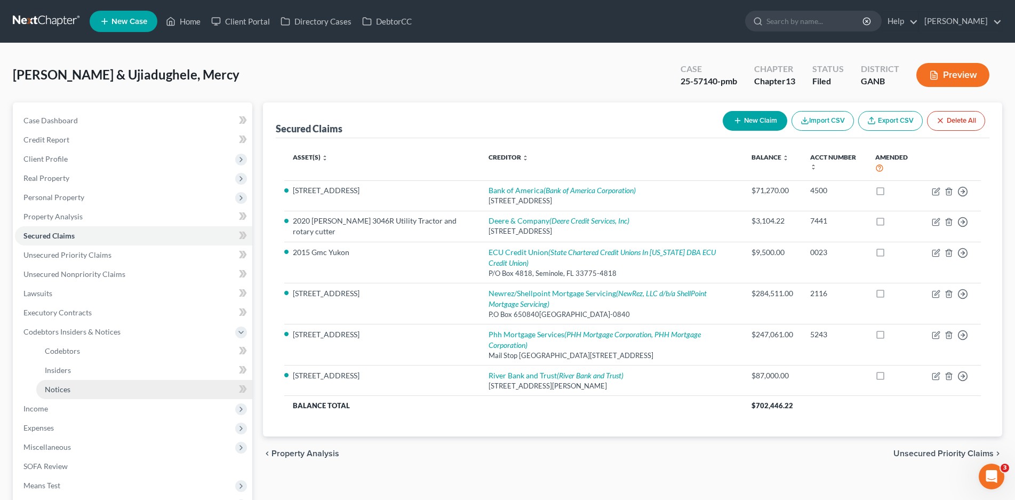
click at [56, 393] on span "Notices" at bounding box center [58, 389] width 26 height 9
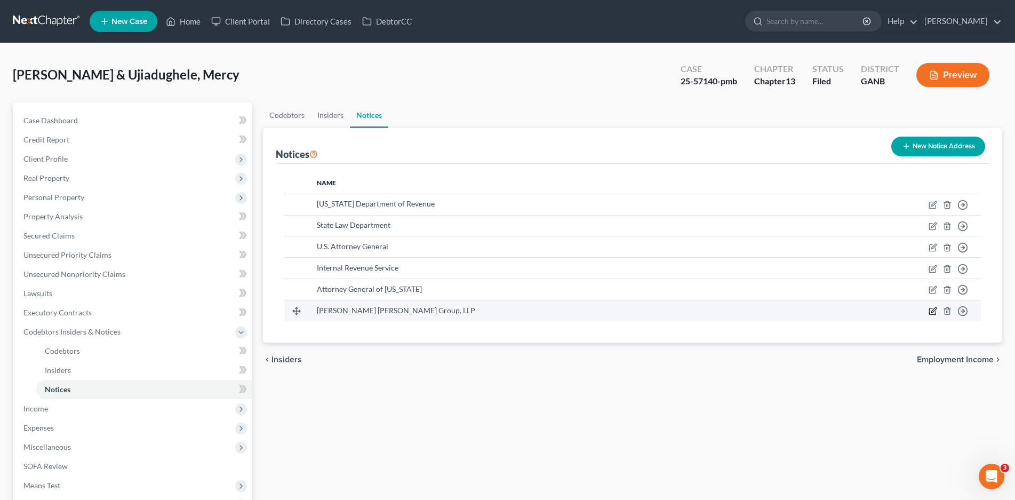
click at [932, 312] on icon "button" at bounding box center [934, 309] width 5 height 5
select select "10"
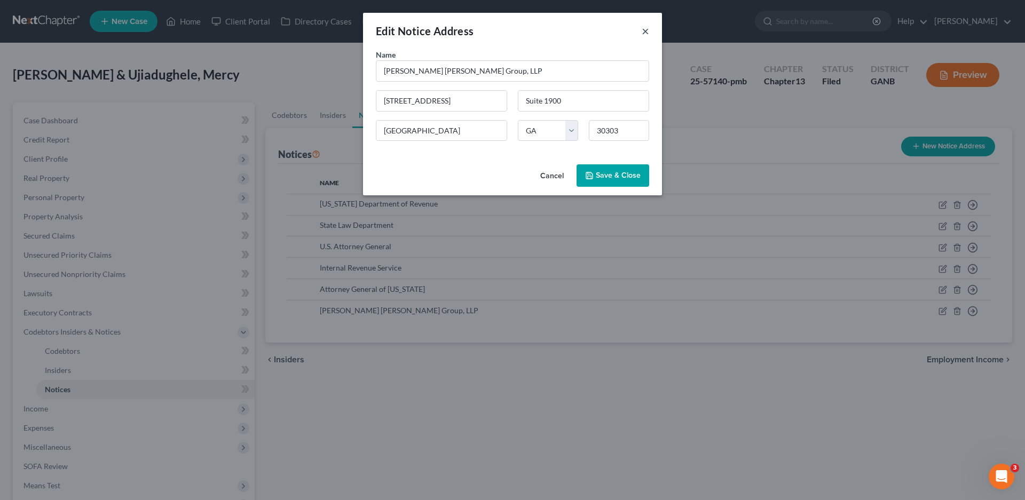
click at [642, 34] on button "×" at bounding box center [644, 31] width 7 height 13
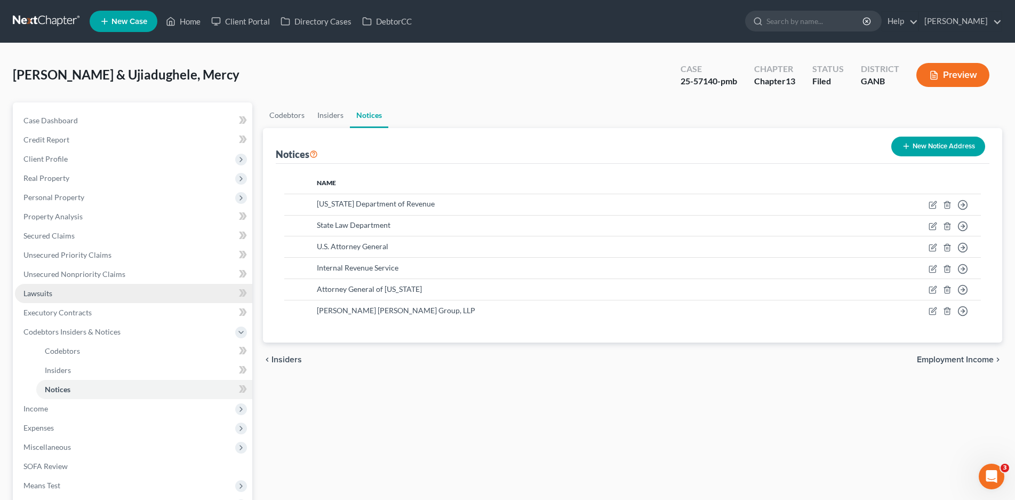
click at [37, 297] on span "Lawsuits" at bounding box center [37, 293] width 29 height 9
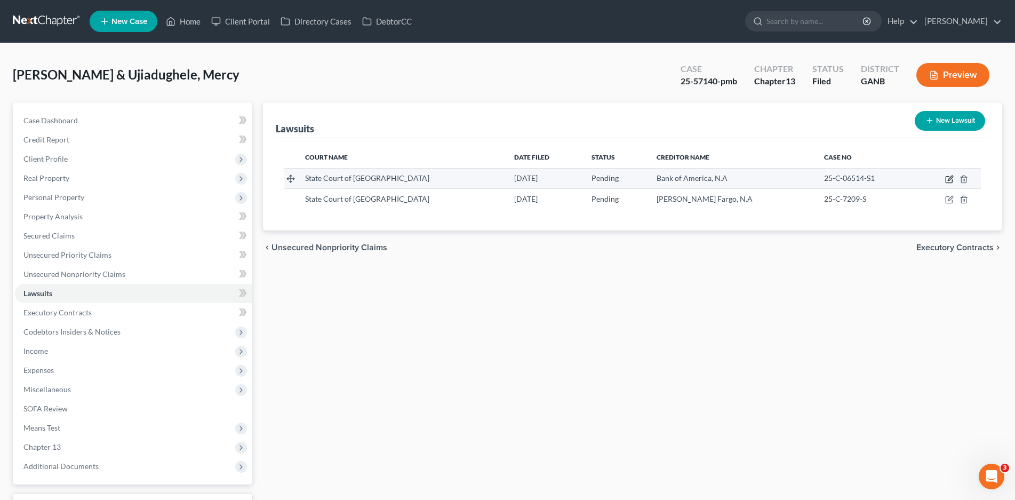
click at [947, 179] on icon "button" at bounding box center [950, 179] width 9 height 9
select select "10"
select select "0"
select select "4"
select select "10"
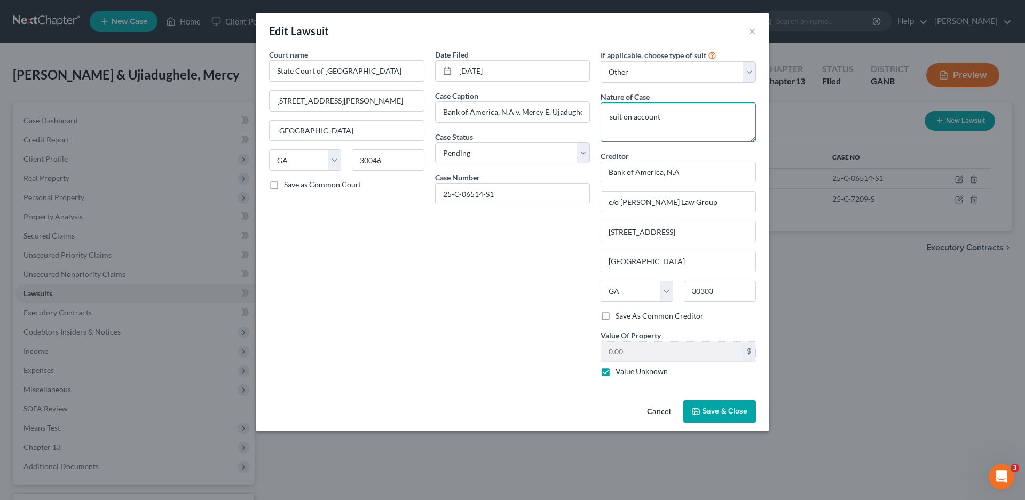
click at [660, 118] on textarea "suit on account" at bounding box center [677, 121] width 155 height 39
click at [749, 34] on button "×" at bounding box center [751, 31] width 7 height 13
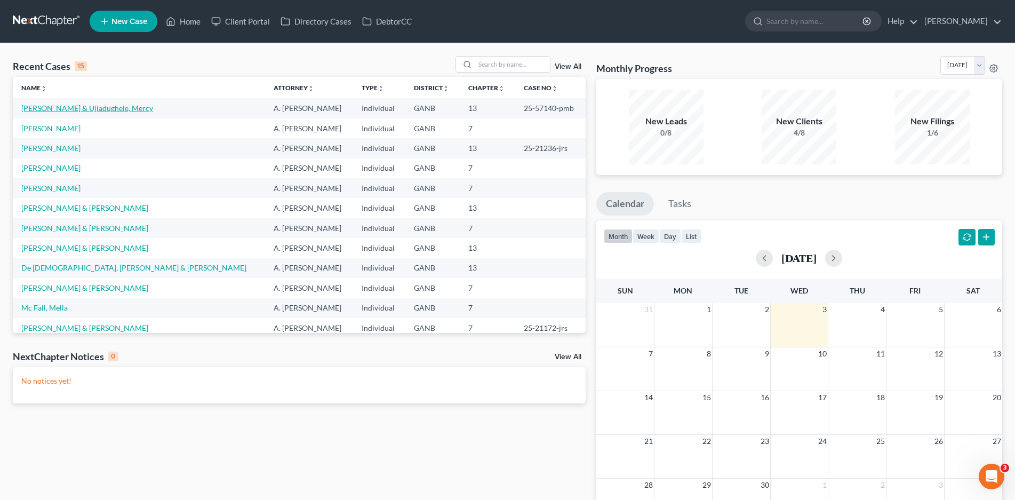
click at [101, 108] on link "[PERSON_NAME] & Ujiadughele, Mercy" at bounding box center [87, 108] width 132 height 9
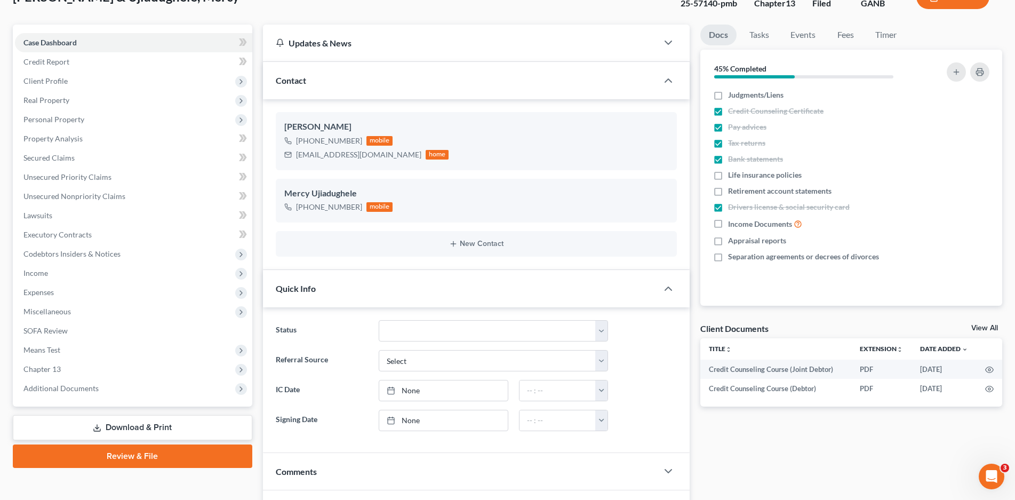
scroll to position [267, 0]
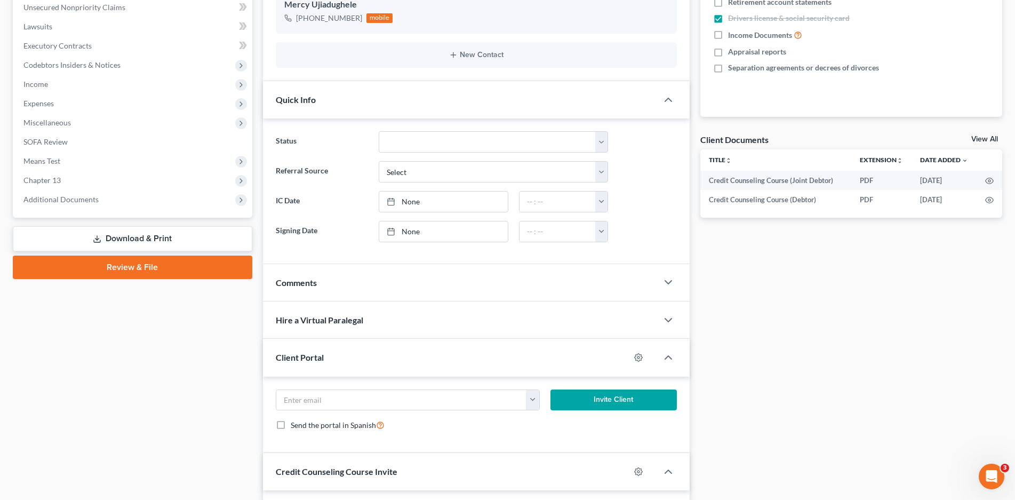
click at [133, 240] on link "Download & Print" at bounding box center [133, 238] width 240 height 25
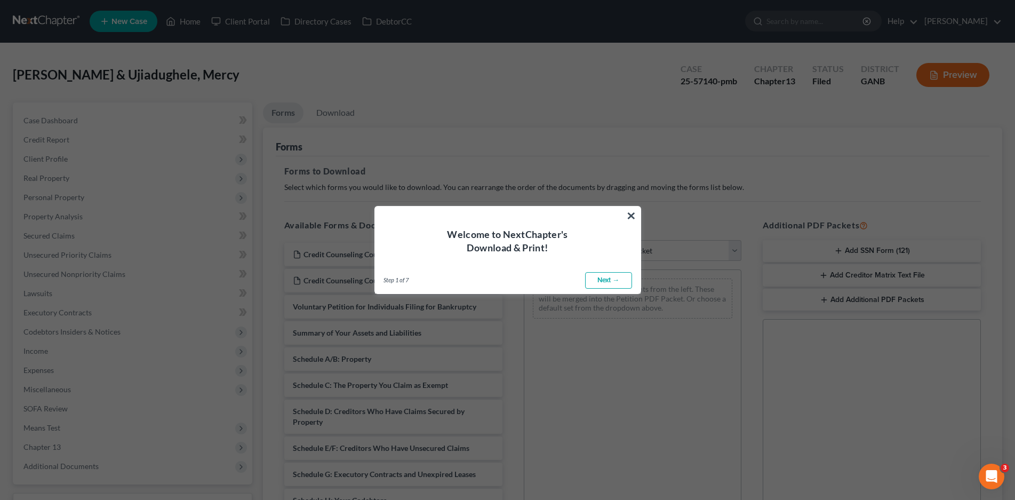
click at [632, 218] on button "×" at bounding box center [631, 215] width 10 height 17
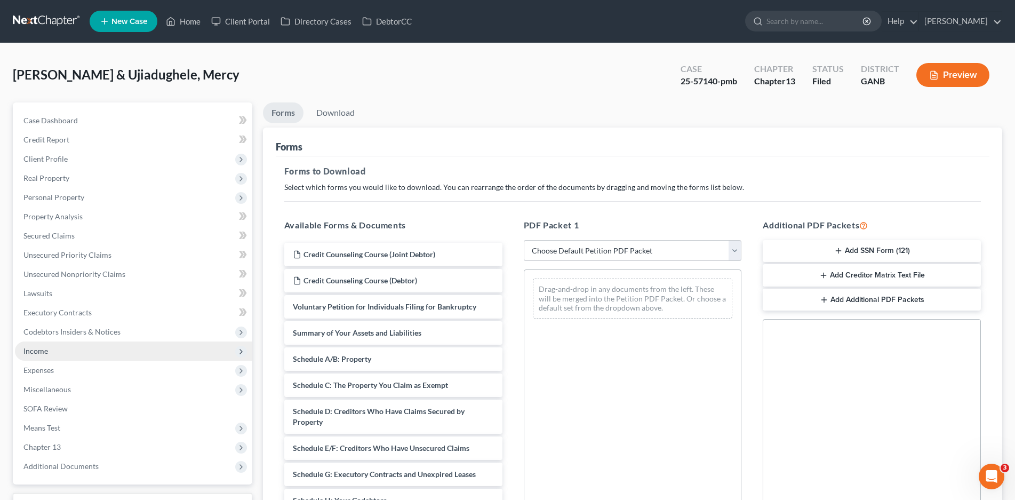
click at [41, 351] on span "Income" at bounding box center [35, 350] width 25 height 9
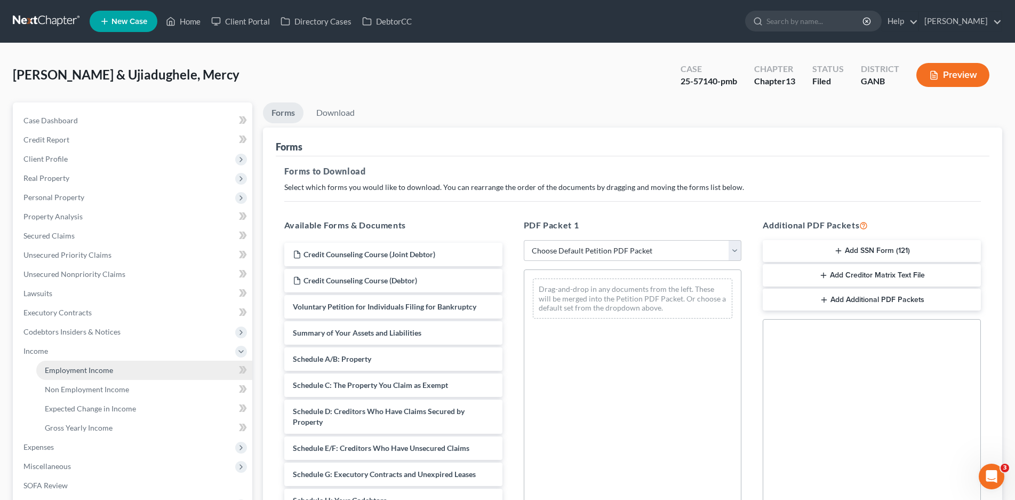
click at [66, 373] on span "Employment Income" at bounding box center [79, 370] width 68 height 9
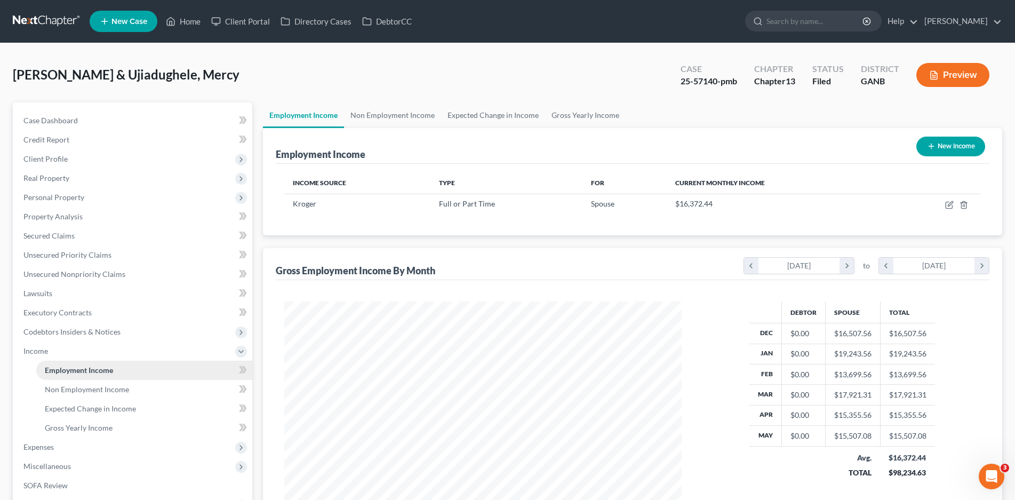
scroll to position [199, 419]
click at [44, 449] on span "Expenses" at bounding box center [38, 446] width 30 height 9
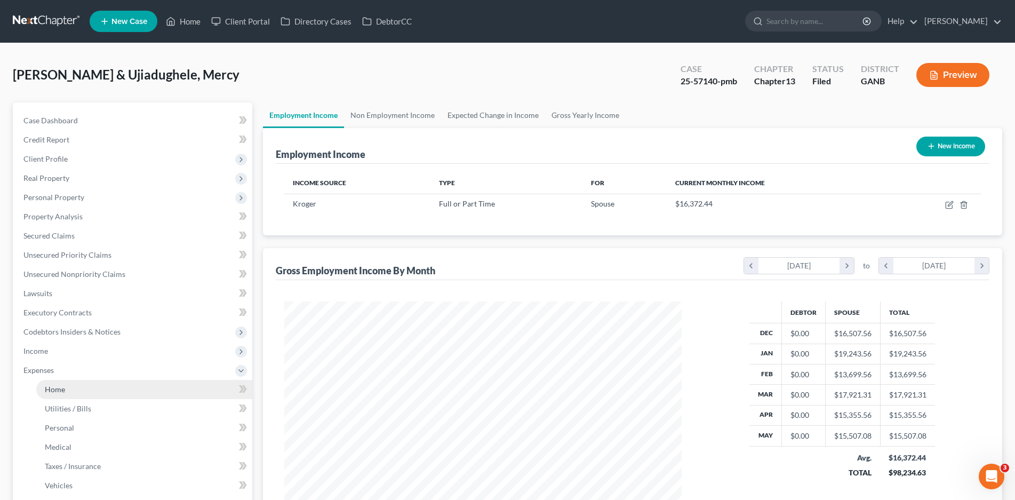
click at [74, 392] on link "Home" at bounding box center [144, 389] width 216 height 19
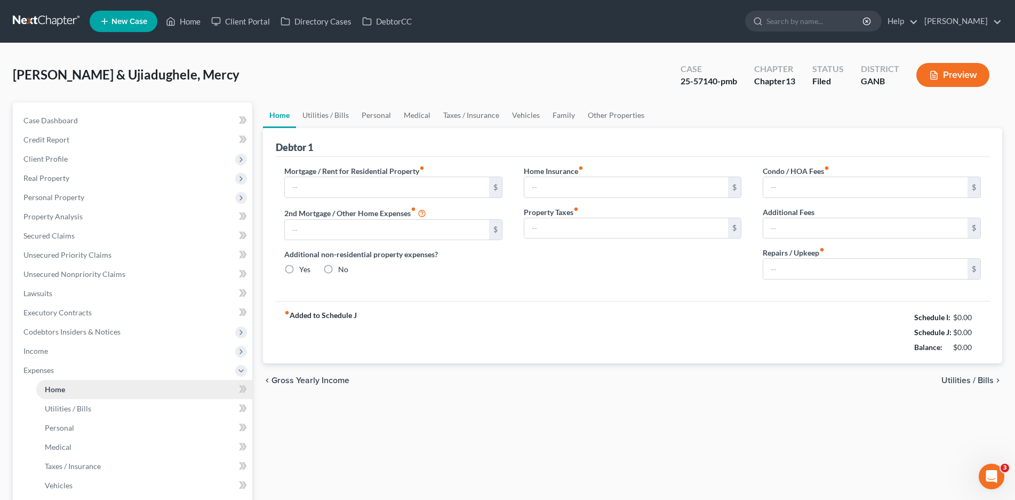
type input "1,756.00"
type input "650.00"
radio input "true"
type input "0.00"
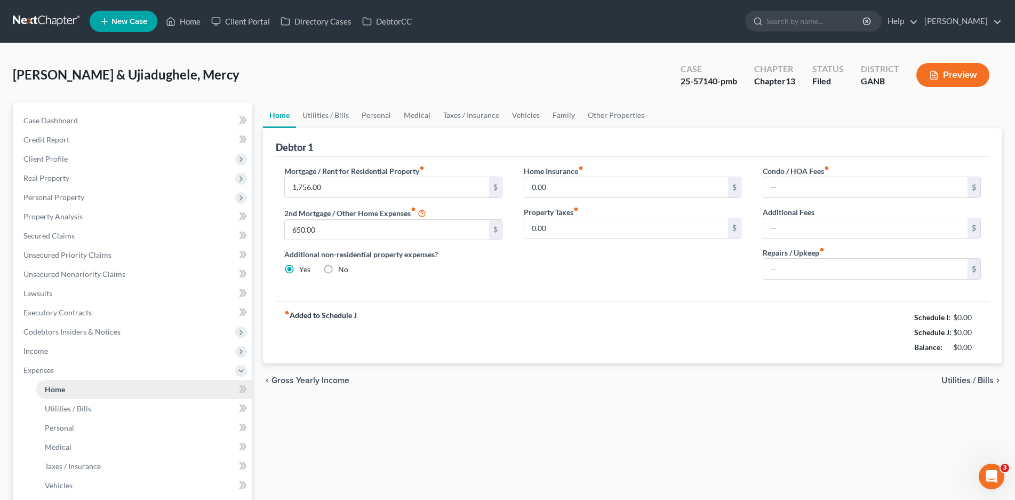
type input "0.00"
click at [343, 113] on link "Utilities / Bills" at bounding box center [325, 115] width 59 height 26
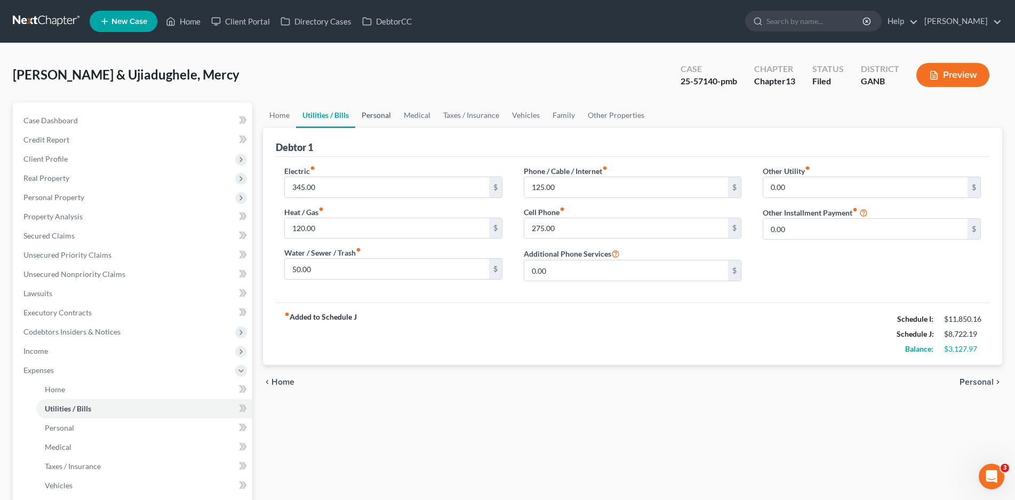
click at [388, 115] on link "Personal" at bounding box center [376, 115] width 42 height 26
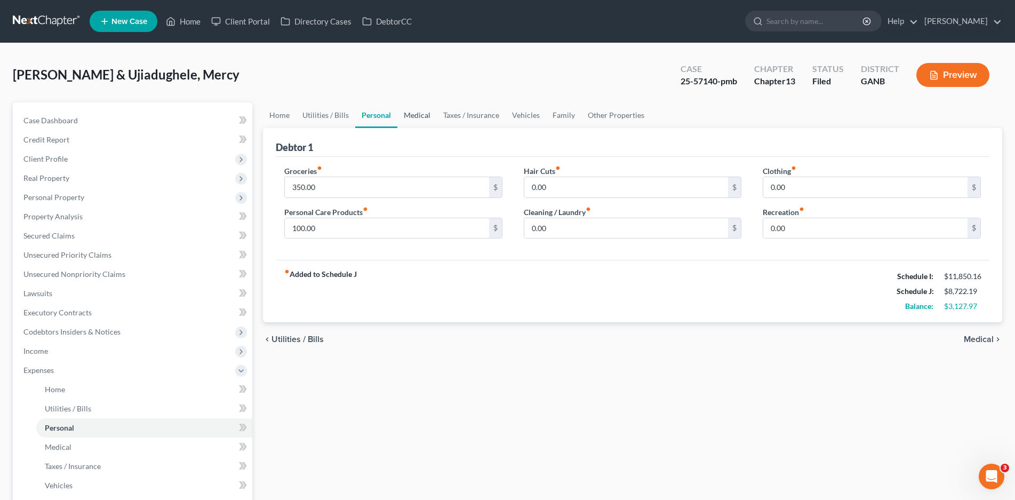
click at [419, 115] on link "Medical" at bounding box center [417, 115] width 39 height 26
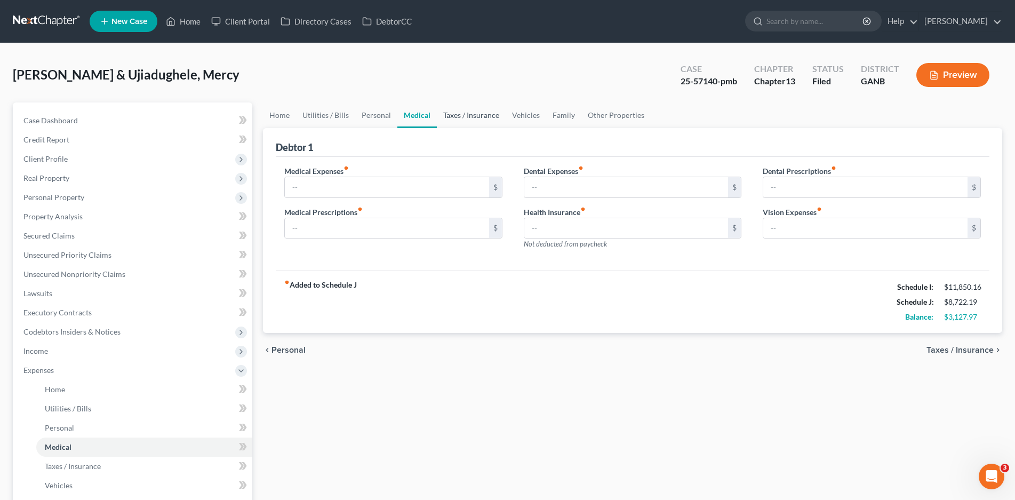
click at [465, 113] on link "Taxes / Insurance" at bounding box center [471, 115] width 69 height 26
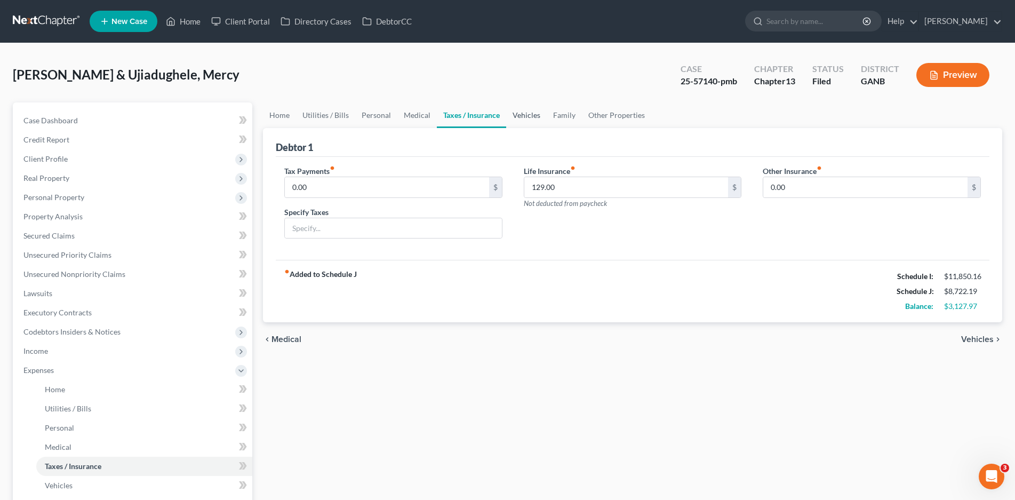
click at [509, 115] on link "Vehicles" at bounding box center [526, 115] width 41 height 26
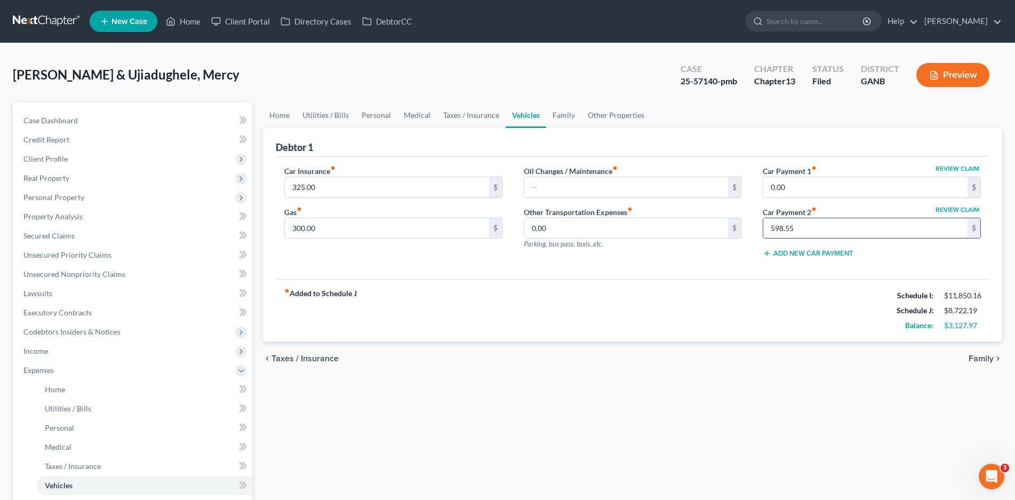
click at [804, 232] on input "598.55" at bounding box center [866, 228] width 204 height 20
click at [67, 275] on span "Unsecured Nonpriority Claims" at bounding box center [74, 273] width 102 height 9
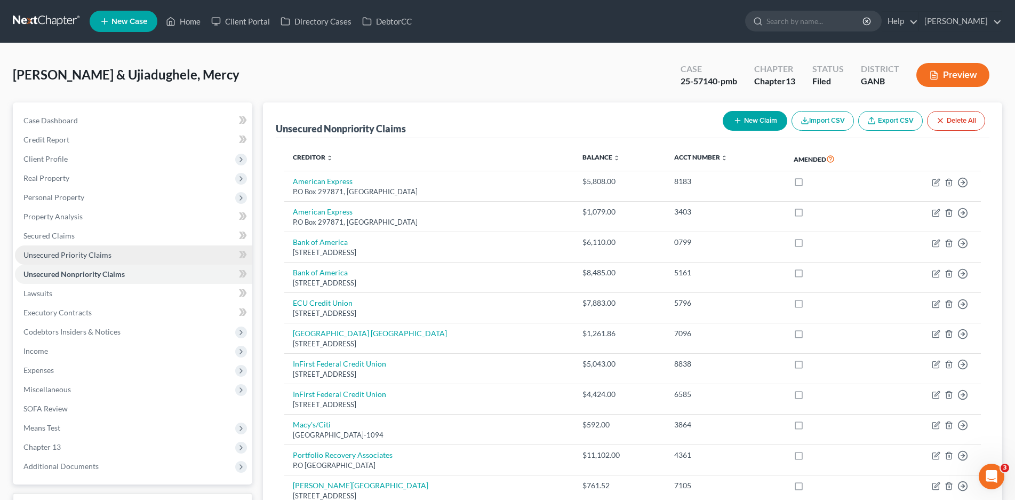
click at [76, 251] on span "Unsecured Priority Claims" at bounding box center [67, 254] width 88 height 9
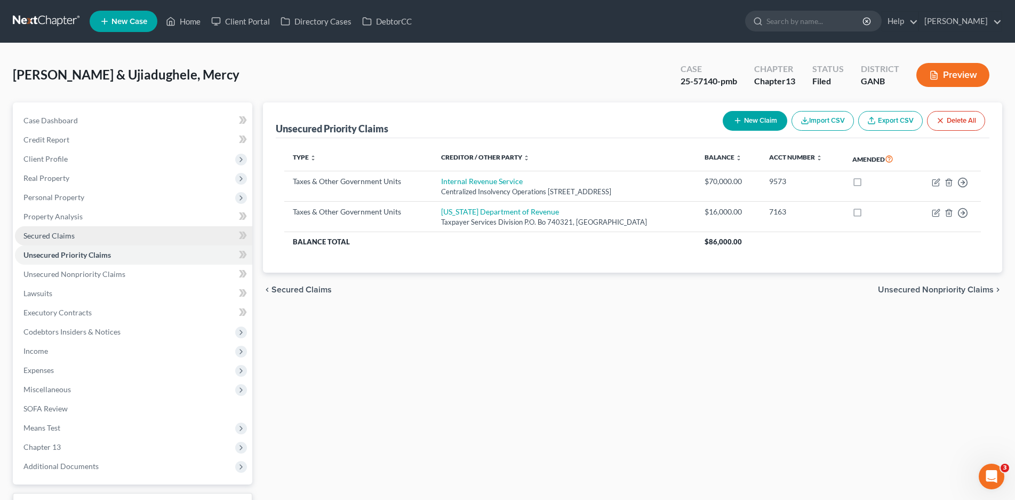
click at [31, 239] on span "Secured Claims" at bounding box center [48, 235] width 51 height 9
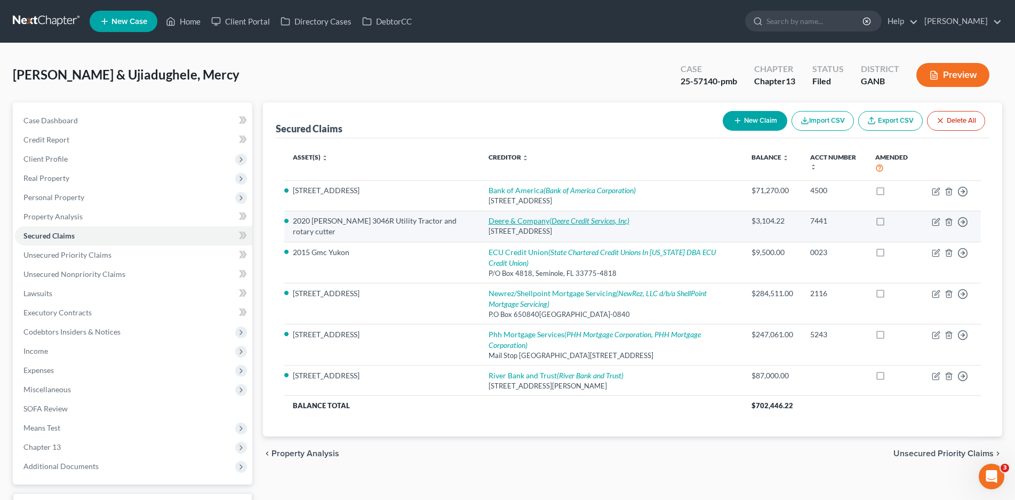
click at [550, 221] on icon "(Deere Credit Services, Inc)" at bounding box center [590, 220] width 80 height 9
select select "16"
select select "2"
select select "0"
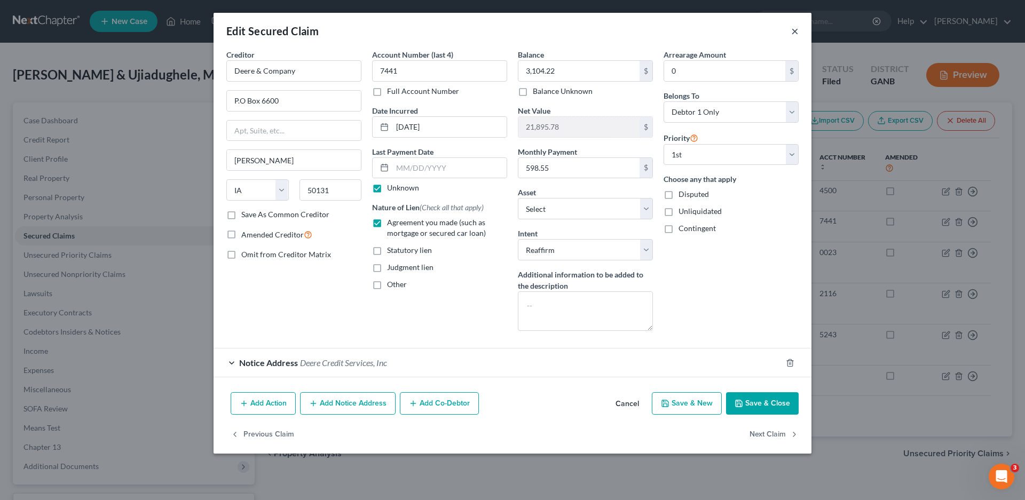
click at [793, 34] on button "×" at bounding box center [794, 31] width 7 height 13
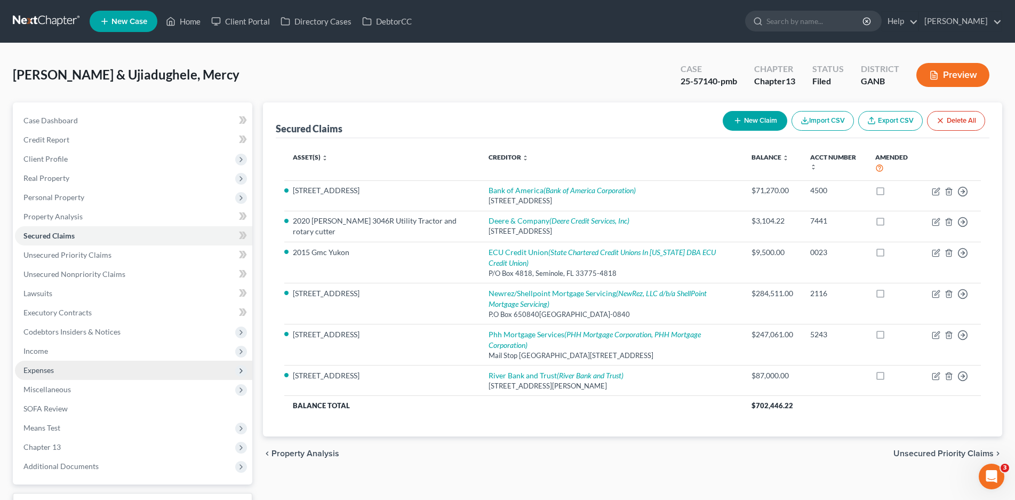
click at [44, 374] on span "Expenses" at bounding box center [38, 370] width 30 height 9
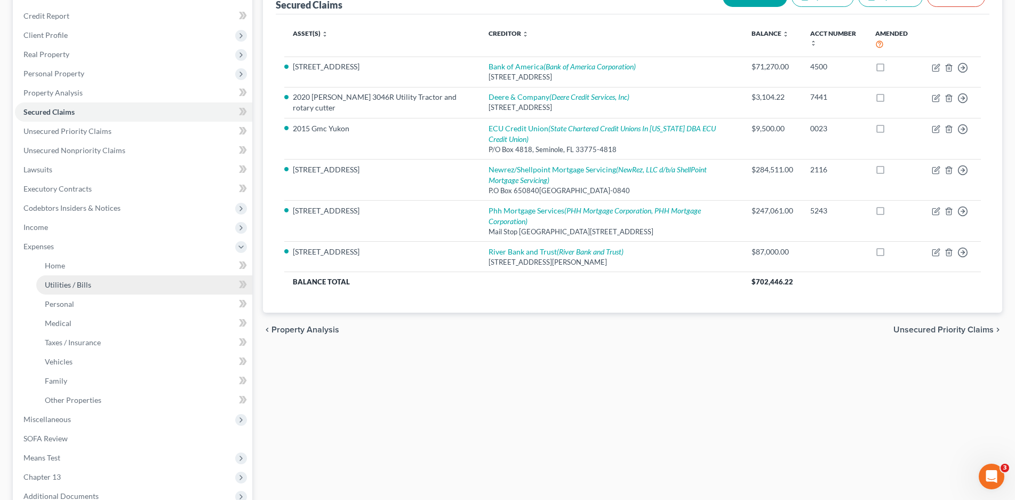
scroll to position [160, 0]
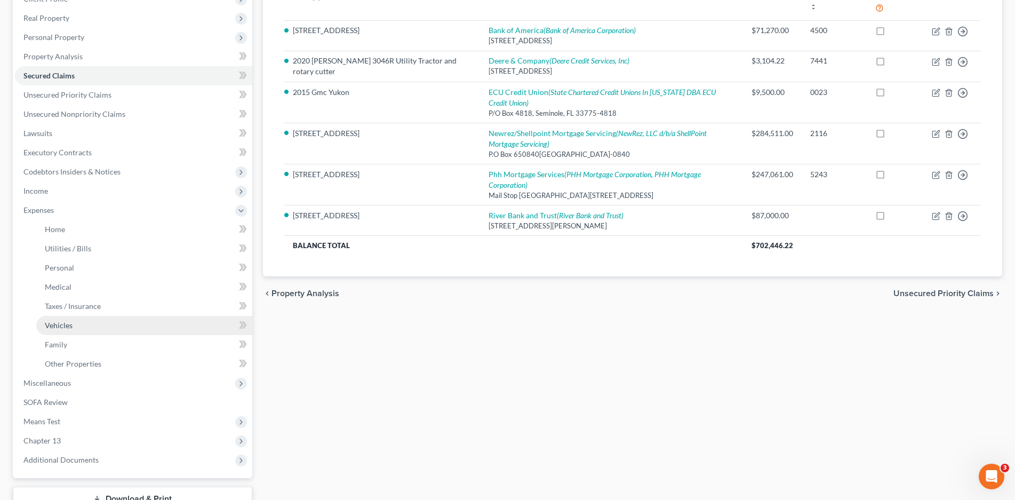
click at [57, 327] on span "Vehicles" at bounding box center [59, 325] width 28 height 9
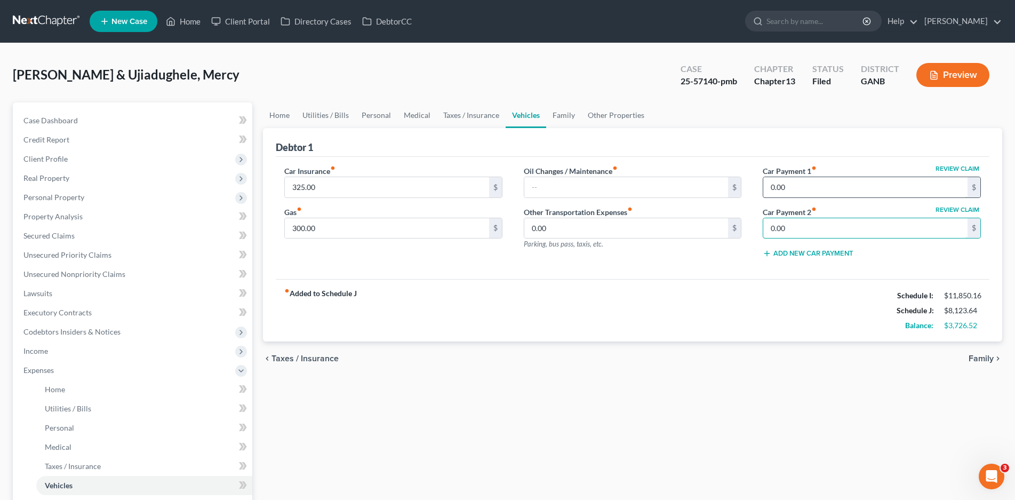
type input "0.00"
click at [835, 188] on input "0.00" at bounding box center [866, 187] width 204 height 20
click at [560, 188] on input "text" at bounding box center [627, 187] width 204 height 20
type input "50.00"
click at [274, 117] on link "Home" at bounding box center [279, 115] width 33 height 26
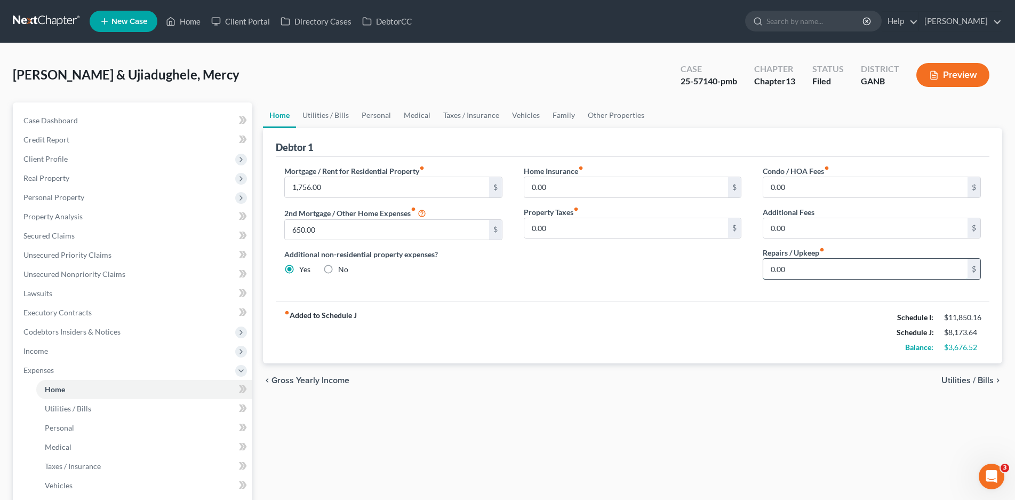
click at [789, 265] on input "0.00" at bounding box center [866, 269] width 204 height 20
click at [380, 114] on link "Personal" at bounding box center [376, 115] width 42 height 26
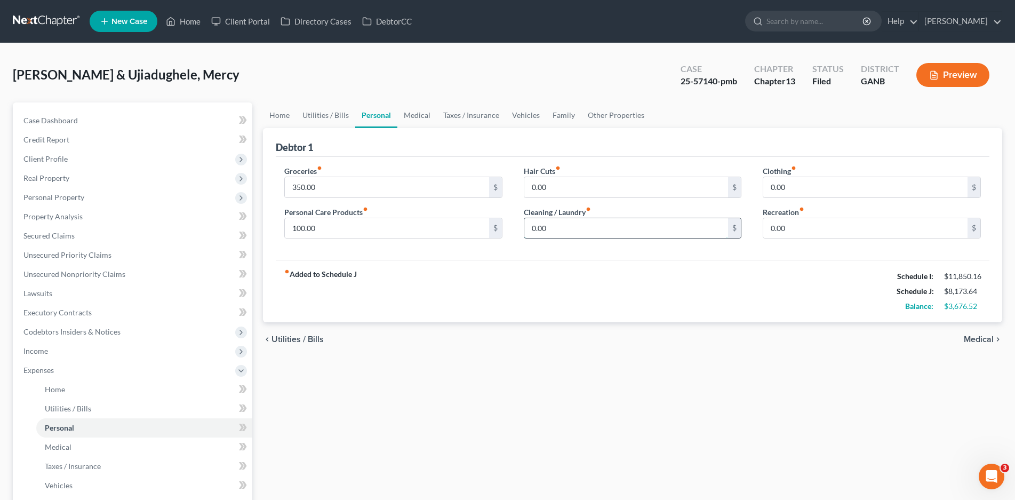
click at [560, 220] on input "0.00" at bounding box center [627, 228] width 204 height 20
type input "25.00"
click at [790, 192] on input "0.00" at bounding box center [866, 187] width 204 height 20
type input "2"
type input "25.00"
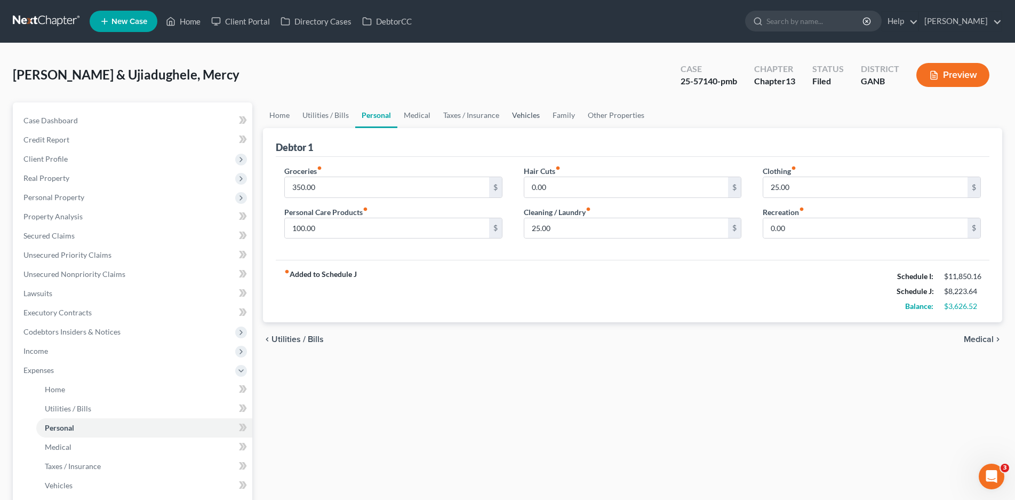
click at [531, 112] on link "Vehicles" at bounding box center [526, 115] width 41 height 26
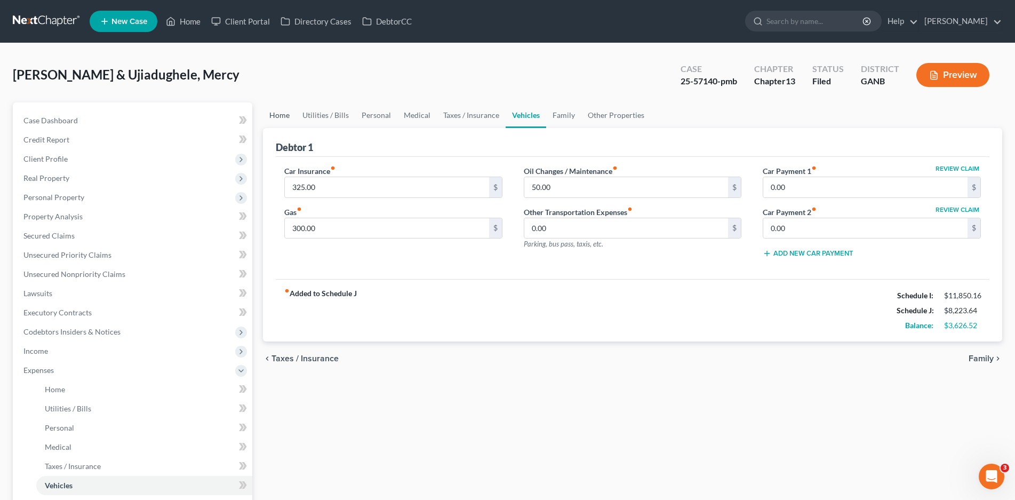
click at [282, 118] on link "Home" at bounding box center [279, 115] width 33 height 26
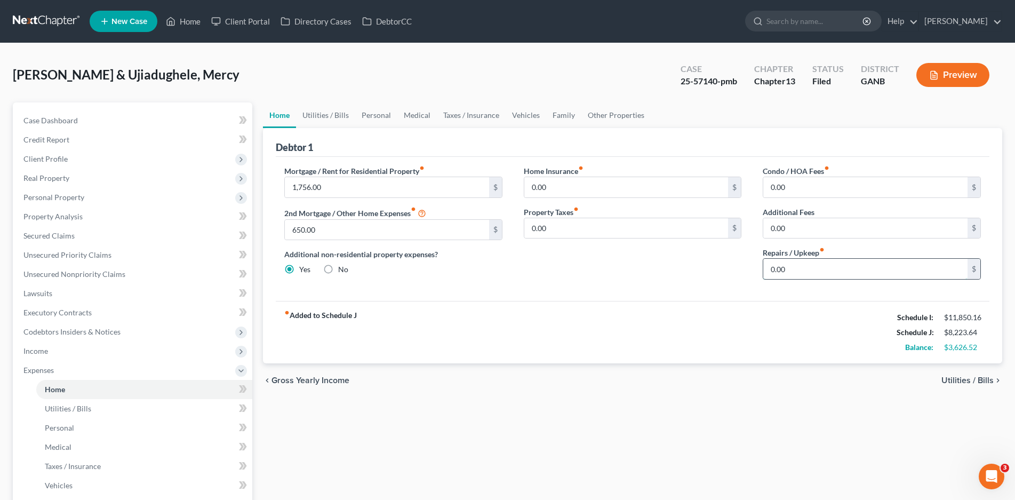
click at [786, 265] on input "0.00" at bounding box center [866, 269] width 204 height 20
type input "50.00"
click at [380, 115] on link "Personal" at bounding box center [376, 115] width 42 height 26
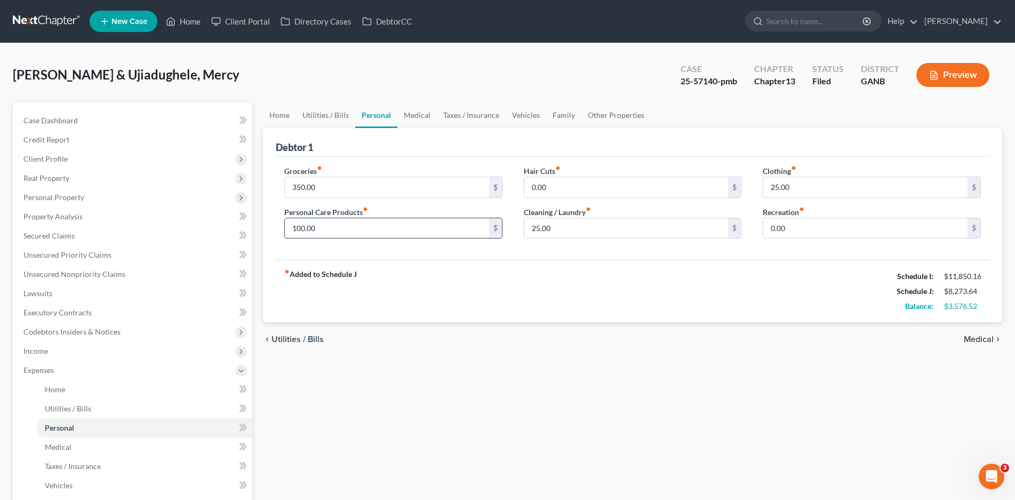
click at [319, 226] on input "100.00" at bounding box center [387, 228] width 204 height 20
type input "75.00"
click at [289, 117] on link "Home" at bounding box center [279, 115] width 33 height 26
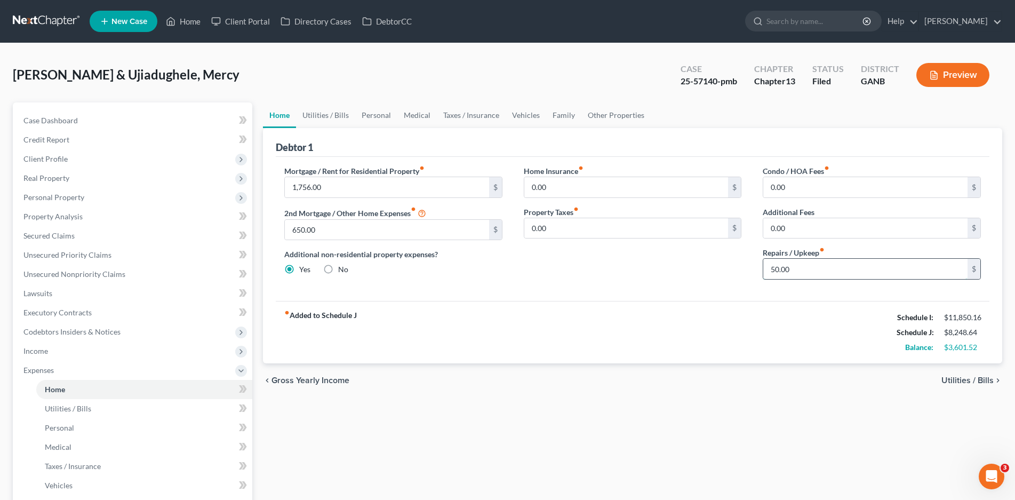
click at [780, 270] on input "50.00" at bounding box center [866, 269] width 204 height 20
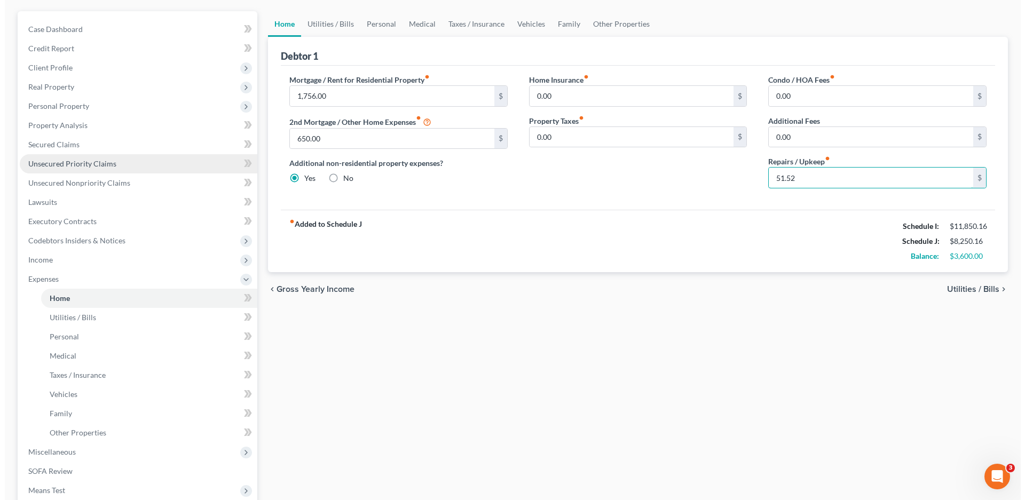
scroll to position [240, 0]
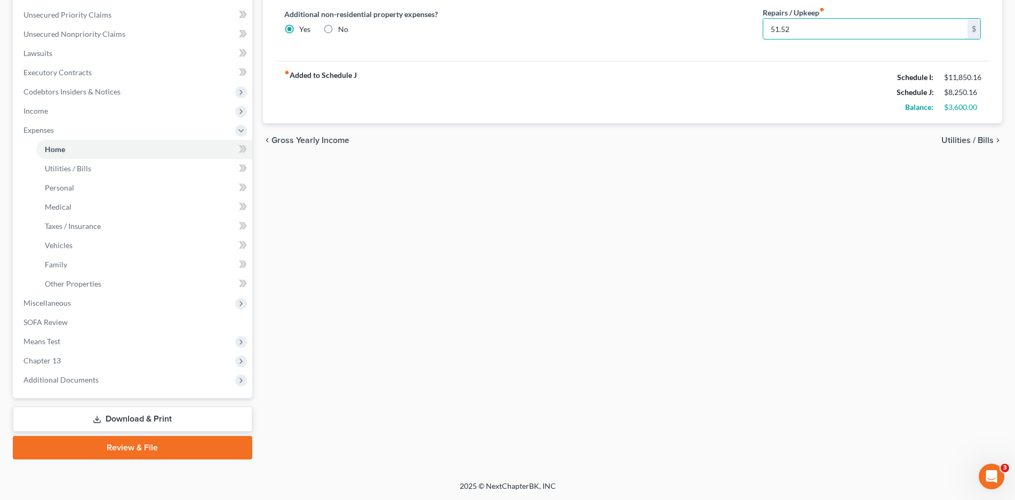
type input "51.52"
click at [141, 415] on link "Download & Print" at bounding box center [133, 419] width 240 height 25
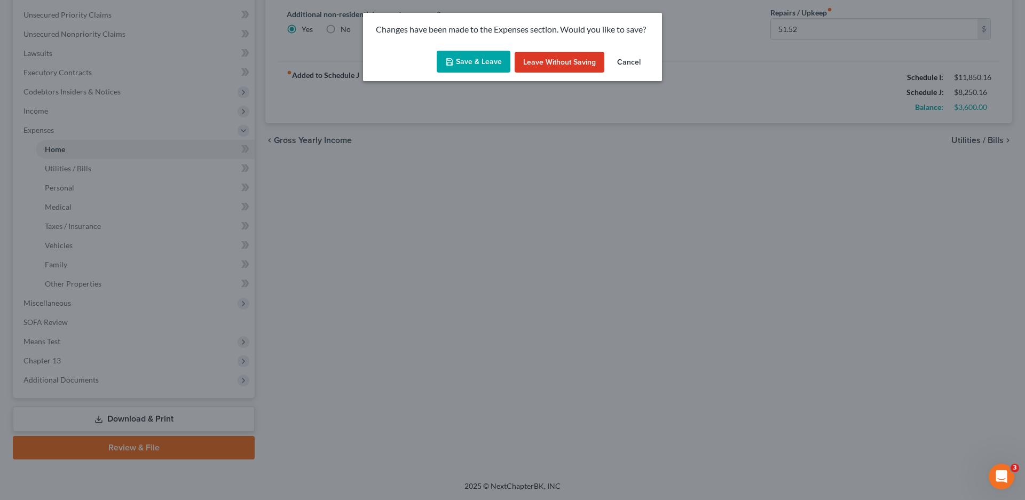
click at [480, 61] on button "Save & Leave" at bounding box center [473, 62] width 74 height 22
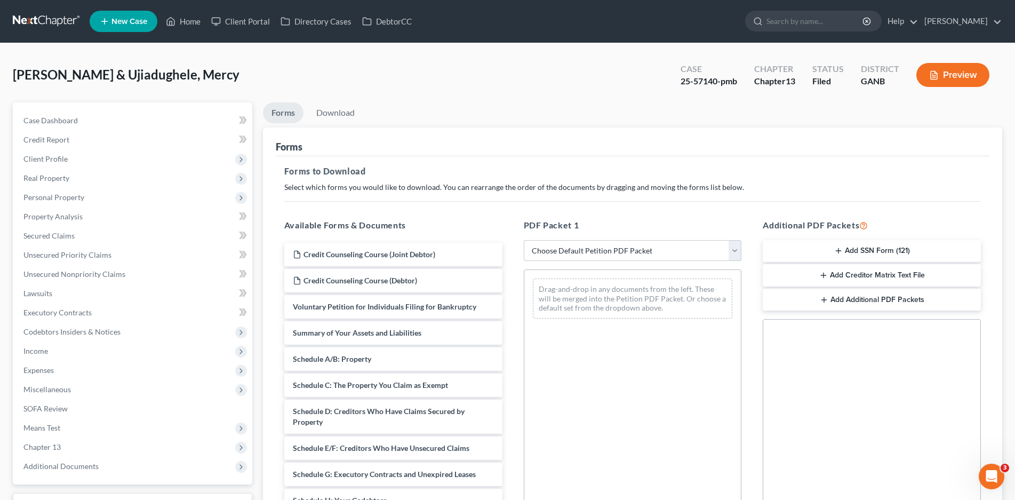
click at [576, 249] on select "Choose Default Petition PDF Packet Complete Bankruptcy Petition (all forms and …" at bounding box center [633, 250] width 218 height 21
click at [524, 240] on select "Choose Default Petition PDF Packet Complete Bankruptcy Petition (all forms and …" at bounding box center [633, 250] width 218 height 21
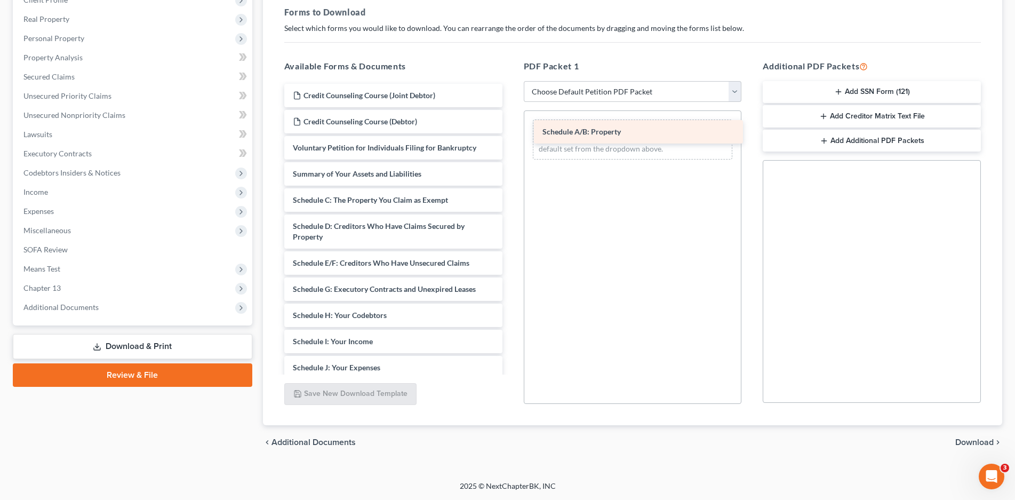
drag, startPoint x: 330, startPoint y: 192, endPoint x: 580, endPoint y: 124, distance: 258.9
click at [511, 124] on div "Schedule A/B: Property Credit Counseling Course (Joint Debtor) Credit Counselin…" at bounding box center [393, 347] width 235 height 526
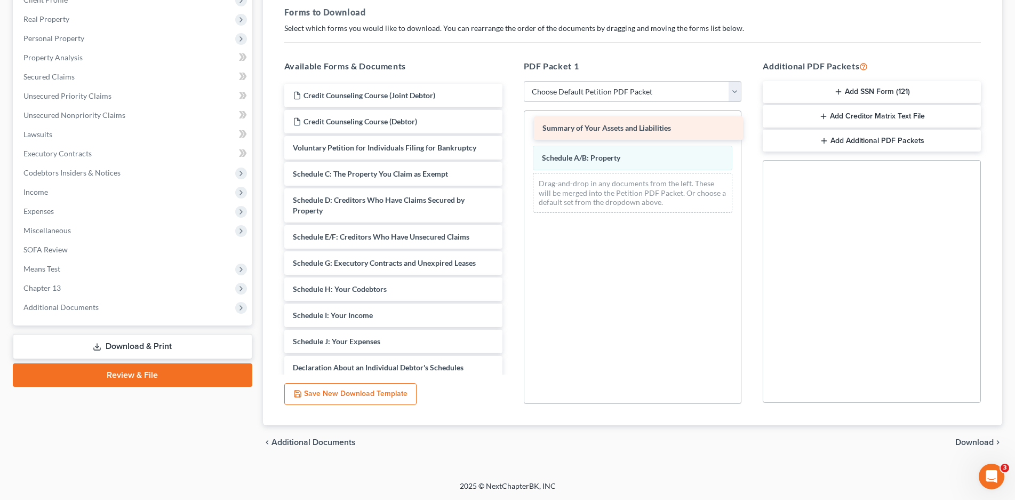
drag, startPoint x: 349, startPoint y: 170, endPoint x: 596, endPoint y: 126, distance: 250.4
click at [511, 125] on div "Summary of Your Assets and Liabilities Credit Counseling Course (Joint Debtor) …" at bounding box center [393, 334] width 235 height 500
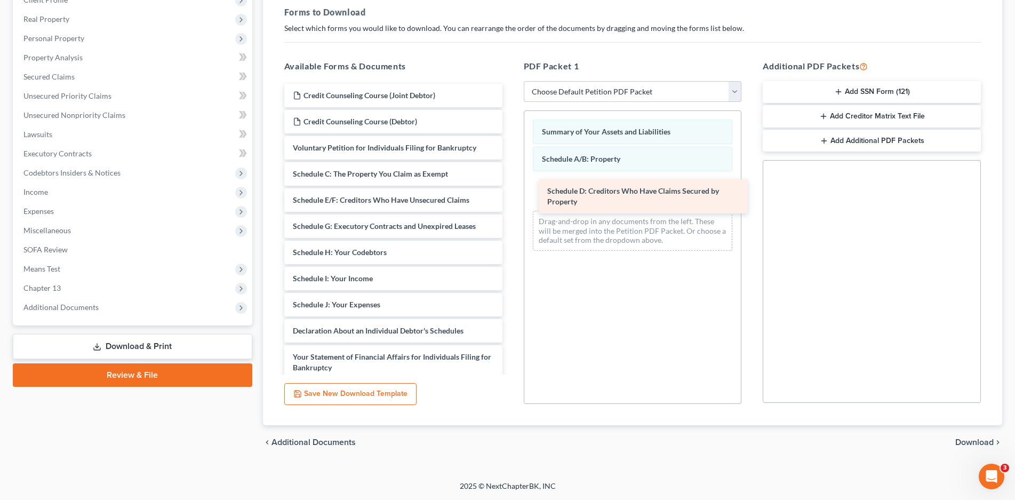
drag, startPoint x: 374, startPoint y: 209, endPoint x: 628, endPoint y: 200, distance: 254.7
click at [511, 200] on div "Schedule D: Creditors Who Have Claims Secured by Property Credit Counseling Cou…" at bounding box center [393, 315] width 235 height 463
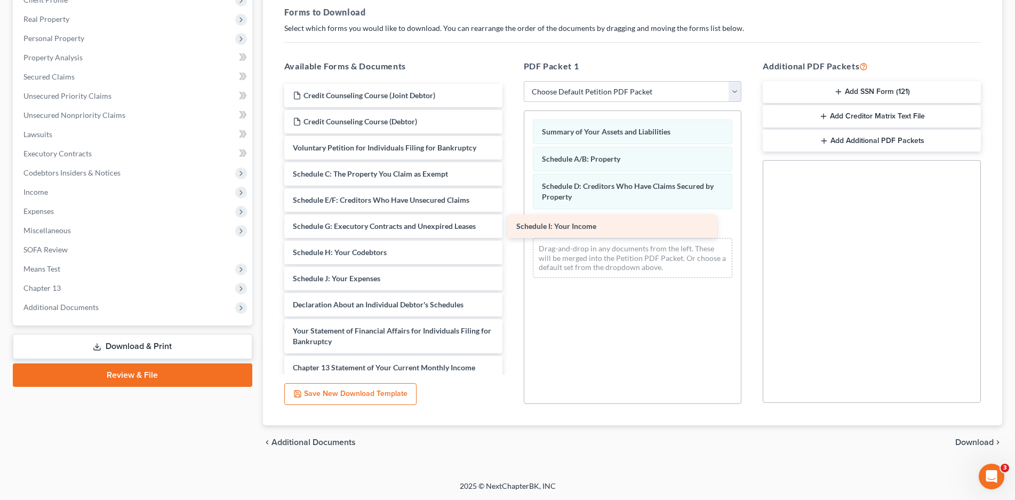
drag, startPoint x: 362, startPoint y: 276, endPoint x: 603, endPoint y: 227, distance: 246.0
click at [511, 227] on div "Schedule I: Your Income Credit Counseling Course (Joint Debtor) Credit Counseli…" at bounding box center [393, 302] width 235 height 437
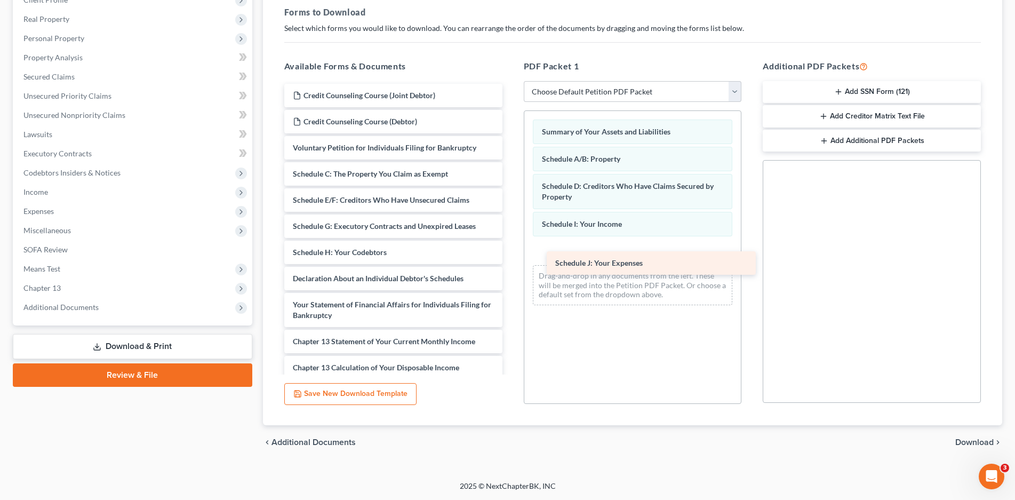
drag, startPoint x: 358, startPoint y: 279, endPoint x: 620, endPoint y: 263, distance: 263.0
click at [511, 263] on div "Schedule J: Your Expenses Credit Counseling Course (Joint Debtor) Credit Counse…" at bounding box center [393, 289] width 235 height 411
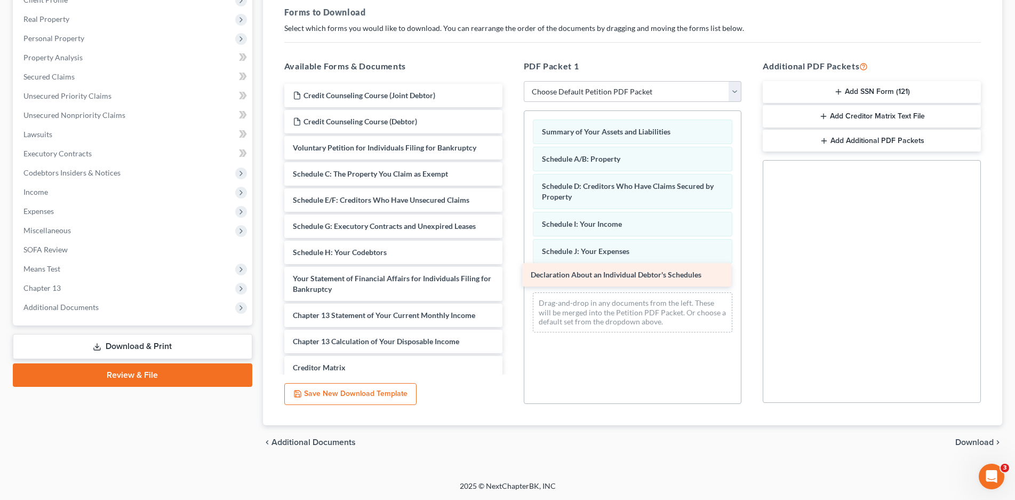
drag, startPoint x: 342, startPoint y: 280, endPoint x: 580, endPoint y: 276, distance: 238.0
click at [511, 276] on div "Declaration About an Individual Debtor's Schedules Credit Counseling Course (Jo…" at bounding box center [393, 276] width 235 height 385
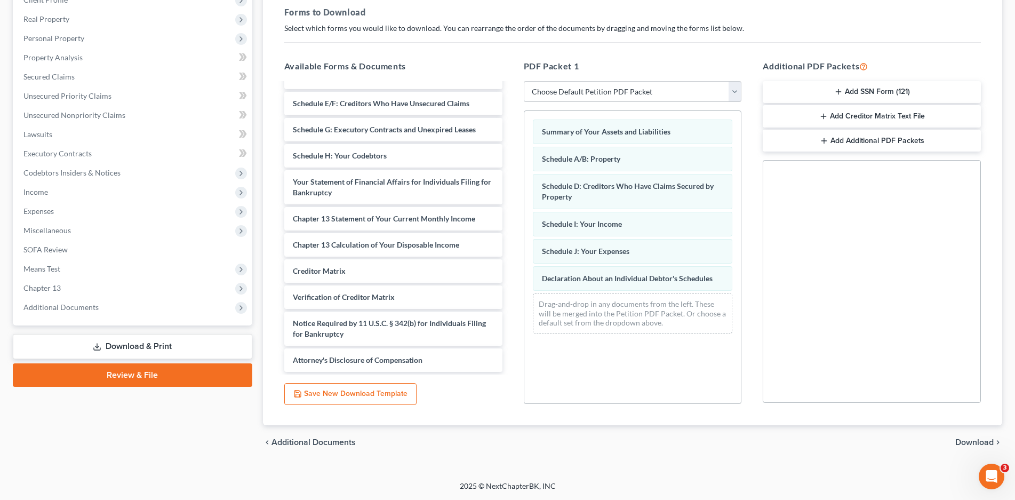
click at [983, 446] on span "Download" at bounding box center [975, 442] width 38 height 9
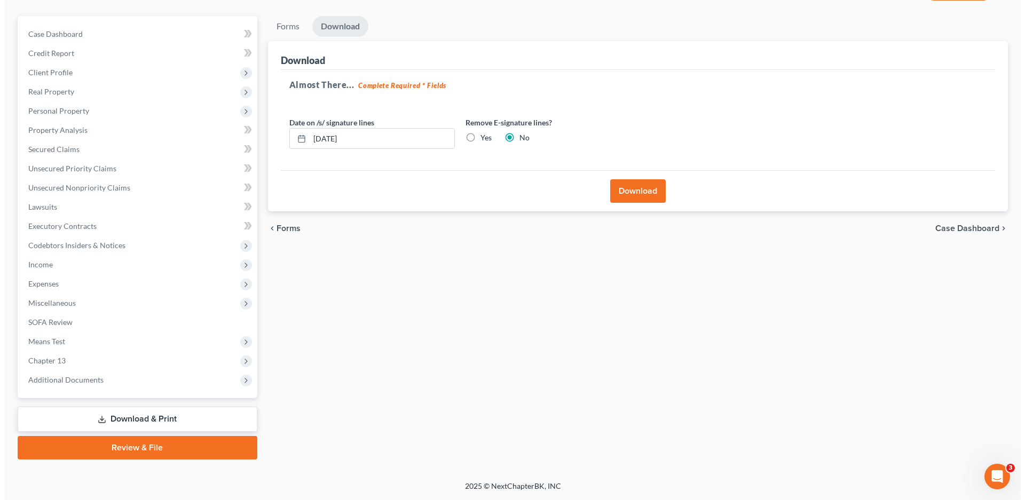
scroll to position [86, 0]
click at [641, 186] on button "Download" at bounding box center [632, 190] width 55 height 23
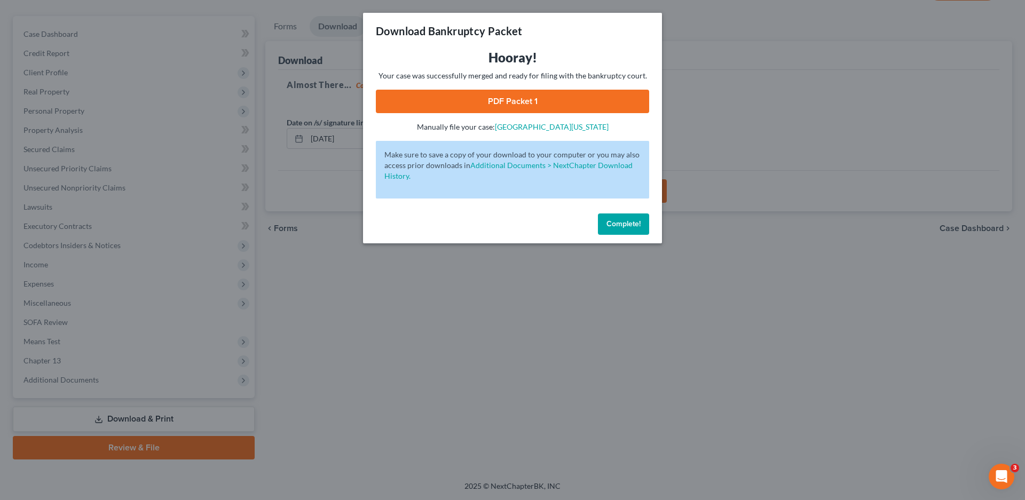
click at [487, 99] on link "PDF Packet 1" at bounding box center [512, 101] width 273 height 23
